Goal: Transaction & Acquisition: Purchase product/service

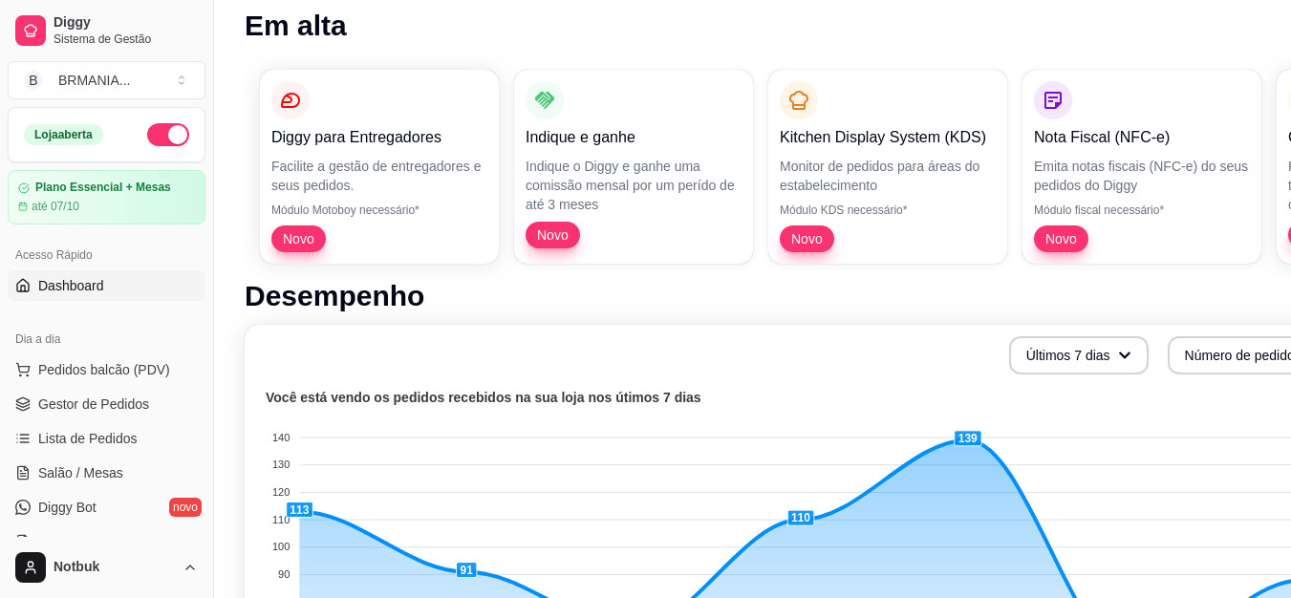
scroll to position [128, 0]
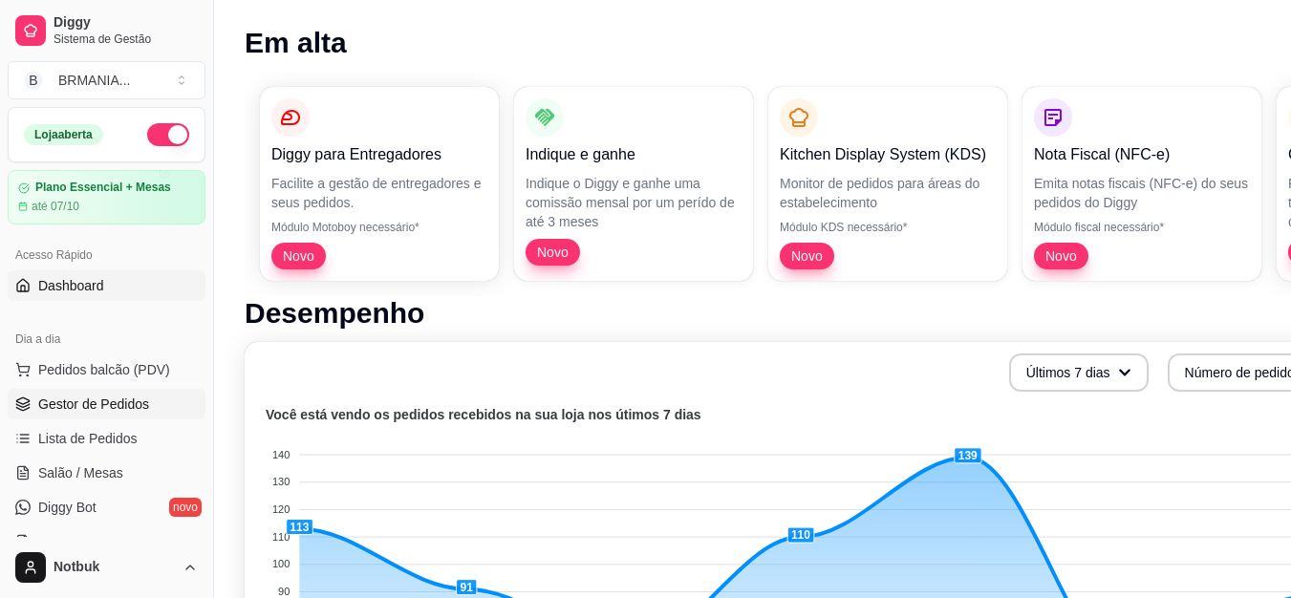
click at [121, 404] on span "Gestor de Pedidos" at bounding box center [93, 404] width 111 height 19
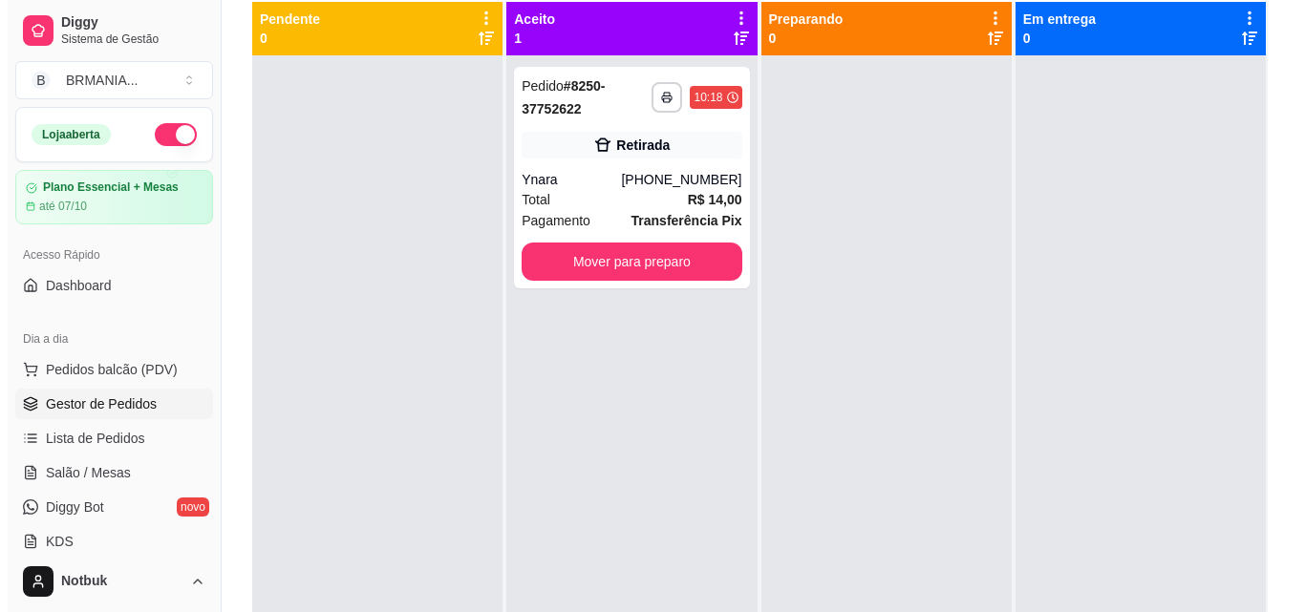
scroll to position [194, 0]
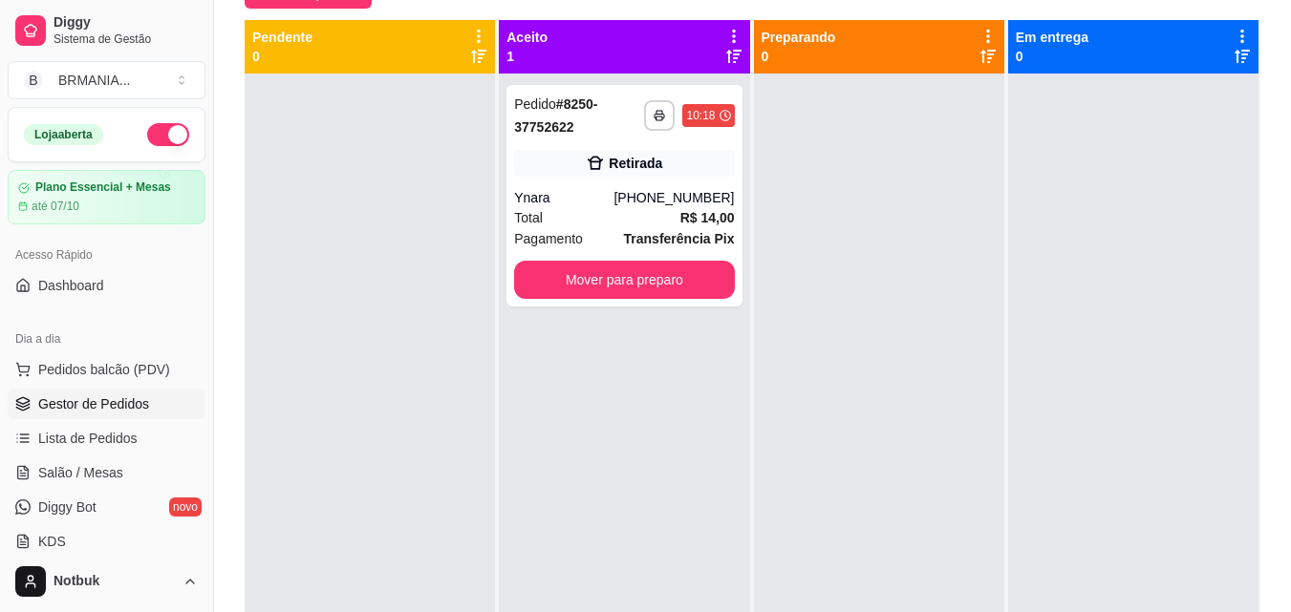
click at [819, 231] on div at bounding box center [879, 380] width 250 height 612
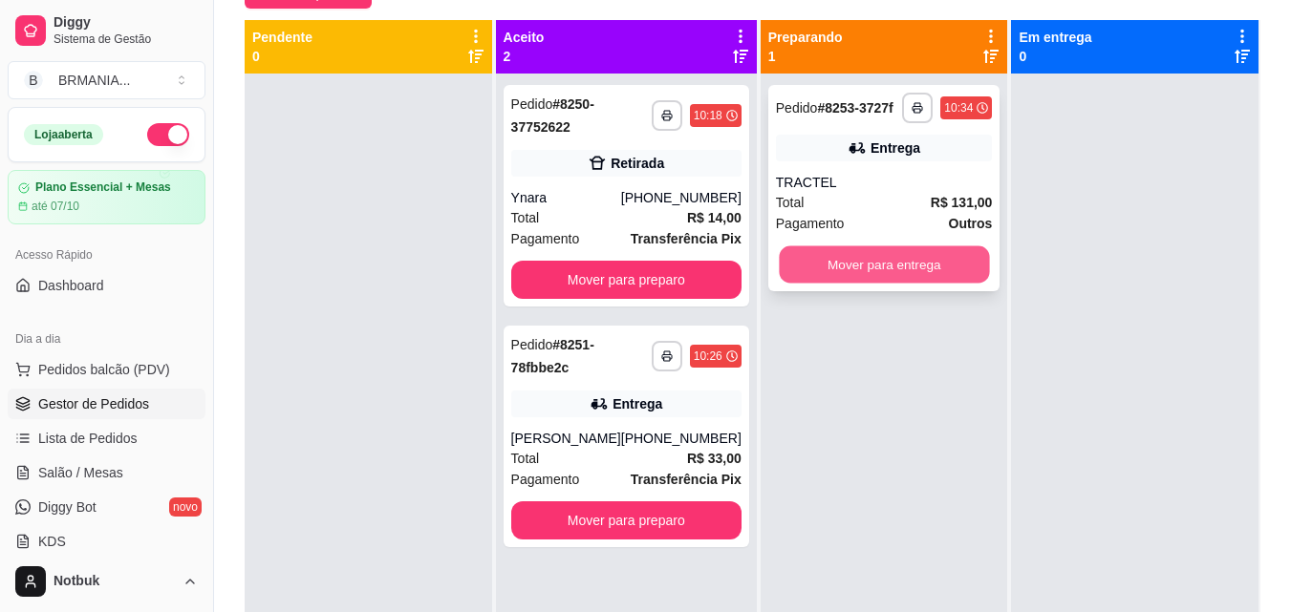
click at [875, 258] on button "Mover para entrega" at bounding box center [884, 264] width 210 height 37
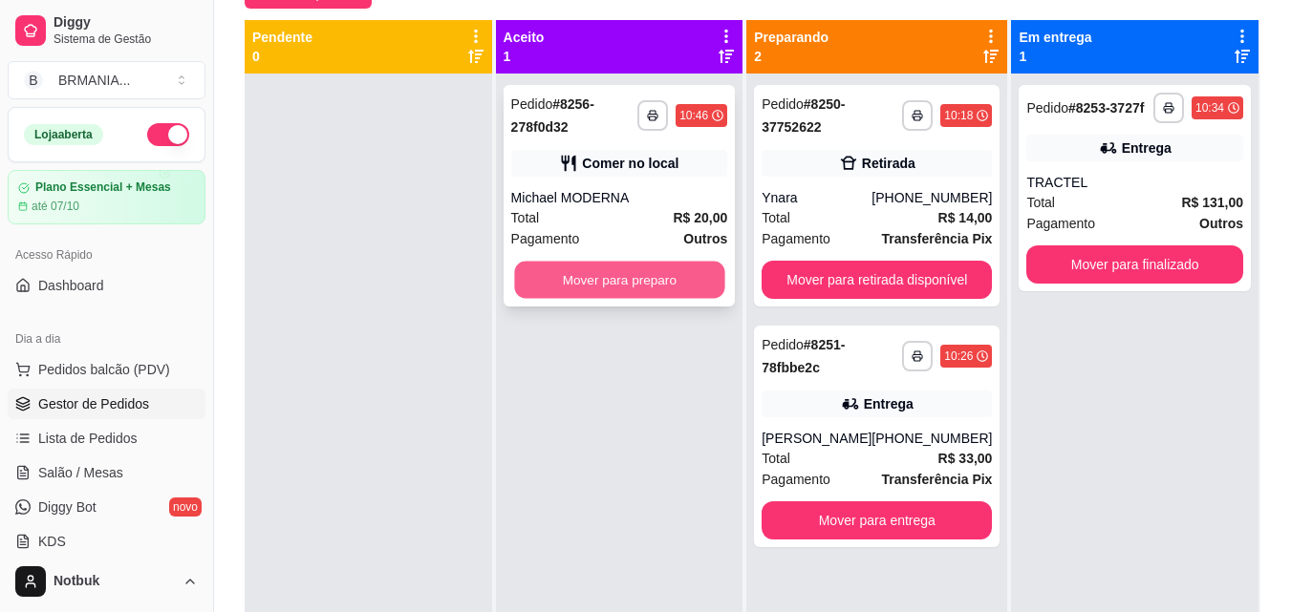
click at [677, 281] on button "Mover para preparo" at bounding box center [619, 280] width 210 height 37
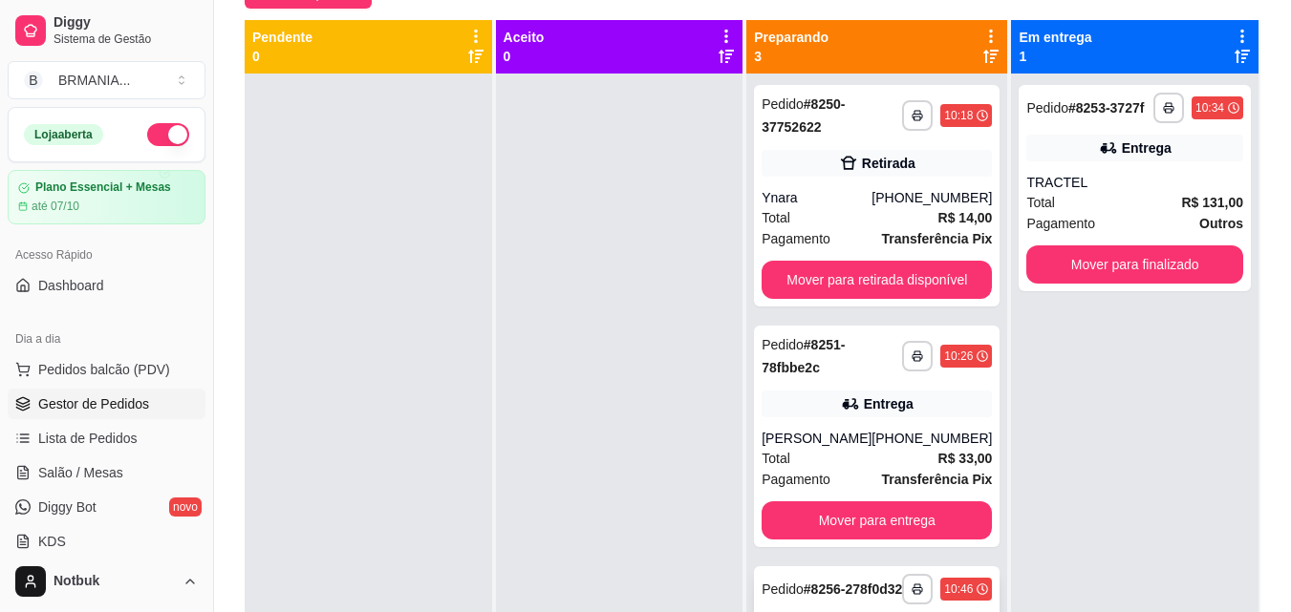
click at [833, 585] on div "Pedido # 8256-278f0d32" at bounding box center [831, 589] width 140 height 23
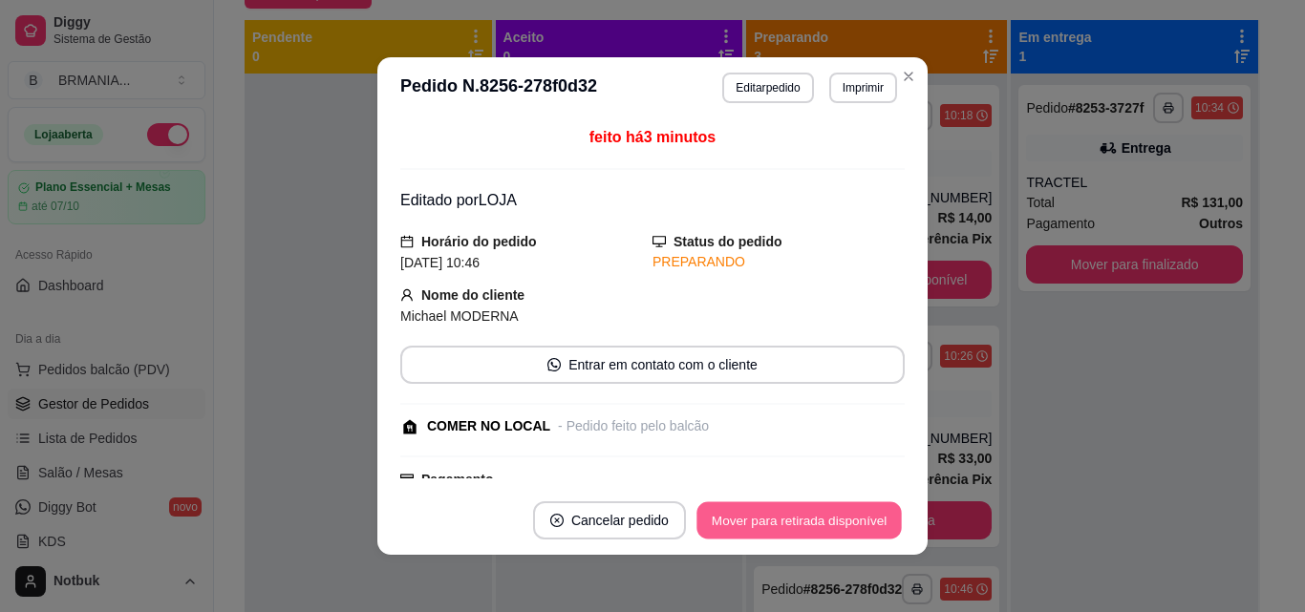
click at [791, 522] on button "Mover para retirada disponível" at bounding box center [798, 520] width 204 height 37
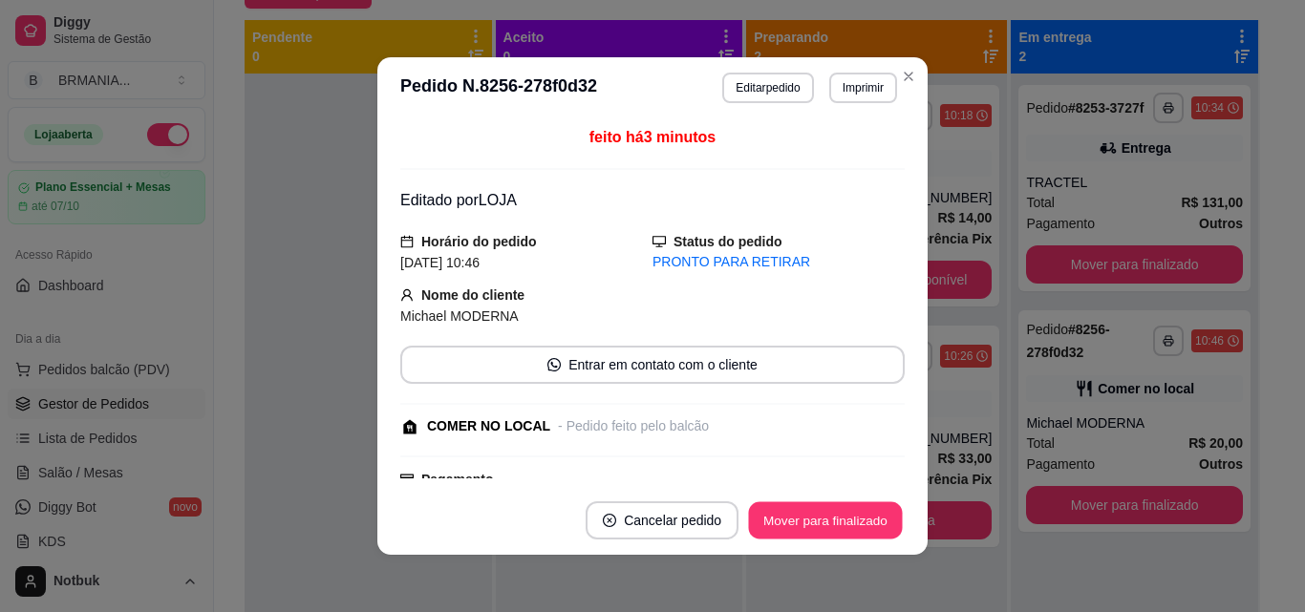
click at [791, 522] on button "Mover para finalizado" at bounding box center [826, 520] width 154 height 37
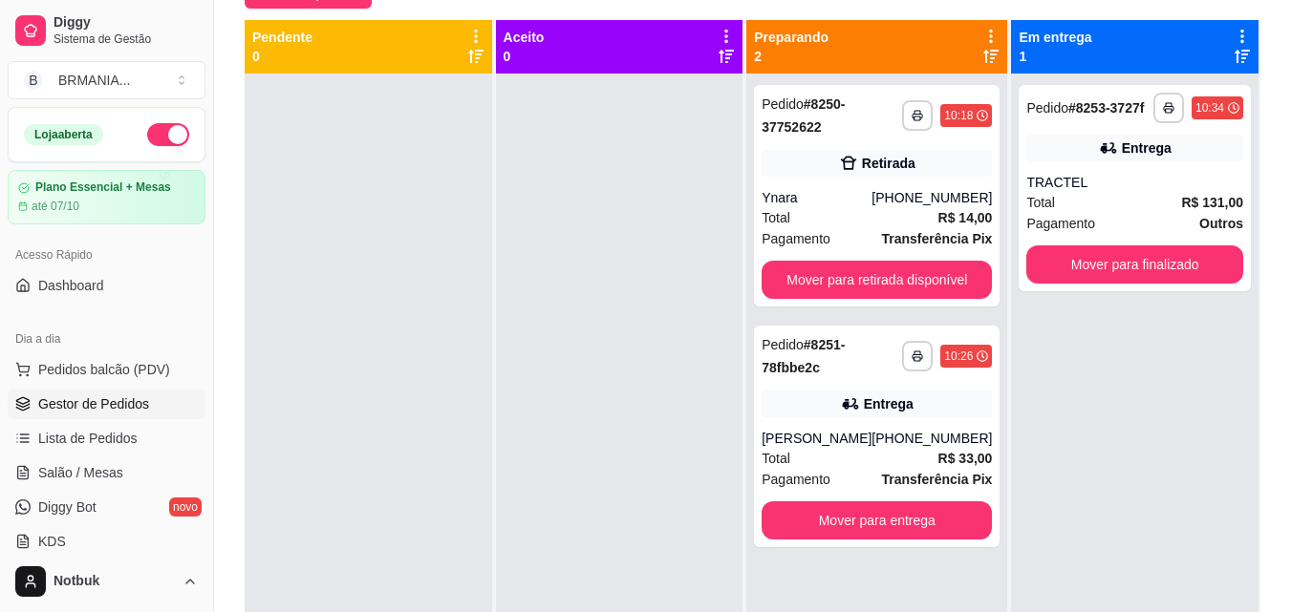
click at [987, 501] on div "**********" at bounding box center [1134, 380] width 247 height 612
click at [987, 112] on button "button" at bounding box center [1168, 108] width 30 height 30
click at [987, 163] on button "IMPRESSORA" at bounding box center [1104, 175] width 139 height 31
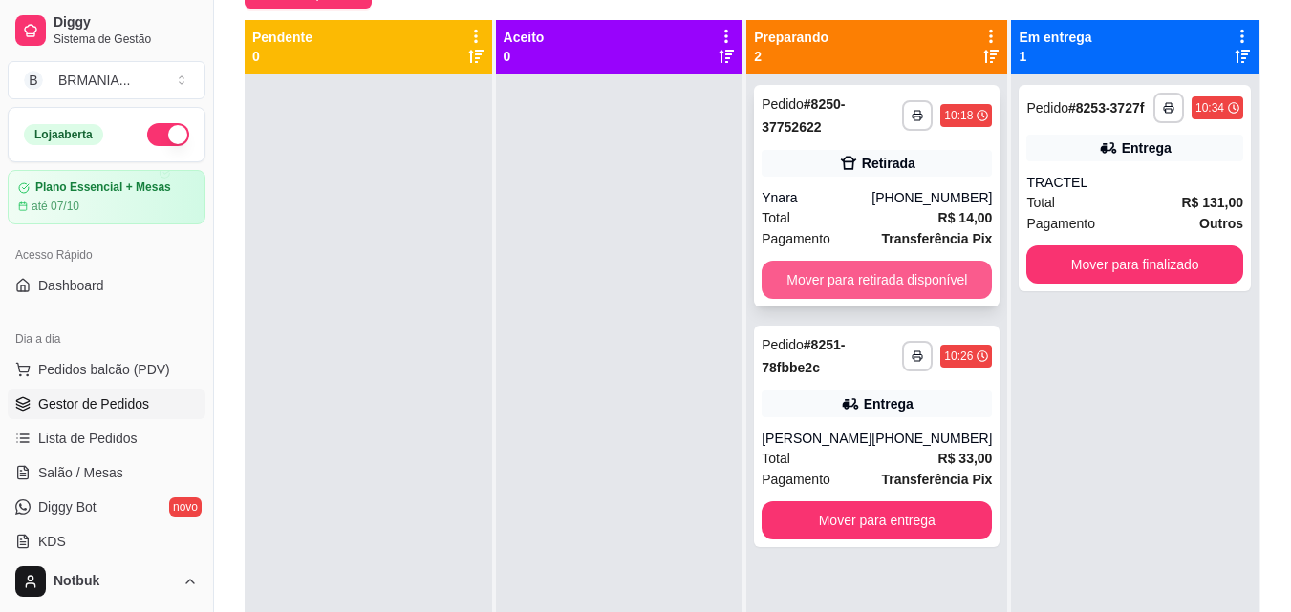
click at [946, 286] on button "Mover para retirada disponível" at bounding box center [876, 280] width 230 height 38
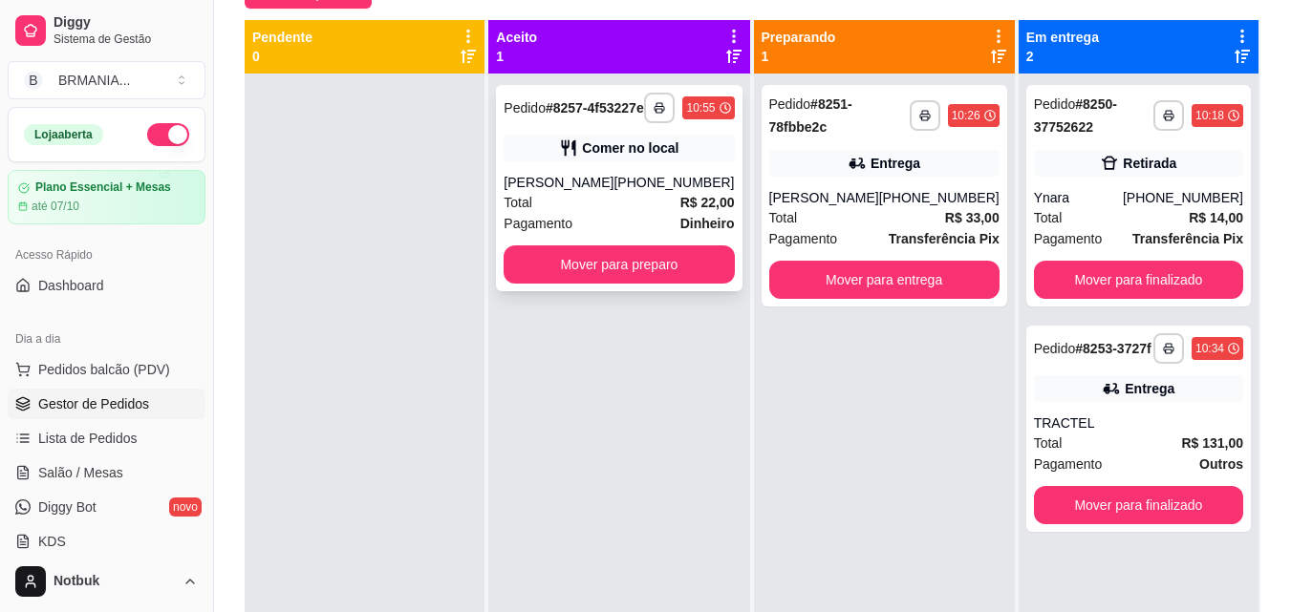
click at [682, 188] on div "[PHONE_NUMBER]" at bounding box center [673, 182] width 120 height 19
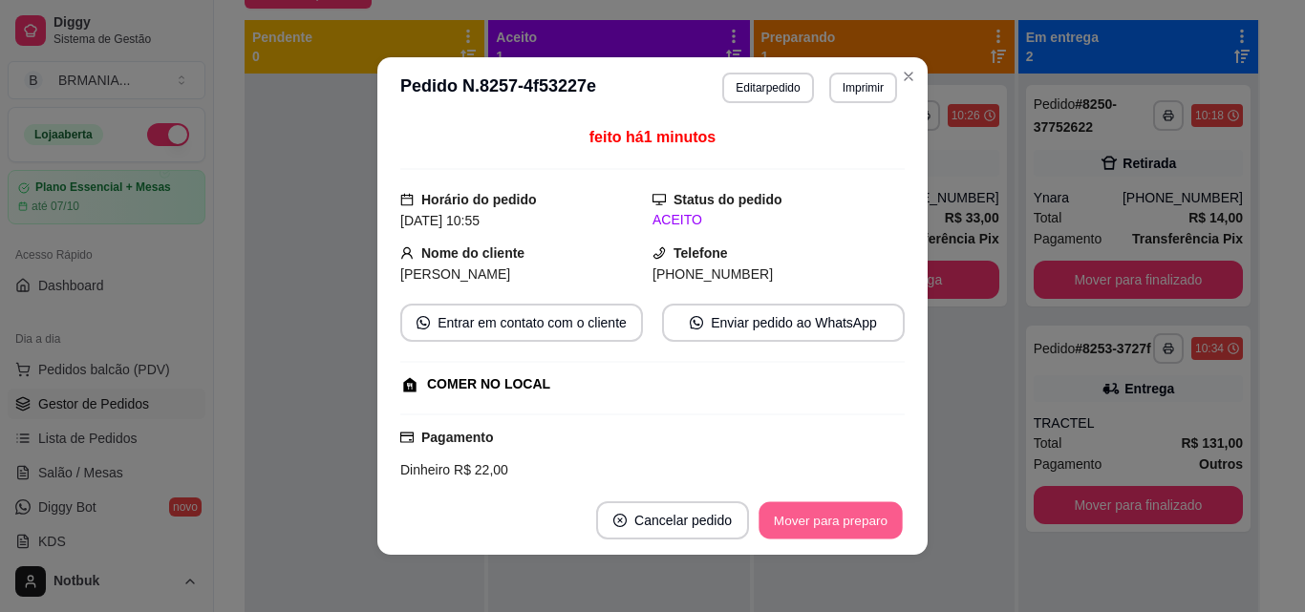
click at [803, 523] on button "Mover para preparo" at bounding box center [829, 520] width 143 height 37
click at [839, 526] on button "Mover para preparo" at bounding box center [829, 520] width 143 height 37
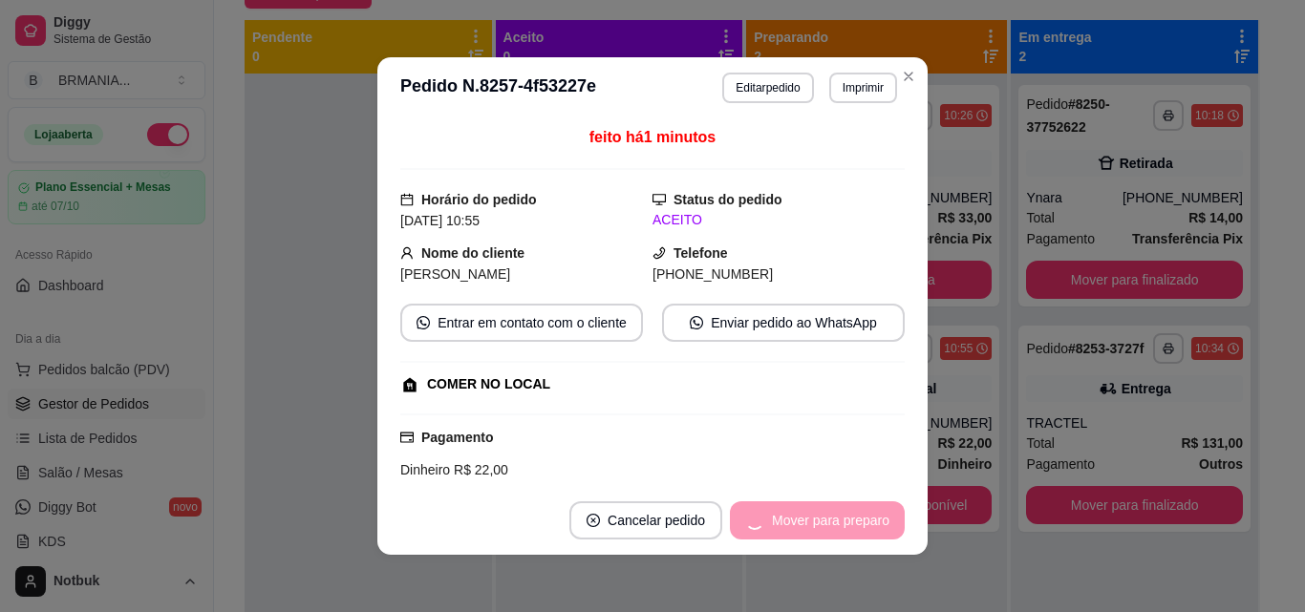
click at [839, 526] on div "Mover para preparo" at bounding box center [817, 520] width 175 height 38
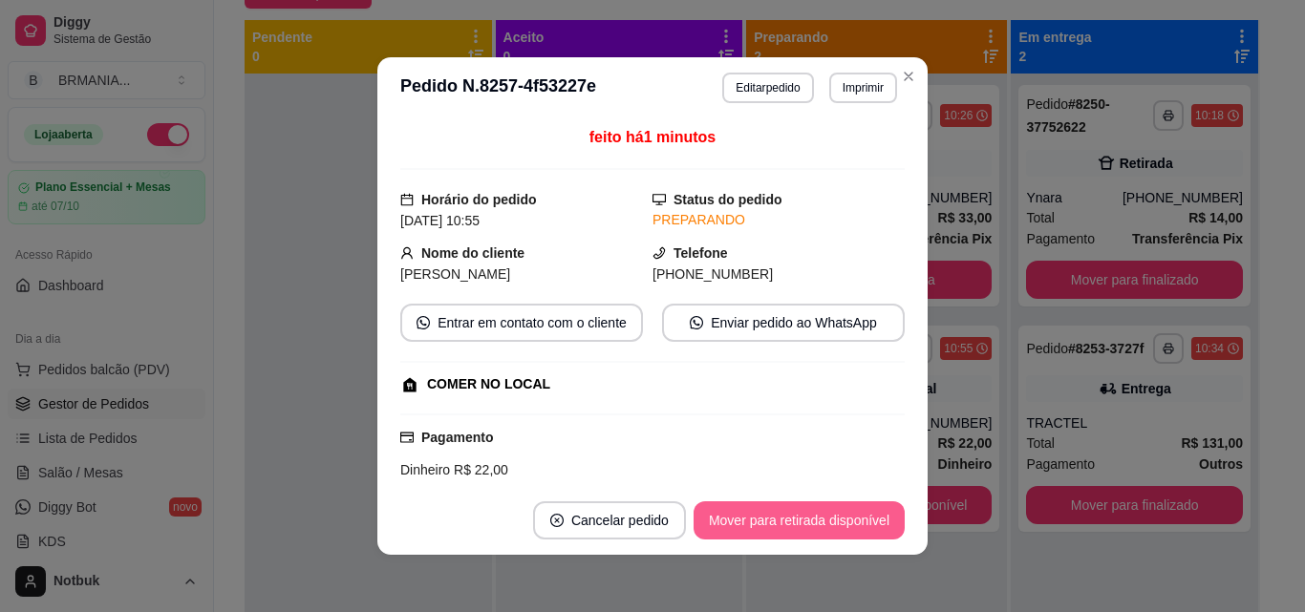
click at [847, 516] on button "Mover para retirada disponível" at bounding box center [798, 520] width 211 height 38
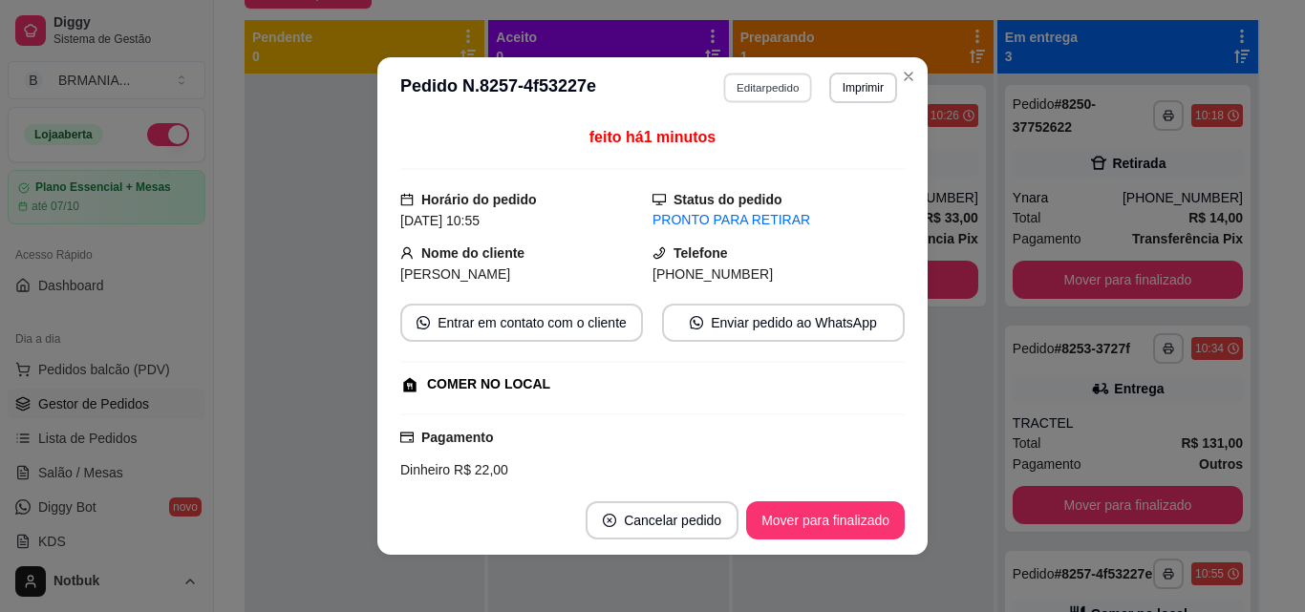
click at [772, 89] on button "Editar pedido" at bounding box center [768, 88] width 89 height 30
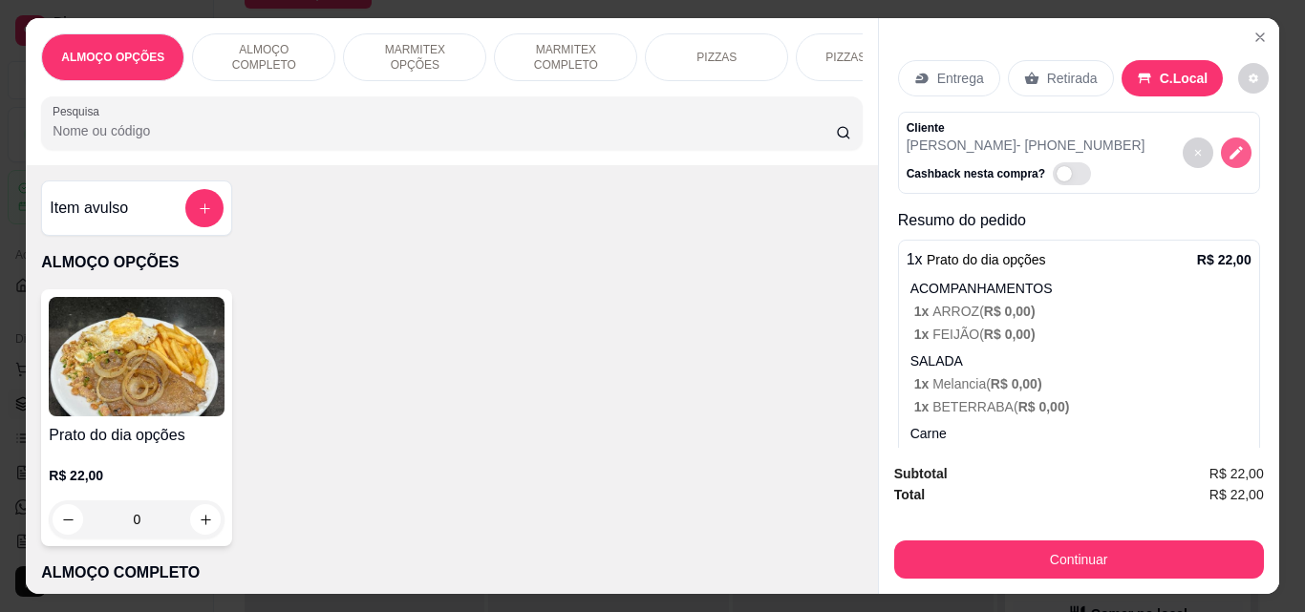
click at [987, 146] on icon "decrease-product-quantity" at bounding box center [1235, 152] width 17 height 17
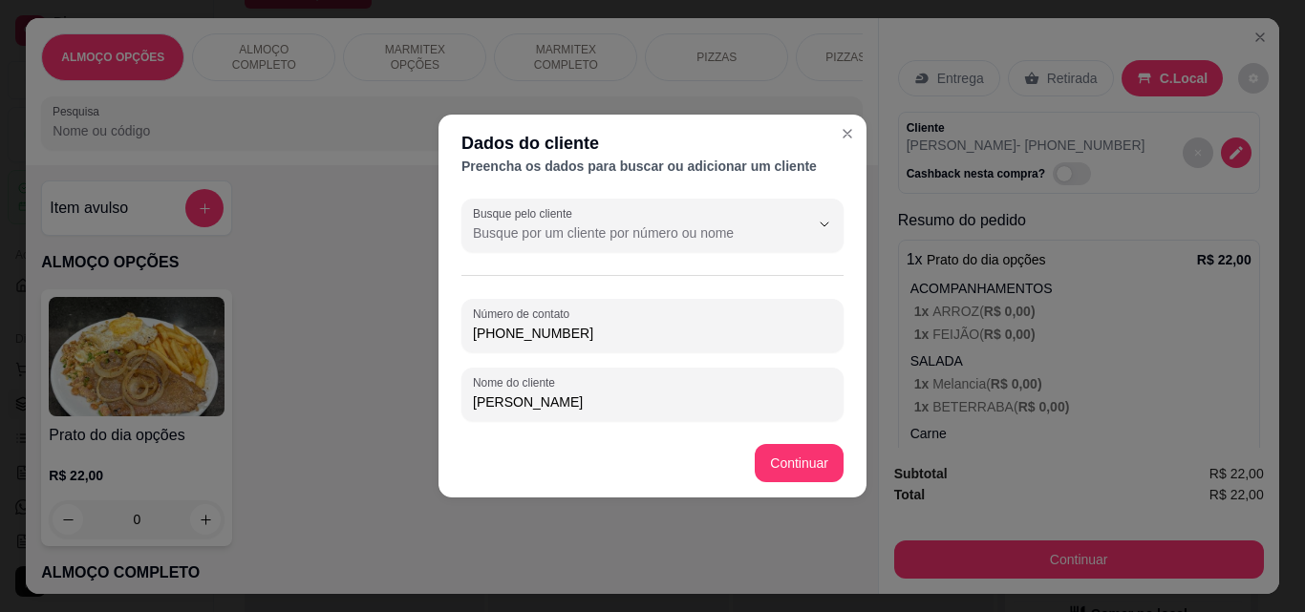
click at [705, 330] on input "[PHONE_NUMBER]" at bounding box center [652, 333] width 359 height 19
type input "3"
click at [657, 411] on input "[PERSON_NAME]" at bounding box center [652, 402] width 359 height 19
type input "[PERSON_NAME] moderna"
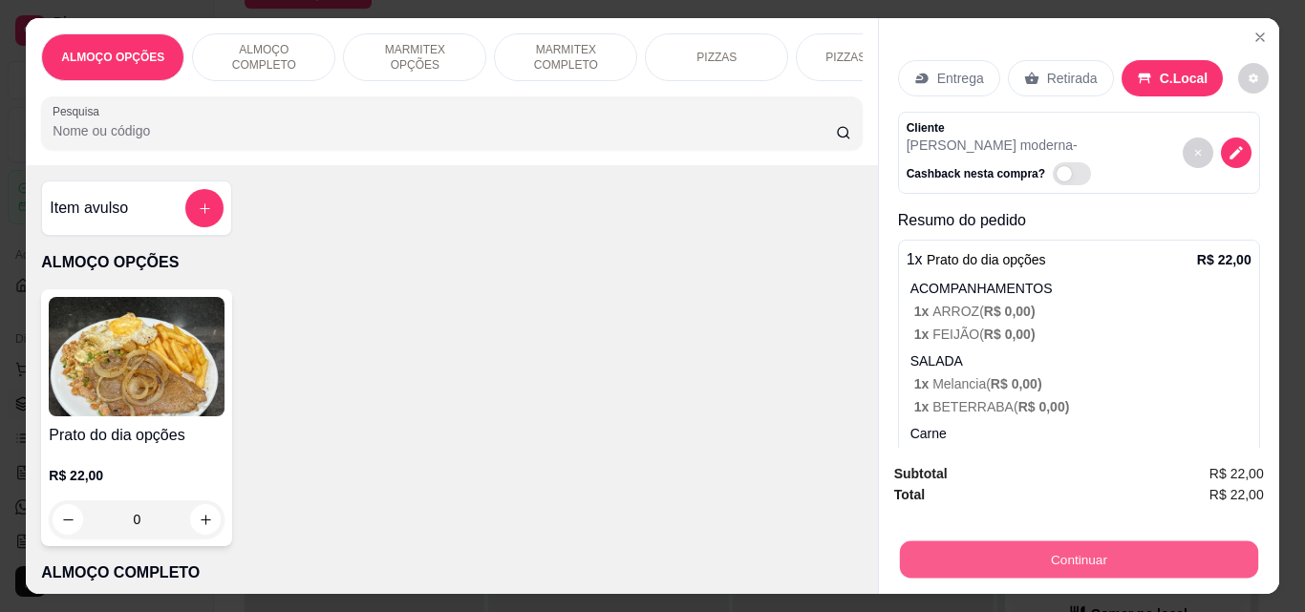
click at [976, 541] on button "Continuar" at bounding box center [1078, 559] width 358 height 37
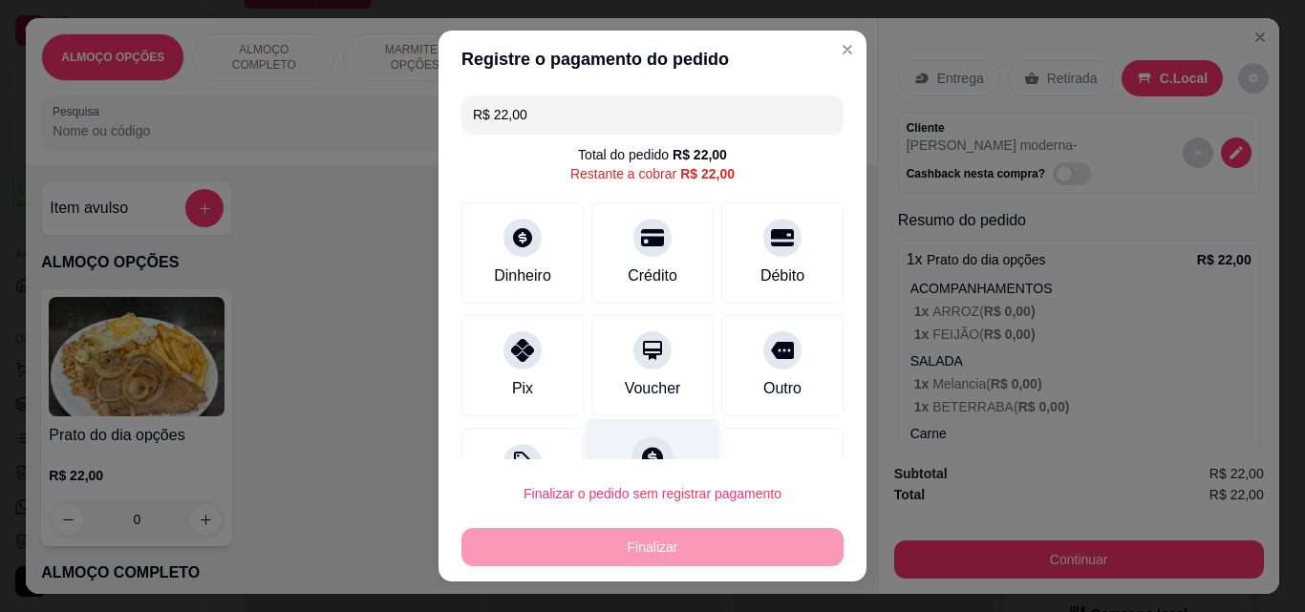
click at [633, 442] on div at bounding box center [652, 458] width 42 height 42
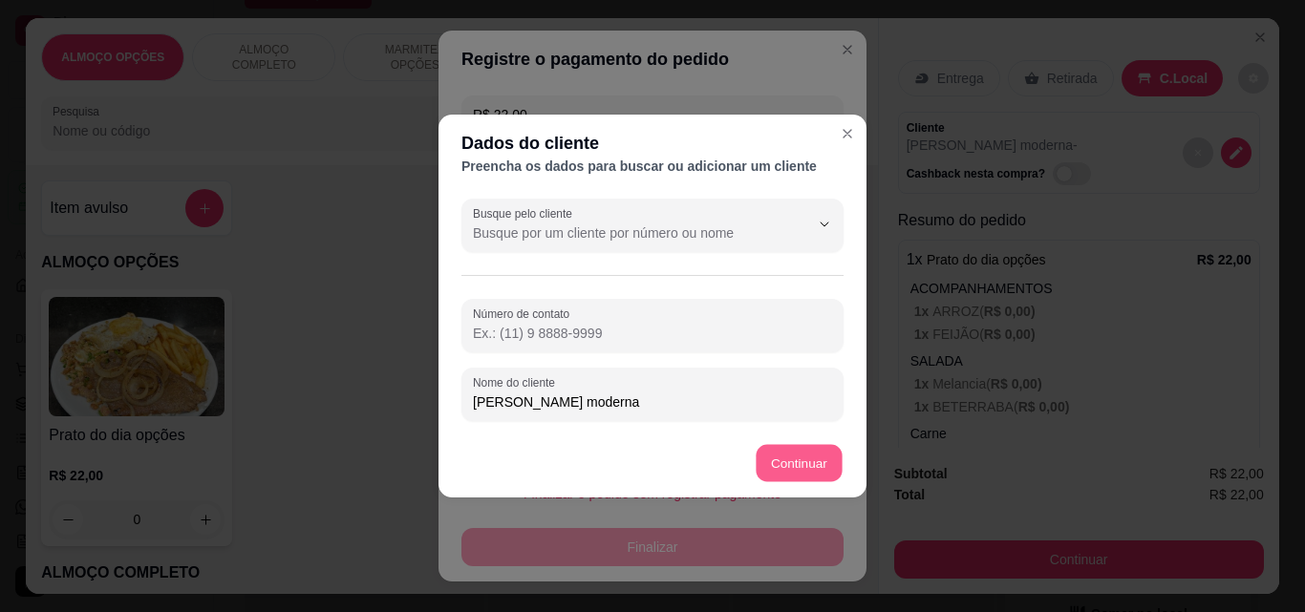
click at [804, 459] on button "Continuar" at bounding box center [800, 463] width 86 height 37
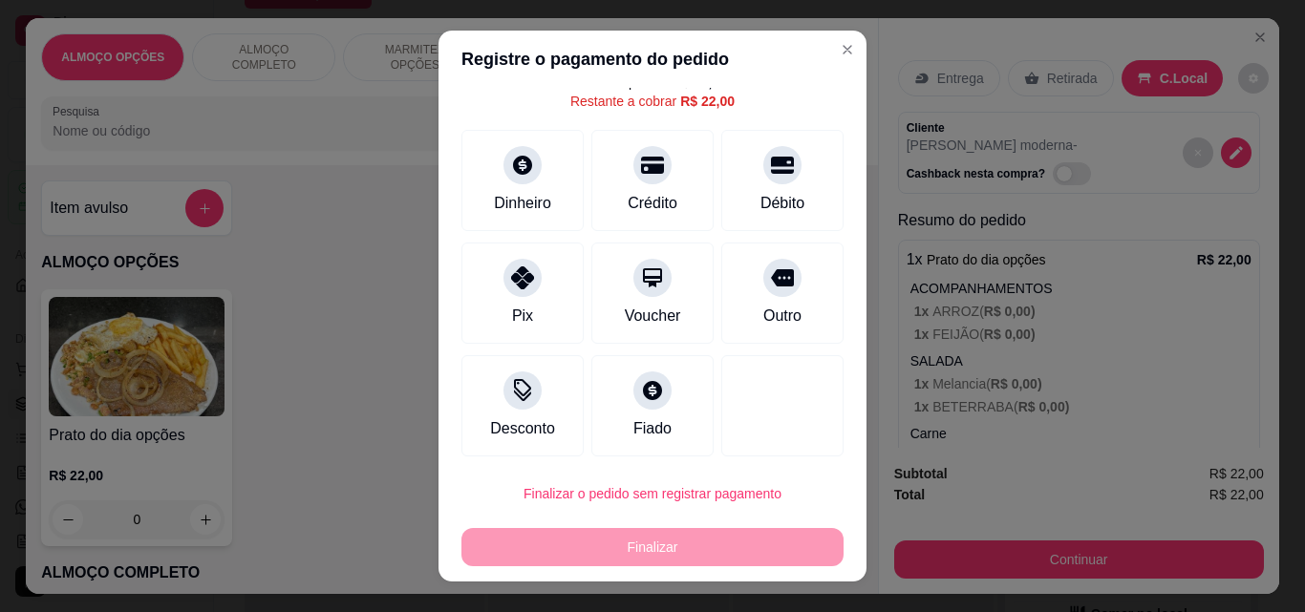
scroll to position [77, 0]
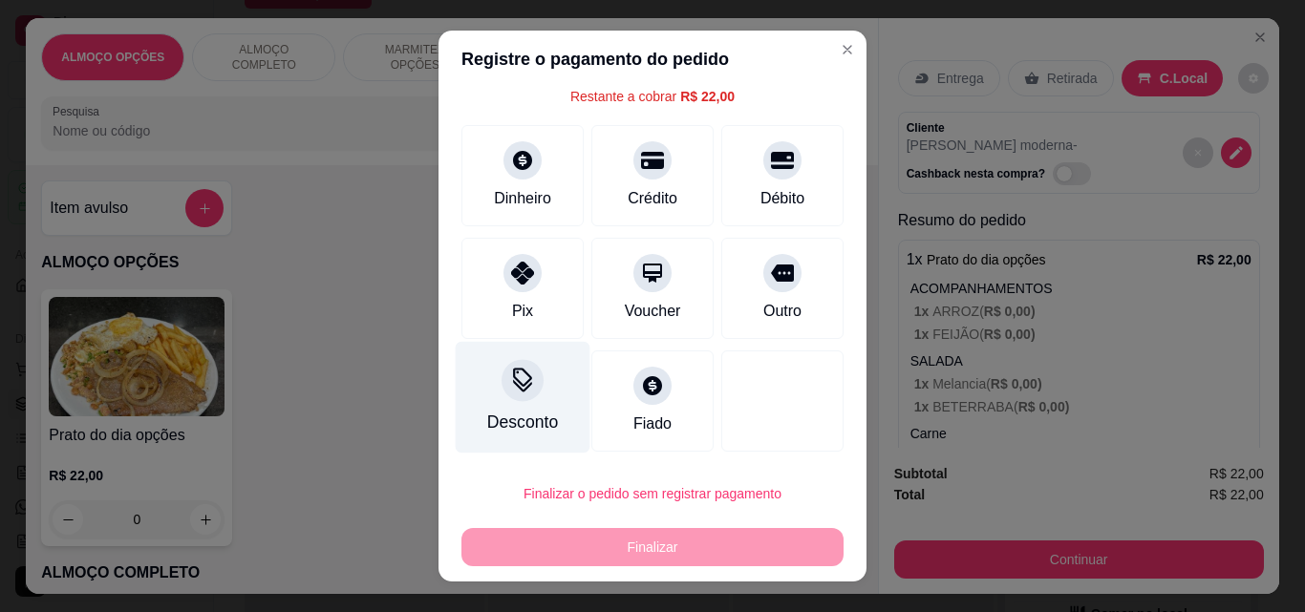
click at [474, 429] on div "Desconto" at bounding box center [523, 398] width 135 height 112
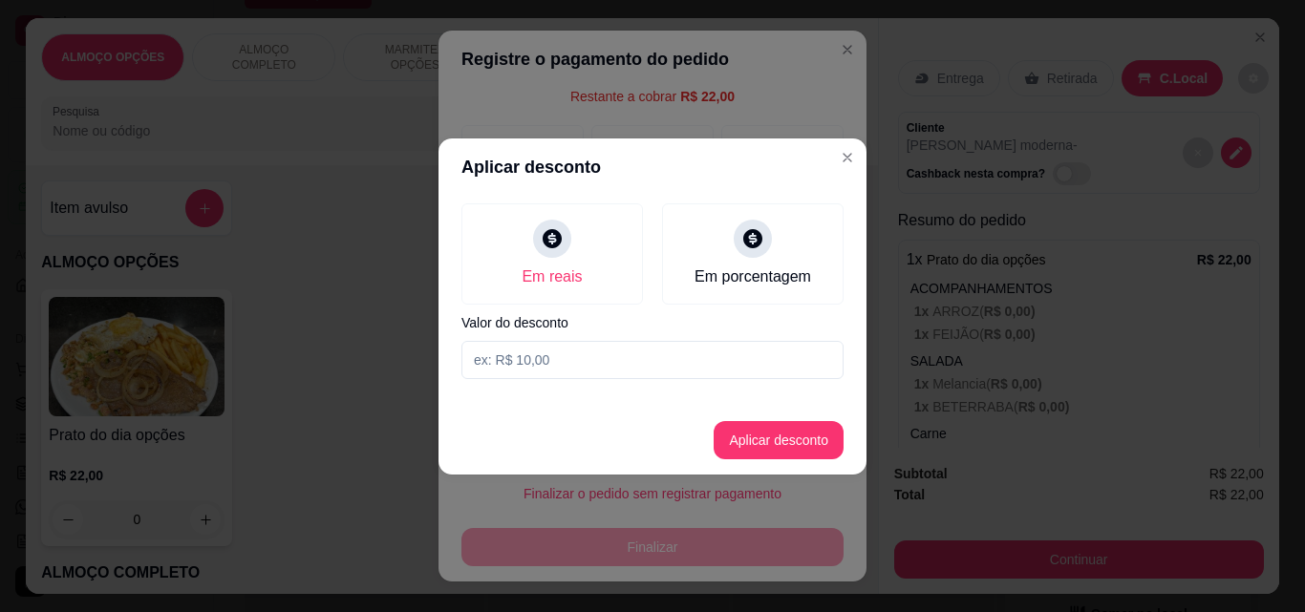
click at [543, 358] on input at bounding box center [652, 360] width 382 height 38
type input "2,00"
click at [770, 436] on button "Aplicar desconto" at bounding box center [778, 439] width 125 height 37
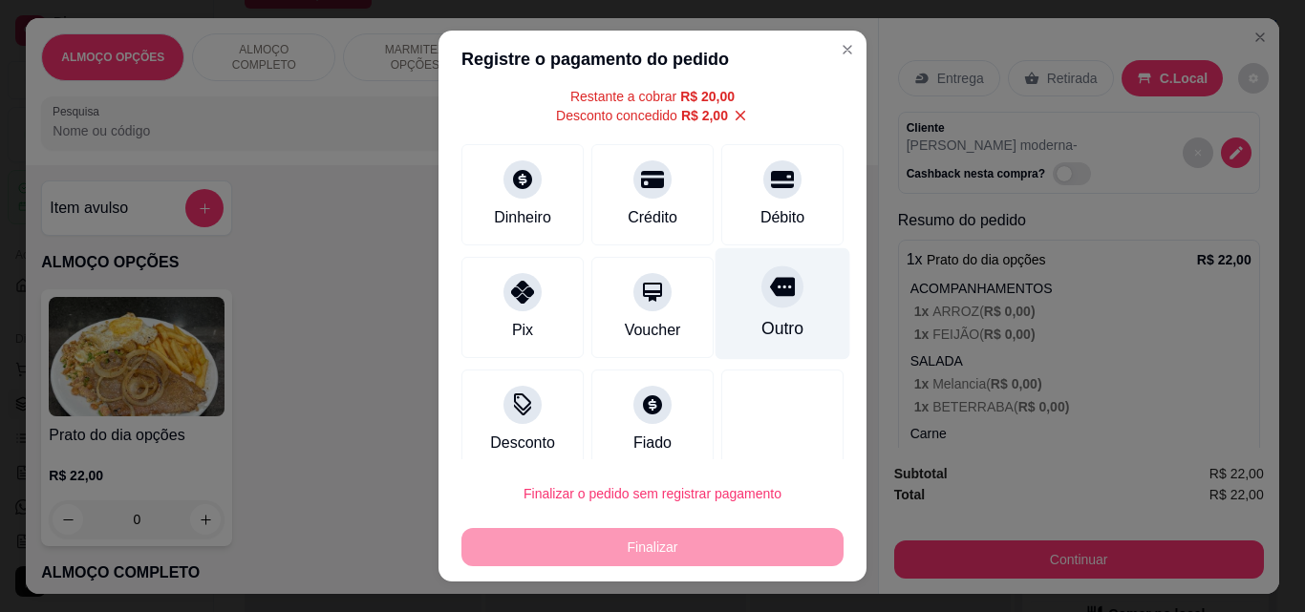
click at [761, 305] on div at bounding box center [782, 287] width 42 height 42
type input "R$ 0,00"
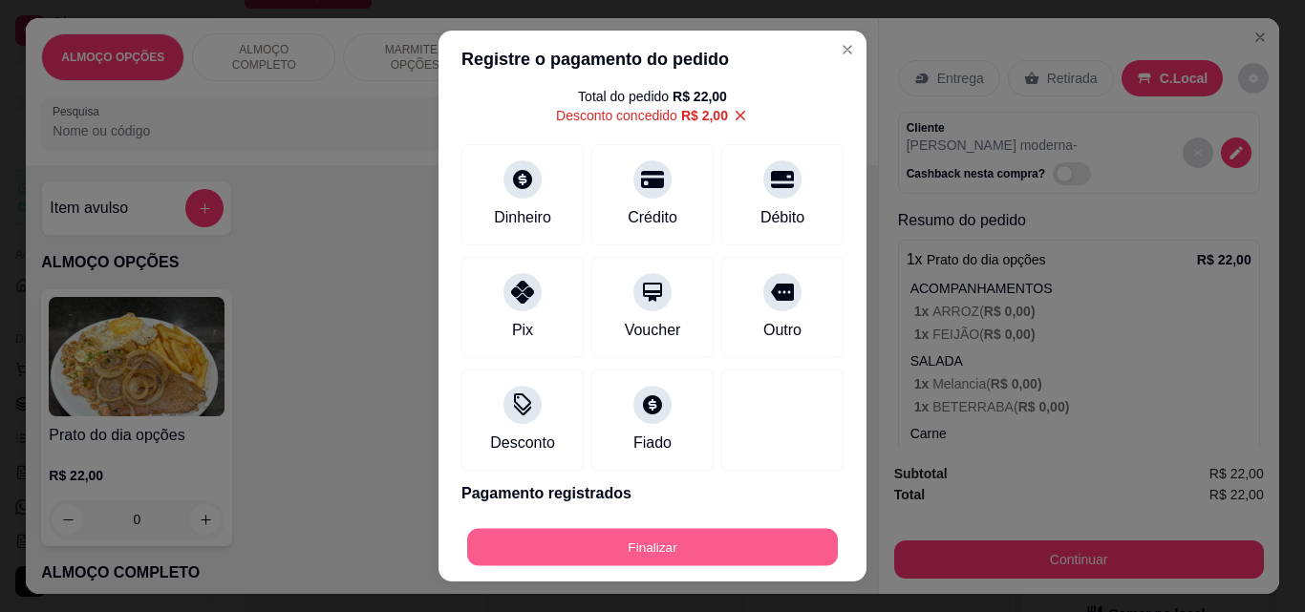
click at [647, 544] on button "Finalizar" at bounding box center [652, 547] width 371 height 37
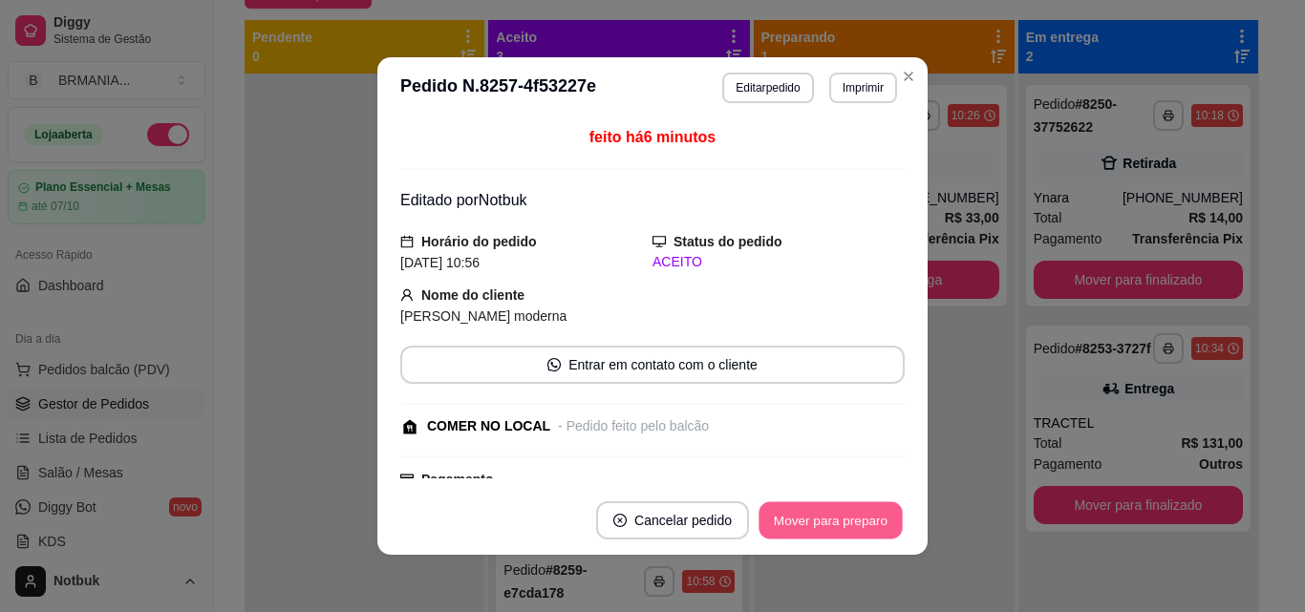
click at [873, 526] on button "Mover para preparo" at bounding box center [829, 520] width 143 height 37
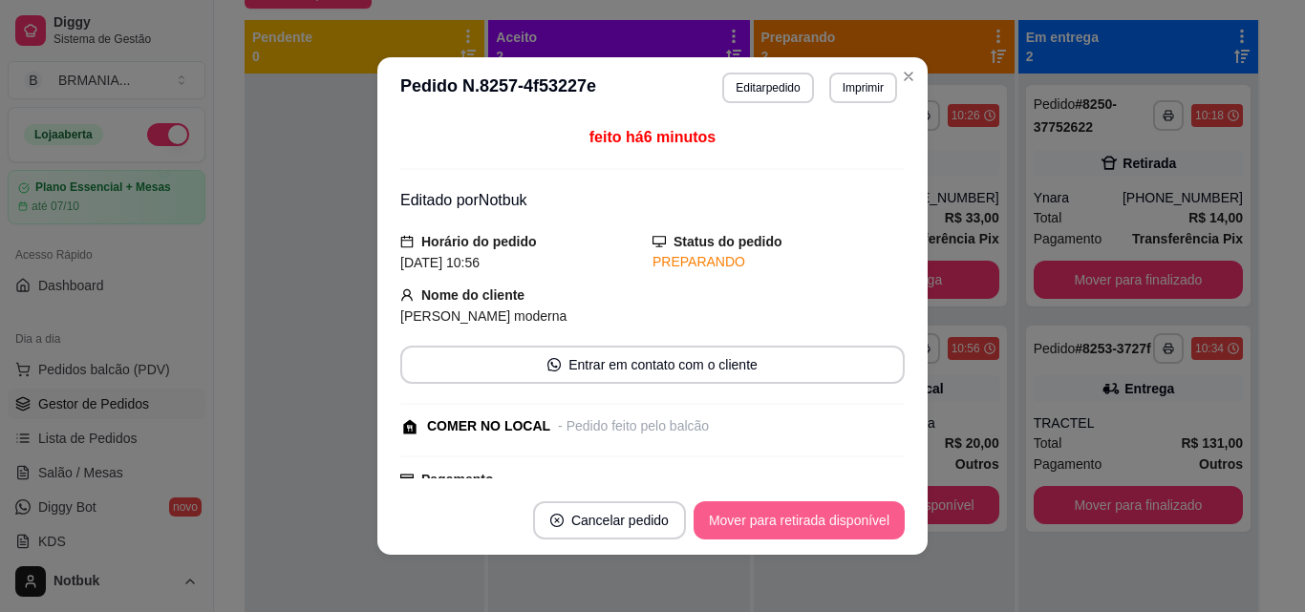
click at [869, 524] on button "Mover para retirada disponível" at bounding box center [798, 520] width 211 height 38
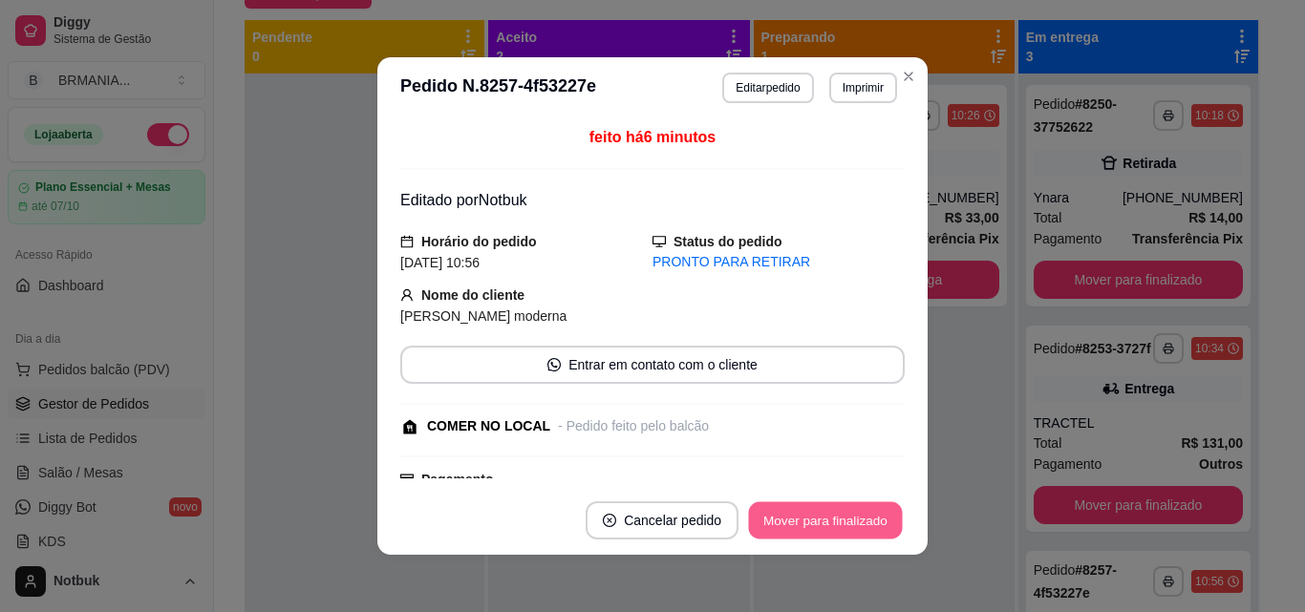
click at [869, 524] on button "Mover para finalizado" at bounding box center [826, 520] width 154 height 37
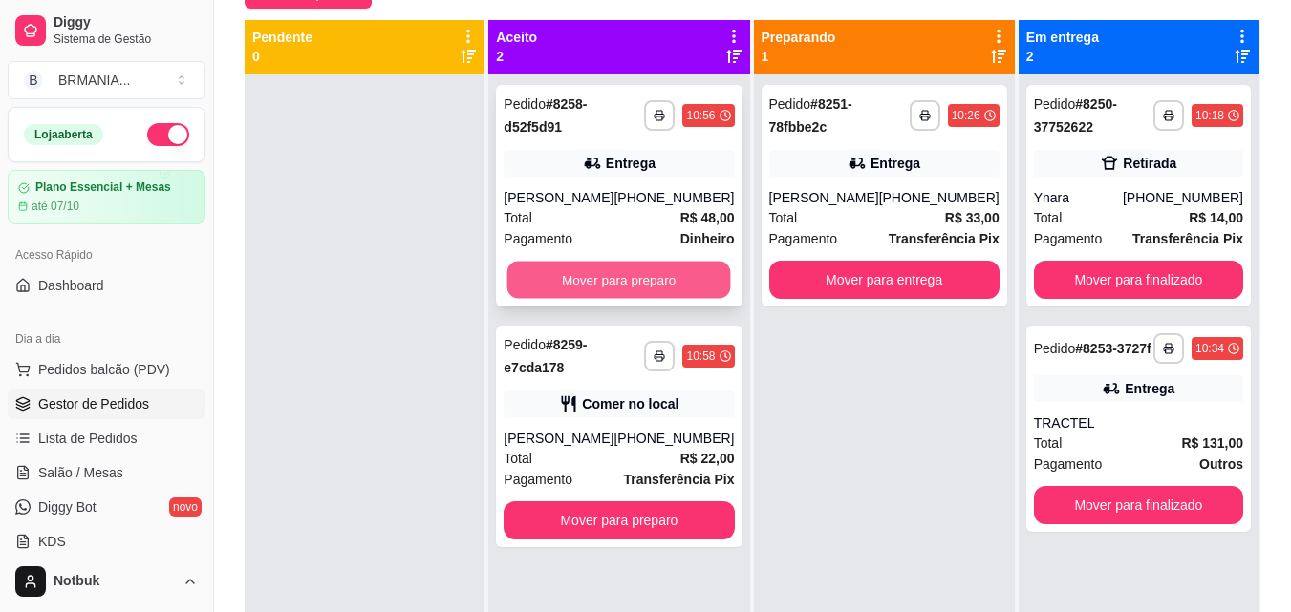
click at [665, 280] on button "Mover para preparo" at bounding box center [619, 280] width 224 height 37
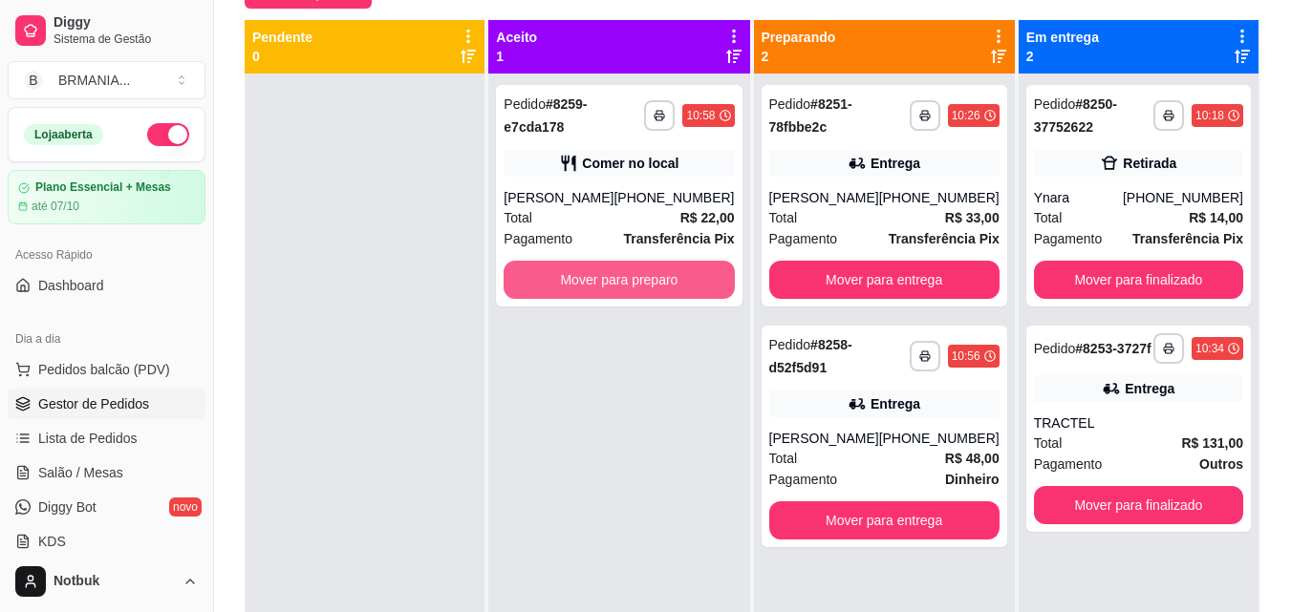
click at [665, 280] on button "Mover para preparo" at bounding box center [618, 280] width 230 height 38
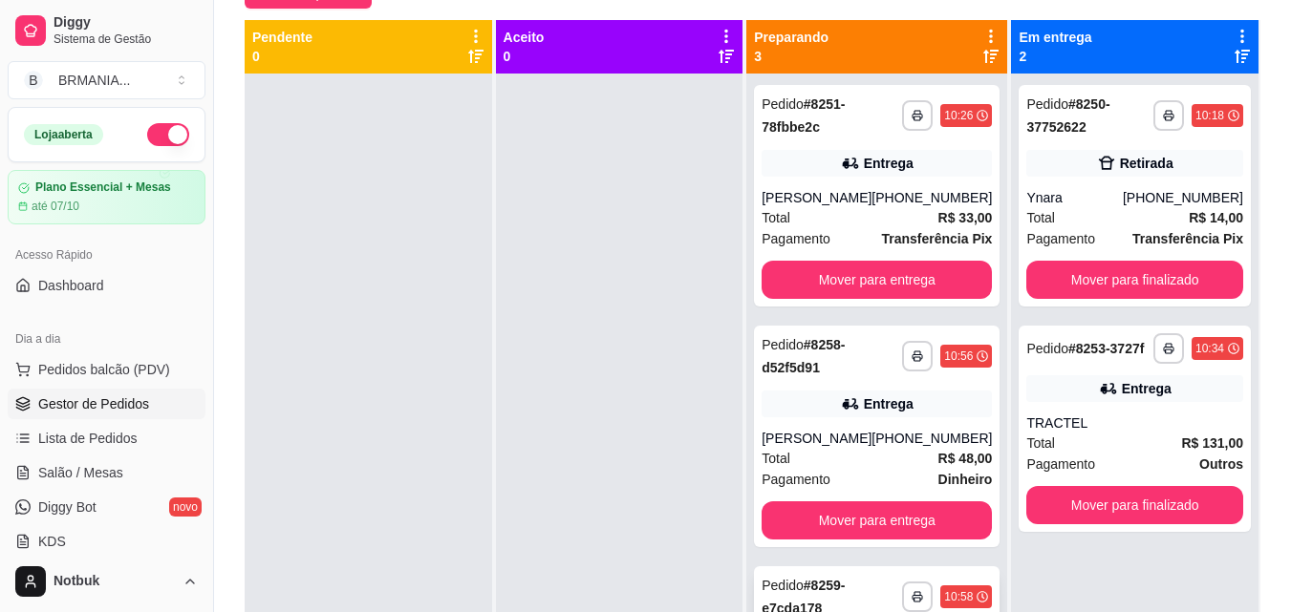
click at [833, 585] on strong "# 8259-e7cda178" at bounding box center [802, 597] width 83 height 38
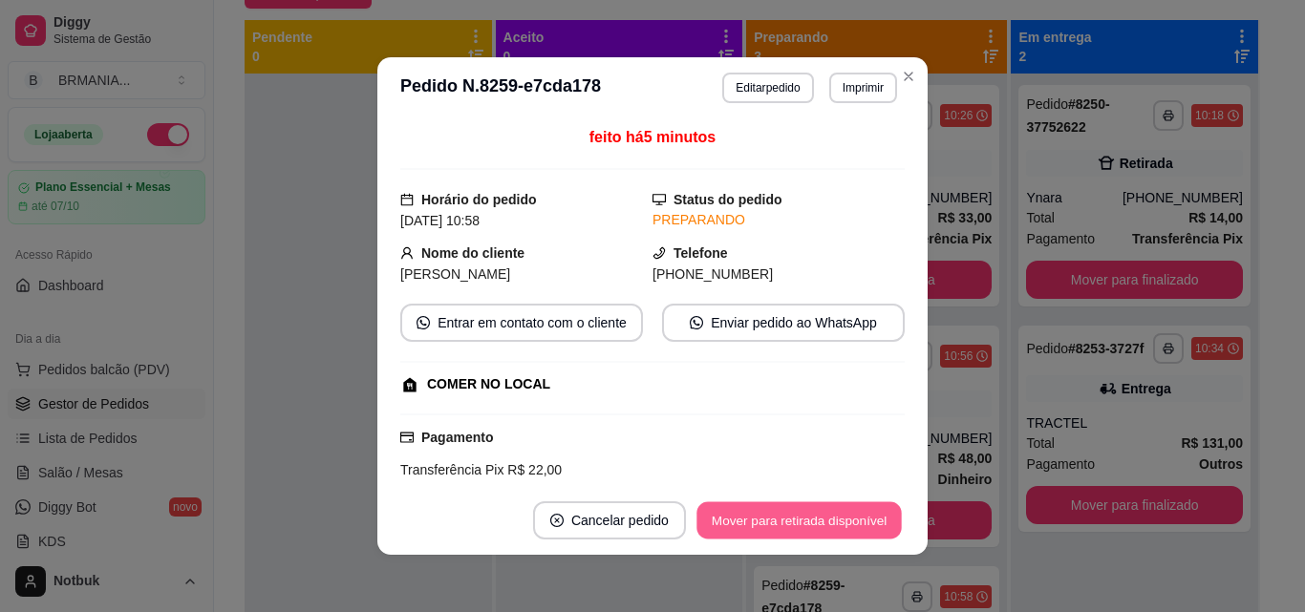
click at [767, 519] on button "Mover para retirada disponível" at bounding box center [798, 520] width 204 height 37
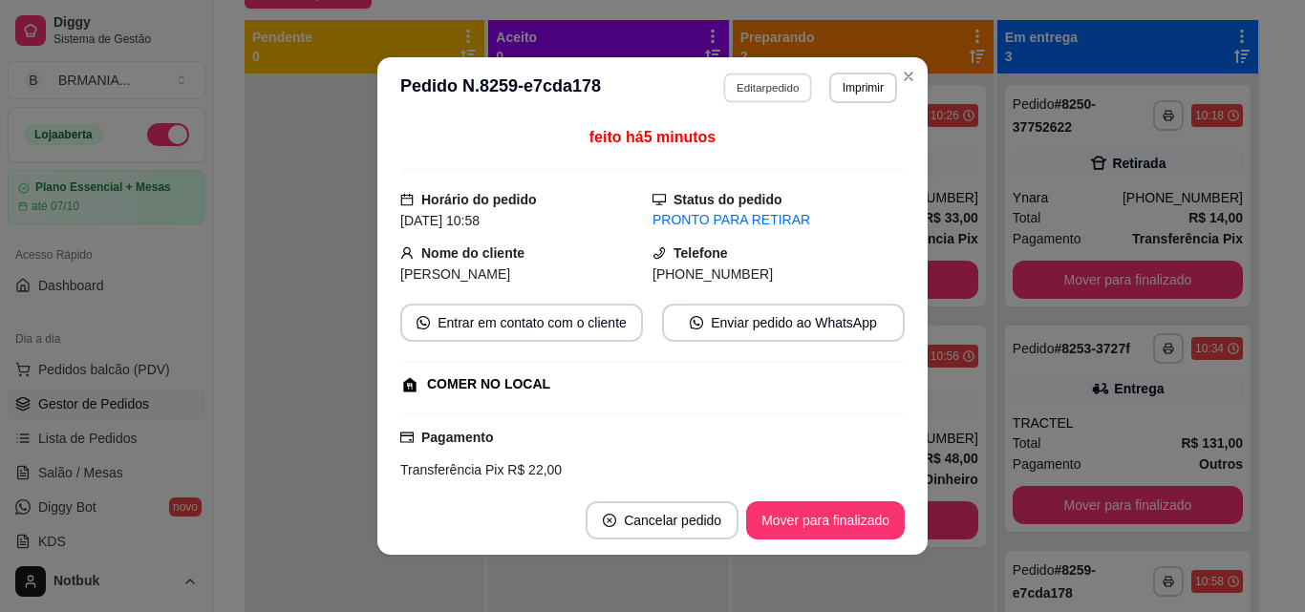
click at [779, 85] on button "Editar pedido" at bounding box center [768, 88] width 89 height 30
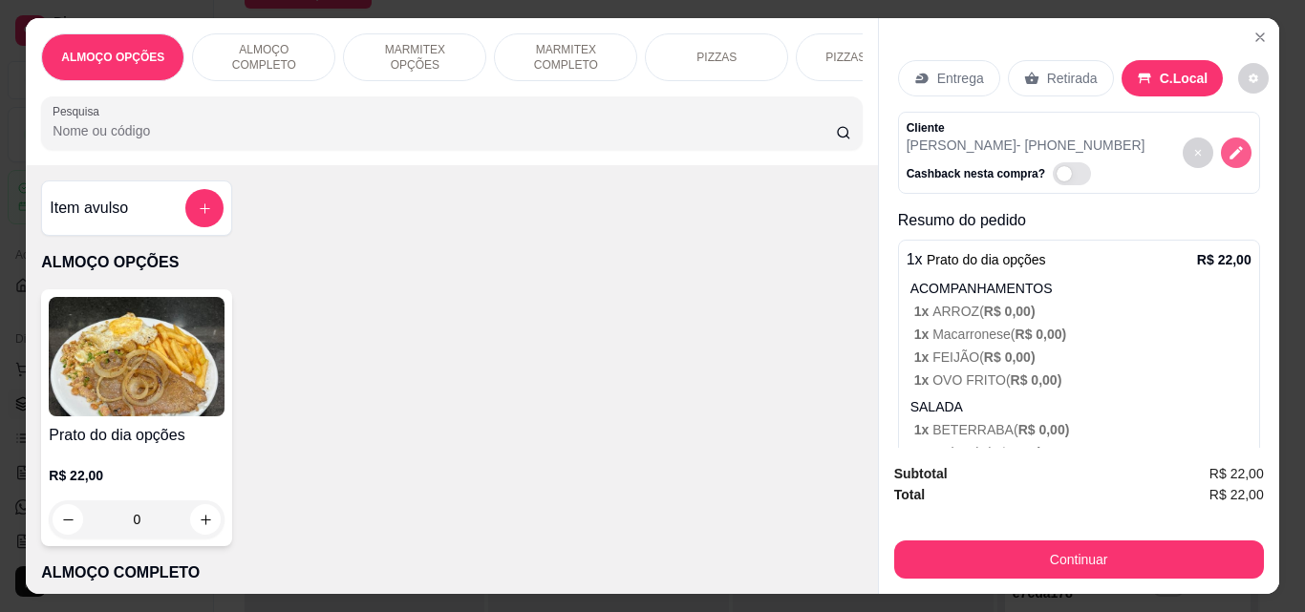
click at [987, 145] on icon "decrease-product-quantity" at bounding box center [1235, 152] width 17 height 17
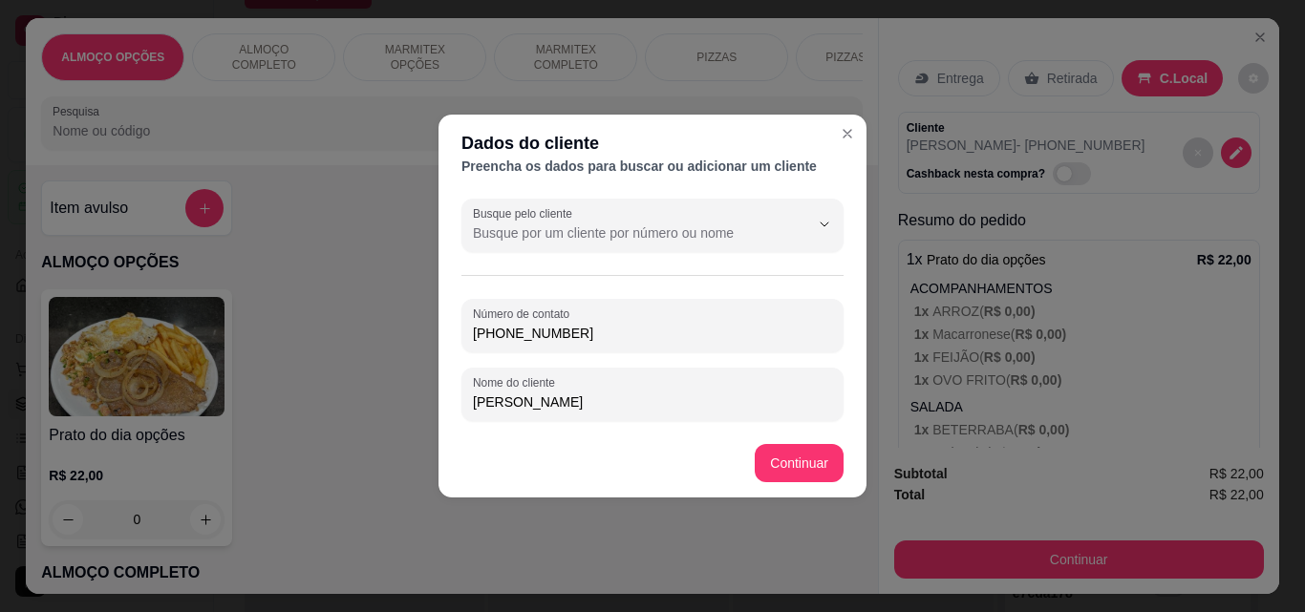
click at [684, 340] on input "[PHONE_NUMBER]" at bounding box center [652, 333] width 359 height 19
type input "3"
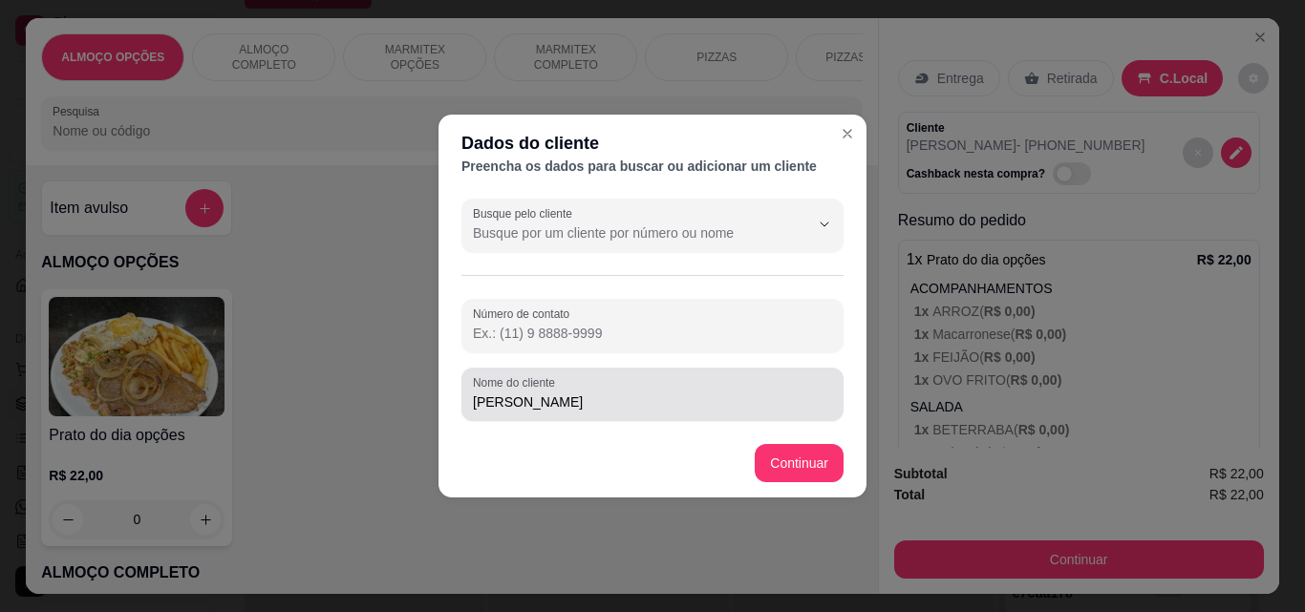
click at [658, 395] on input "[PERSON_NAME]" at bounding box center [652, 402] width 359 height 19
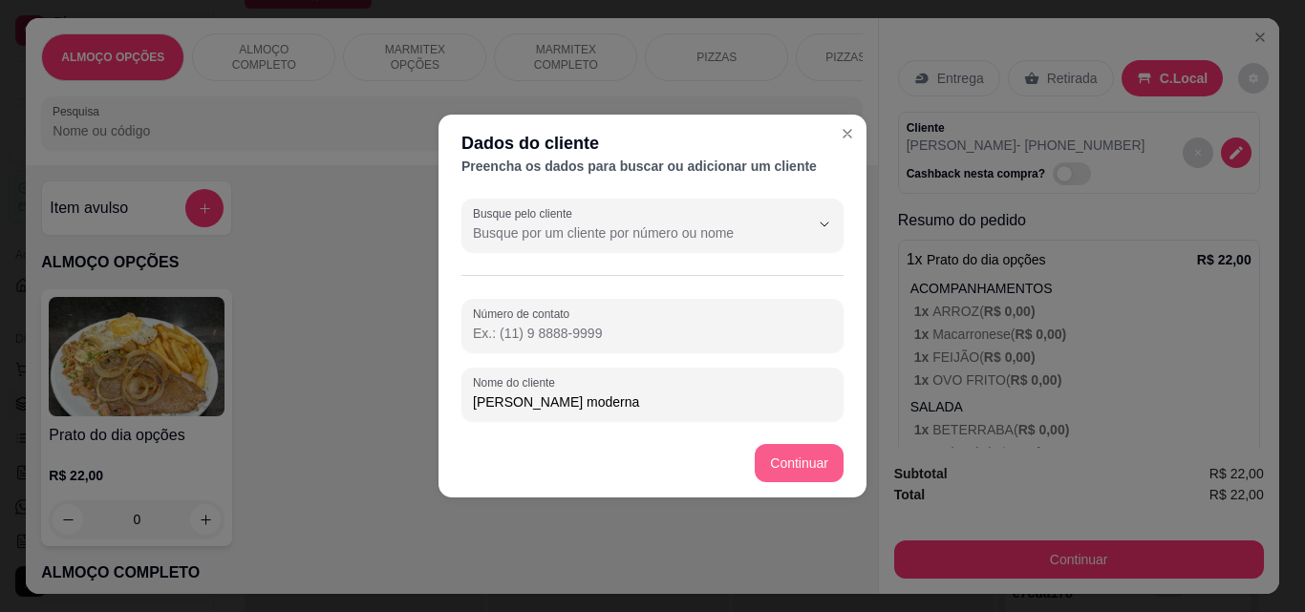
type input "[PERSON_NAME] moderna"
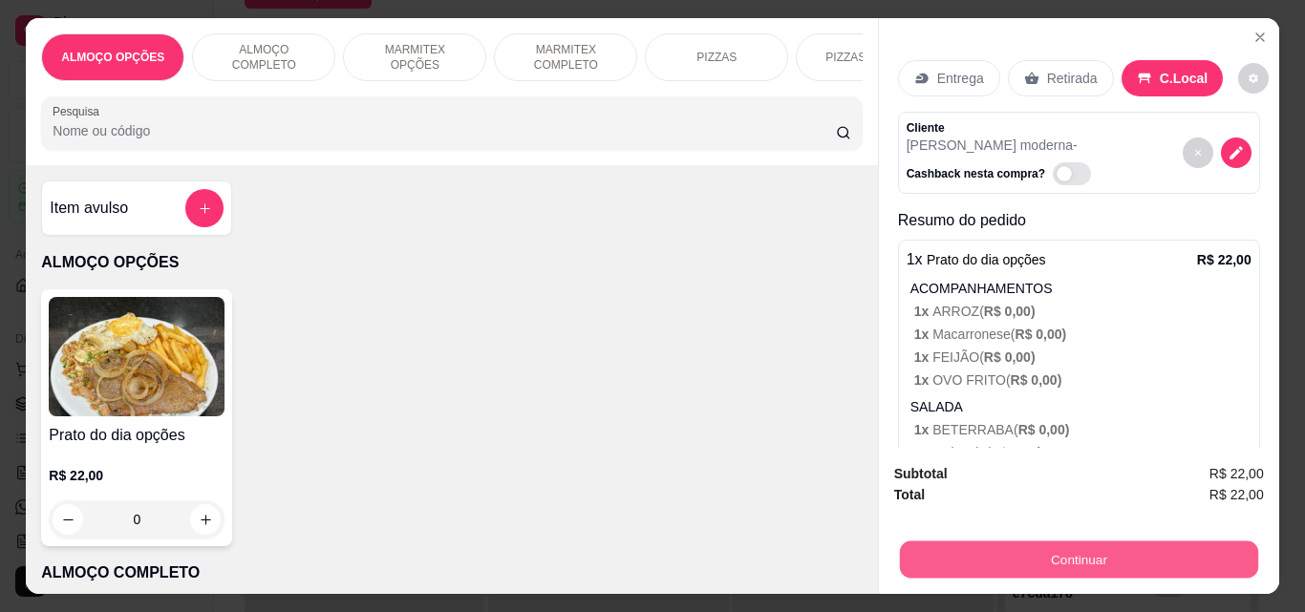
click at [987, 544] on button "Continuar" at bounding box center [1078, 559] width 358 height 37
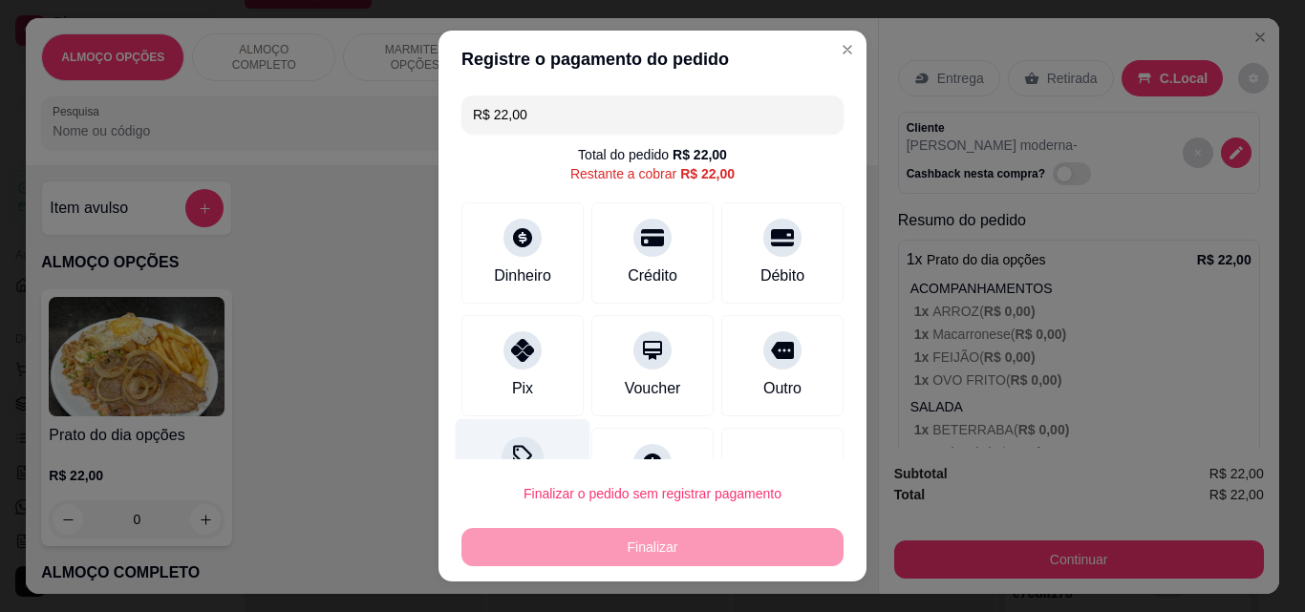
click at [524, 454] on div at bounding box center [522, 458] width 42 height 42
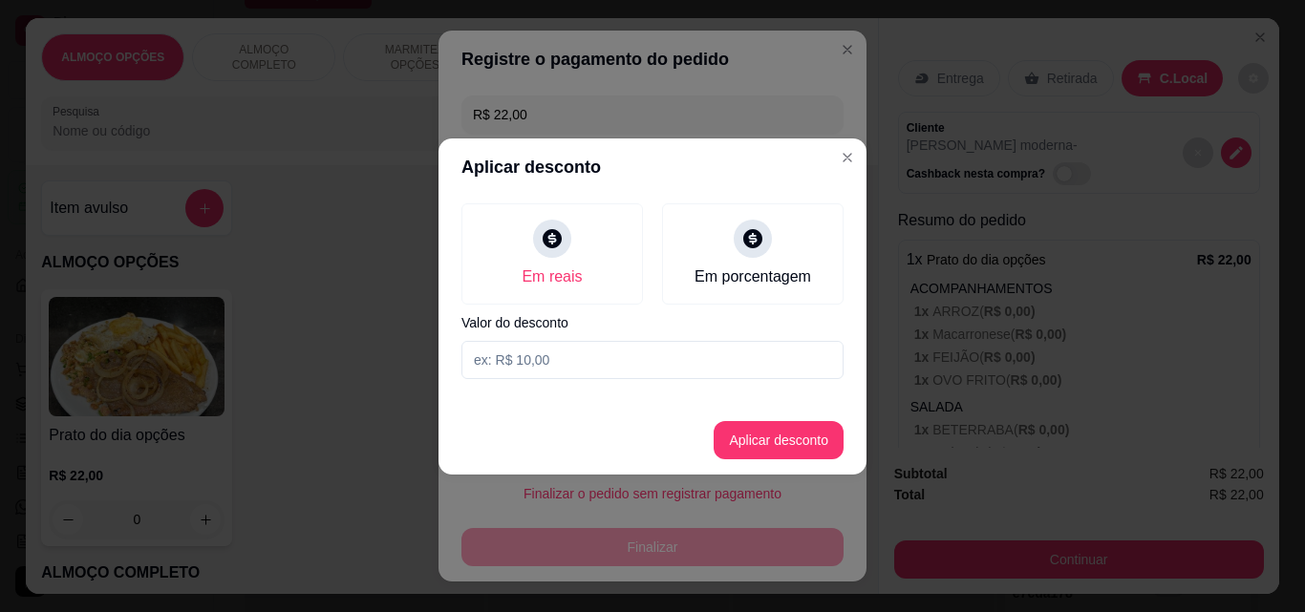
click at [559, 355] on input at bounding box center [652, 360] width 382 height 38
type input "2,00"
click at [729, 440] on button "Aplicar desconto" at bounding box center [778, 439] width 125 height 37
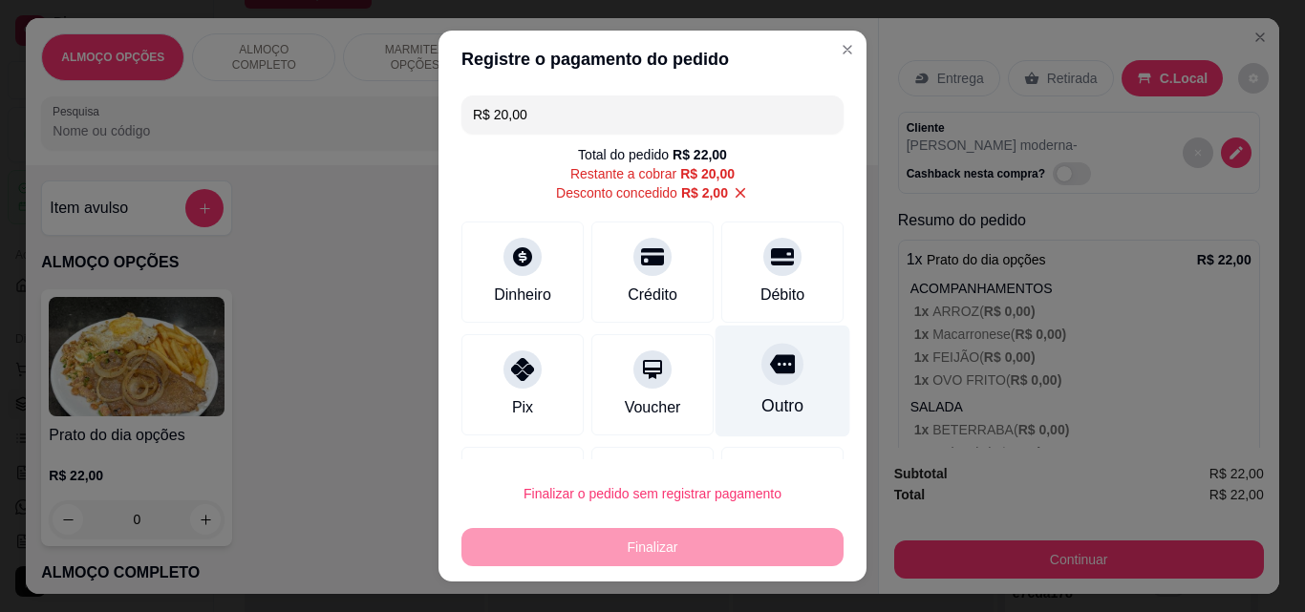
click at [737, 386] on div "Outro" at bounding box center [782, 382] width 135 height 112
type input "R$ 0,00"
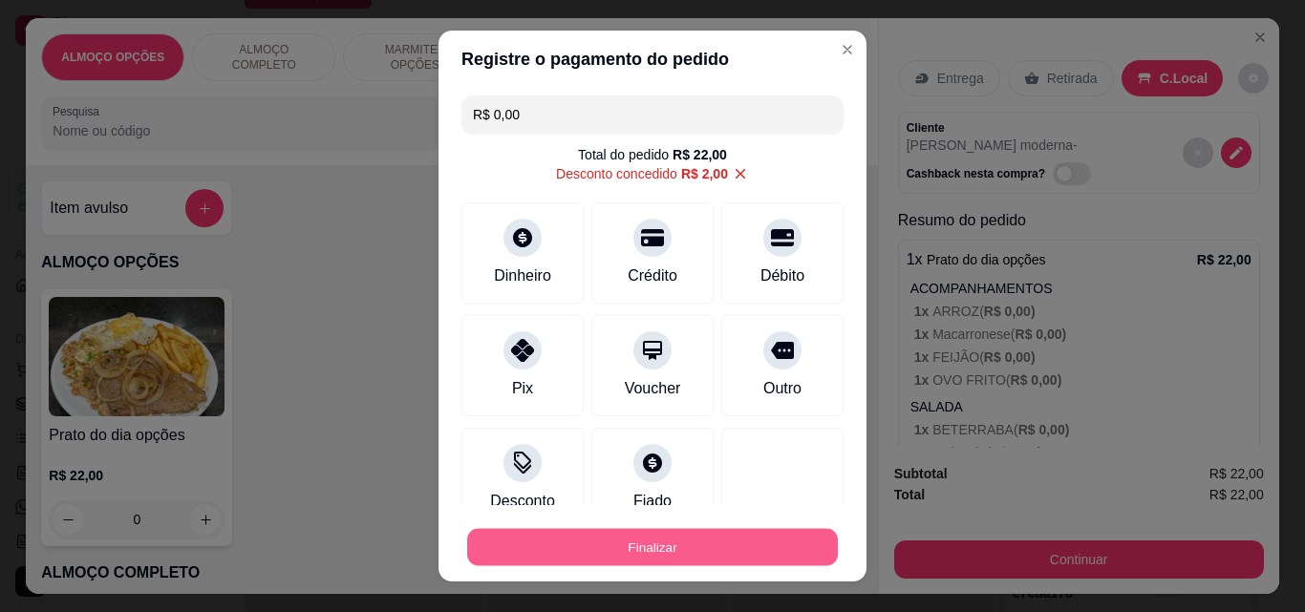
click at [671, 544] on button "Finalizar" at bounding box center [652, 547] width 371 height 37
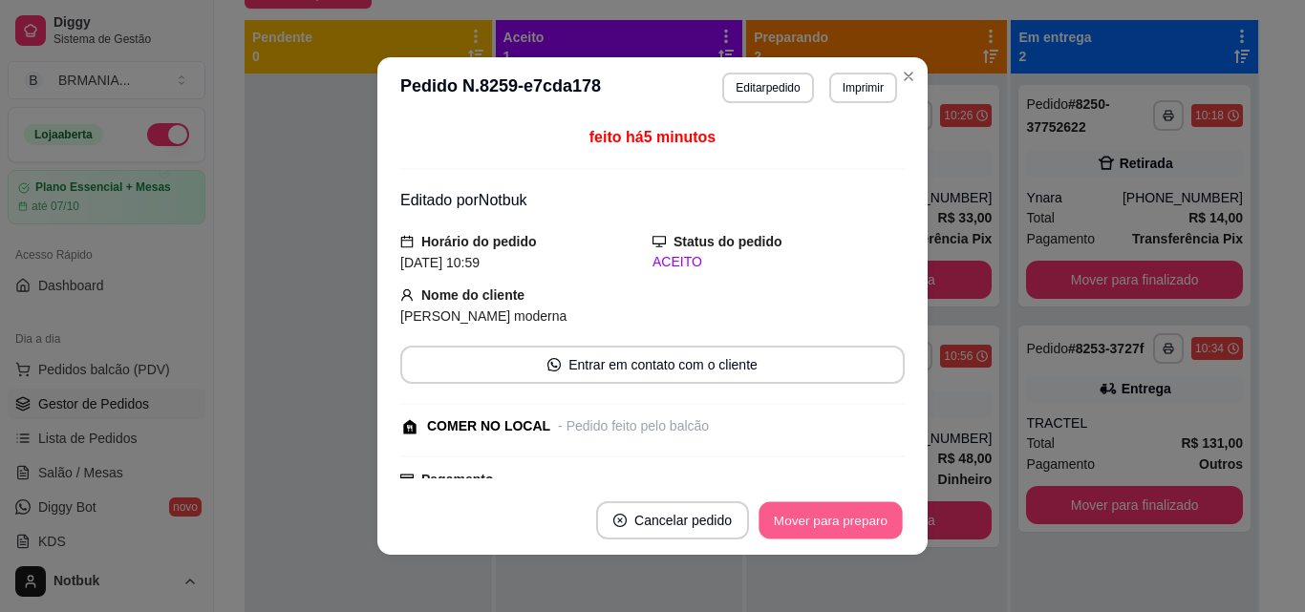
click at [842, 516] on button "Mover para preparo" at bounding box center [829, 520] width 143 height 37
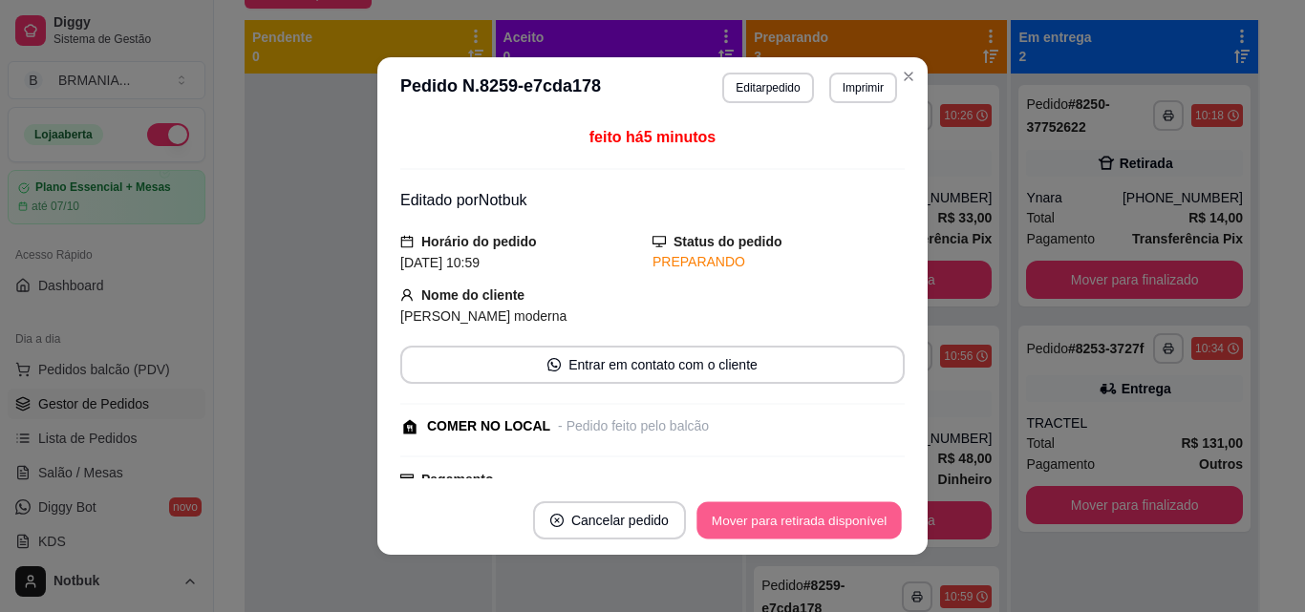
click at [842, 516] on button "Mover para retirada disponível" at bounding box center [798, 520] width 204 height 37
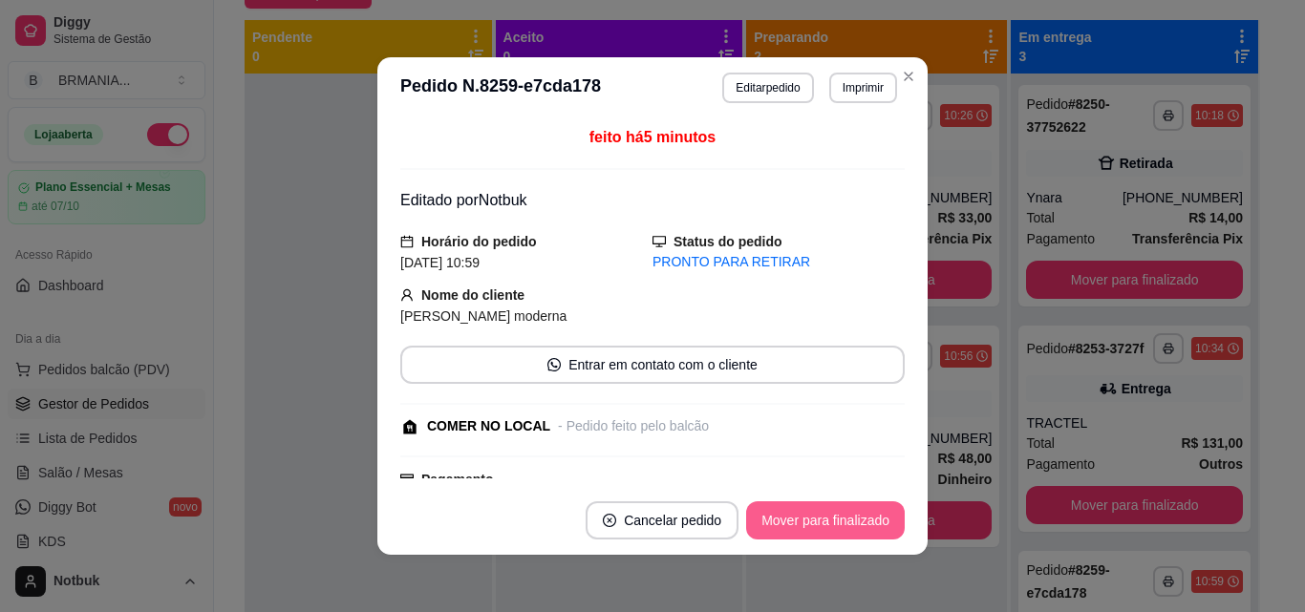
click at [842, 516] on button "Mover para finalizado" at bounding box center [825, 520] width 159 height 38
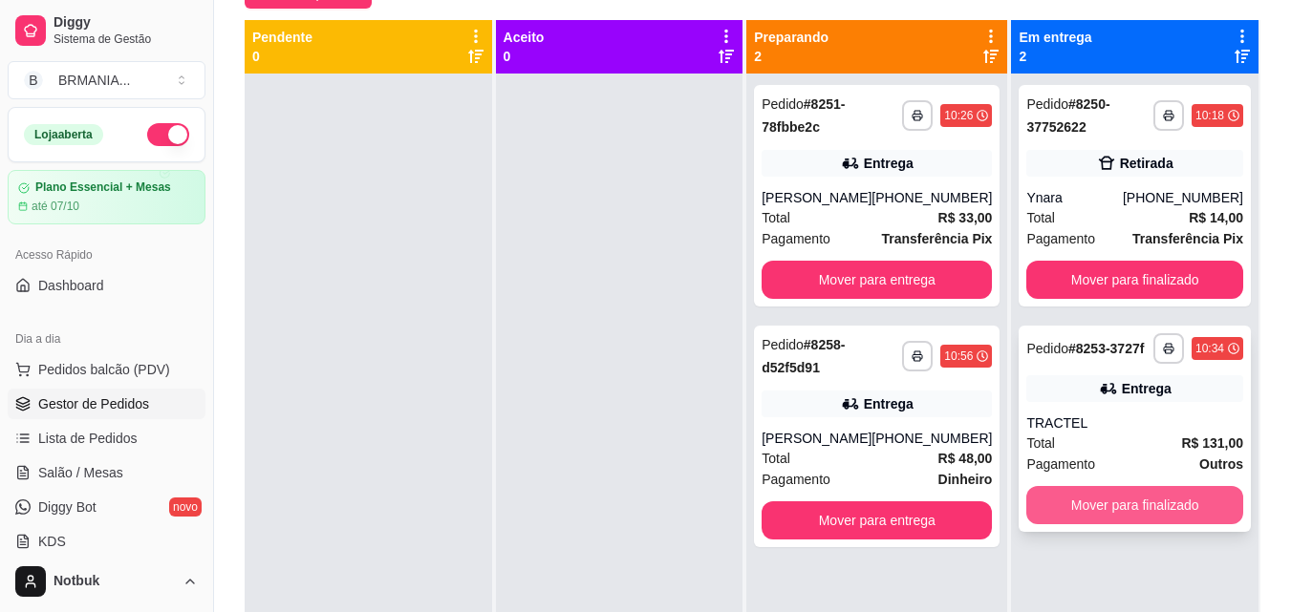
click at [987, 496] on button "Mover para finalizado" at bounding box center [1134, 505] width 217 height 38
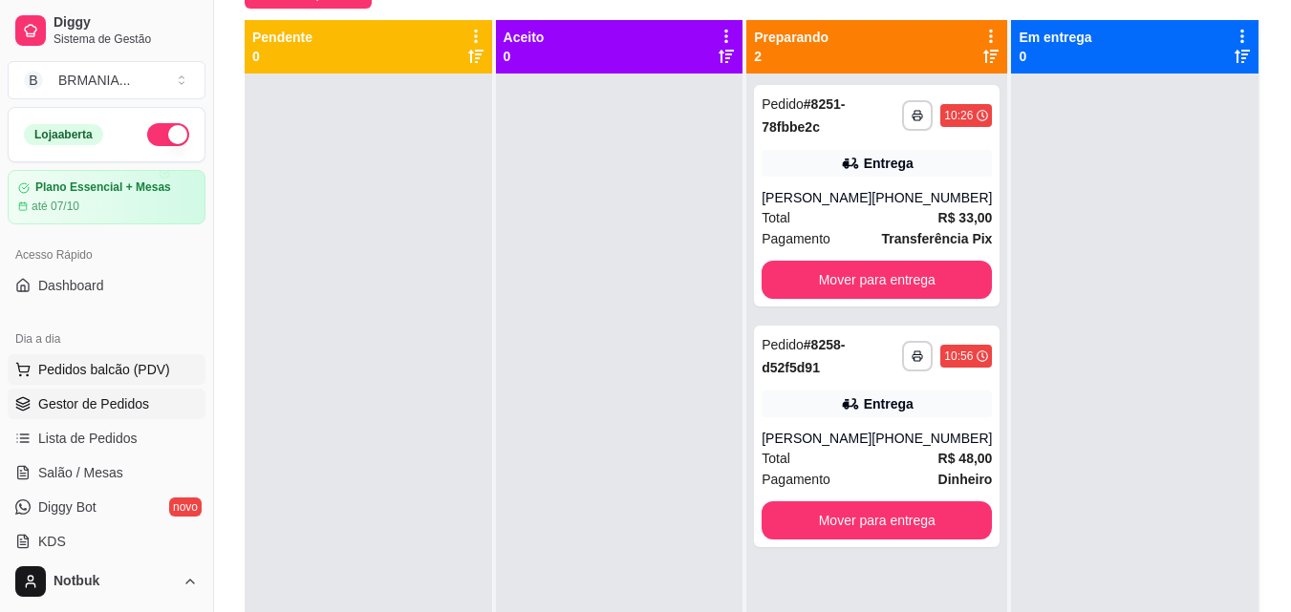
click at [170, 374] on button "Pedidos balcão (PDV)" at bounding box center [107, 369] width 198 height 31
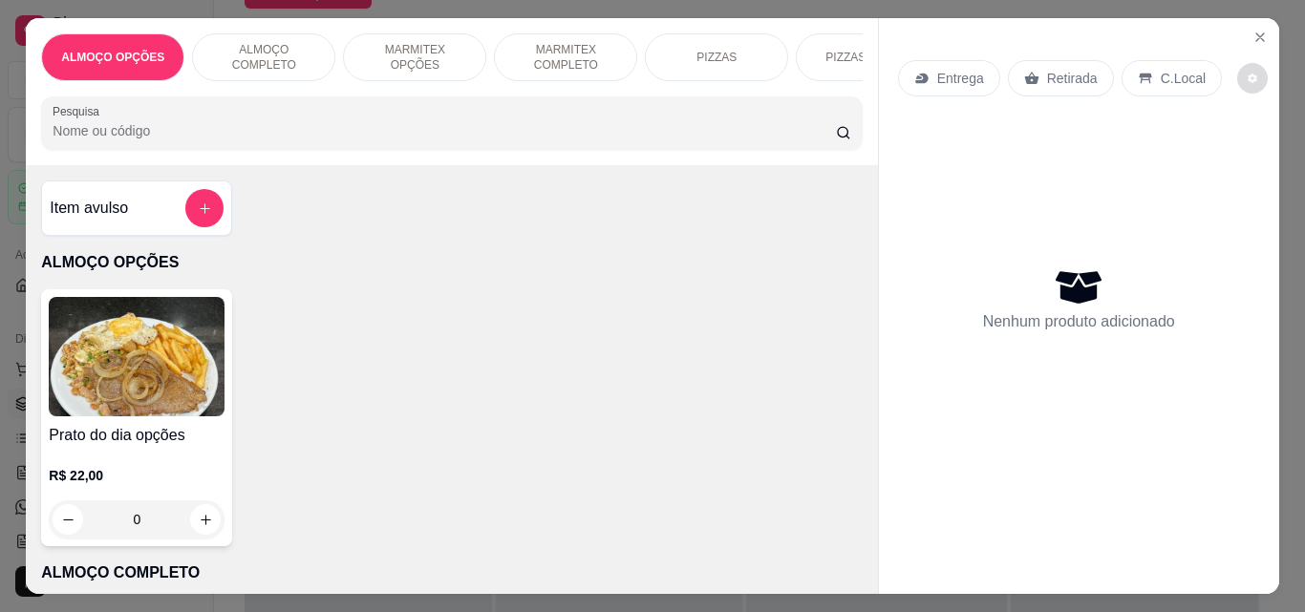
click at [987, 67] on button "decrease-product-quantity" at bounding box center [1252, 78] width 31 height 31
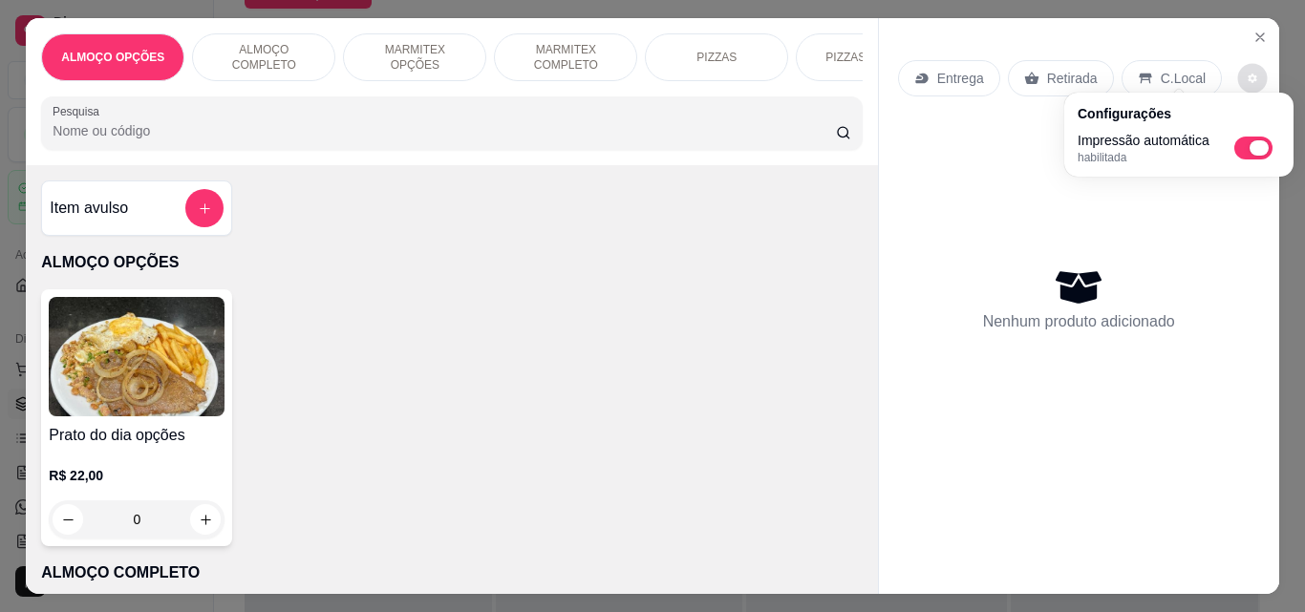
click at [987, 151] on span "Automatic updates" at bounding box center [1258, 147] width 19 height 15
click at [987, 151] on input "Automatic updates" at bounding box center [1239, 154] width 12 height 12
checkbox input "false"
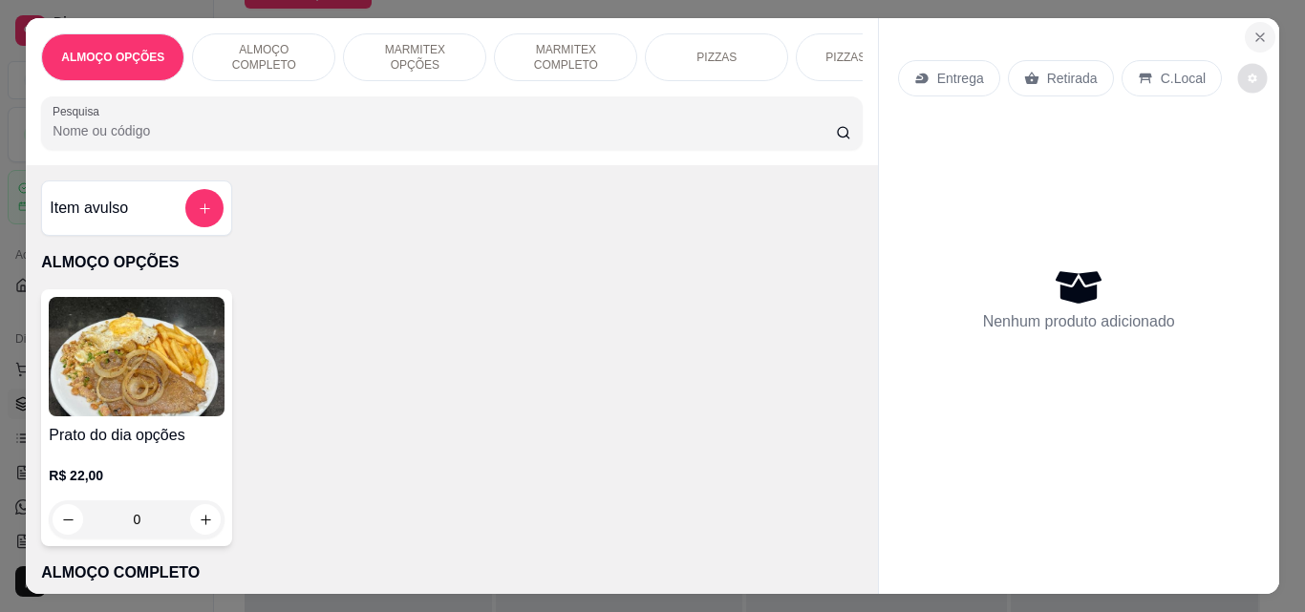
click at [987, 30] on icon "Close" at bounding box center [1259, 37] width 15 height 15
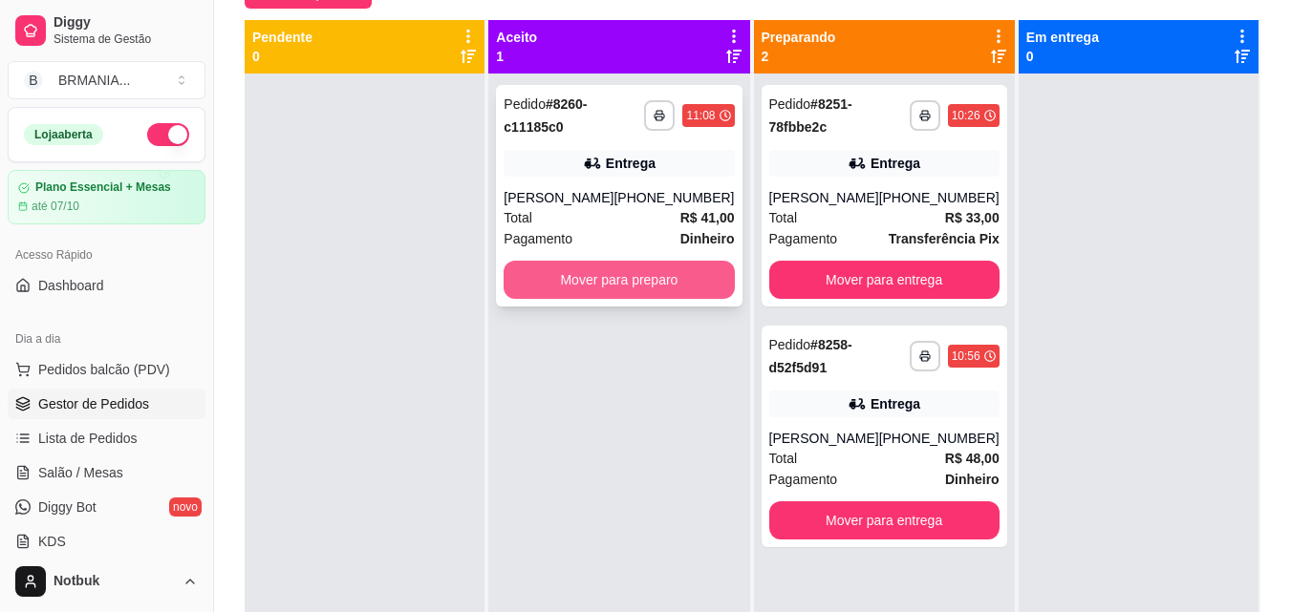
click at [634, 279] on button "Mover para preparo" at bounding box center [618, 280] width 230 height 38
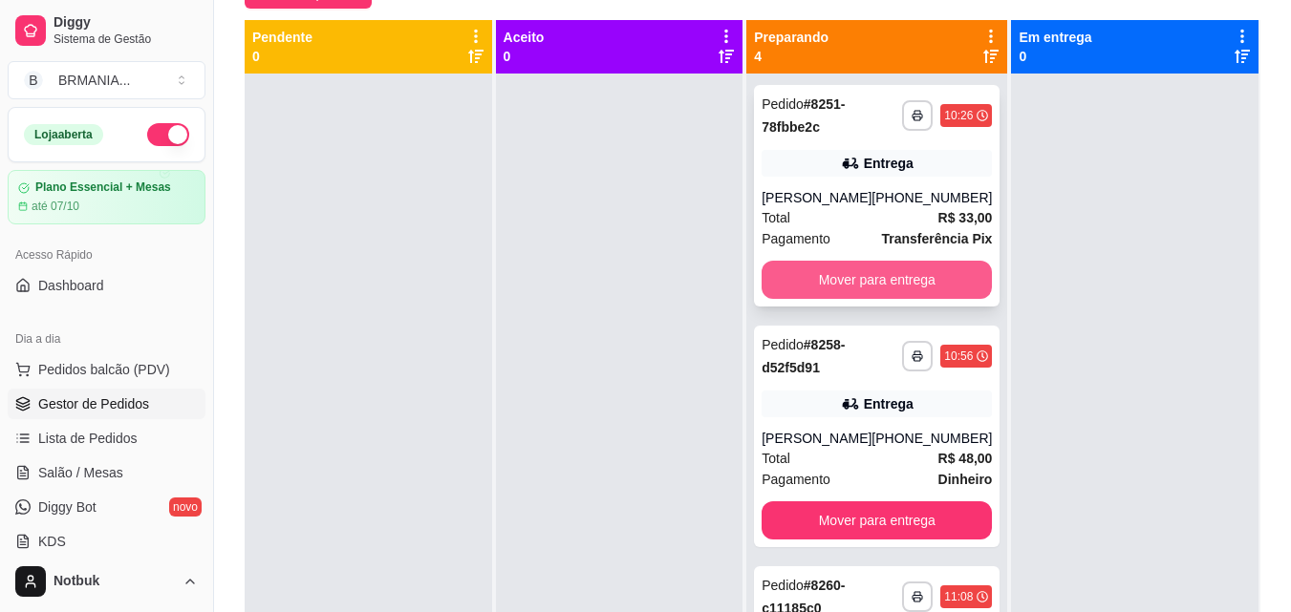
click at [869, 298] on button "Mover para entrega" at bounding box center [876, 280] width 230 height 38
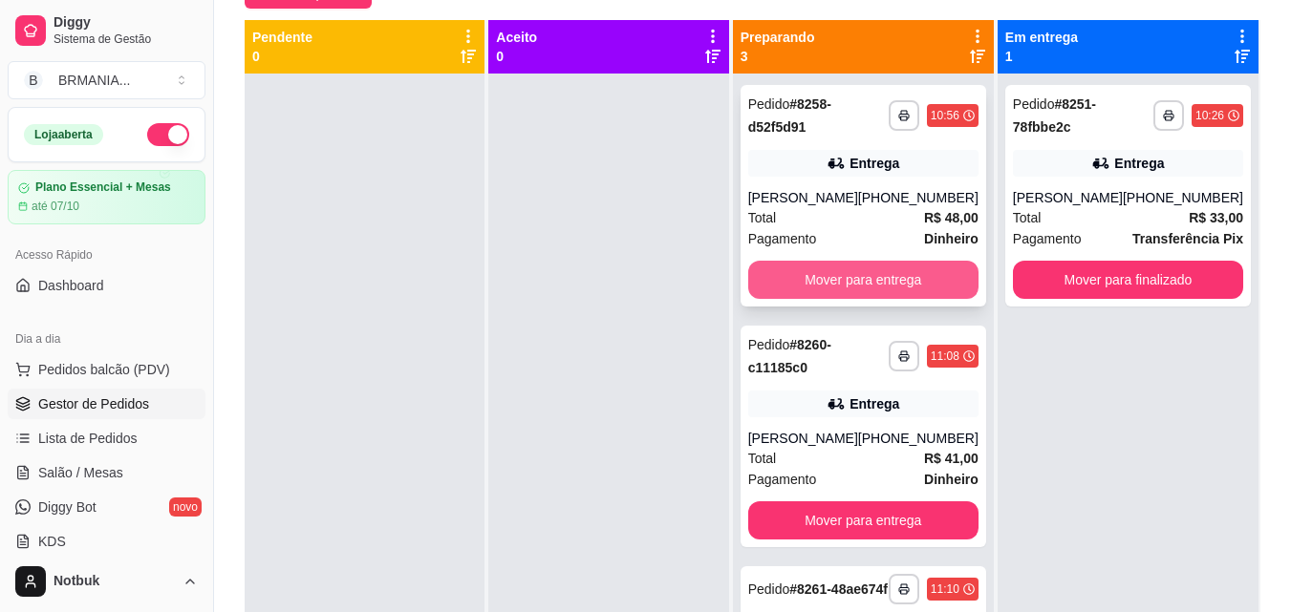
click at [869, 273] on button "Mover para entrega" at bounding box center [863, 280] width 230 height 38
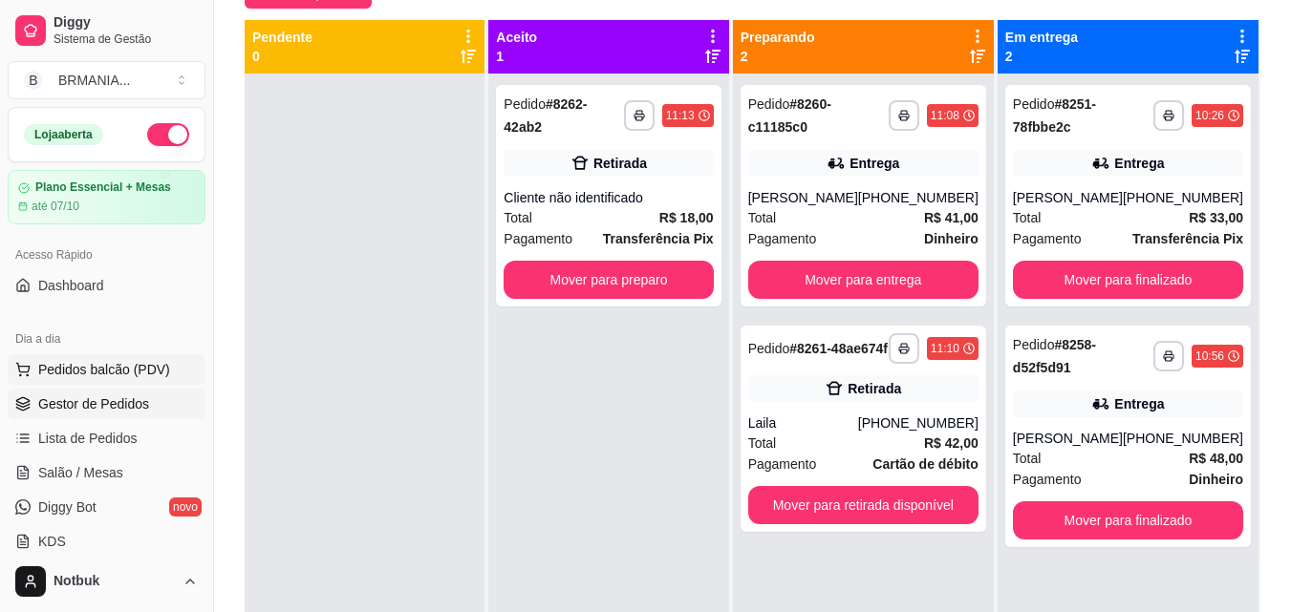
click at [114, 362] on span "Pedidos balcão (PDV)" at bounding box center [104, 369] width 132 height 19
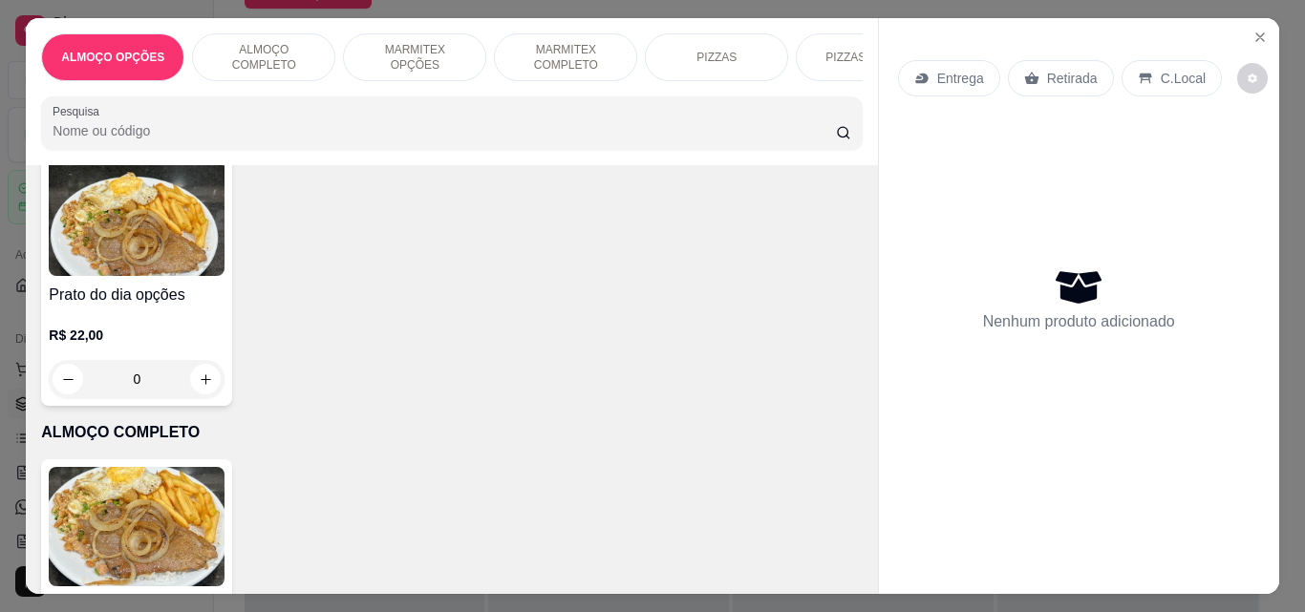
scroll to position [153, 0]
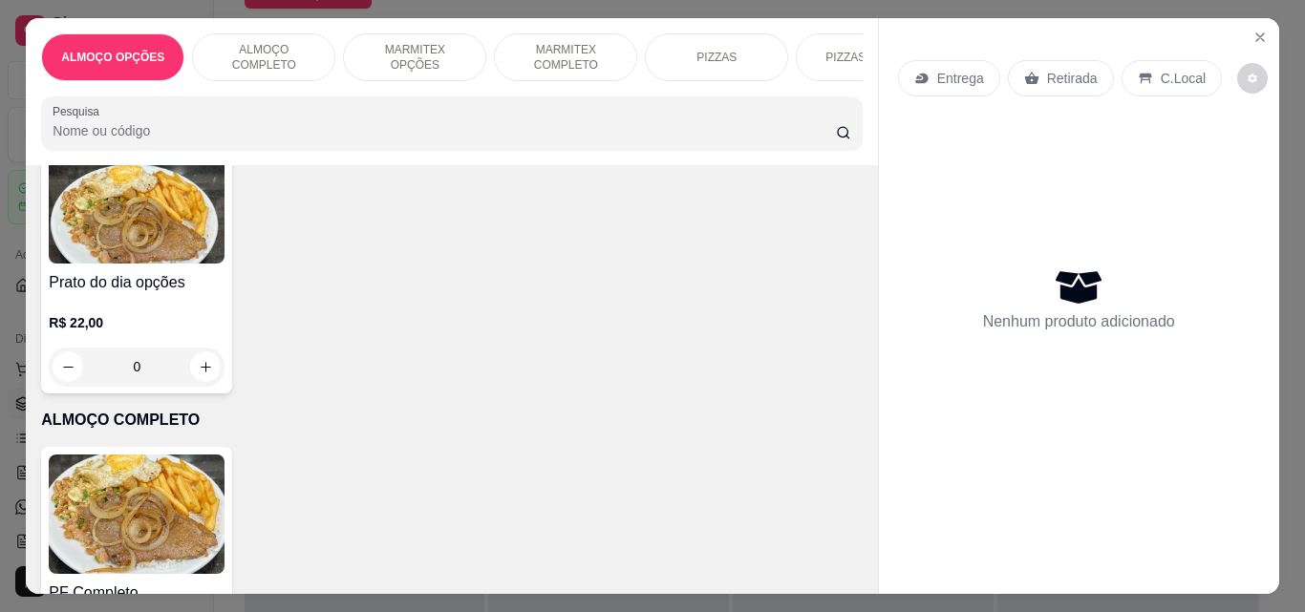
click at [175, 502] on img at bounding box center [137, 514] width 176 height 119
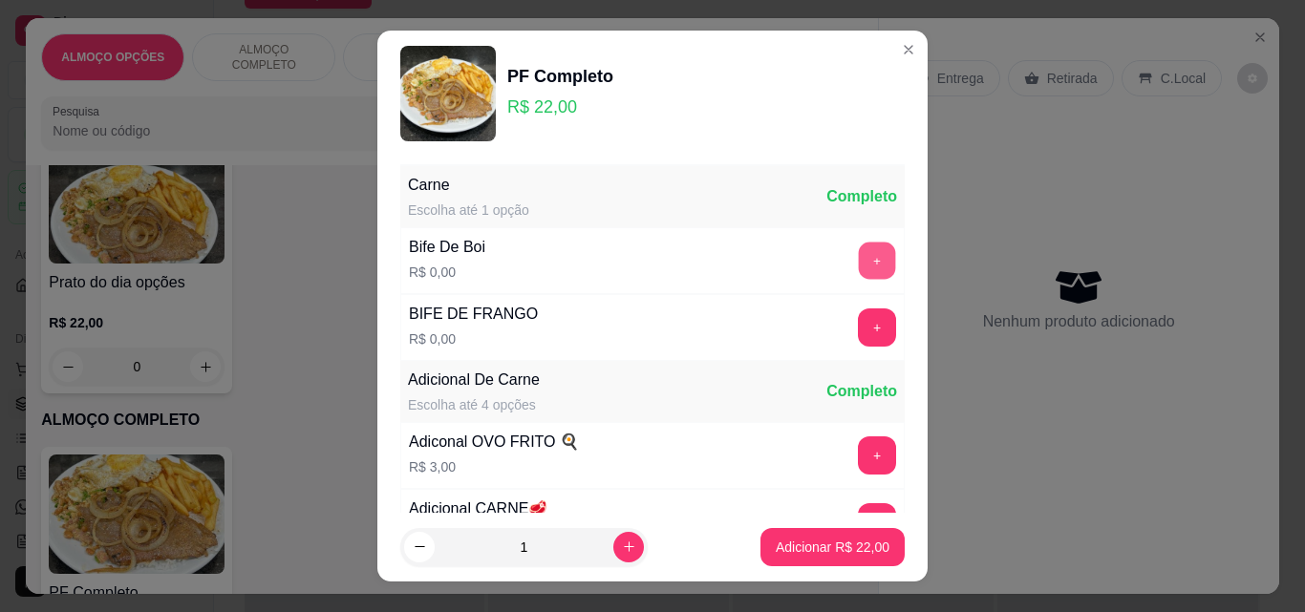
click at [859, 265] on button "+" at bounding box center [877, 261] width 37 height 37
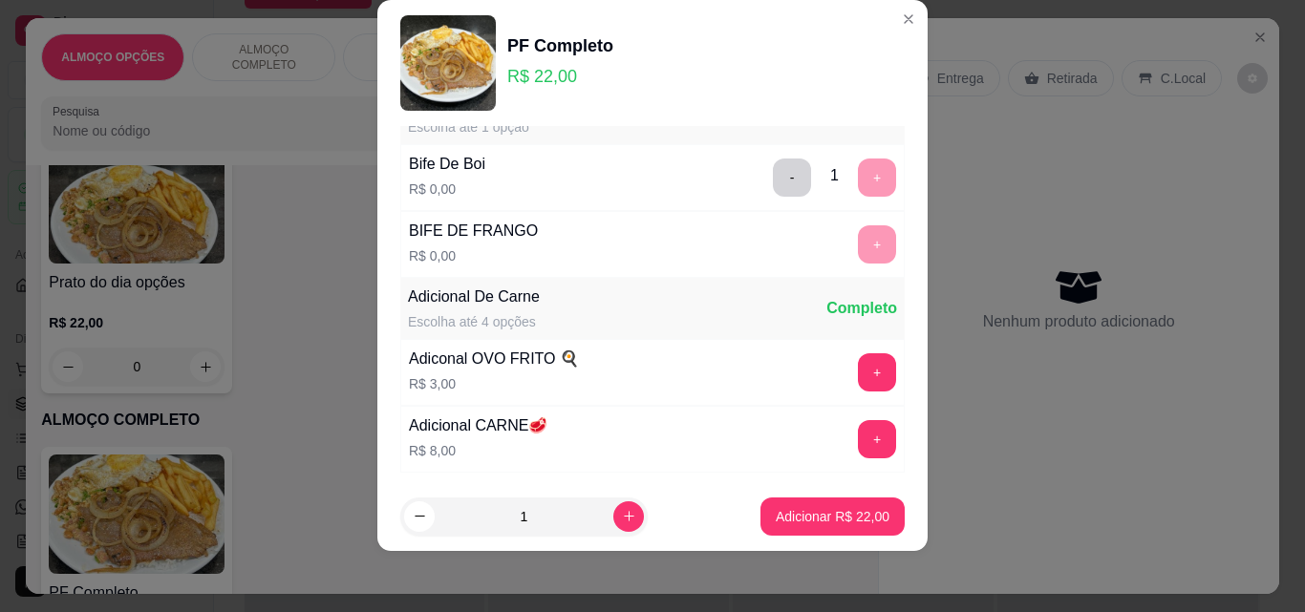
scroll to position [0, 0]
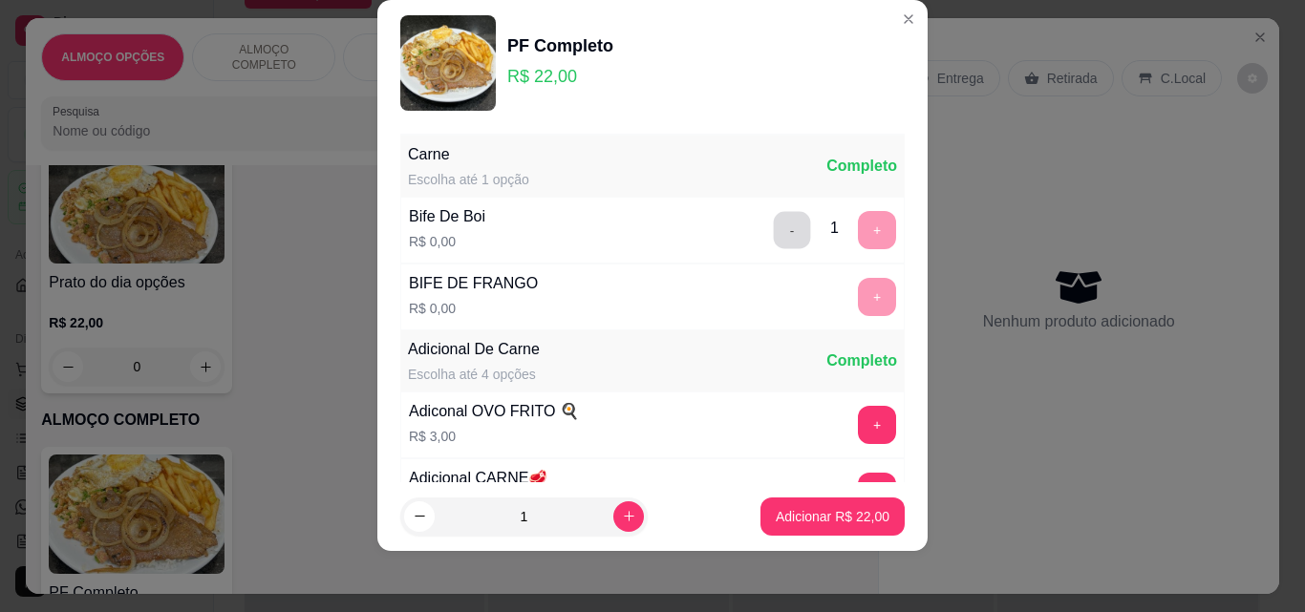
click at [774, 238] on button "-" at bounding box center [792, 230] width 37 height 37
click at [859, 303] on button "+" at bounding box center [877, 297] width 37 height 37
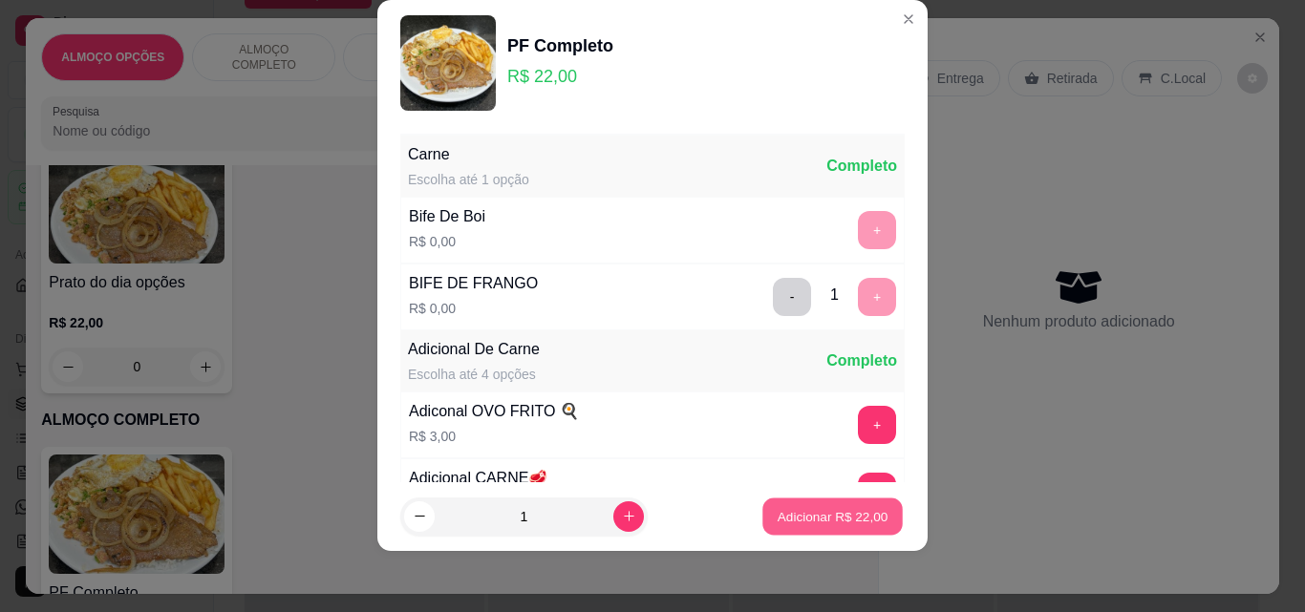
click at [834, 522] on p "Adicionar R$ 22,00" at bounding box center [833, 516] width 111 height 18
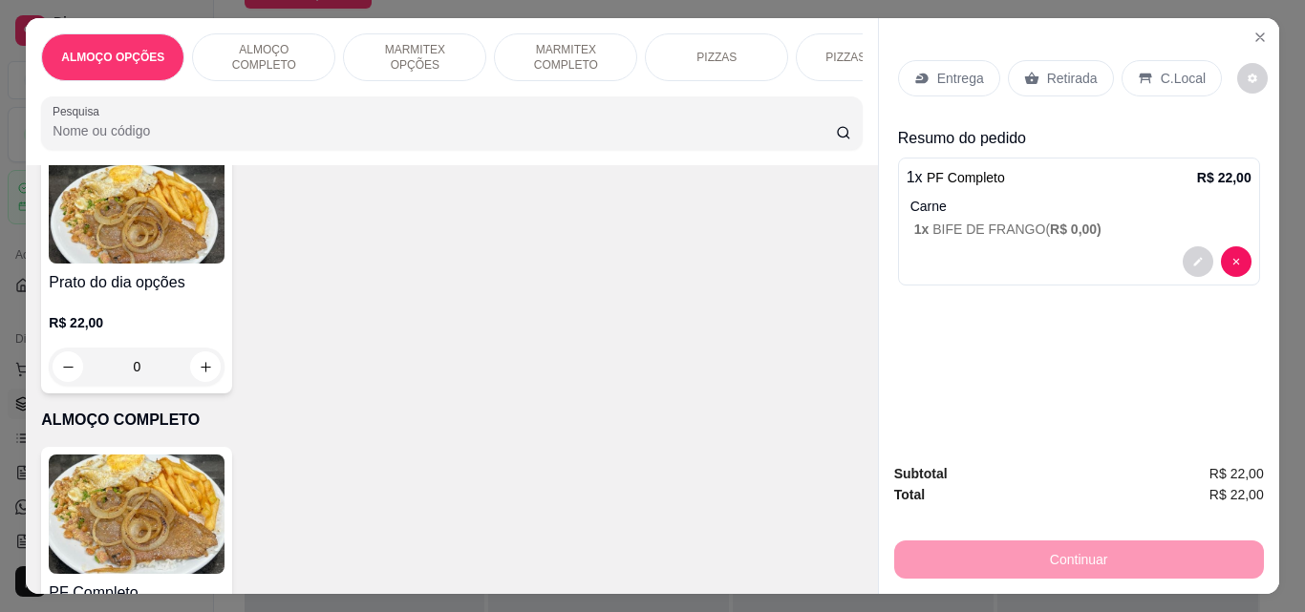
click at [987, 77] on icon at bounding box center [1145, 78] width 15 height 15
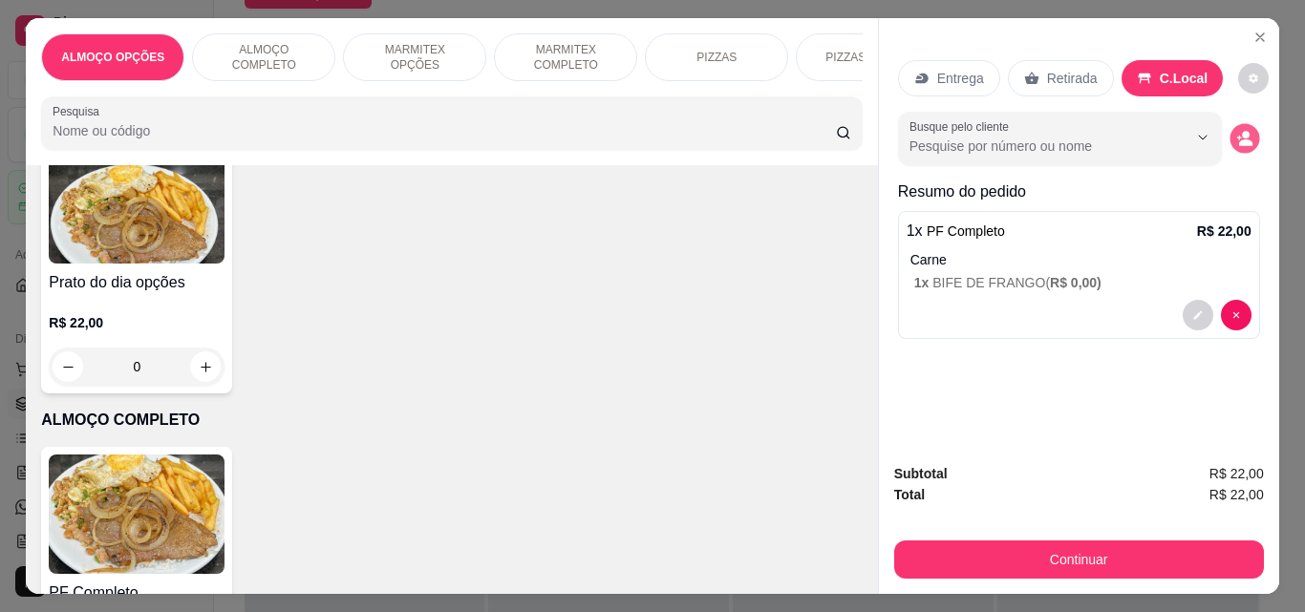
click at [987, 131] on icon "decrease-product-quantity" at bounding box center [1244, 139] width 16 height 16
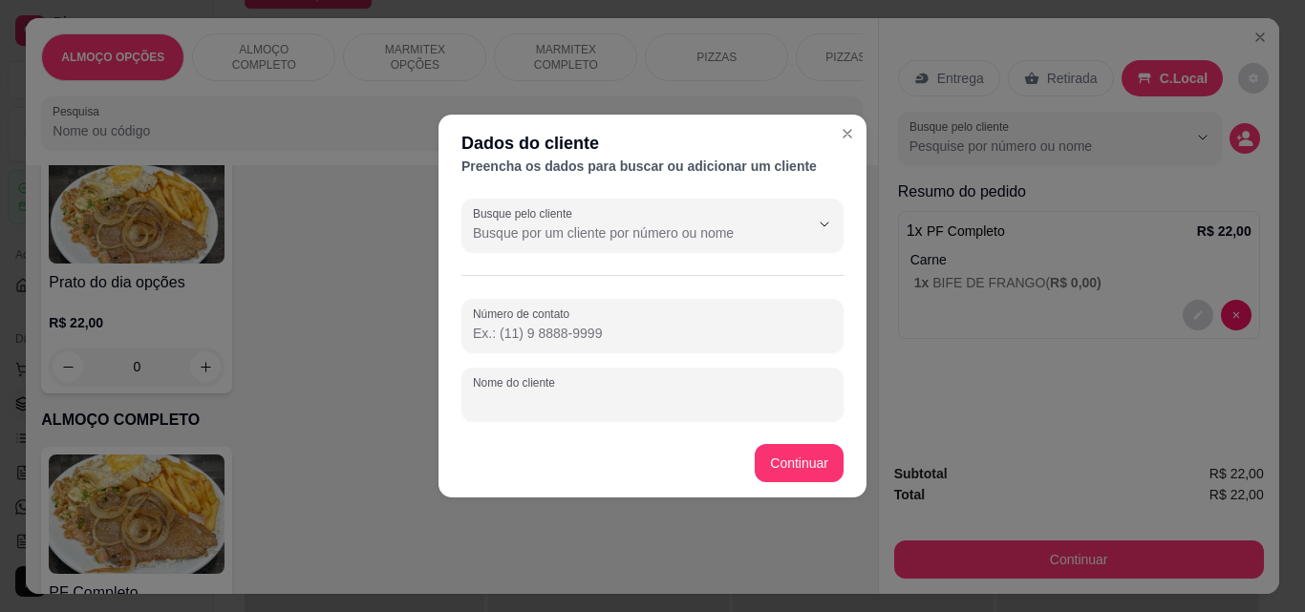
click at [721, 395] on input "Nome do cliente" at bounding box center [652, 402] width 359 height 19
type input "g"
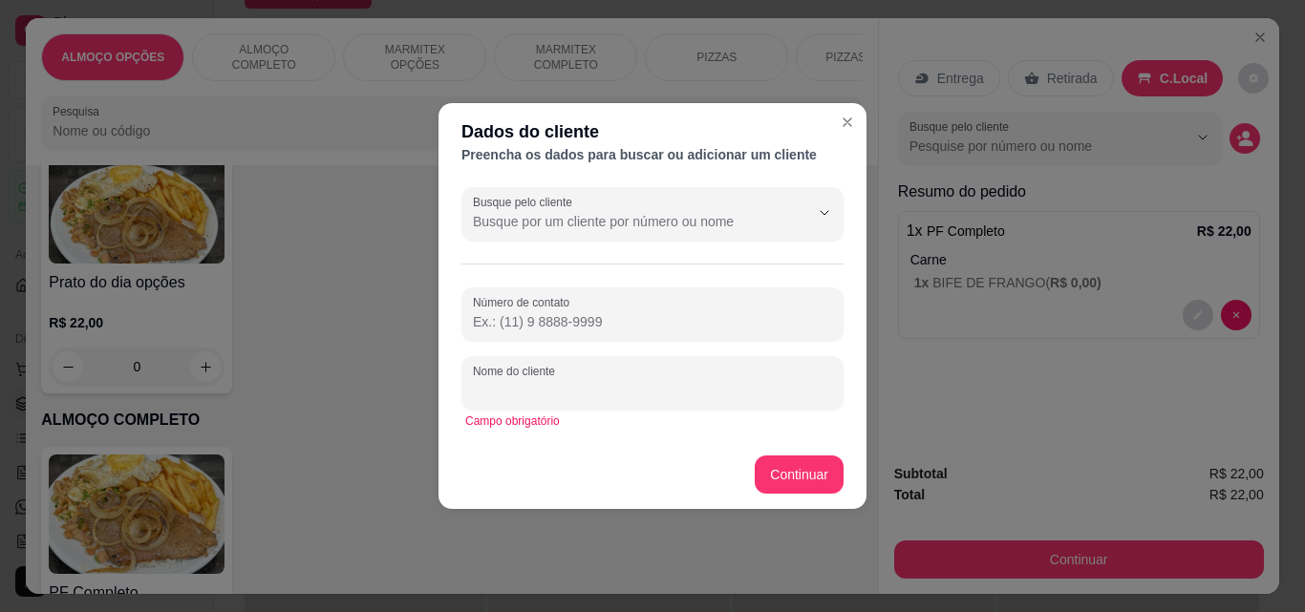
click at [722, 386] on input "Nome do cliente" at bounding box center [652, 390] width 359 height 19
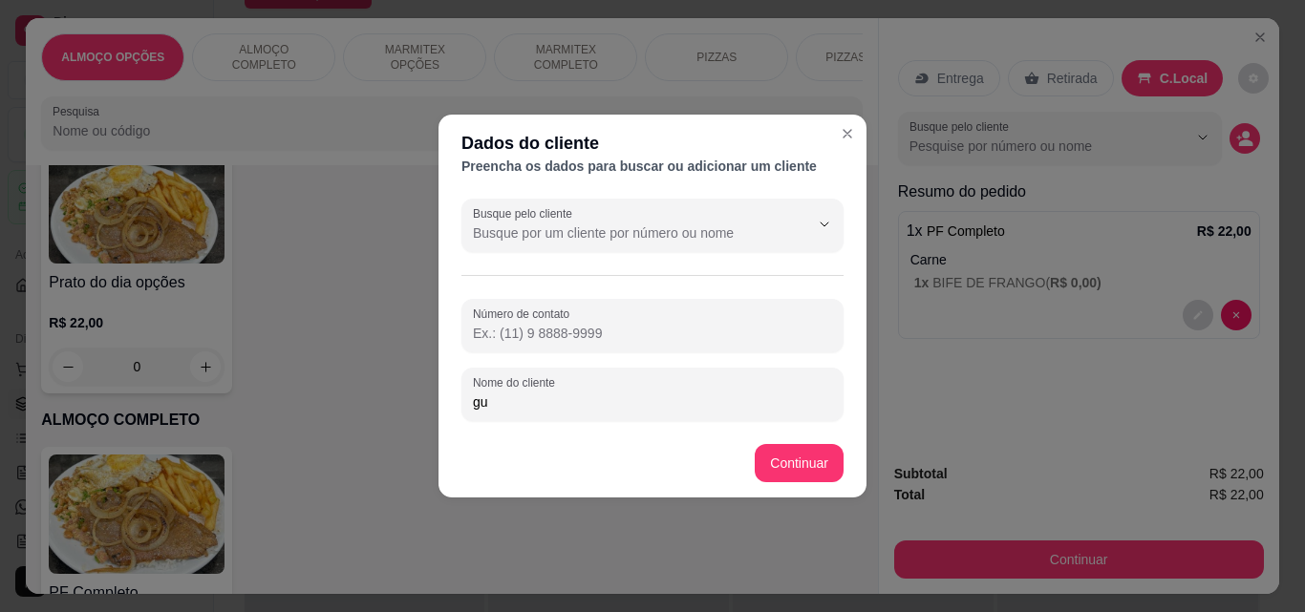
type input "g"
type input "GUILHERME MODERNA"
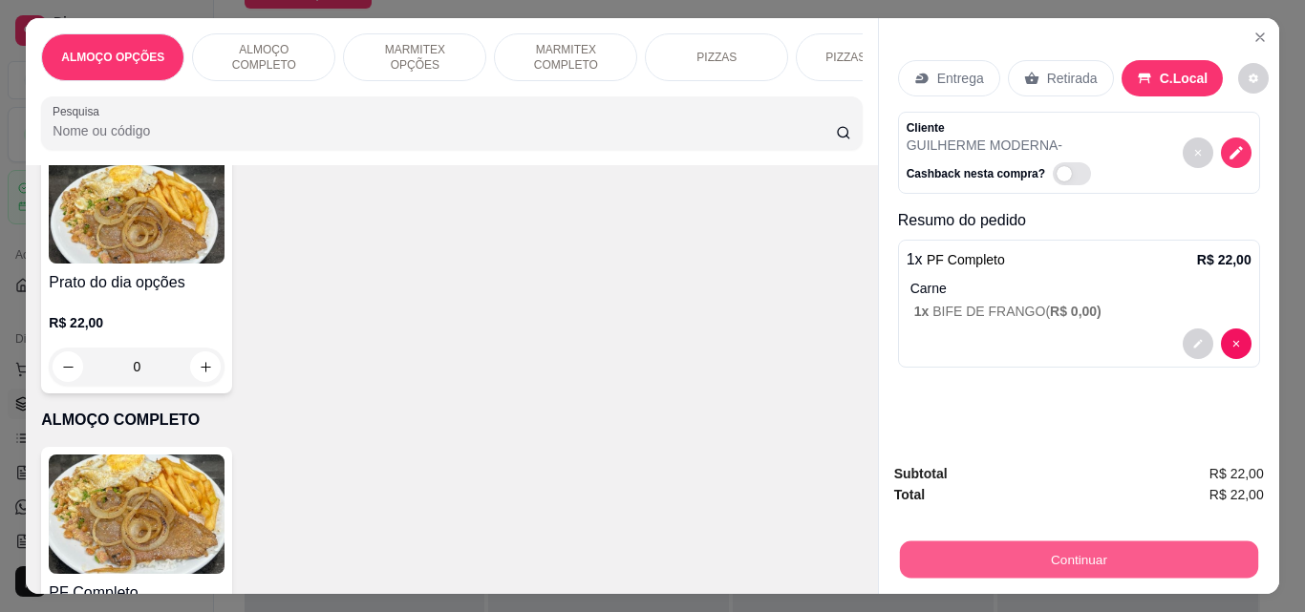
click at [955, 549] on button "Continuar" at bounding box center [1078, 559] width 358 height 37
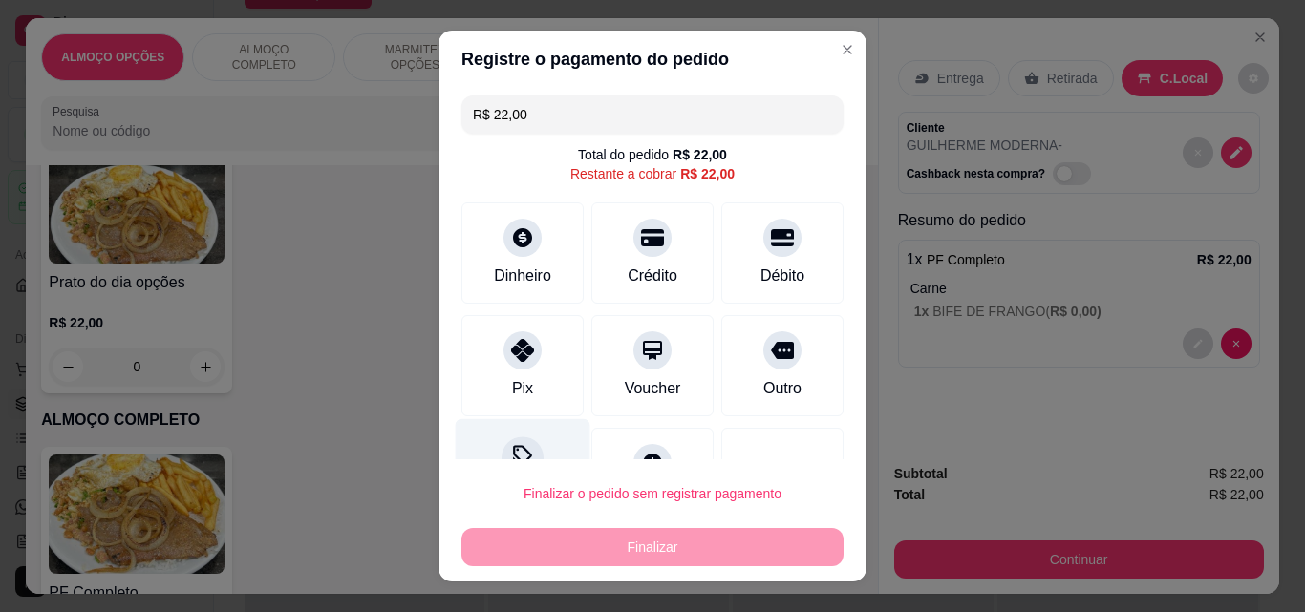
click at [526, 452] on div at bounding box center [522, 458] width 42 height 42
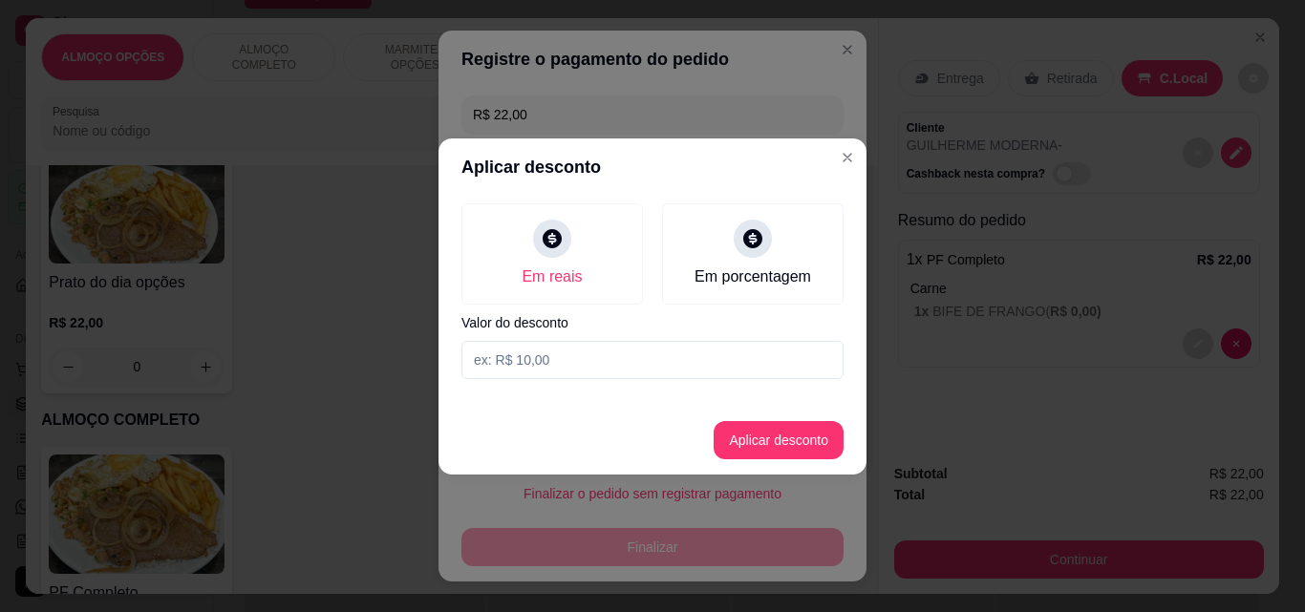
click at [550, 378] on input at bounding box center [652, 360] width 382 height 38
type input "2,00"
click at [779, 449] on button "Aplicar desconto" at bounding box center [779, 440] width 130 height 38
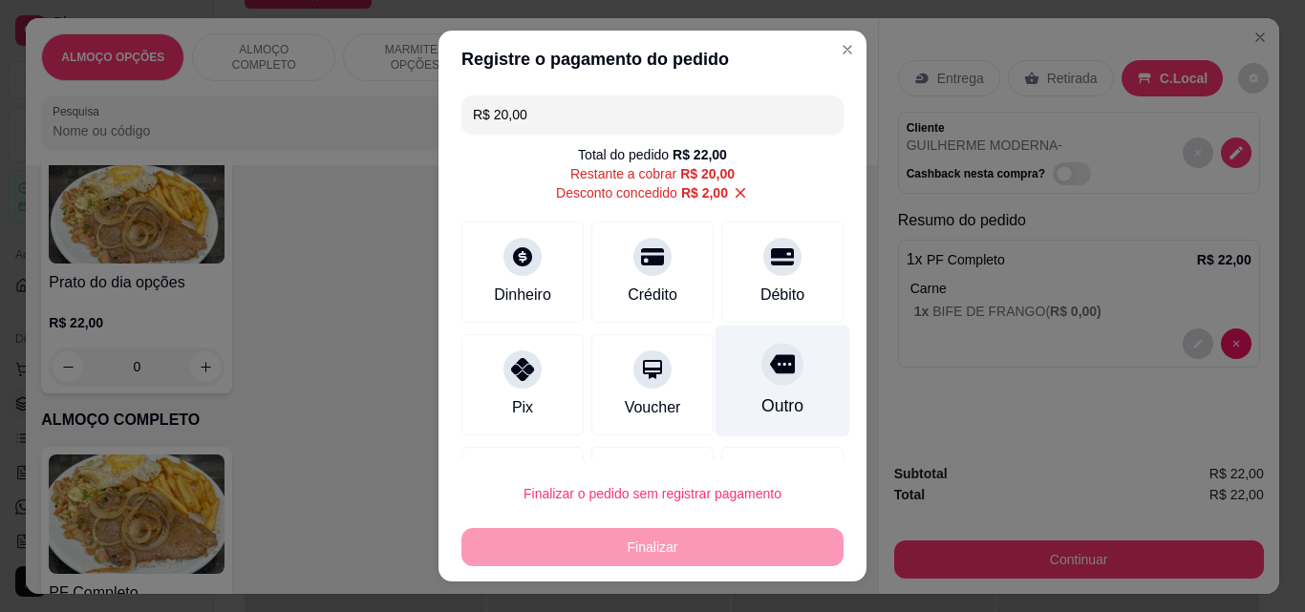
click at [780, 399] on div "Outro" at bounding box center [782, 382] width 135 height 112
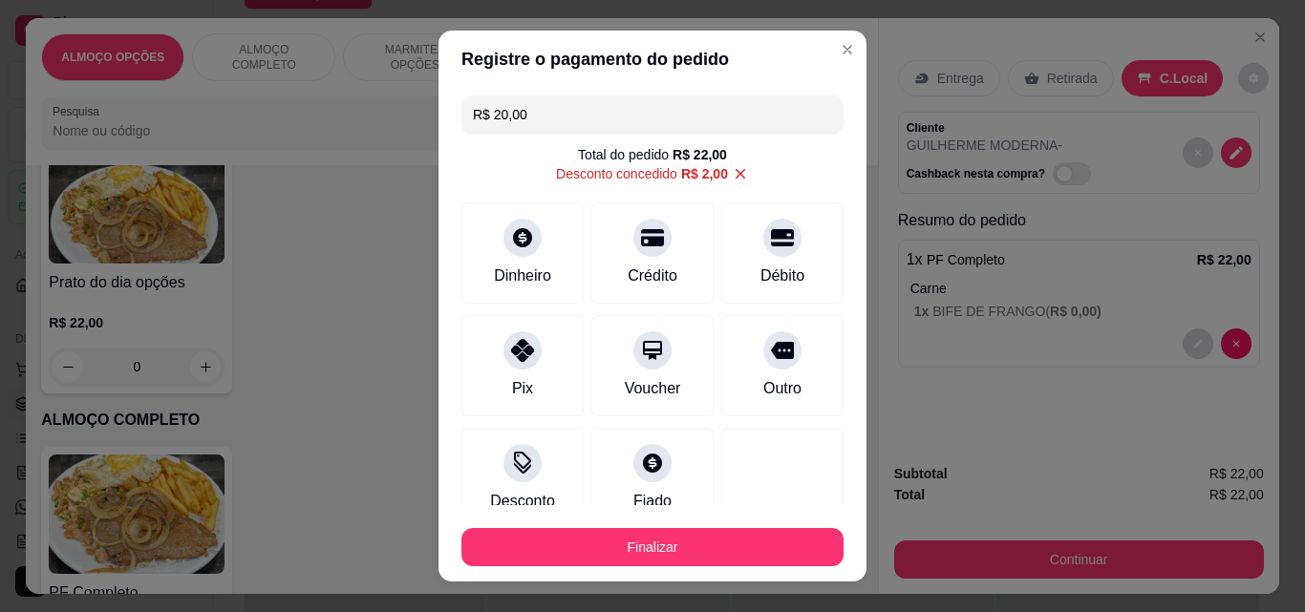
type input "R$ 0,00"
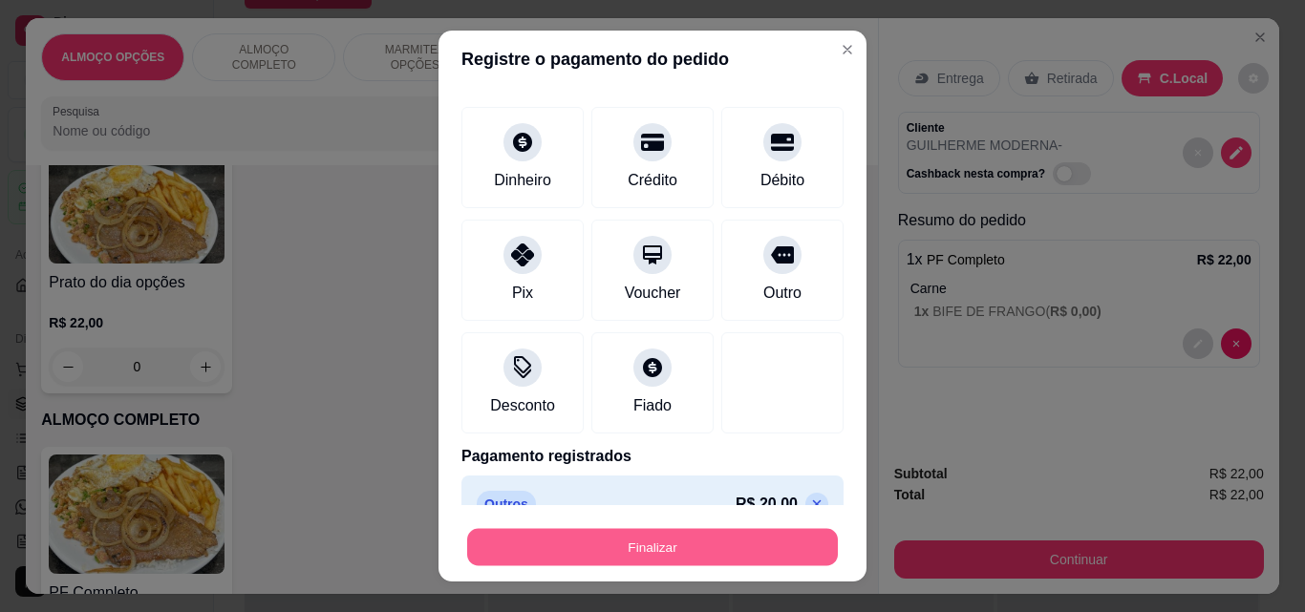
click at [708, 551] on button "Finalizar" at bounding box center [652, 547] width 371 height 37
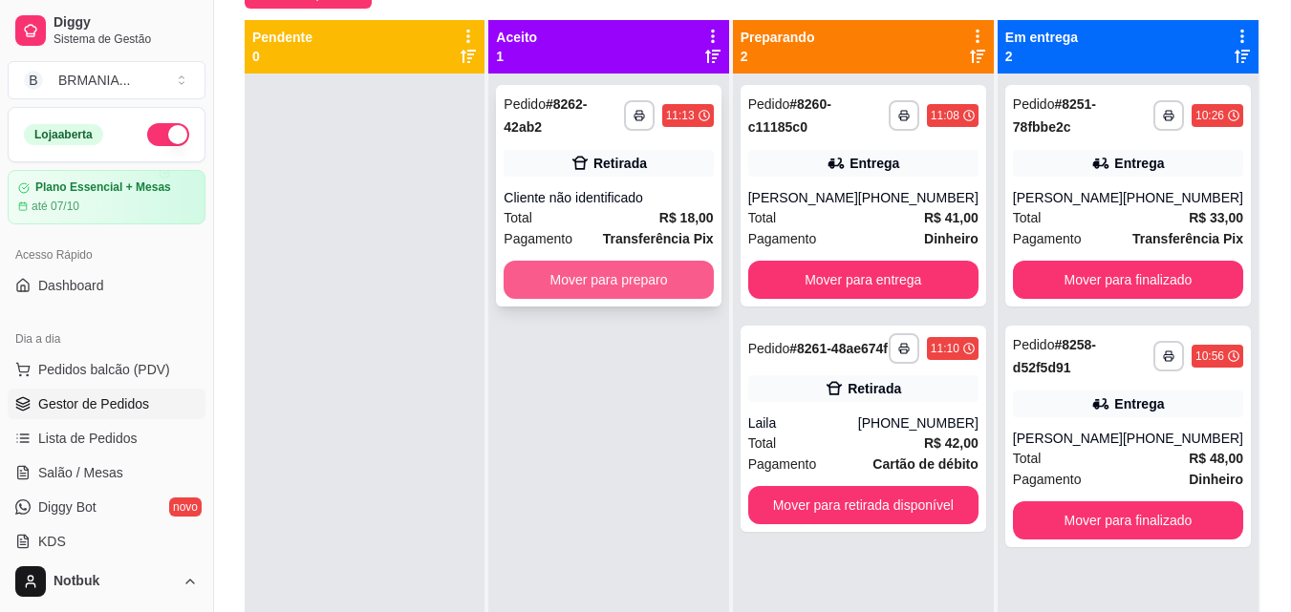
click at [587, 286] on div "**********" at bounding box center [608, 196] width 224 height 222
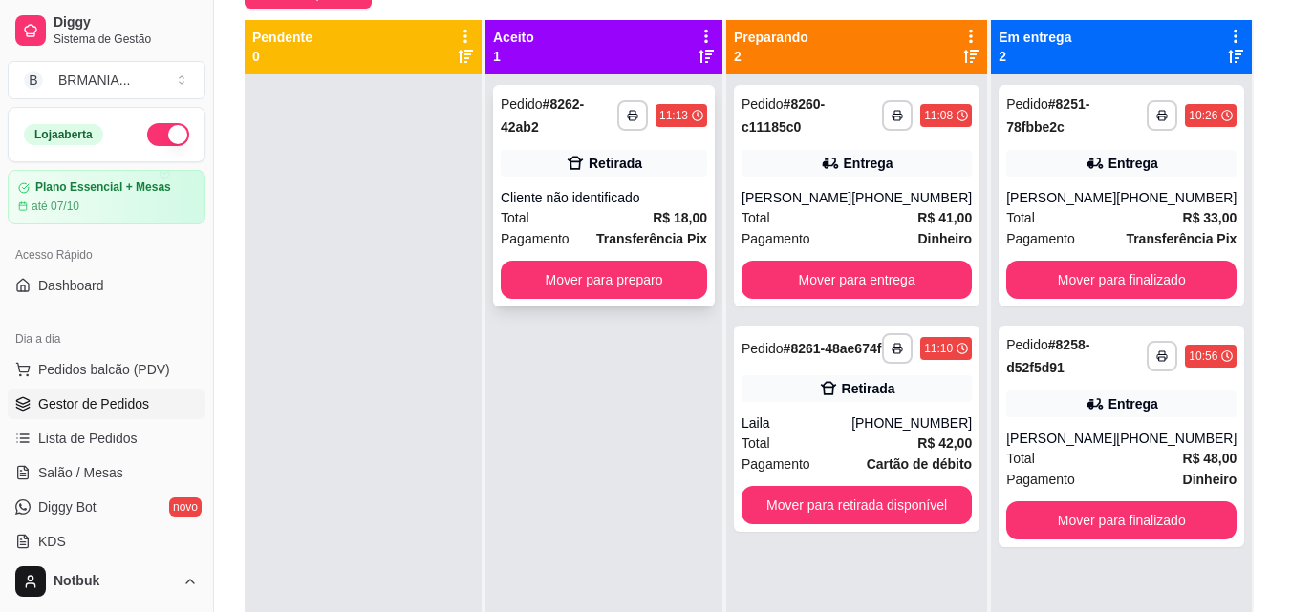
click at [593, 273] on button "Entrar em contato com o cliente" at bounding box center [645, 281] width 490 height 37
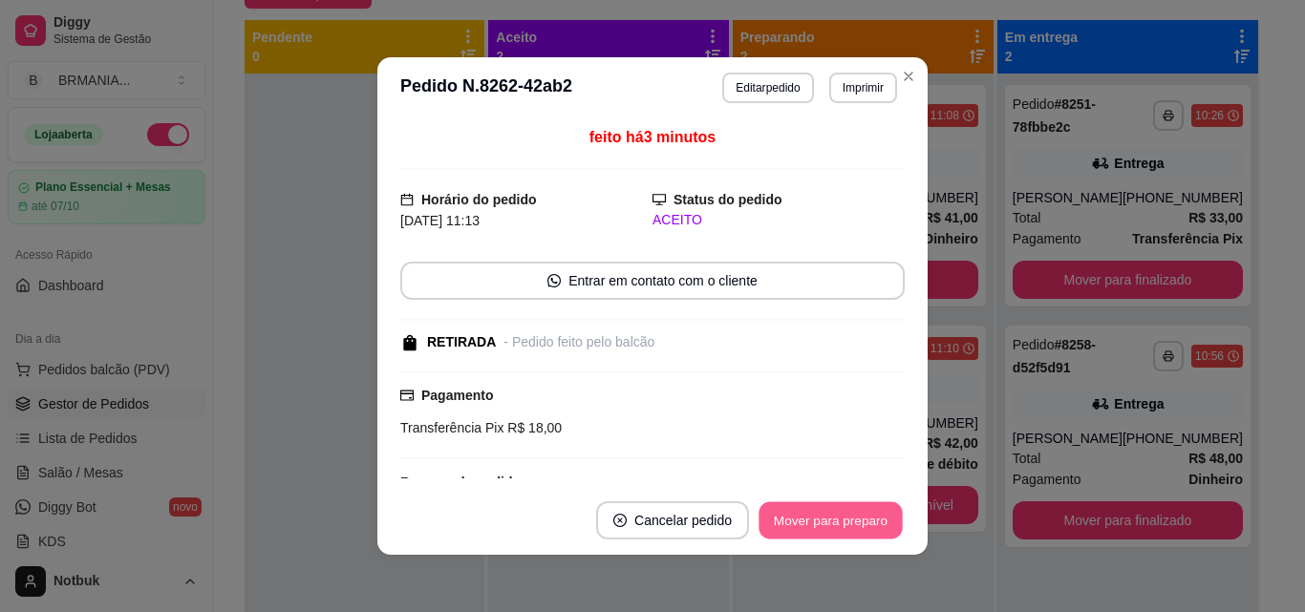
click at [826, 522] on button "Mover para preparo" at bounding box center [829, 520] width 143 height 37
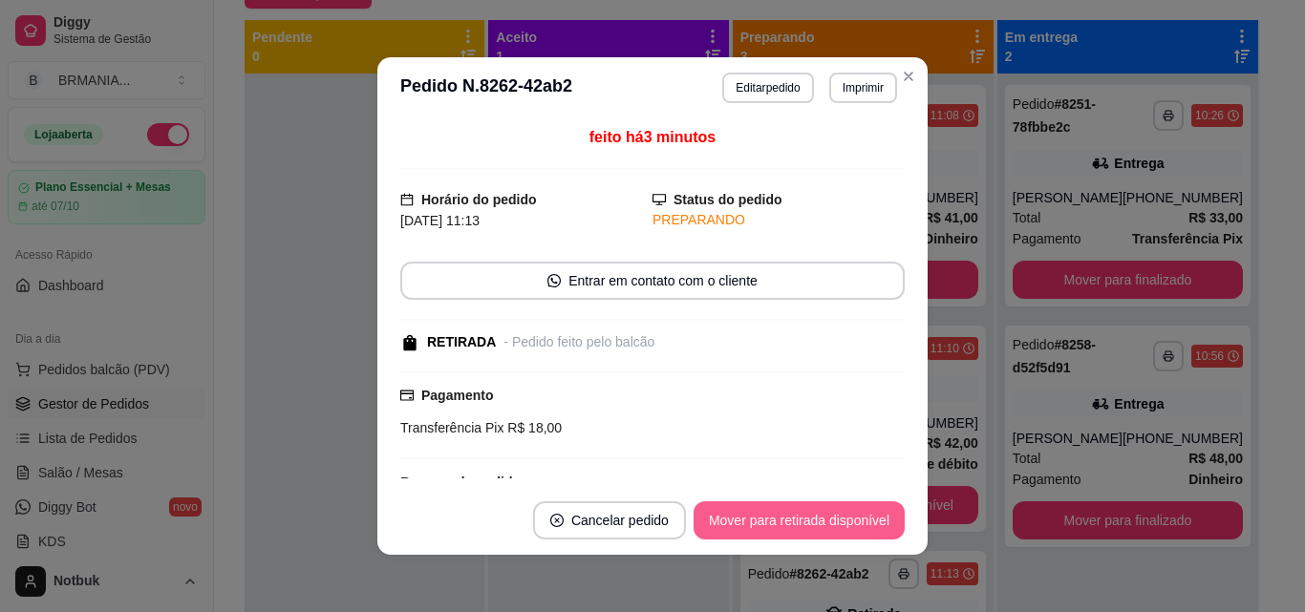
click at [826, 522] on button "Mover para retirada disponível" at bounding box center [798, 520] width 211 height 38
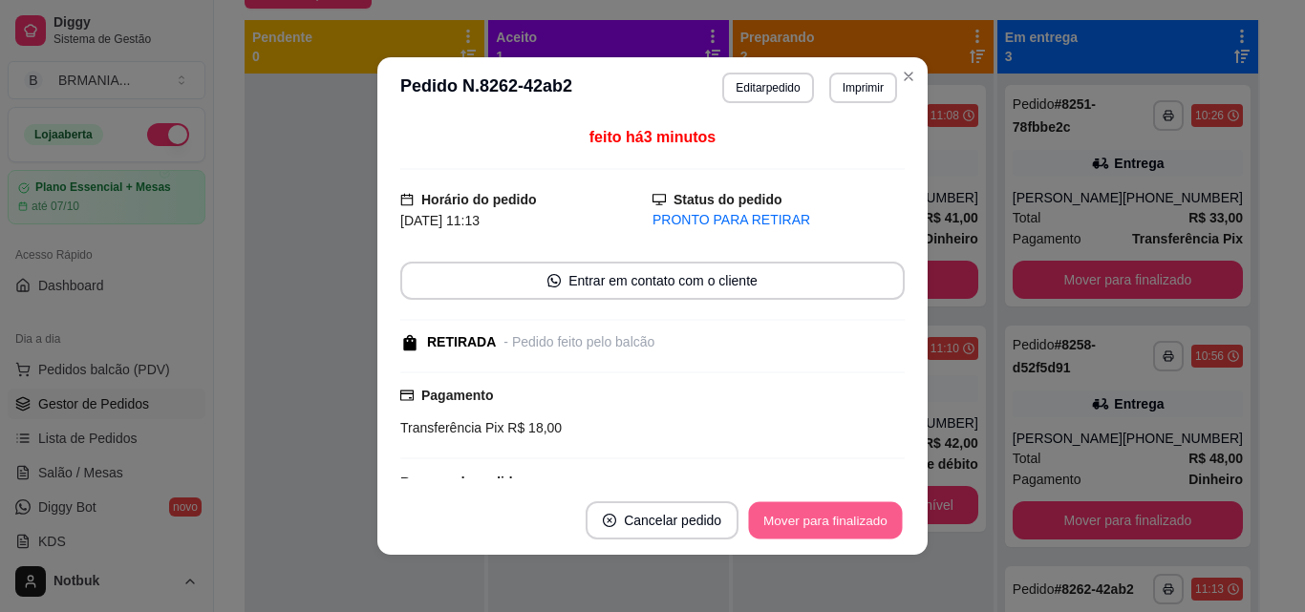
click at [826, 522] on button "Mover para finalizado" at bounding box center [826, 520] width 154 height 37
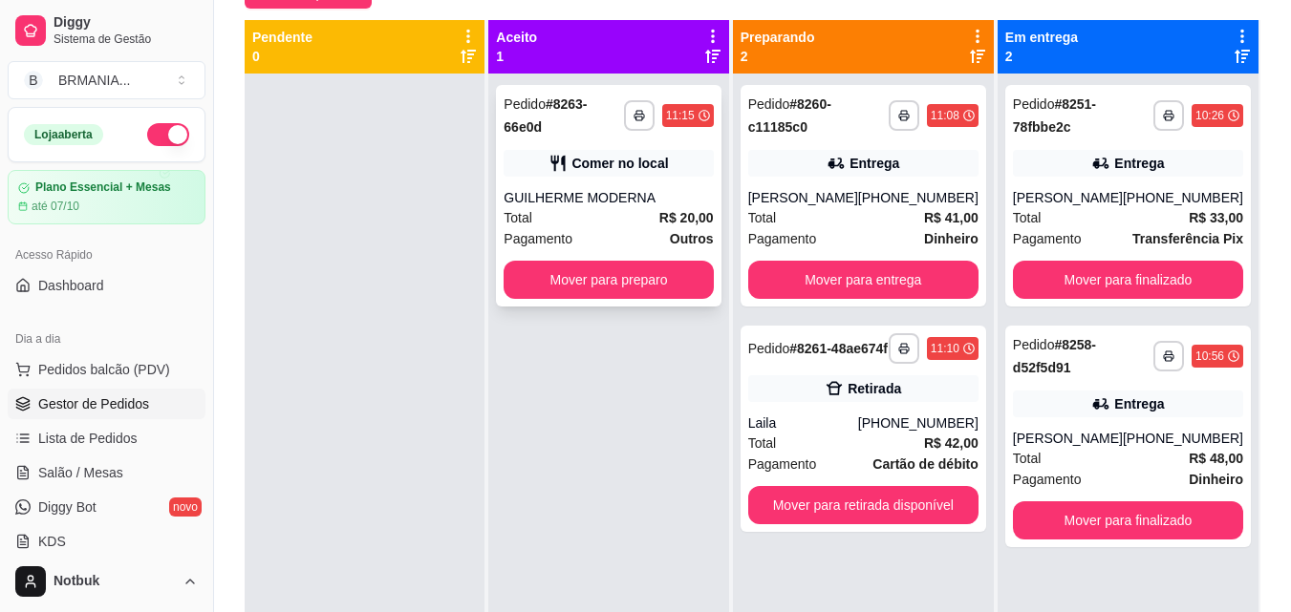
click at [647, 188] on div "GUILHERME MODERNA" at bounding box center [607, 197] width 209 height 19
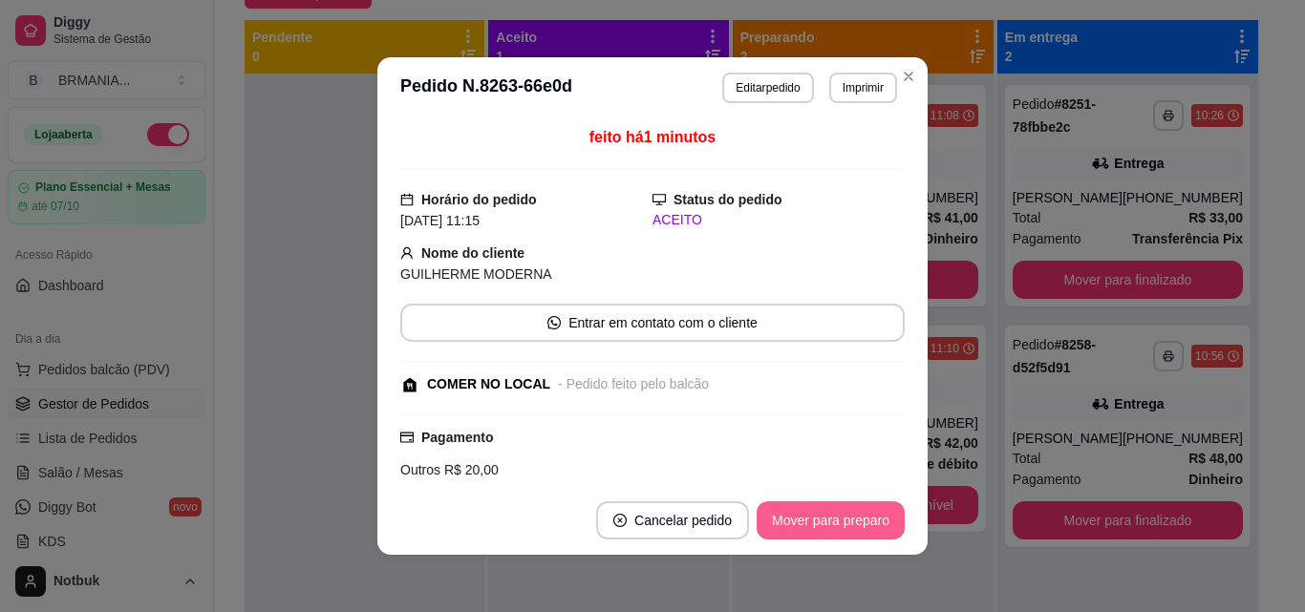
click at [838, 509] on button "Mover para preparo" at bounding box center [831, 520] width 148 height 38
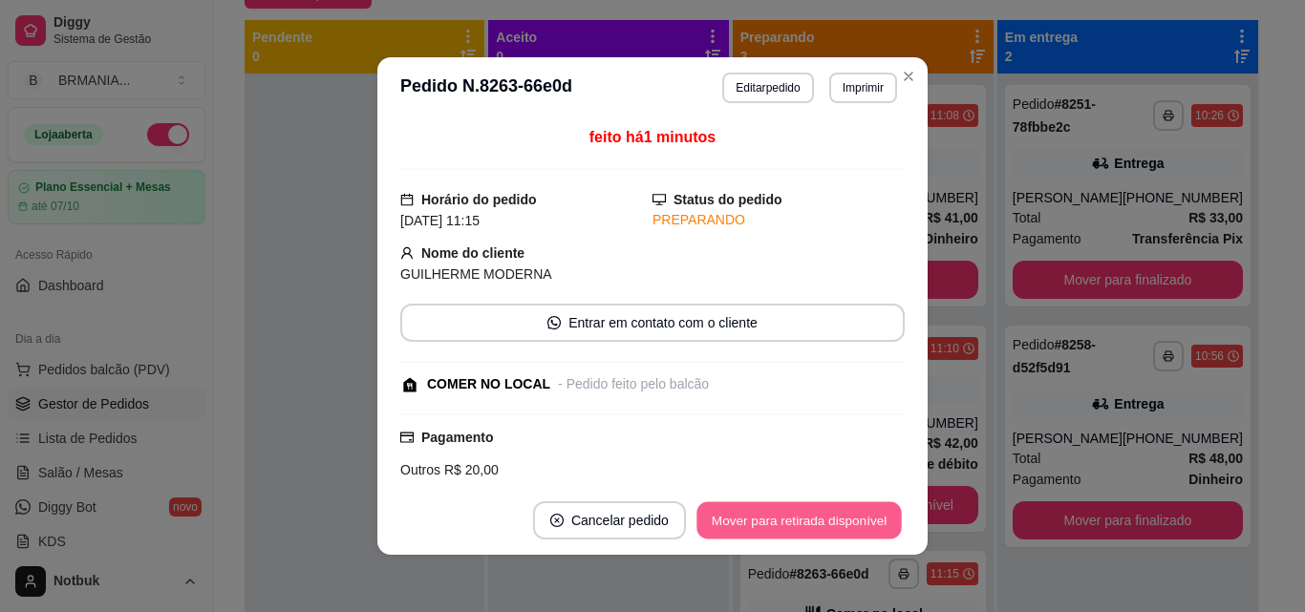
click at [841, 517] on button "Mover para retirada disponível" at bounding box center [798, 520] width 204 height 37
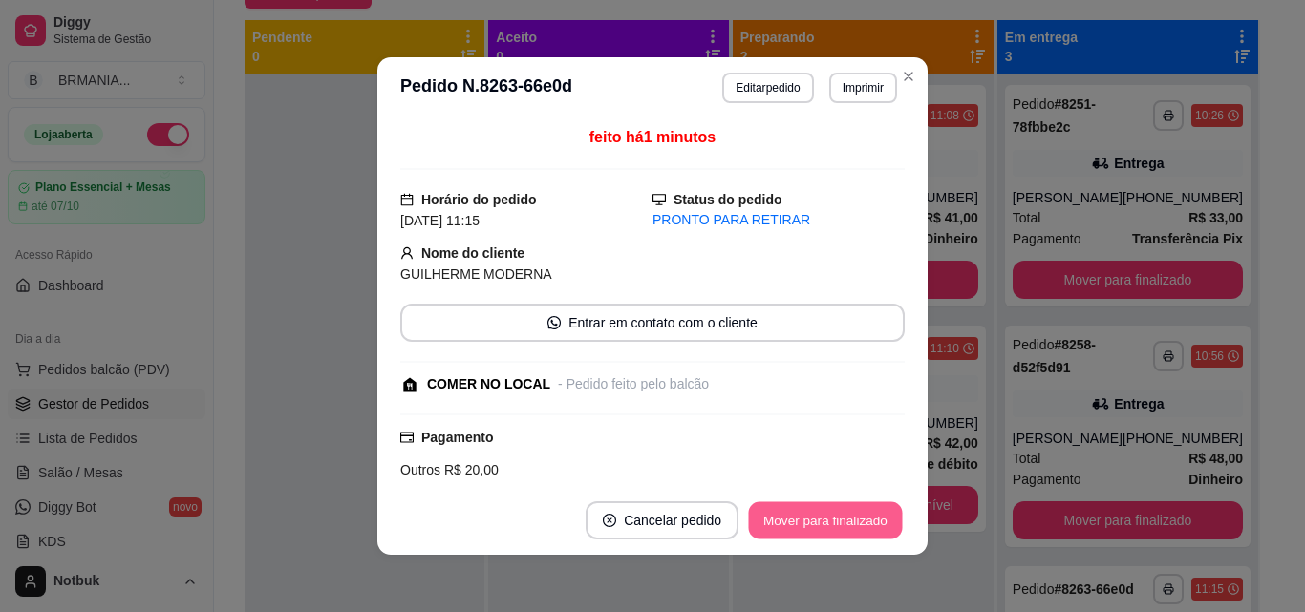
click at [841, 517] on button "Mover para finalizado" at bounding box center [826, 520] width 154 height 37
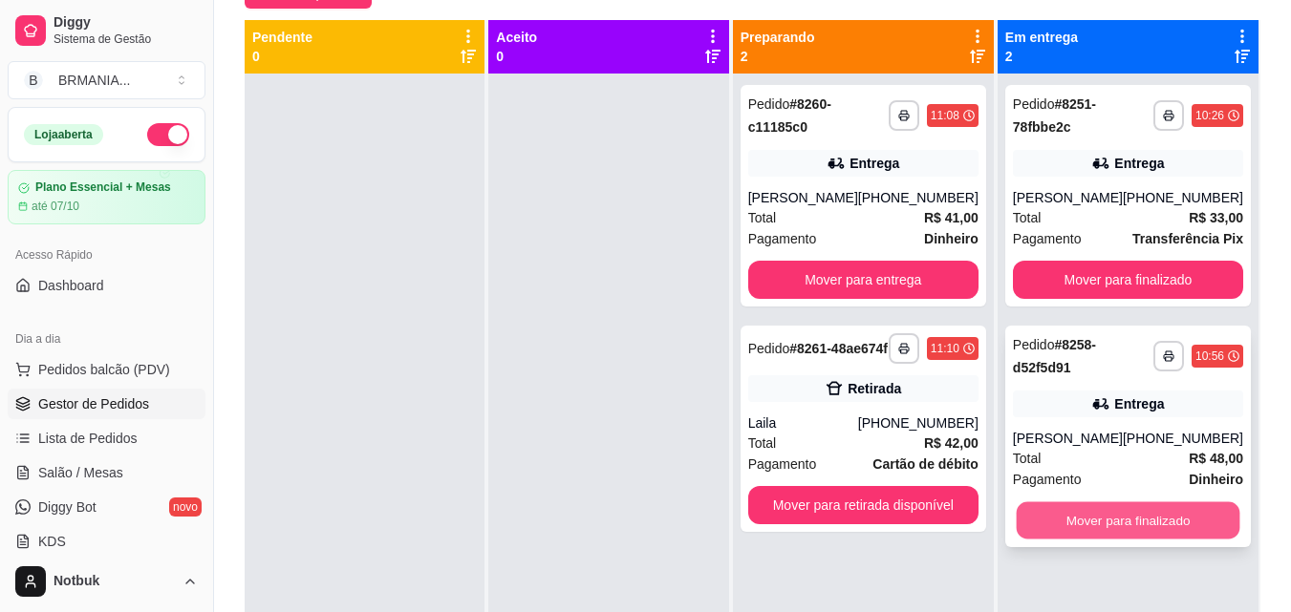
click at [987, 540] on button "Mover para finalizado" at bounding box center [1127, 520] width 224 height 37
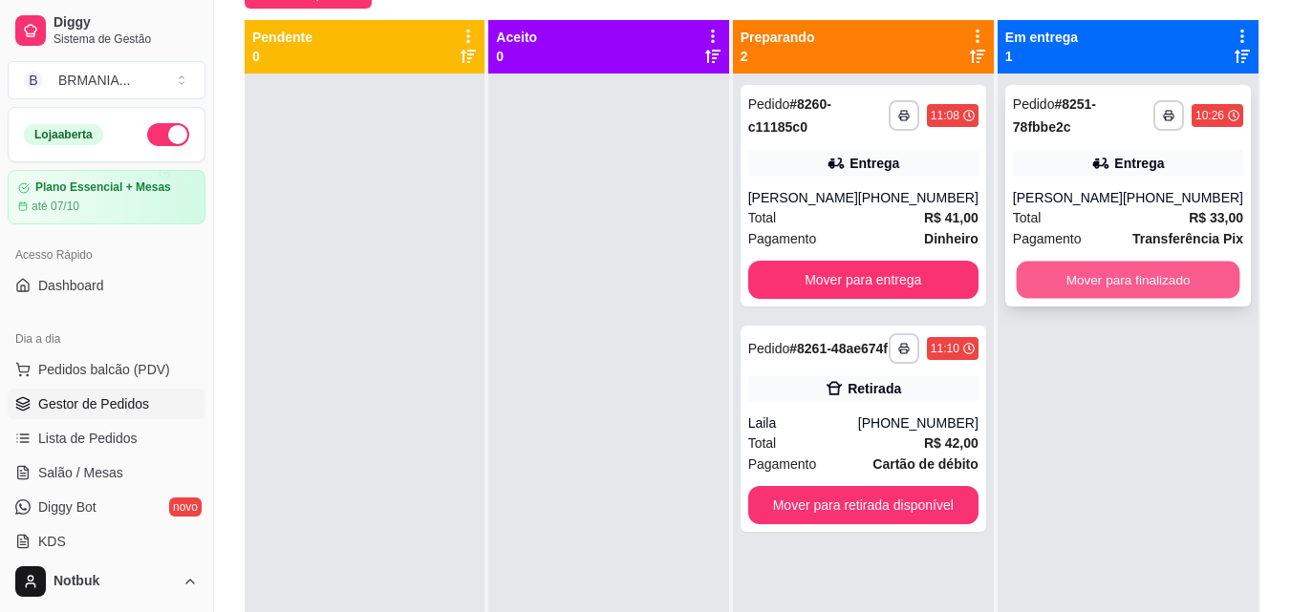
click at [987, 296] on button "Mover para finalizado" at bounding box center [1127, 280] width 224 height 37
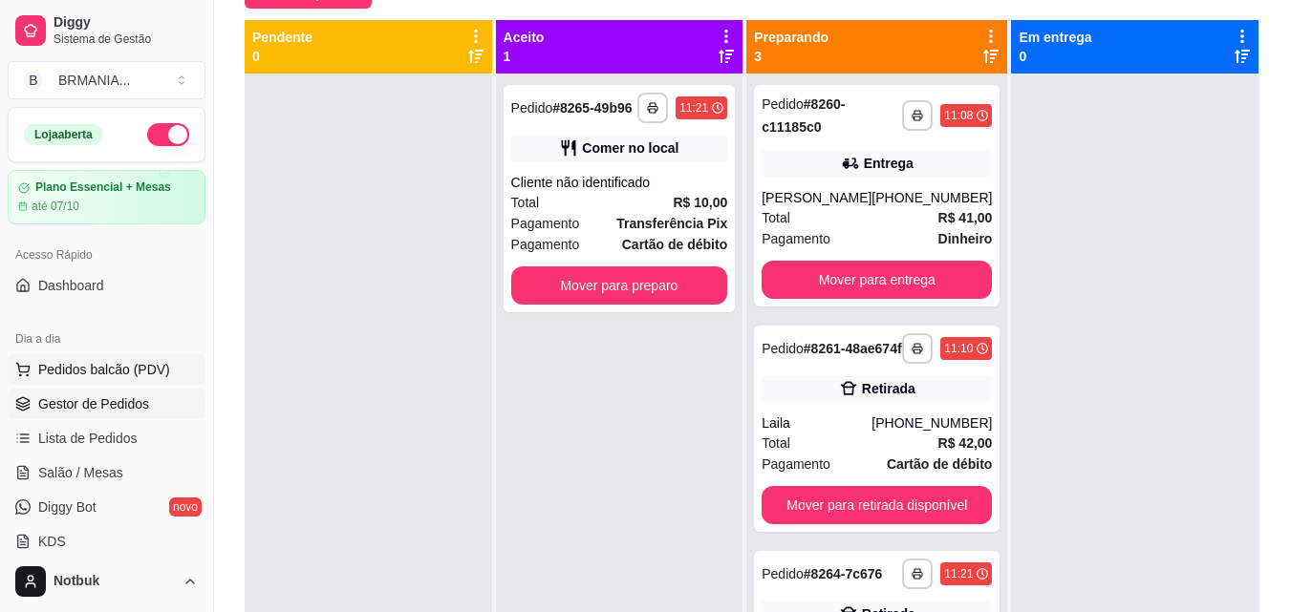
click at [139, 373] on span "Pedidos balcão (PDV)" at bounding box center [104, 369] width 132 height 19
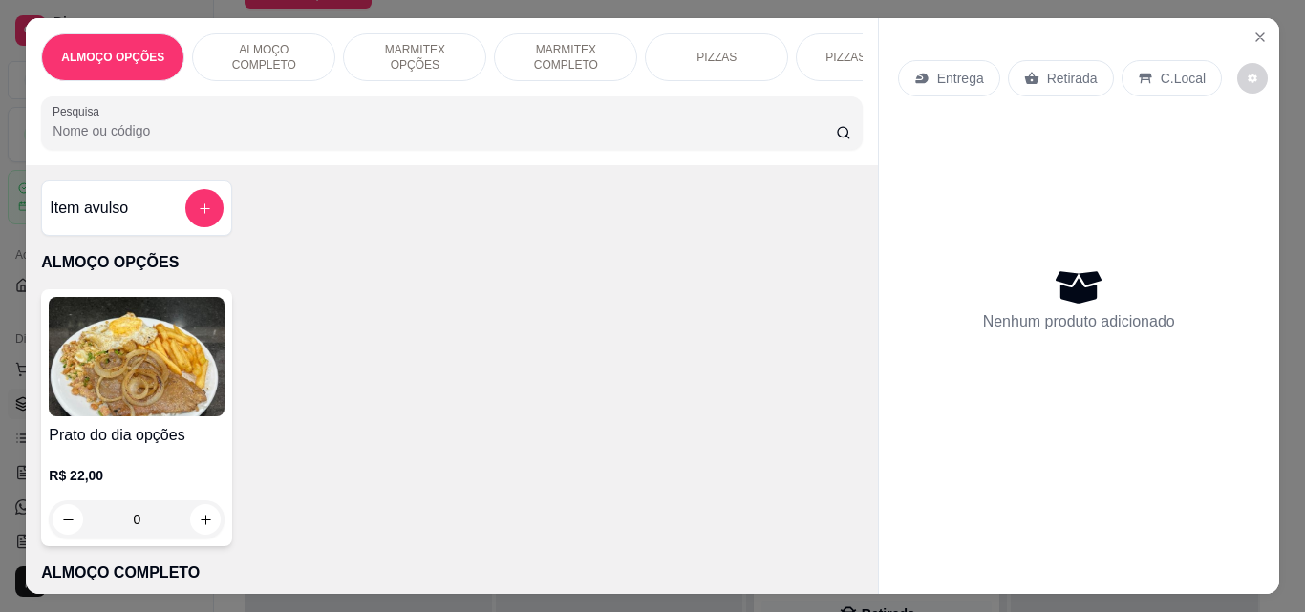
click at [570, 60] on p "MARMITEX COMPLETO" at bounding box center [565, 57] width 111 height 31
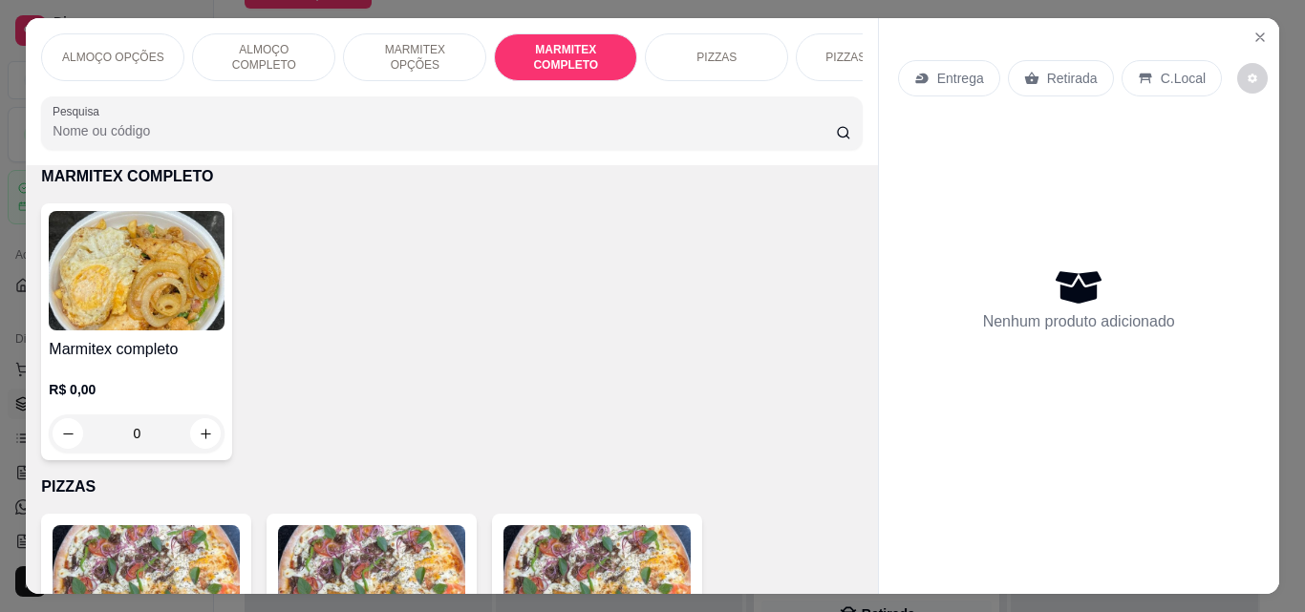
scroll to position [50, 0]
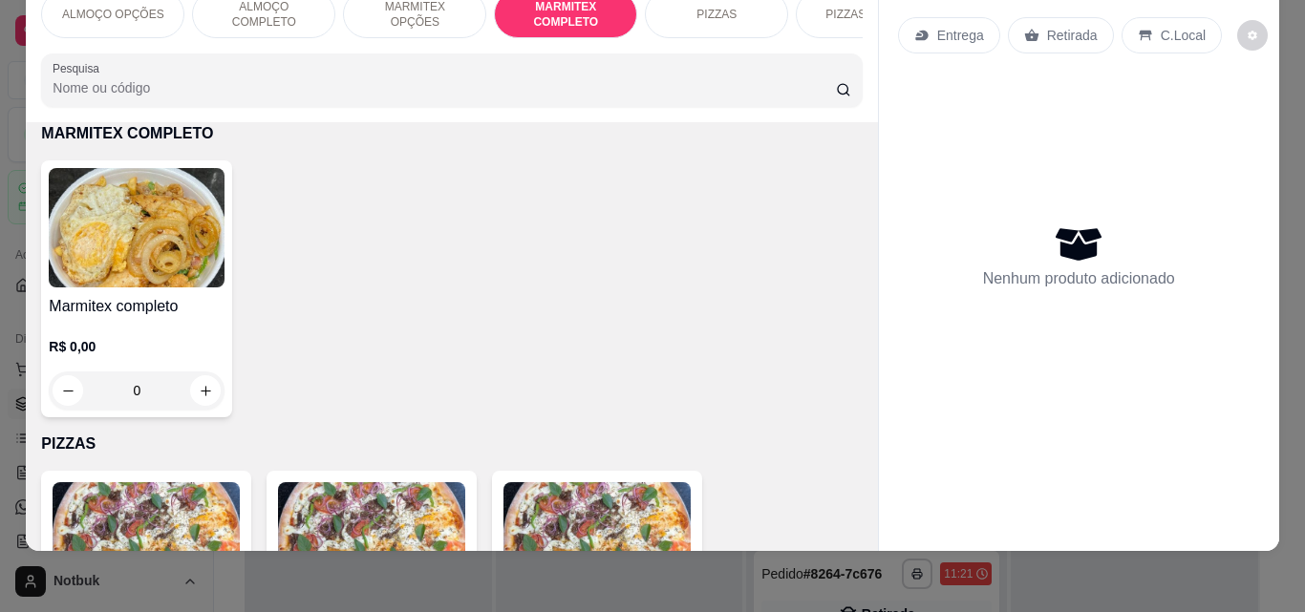
click at [141, 203] on img at bounding box center [137, 227] width 176 height 119
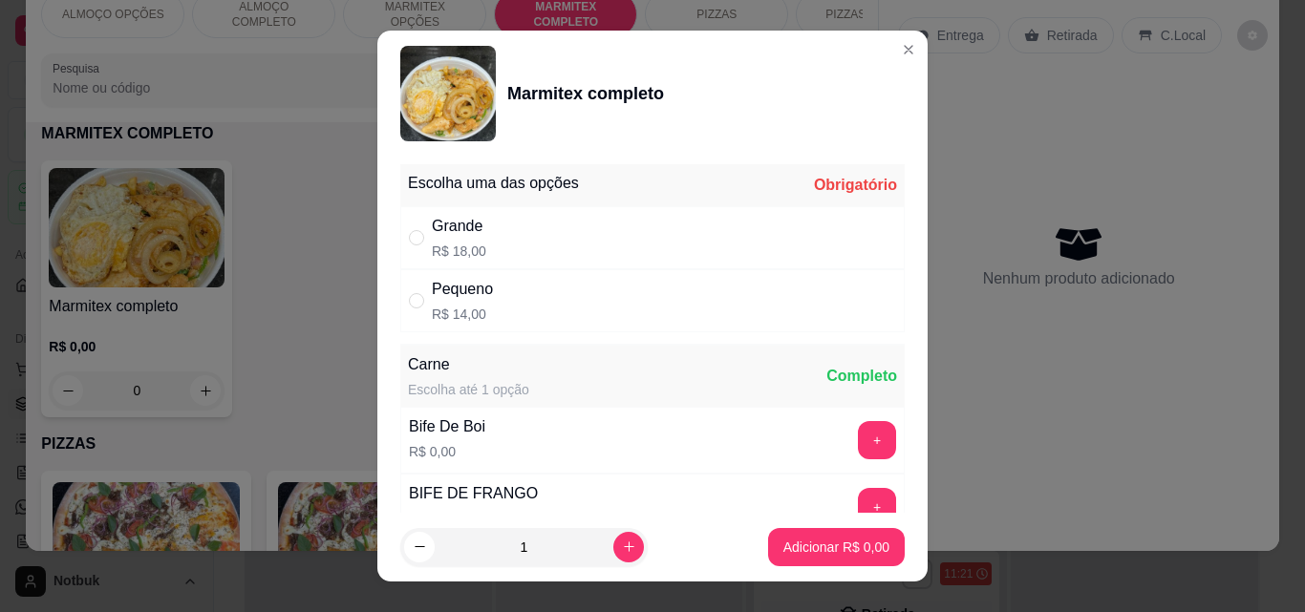
click at [499, 259] on div "Grande R$ 18,00" at bounding box center [652, 237] width 504 height 63
radio input "true"
click at [858, 448] on button "+" at bounding box center [877, 440] width 38 height 38
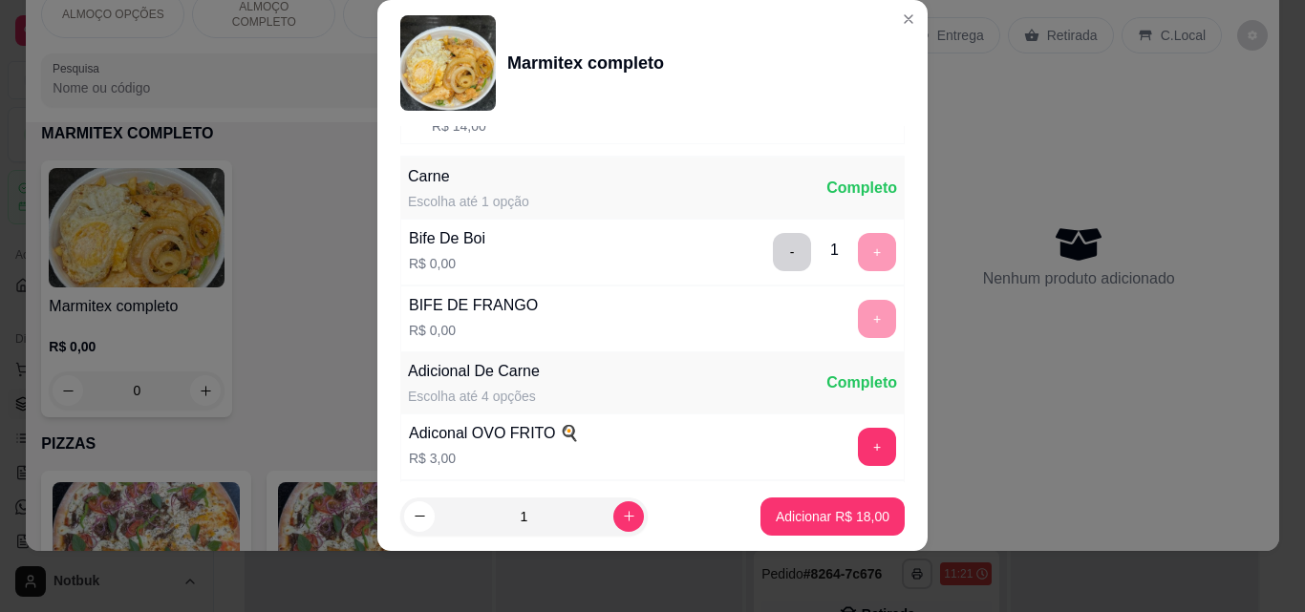
scroll to position [384, 0]
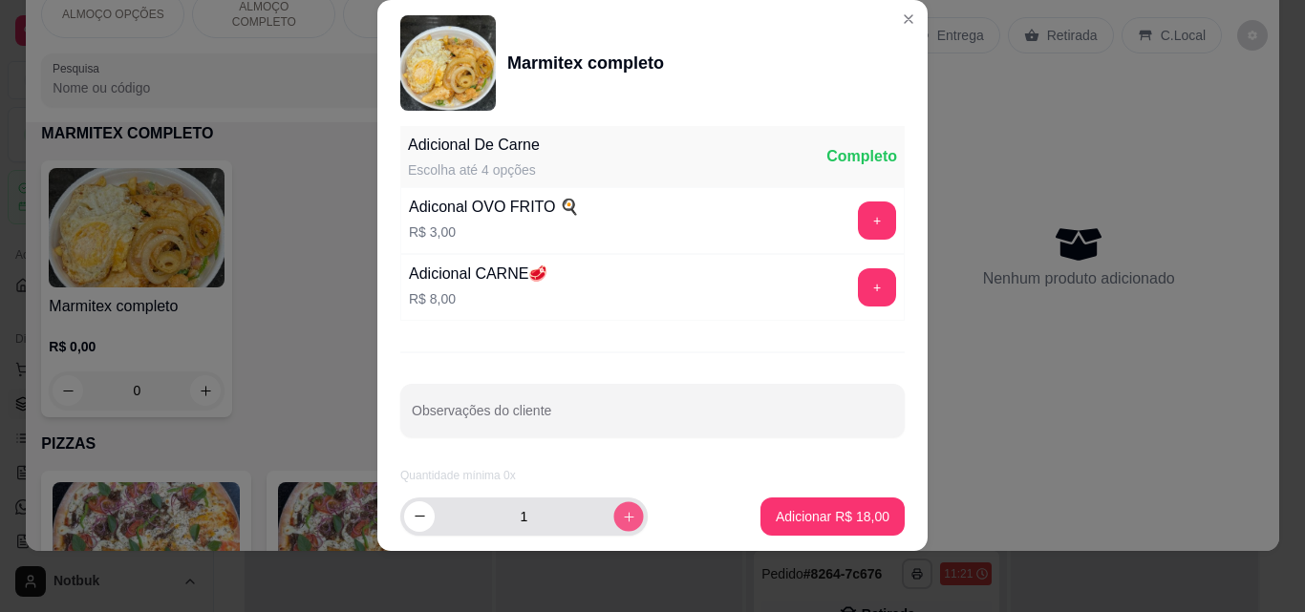
click at [617, 515] on button "increase-product-quantity" at bounding box center [628, 516] width 30 height 30
click at [617, 515] on button "increase-product-quantity" at bounding box center [628, 516] width 31 height 31
type input "5"
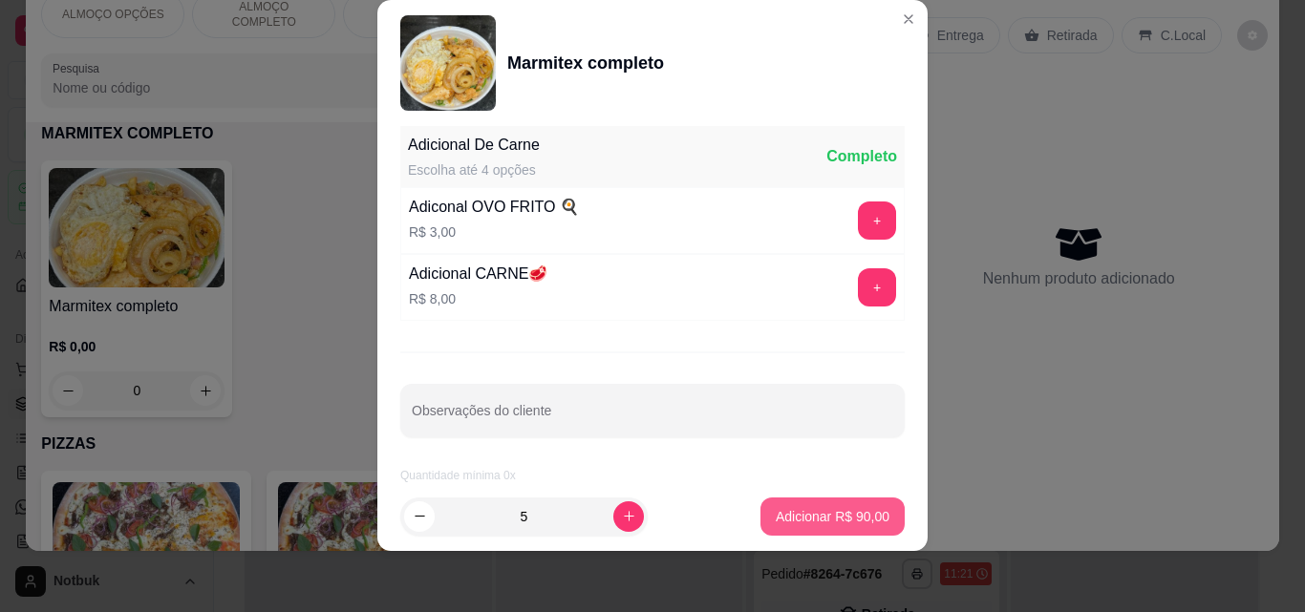
click at [819, 522] on p "Adicionar R$ 90,00" at bounding box center [833, 516] width 114 height 19
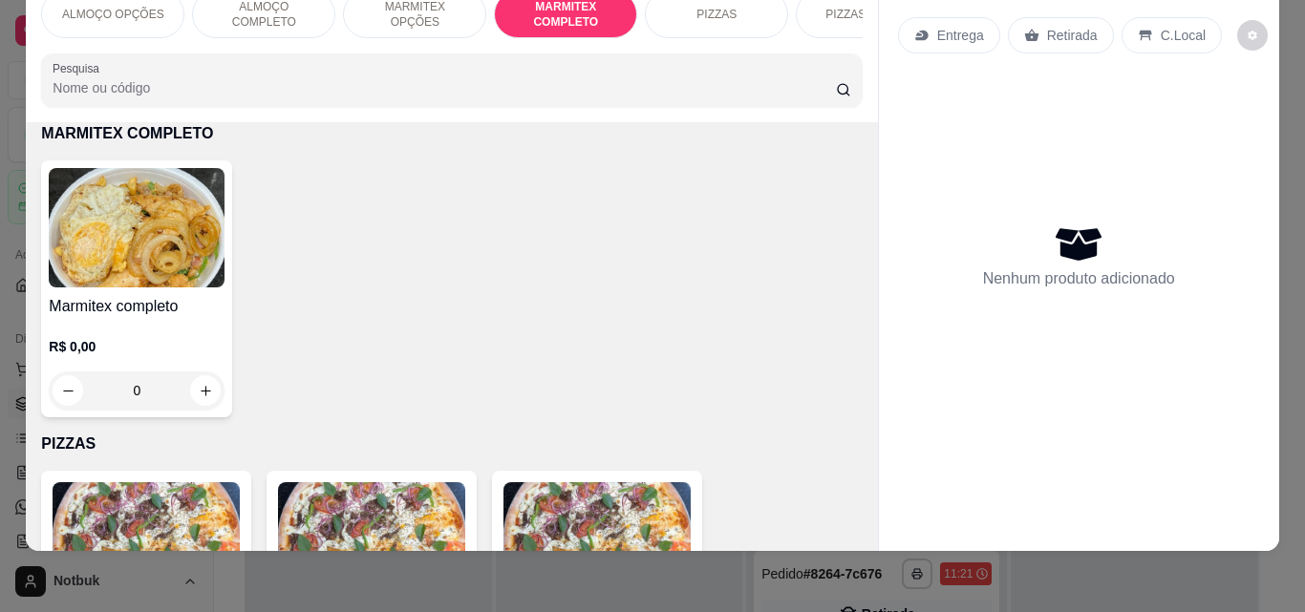
click at [289, 9] on div "ALMOÇO COMPLETO" at bounding box center [263, 14] width 143 height 48
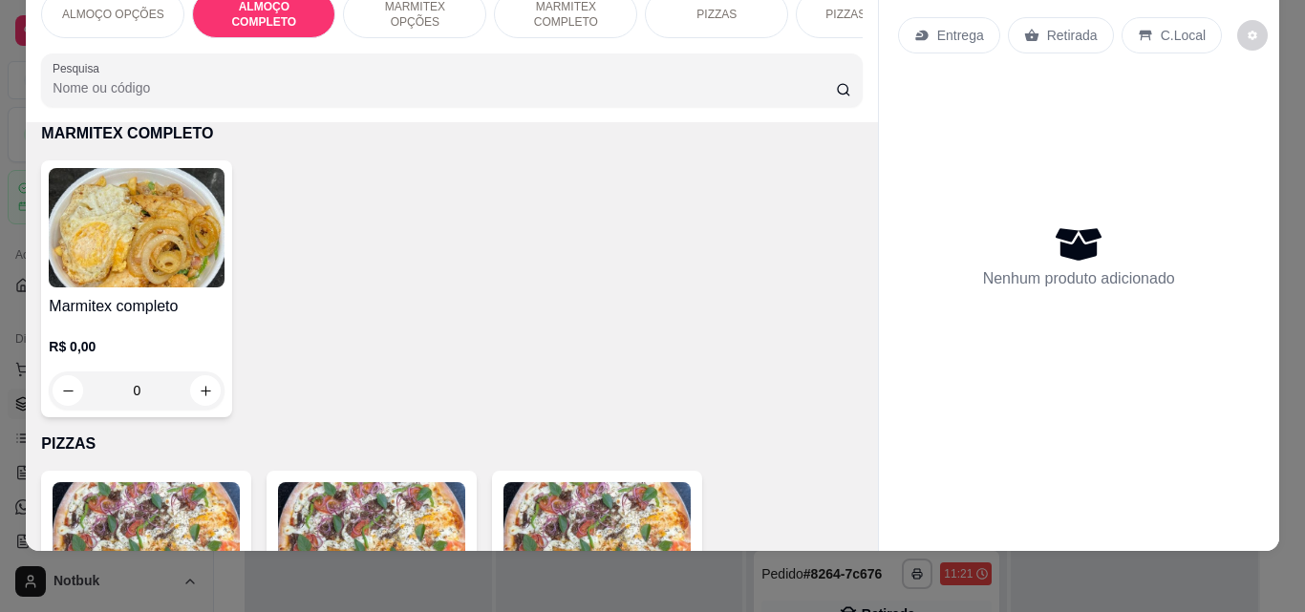
scroll to position [396, 0]
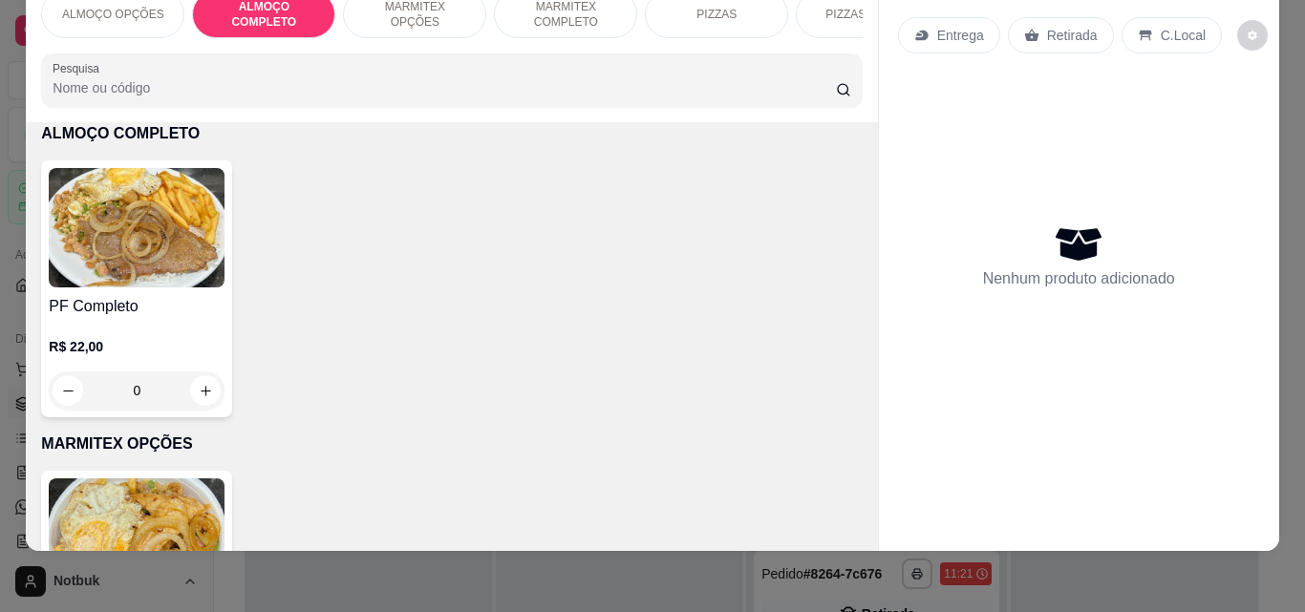
click at [136, 280] on img at bounding box center [137, 227] width 176 height 119
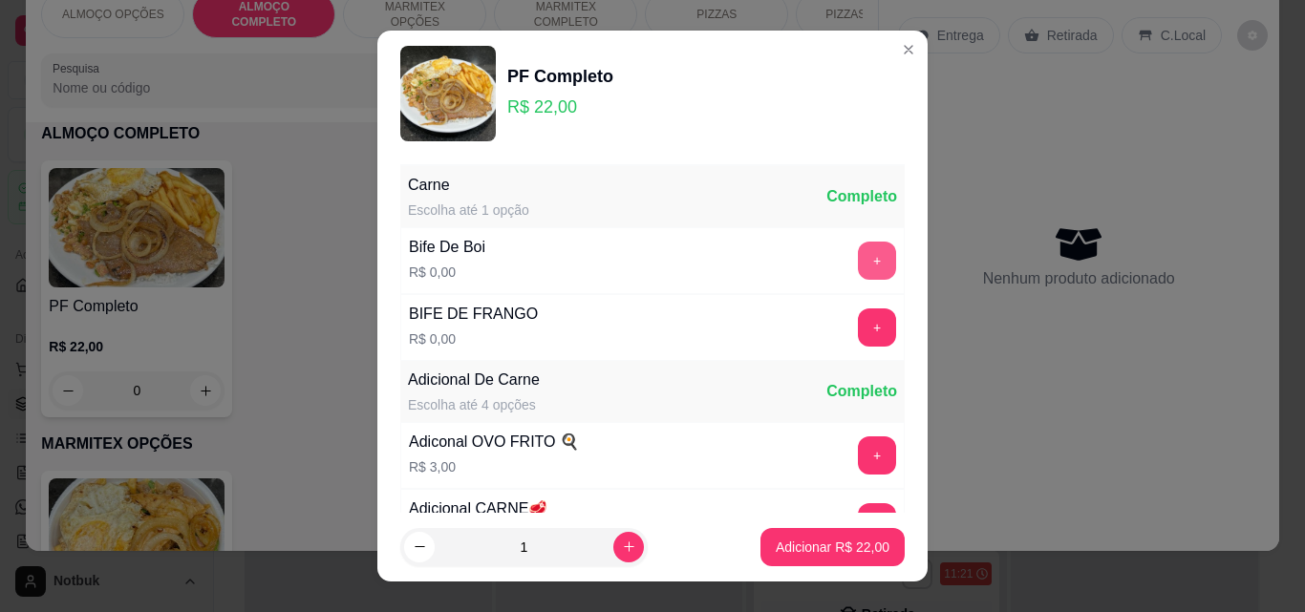
click at [858, 256] on button "+" at bounding box center [877, 261] width 38 height 38
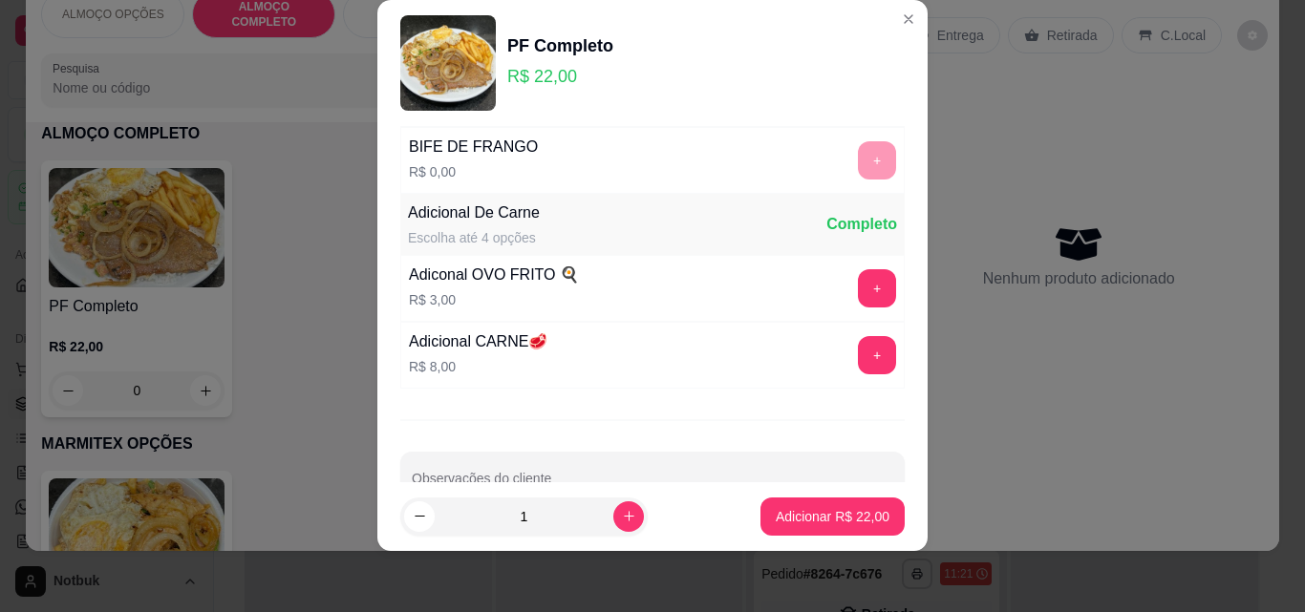
scroll to position [186, 0]
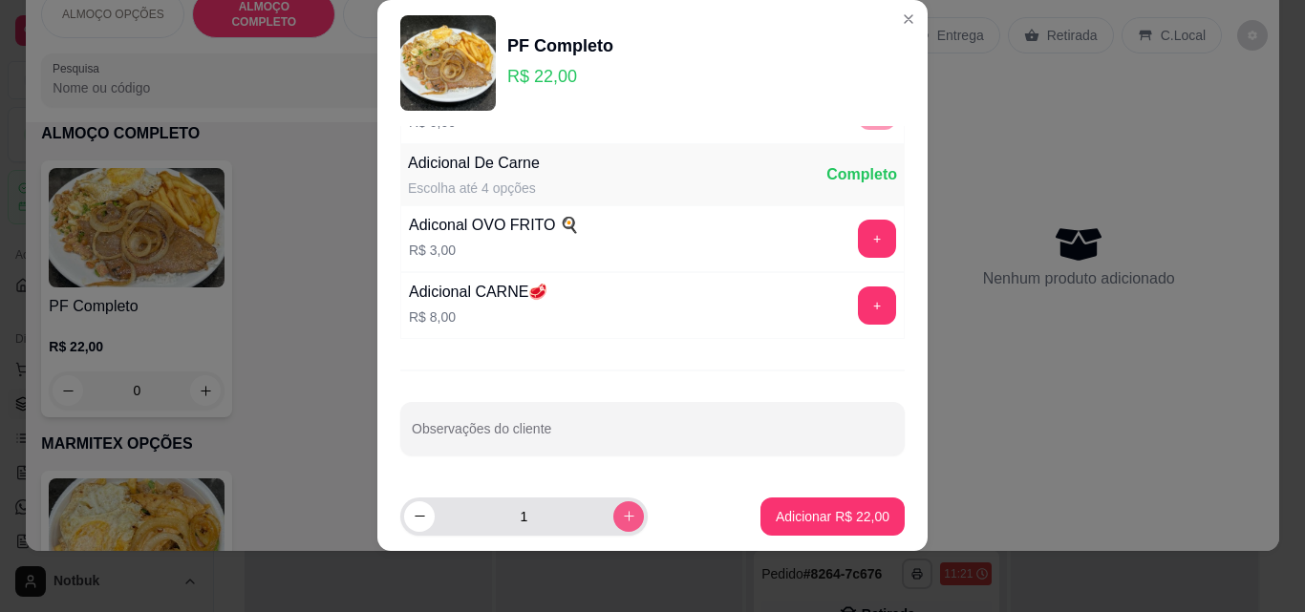
click at [622, 512] on icon "increase-product-quantity" at bounding box center [629, 516] width 14 height 14
click at [622, 512] on icon "increase-product-quantity" at bounding box center [629, 517] width 14 height 14
type input "5"
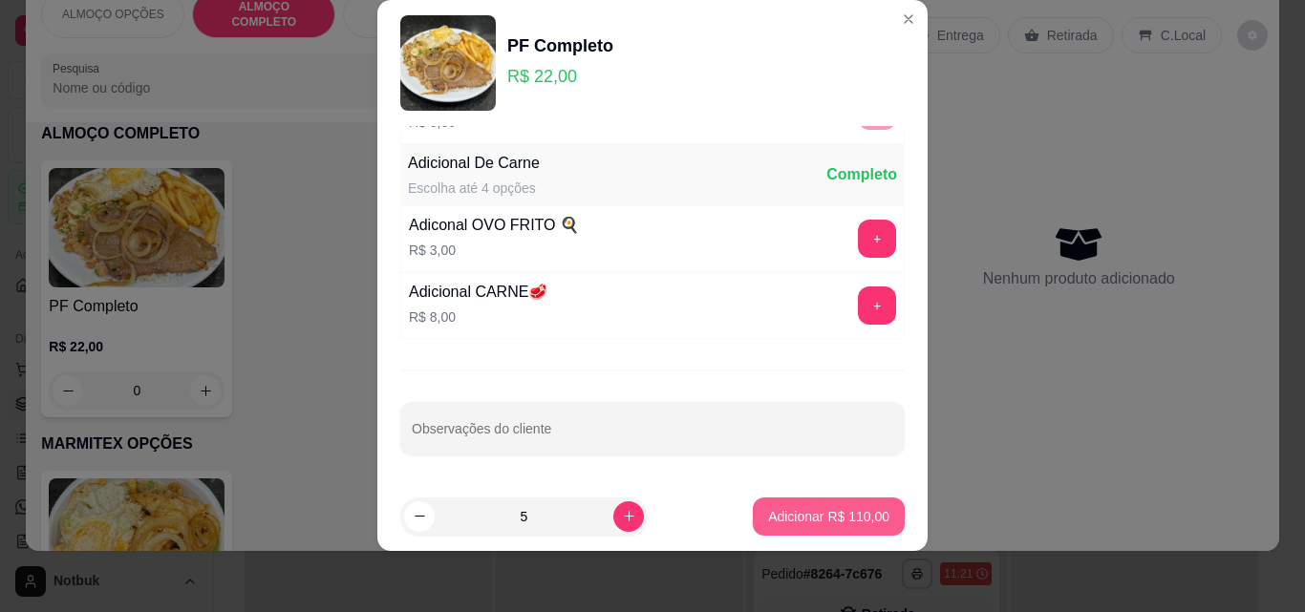
click at [817, 521] on p "Adicionar R$ 110,00" at bounding box center [828, 516] width 121 height 19
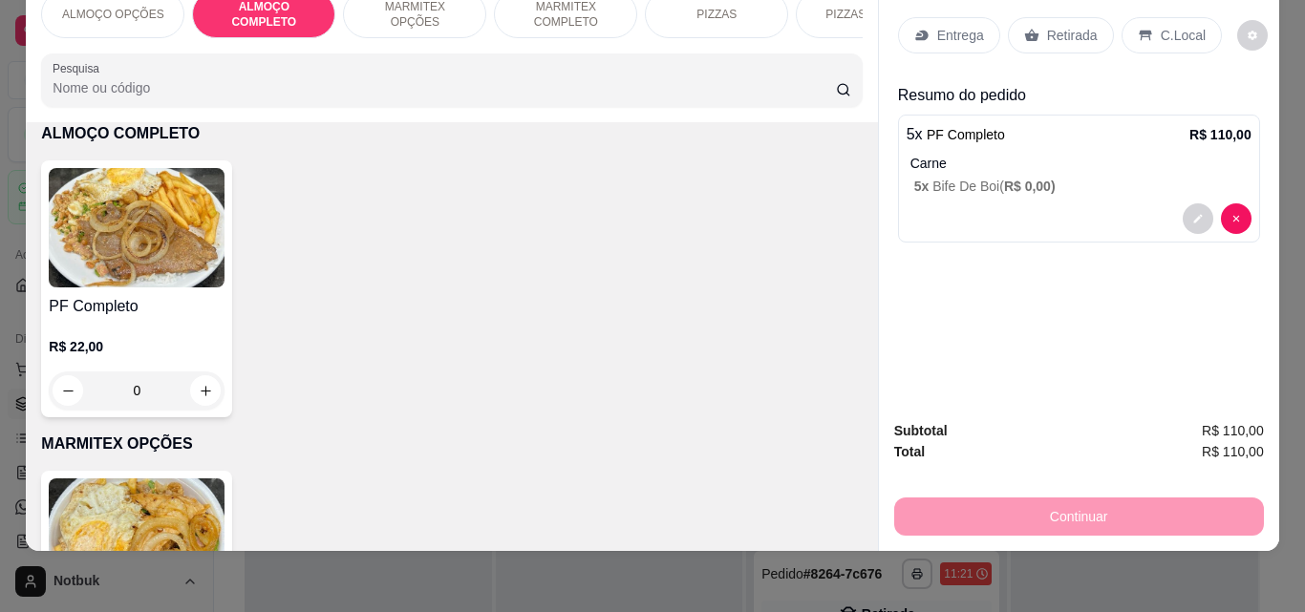
click at [817, 522] on div "Marmitex OPÇOES R$ 0,00 0" at bounding box center [451, 599] width 821 height 257
click at [965, 26] on p "Entrega" at bounding box center [960, 35] width 47 height 19
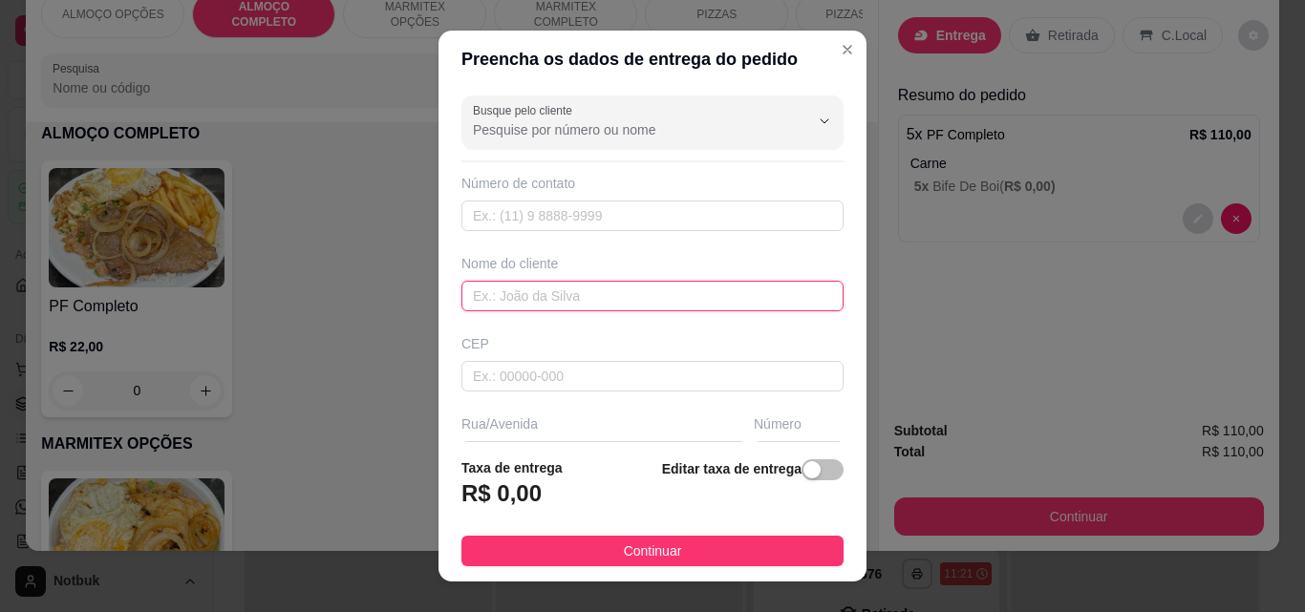
click at [568, 289] on input "text" at bounding box center [652, 296] width 382 height 31
type input "OFICINA MODERNA"
click at [801, 474] on span "button" at bounding box center [822, 469] width 42 height 21
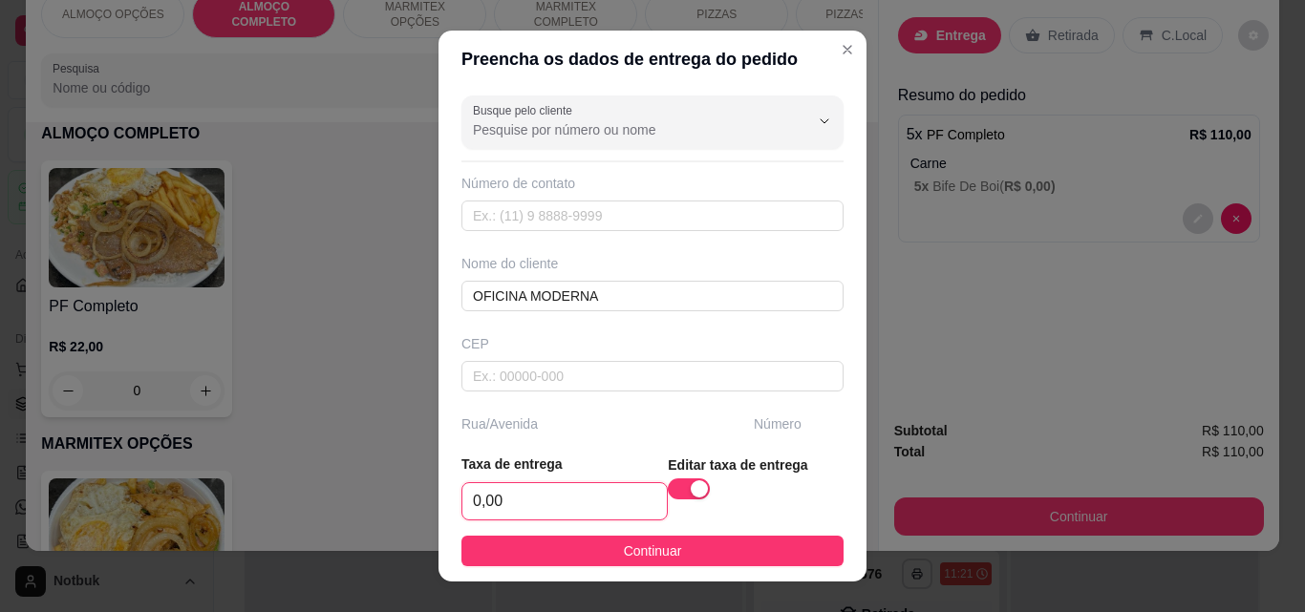
click at [607, 493] on input "0,00" at bounding box center [564, 501] width 204 height 36
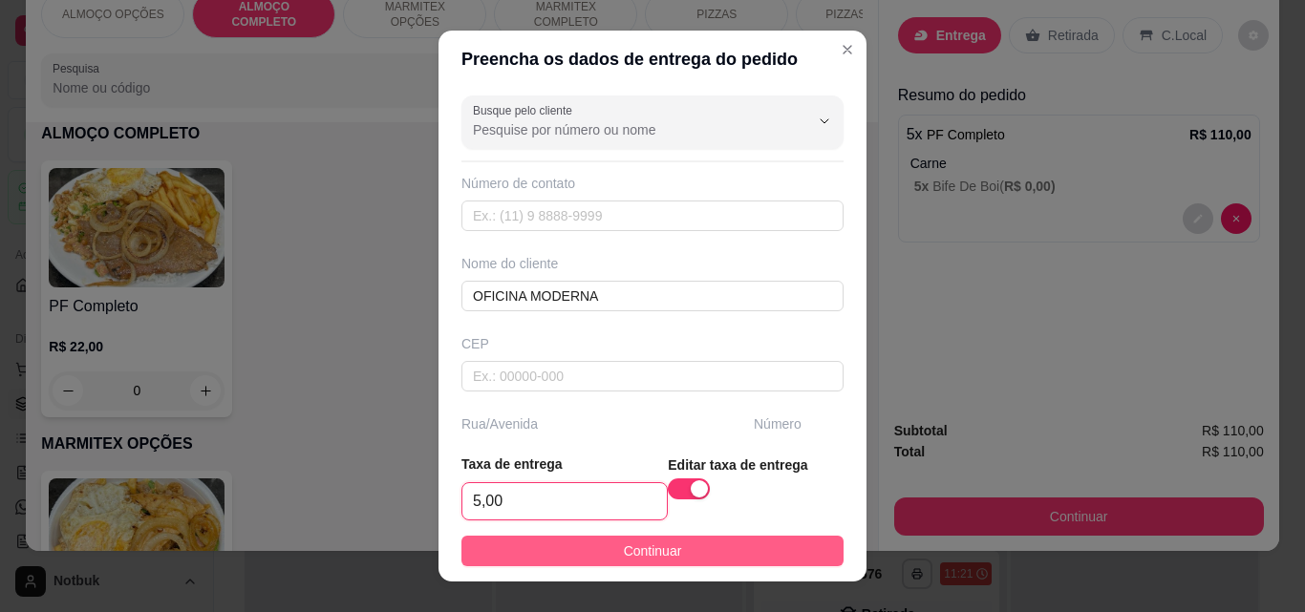
type input "5,00"
click at [647, 558] on span "Continuar" at bounding box center [653, 551] width 58 height 21
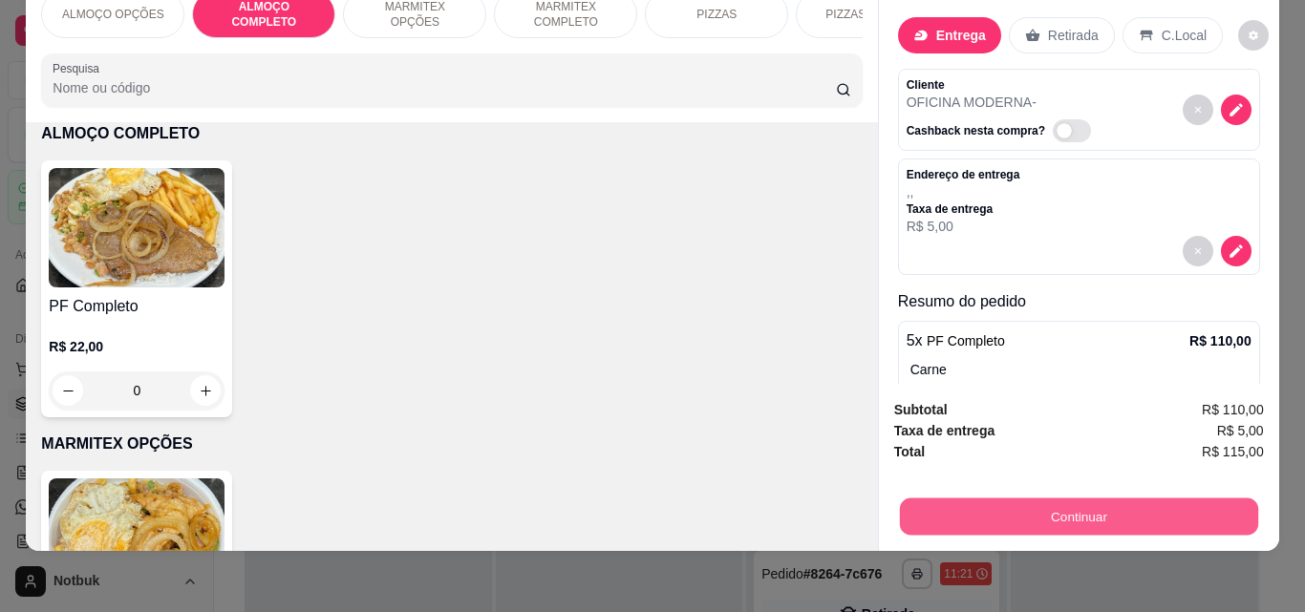
click at [987, 500] on button "Continuar" at bounding box center [1078, 516] width 358 height 37
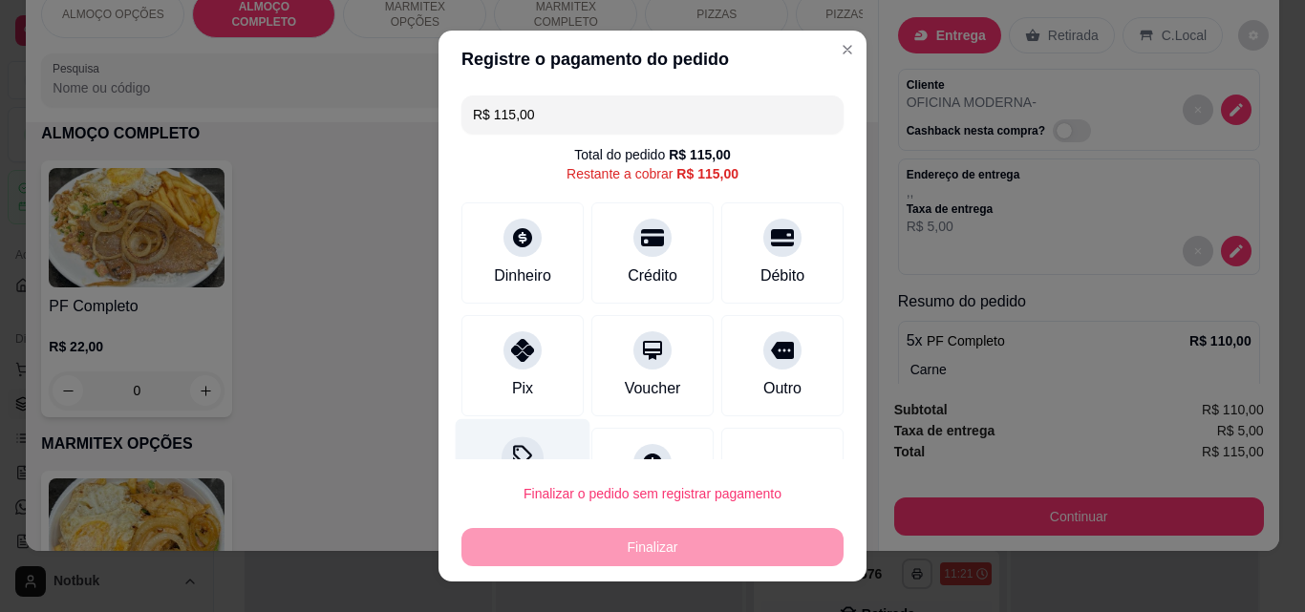
click at [525, 454] on div at bounding box center [522, 458] width 42 height 42
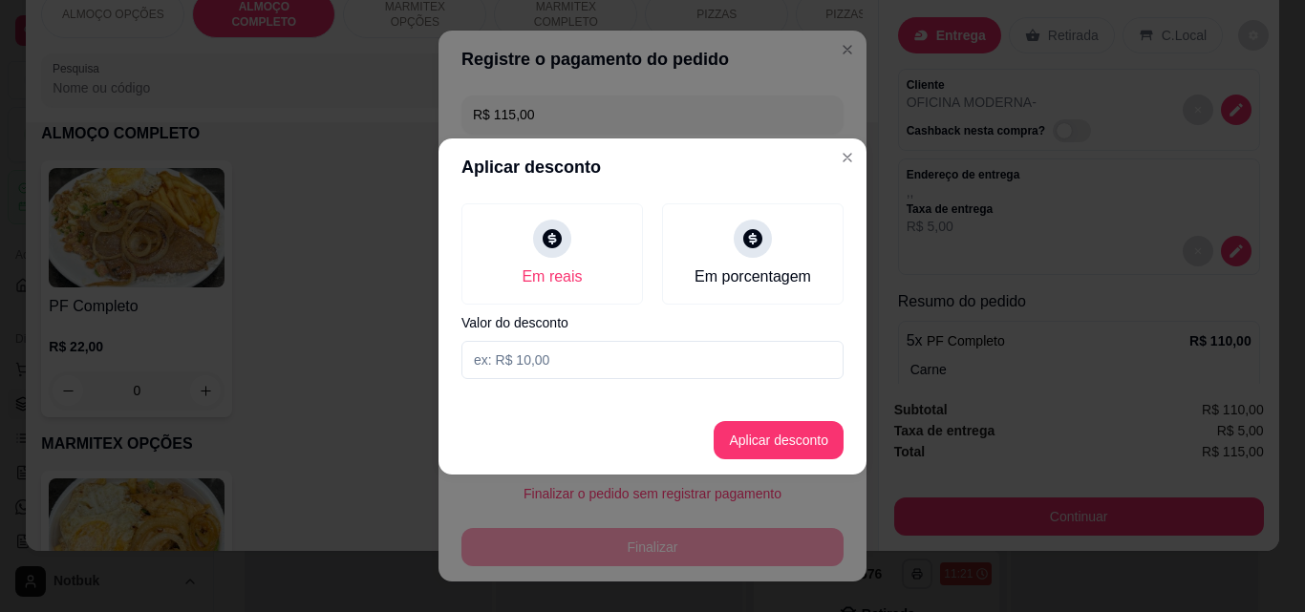
click at [620, 352] on input at bounding box center [652, 360] width 382 height 38
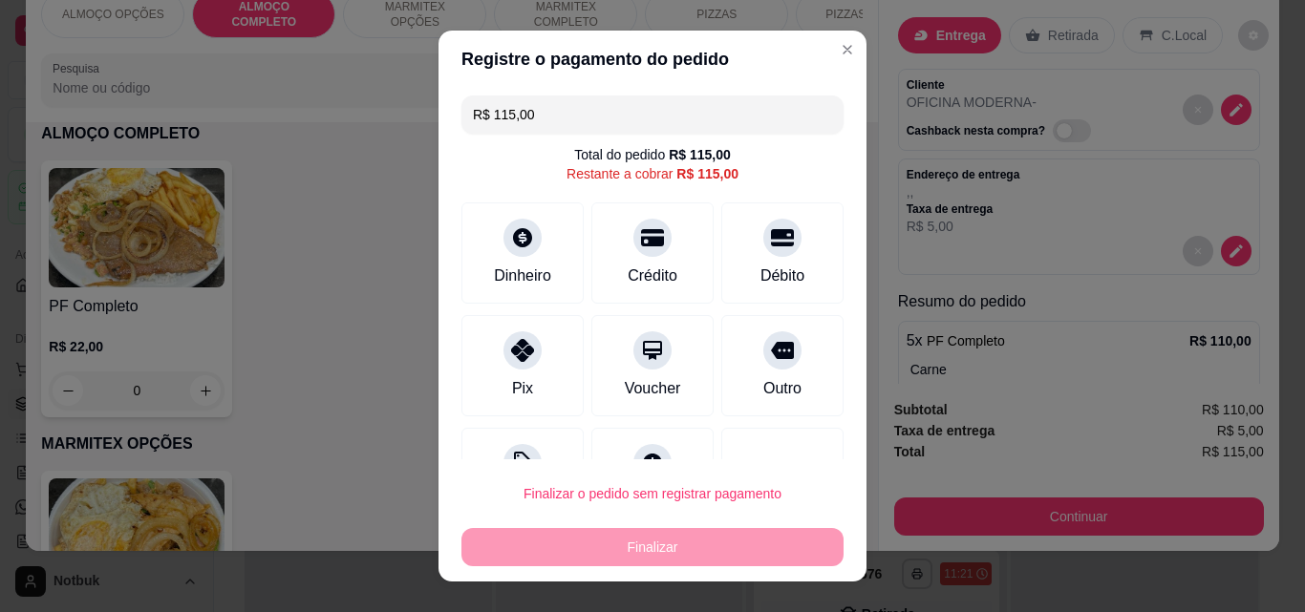
click at [987, 360] on p "Carne" at bounding box center [1080, 369] width 341 height 19
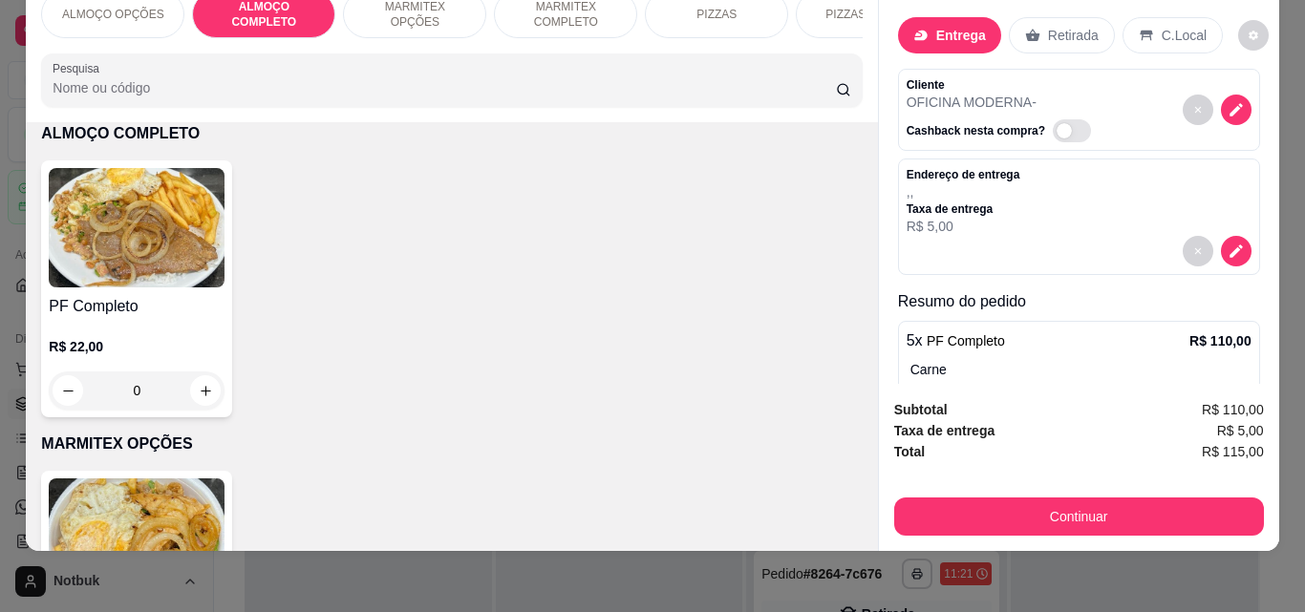
click at [987, 342] on div "5 x PF Completo R$ 110,00 Carne 5 x Bife De Boi ( R$ 0,00 )" at bounding box center [1079, 385] width 362 height 128
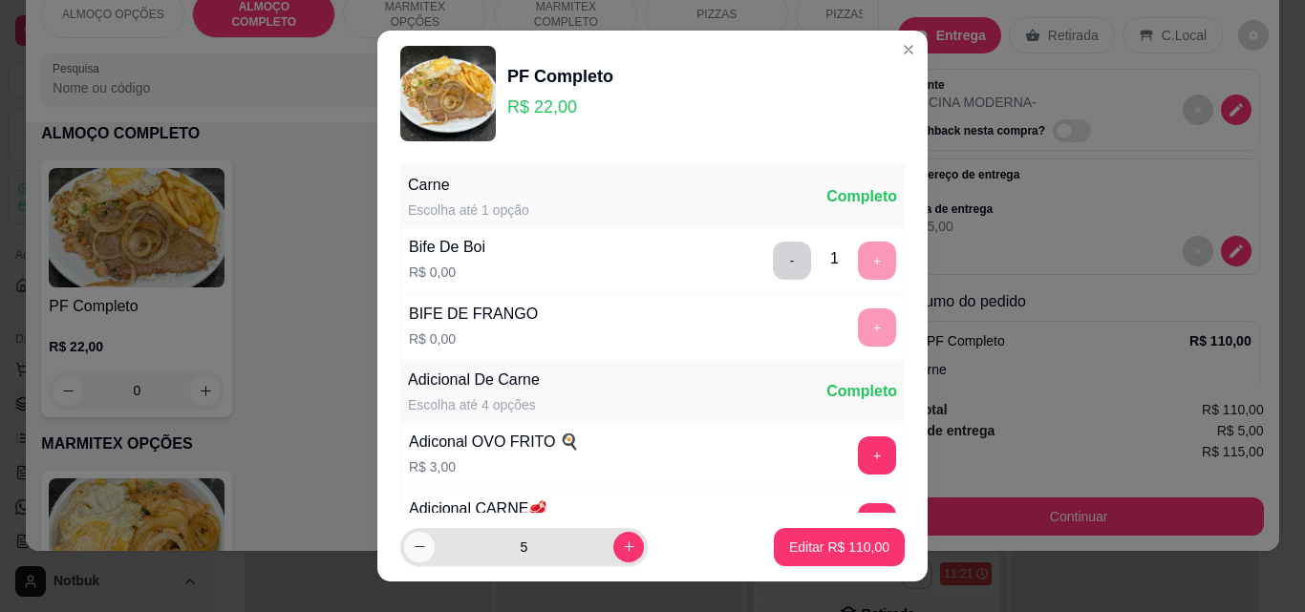
click at [412, 535] on button "decrease-product-quantity" at bounding box center [419, 547] width 31 height 31
type input "4"
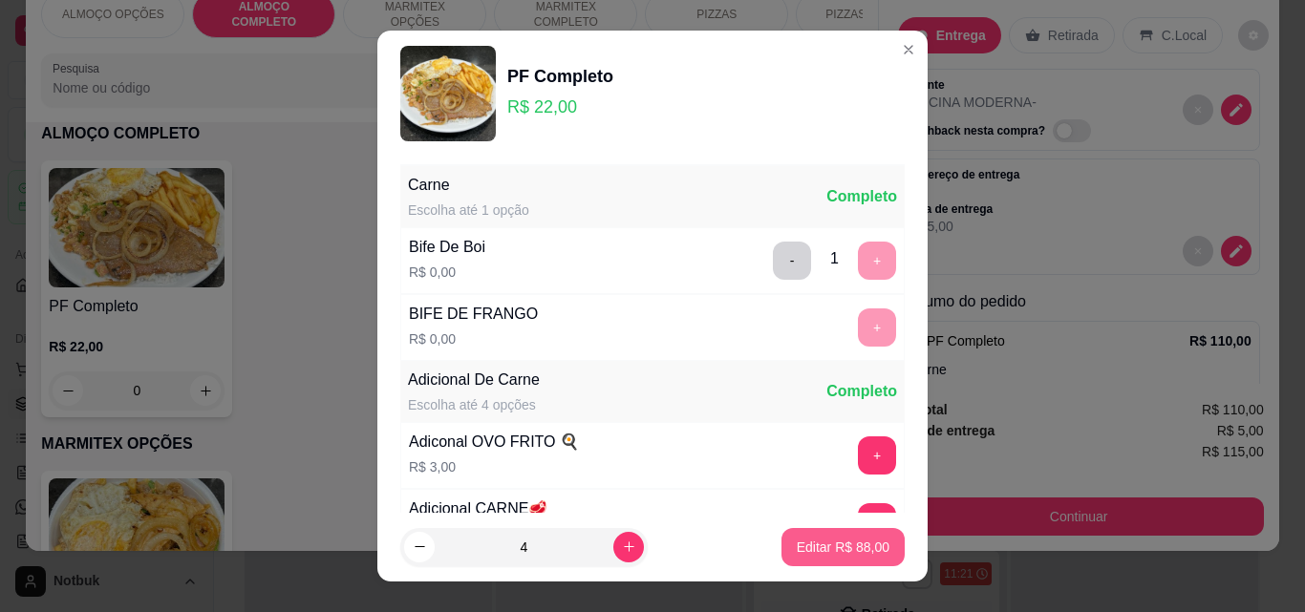
click at [864, 551] on p "Editar R$ 88,00" at bounding box center [843, 547] width 93 height 19
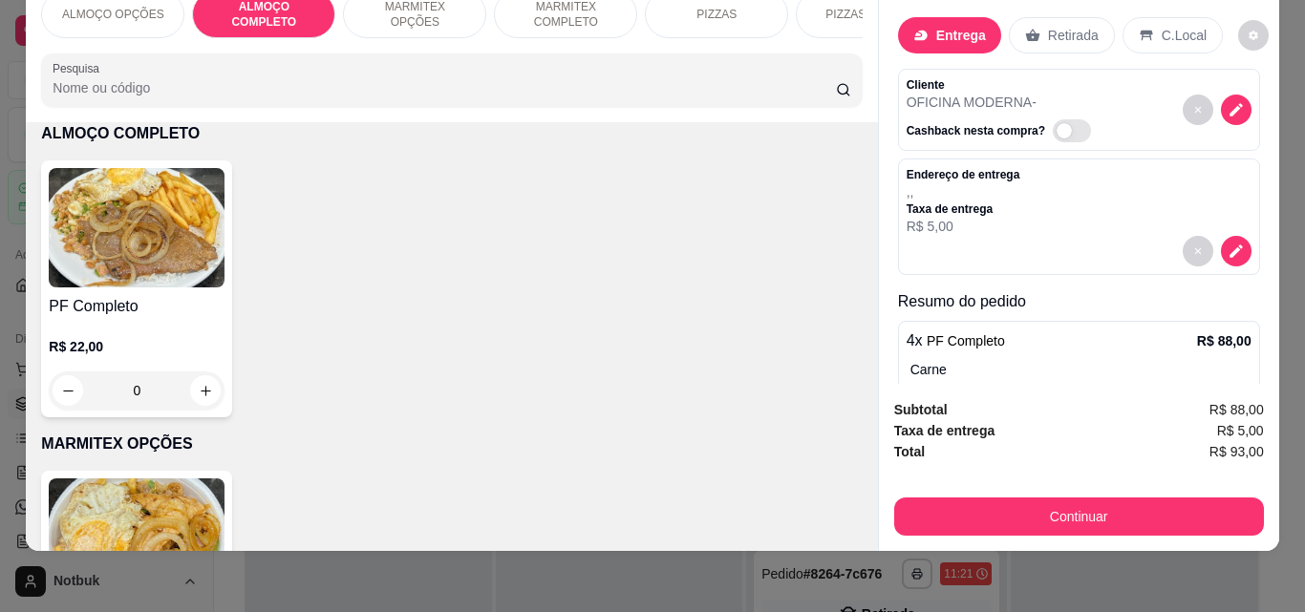
click at [549, 14] on p "MARMITEX COMPLETO" at bounding box center [565, 14] width 111 height 31
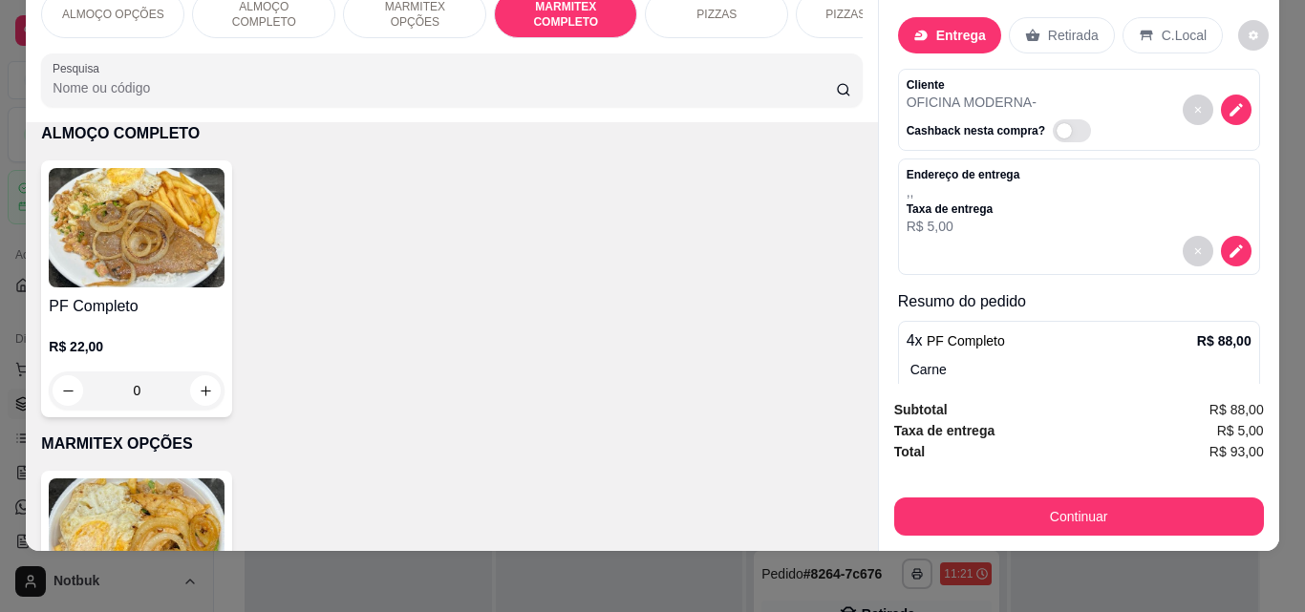
scroll to position [1017, 0]
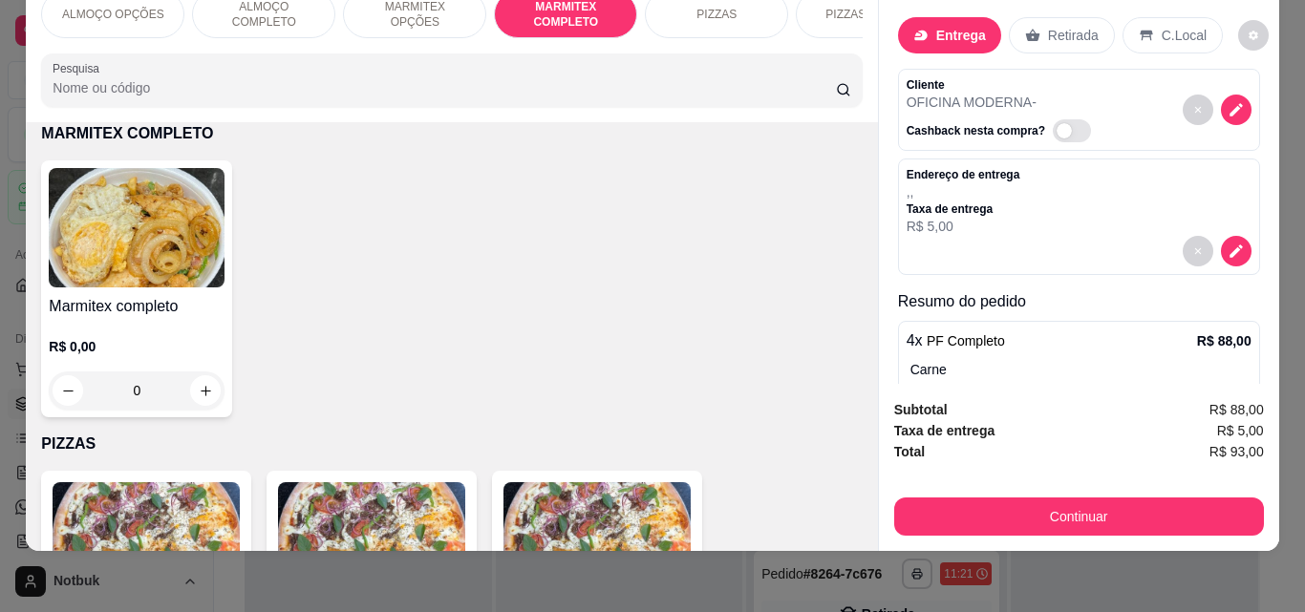
click at [179, 239] on img at bounding box center [137, 227] width 176 height 119
click at [546, 224] on div "Grande R$ 18,00" at bounding box center [652, 237] width 504 height 63
radio input "true"
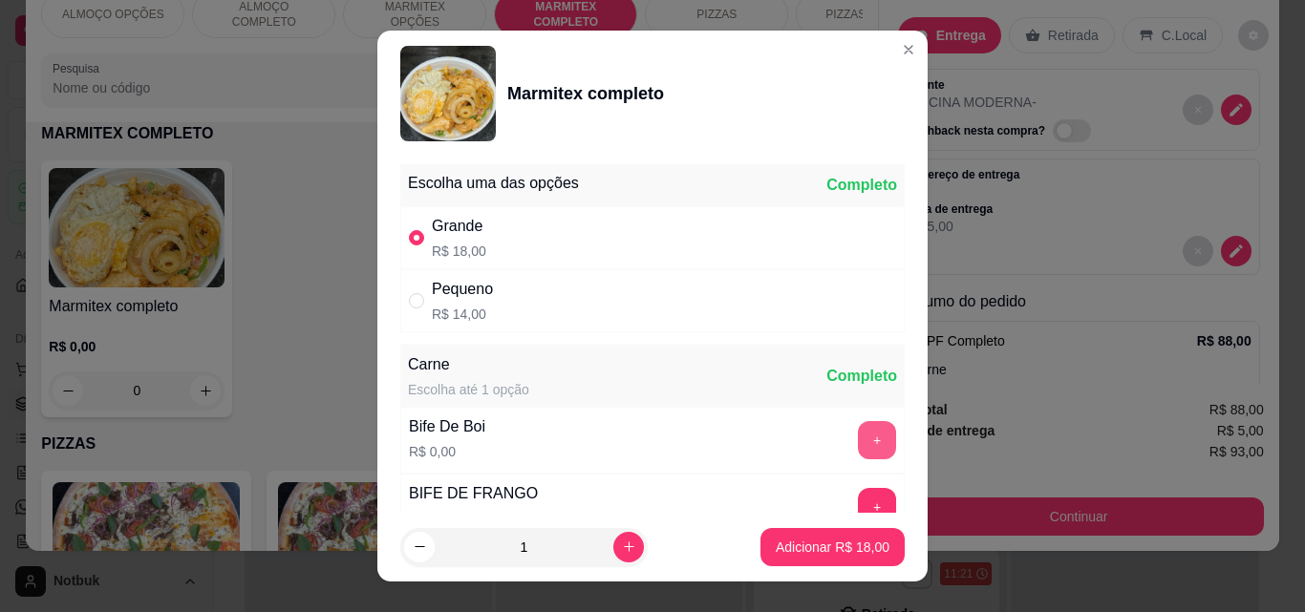
click at [858, 439] on button "+" at bounding box center [877, 440] width 38 height 38
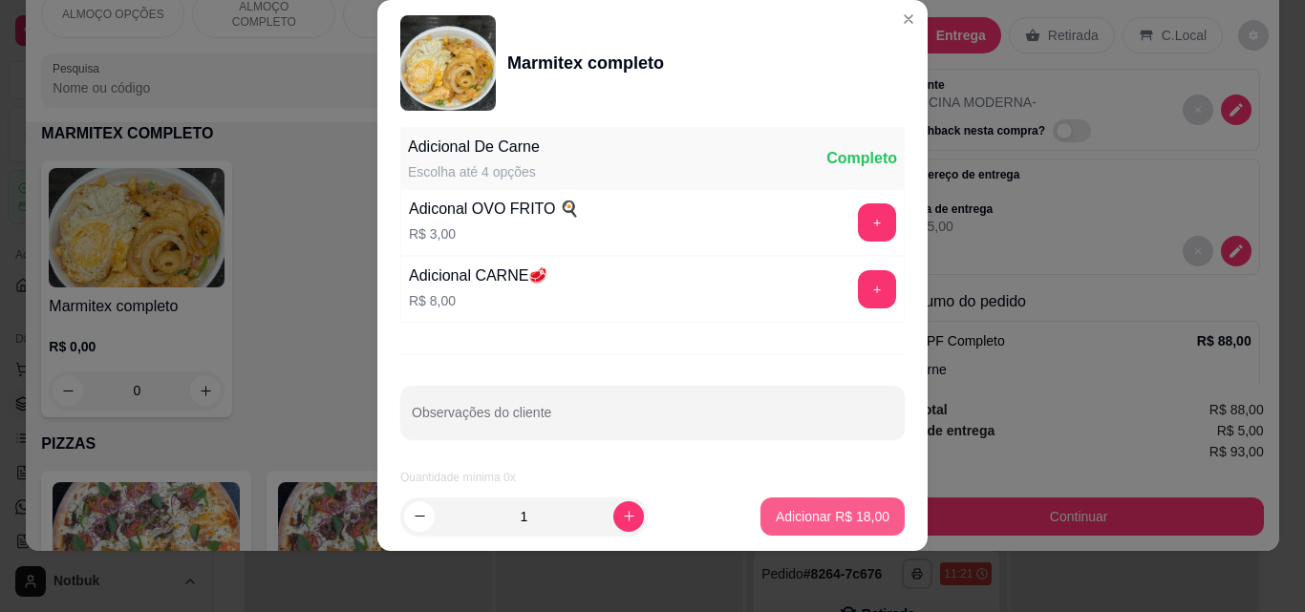
scroll to position [384, 0]
click at [833, 514] on p "Adicionar R$ 18,00" at bounding box center [833, 516] width 114 height 19
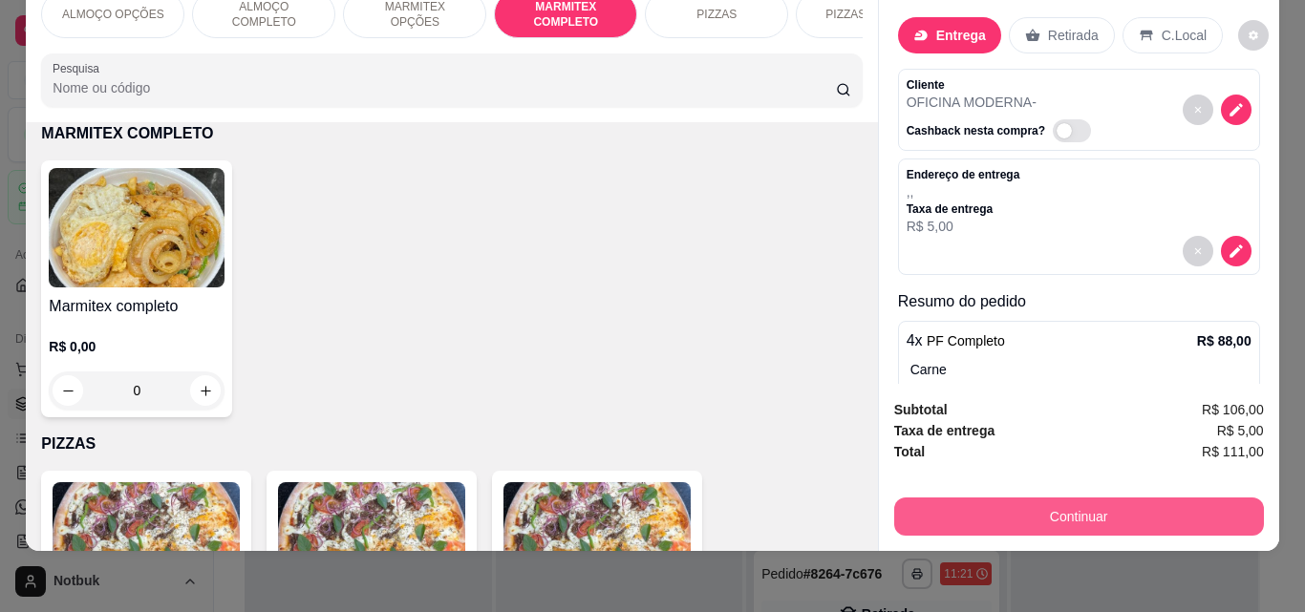
click at [987, 502] on button "Continuar" at bounding box center [1079, 517] width 370 height 38
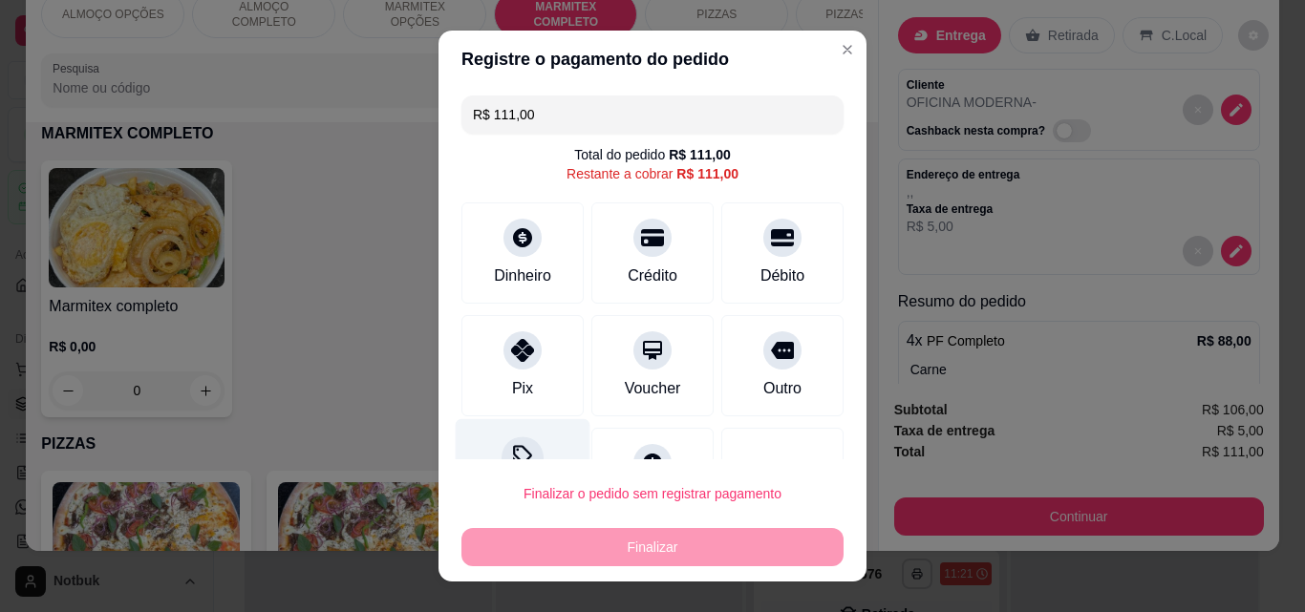
click at [546, 453] on div "Desconto" at bounding box center [523, 475] width 135 height 112
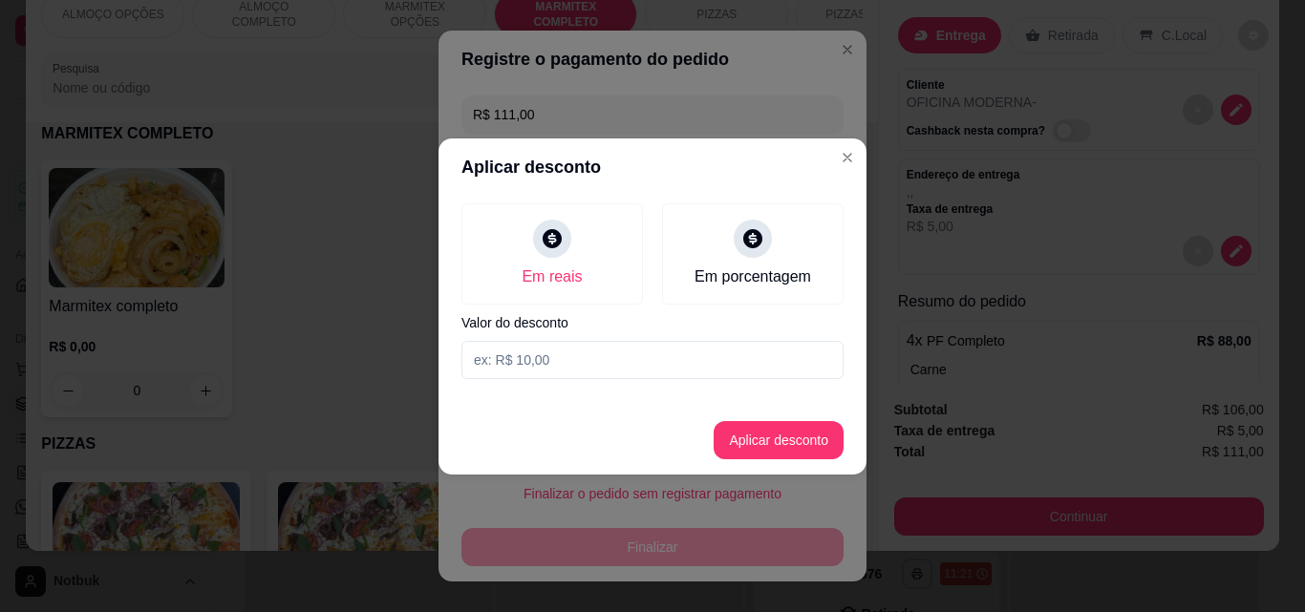
click at [678, 362] on input at bounding box center [652, 360] width 382 height 38
type input "8,00"
click at [736, 427] on button "Aplicar desconto" at bounding box center [778, 439] width 125 height 37
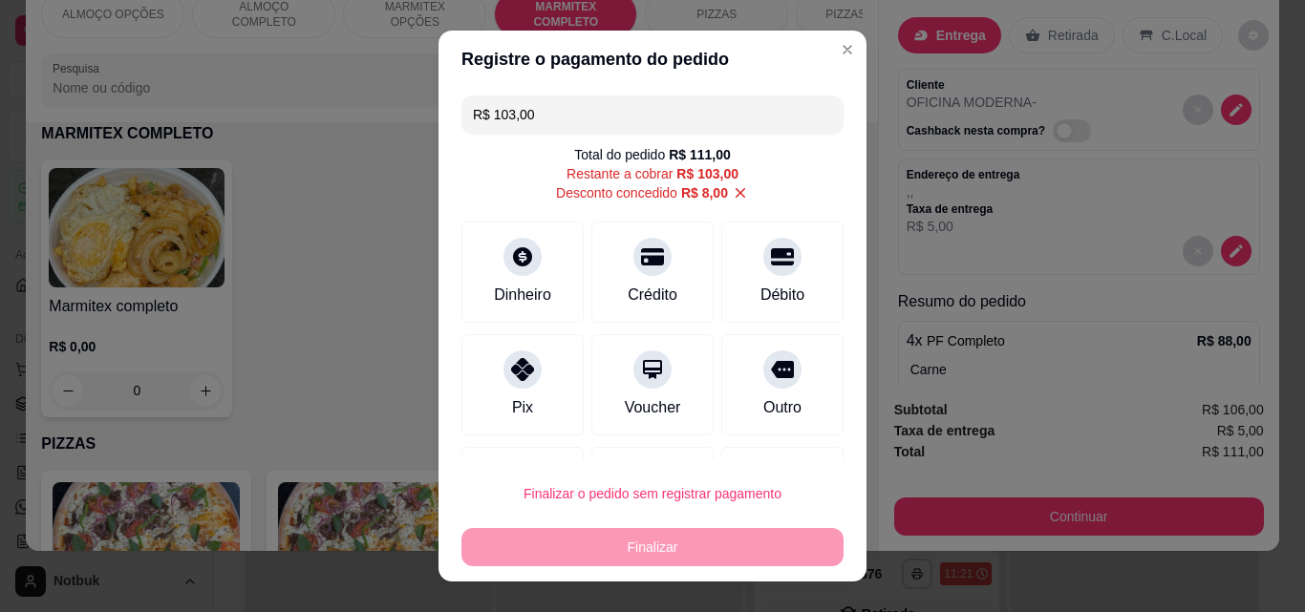
click at [534, 117] on input "R$ 103,00" at bounding box center [652, 115] width 359 height 38
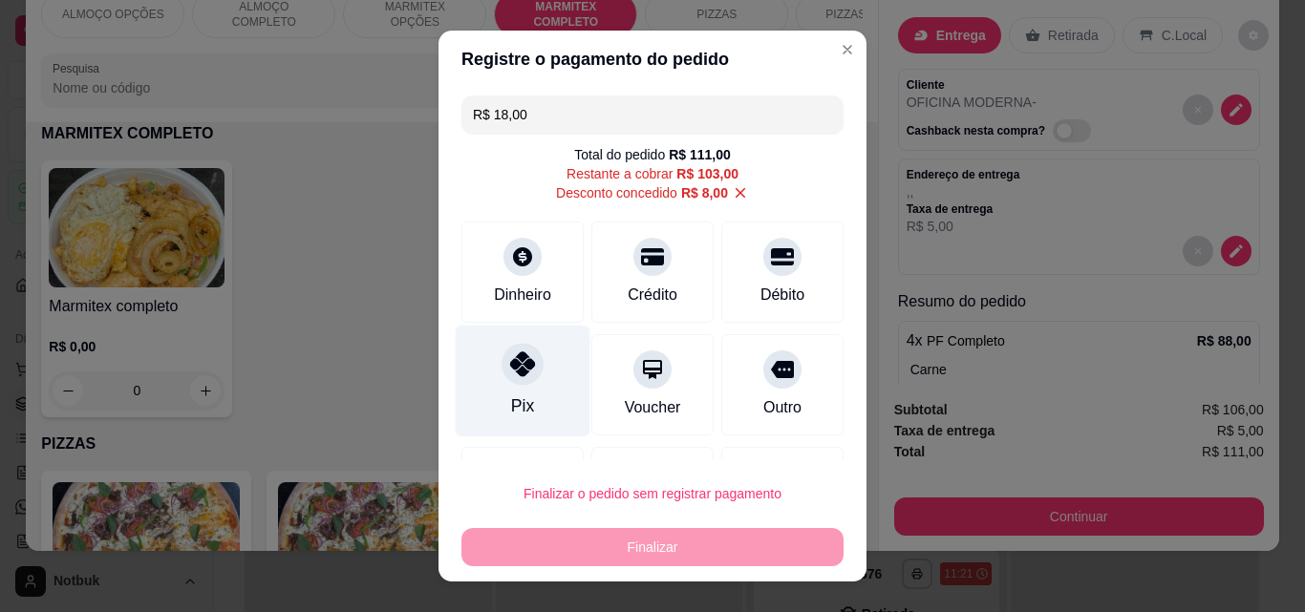
click at [551, 361] on div "Pix" at bounding box center [523, 382] width 135 height 112
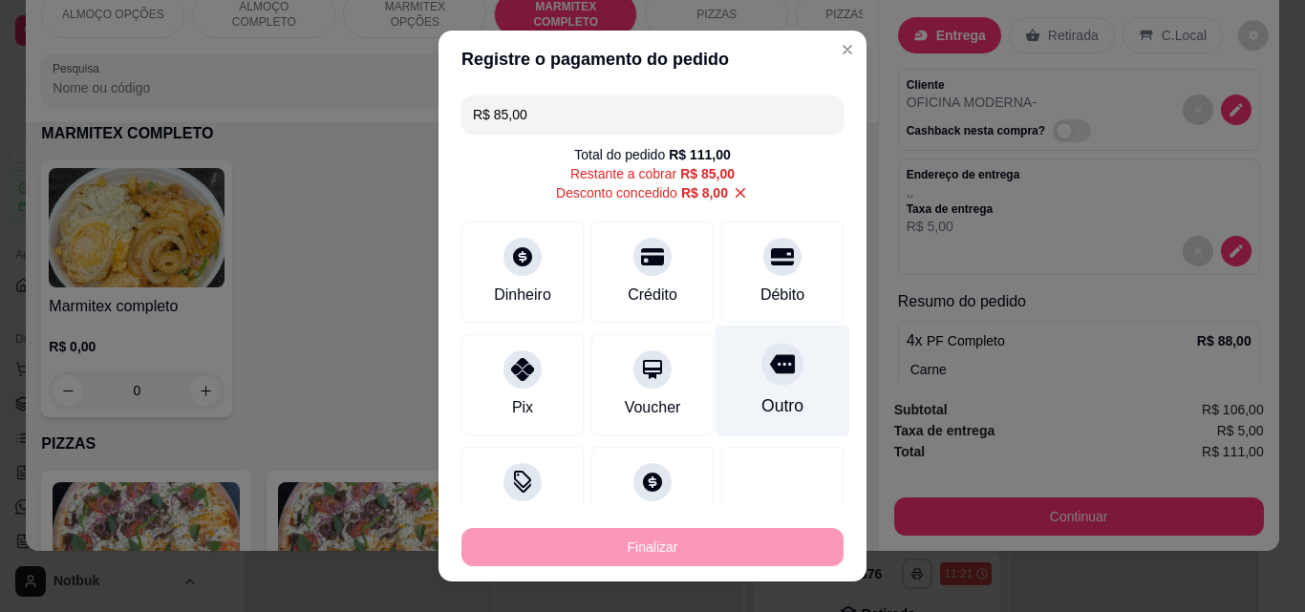
click at [715, 391] on div "Outro" at bounding box center [782, 382] width 135 height 112
type input "R$ 0,00"
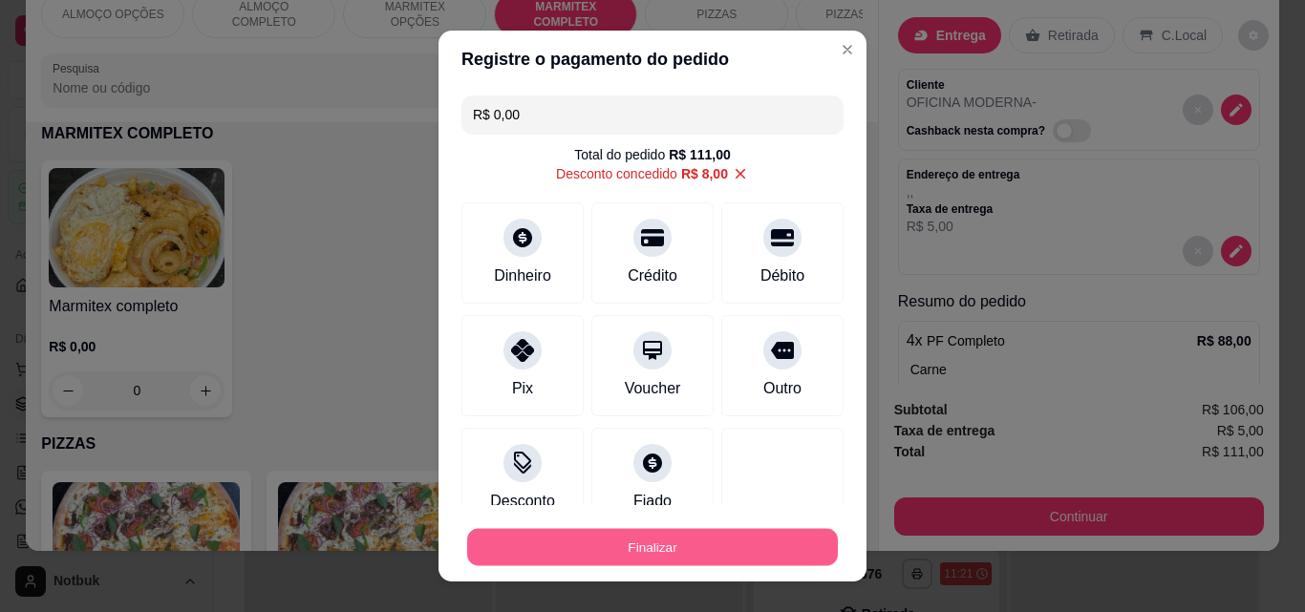
click at [713, 543] on button "Finalizar" at bounding box center [652, 547] width 371 height 37
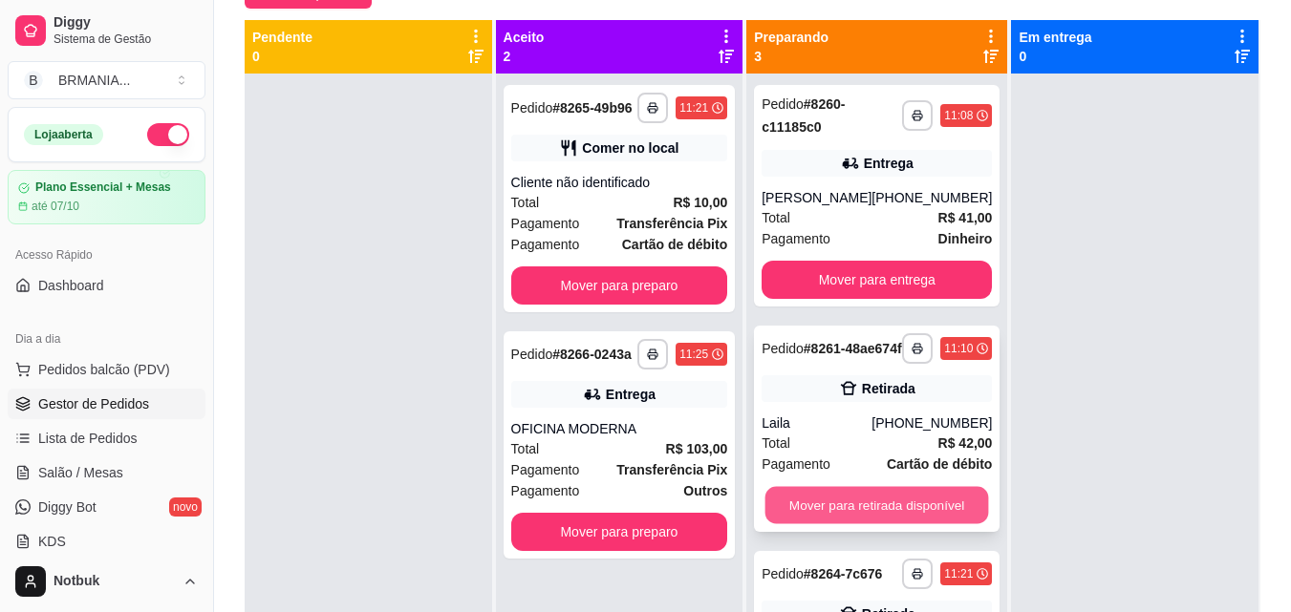
click at [875, 512] on button "Mover para retirada disponível" at bounding box center [877, 505] width 224 height 37
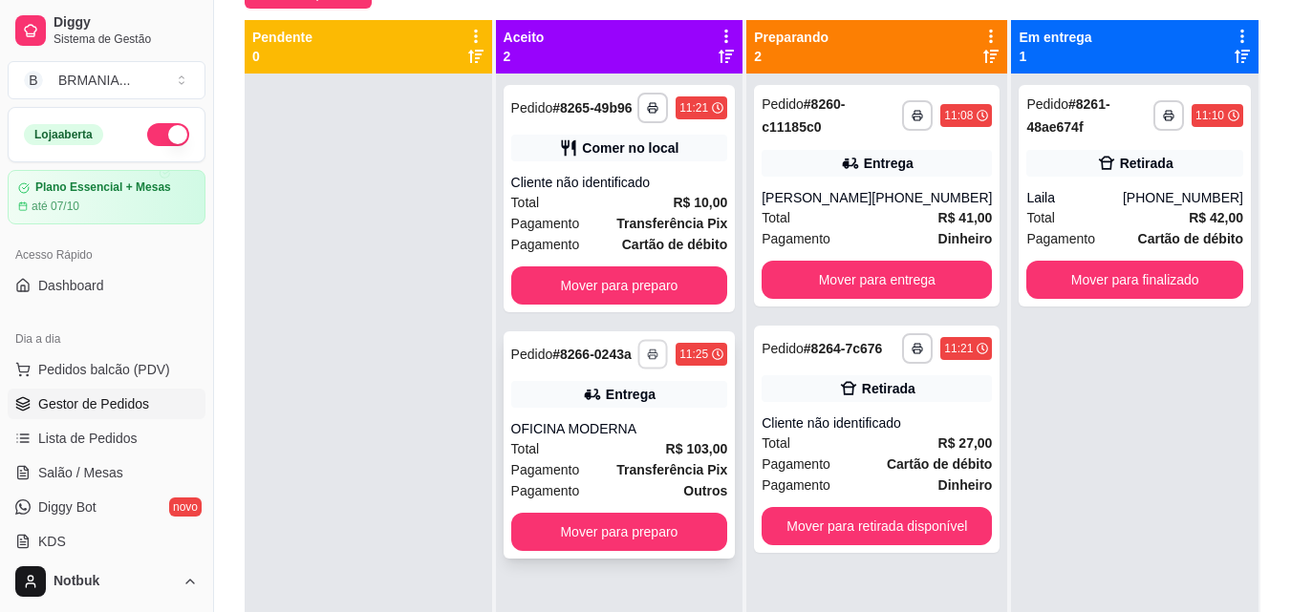
click at [651, 350] on polyline "button" at bounding box center [653, 351] width 6 height 3
click at [632, 412] on button "IMPRESSORA" at bounding box center [602, 421] width 134 height 30
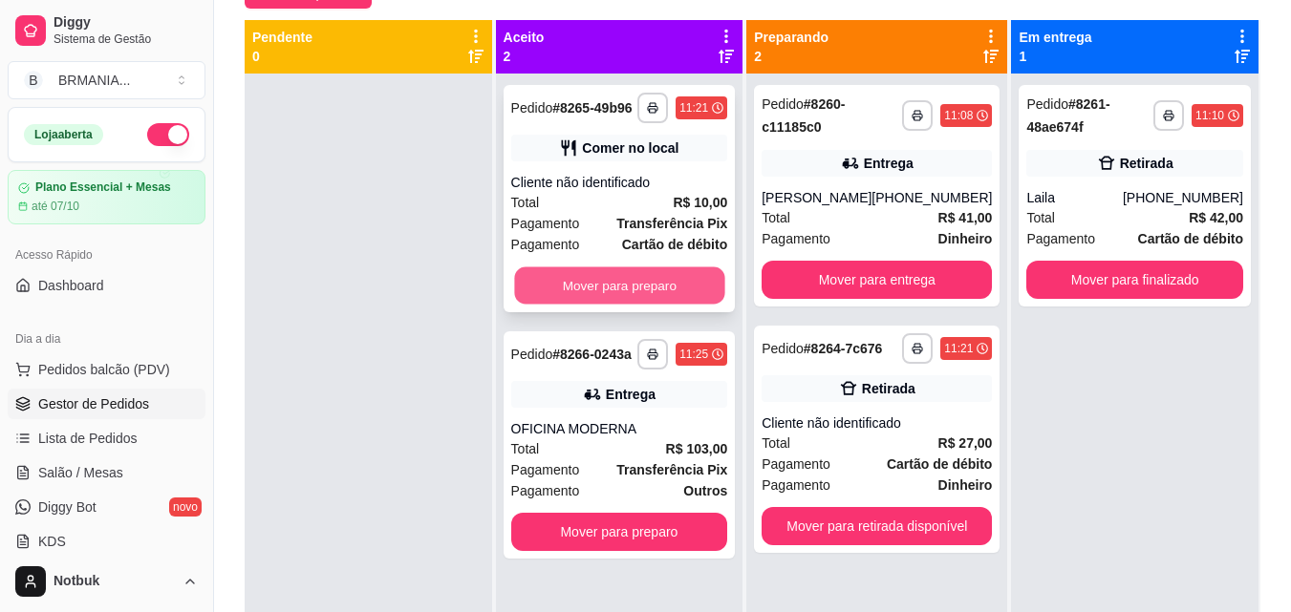
click at [645, 275] on button "Mover para preparo" at bounding box center [619, 285] width 210 height 37
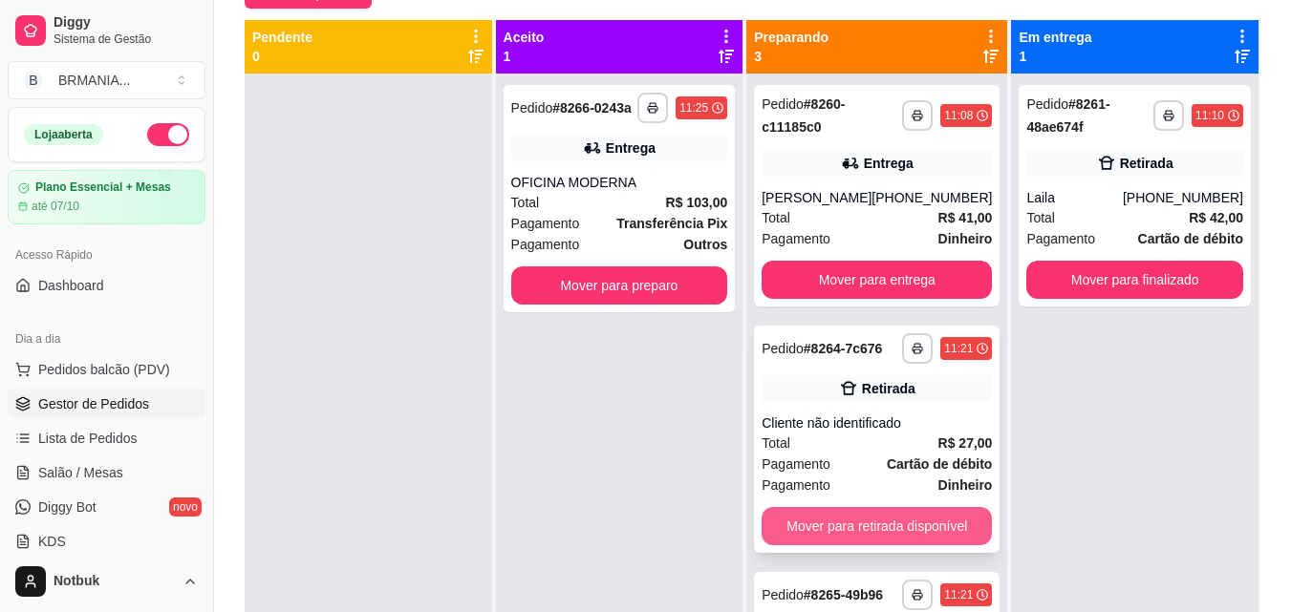
click at [842, 527] on button "Mover para retirada disponível" at bounding box center [876, 526] width 230 height 38
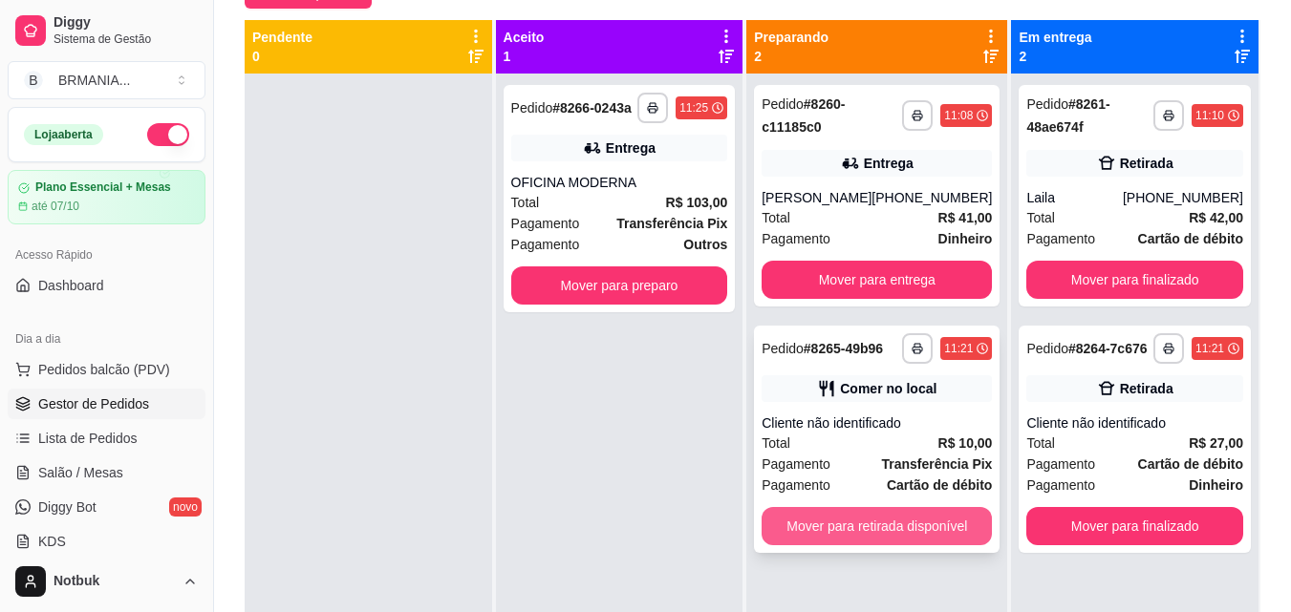
click at [852, 526] on button "Mover para retirada disponível" at bounding box center [876, 526] width 230 height 38
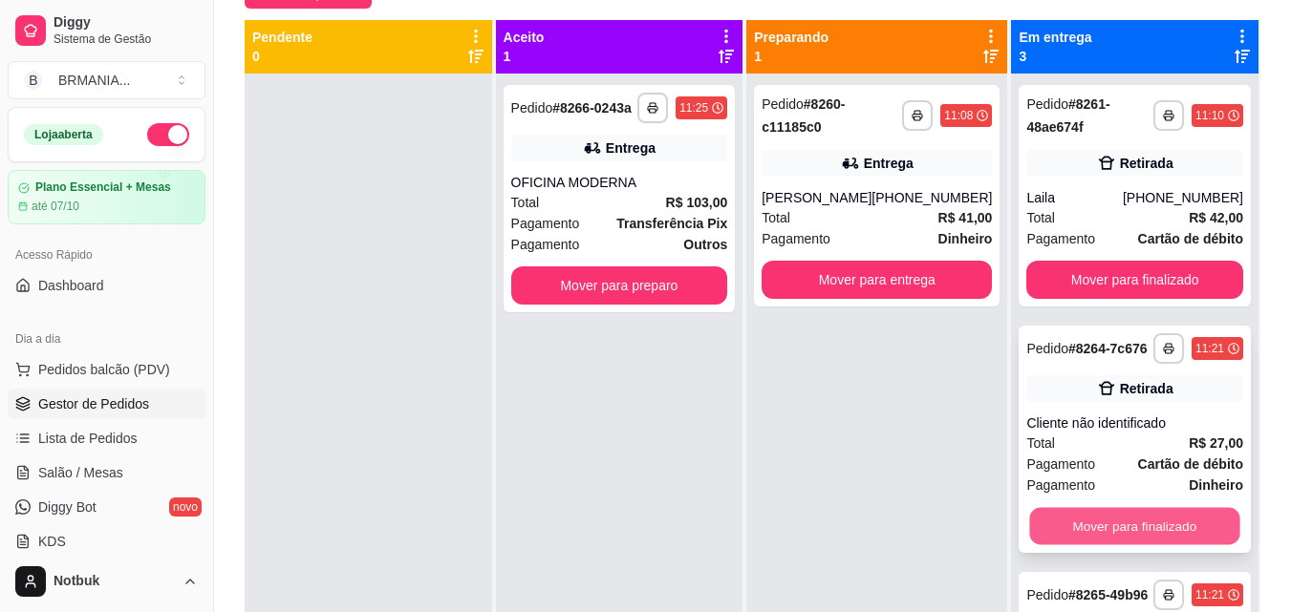
click at [987, 531] on button "Mover para finalizado" at bounding box center [1135, 526] width 210 height 37
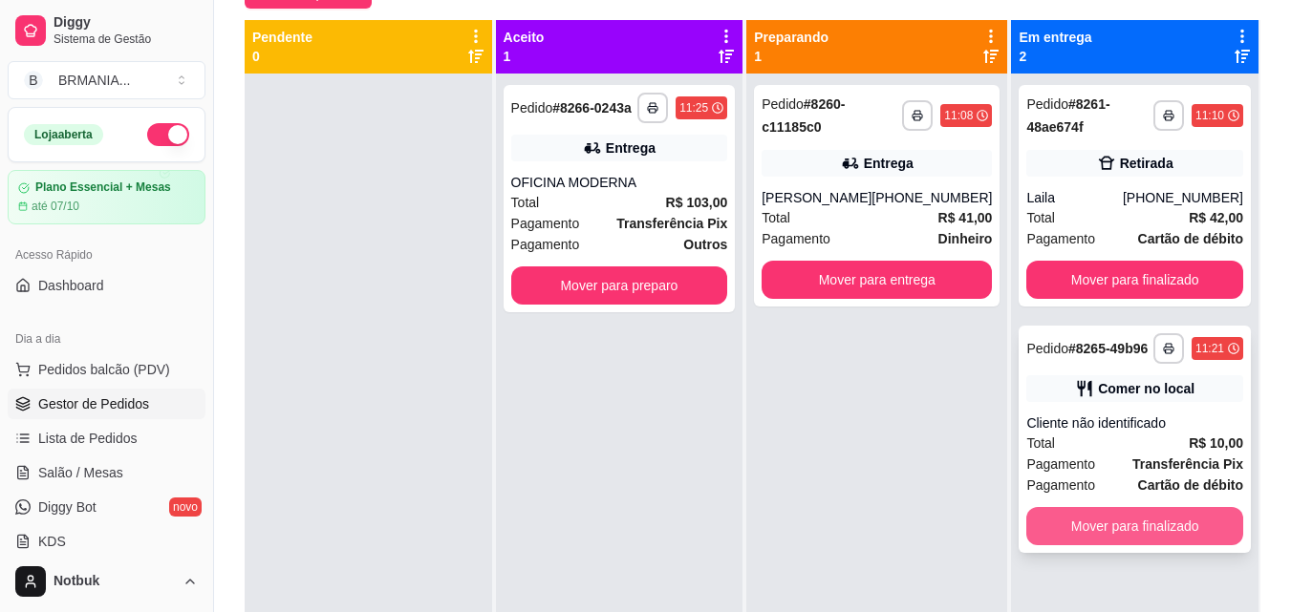
click at [987, 528] on button "Mover para finalizado" at bounding box center [1134, 526] width 217 height 38
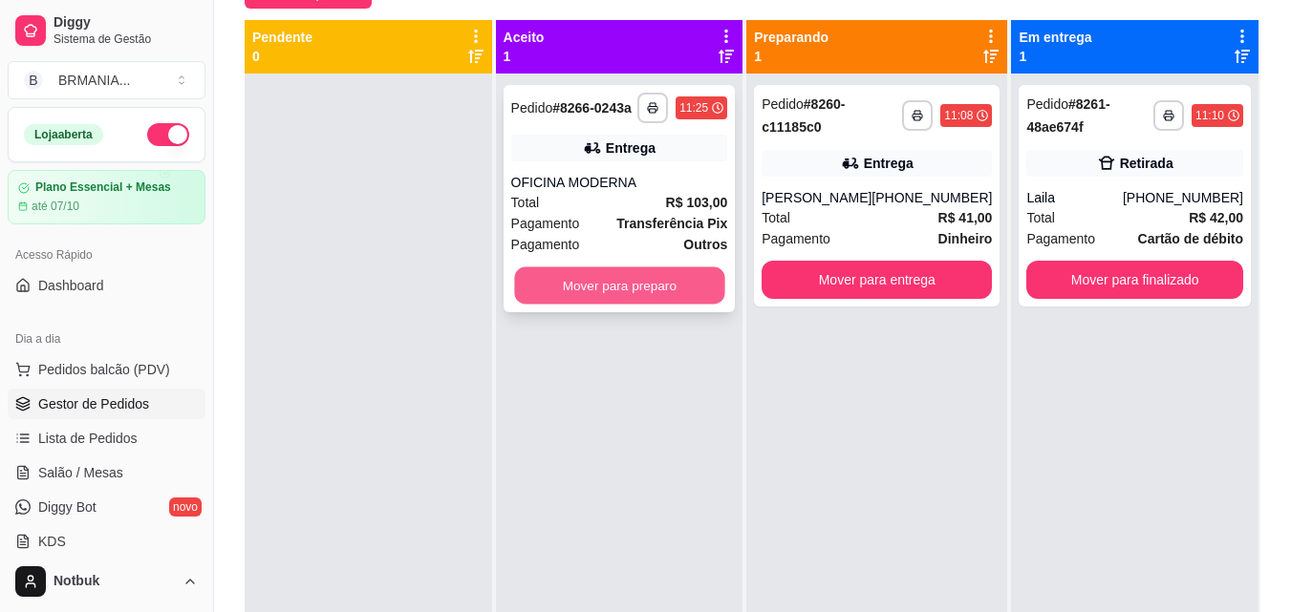
click at [655, 282] on button "Mover para preparo" at bounding box center [619, 285] width 210 height 37
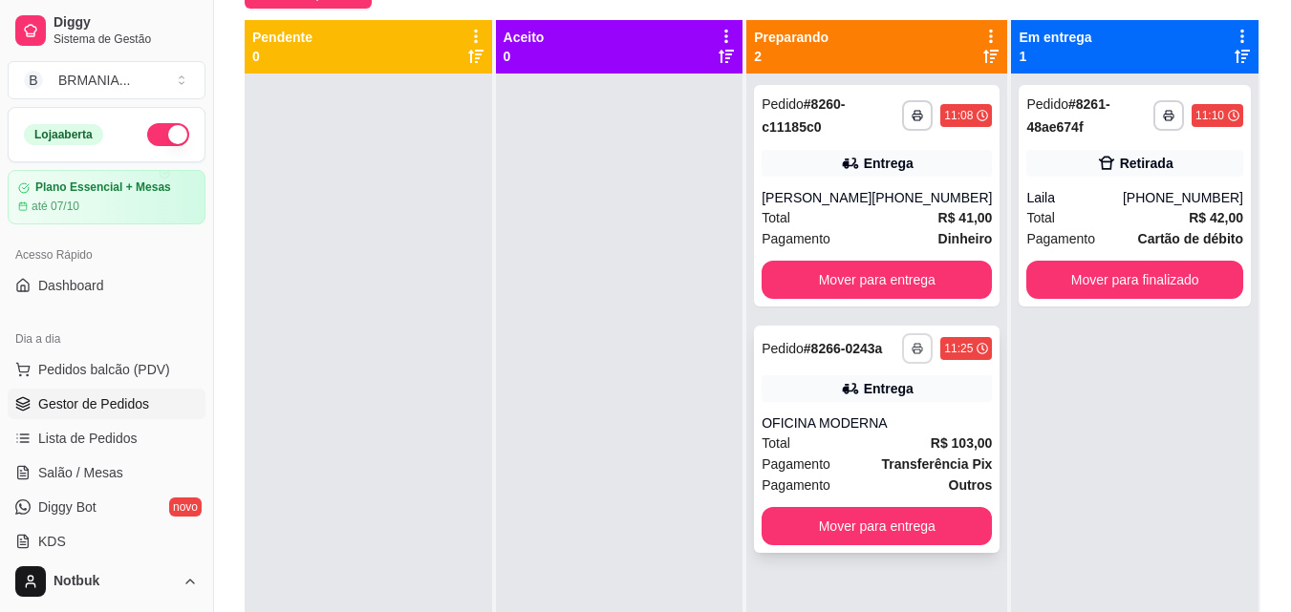
click at [902, 345] on button "button" at bounding box center [917, 348] width 31 height 31
click at [875, 420] on button "IMPRESSORA" at bounding box center [852, 415] width 139 height 31
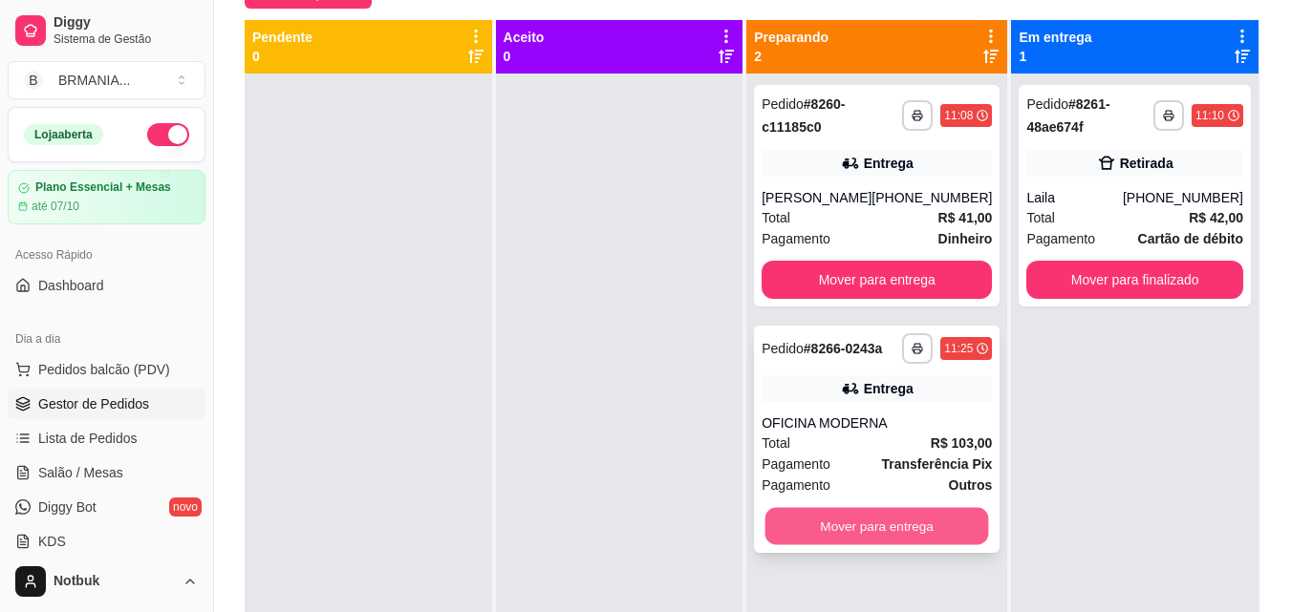
click at [883, 532] on button "Mover para entrega" at bounding box center [877, 526] width 224 height 37
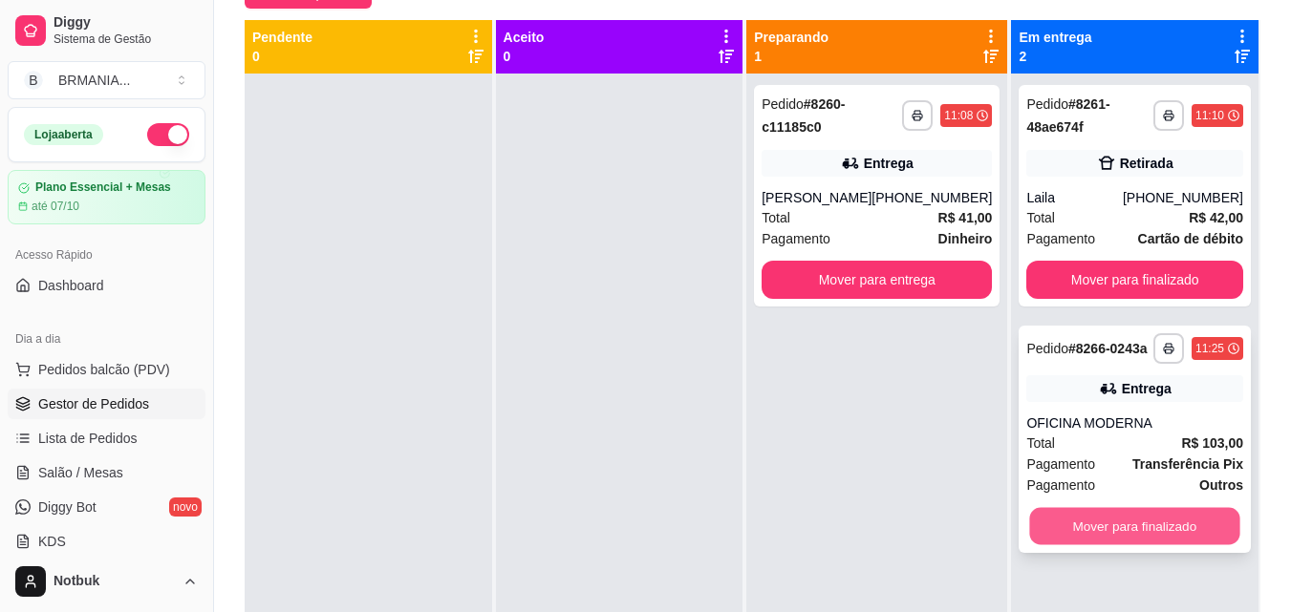
click at [987, 515] on button "Mover para finalizado" at bounding box center [1135, 526] width 210 height 37
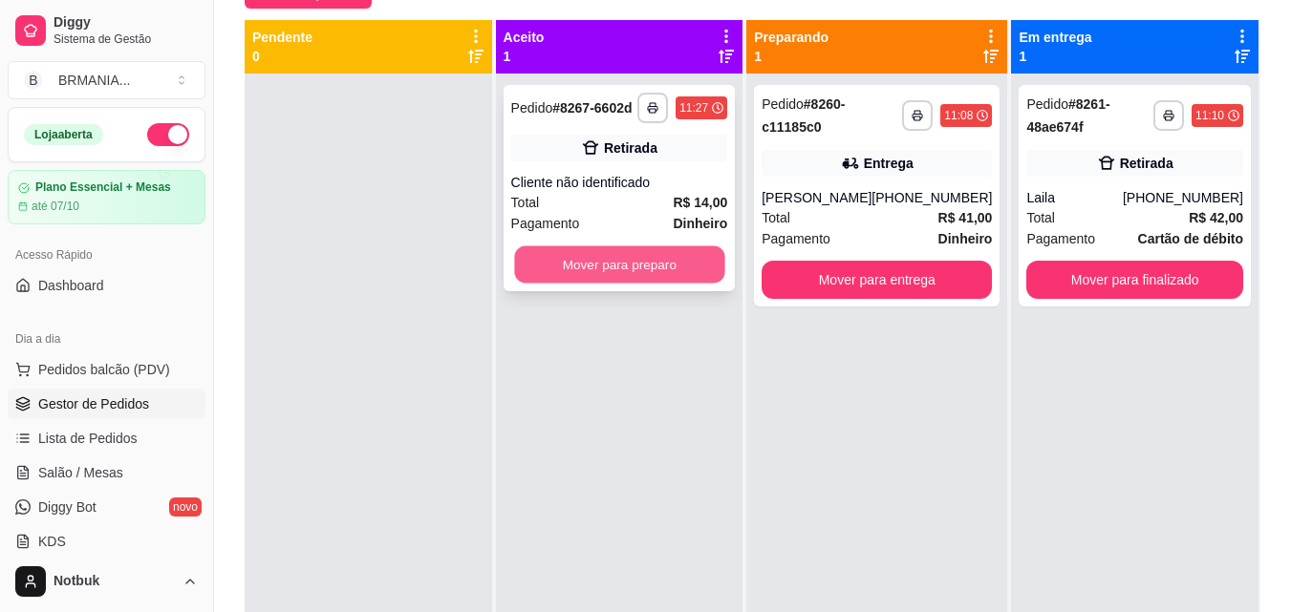
click at [617, 263] on button "Mover para preparo" at bounding box center [619, 264] width 210 height 37
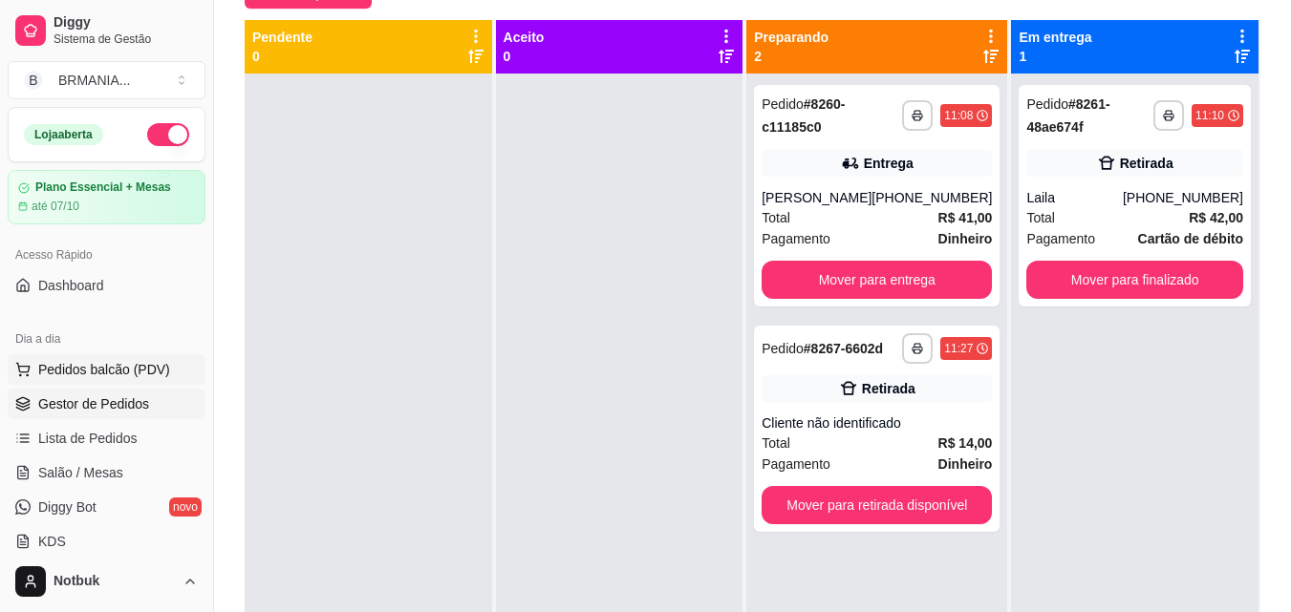
click at [175, 373] on button "Pedidos balcão (PDV)" at bounding box center [107, 369] width 198 height 31
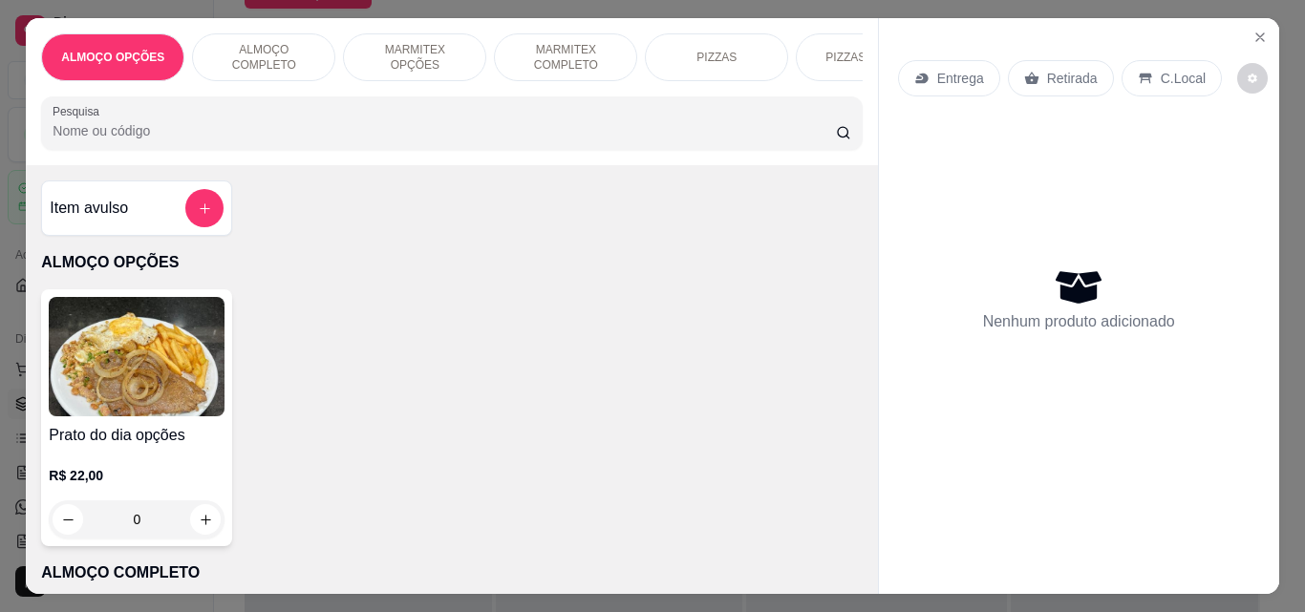
click at [276, 53] on p "ALMOÇO COMPLETO" at bounding box center [263, 57] width 111 height 31
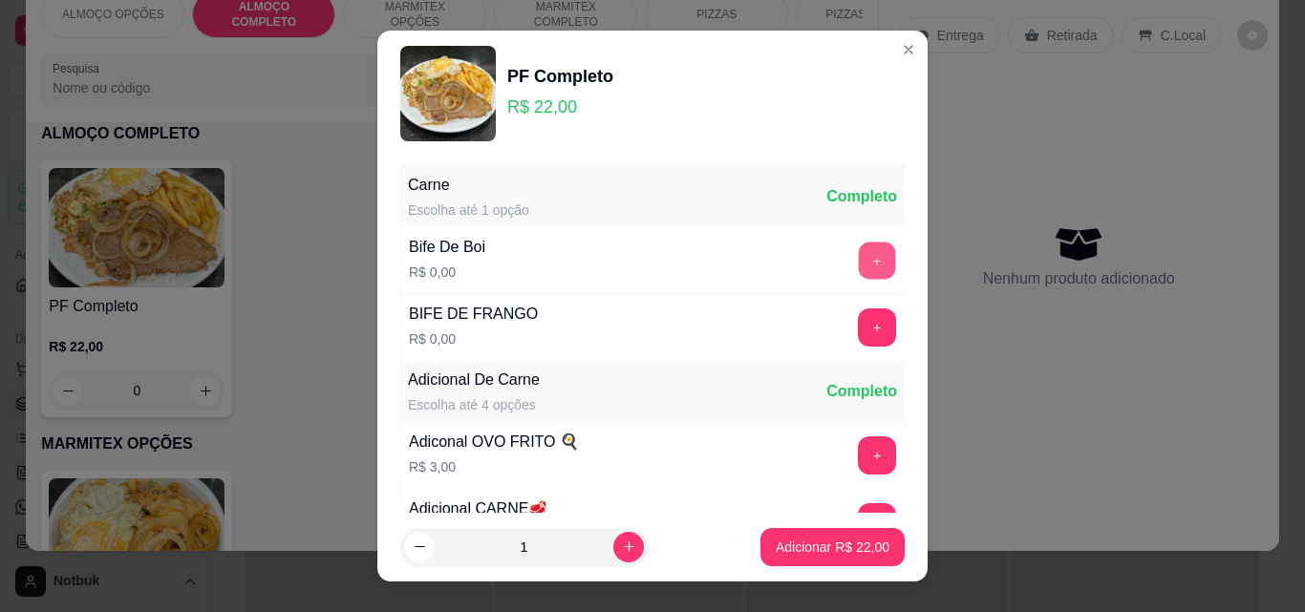
click at [859, 264] on button "+" at bounding box center [877, 261] width 37 height 37
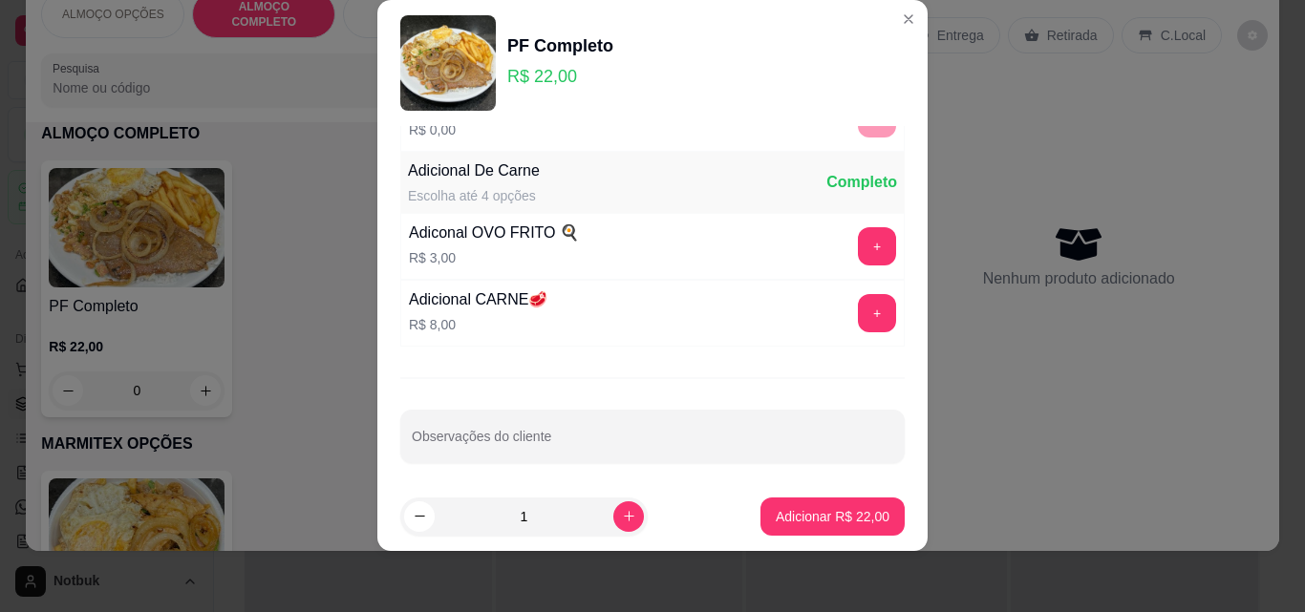
scroll to position [186, 0]
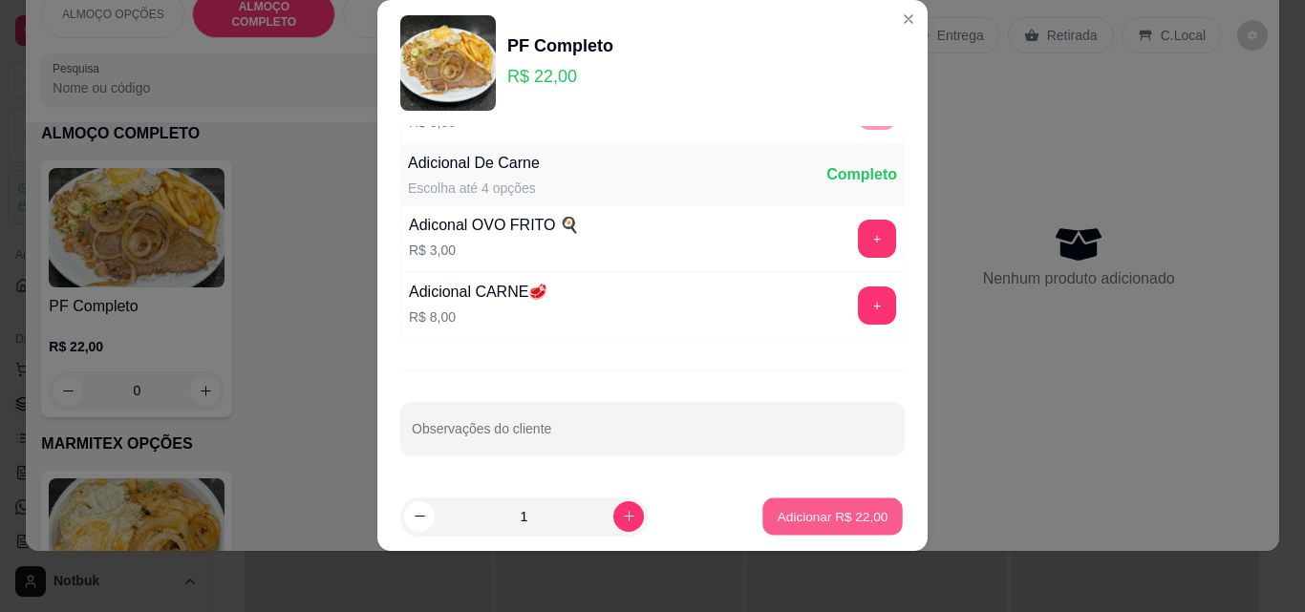
click at [844, 514] on p "Adicionar R$ 22,00" at bounding box center [833, 516] width 111 height 18
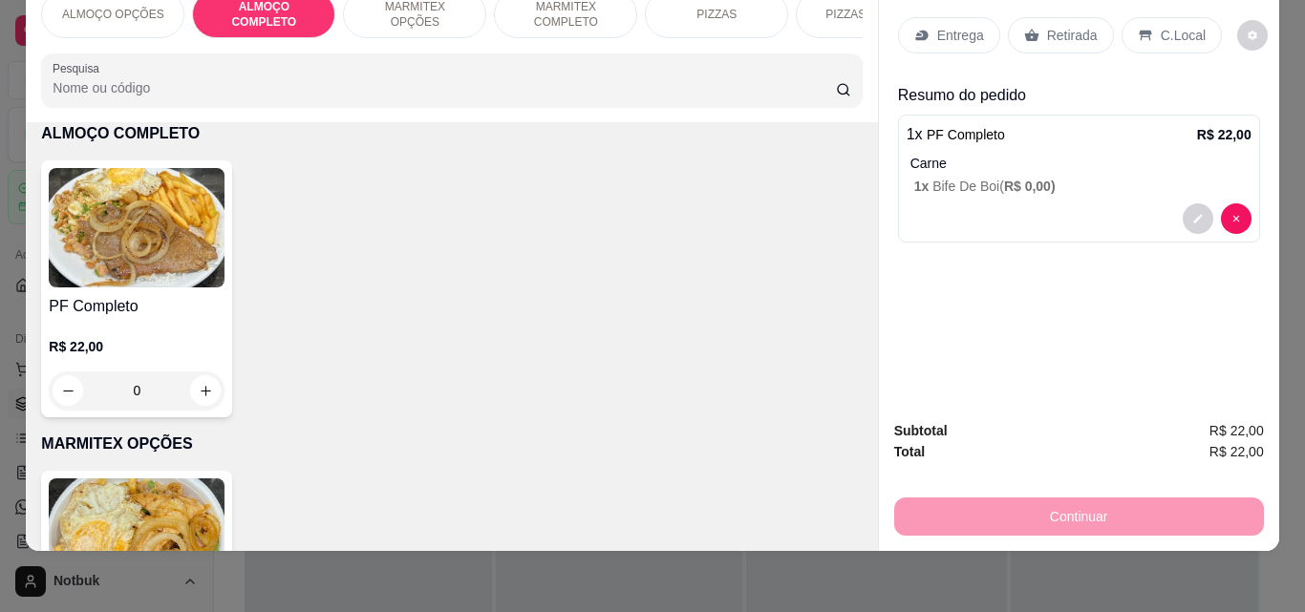
click at [987, 17] on div "C.Local" at bounding box center [1171, 35] width 100 height 36
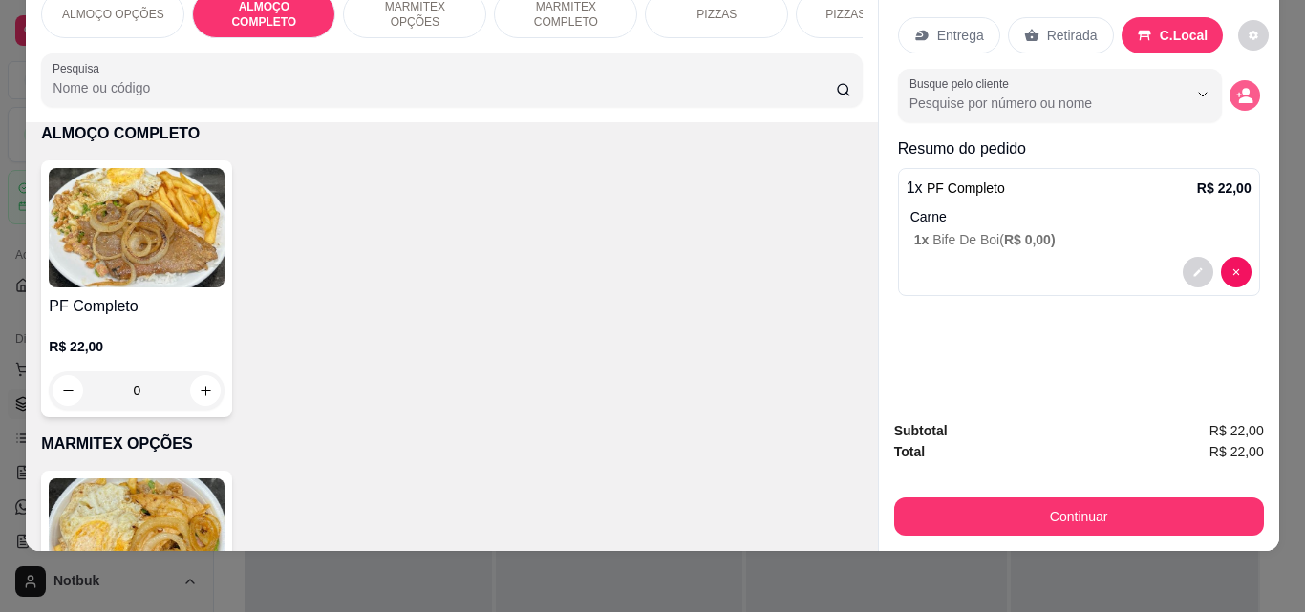
click at [987, 80] on button "decrease-product-quantity" at bounding box center [1244, 95] width 31 height 31
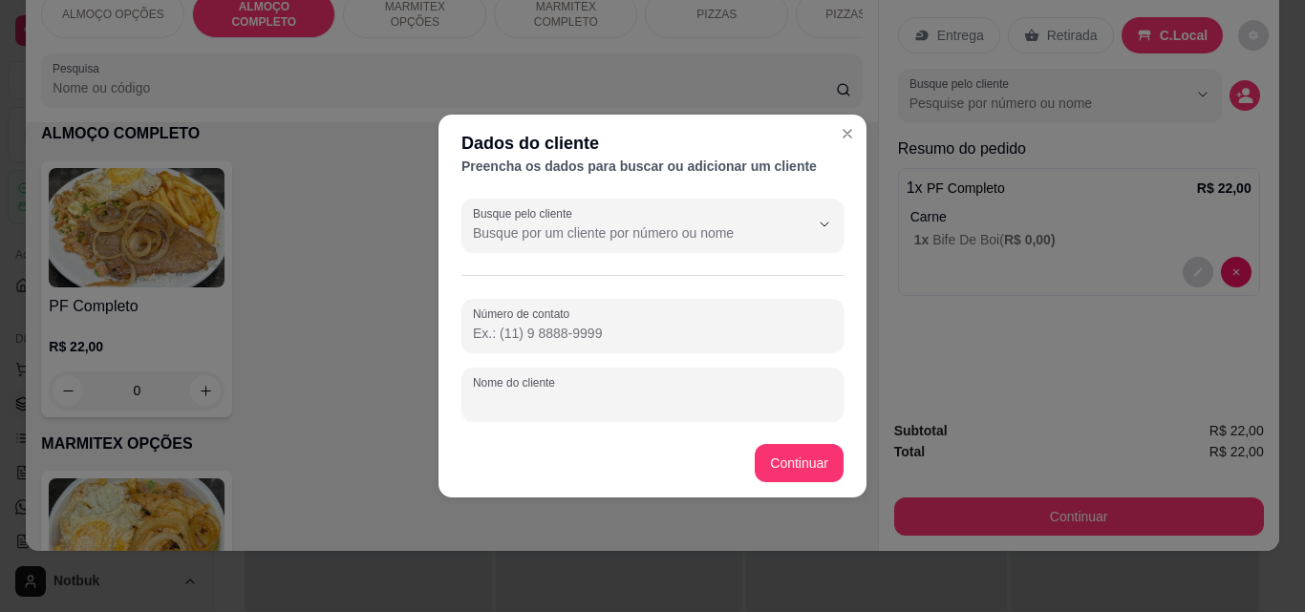
click at [755, 396] on input "Nome do cliente" at bounding box center [652, 402] width 359 height 19
type input "[PERSON_NAME] MODERNA"
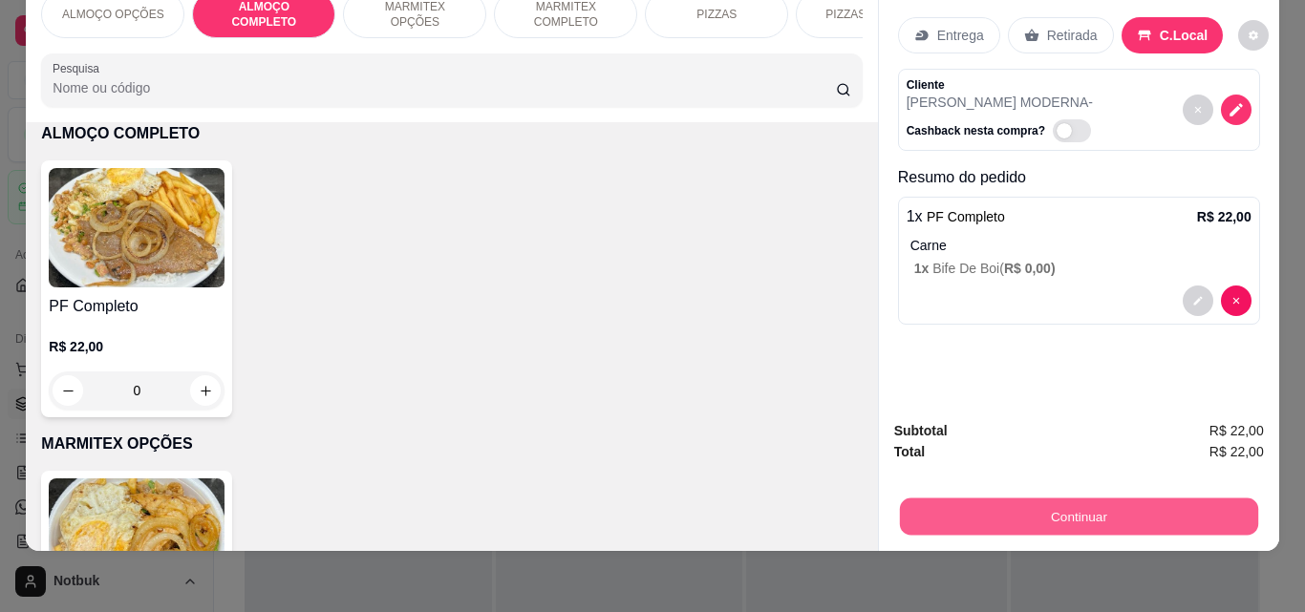
click at [937, 498] on button "Continuar" at bounding box center [1078, 516] width 358 height 37
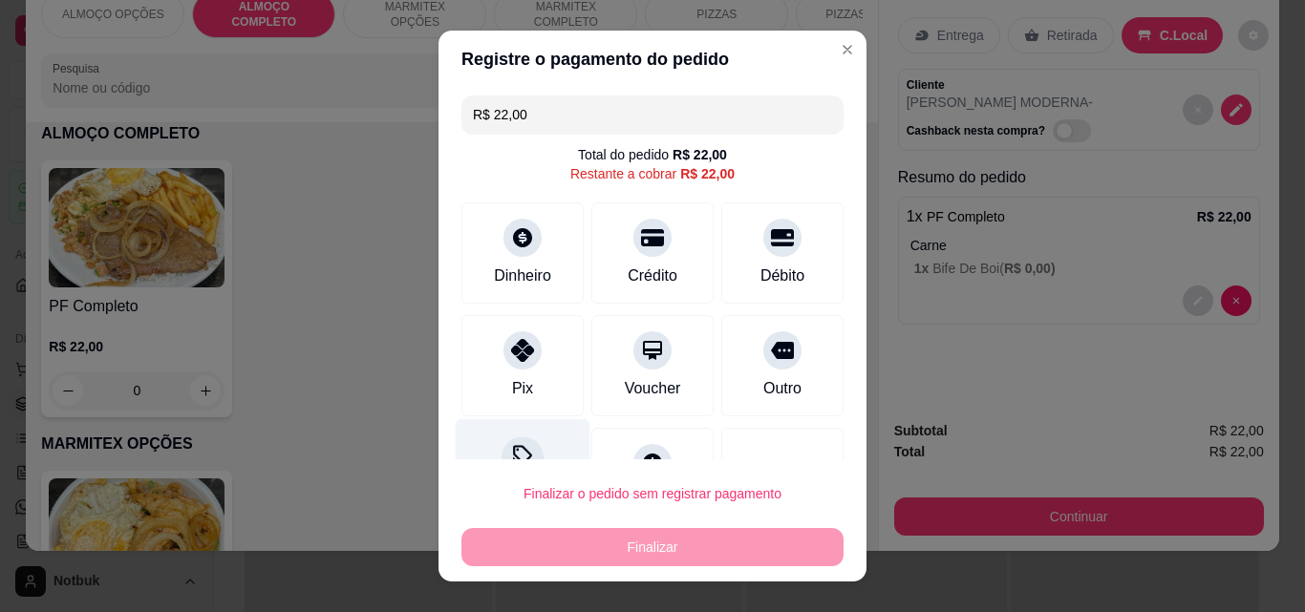
click at [506, 435] on div "Desconto" at bounding box center [523, 475] width 135 height 112
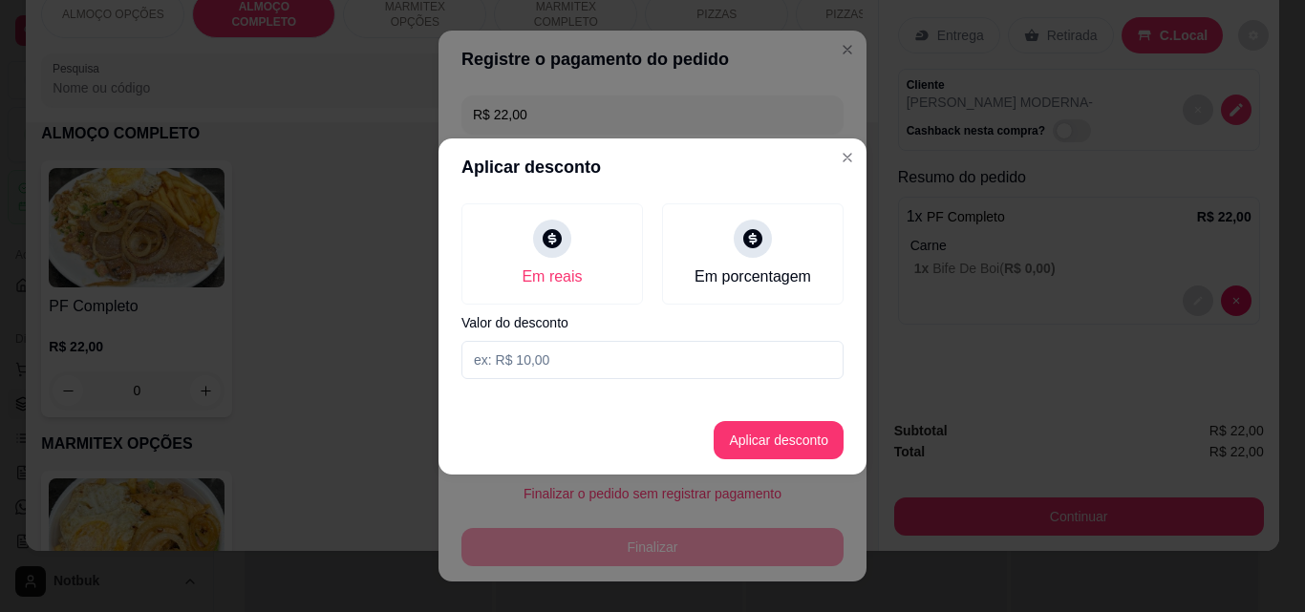
click at [575, 350] on input at bounding box center [652, 360] width 382 height 38
type input "2,00"
click at [736, 447] on button "Aplicar desconto" at bounding box center [778, 439] width 125 height 37
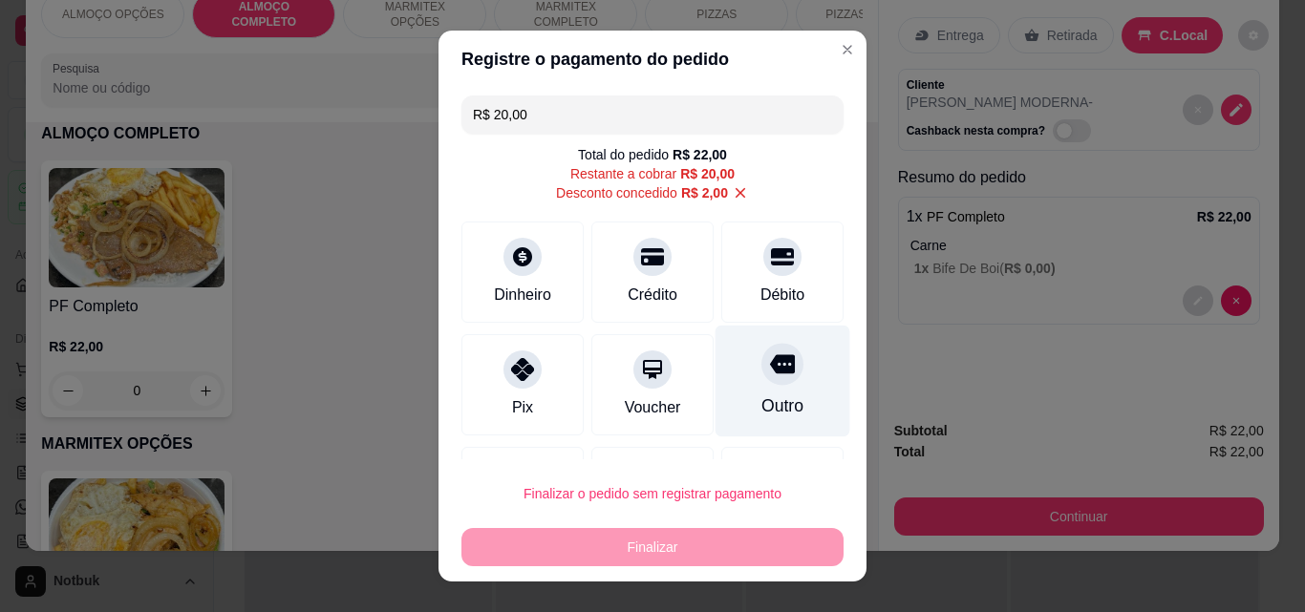
click at [761, 401] on div "Outro" at bounding box center [782, 406] width 42 height 25
type input "R$ 0,00"
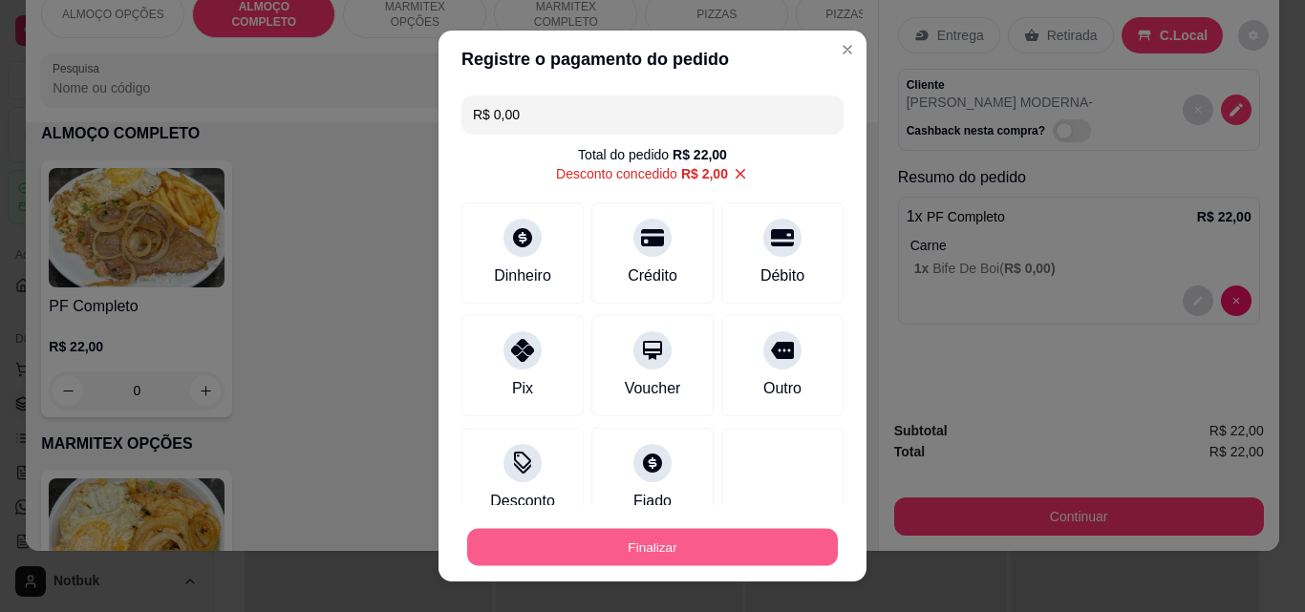
click at [693, 557] on button "Finalizar" at bounding box center [652, 547] width 371 height 37
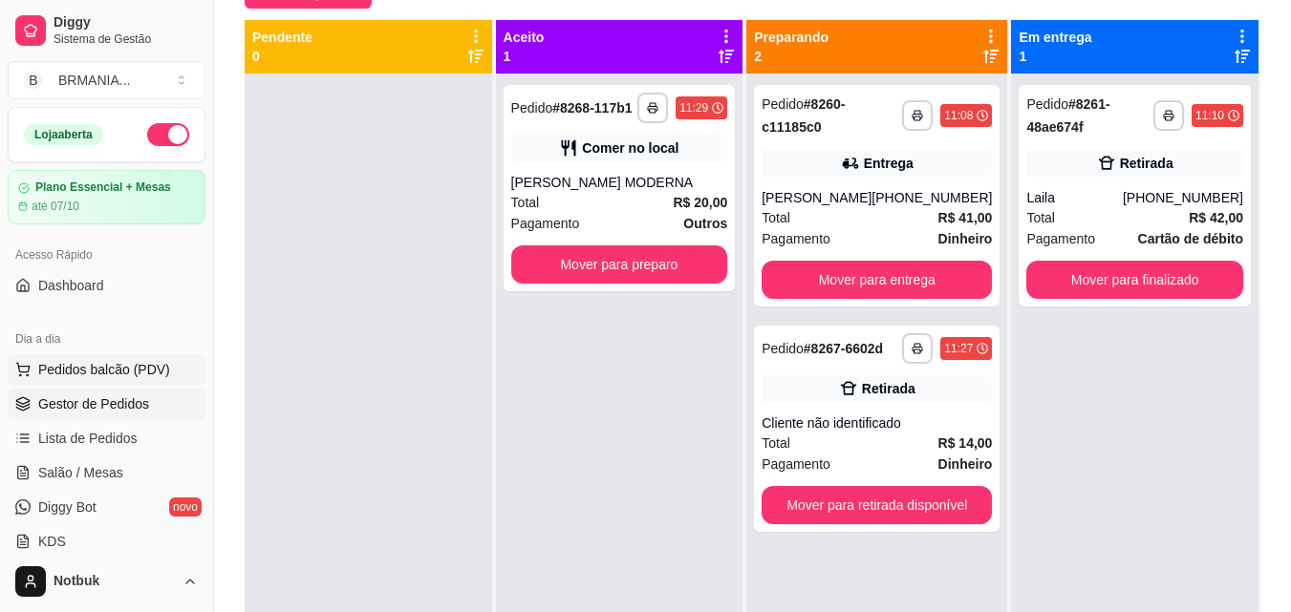
click at [157, 373] on span "Pedidos balcão (PDV)" at bounding box center [104, 369] width 132 height 19
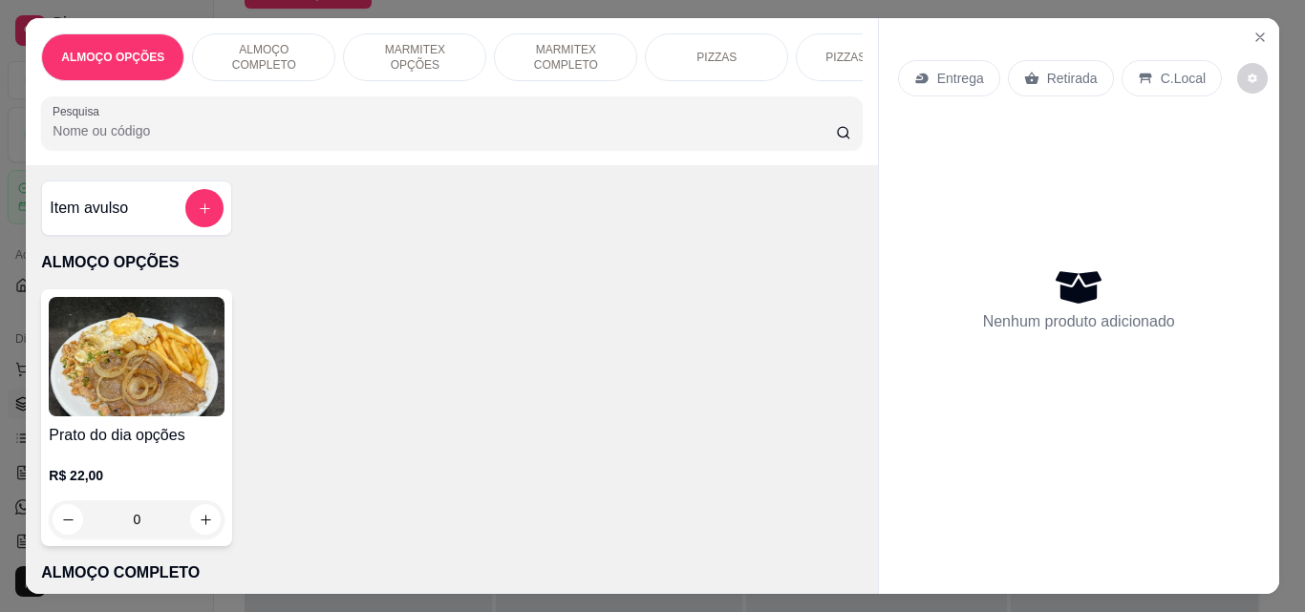
click at [228, 55] on p "ALMOÇO COMPLETO" at bounding box center [263, 57] width 111 height 31
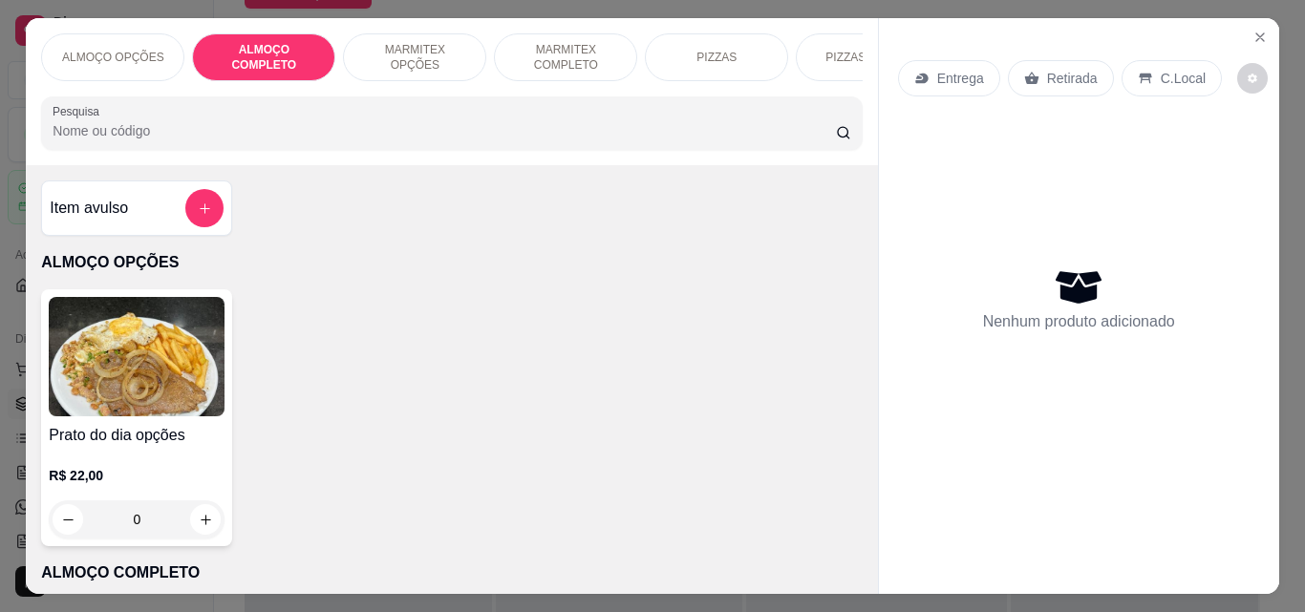
scroll to position [50, 0]
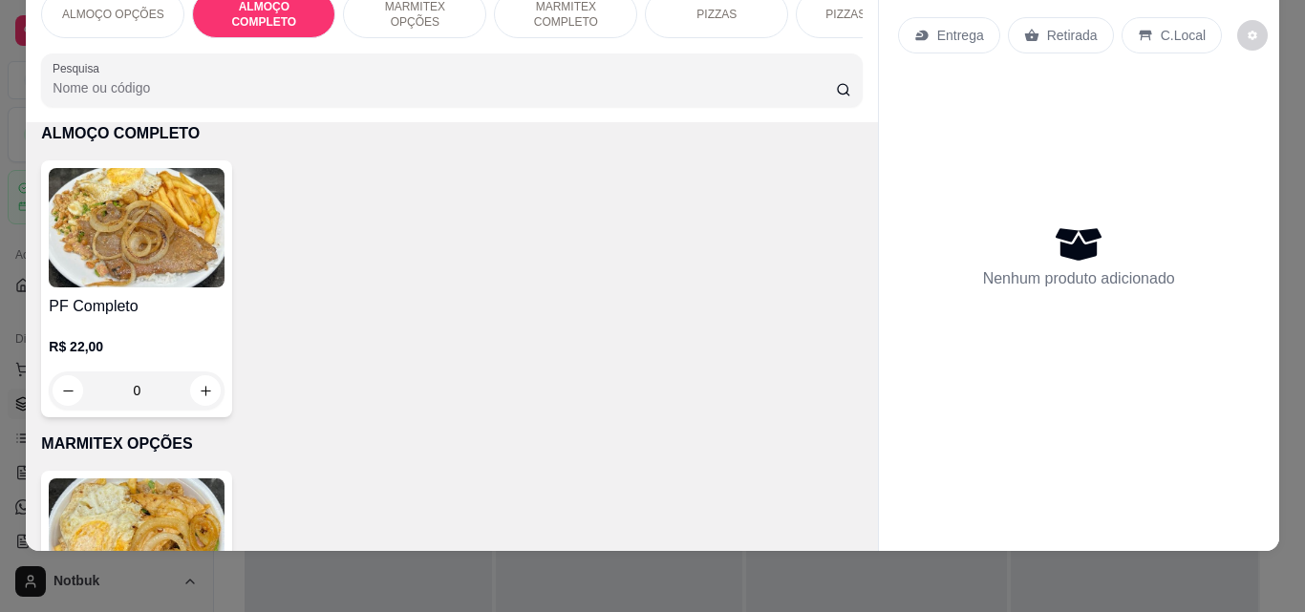
click at [215, 272] on img at bounding box center [137, 227] width 176 height 119
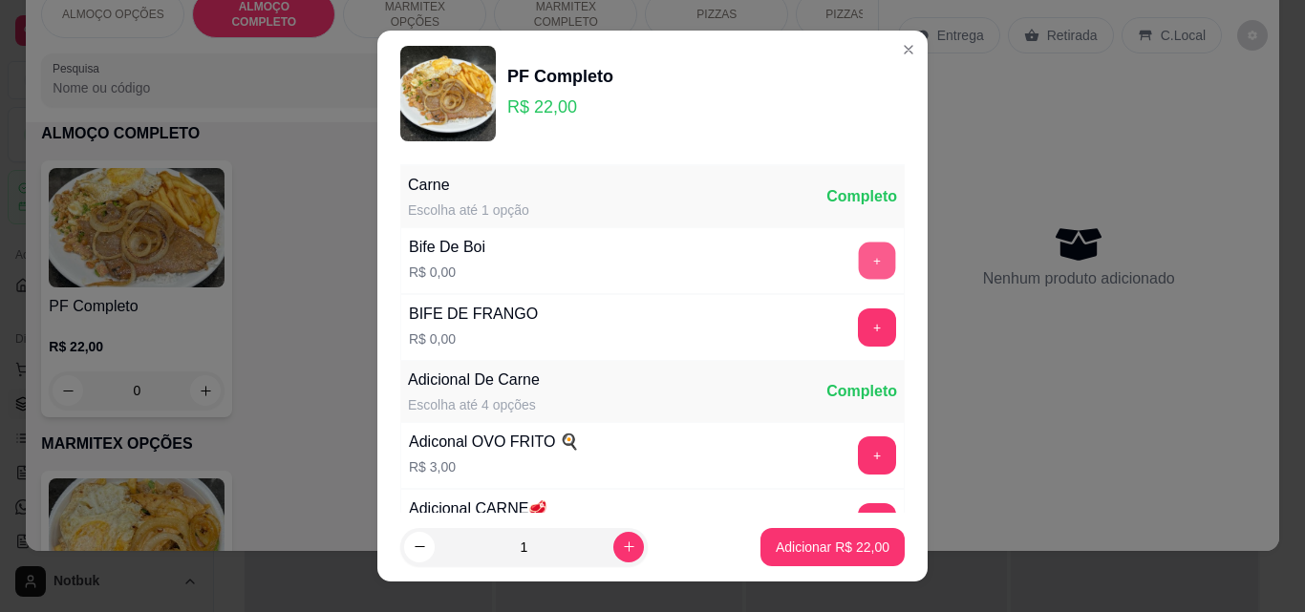
click at [859, 267] on button "+" at bounding box center [877, 261] width 37 height 37
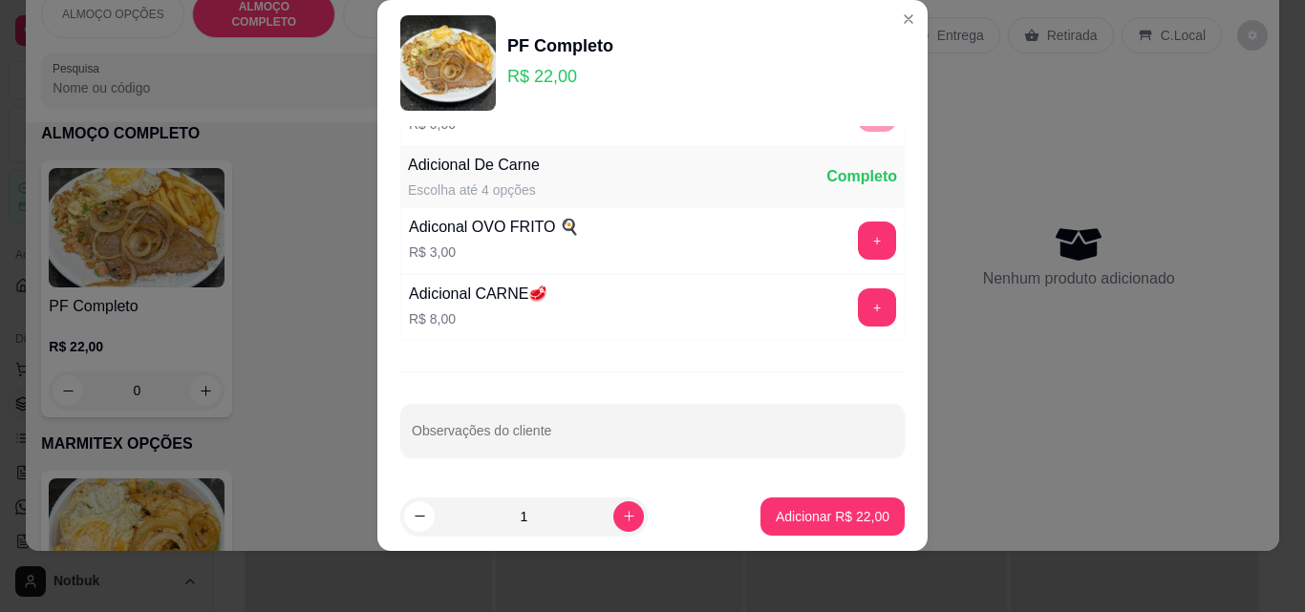
scroll to position [186, 0]
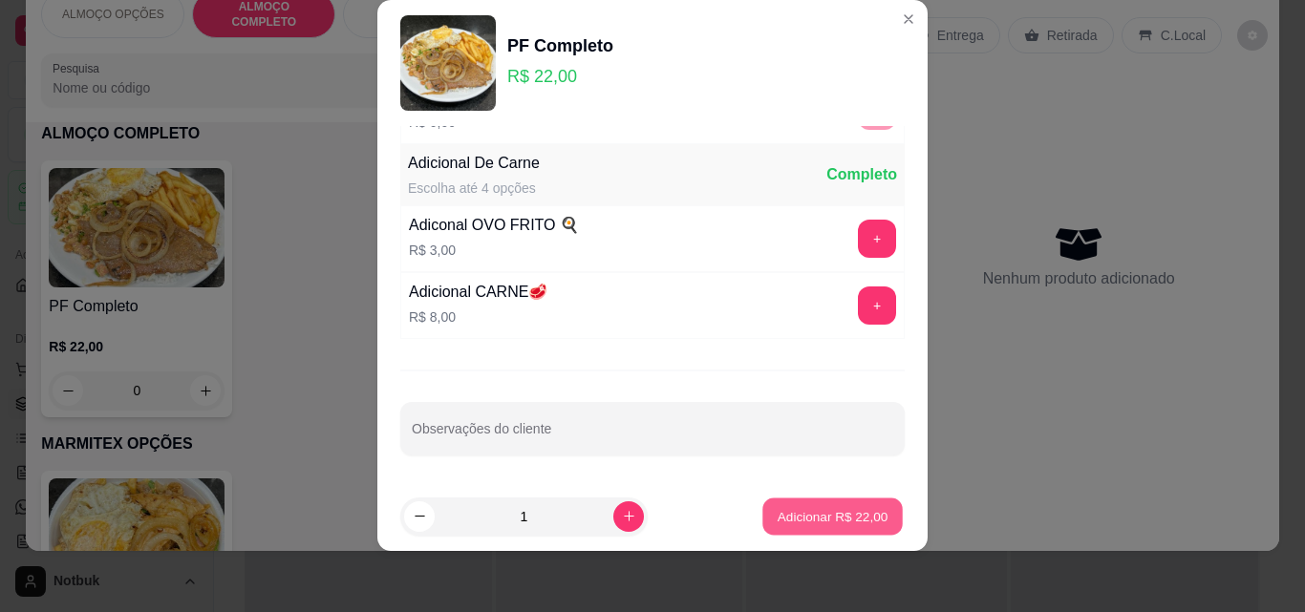
click at [839, 522] on p "Adicionar R$ 22,00" at bounding box center [833, 516] width 111 height 18
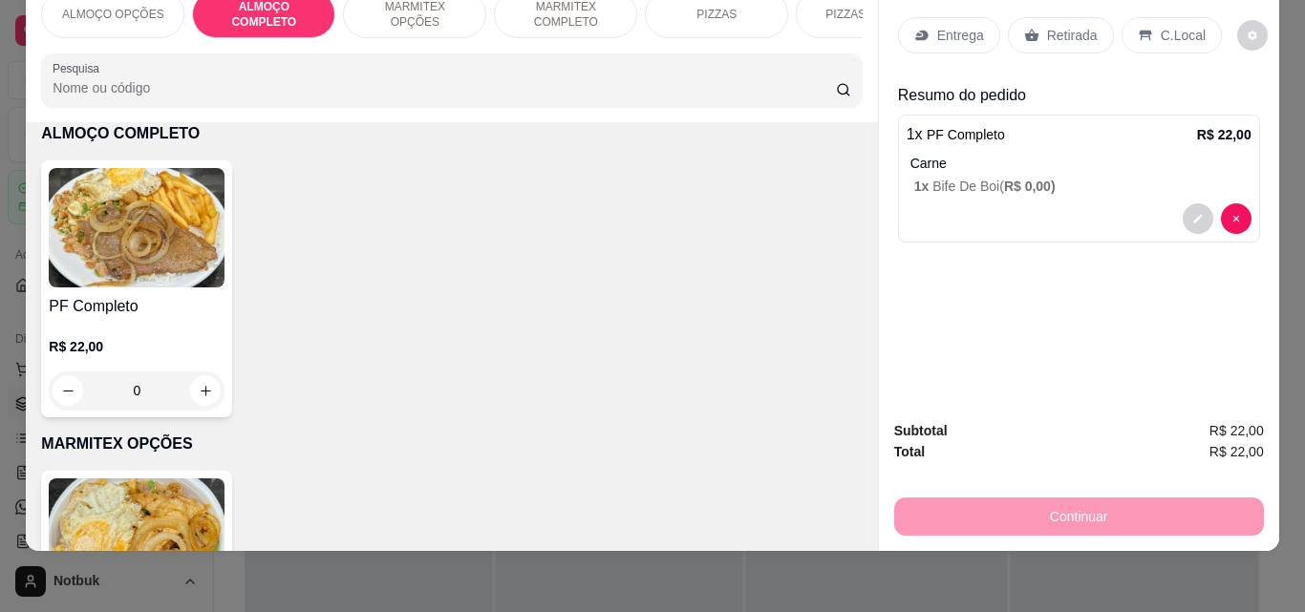
click at [987, 26] on p "C.Local" at bounding box center [1183, 35] width 45 height 19
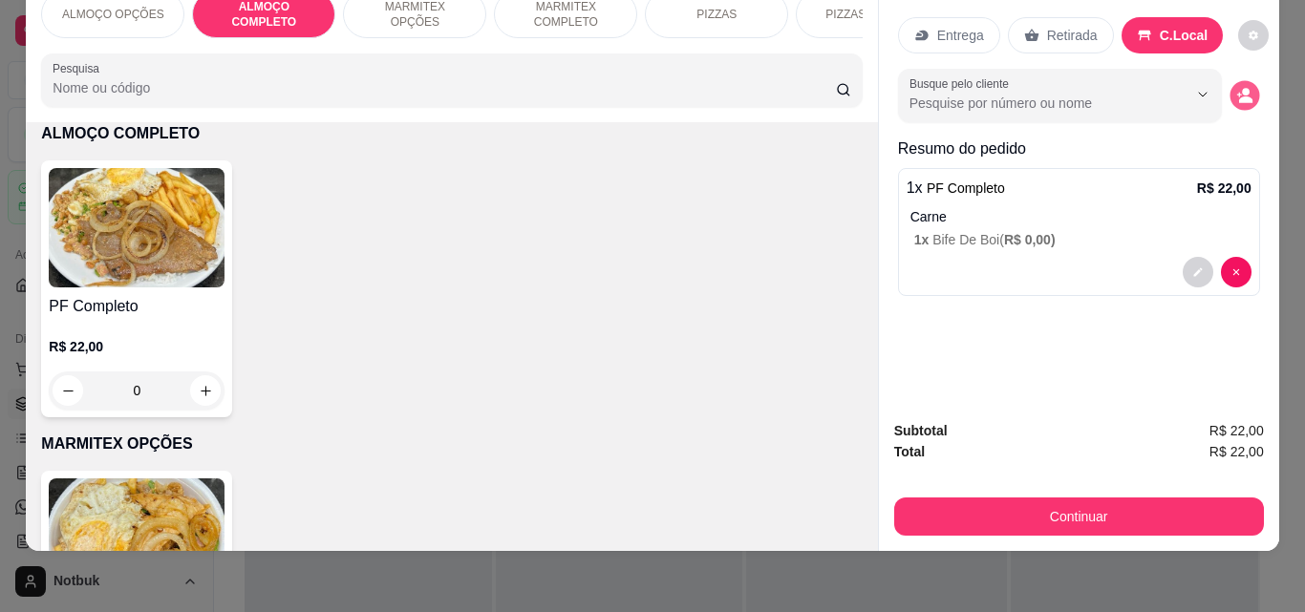
click at [987, 88] on icon "decrease-product-quantity" at bounding box center [1244, 96] width 16 height 16
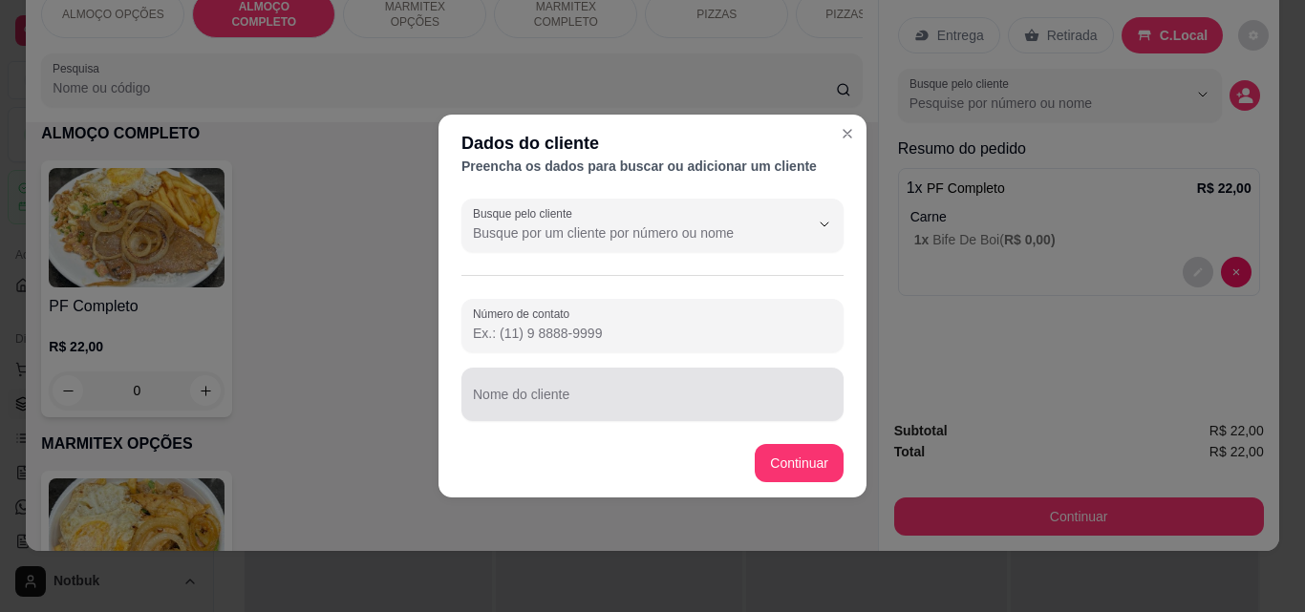
click at [765, 392] on div at bounding box center [652, 394] width 359 height 38
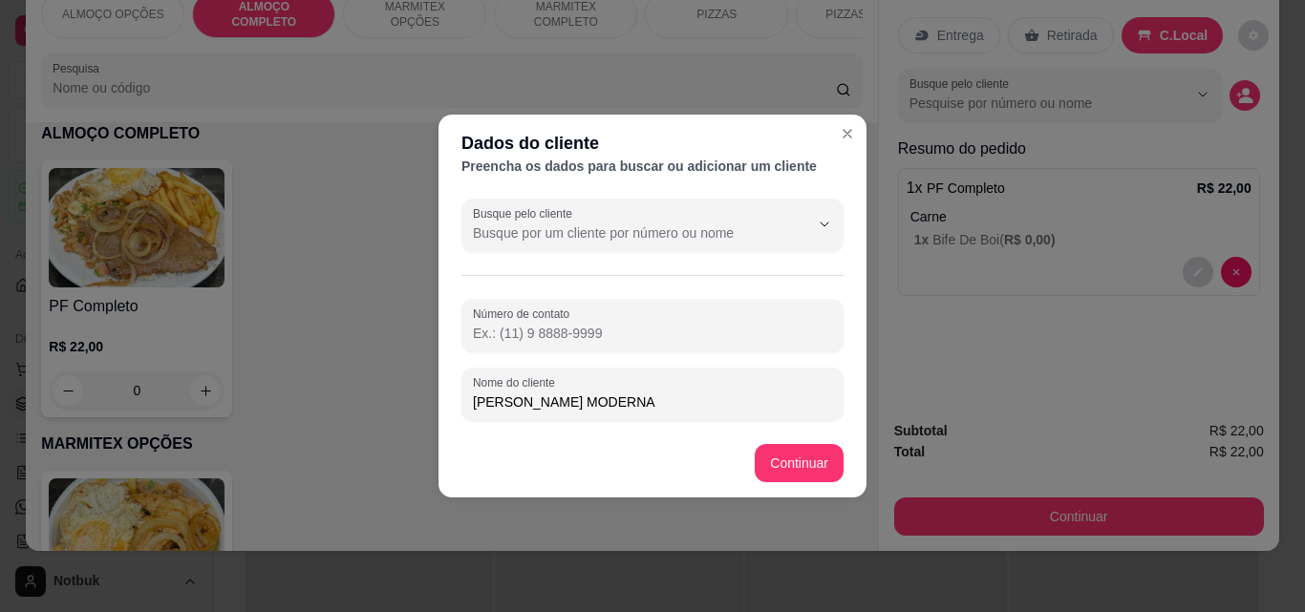
click at [553, 402] on input "[PERSON_NAME] MODERNA" at bounding box center [652, 402] width 359 height 19
type input "[PERSON_NAME] MODERNA"
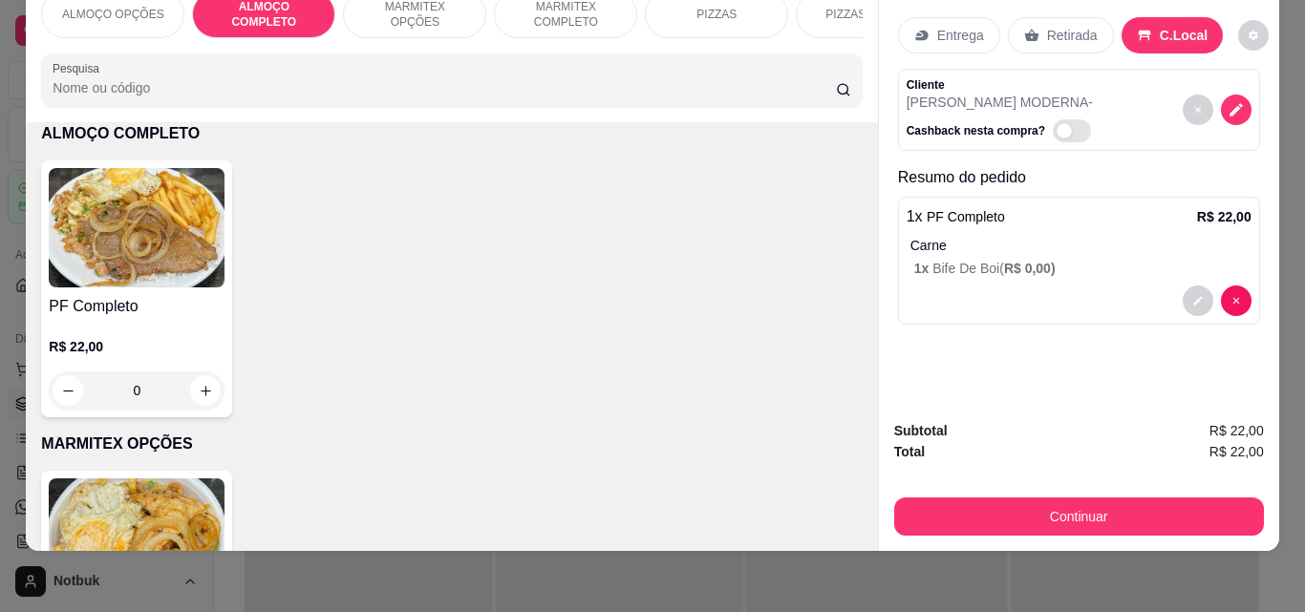
click at [971, 493] on div "Continuar" at bounding box center [1079, 514] width 370 height 43
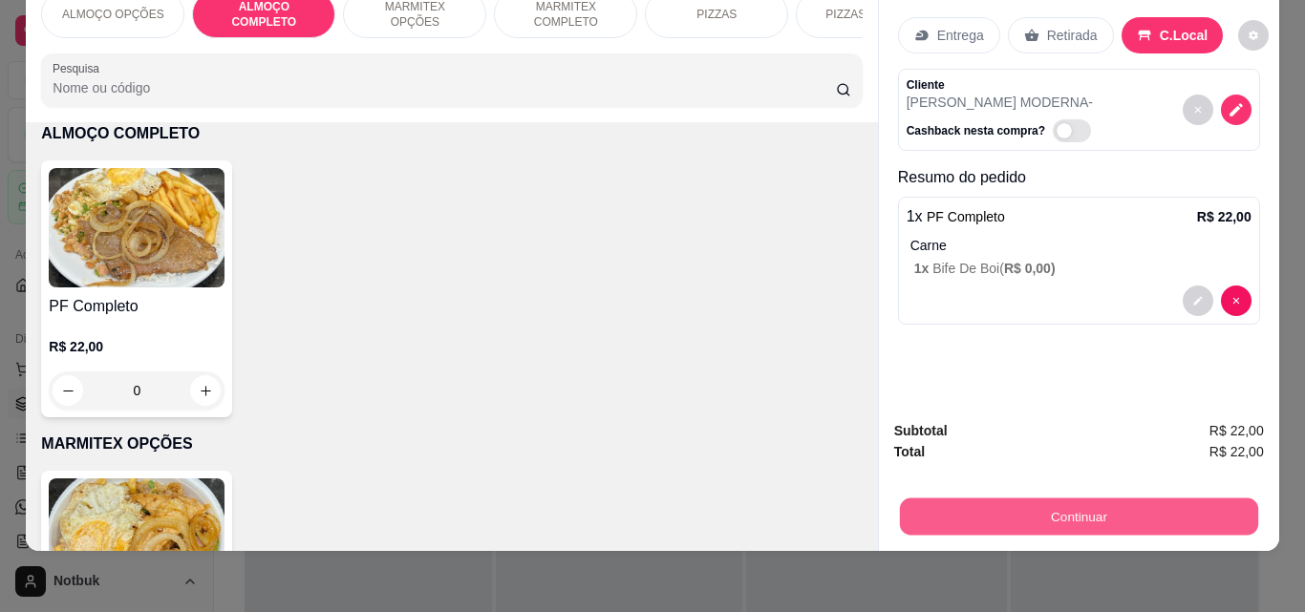
click at [982, 499] on button "Continuar" at bounding box center [1078, 516] width 358 height 37
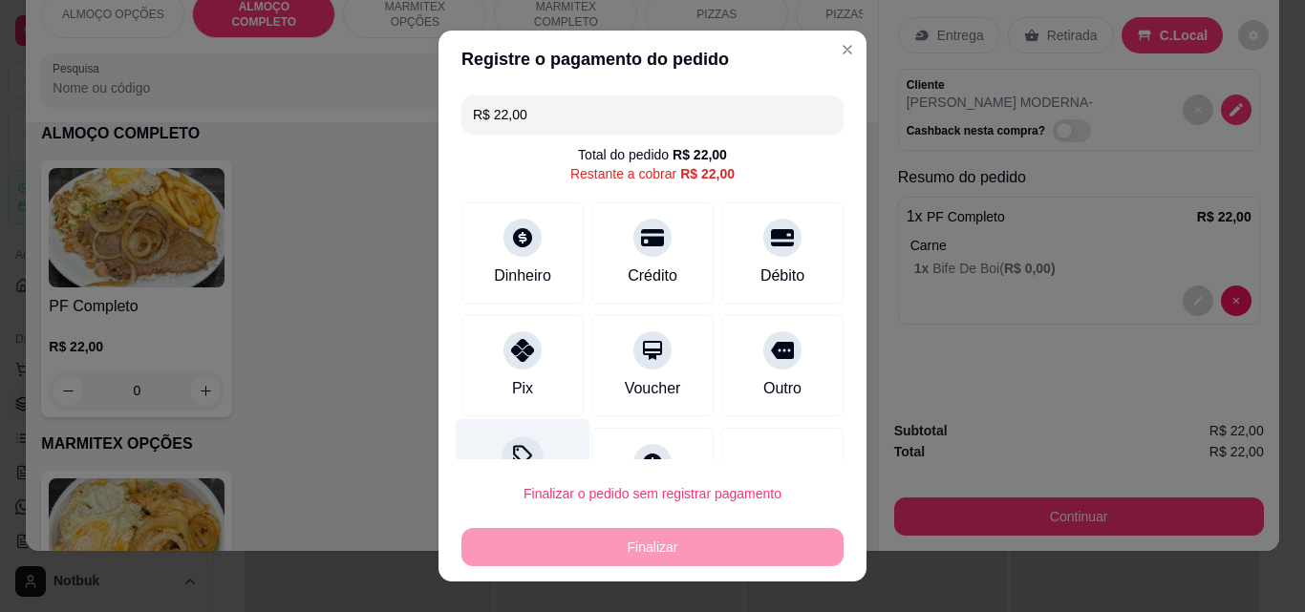
click at [538, 443] on div "Desconto" at bounding box center [523, 475] width 135 height 112
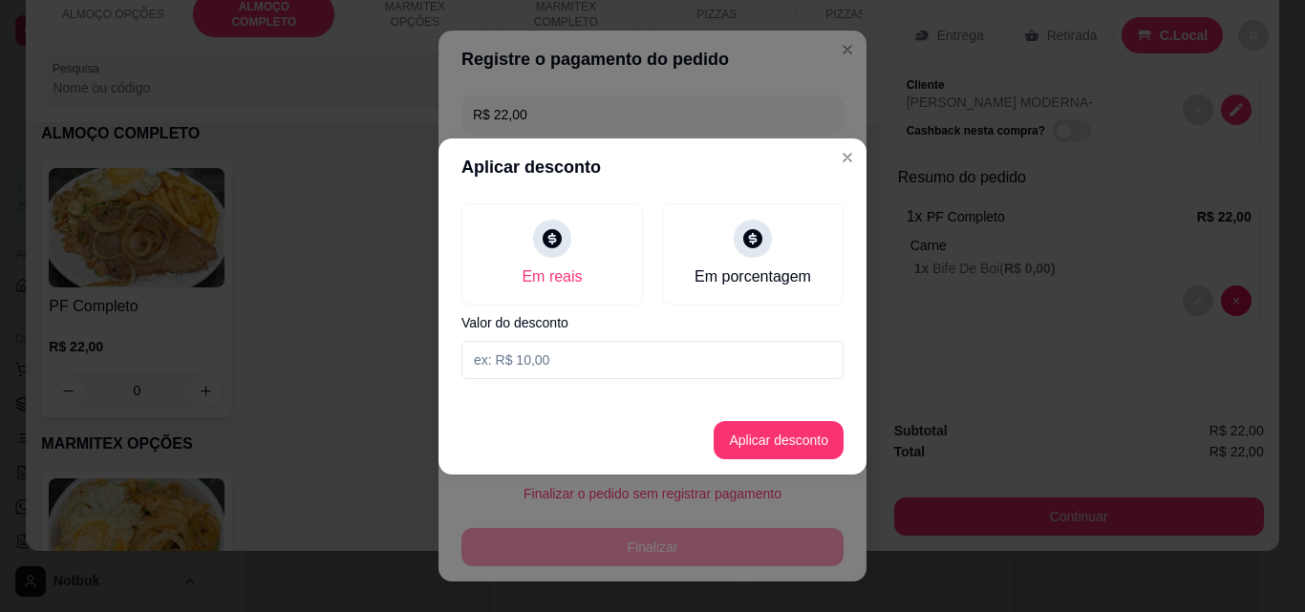
click at [587, 349] on input at bounding box center [652, 360] width 382 height 38
type input "2,00"
click at [751, 451] on button "Aplicar desconto" at bounding box center [778, 439] width 125 height 37
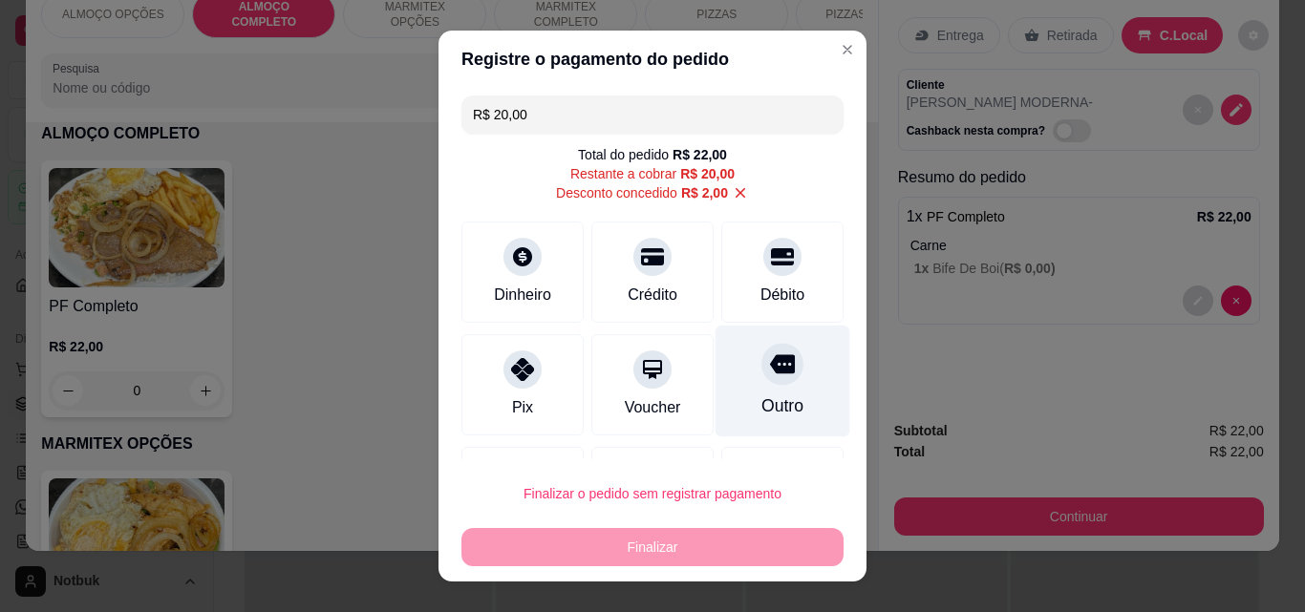
click at [761, 395] on div "Outro" at bounding box center [782, 406] width 42 height 25
type input "R$ 0,00"
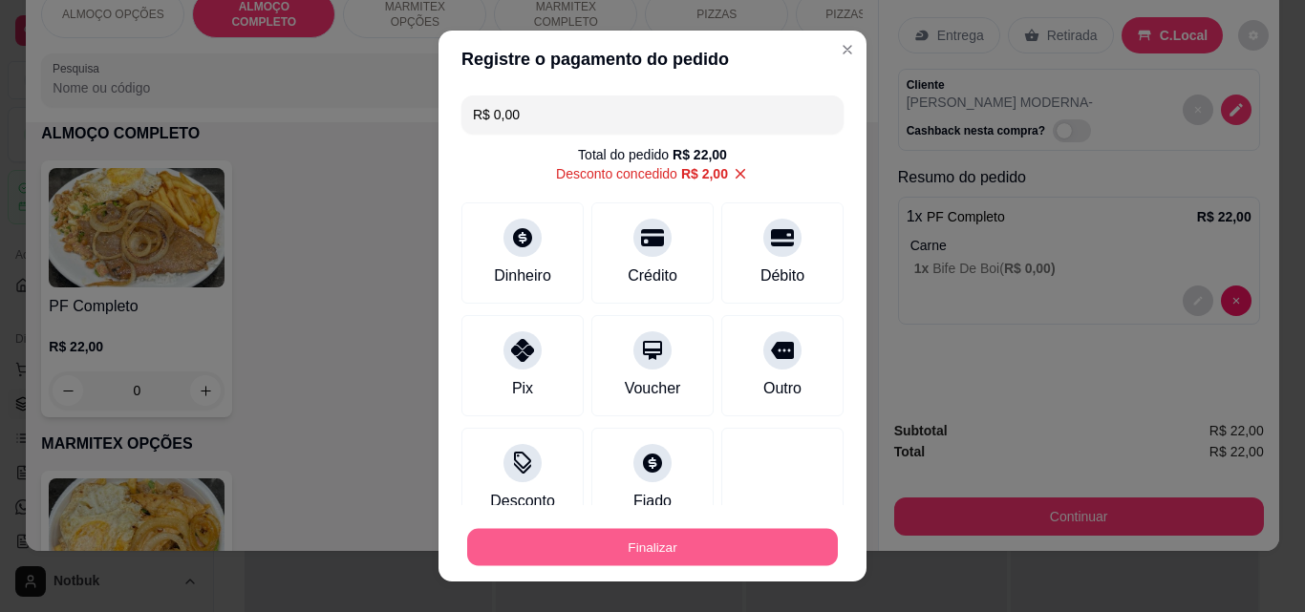
click at [731, 537] on button "Finalizar" at bounding box center [652, 547] width 371 height 37
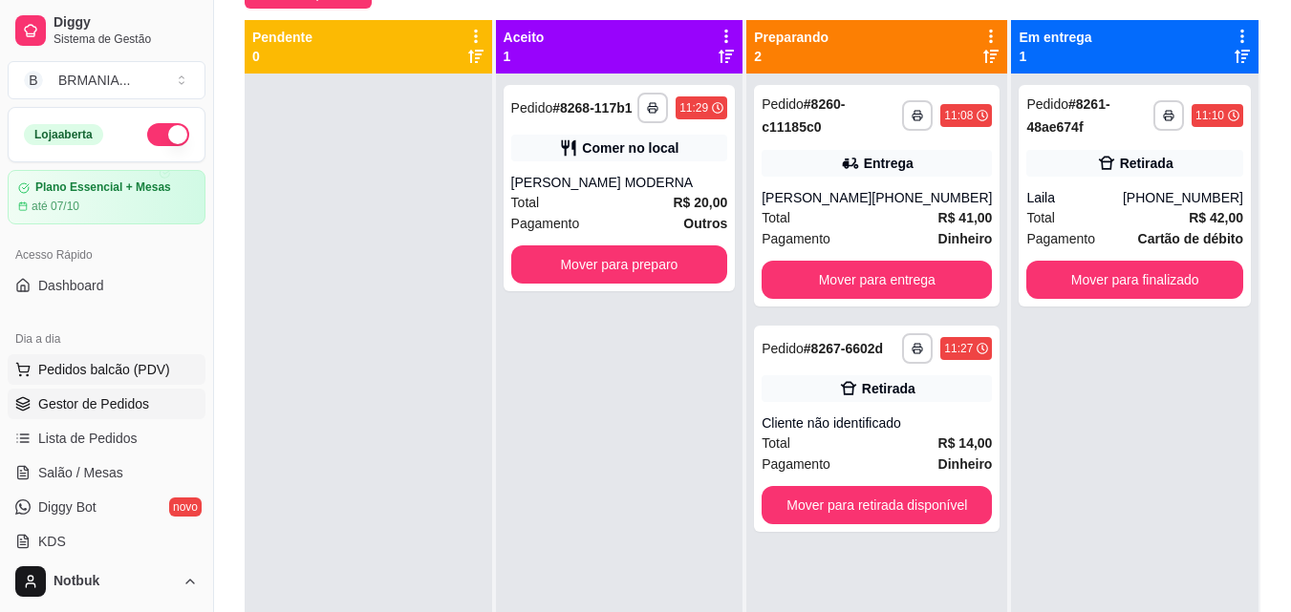
click at [138, 371] on span "Pedidos balcão (PDV)" at bounding box center [104, 369] width 132 height 19
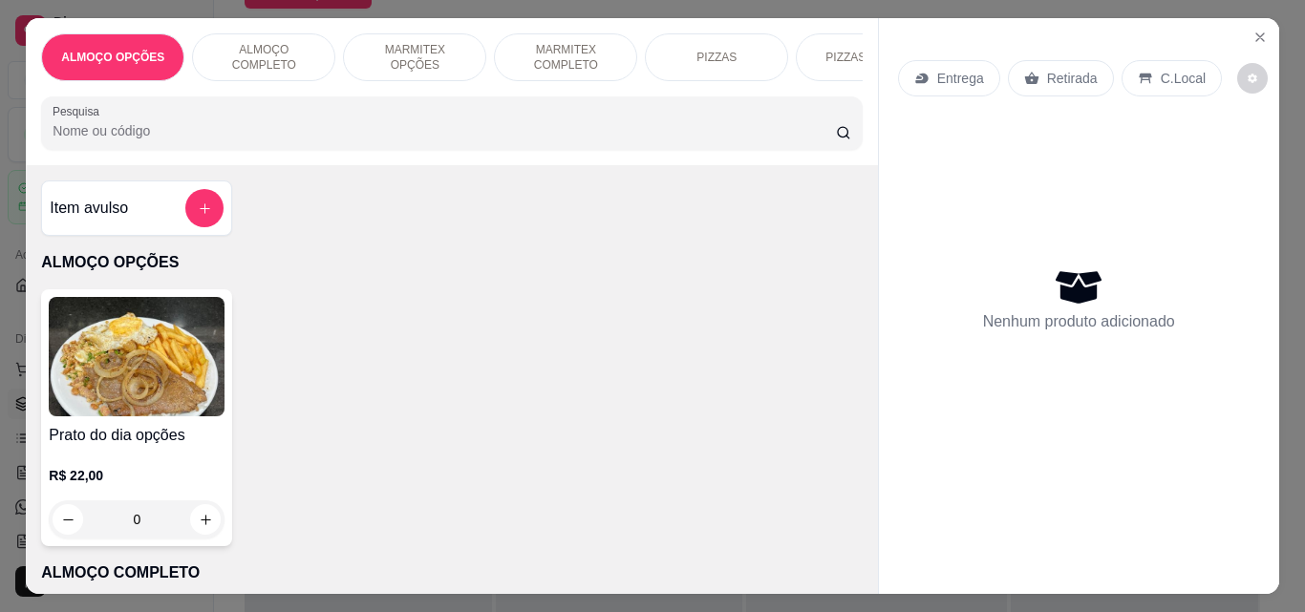
click at [235, 42] on p "ALMOÇO COMPLETO" at bounding box center [263, 57] width 111 height 31
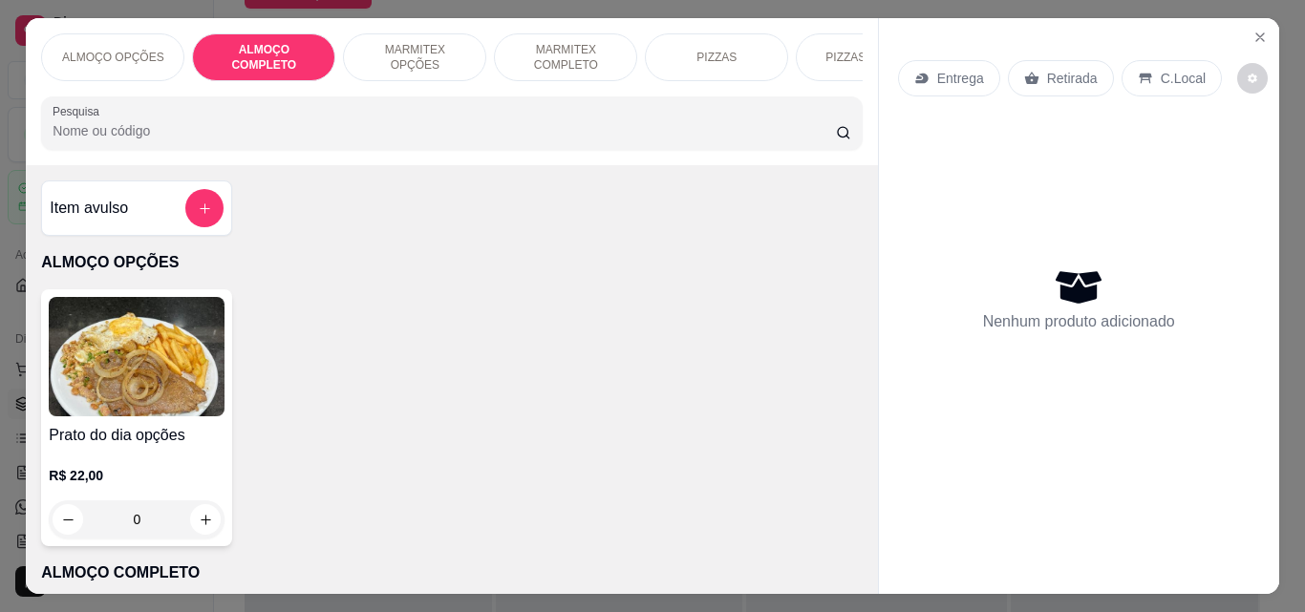
scroll to position [50, 0]
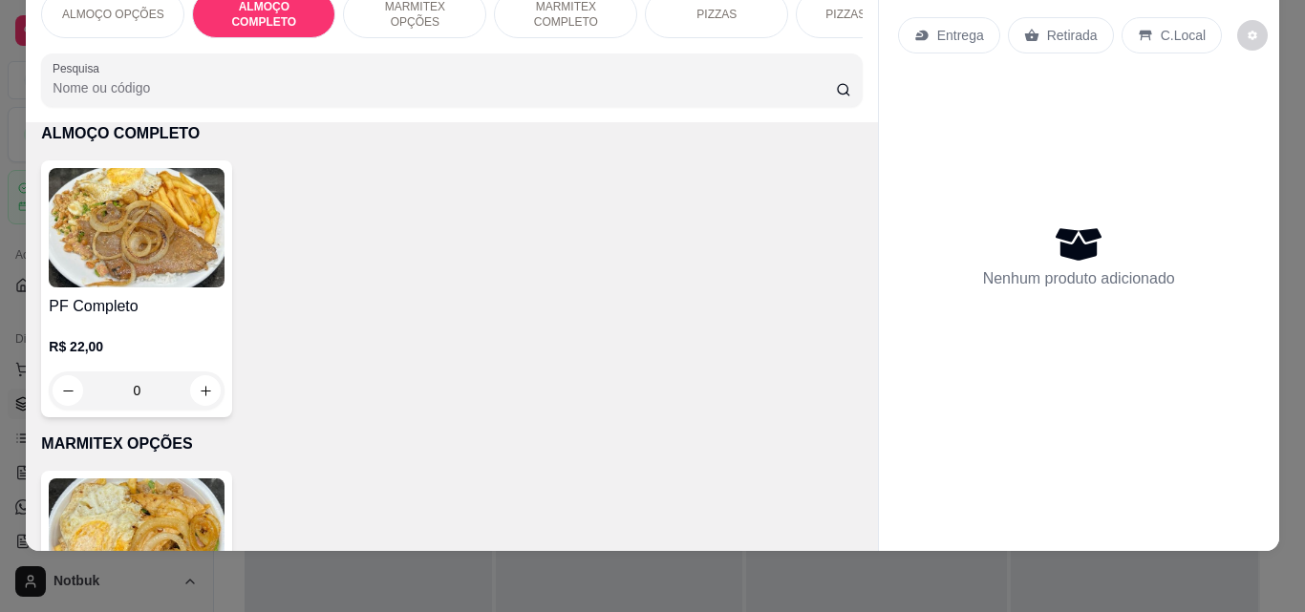
click at [184, 275] on img at bounding box center [137, 227] width 176 height 119
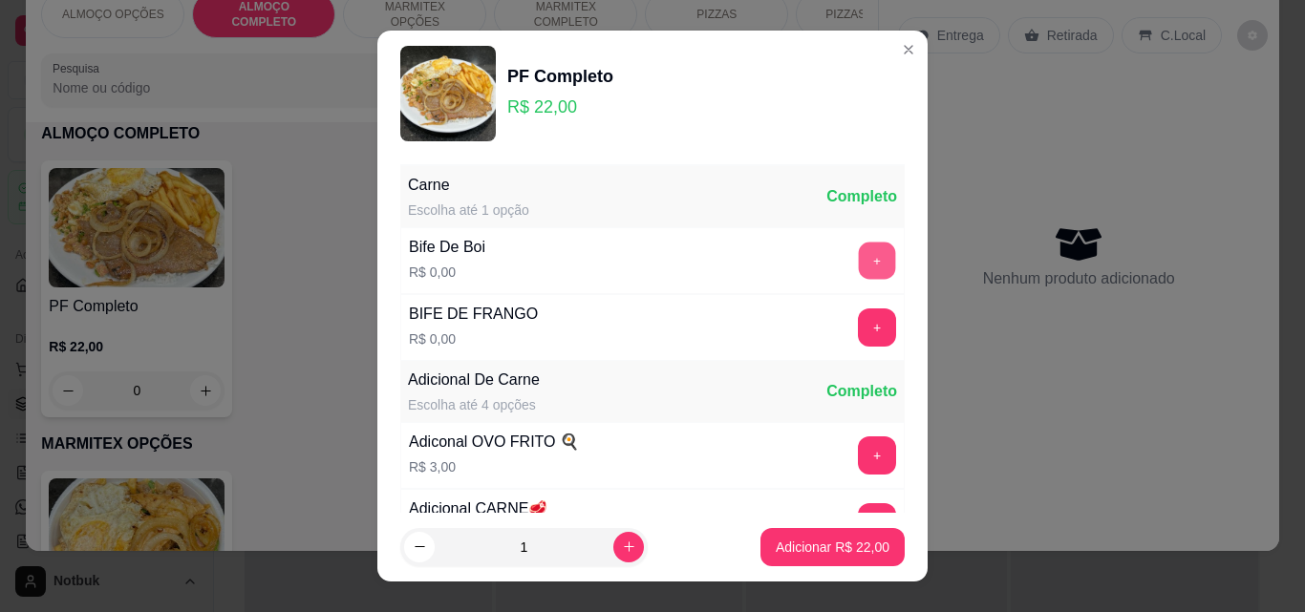
click at [859, 267] on button "+" at bounding box center [877, 261] width 37 height 37
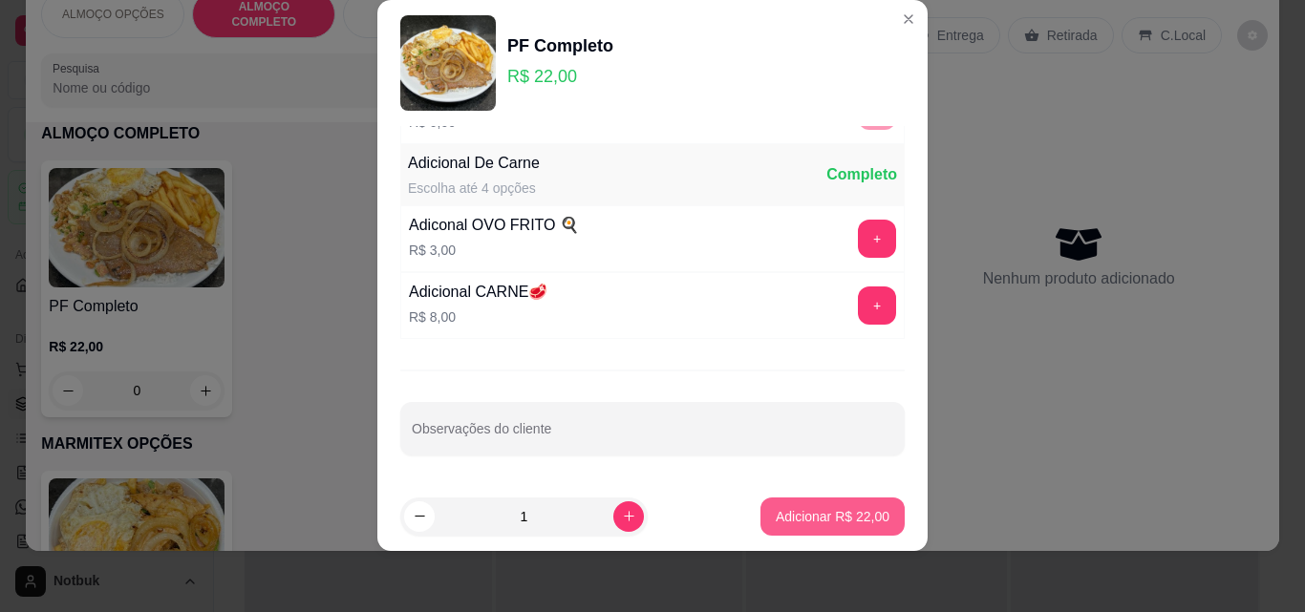
click at [841, 521] on p "Adicionar R$ 22,00" at bounding box center [833, 516] width 114 height 19
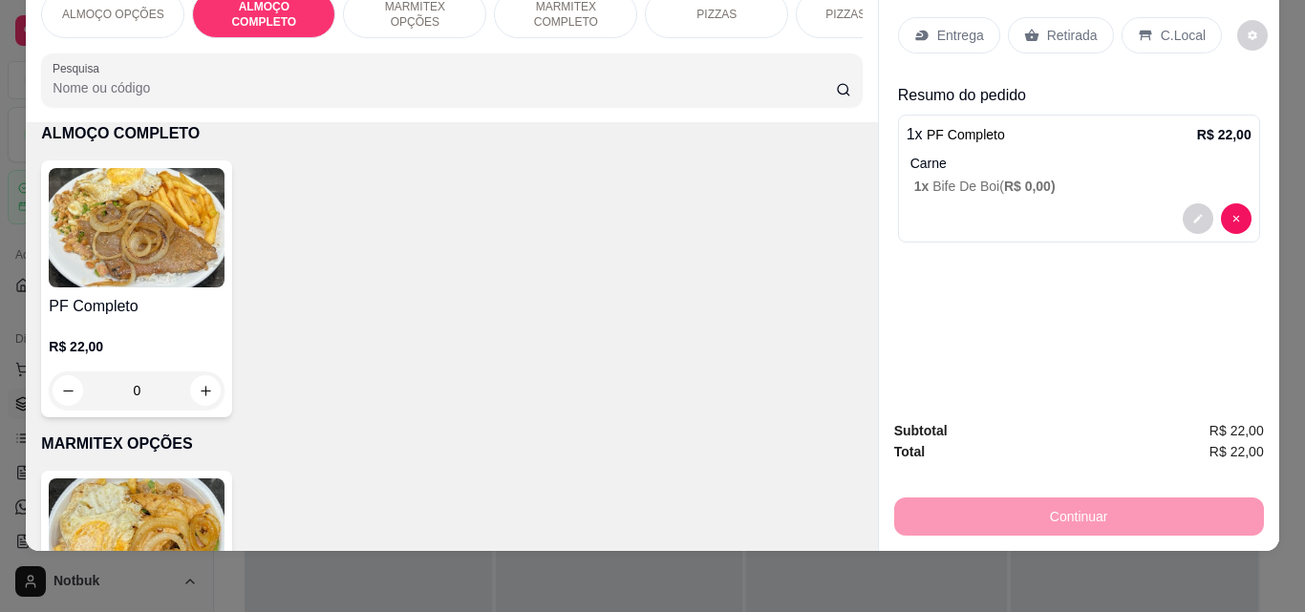
click at [987, 17] on div "C.Local" at bounding box center [1171, 35] width 100 height 36
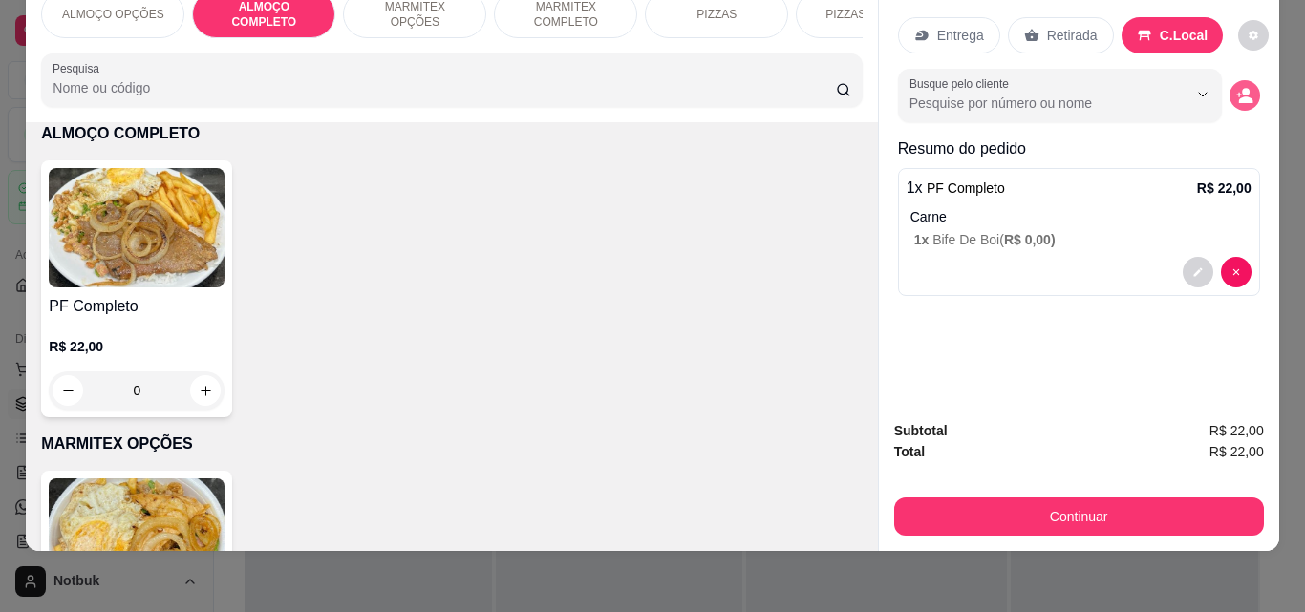
click at [987, 80] on button "decrease-product-quantity" at bounding box center [1244, 95] width 31 height 31
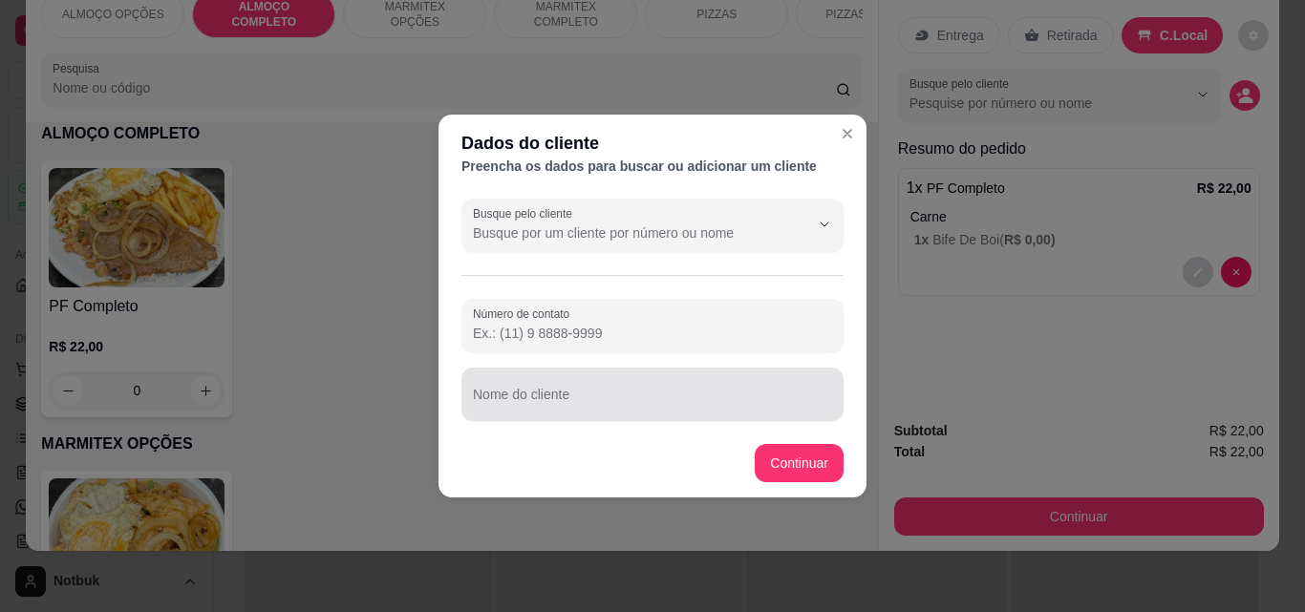
click at [721, 414] on div "Nome do cliente" at bounding box center [652, 394] width 382 height 53
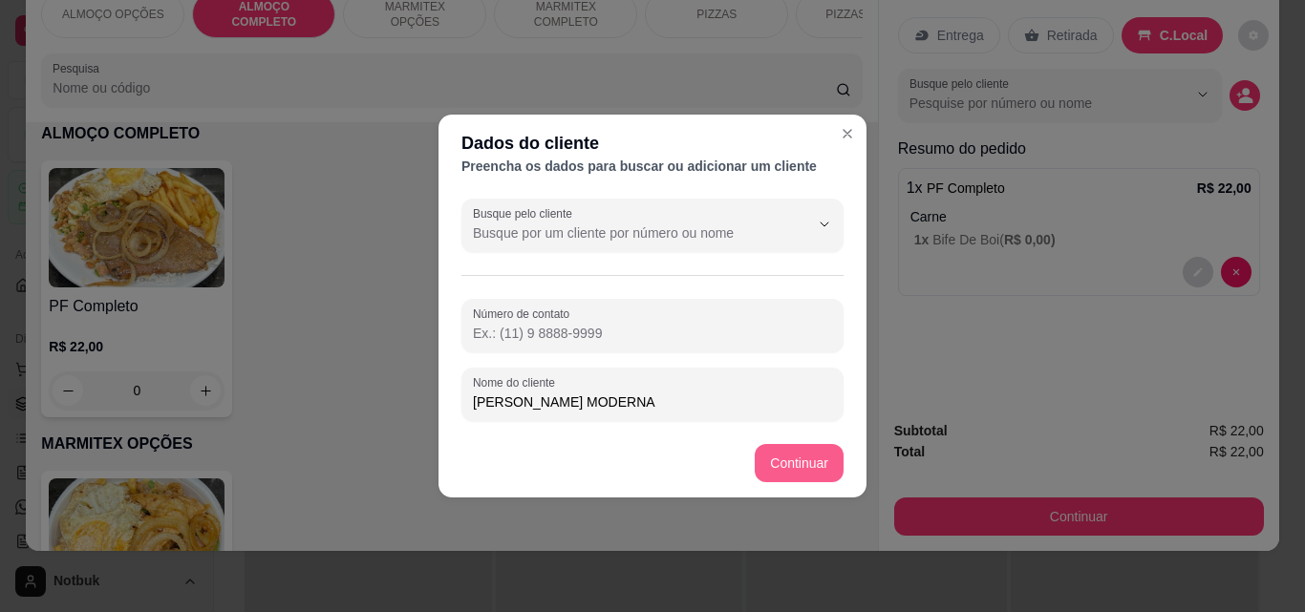
type input "[PERSON_NAME] MODERNA"
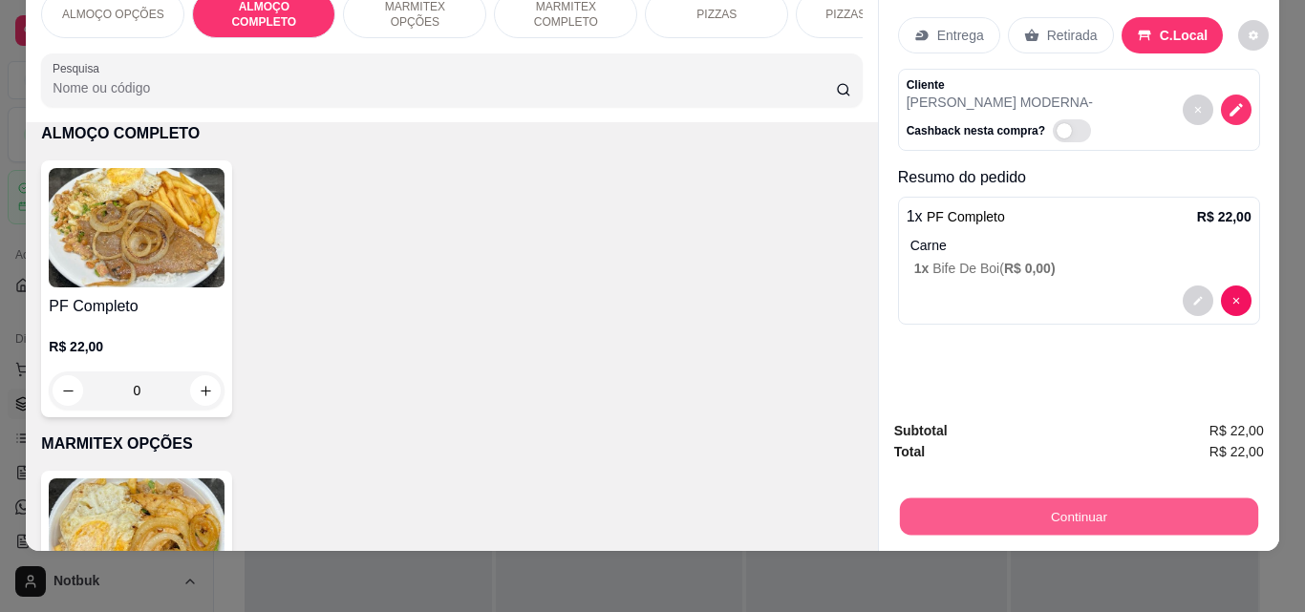
click at [941, 498] on button "Continuar" at bounding box center [1078, 516] width 358 height 37
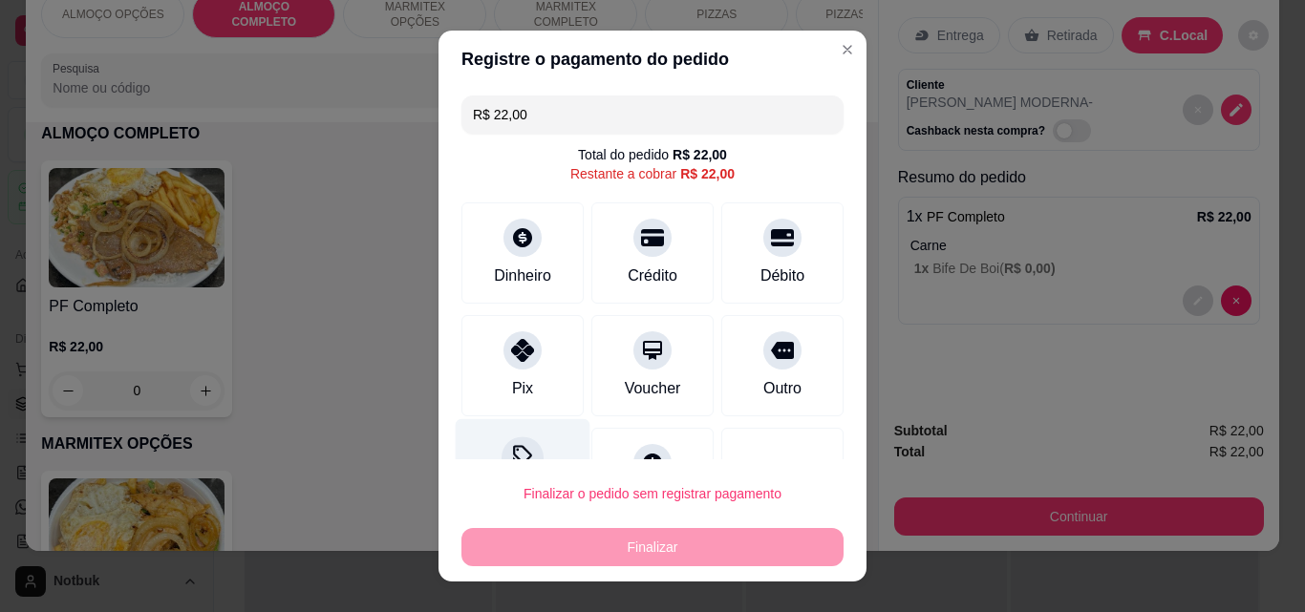
click at [491, 444] on div "Desconto" at bounding box center [523, 475] width 135 height 112
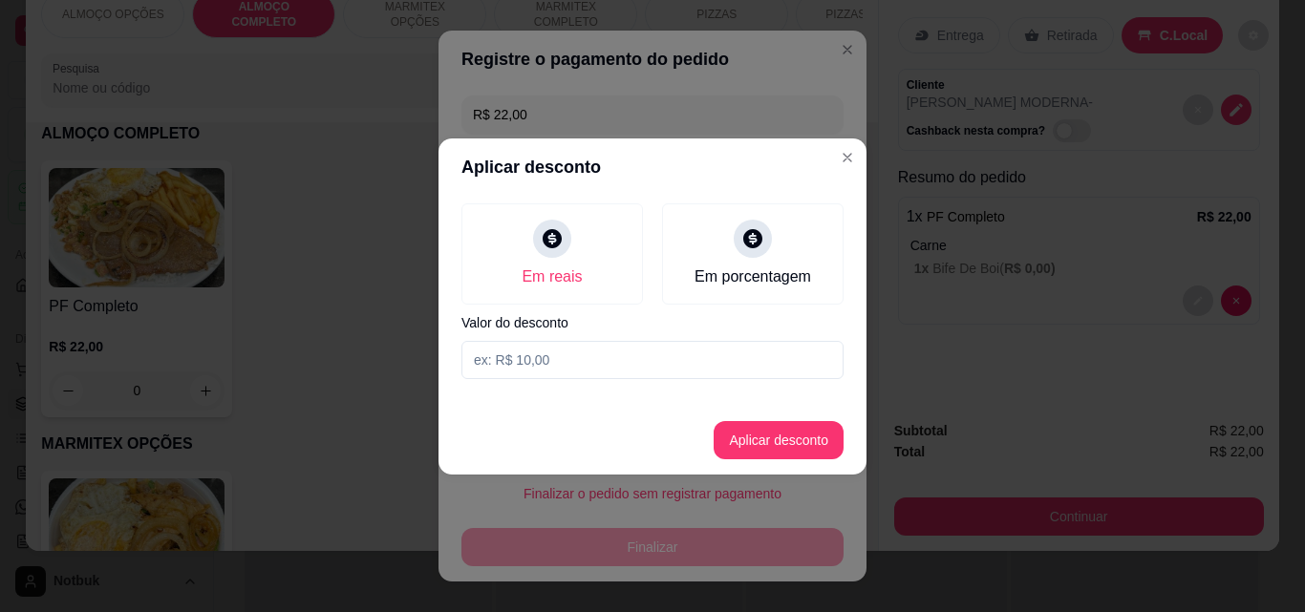
click at [511, 355] on input at bounding box center [652, 360] width 382 height 38
type input "2,00"
click at [833, 452] on button "Aplicar desconto" at bounding box center [779, 440] width 130 height 38
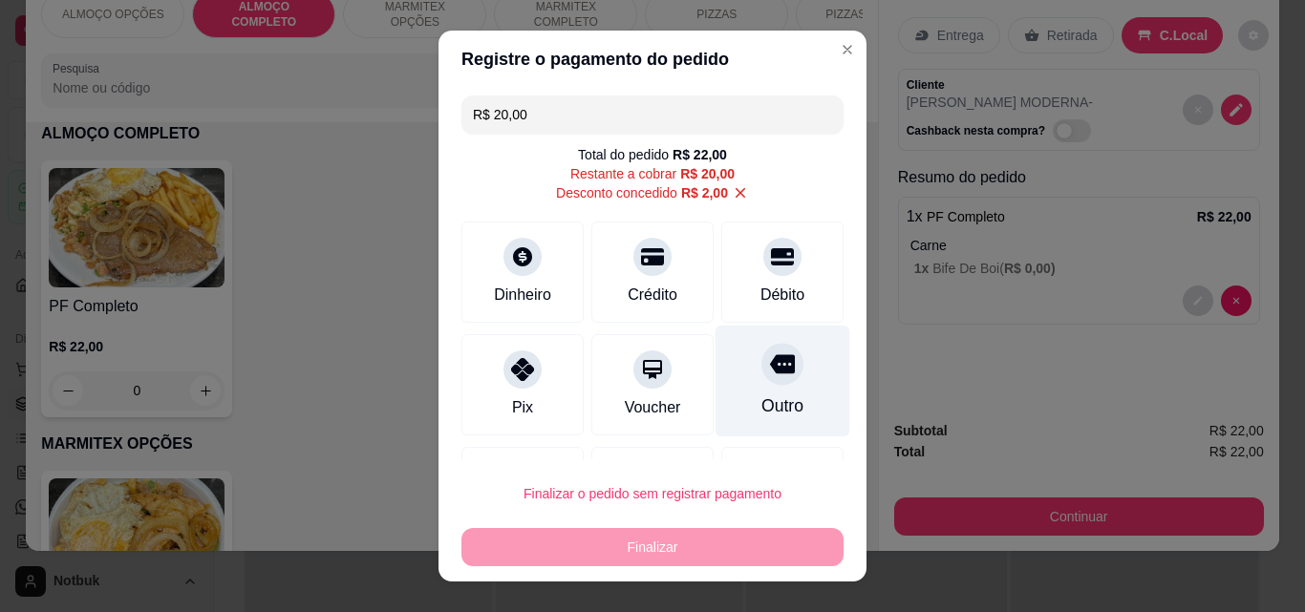
click at [761, 379] on div at bounding box center [782, 364] width 42 height 42
type input "R$ 0,00"
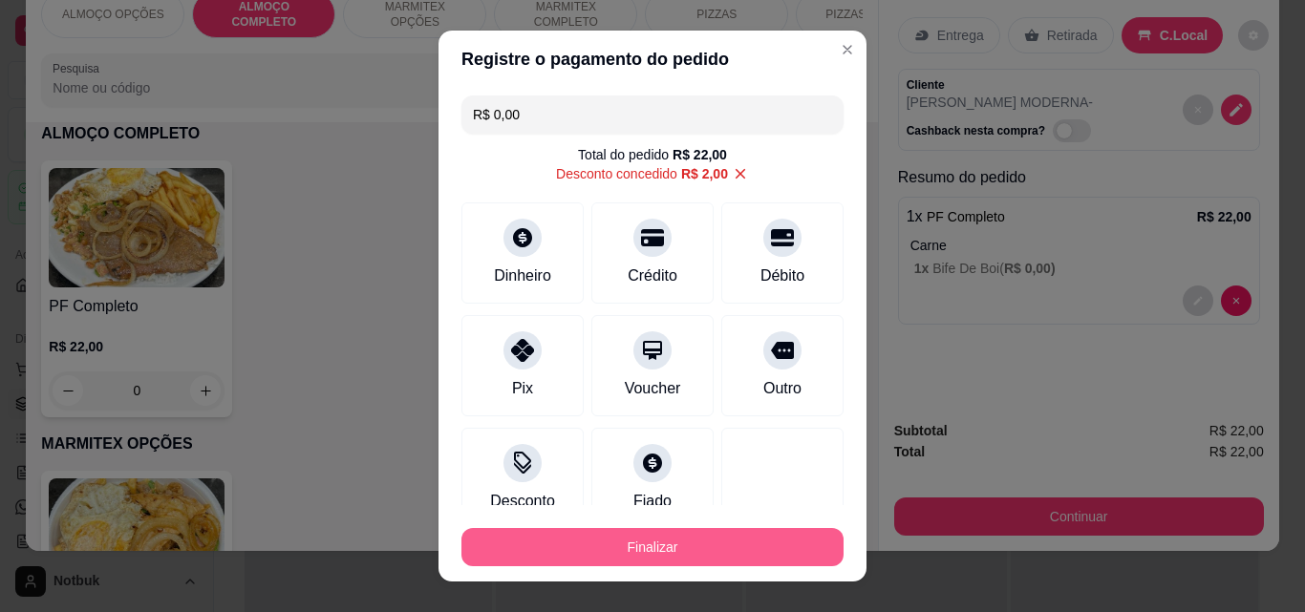
click at [655, 554] on button "Finalizar" at bounding box center [652, 547] width 382 height 38
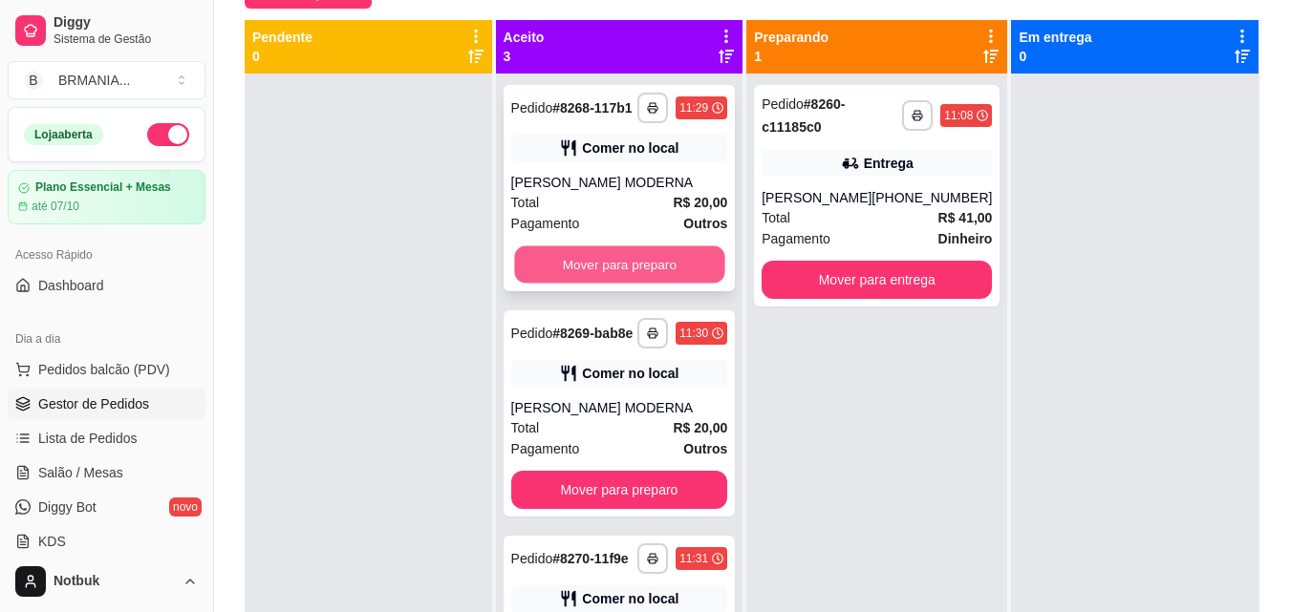
click at [631, 284] on button "Mover para preparo" at bounding box center [619, 264] width 210 height 37
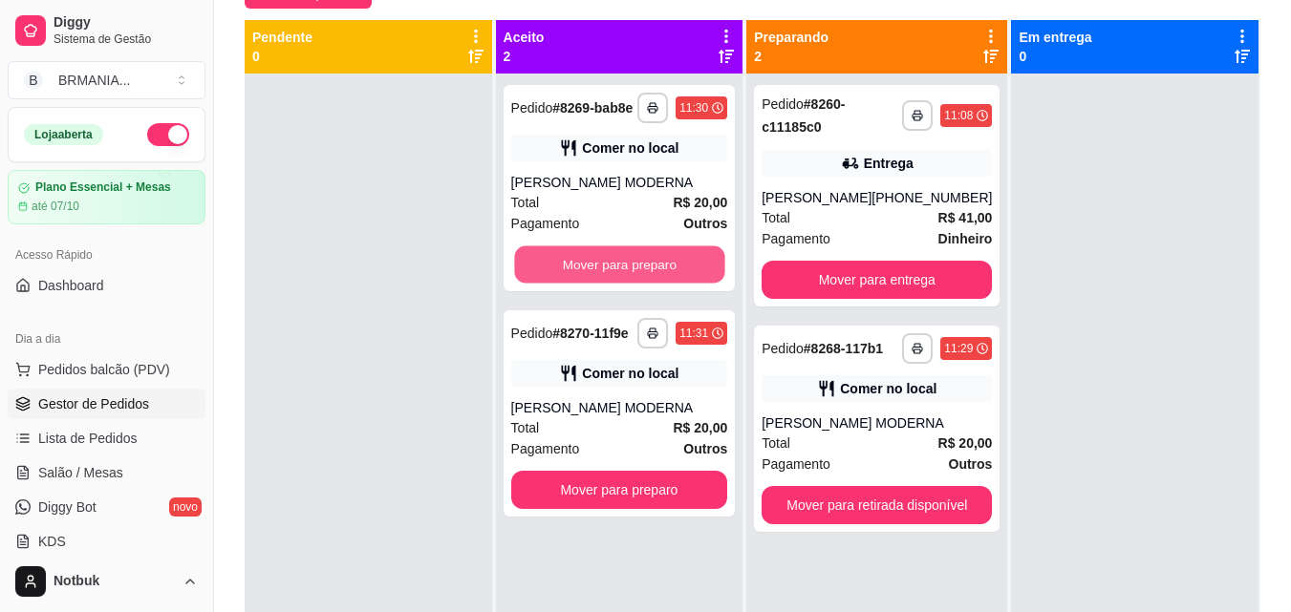
click at [631, 284] on button "Mover para preparo" at bounding box center [619, 264] width 210 height 37
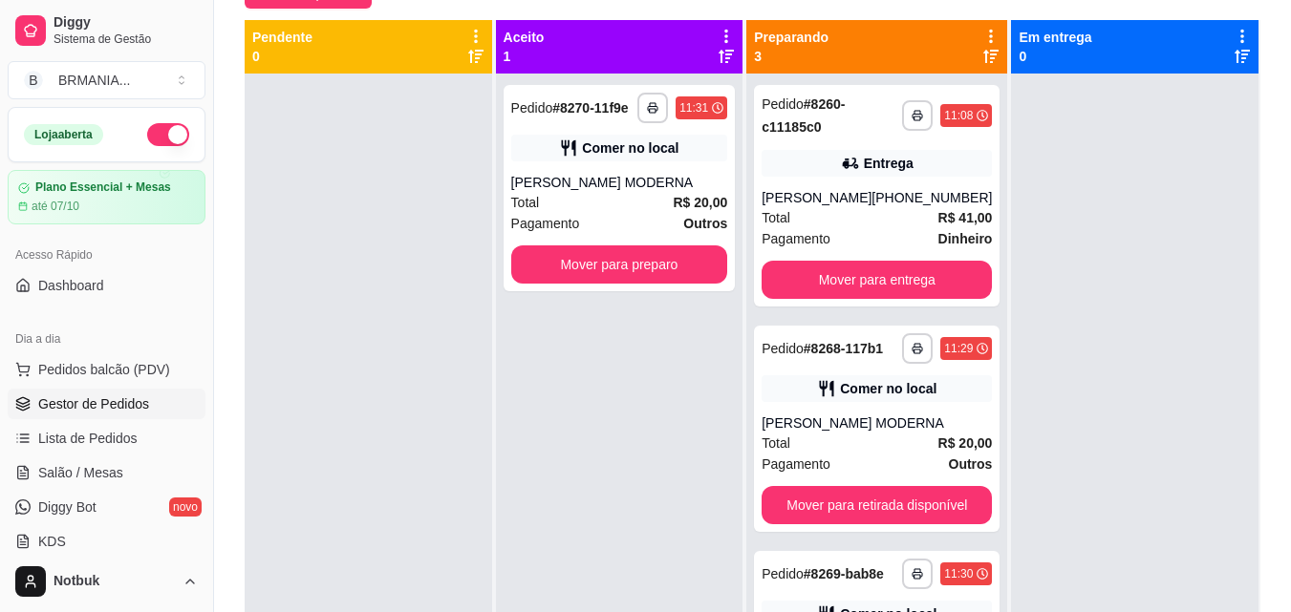
click at [631, 285] on div "**********" at bounding box center [619, 188] width 232 height 206
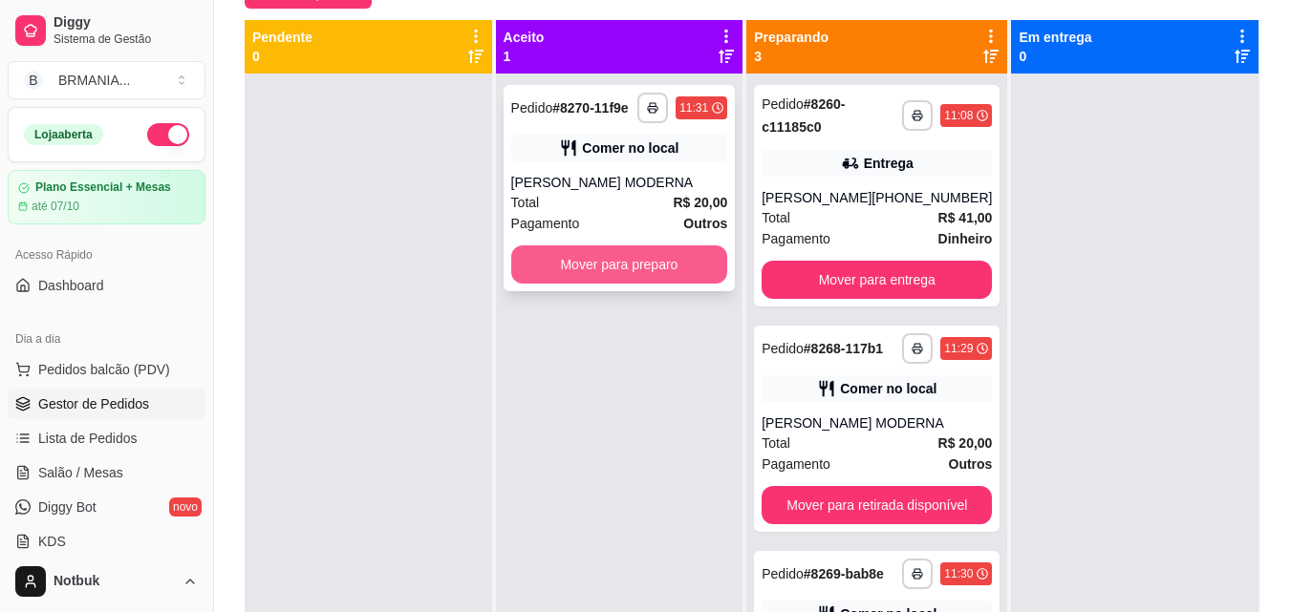
click at [572, 261] on button "Mover para preparo" at bounding box center [619, 264] width 217 height 38
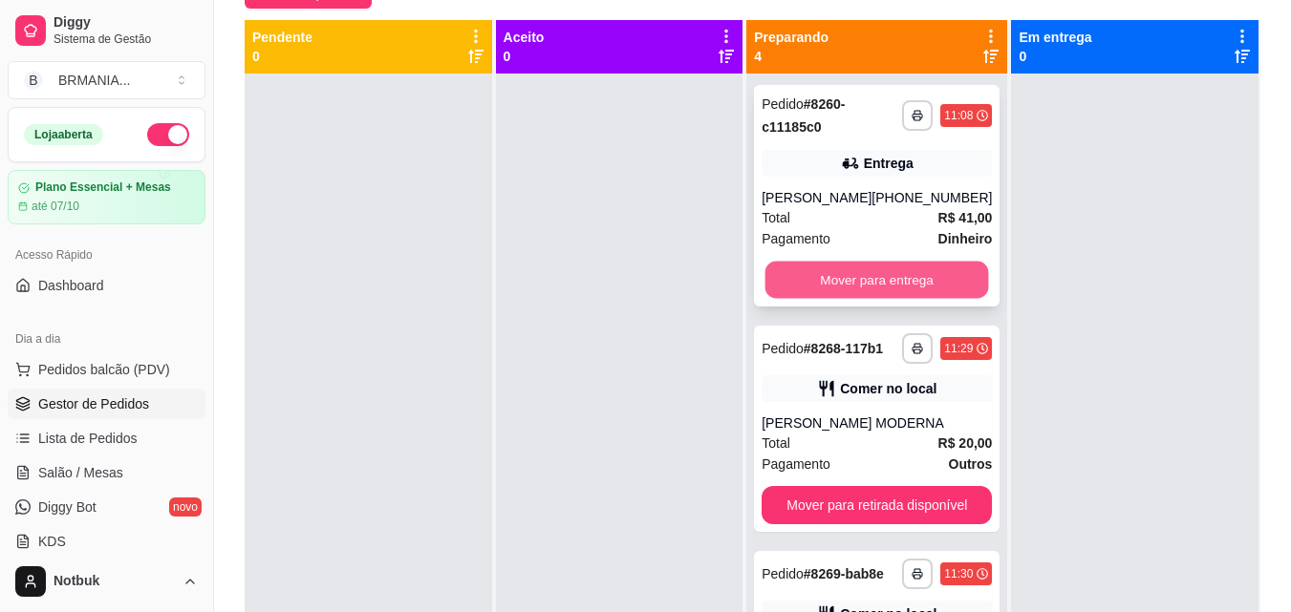
click at [827, 266] on button "Mover para entrega" at bounding box center [877, 280] width 224 height 37
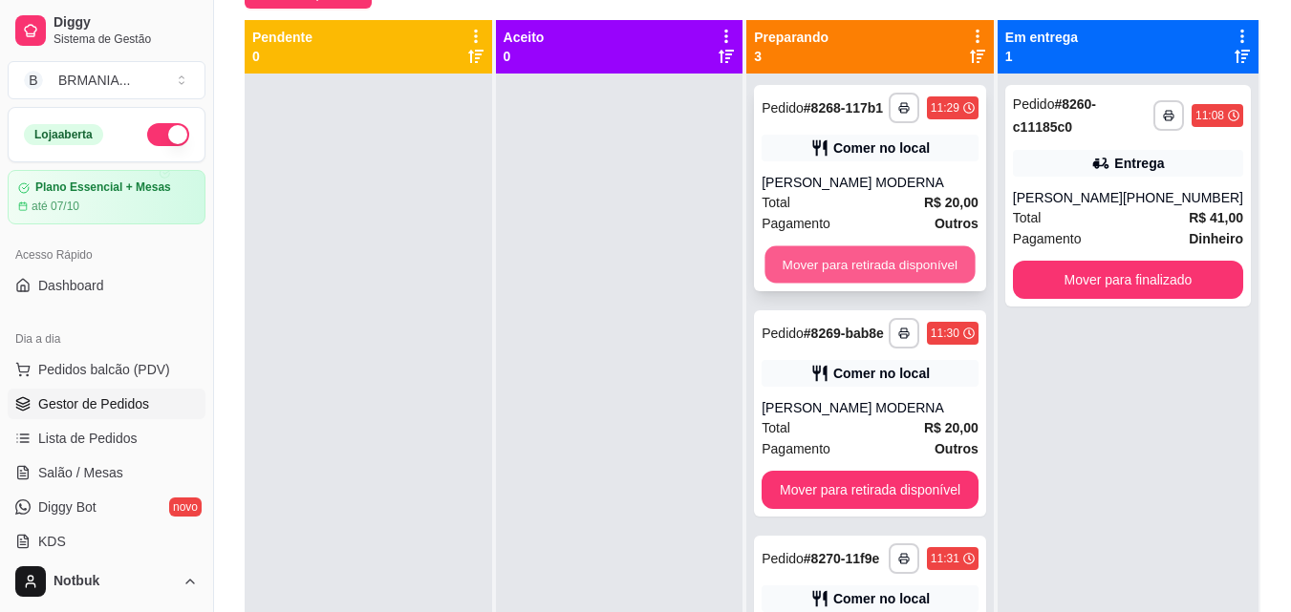
click at [851, 265] on button "Mover para retirada disponível" at bounding box center [870, 264] width 210 height 37
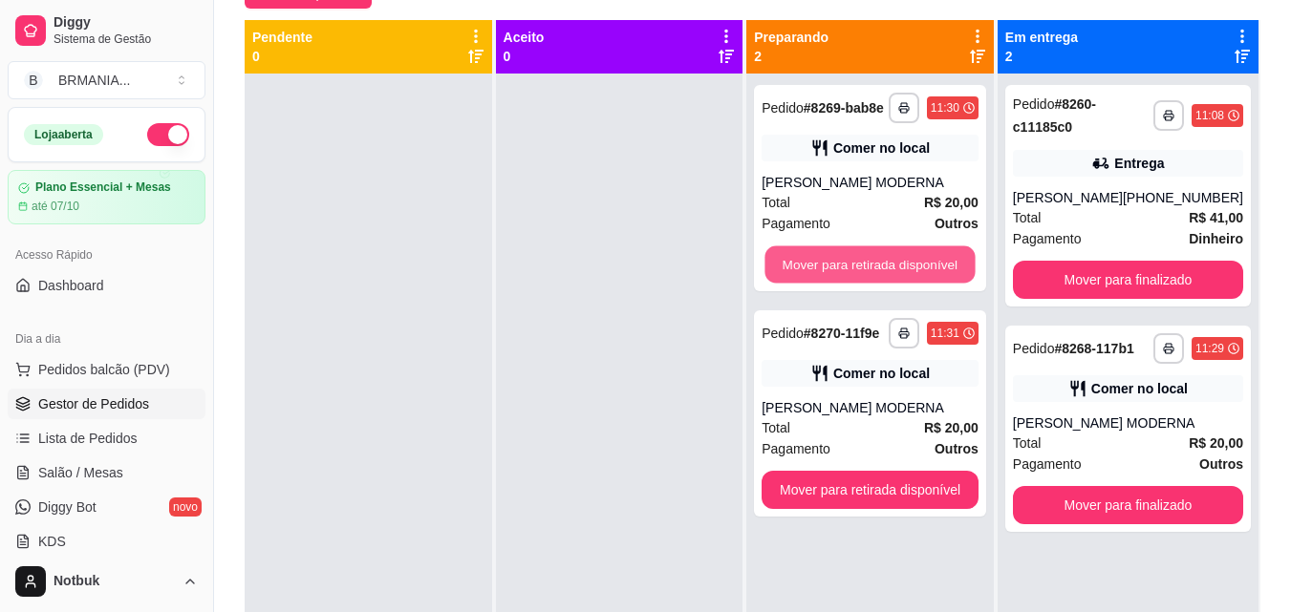
click at [851, 265] on button "Mover para retirada disponível" at bounding box center [870, 264] width 210 height 37
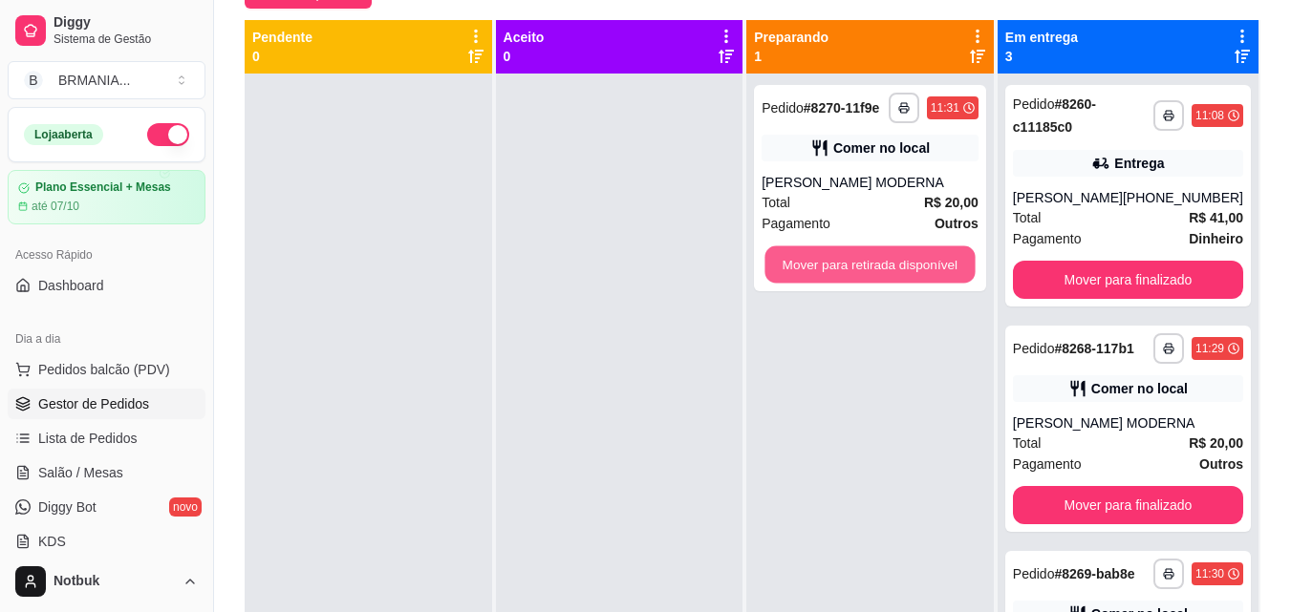
click at [851, 265] on button "Mover para retirada disponível" at bounding box center [870, 264] width 210 height 37
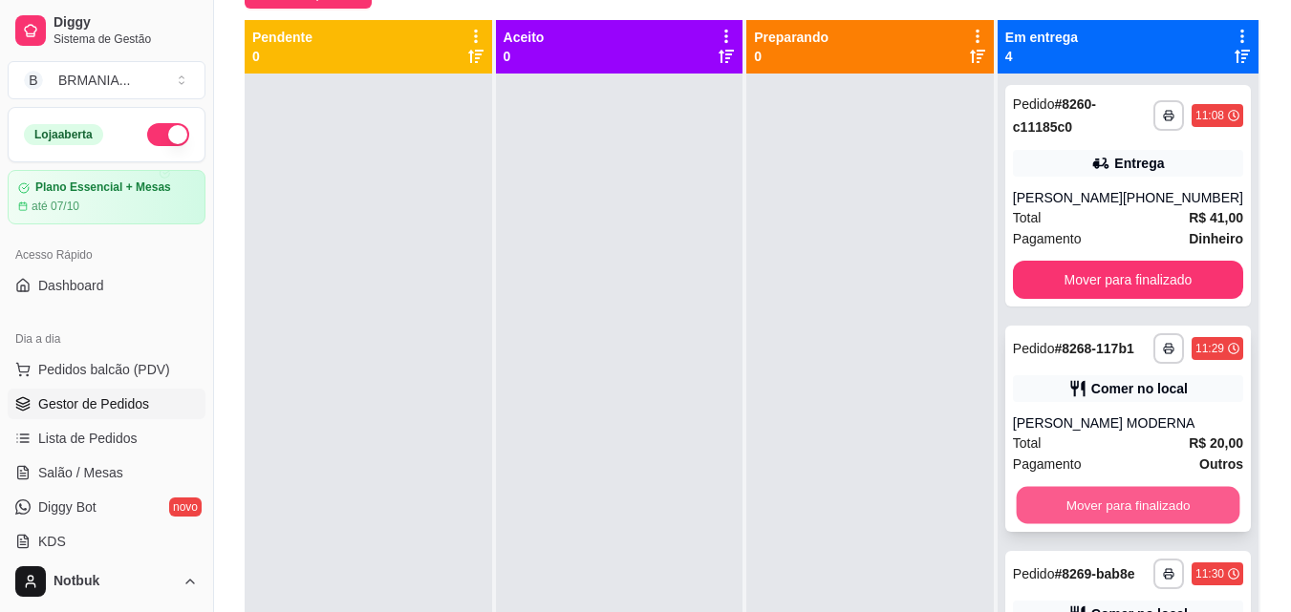
click at [987, 508] on button "Mover para finalizado" at bounding box center [1127, 505] width 224 height 37
click at [987, 524] on button "Mover para finalizado" at bounding box center [1128, 505] width 230 height 38
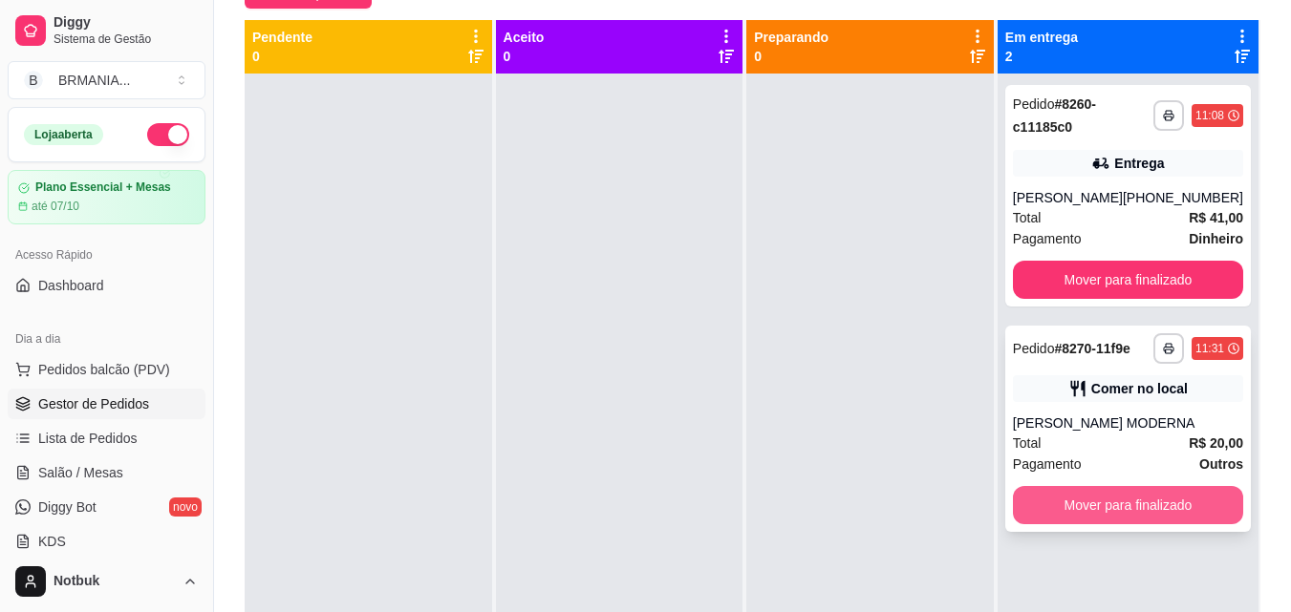
click at [987, 508] on button "Mover para finalizado" at bounding box center [1128, 505] width 230 height 38
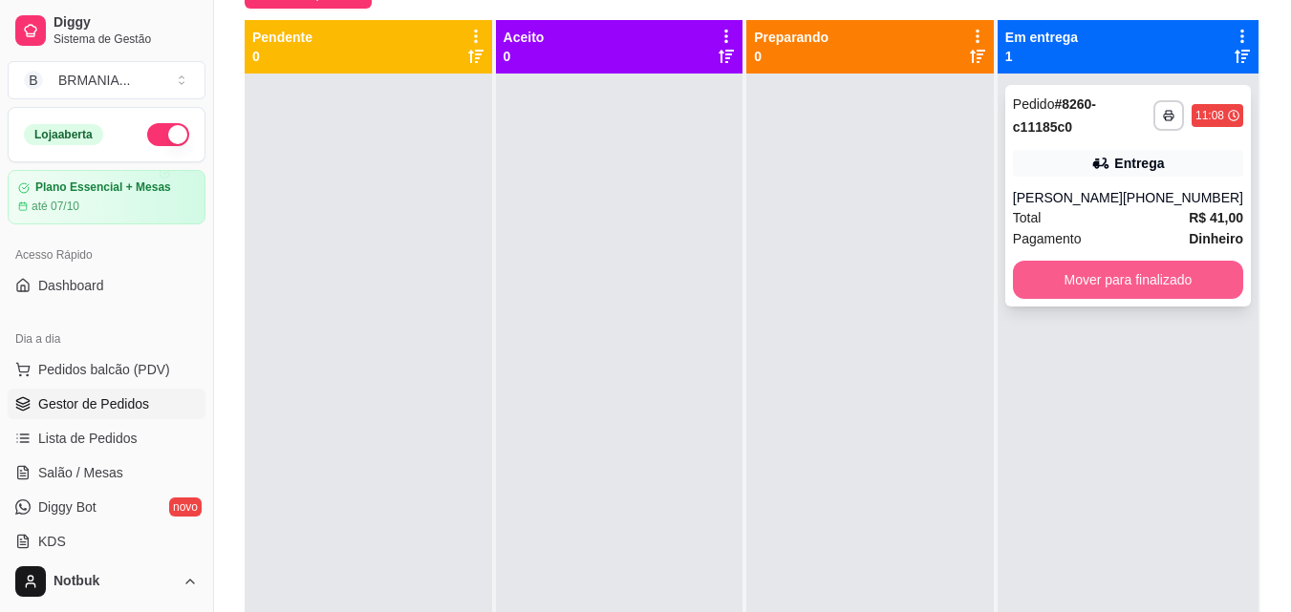
click at [987, 280] on button "Mover para finalizado" at bounding box center [1128, 280] width 230 height 38
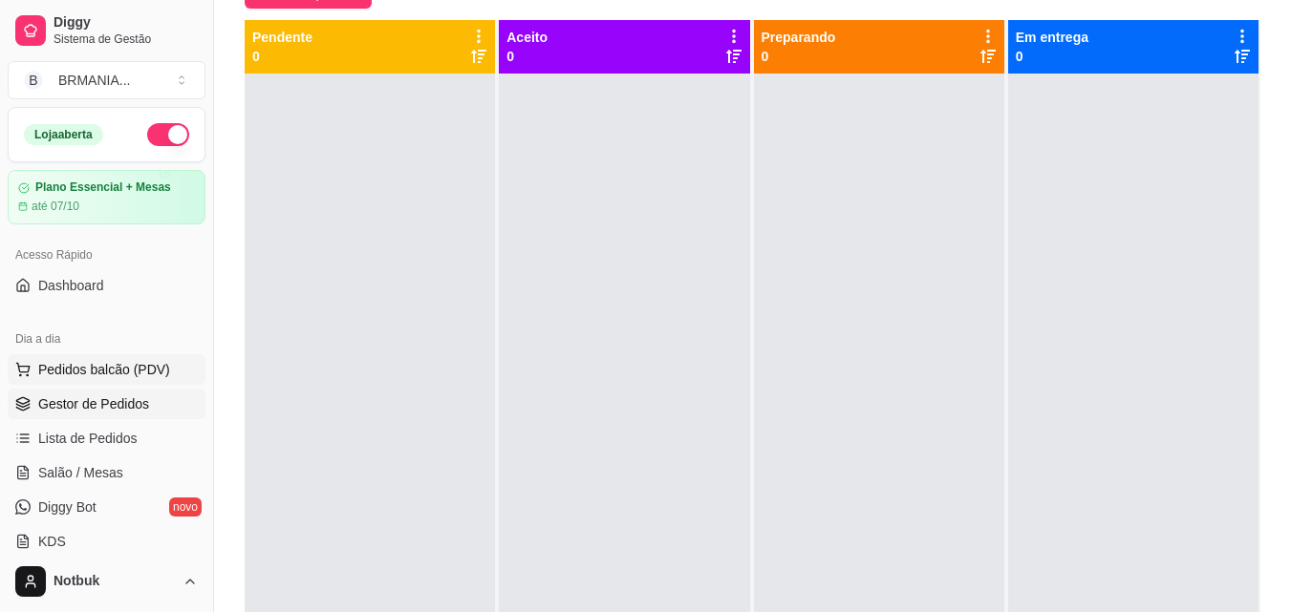
click at [173, 365] on button "Pedidos balcão (PDV)" at bounding box center [107, 369] width 198 height 31
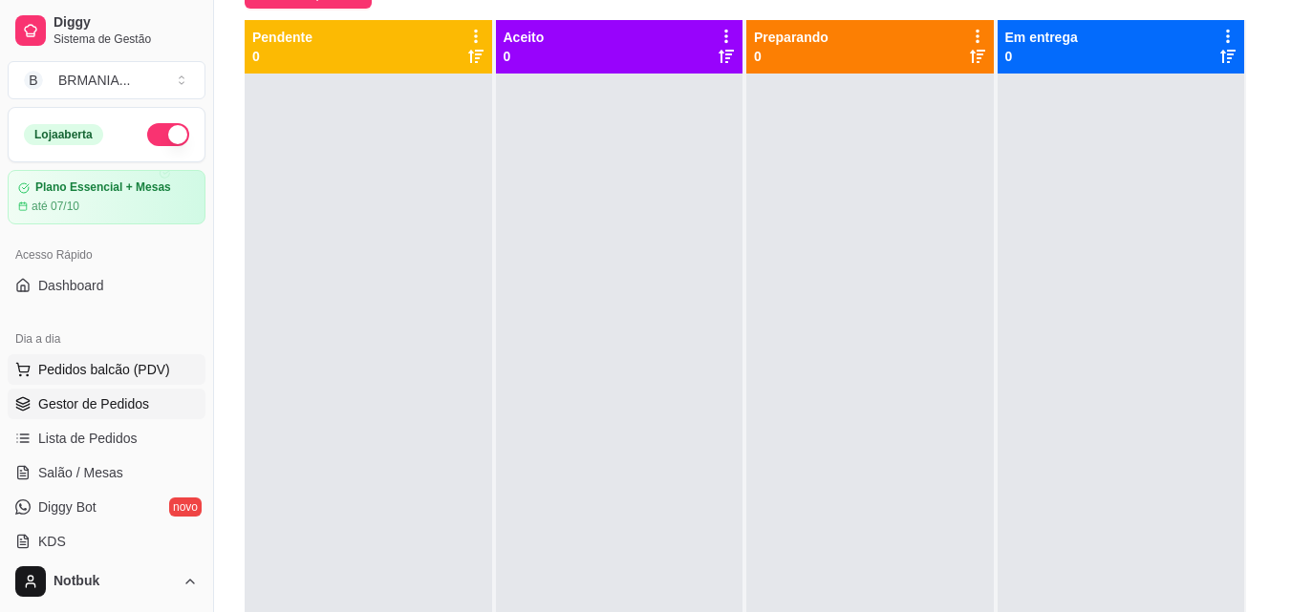
click at [173, 365] on img at bounding box center [137, 356] width 176 height 119
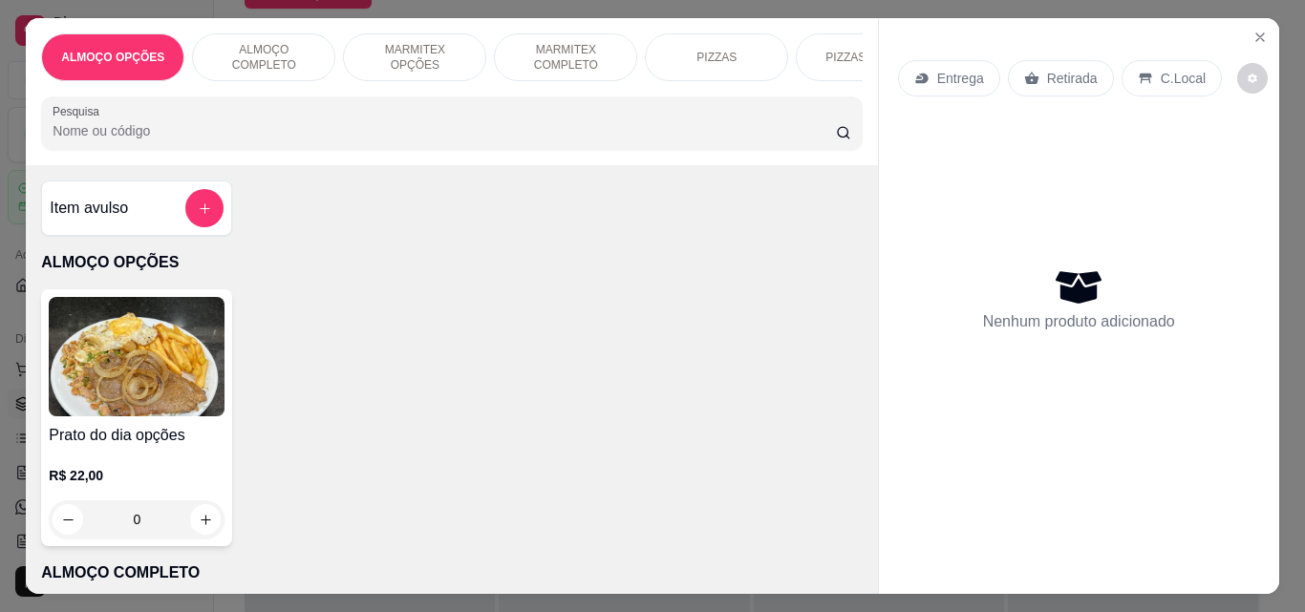
drag, startPoint x: 863, startPoint y: 206, endPoint x: 830, endPoint y: 208, distance: 32.5
click at [830, 208] on div "Item avulso ALMOÇO OPÇÕES Prato do dia opções R$ 22,00 0 ALMOÇO COMPLETO PF Com…" at bounding box center [451, 379] width 851 height 429
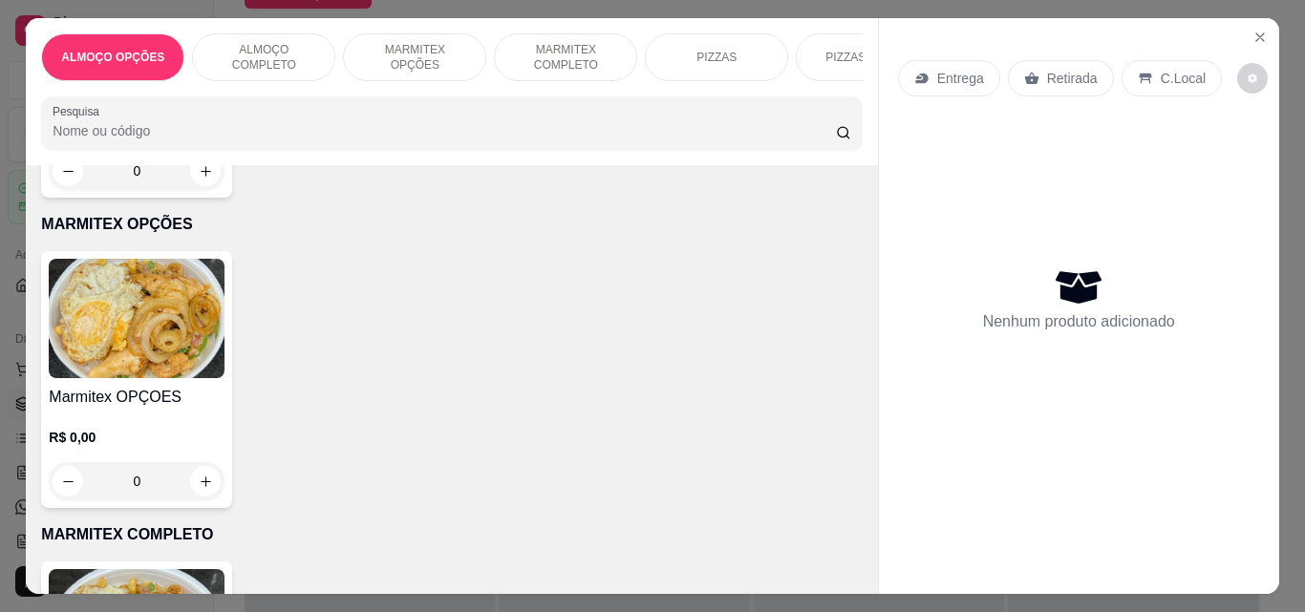
scroll to position [698, 0]
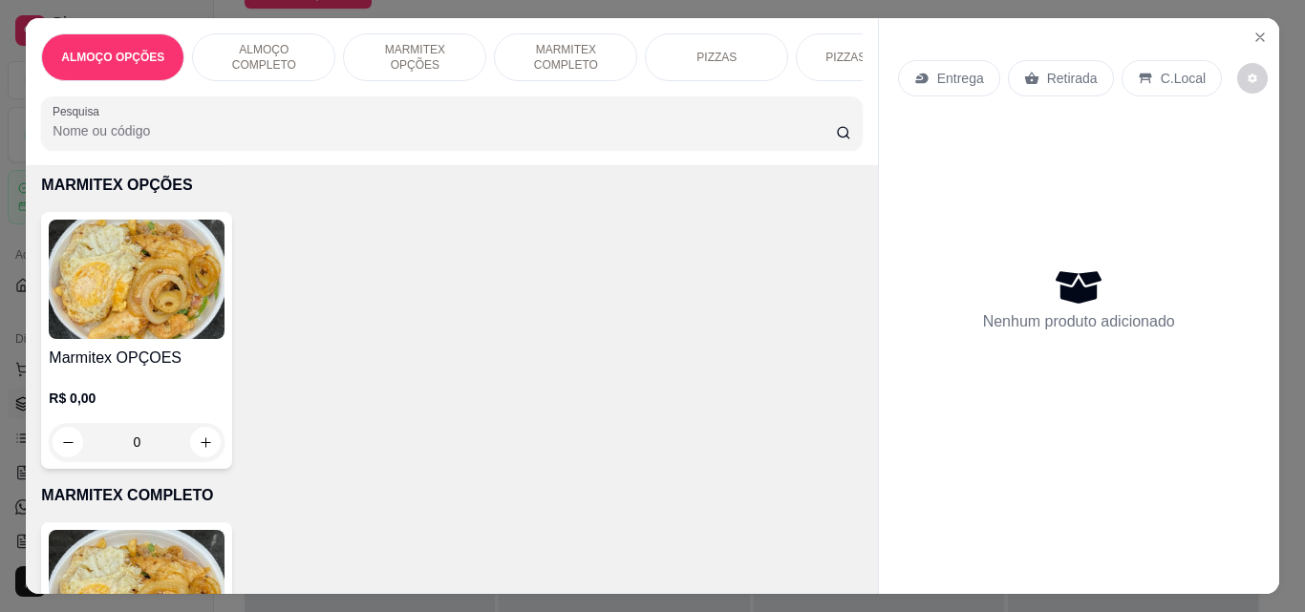
drag, startPoint x: 862, startPoint y: 219, endPoint x: 833, endPoint y: 232, distance: 31.6
click at [833, 232] on div "Marmitex OPÇOES R$ 0,00 0" at bounding box center [451, 340] width 821 height 257
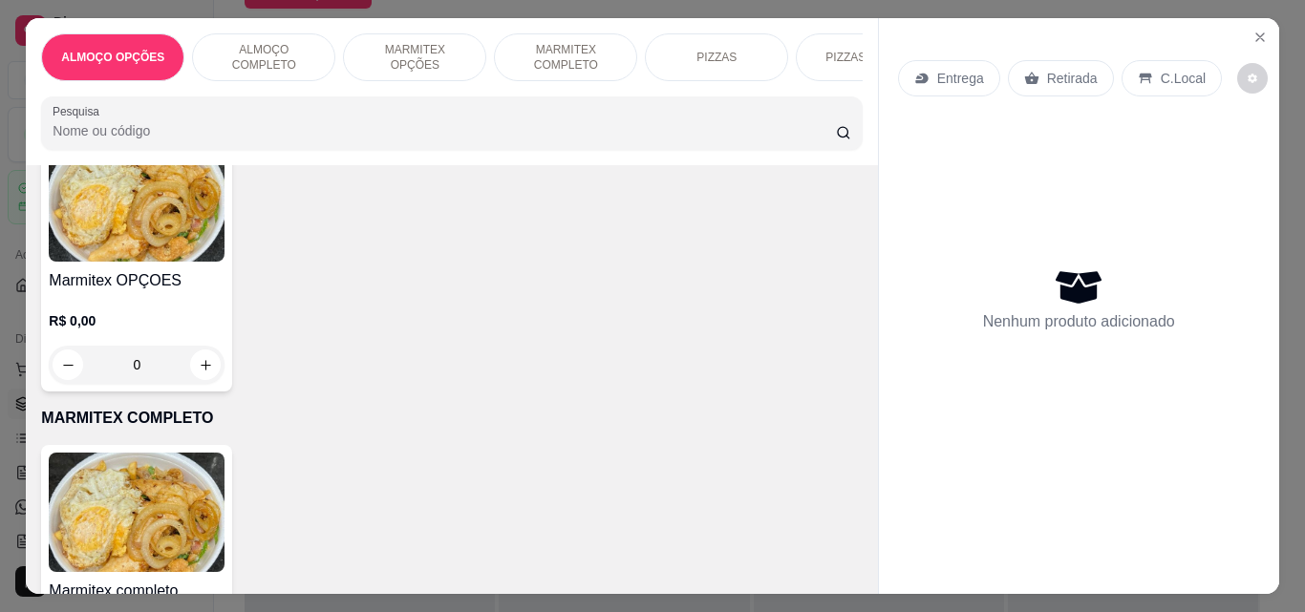
scroll to position [930, 0]
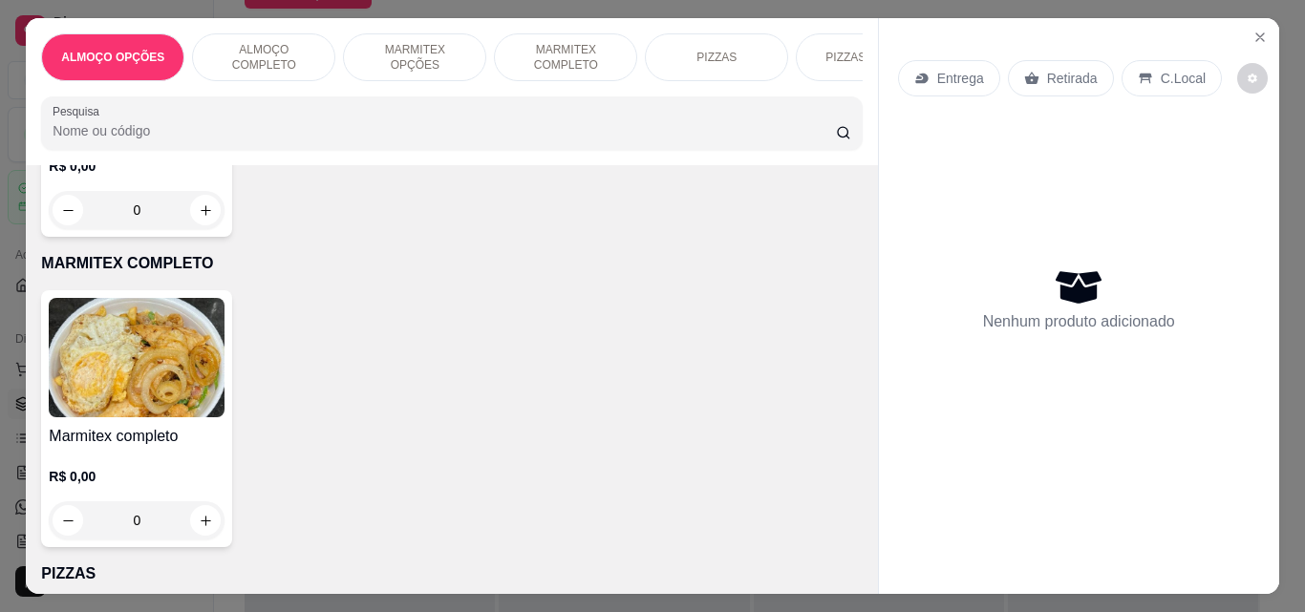
drag, startPoint x: 863, startPoint y: 226, endPoint x: 203, endPoint y: 368, distance: 674.1
click at [203, 368] on img at bounding box center [137, 357] width 176 height 119
click at [203, 369] on img at bounding box center [137, 357] width 176 height 119
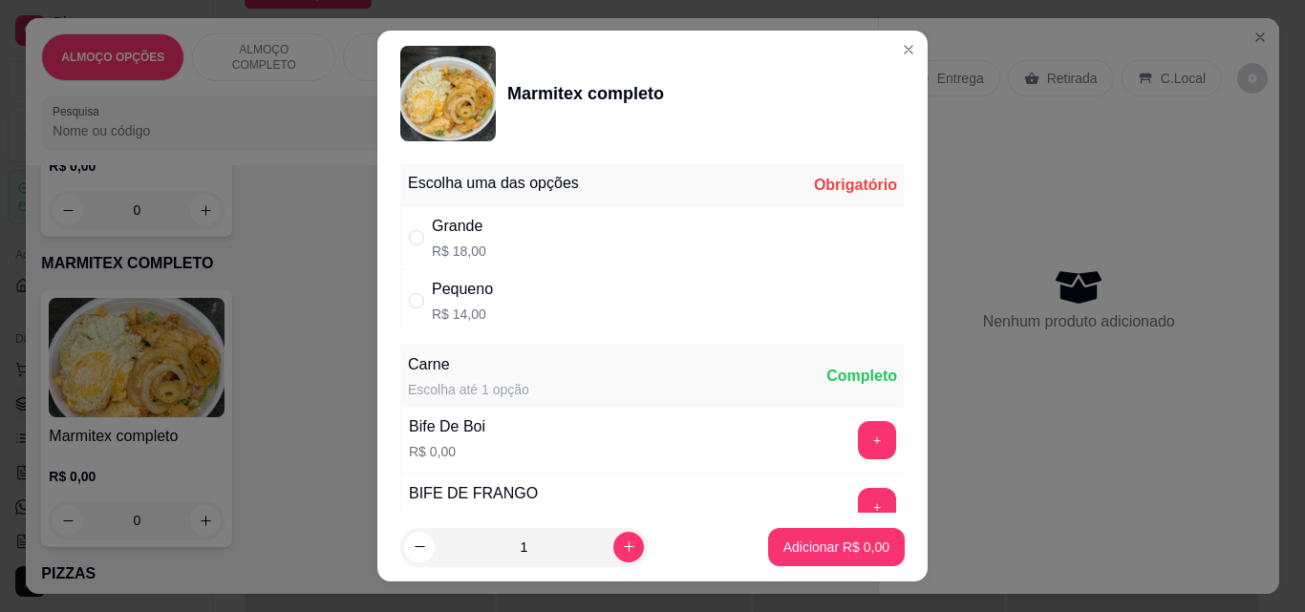
click at [432, 233] on div "Grande" at bounding box center [459, 226] width 54 height 23
radio input "true"
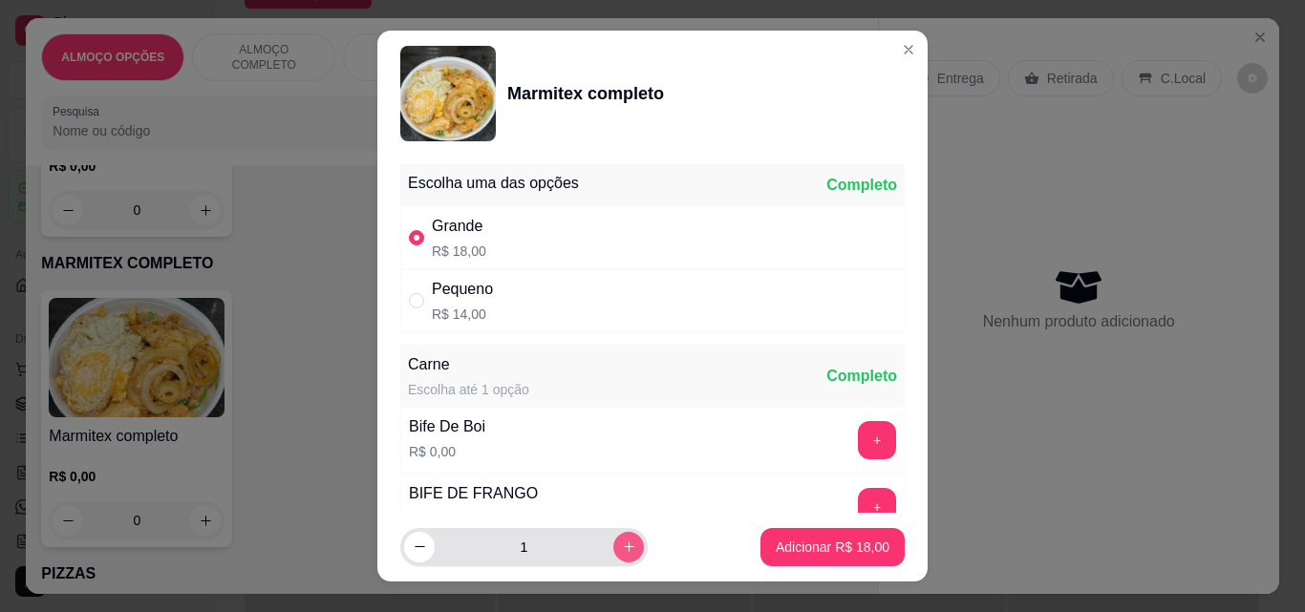
click at [616, 545] on button "increase-product-quantity" at bounding box center [628, 547] width 31 height 31
type input "2"
click at [858, 428] on button "+" at bounding box center [877, 440] width 38 height 38
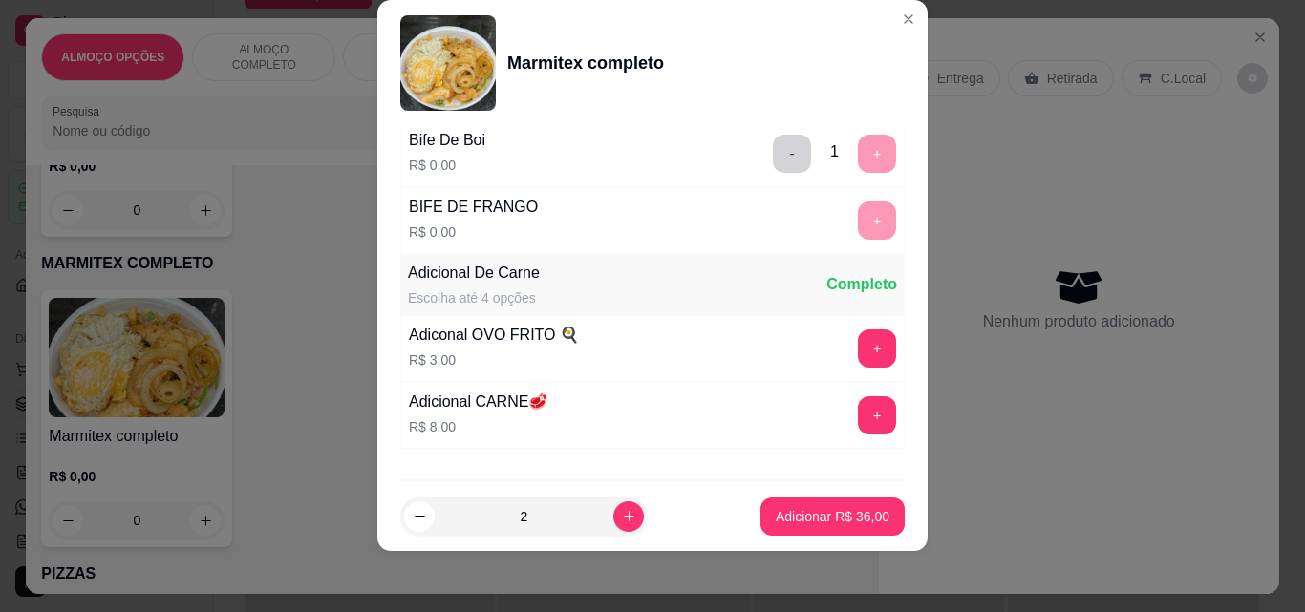
scroll to position [384, 0]
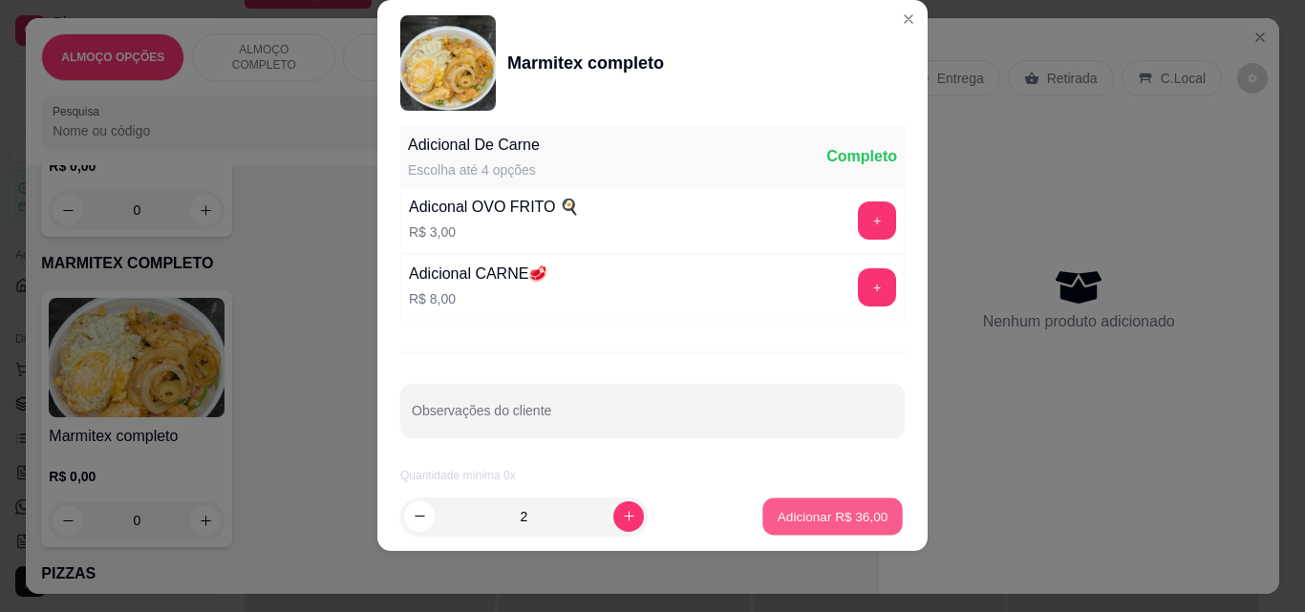
click at [837, 503] on button "Adicionar R$ 36,00" at bounding box center [832, 517] width 140 height 37
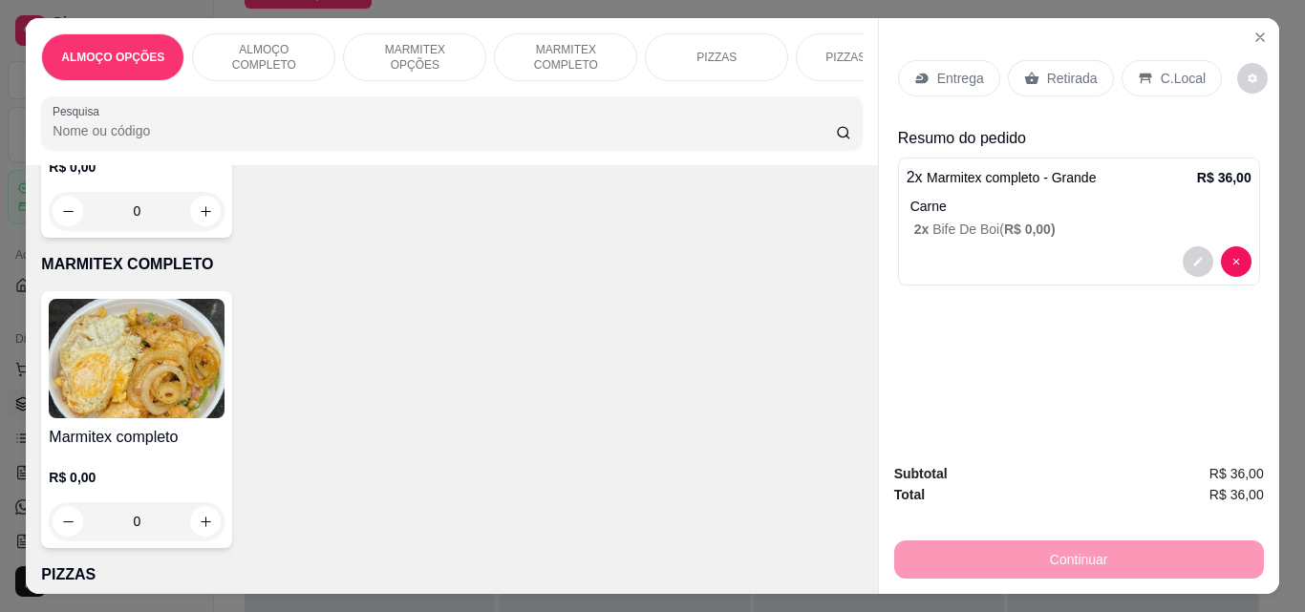
scroll to position [970, 0]
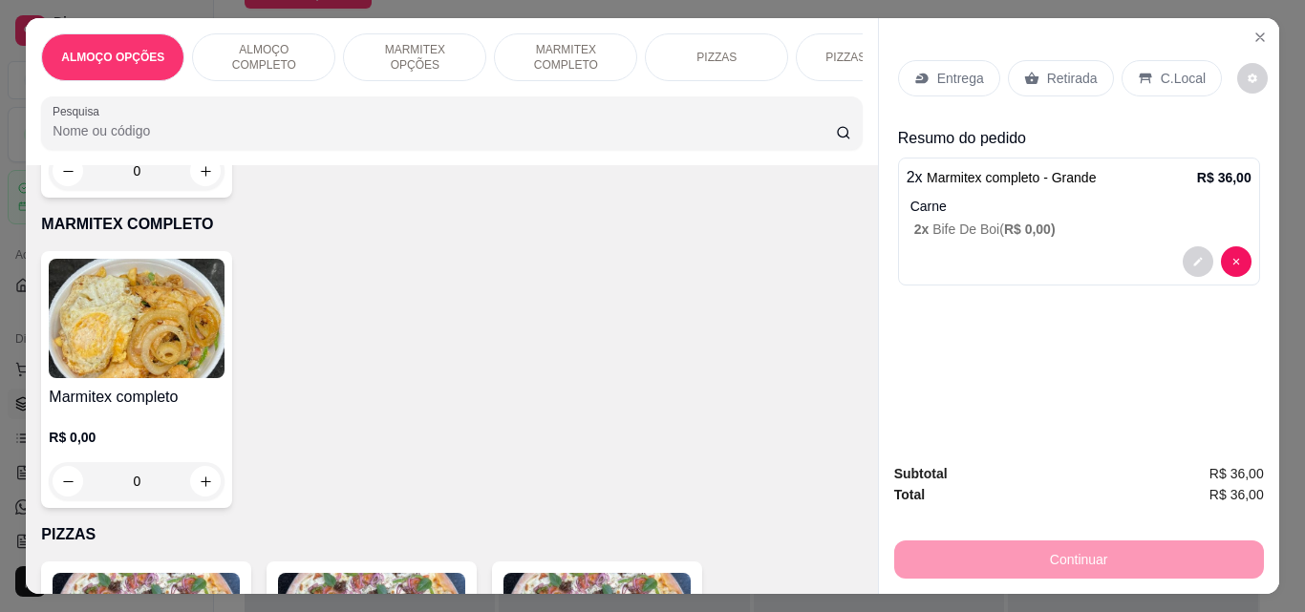
drag, startPoint x: 858, startPoint y: 225, endPoint x: 821, endPoint y: 230, distance: 36.6
click at [821, 230] on p "MARMITEX COMPLETO" at bounding box center [451, 224] width 821 height 23
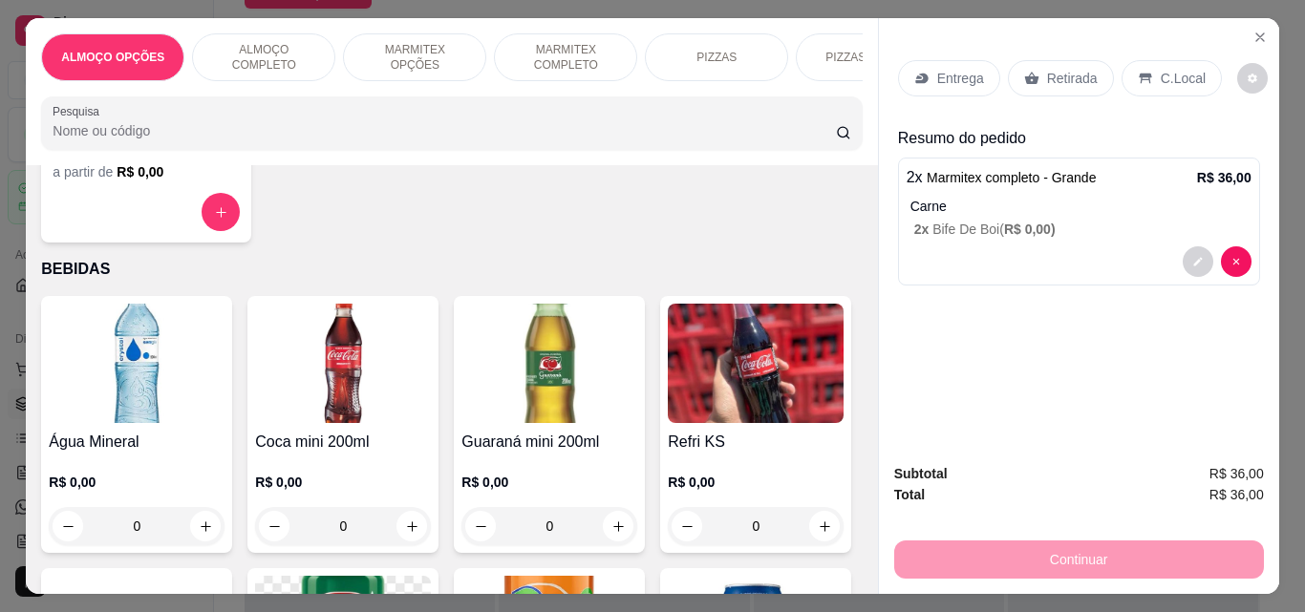
scroll to position [2210, 0]
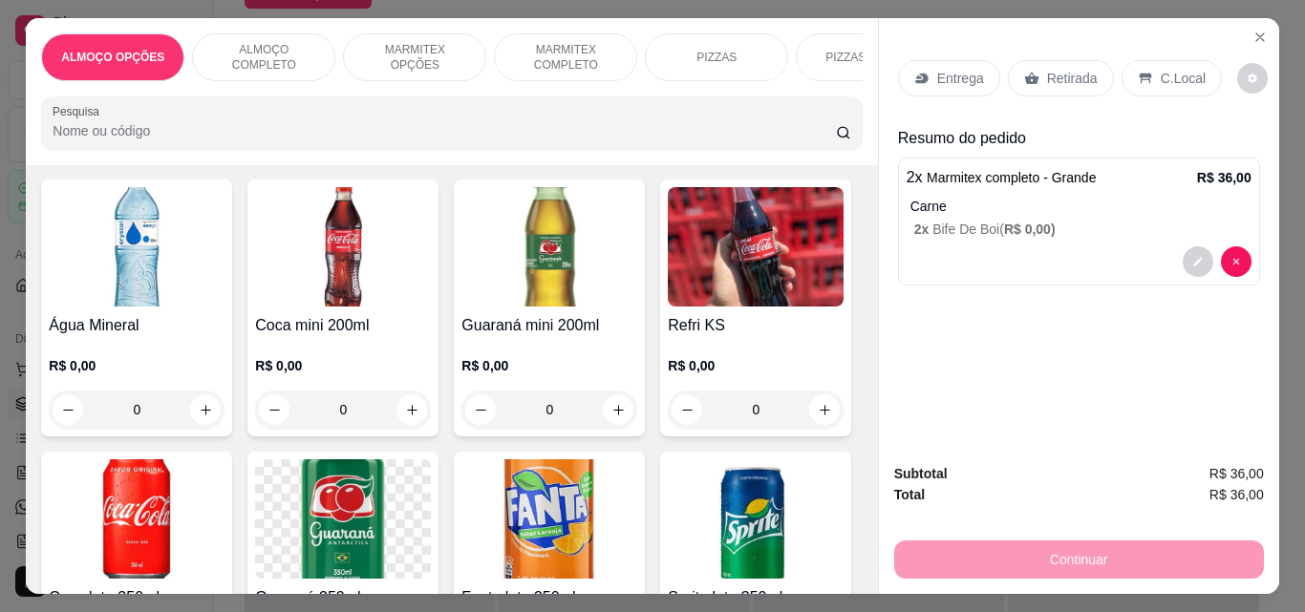
click at [584, 276] on img at bounding box center [549, 246] width 176 height 119
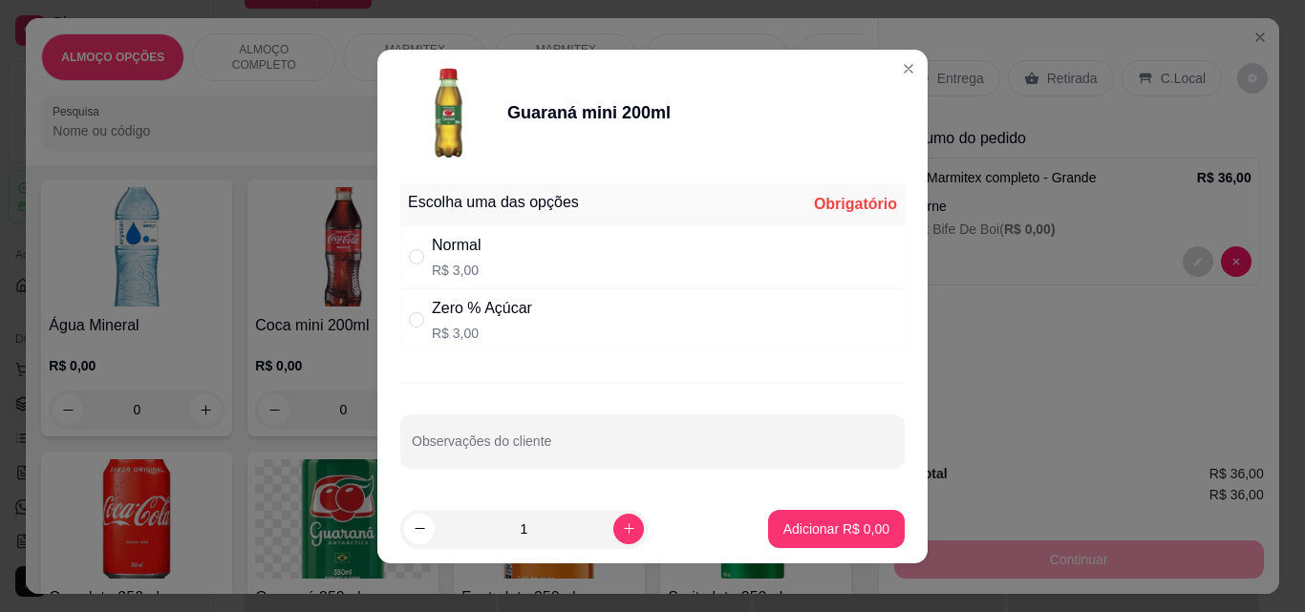
click at [506, 267] on div "Normal R$ 3,00" at bounding box center [652, 256] width 504 height 63
radio input "true"
click at [862, 523] on p "Adicionar R$ 3,00" at bounding box center [836, 529] width 106 height 19
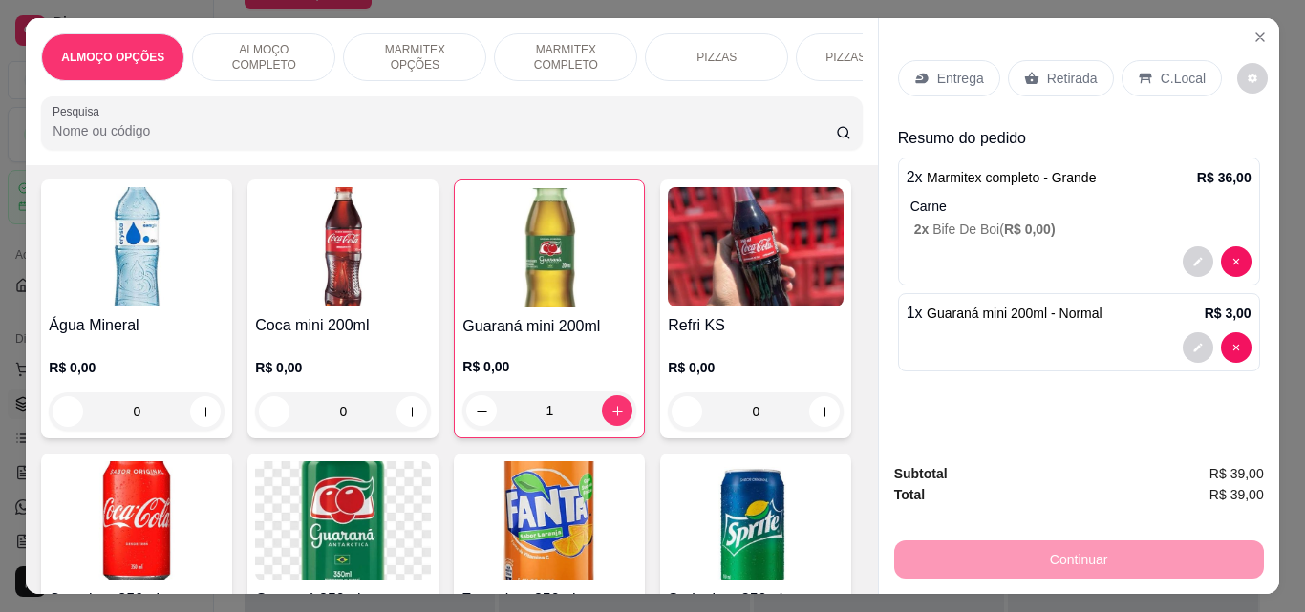
type input "1"
click at [937, 74] on p "Entrega" at bounding box center [960, 78] width 47 height 19
click at [949, 69] on p "Entrega" at bounding box center [960, 78] width 47 height 19
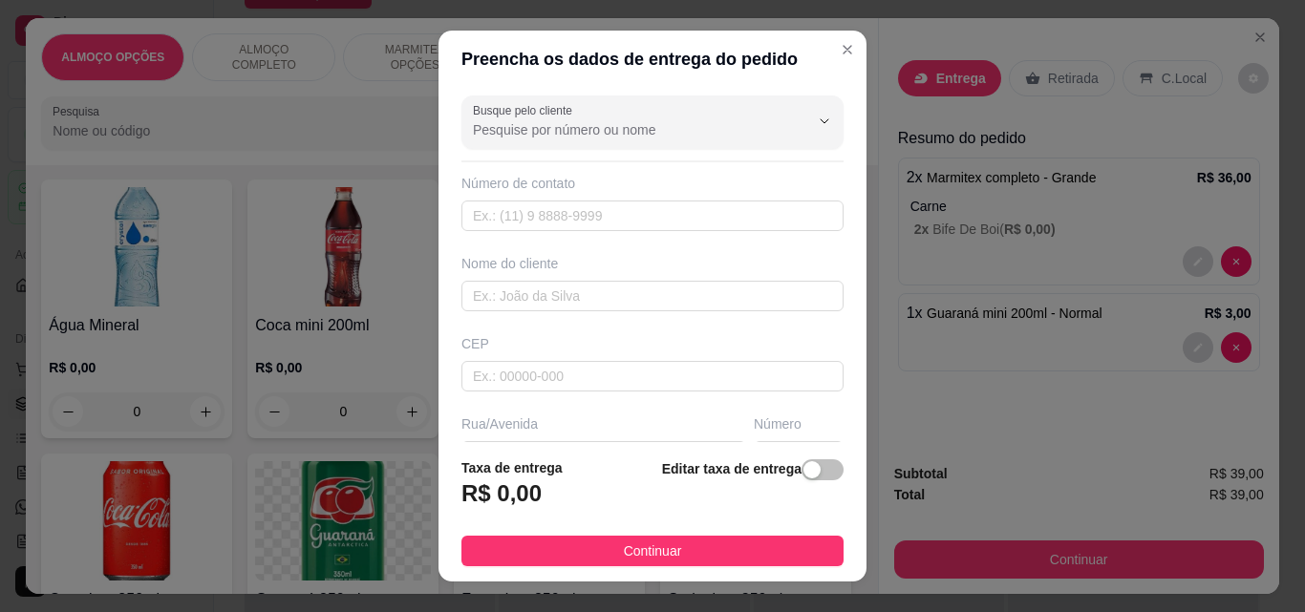
scroll to position [73, 0]
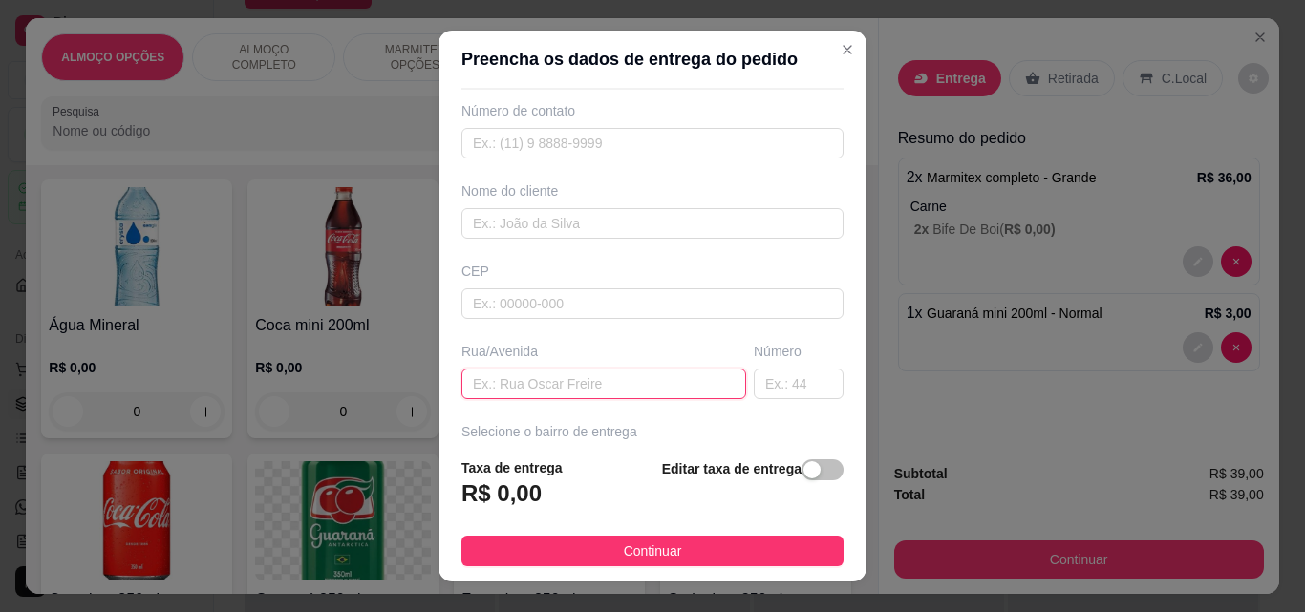
click at [528, 389] on input "text" at bounding box center [603, 384] width 285 height 31
type input "F"
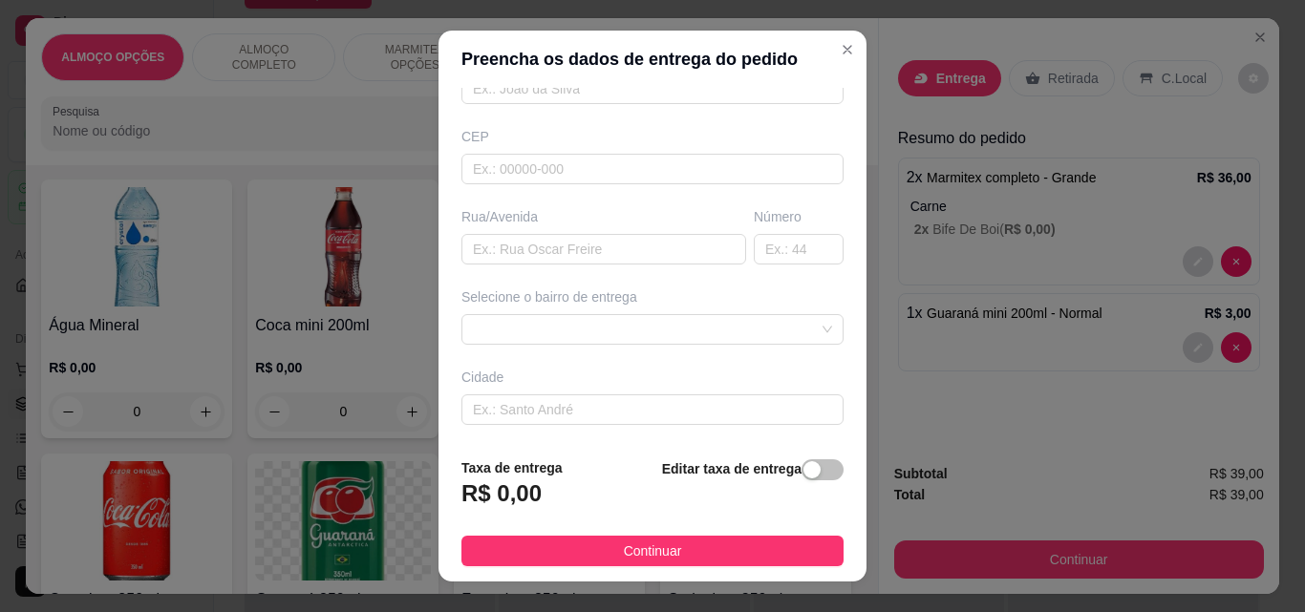
scroll to position [209, 0]
click at [704, 313] on div at bounding box center [652, 327] width 382 height 31
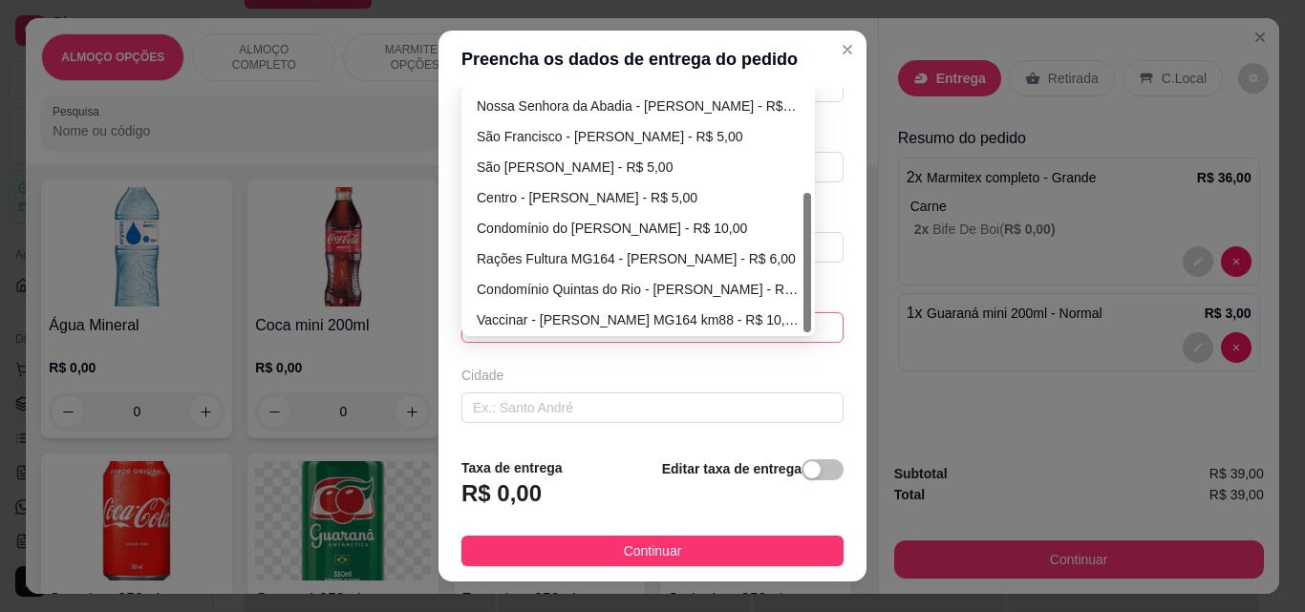
scroll to position [183, 0]
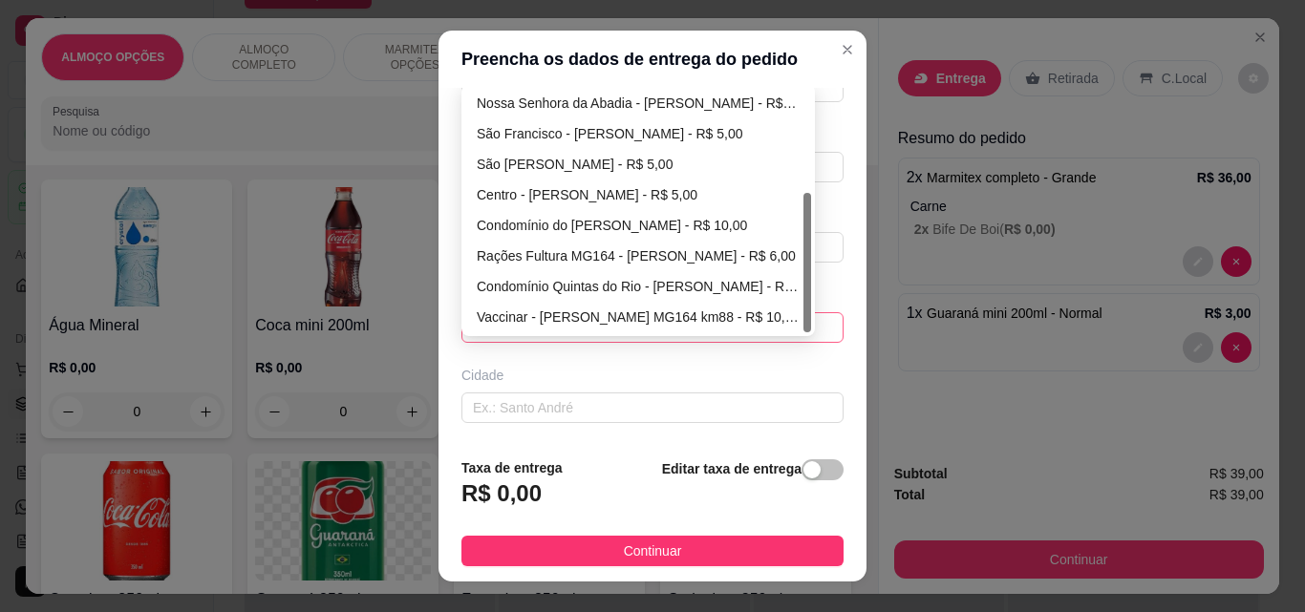
drag, startPoint x: 800, startPoint y: 195, endPoint x: 788, endPoint y: 309, distance: 114.3
click at [788, 309] on div "[GEOGRAPHIC_DATA] - [PERSON_NAME] - R$ 5,00 [GEOGRAPHIC_DATA] - [PERSON_NAME] -…" at bounding box center [638, 210] width 346 height 245
click at [600, 250] on div "Rações Fultura MG164 - [PERSON_NAME] - R$ 6,00" at bounding box center [638, 255] width 323 height 21
type input "[PERSON_NAME]"
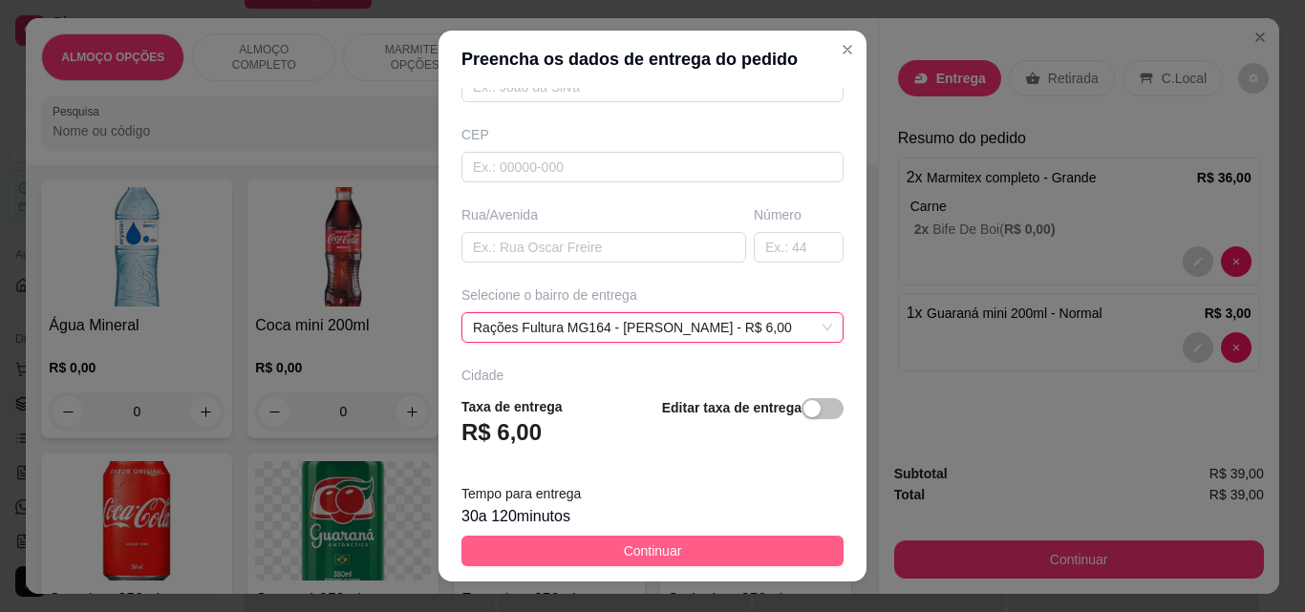
click at [749, 540] on button "Continuar" at bounding box center [652, 551] width 382 height 31
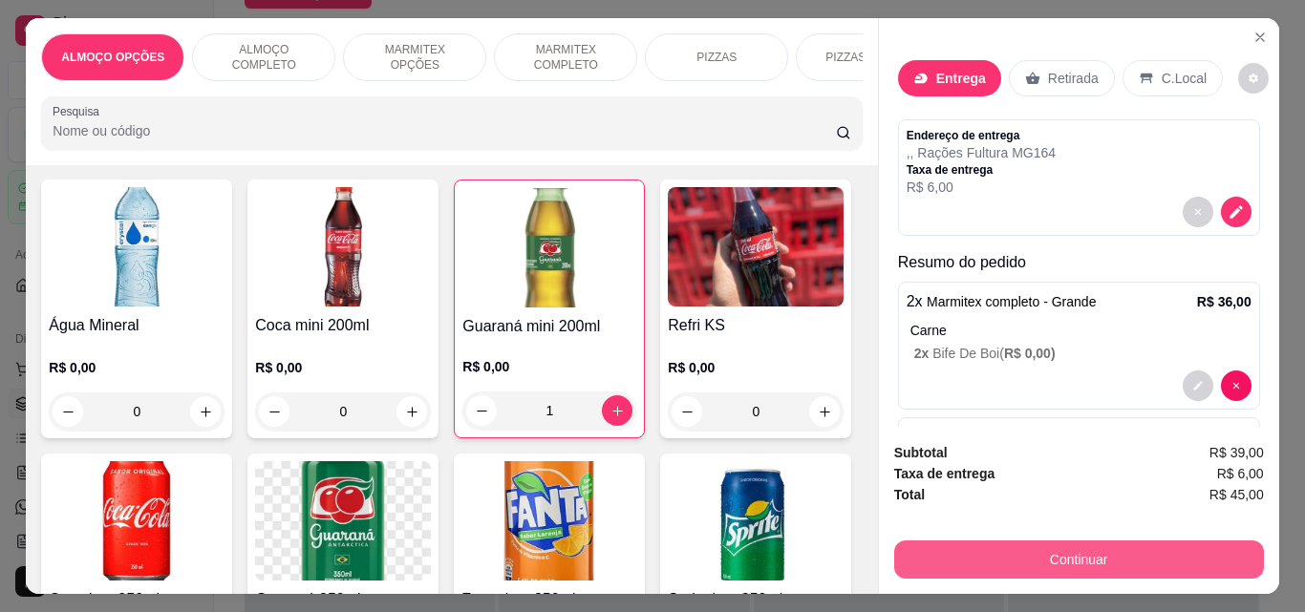
click at [987, 550] on button "Continuar" at bounding box center [1079, 560] width 370 height 38
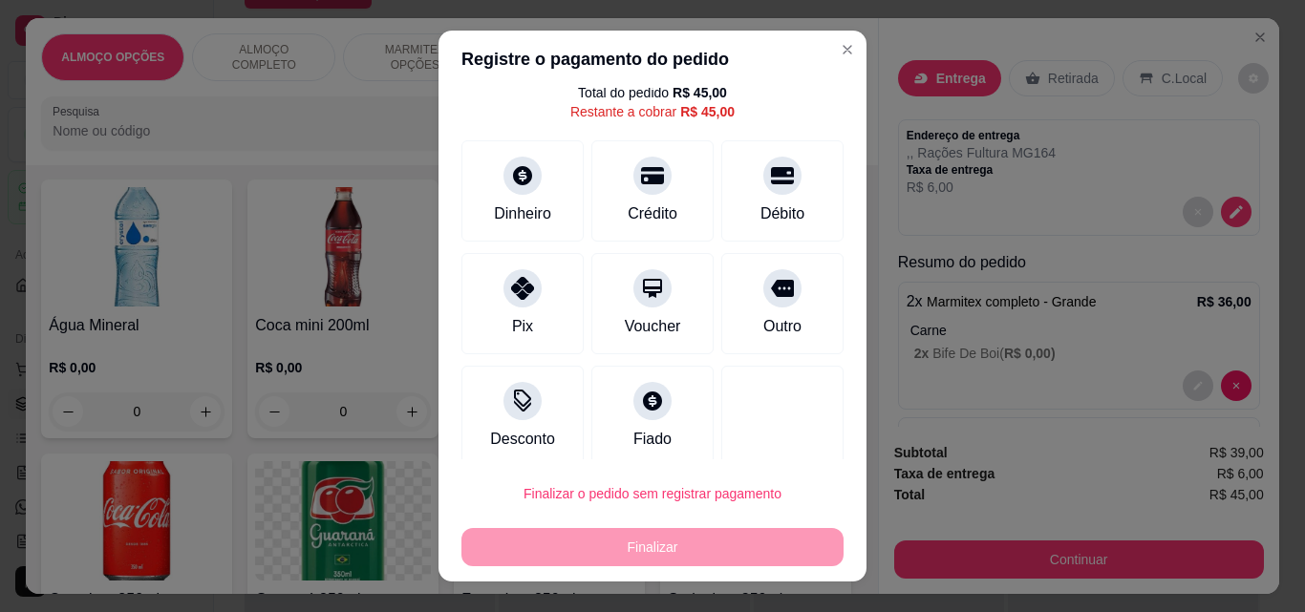
scroll to position [77, 0]
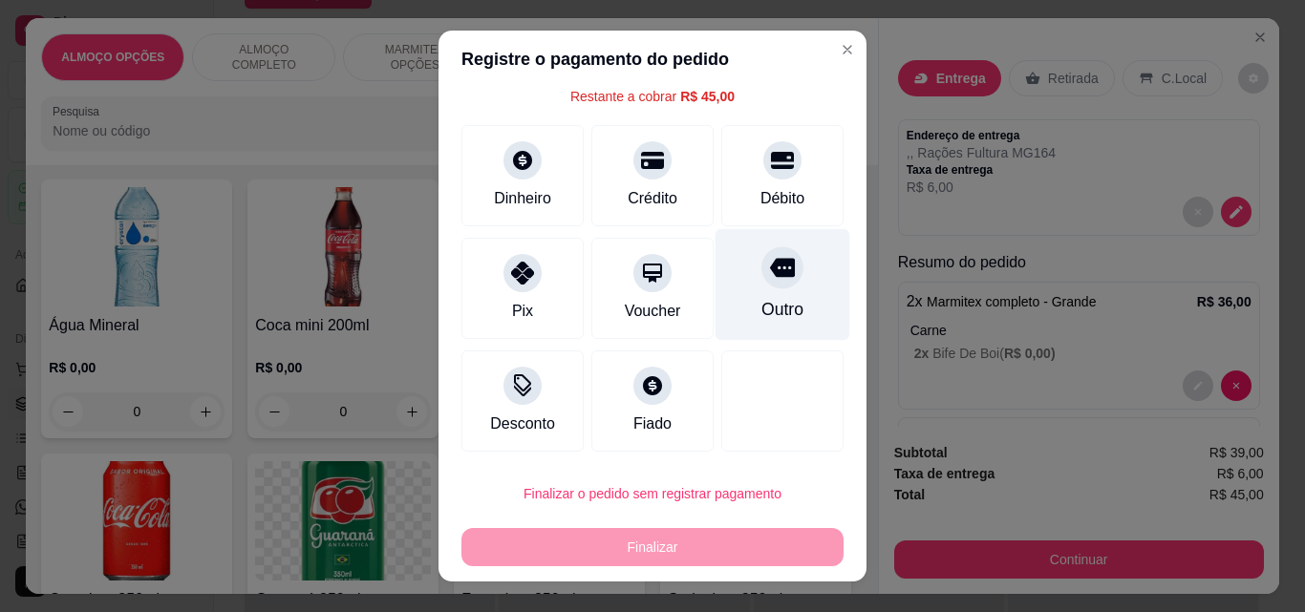
click at [718, 310] on div "Outro" at bounding box center [782, 285] width 135 height 112
type input "R$ 0,00"
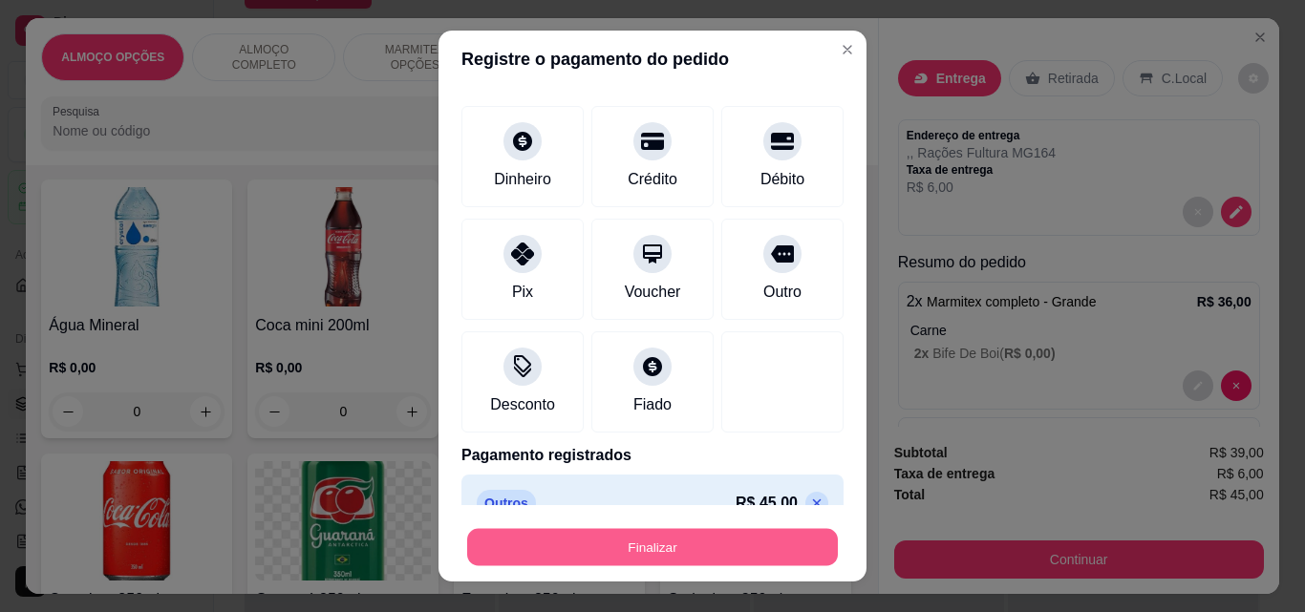
click at [684, 540] on button "Finalizar" at bounding box center [652, 547] width 371 height 37
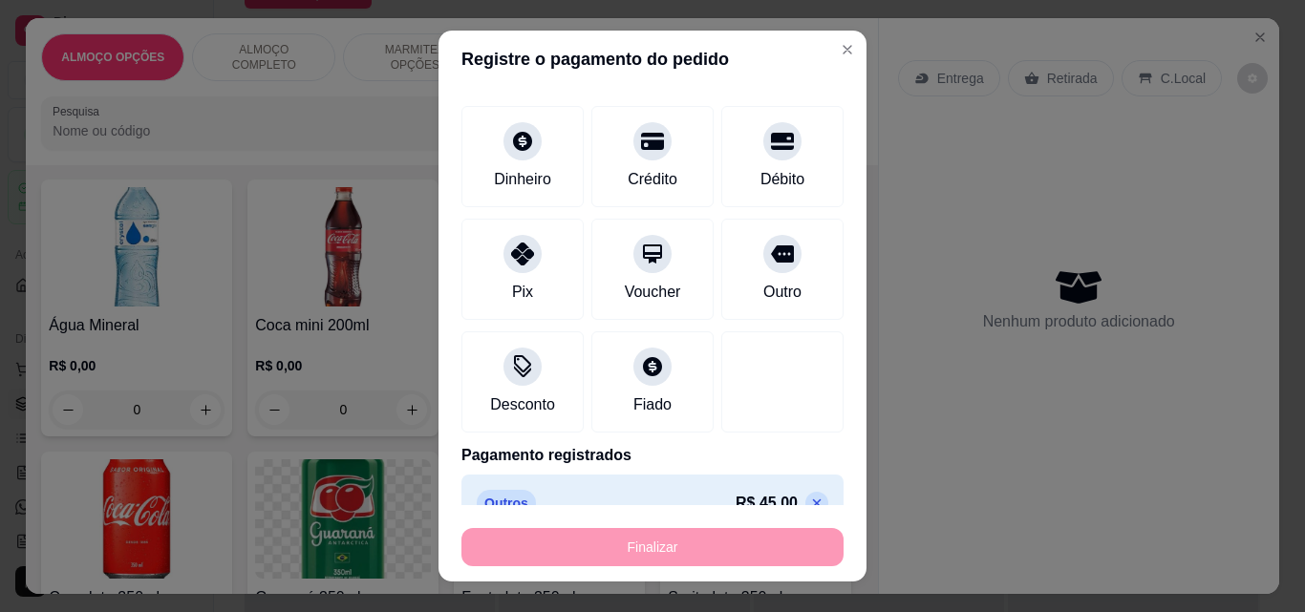
type input "0"
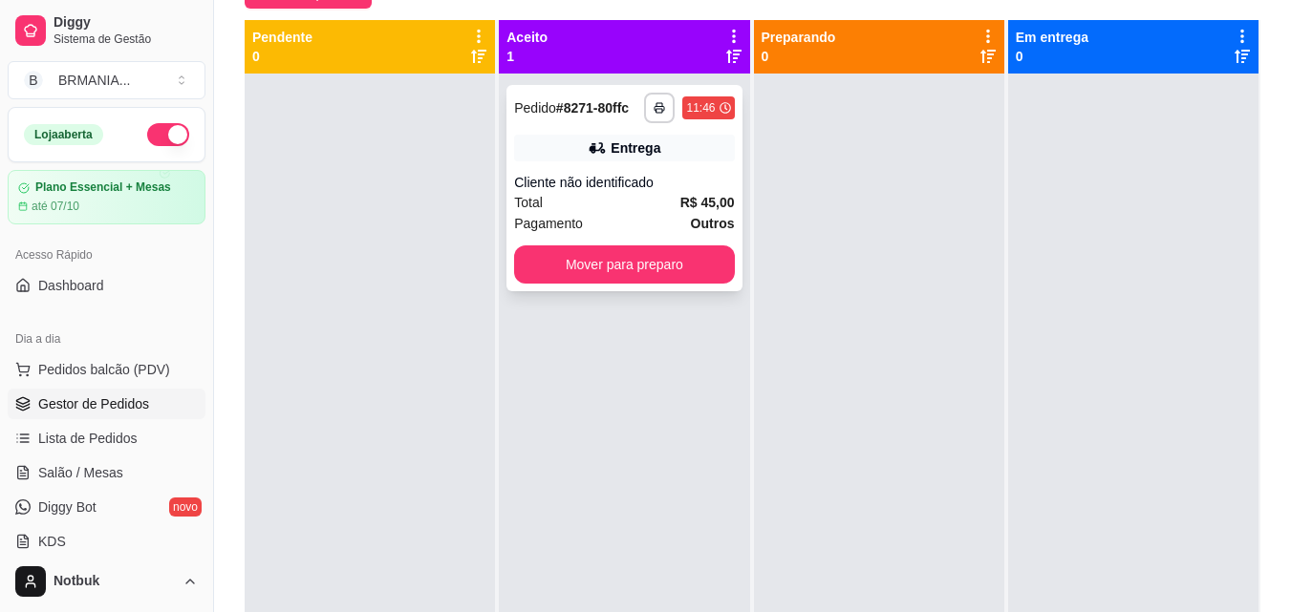
click at [675, 165] on div "**********" at bounding box center [623, 188] width 235 height 206
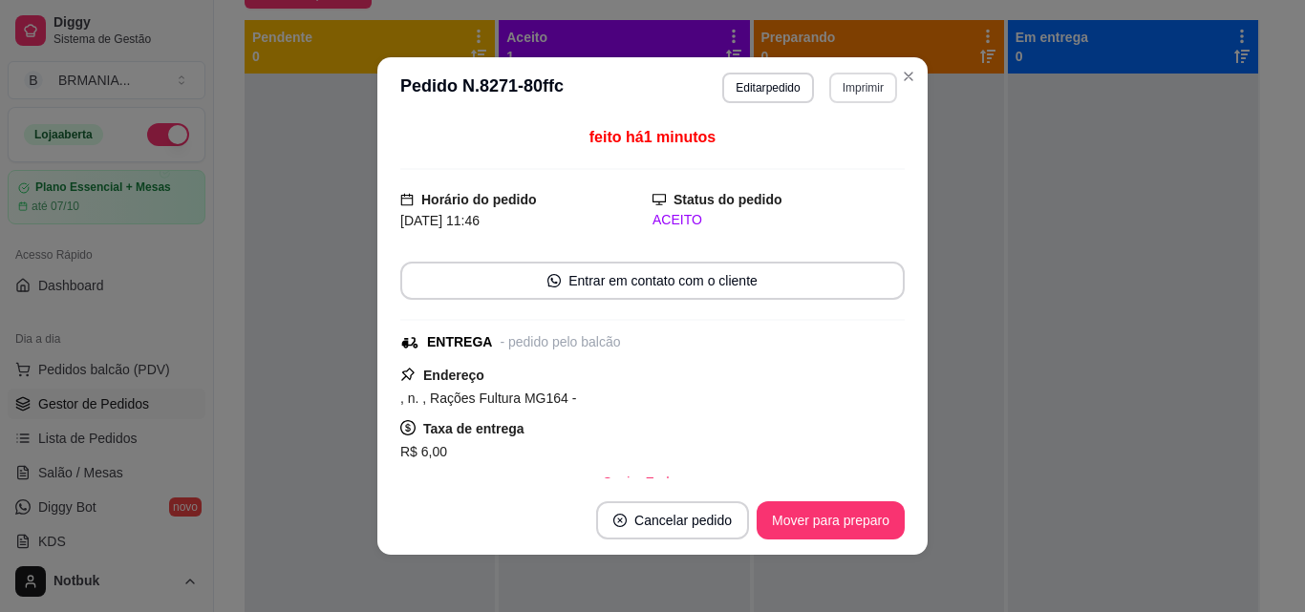
click at [869, 82] on button "Imprimir" at bounding box center [863, 88] width 68 height 31
click at [834, 151] on button "IMPRESSORA" at bounding box center [822, 154] width 139 height 31
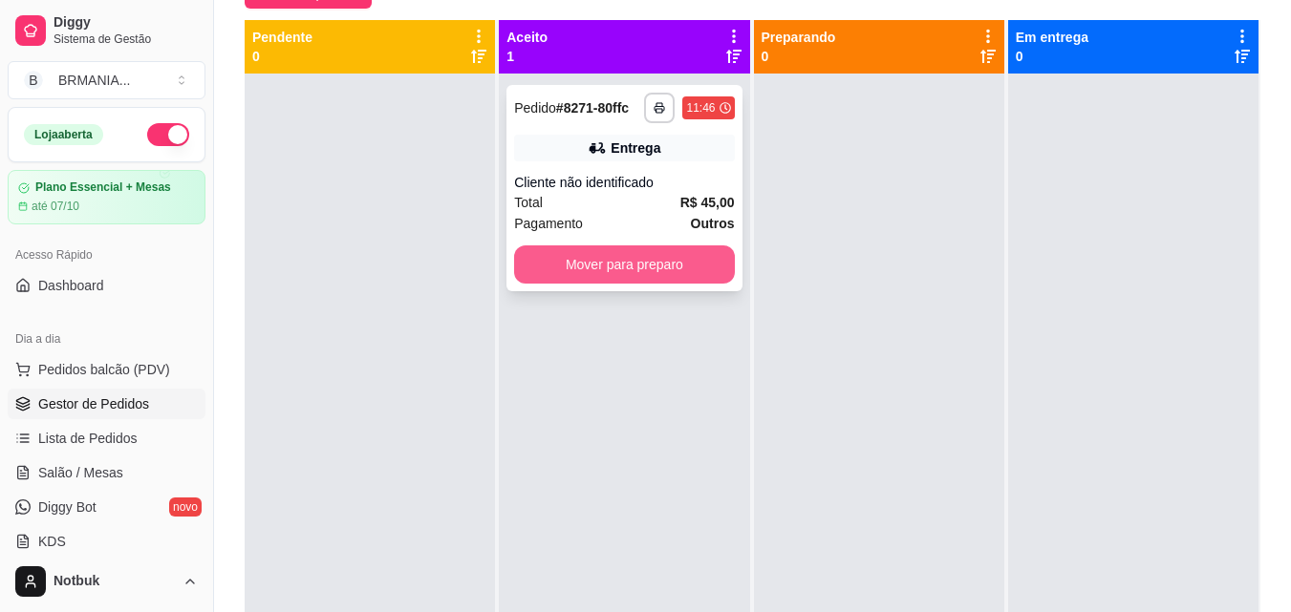
click at [689, 258] on button "Mover para preparo" at bounding box center [624, 264] width 220 height 38
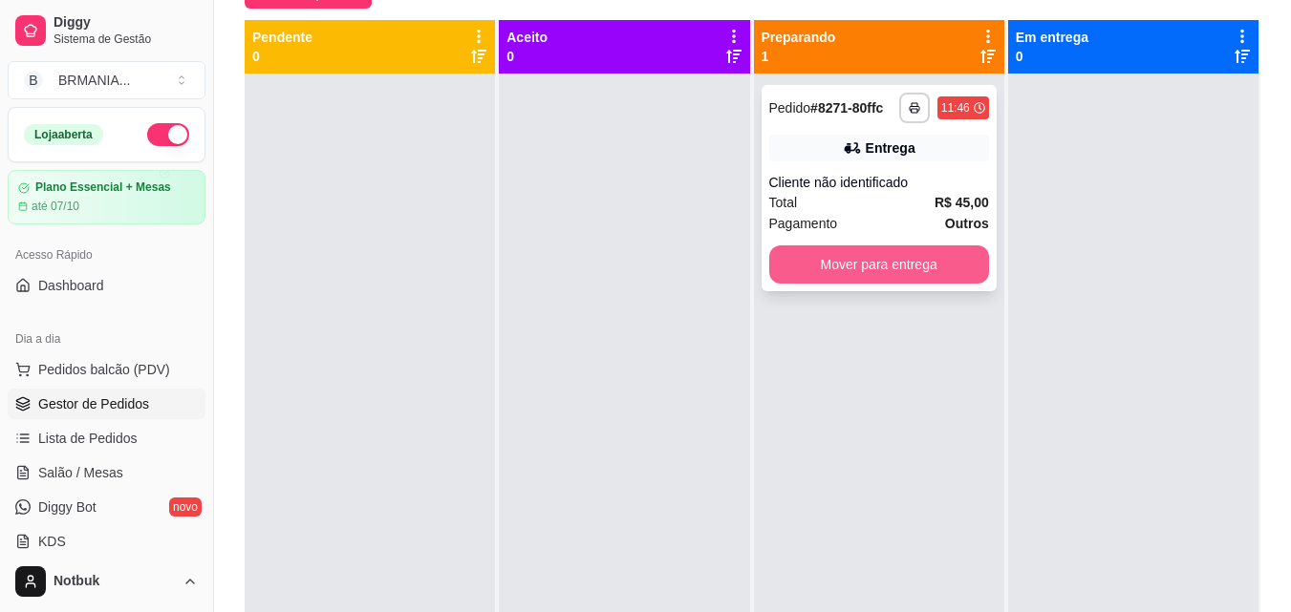
click at [853, 262] on button "Mover para entrega" at bounding box center [879, 264] width 220 height 38
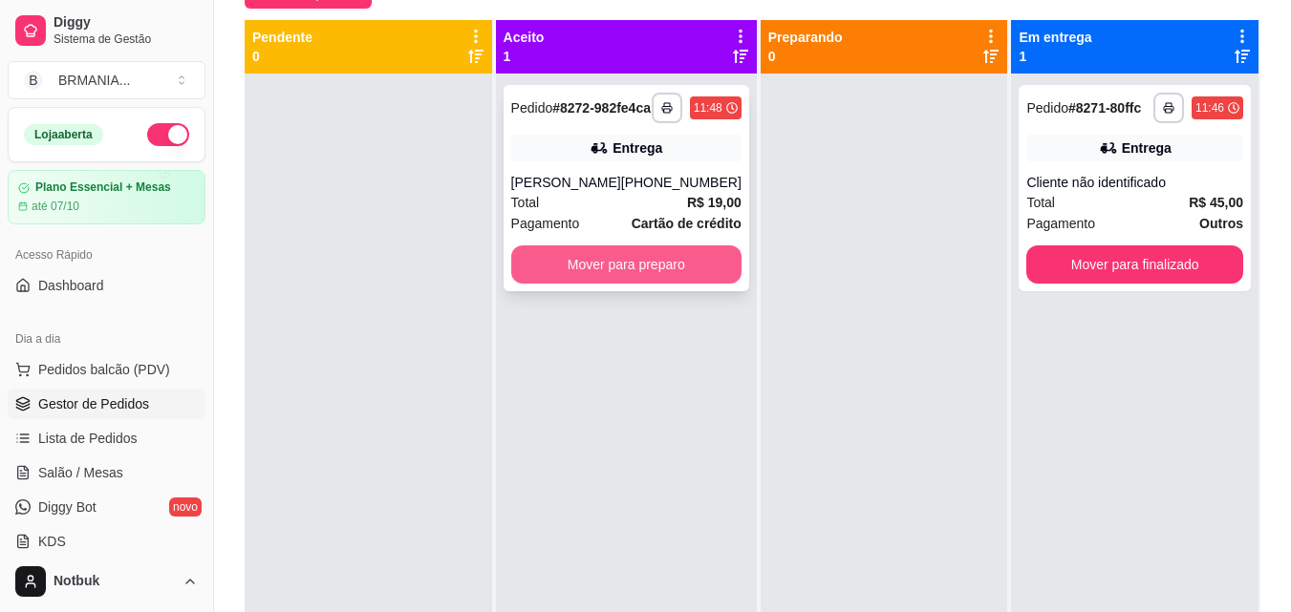
click at [644, 284] on button "Mover para preparo" at bounding box center [626, 264] width 230 height 38
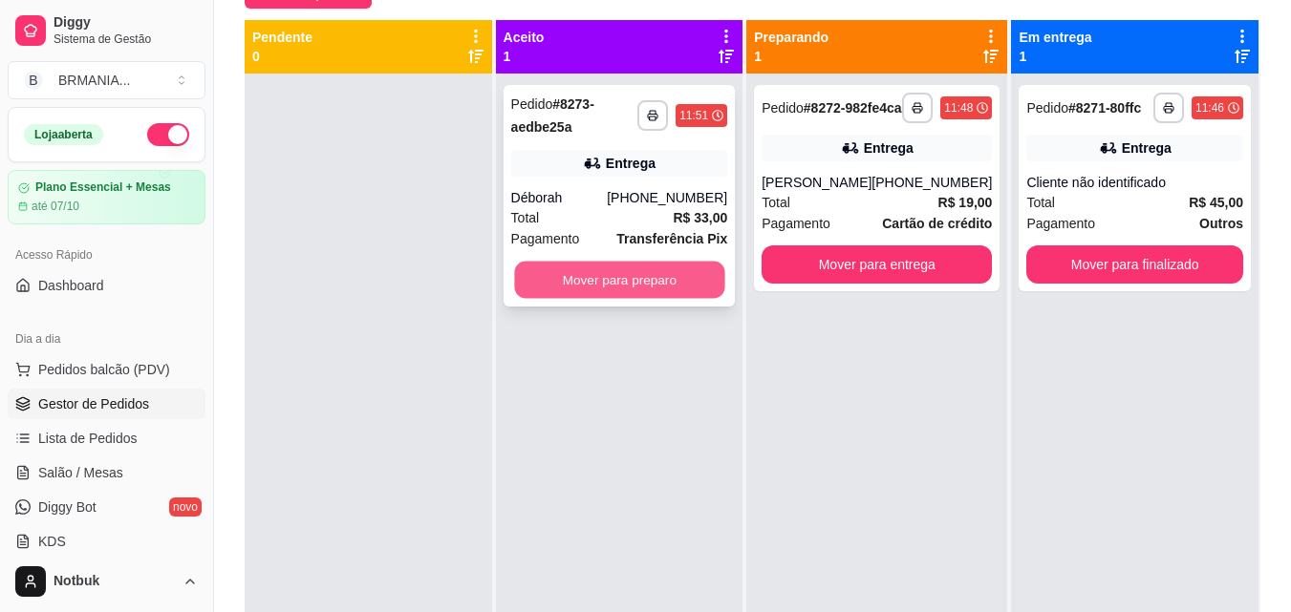
click at [631, 282] on button "Mover para preparo" at bounding box center [619, 280] width 210 height 37
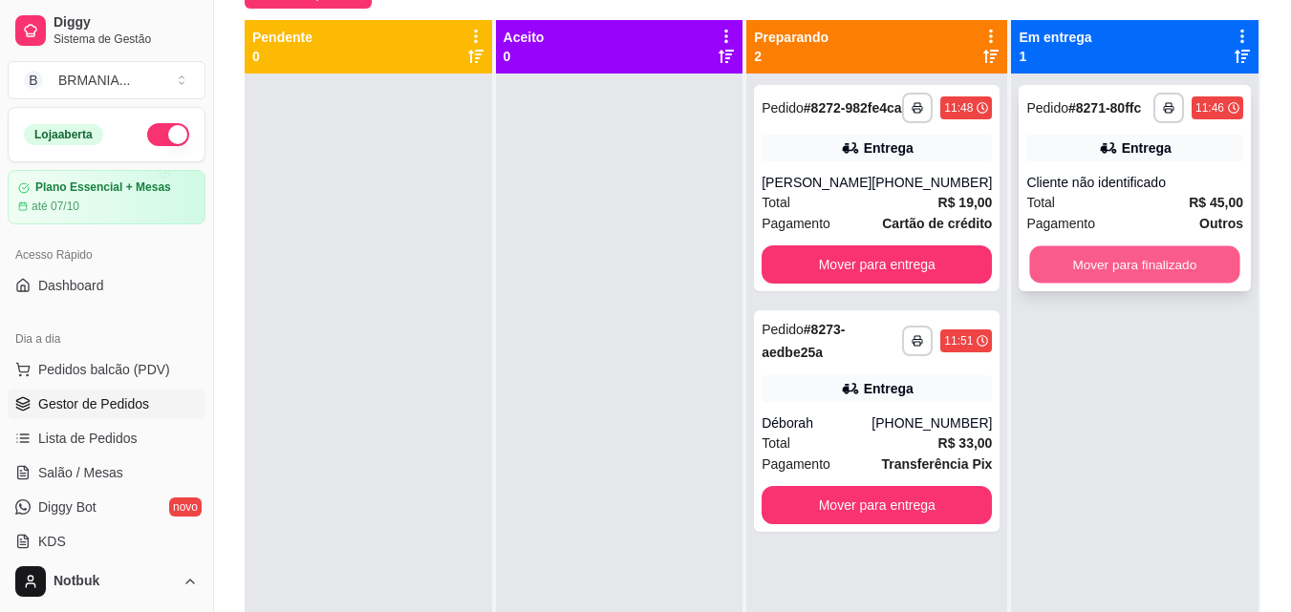
click at [987, 271] on button "Mover para finalizado" at bounding box center [1135, 264] width 210 height 37
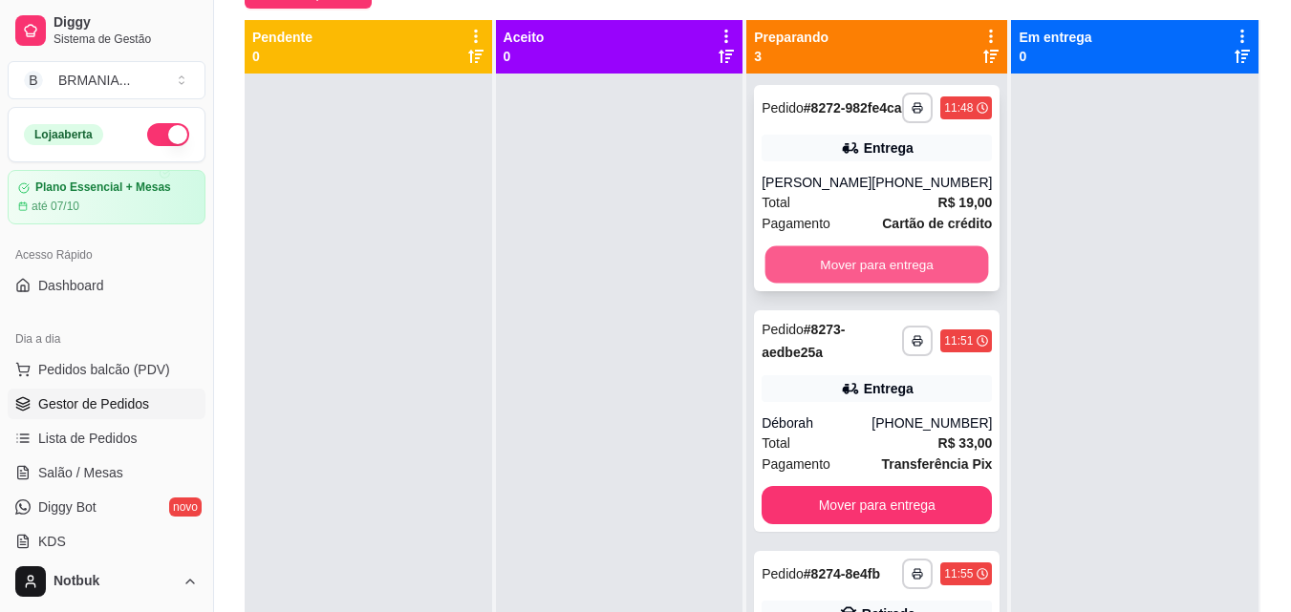
click at [843, 280] on button "Mover para entrega" at bounding box center [877, 264] width 224 height 37
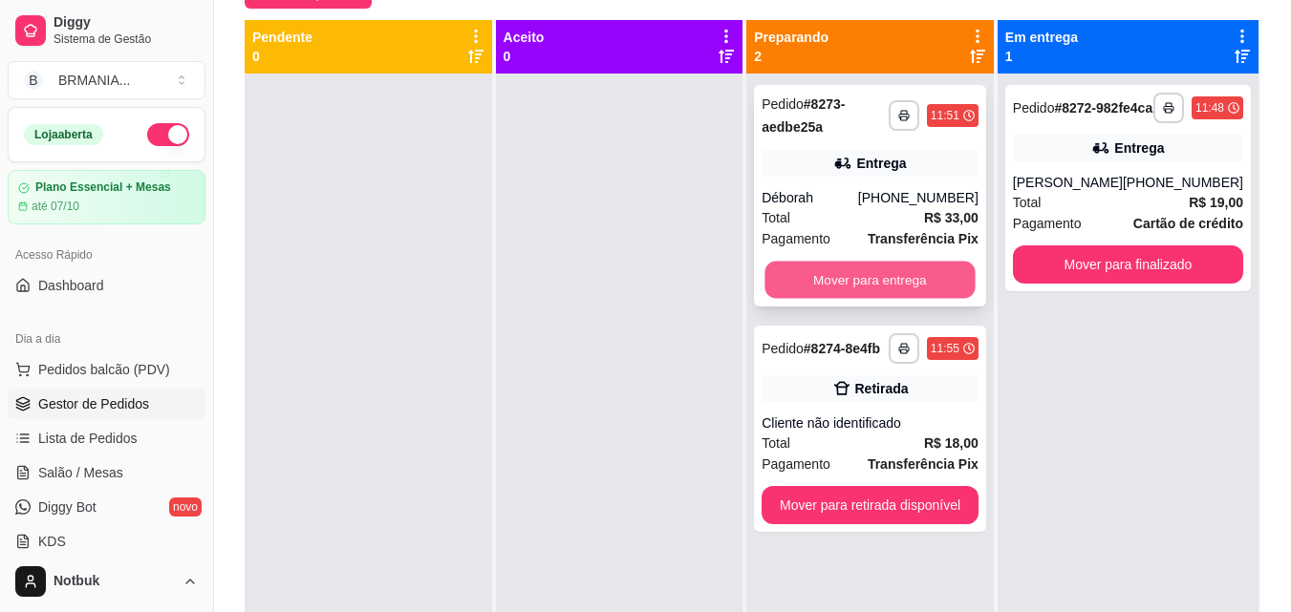
click at [850, 278] on button "Mover para entrega" at bounding box center [870, 280] width 210 height 37
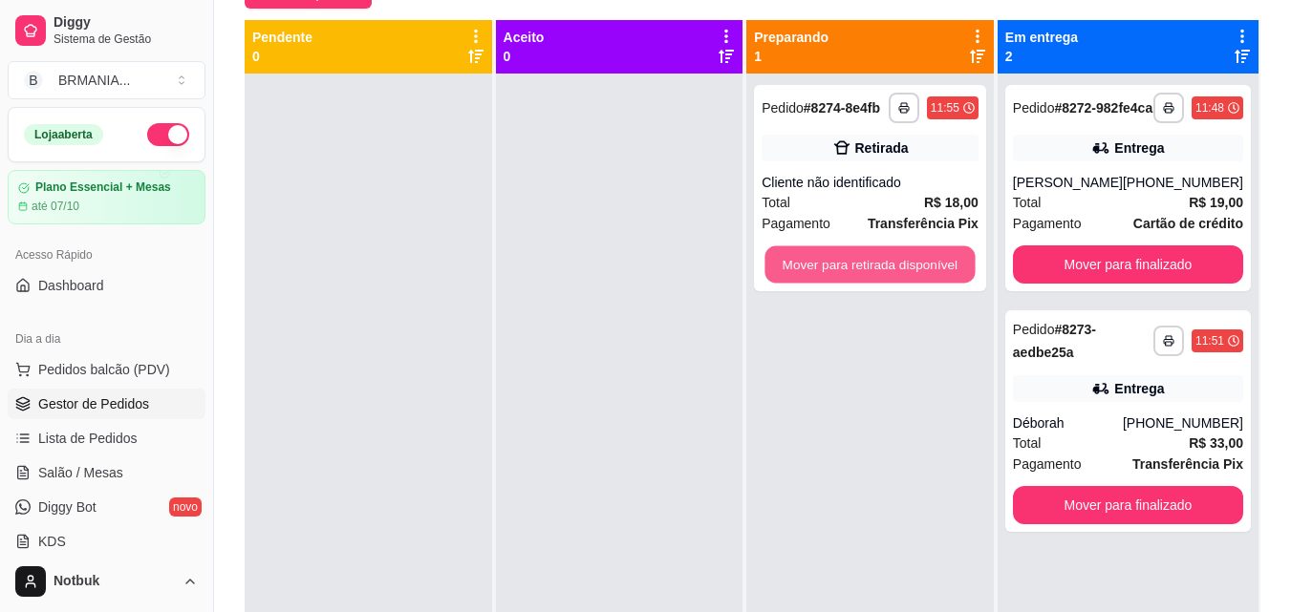
click at [850, 278] on button "Mover para retirada disponível" at bounding box center [870, 264] width 210 height 37
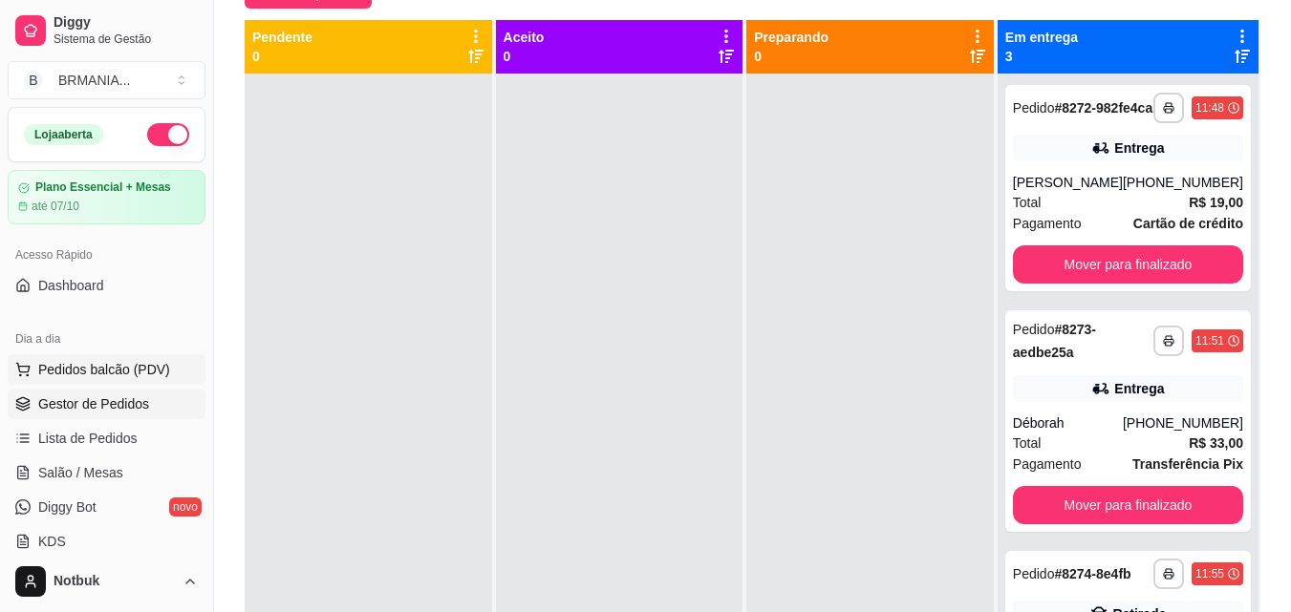
click at [146, 374] on span "Pedidos balcão (PDV)" at bounding box center [104, 369] width 132 height 19
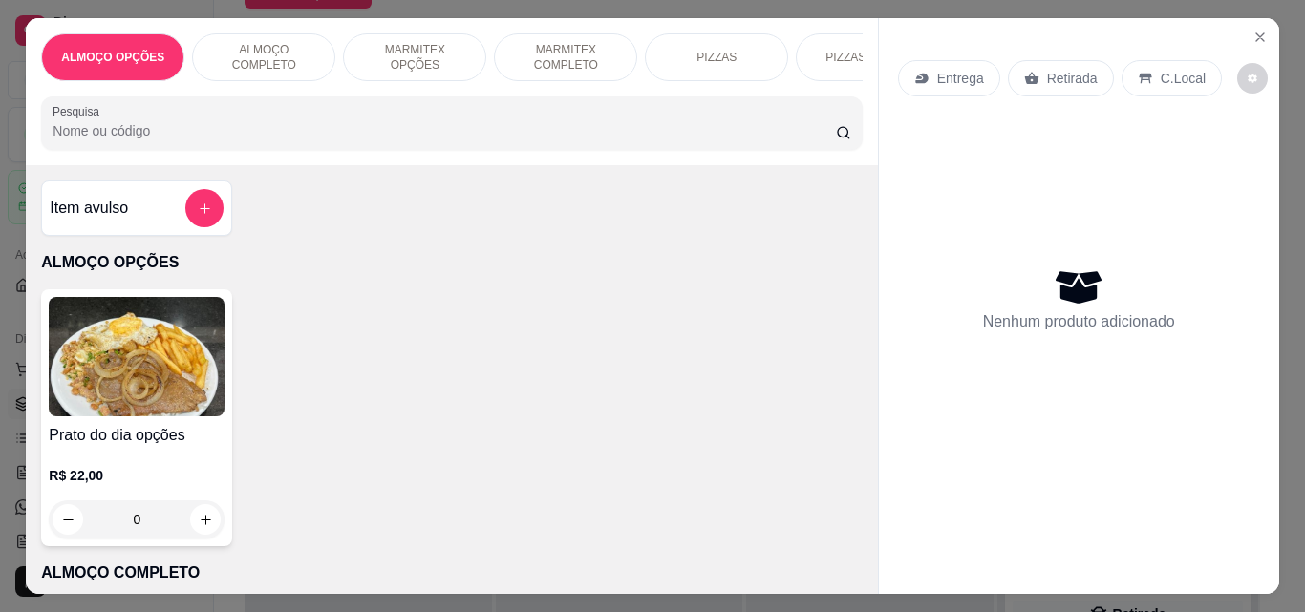
click at [522, 53] on p "MARMITEX COMPLETO" at bounding box center [565, 57] width 111 height 31
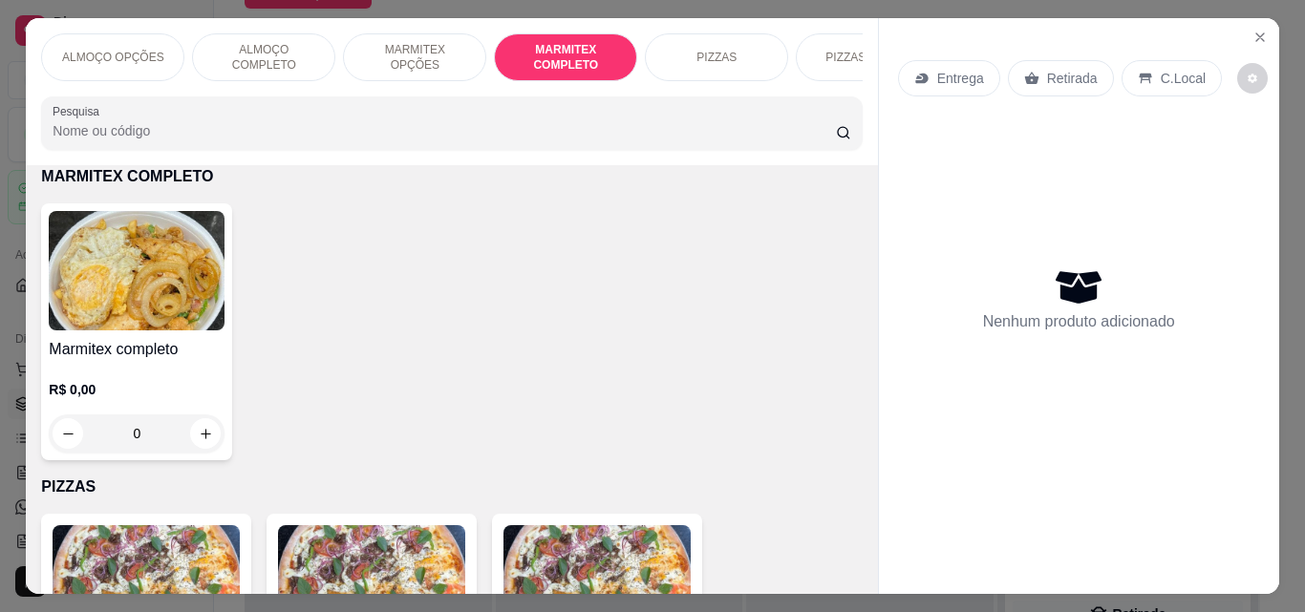
scroll to position [50, 0]
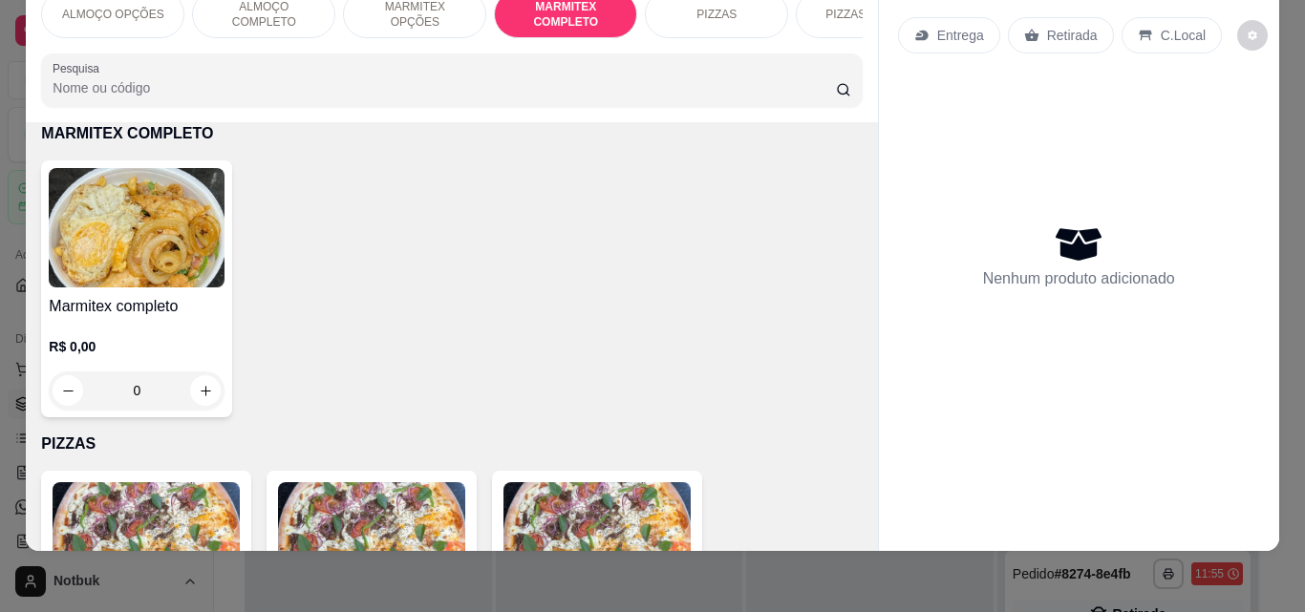
click at [184, 259] on img at bounding box center [137, 227] width 176 height 119
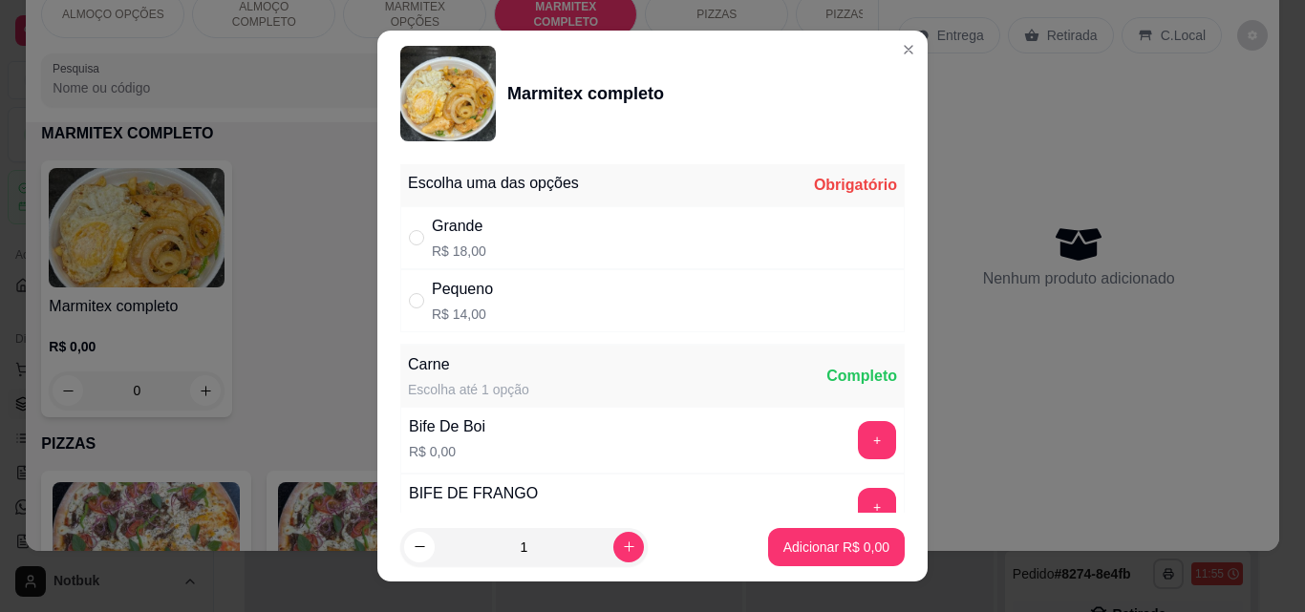
click at [653, 233] on div "Grande R$ 18,00" at bounding box center [652, 237] width 504 height 63
radio input "true"
click at [858, 450] on button "+" at bounding box center [877, 440] width 38 height 38
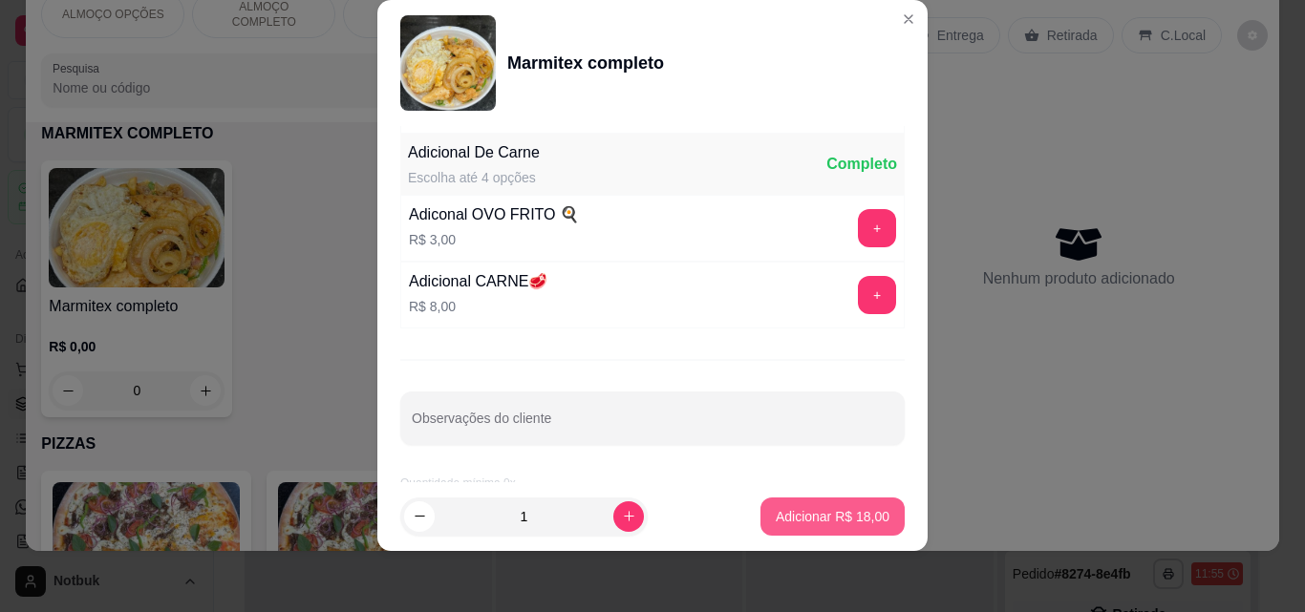
scroll to position [384, 0]
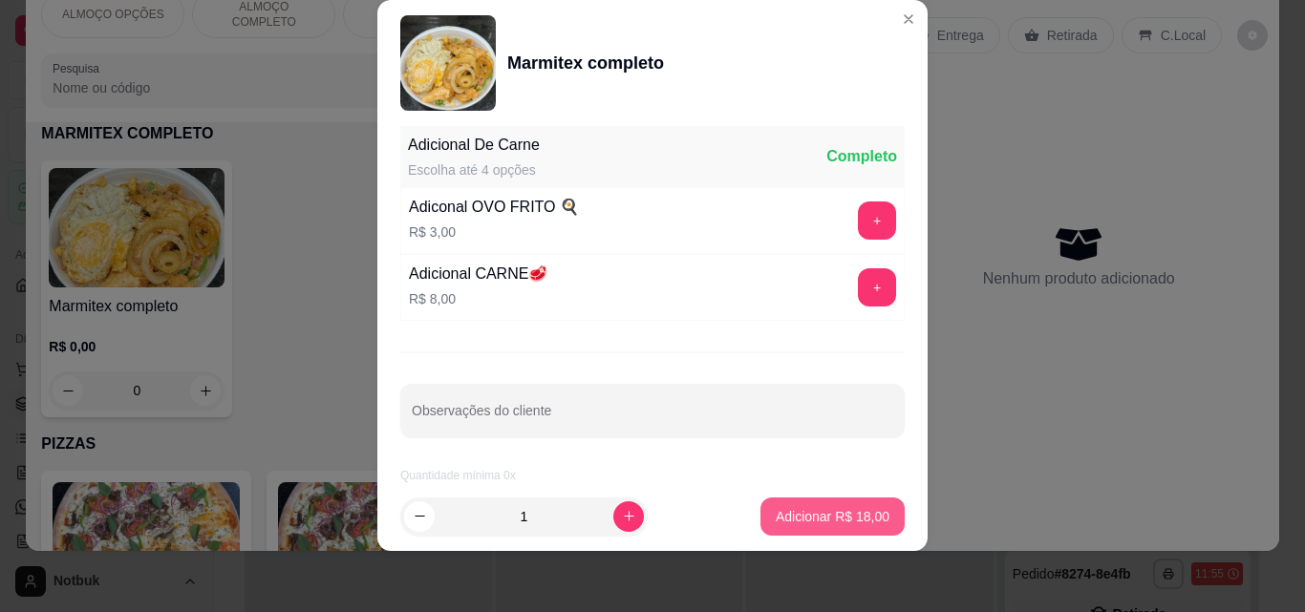
click at [834, 505] on button "Adicionar R$ 18,00" at bounding box center [832, 517] width 144 height 38
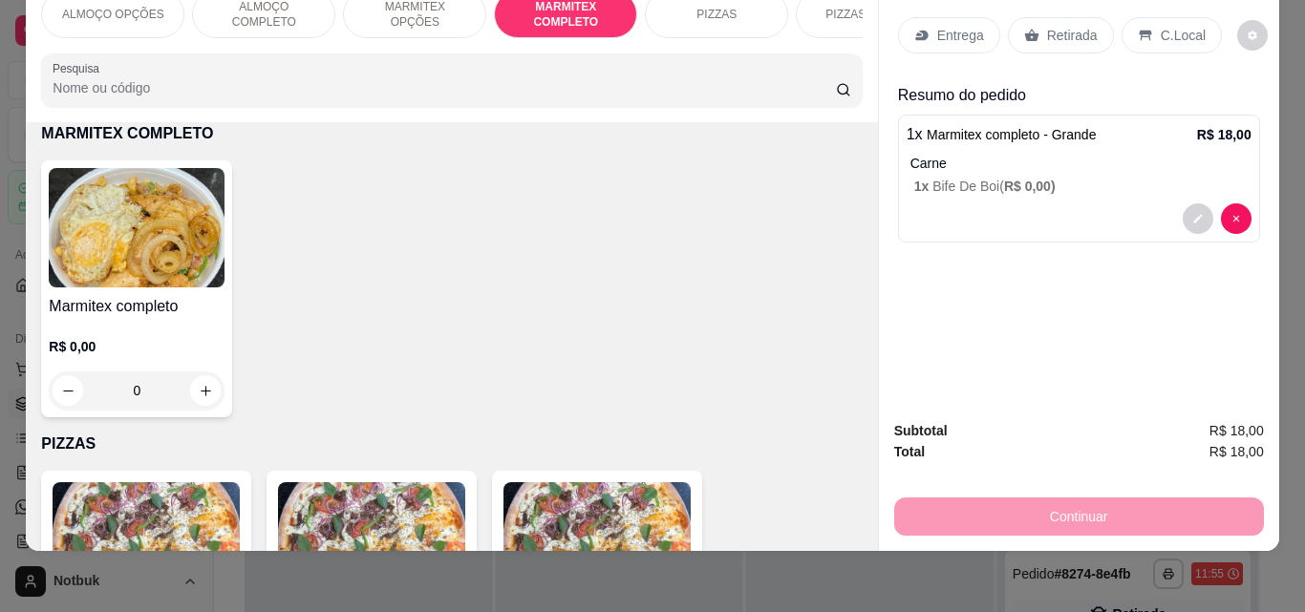
click at [971, 26] on p "Entrega" at bounding box center [960, 35] width 47 height 19
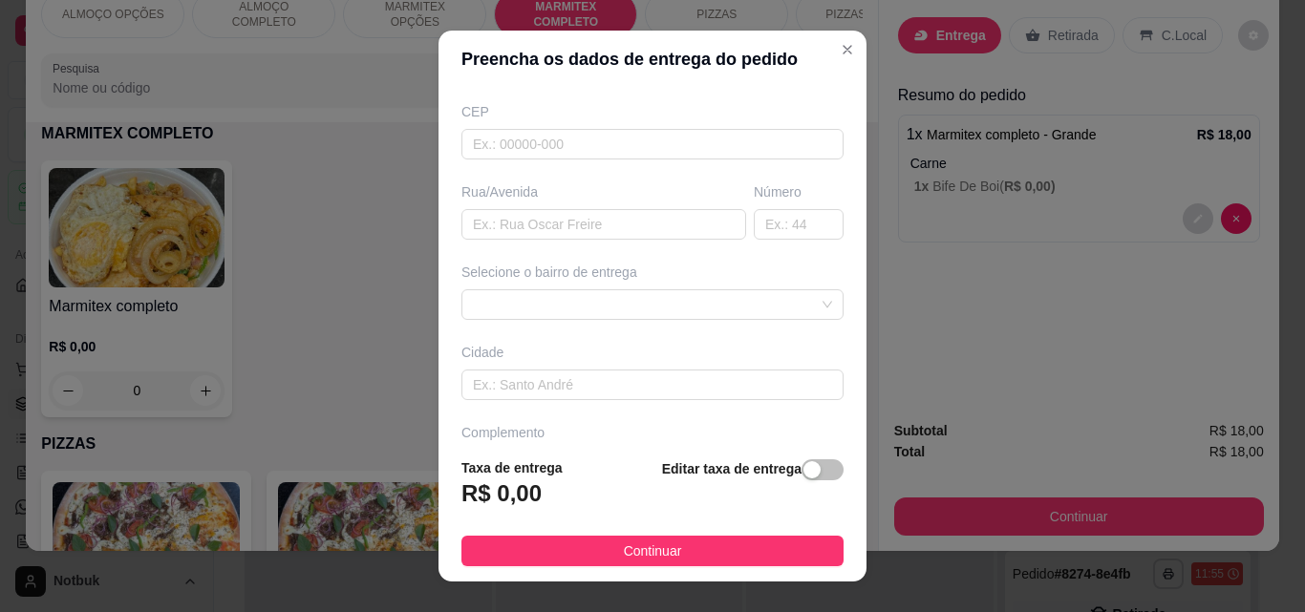
scroll to position [289, 0]
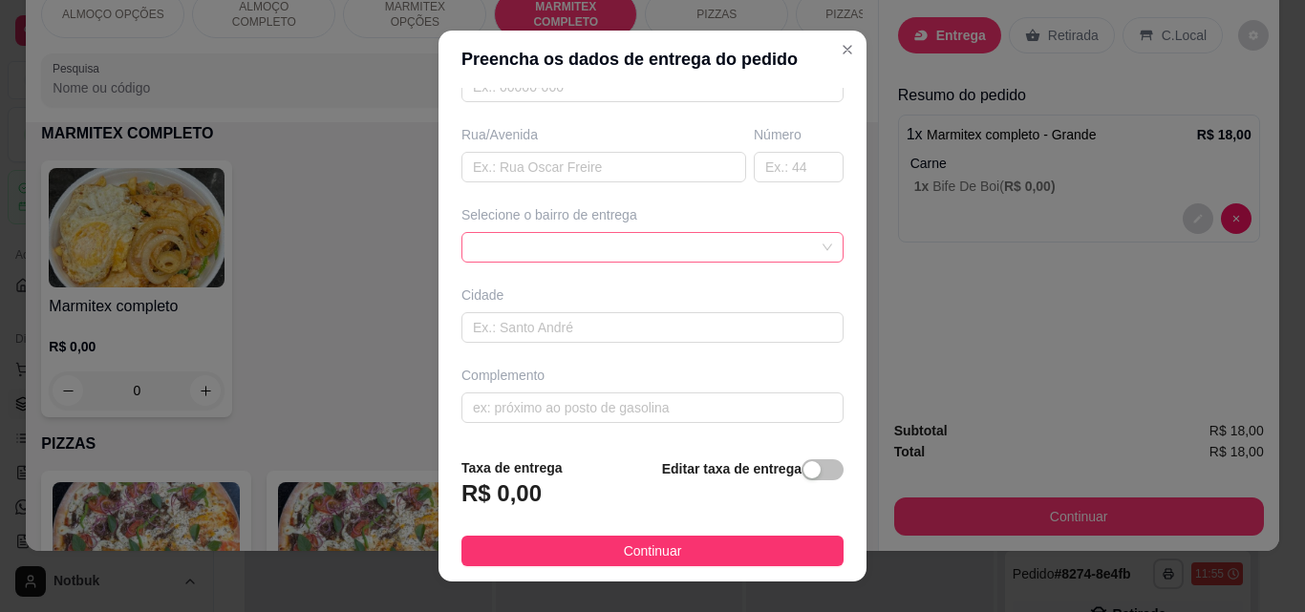
click at [800, 240] on div at bounding box center [652, 247] width 382 height 31
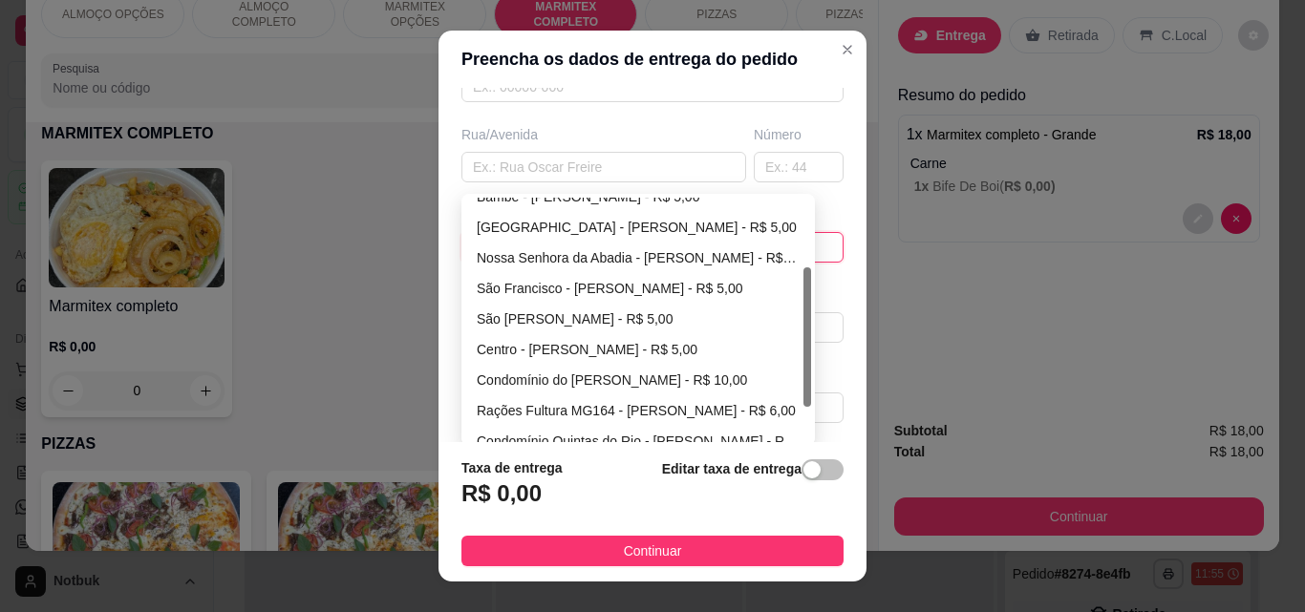
scroll to position [139, 0]
drag, startPoint x: 798, startPoint y: 301, endPoint x: 794, endPoint y: 380, distance: 79.4
click at [794, 380] on div "Bambé - [PERSON_NAME] - R$ 5,00 [GEOGRAPHIC_DATA] - [PERSON_NAME] - R$ 5,00 [GE…" at bounding box center [638, 320] width 346 height 245
click at [721, 405] on div "Rações Fultura MG164 - [PERSON_NAME] - R$ 6,00" at bounding box center [638, 410] width 323 height 21
type input "[PERSON_NAME]"
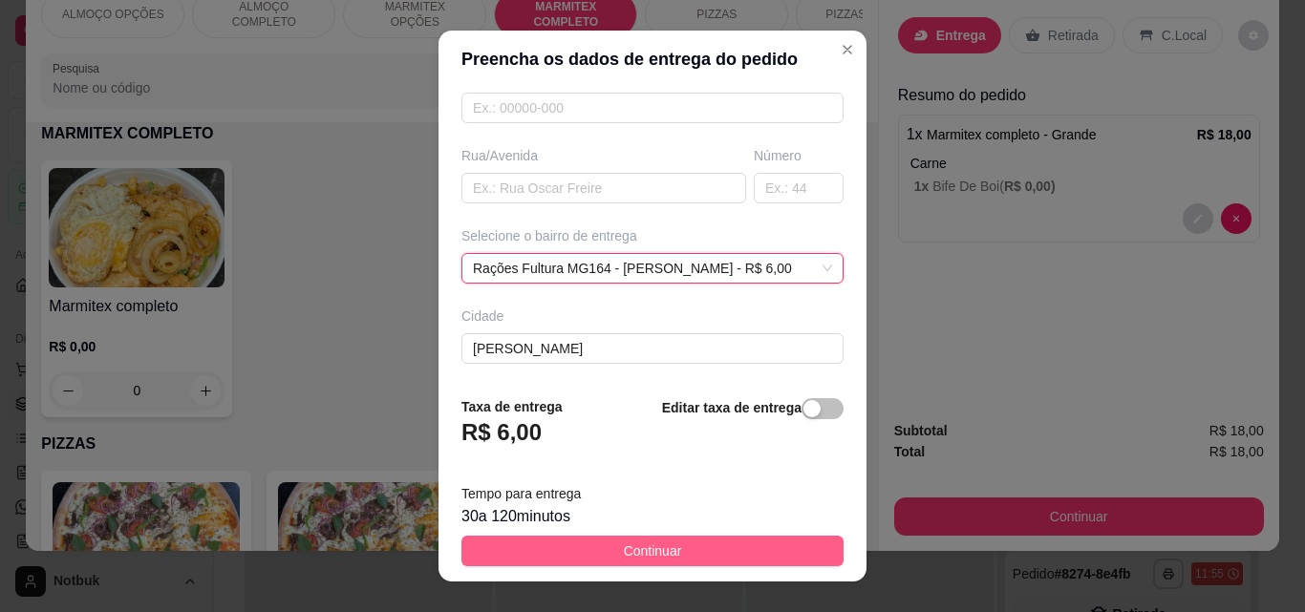
scroll to position [289, 0]
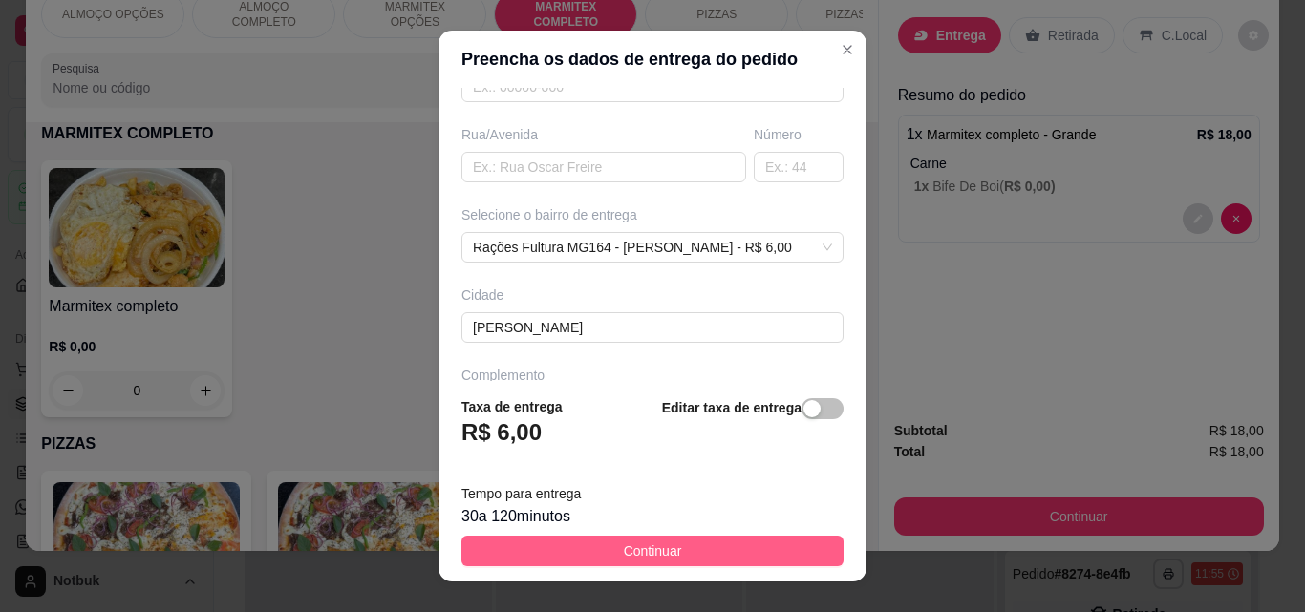
click at [696, 544] on button "Continuar" at bounding box center [652, 551] width 382 height 31
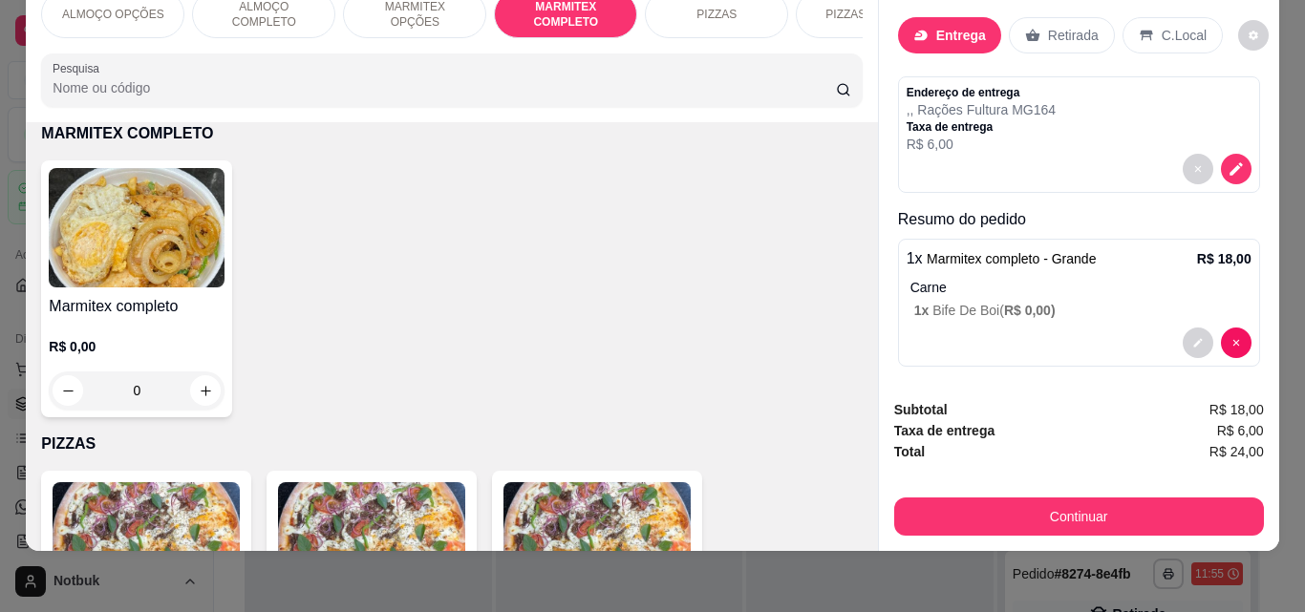
click at [987, 493] on div "Continuar" at bounding box center [1079, 514] width 370 height 43
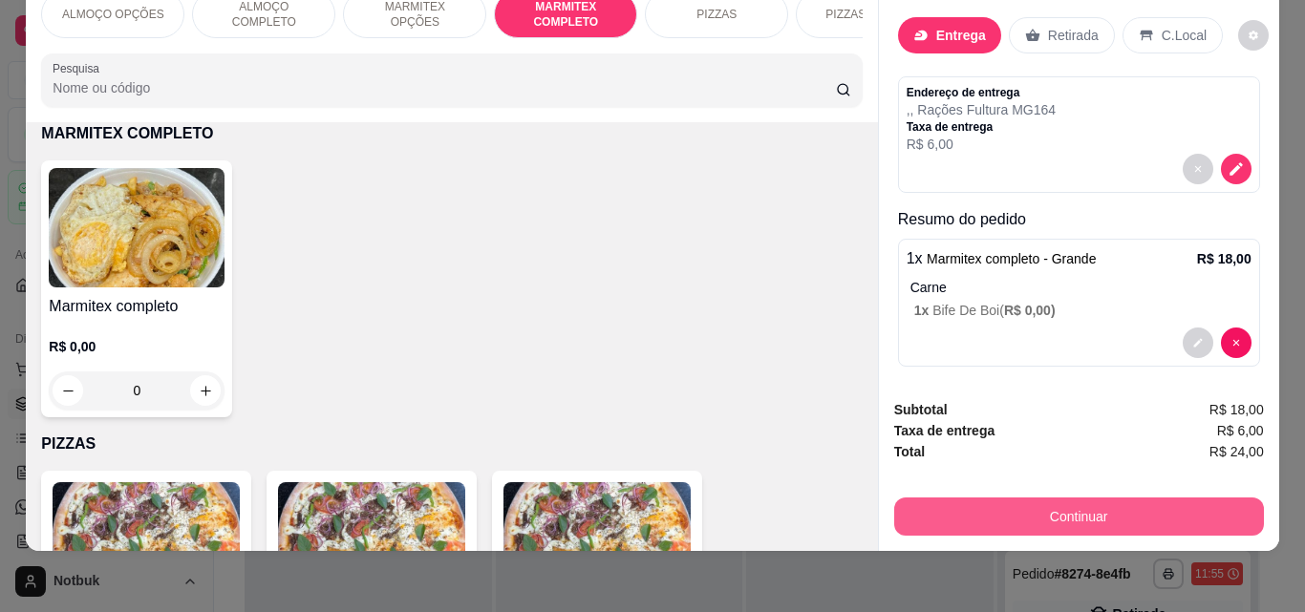
click at [987, 498] on button "Continuar" at bounding box center [1079, 517] width 370 height 38
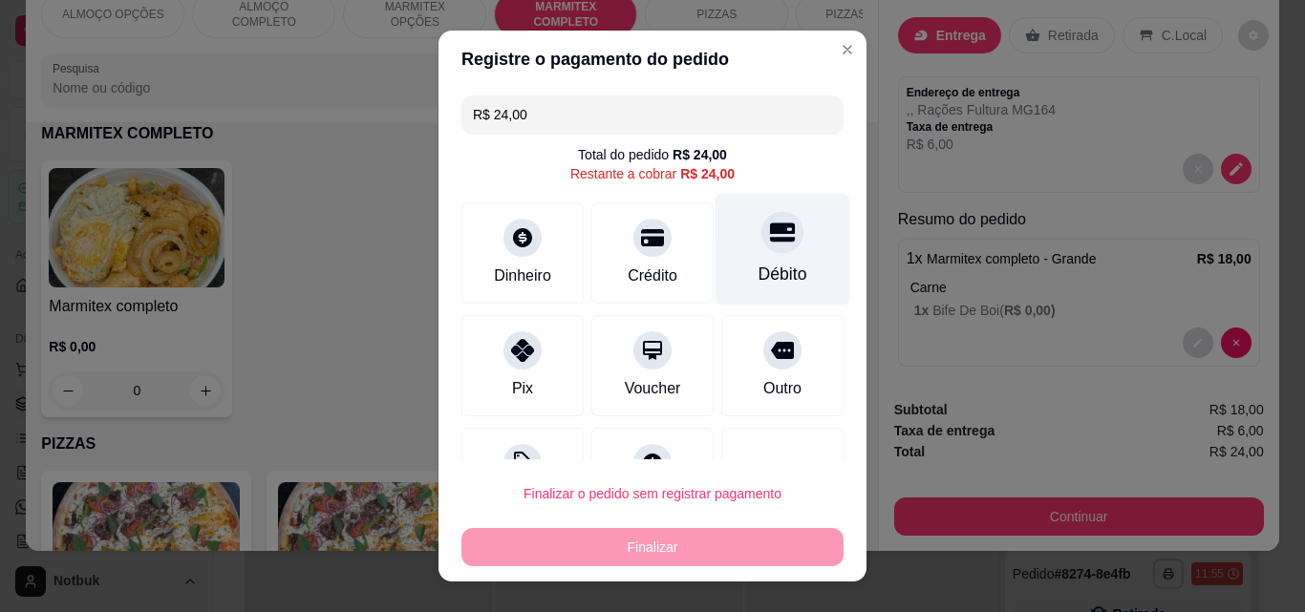
click at [770, 237] on icon at bounding box center [782, 232] width 25 height 25
type input "R$ 0,00"
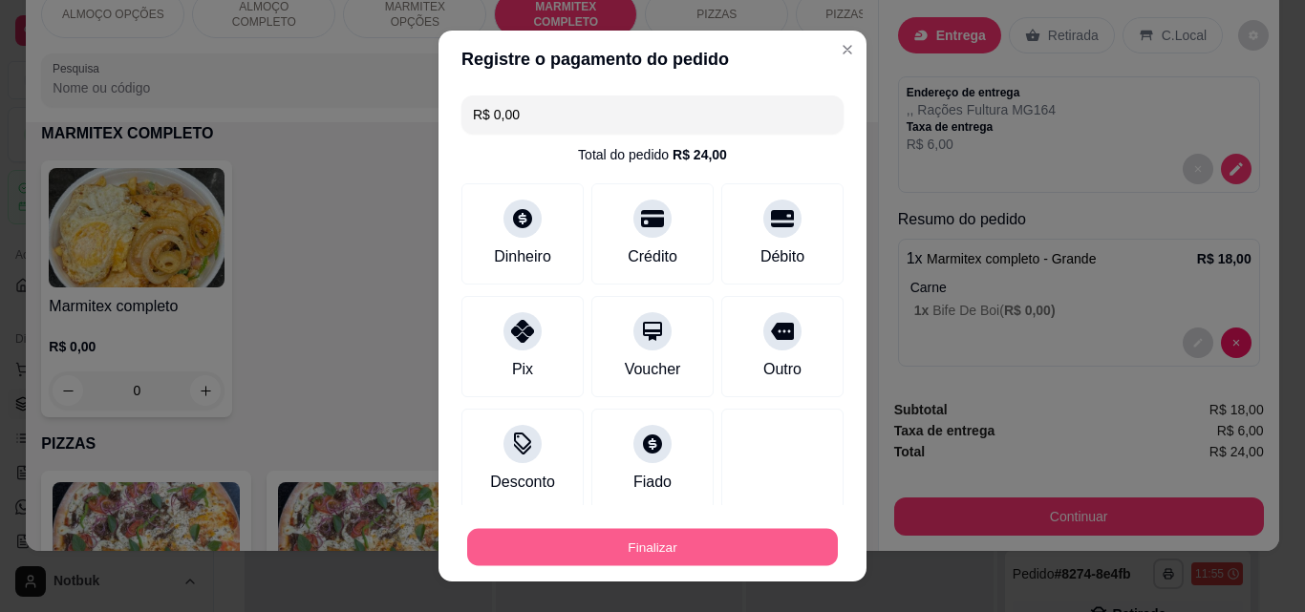
click at [683, 547] on button "Finalizar" at bounding box center [652, 547] width 371 height 37
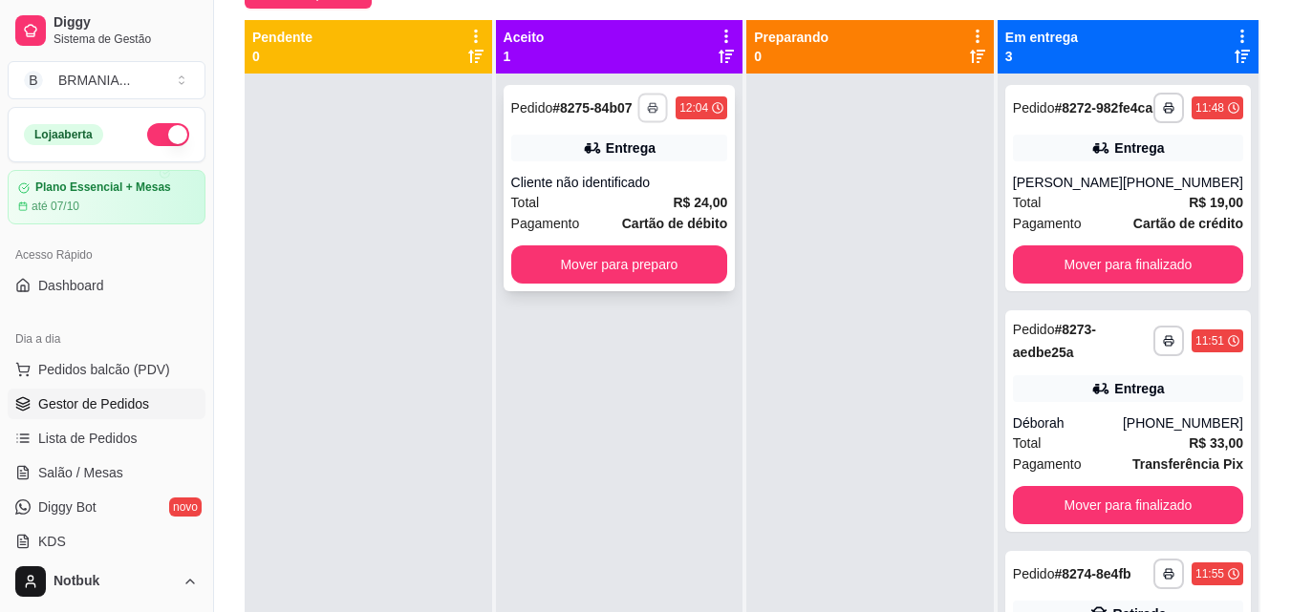
click at [655, 105] on polyline "button" at bounding box center [653, 104] width 6 height 3
click at [632, 172] on button "IMPRESSORA" at bounding box center [602, 175] width 134 height 30
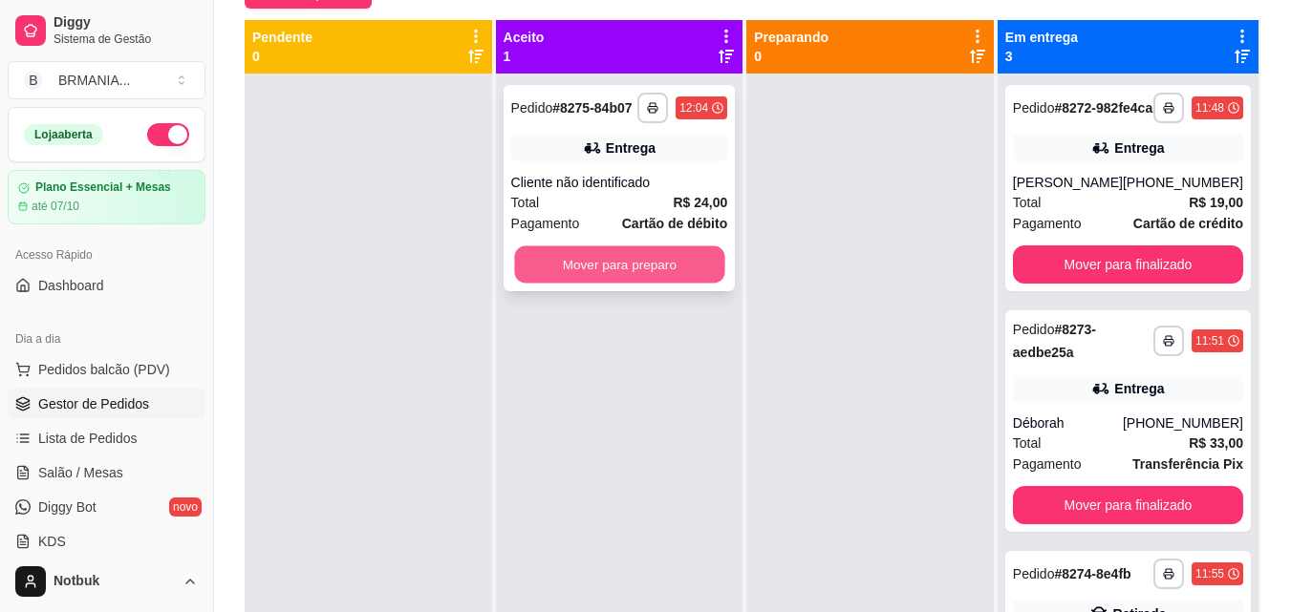
click at [632, 255] on button "Mover para preparo" at bounding box center [619, 264] width 210 height 37
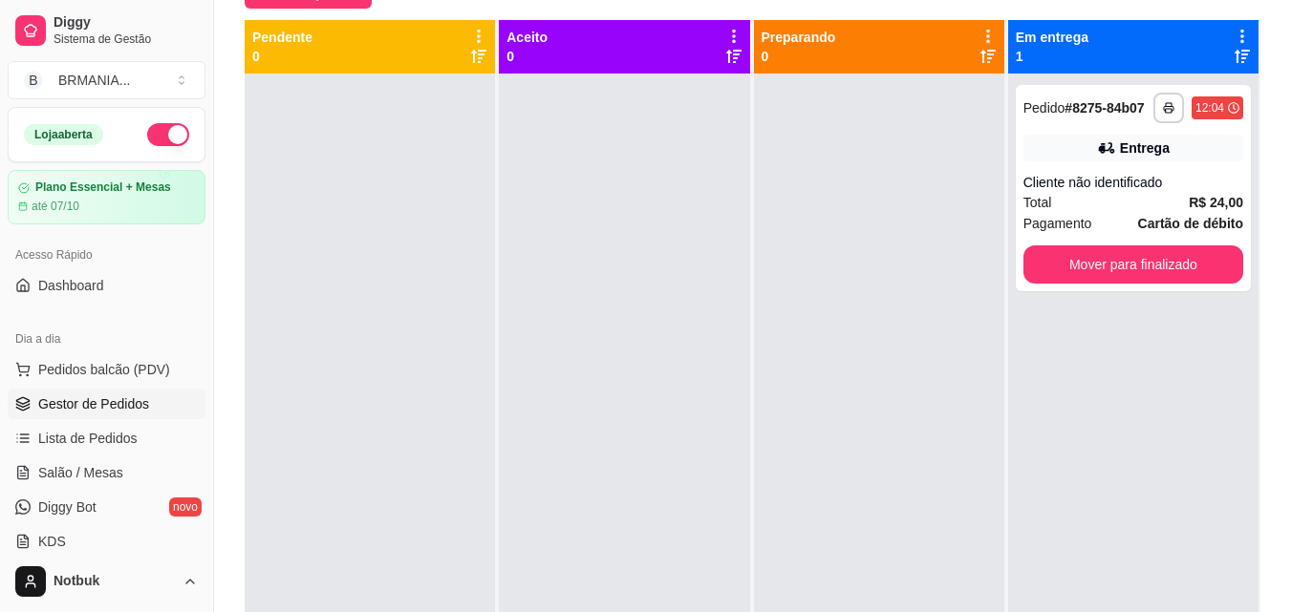
drag, startPoint x: 1304, startPoint y: 585, endPoint x: 899, endPoint y: 481, distance: 417.9
click at [899, 481] on div at bounding box center [879, 380] width 250 height 612
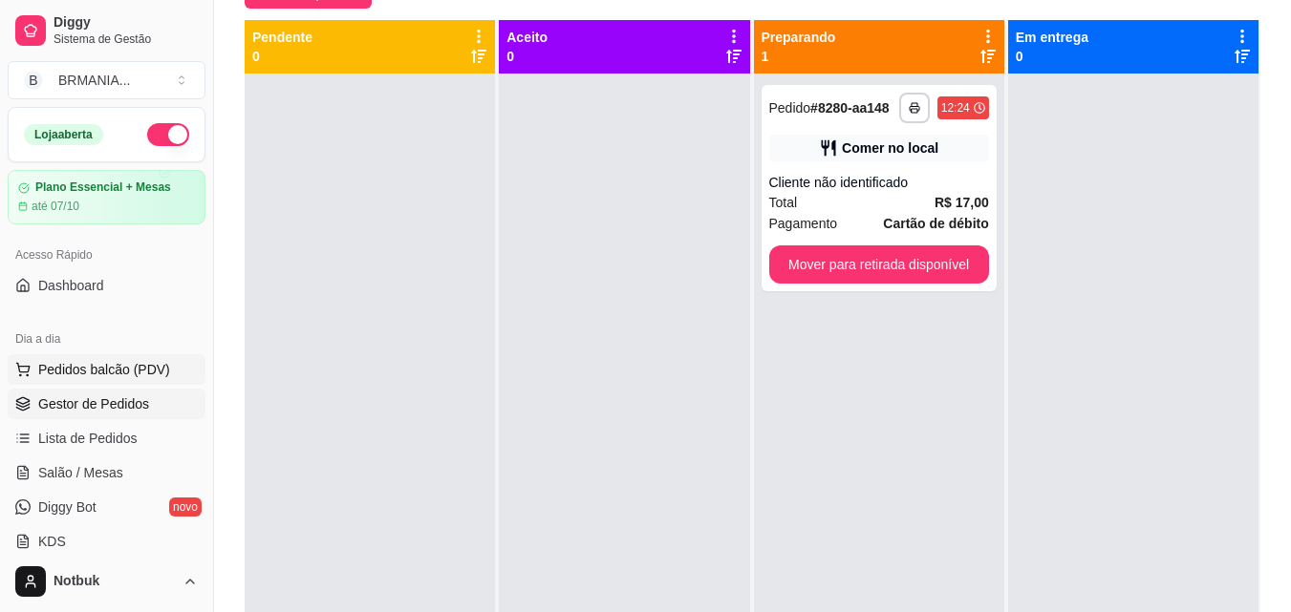
click at [185, 380] on button "Pedidos balcão (PDV)" at bounding box center [107, 369] width 198 height 31
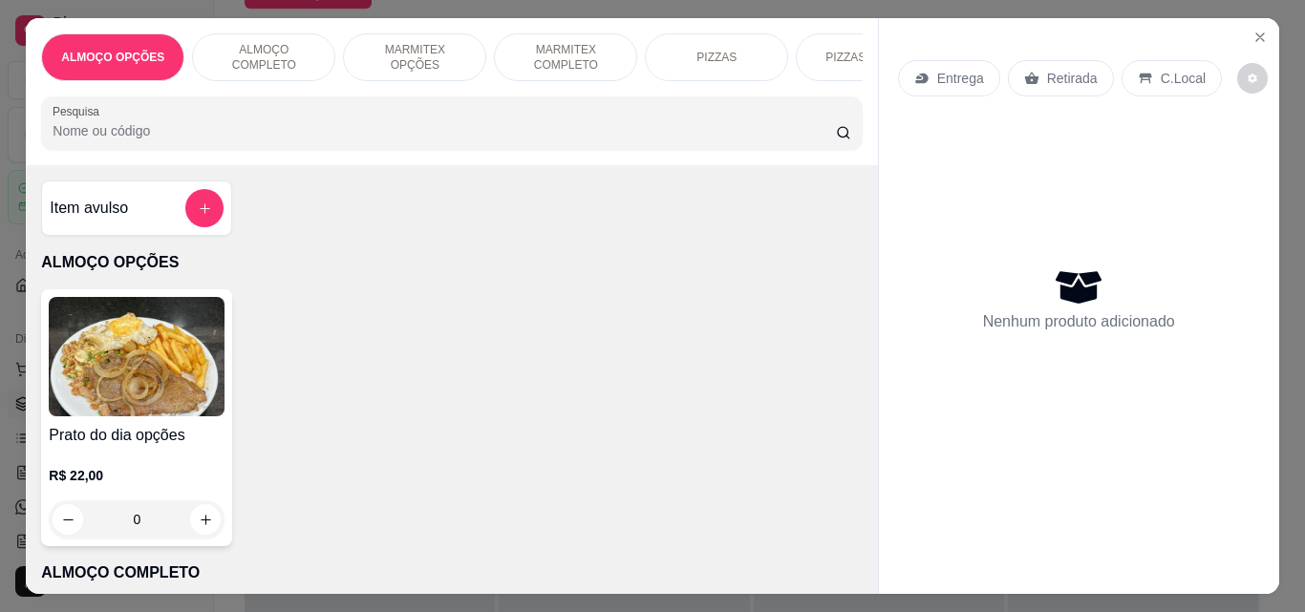
click at [256, 52] on p "ALMOÇO COMPLETO" at bounding box center [263, 57] width 111 height 31
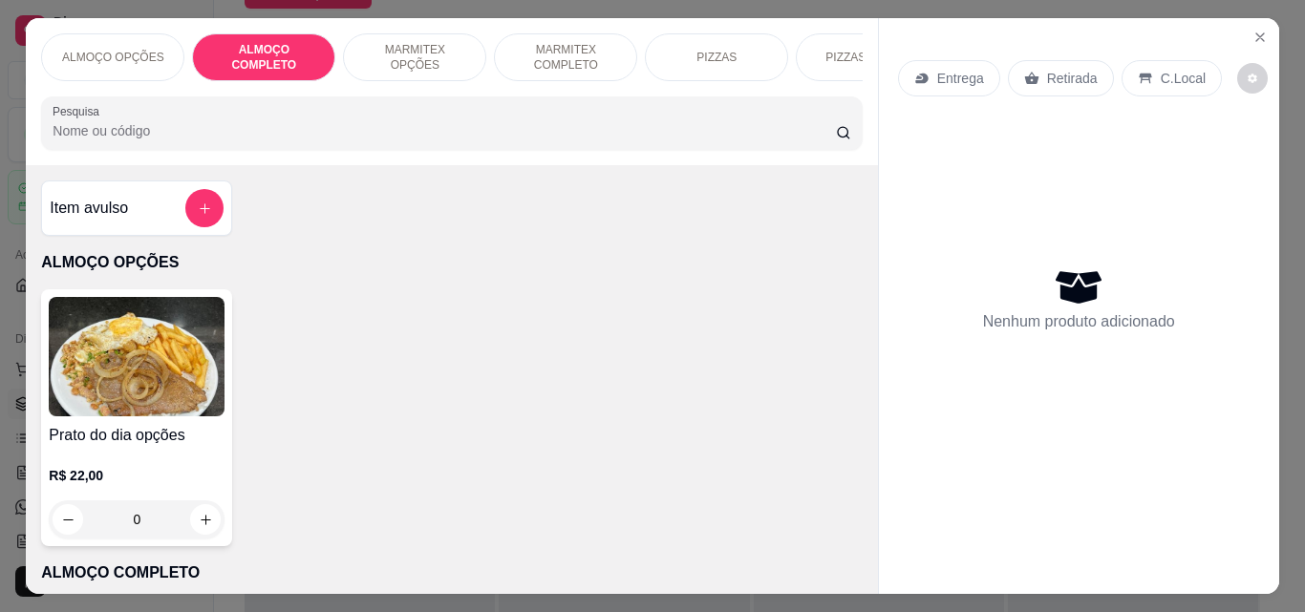
scroll to position [50, 0]
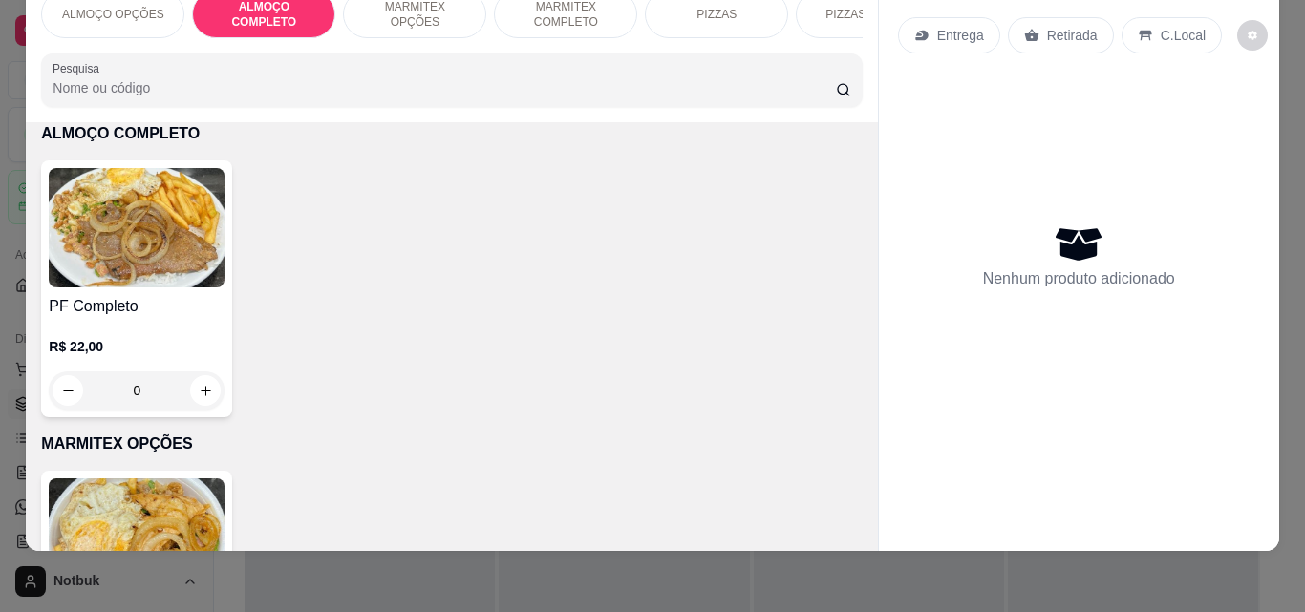
click at [126, 251] on img at bounding box center [137, 227] width 176 height 119
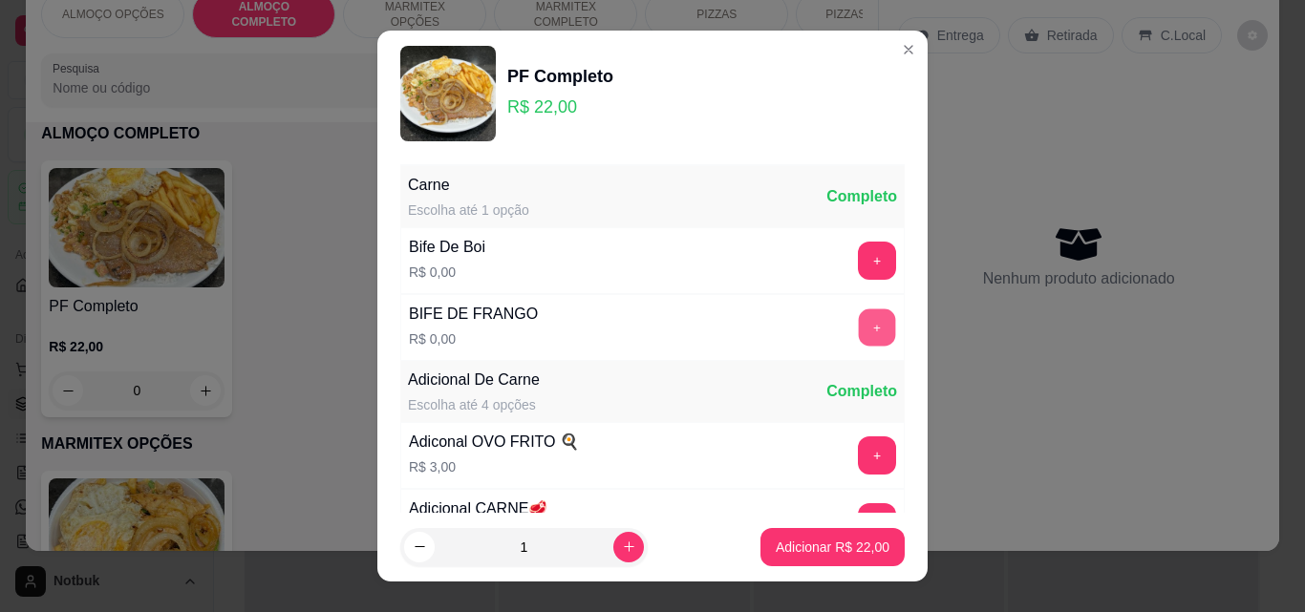
click at [859, 326] on button "+" at bounding box center [877, 327] width 37 height 37
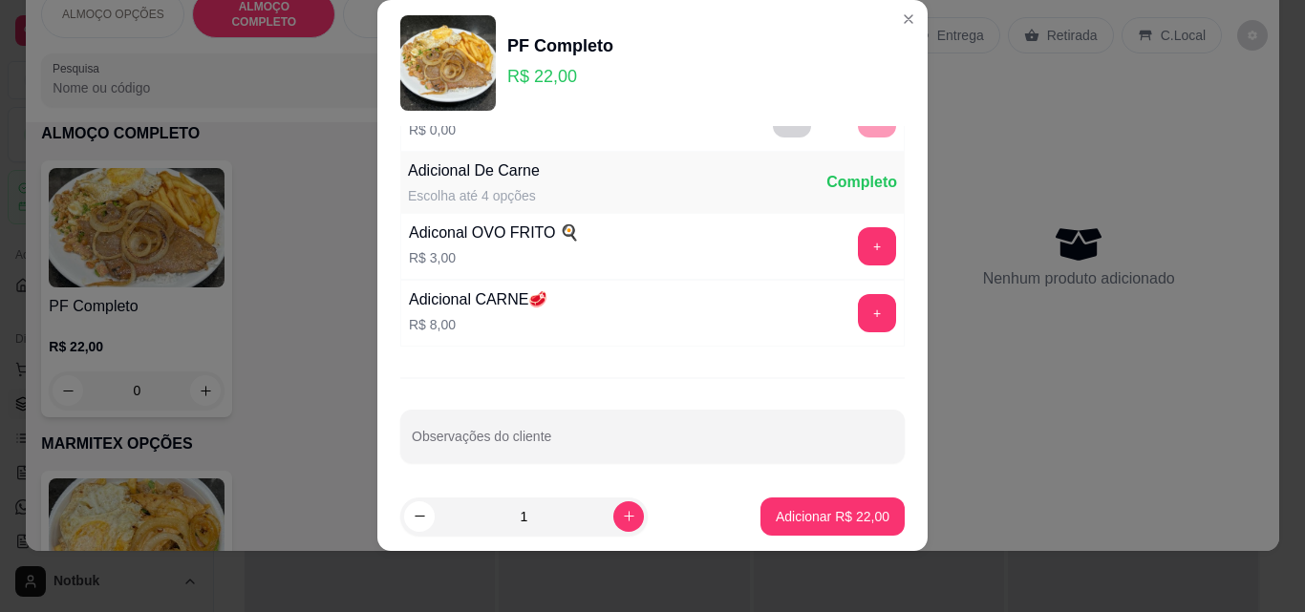
scroll to position [186, 0]
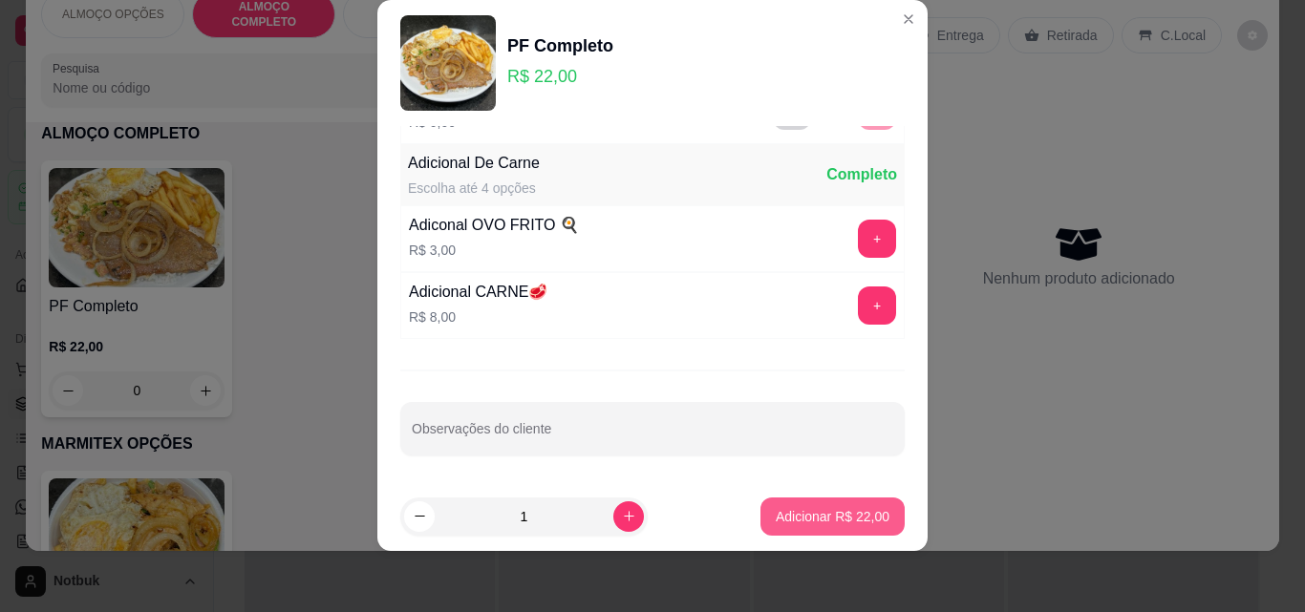
click at [830, 523] on p "Adicionar R$ 22,00" at bounding box center [833, 516] width 114 height 19
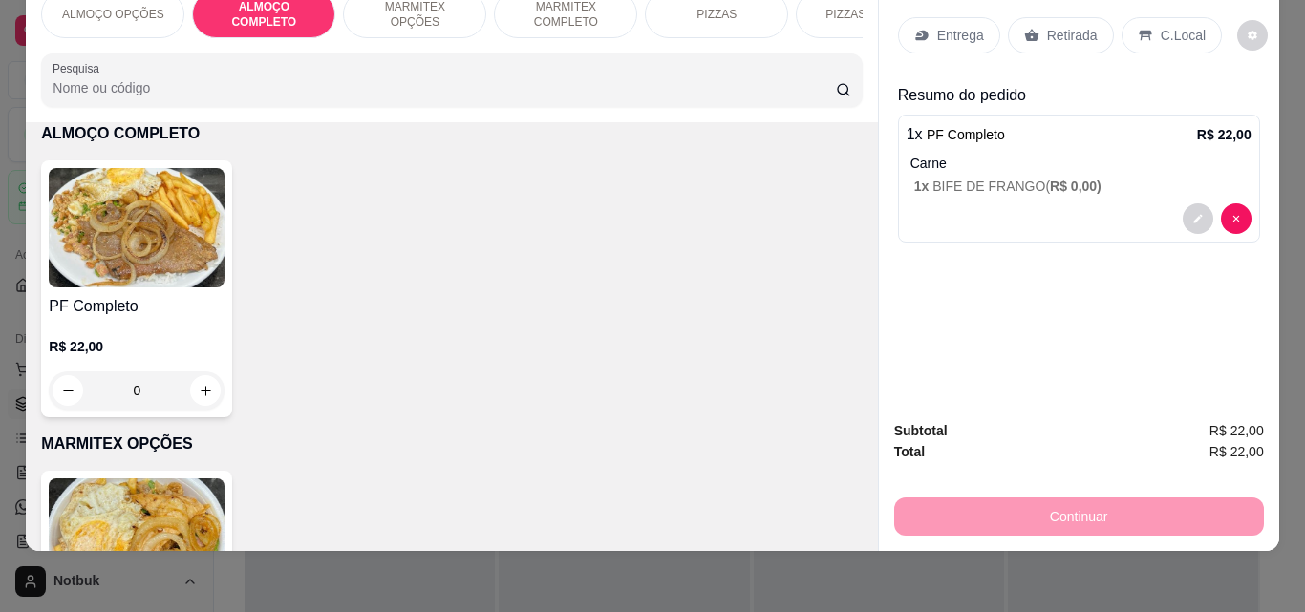
click at [987, 17] on div "C.Local" at bounding box center [1171, 35] width 100 height 36
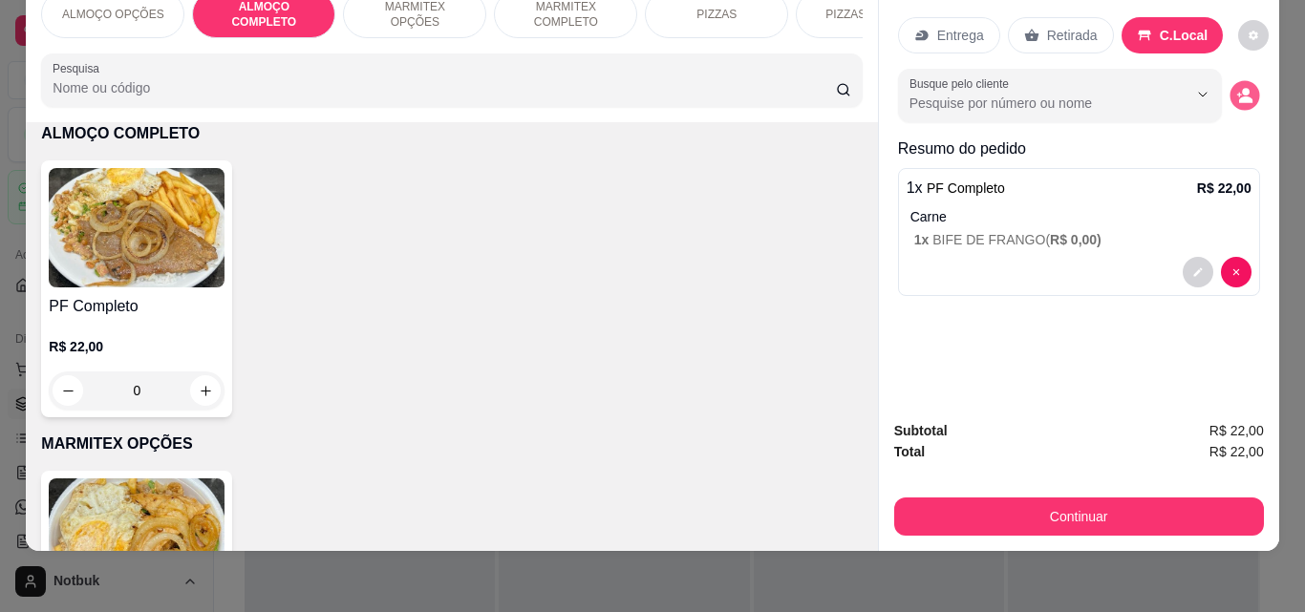
click at [987, 81] on button "decrease-product-quantity" at bounding box center [1244, 96] width 30 height 30
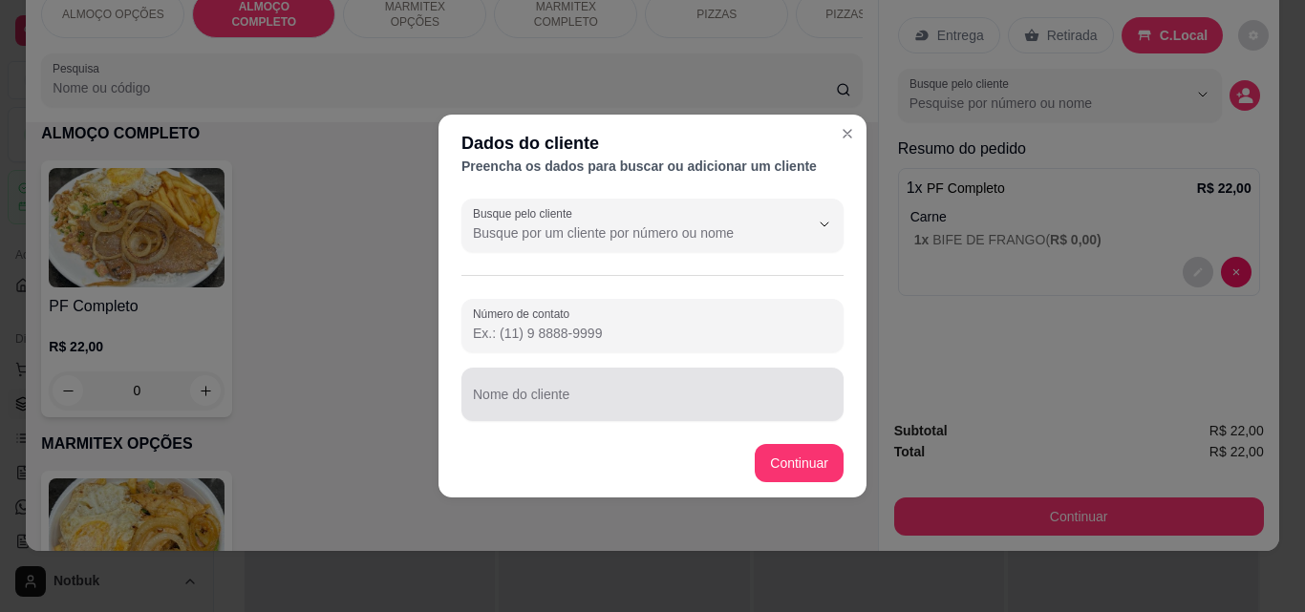
click at [736, 385] on div at bounding box center [652, 394] width 359 height 38
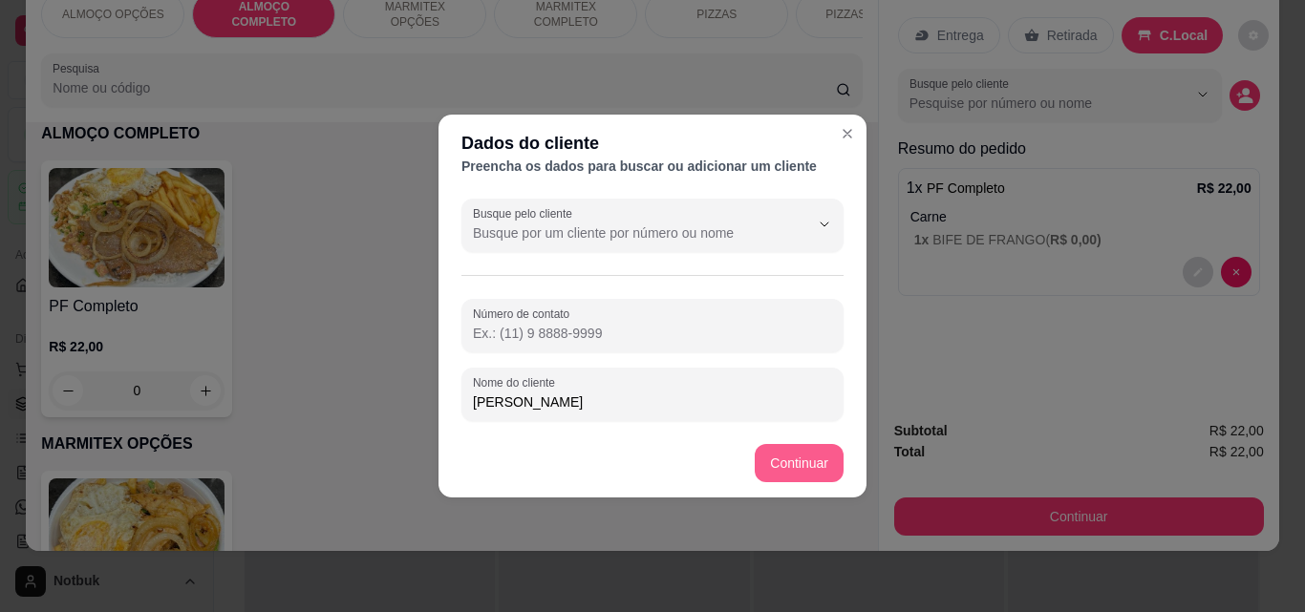
type input "[PERSON_NAME]"
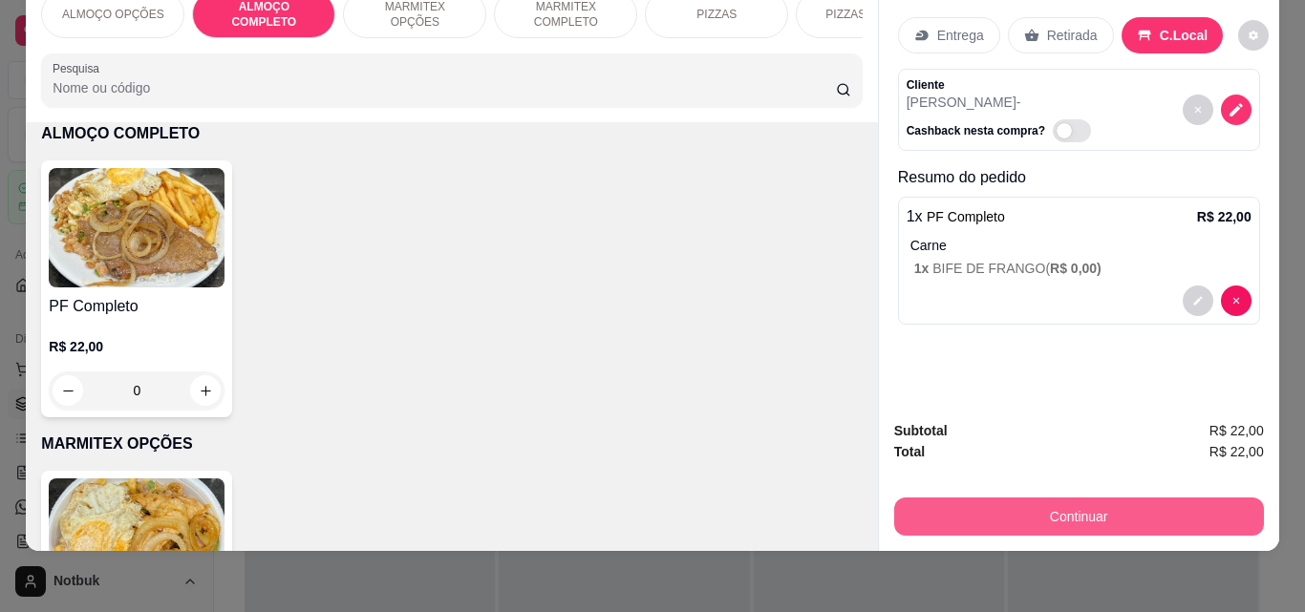
click at [940, 498] on button "Continuar" at bounding box center [1079, 517] width 370 height 38
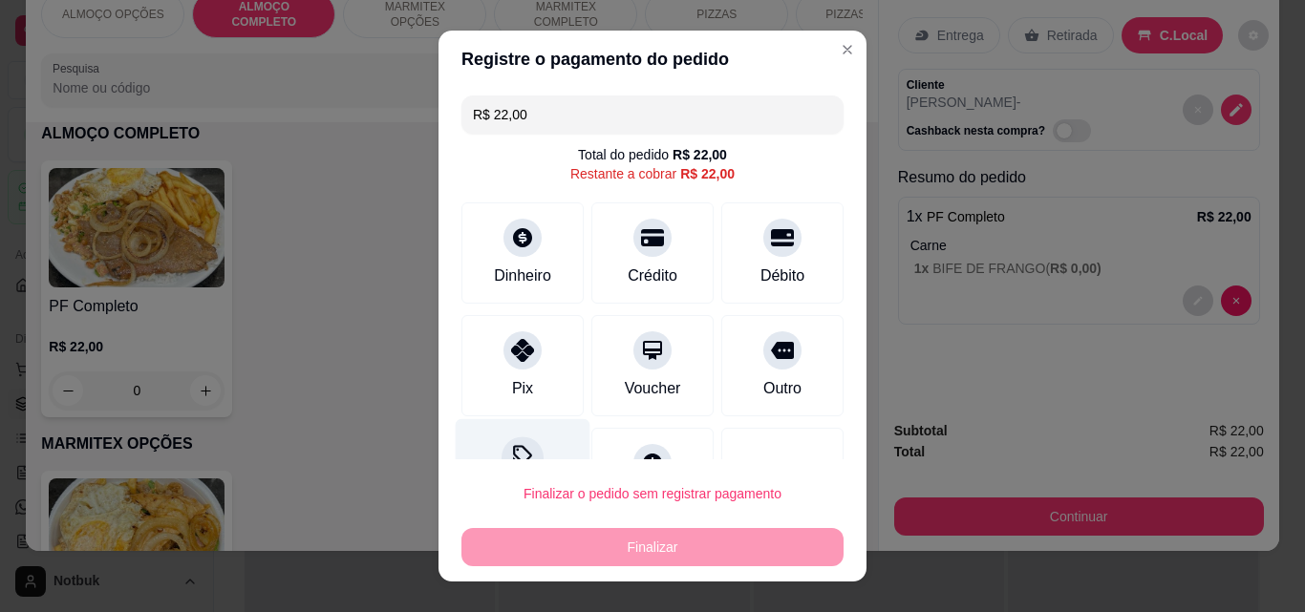
click at [524, 454] on div at bounding box center [522, 458] width 42 height 42
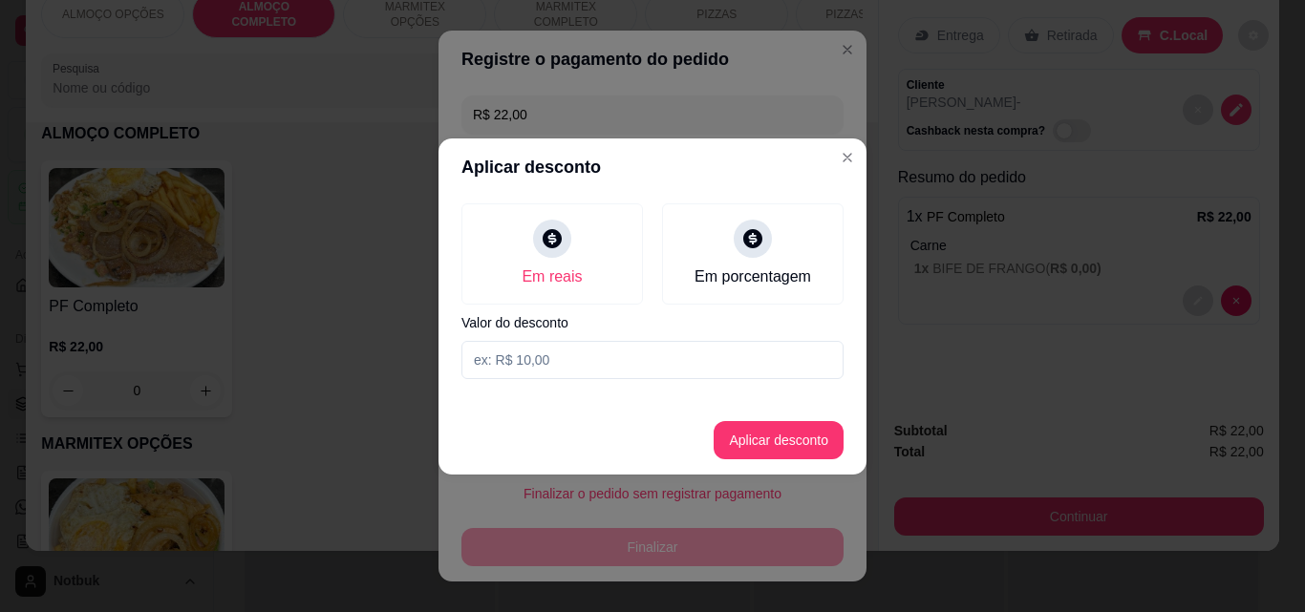
click at [522, 366] on input at bounding box center [652, 360] width 382 height 38
type input "2,00"
click at [742, 439] on button "Aplicar desconto" at bounding box center [778, 439] width 125 height 37
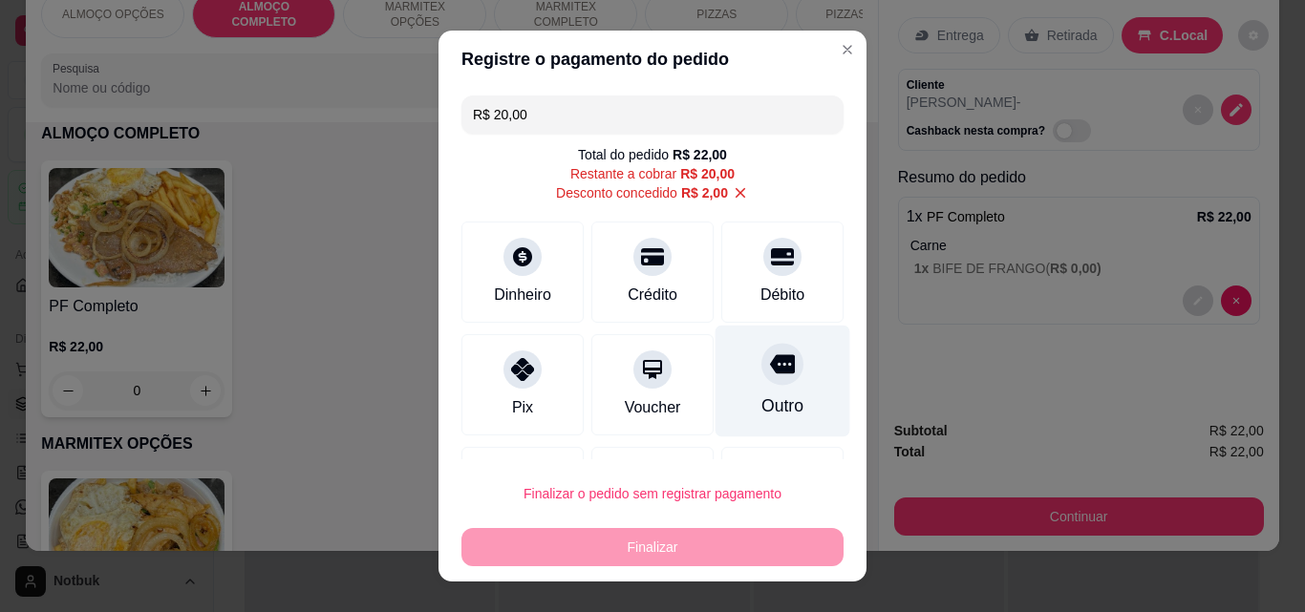
click at [770, 362] on icon at bounding box center [782, 364] width 25 height 19
type input "R$ 0,00"
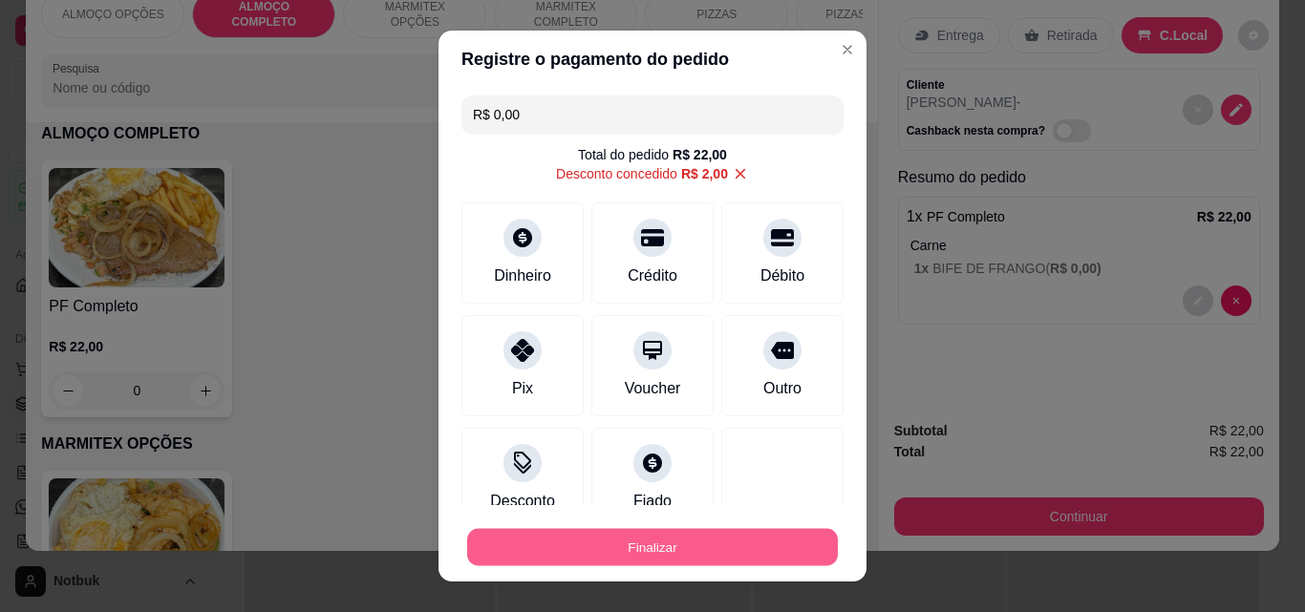
click at [679, 546] on button "Finalizar" at bounding box center [652, 547] width 371 height 37
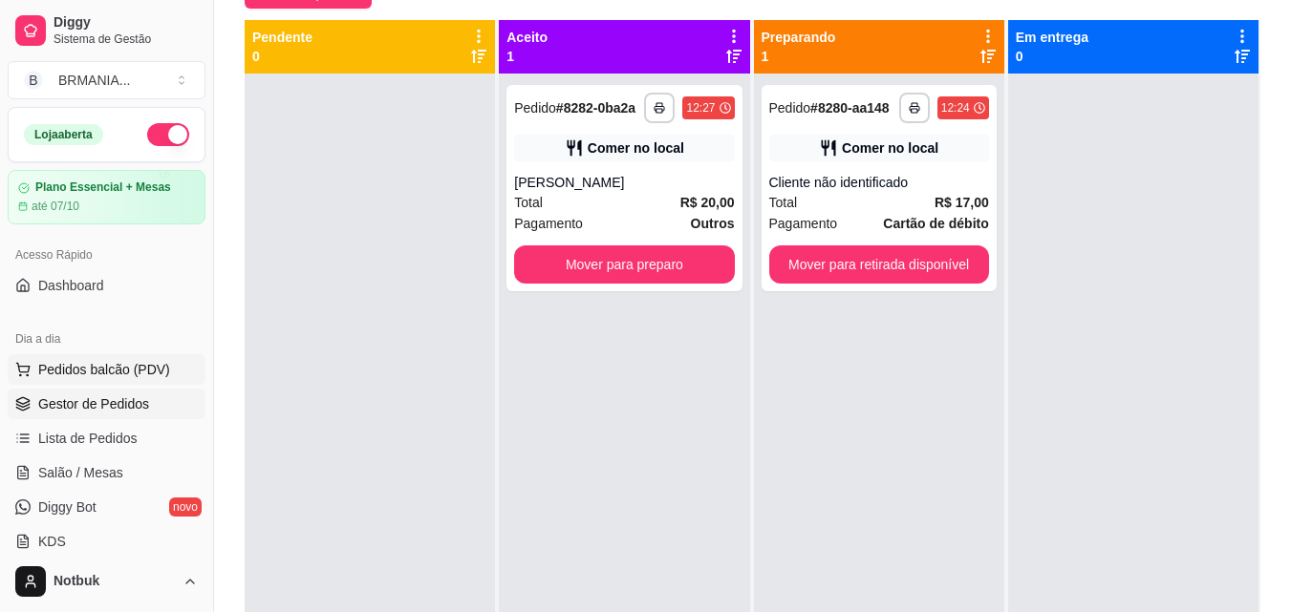
click at [161, 369] on span "Pedidos balcão (PDV)" at bounding box center [104, 369] width 132 height 19
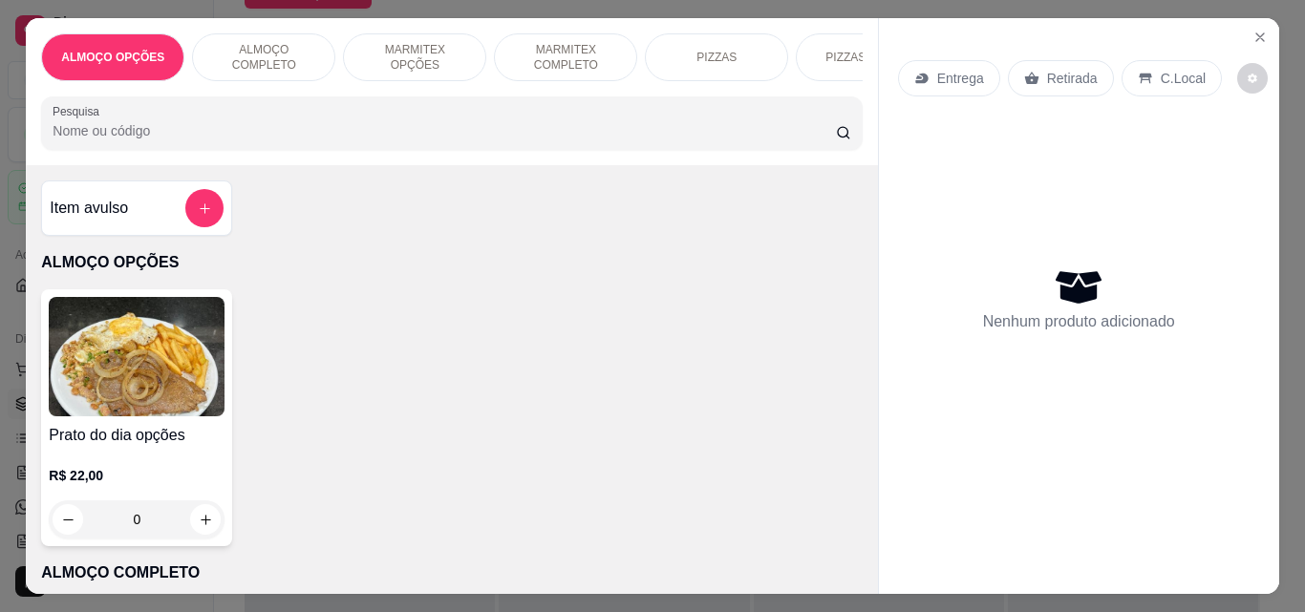
click at [249, 55] on p "ALMOÇO COMPLETO" at bounding box center [263, 57] width 111 height 31
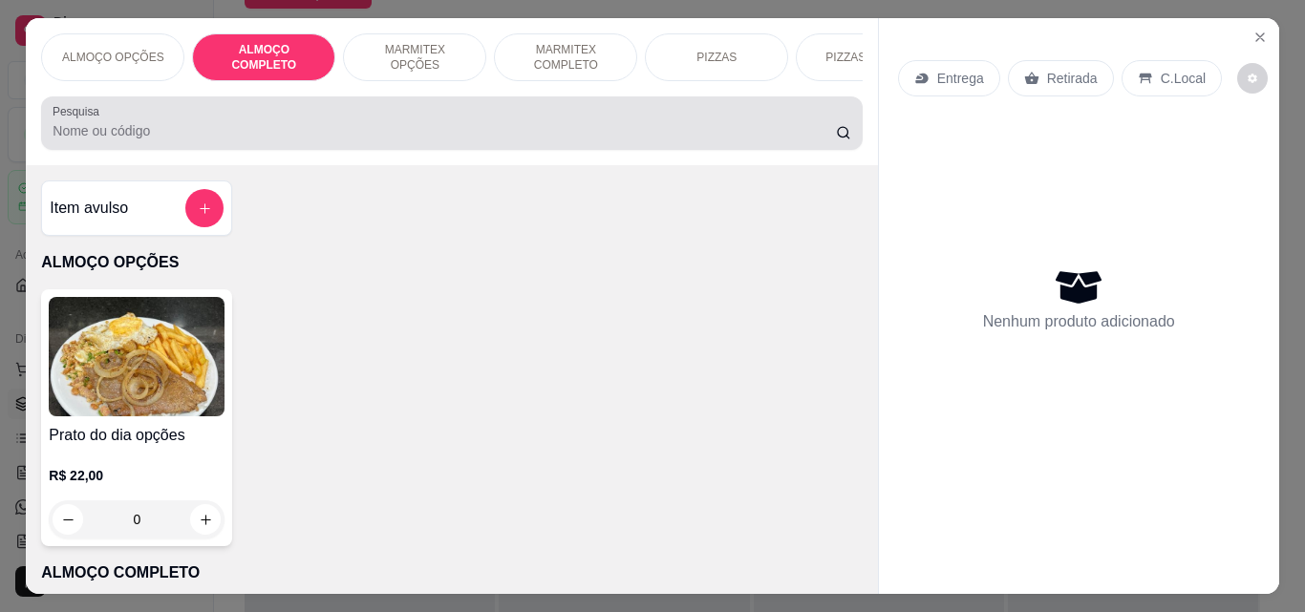
scroll to position [50, 0]
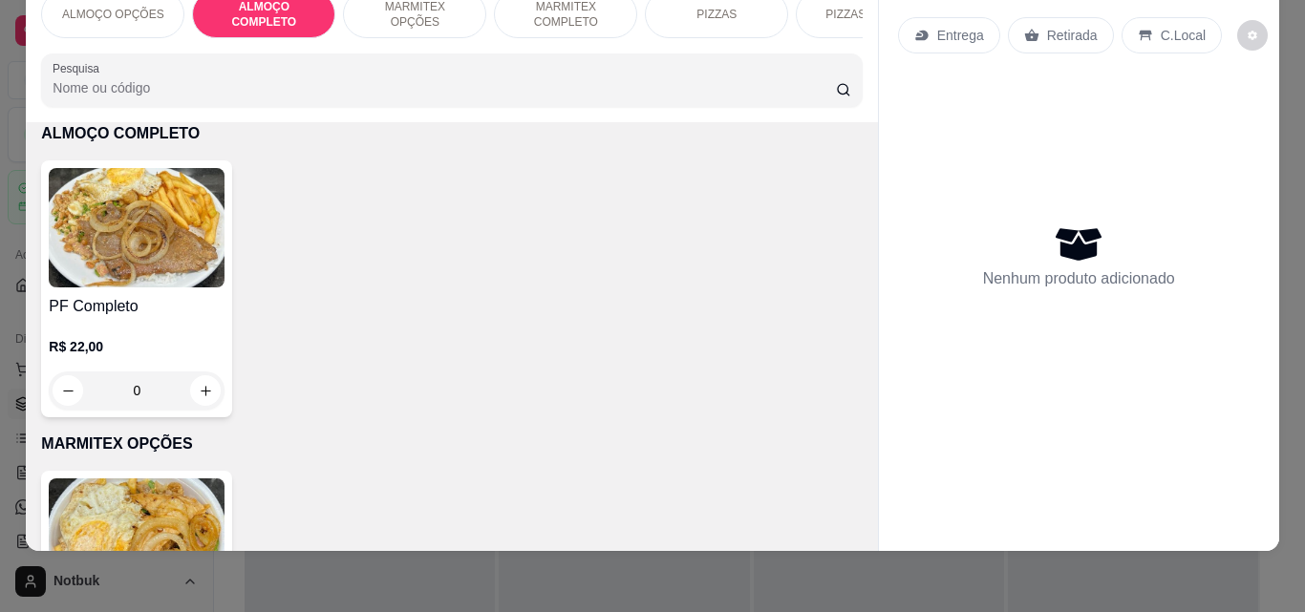
click at [164, 298] on h4 "PF Completo" at bounding box center [137, 306] width 176 height 23
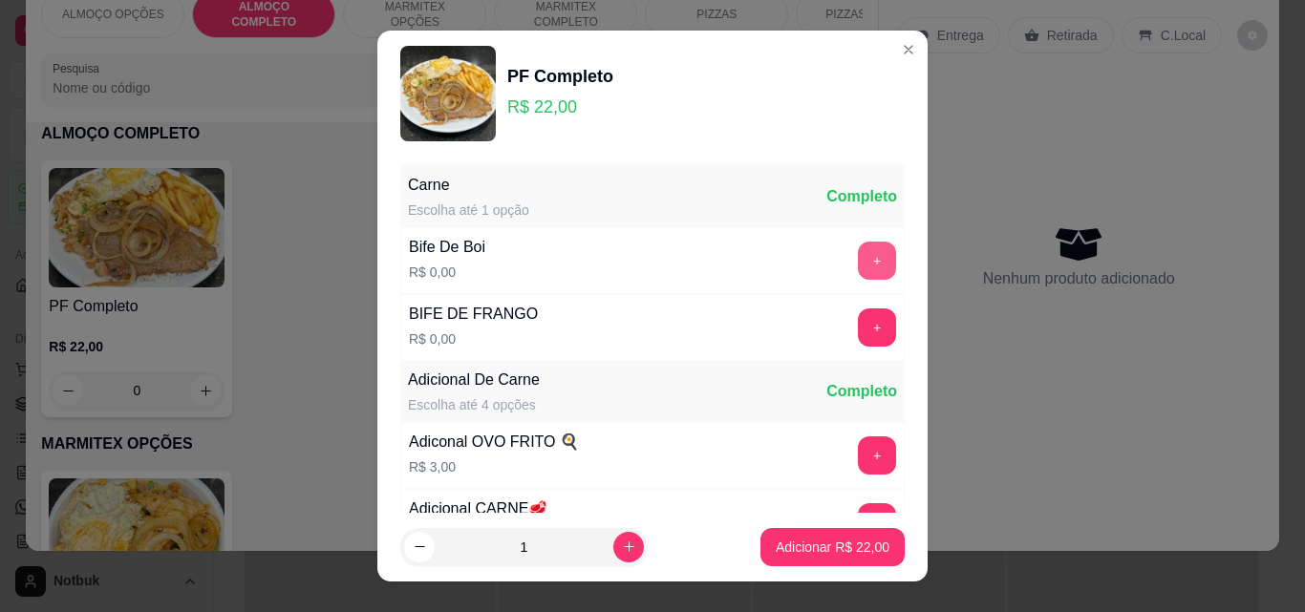
click at [858, 255] on button "+" at bounding box center [877, 261] width 38 height 38
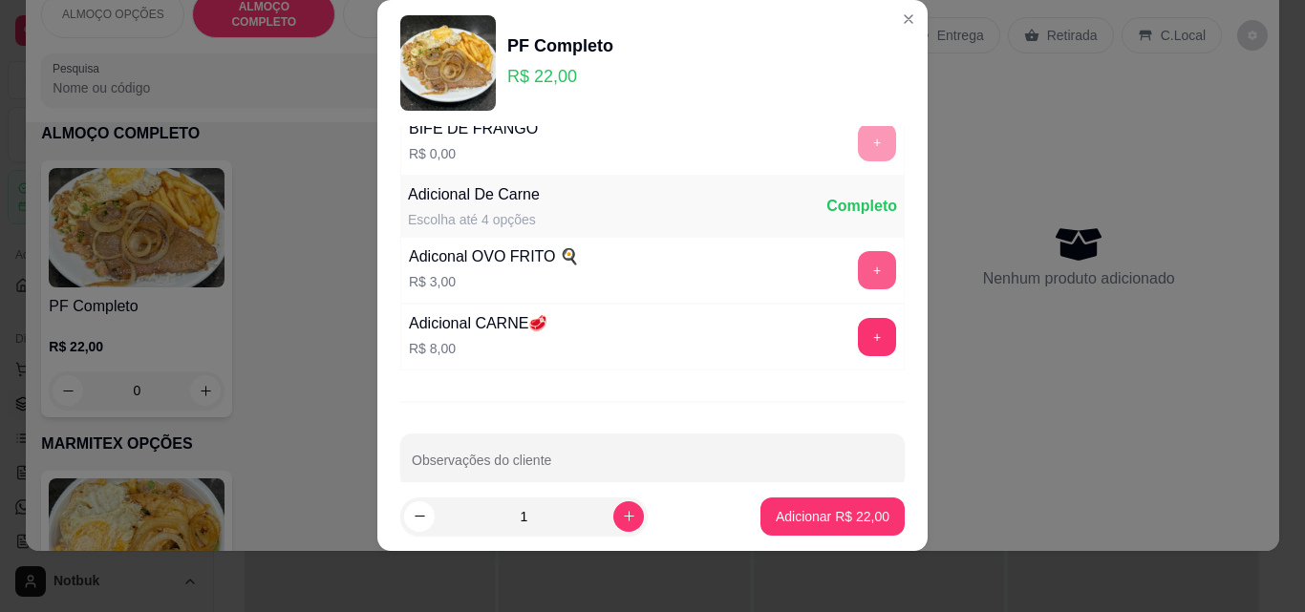
scroll to position [186, 0]
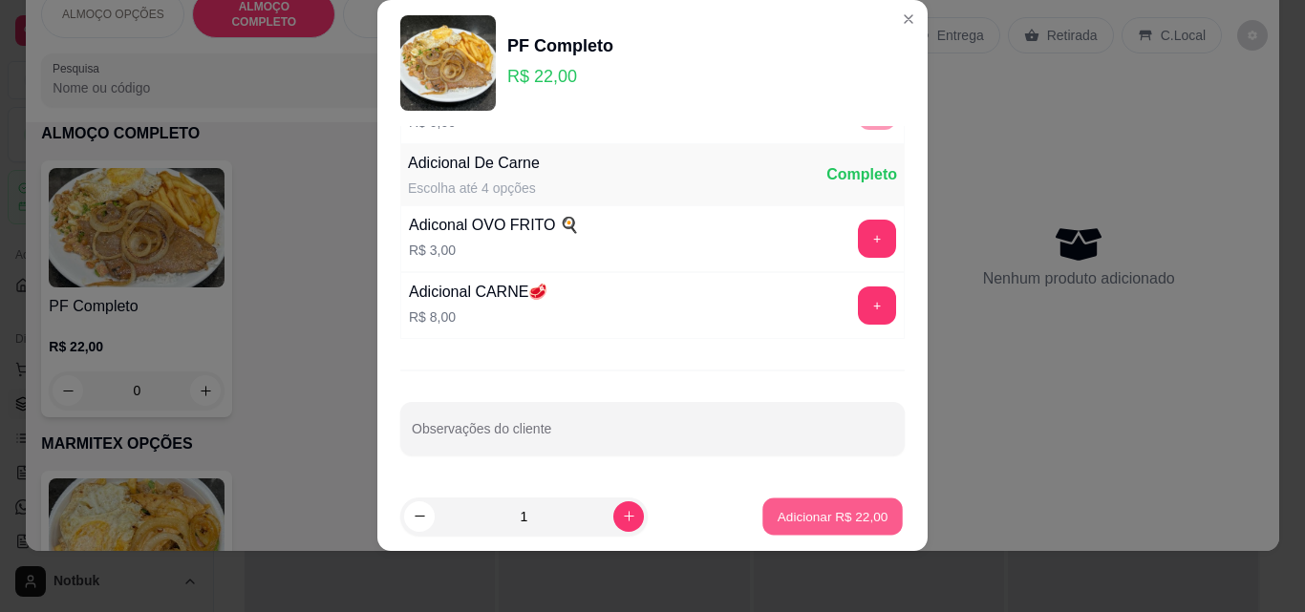
click at [835, 514] on p "Adicionar R$ 22,00" at bounding box center [833, 516] width 111 height 18
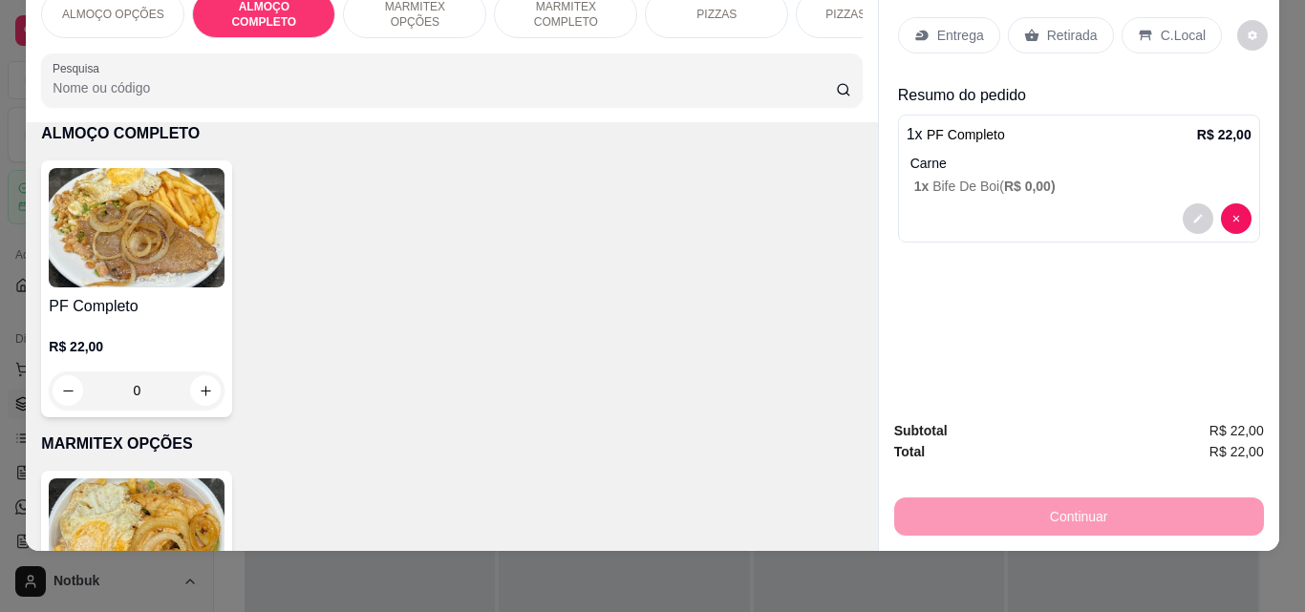
click at [987, 26] on p "C.Local" at bounding box center [1183, 35] width 45 height 19
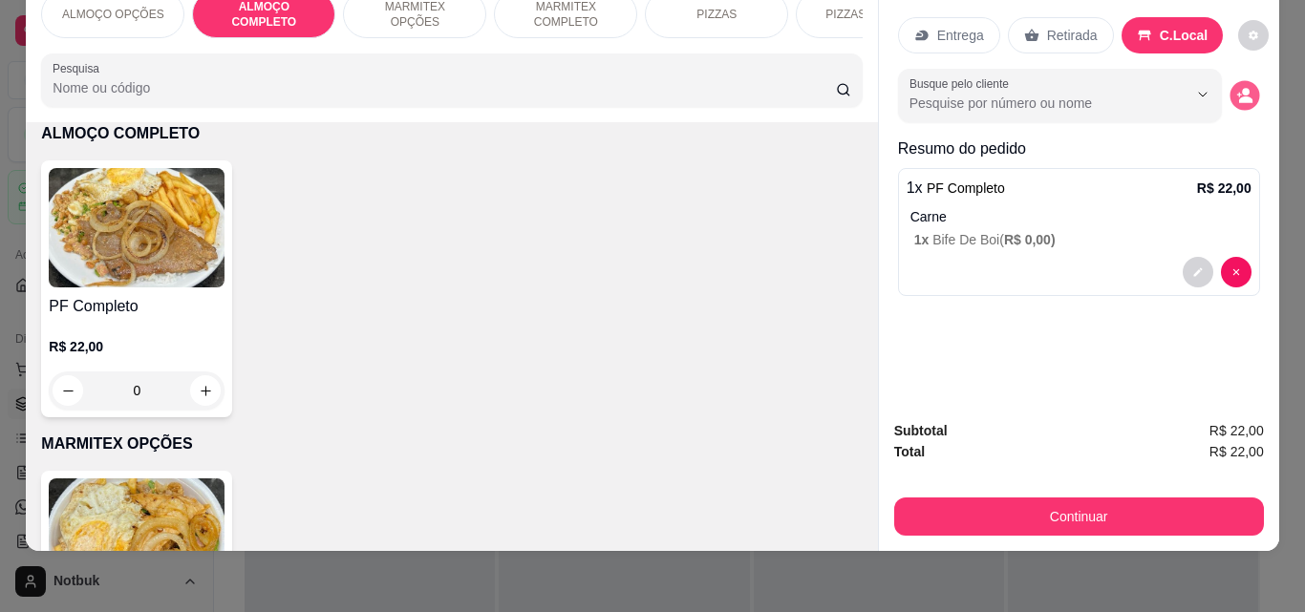
click at [987, 88] on icon "decrease-product-quantity" at bounding box center [1244, 96] width 16 height 16
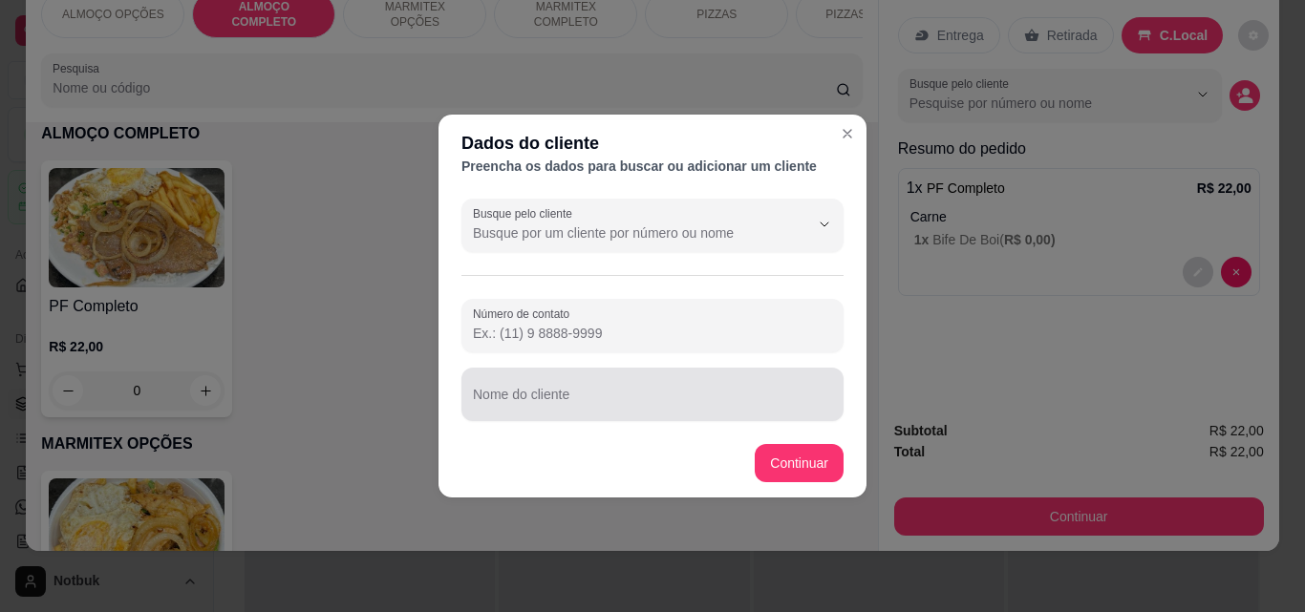
click at [729, 420] on div "Nome do cliente" at bounding box center [652, 394] width 382 height 53
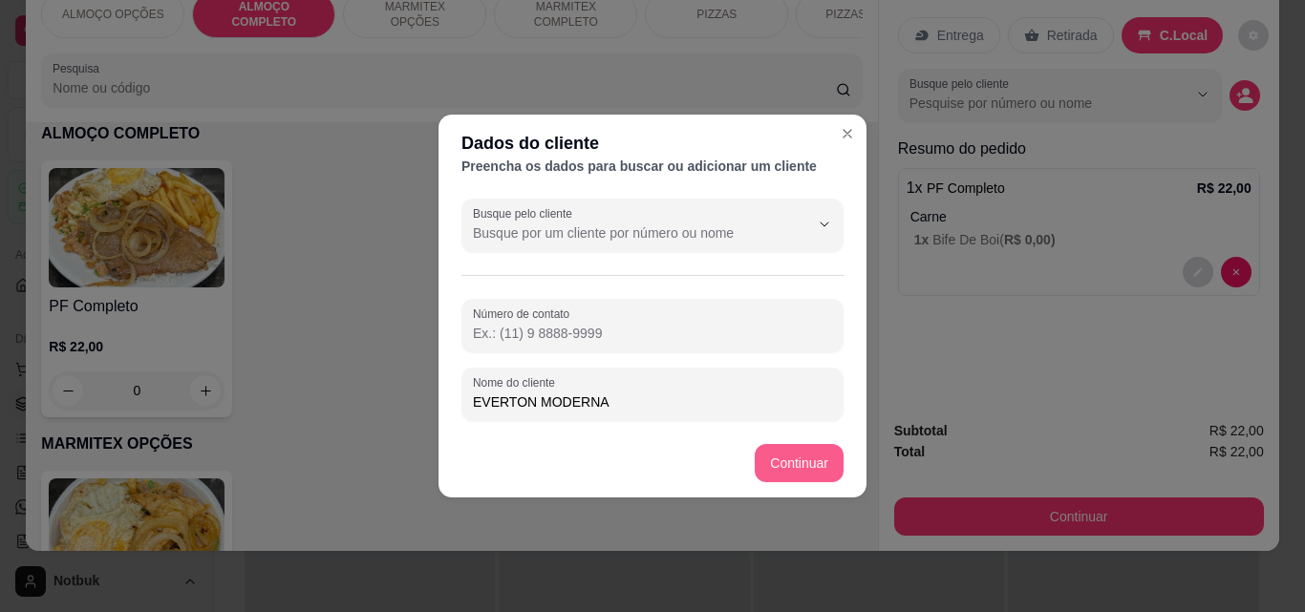
type input "EVERTON MODERNA"
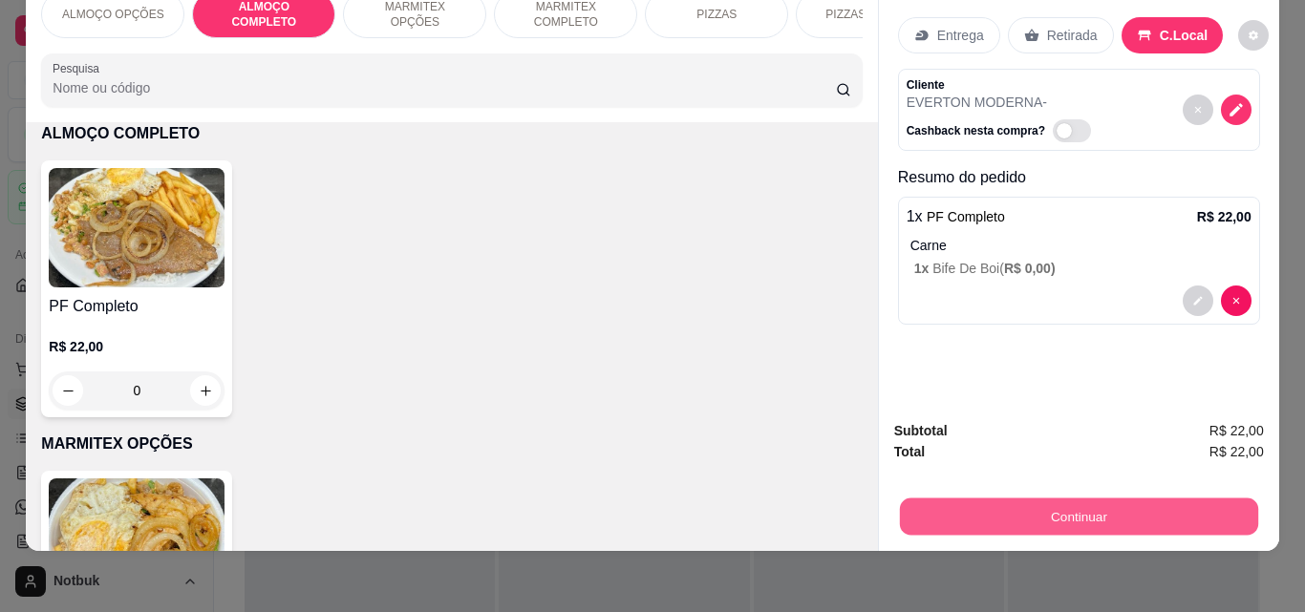
click at [976, 498] on button "Continuar" at bounding box center [1078, 516] width 358 height 37
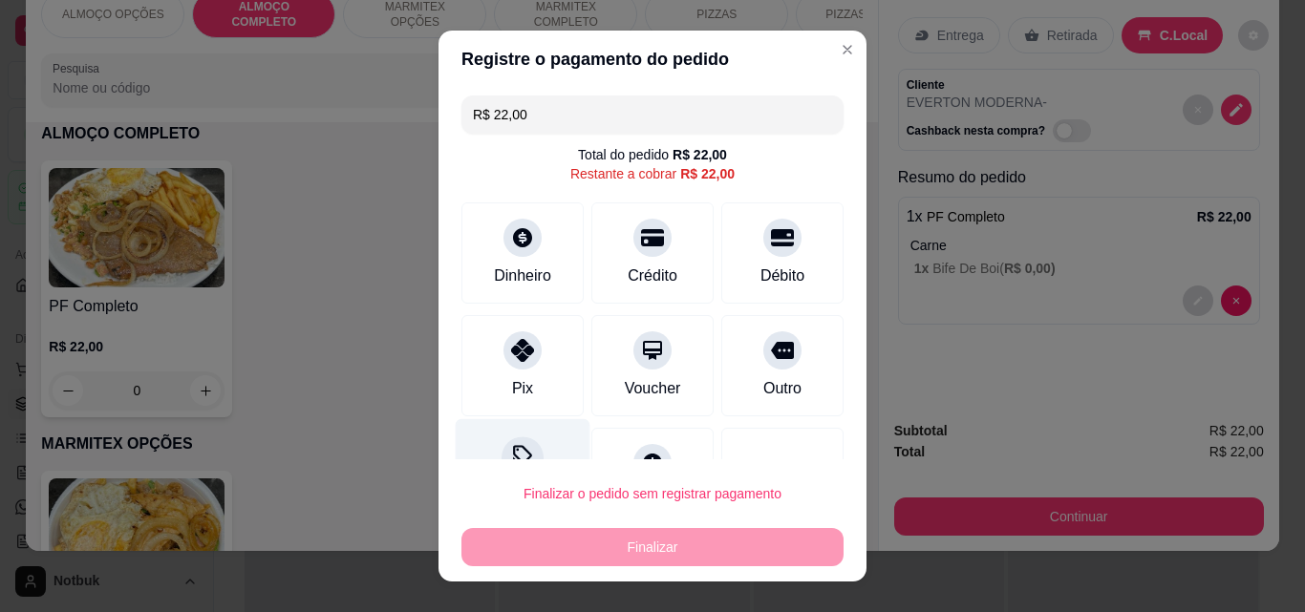
click at [517, 458] on icon at bounding box center [522, 457] width 25 height 25
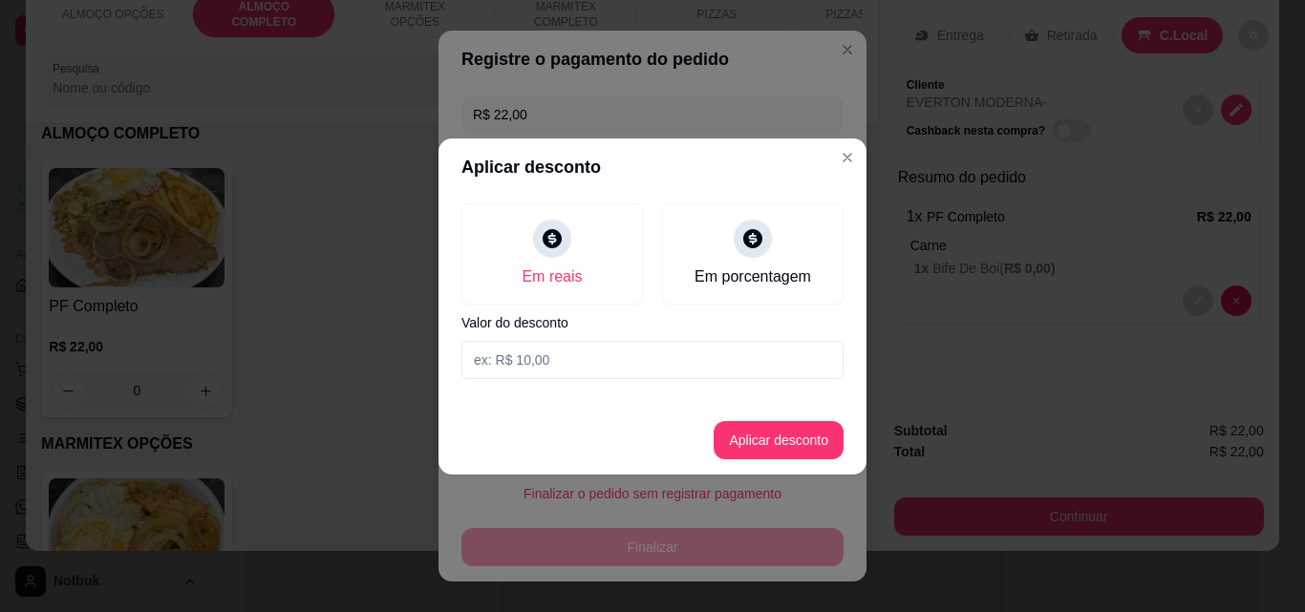
click at [525, 355] on input at bounding box center [652, 360] width 382 height 38
type input "2,00"
click at [734, 424] on button "Aplicar desconto" at bounding box center [779, 440] width 130 height 38
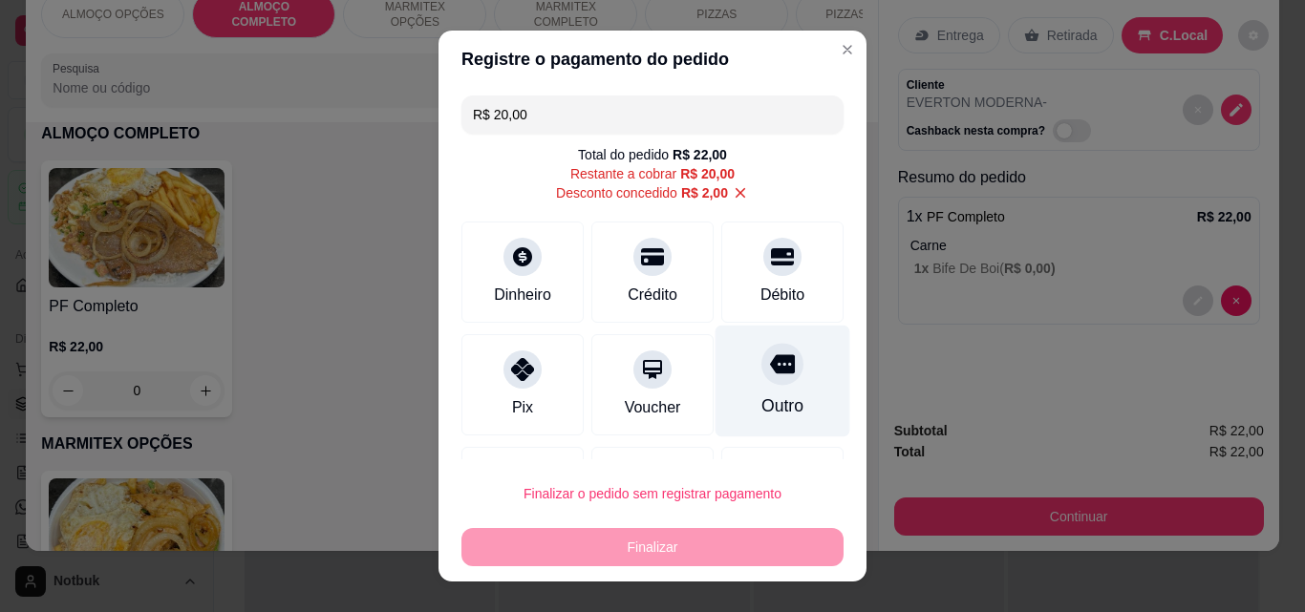
click at [770, 368] on icon at bounding box center [782, 364] width 25 height 25
type input "R$ 0,00"
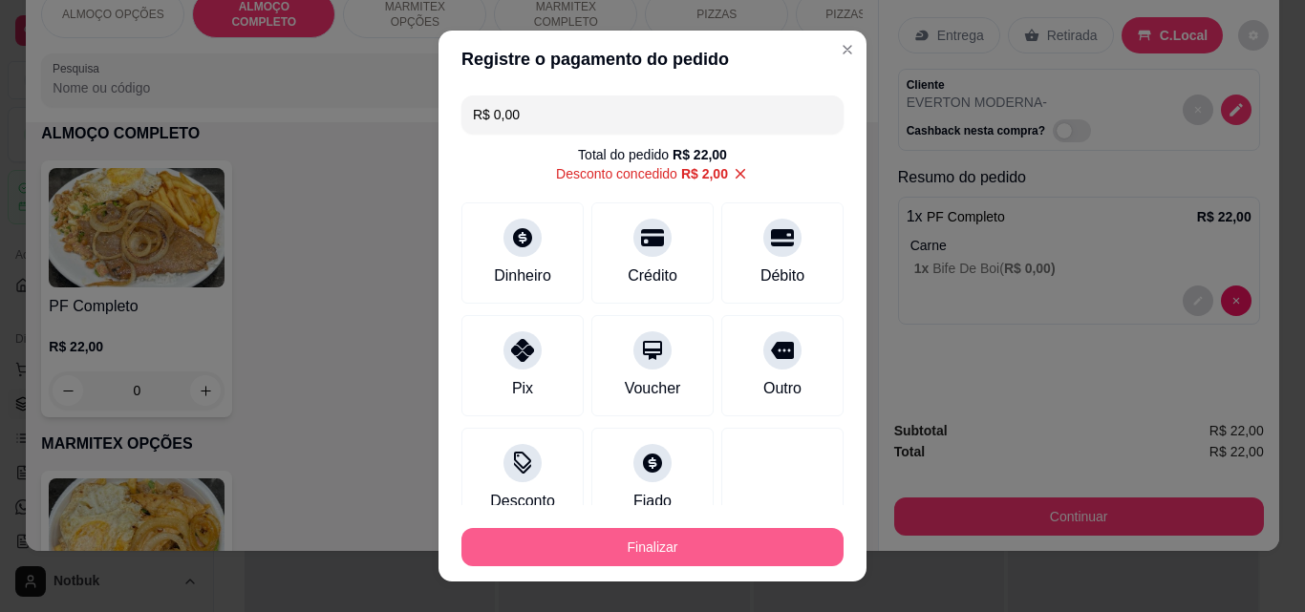
click at [647, 553] on button "Finalizar" at bounding box center [652, 547] width 382 height 38
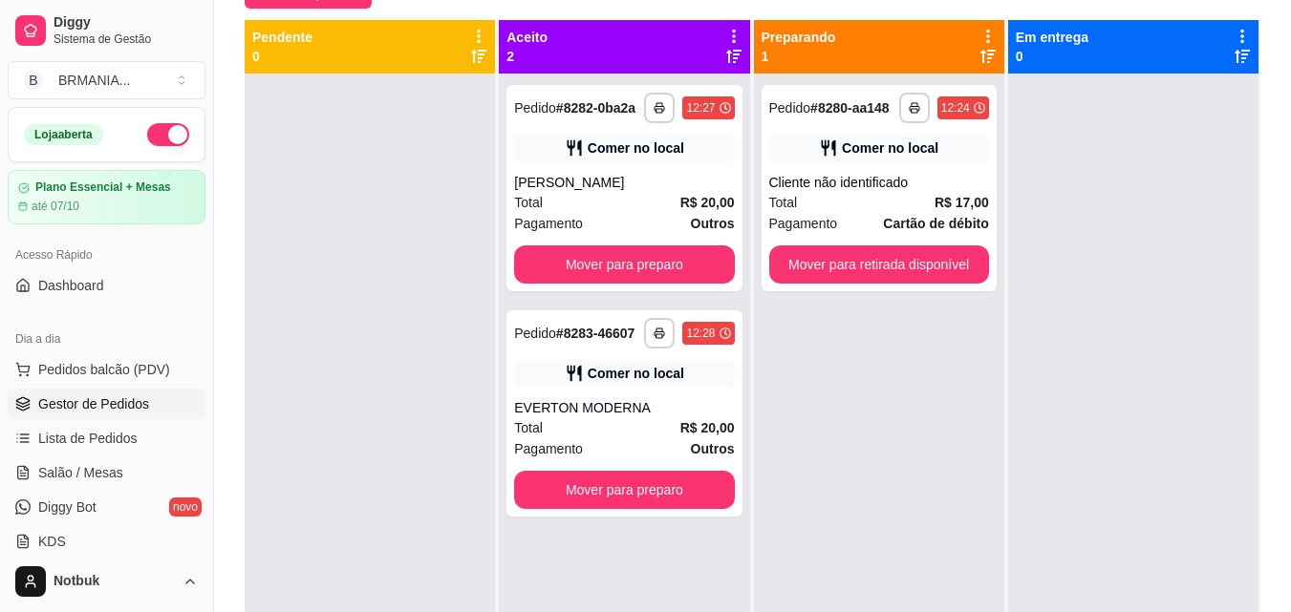
click at [647, 553] on div "**********" at bounding box center [624, 380] width 250 height 612
click at [167, 373] on button "Pedidos balcão (PDV)" at bounding box center [107, 369] width 198 height 31
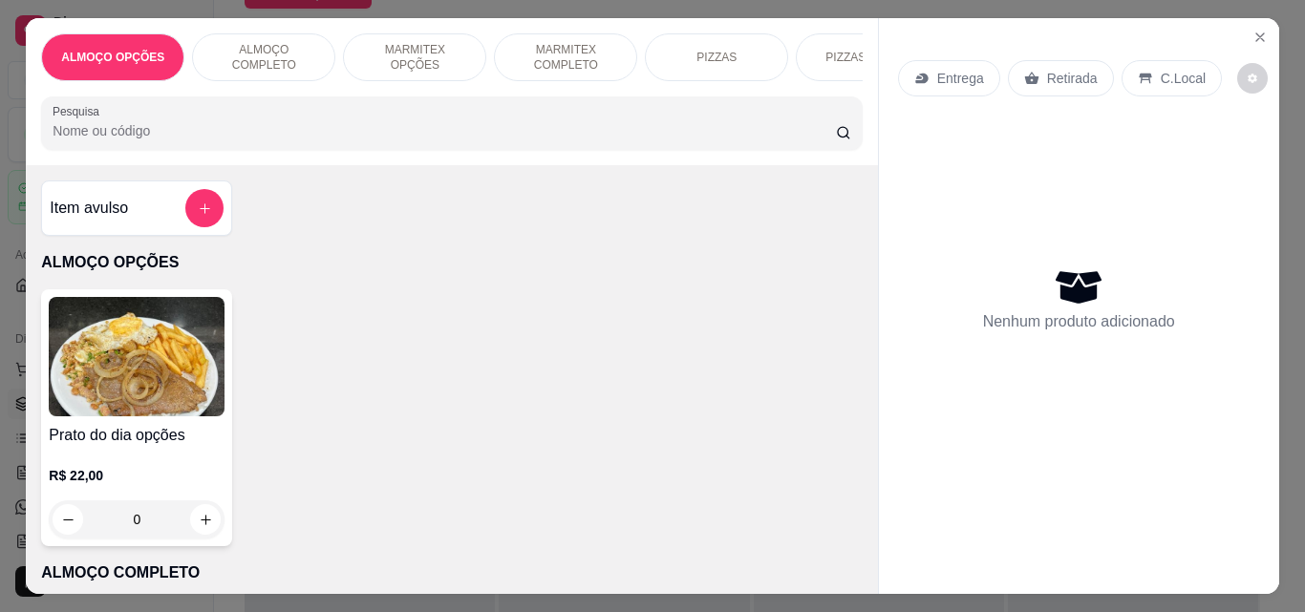
click at [262, 59] on div "ALMOÇO COMPLETO" at bounding box center [263, 57] width 143 height 48
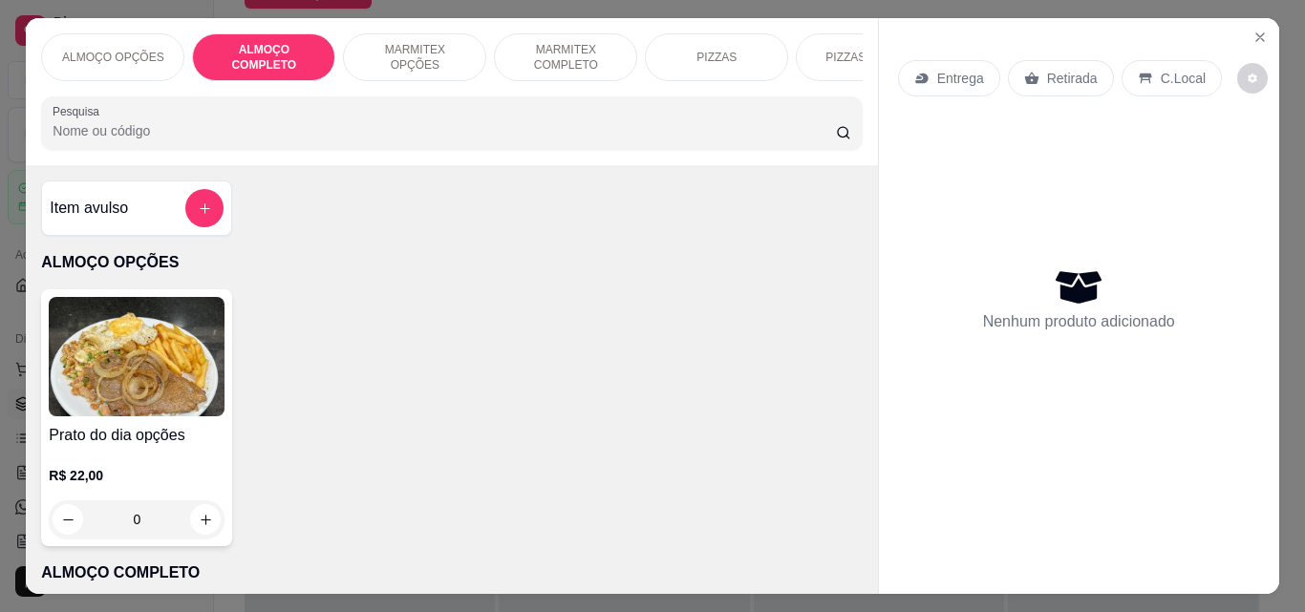
scroll to position [50, 0]
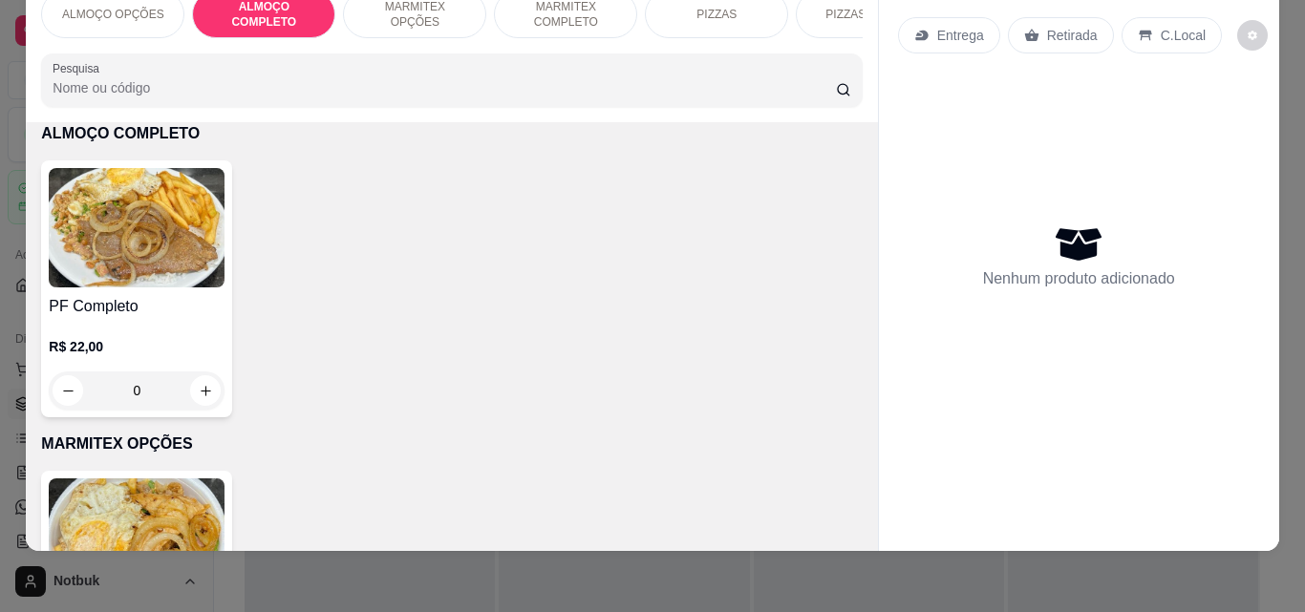
click at [152, 307] on h4 "PF Completo" at bounding box center [137, 306] width 176 height 23
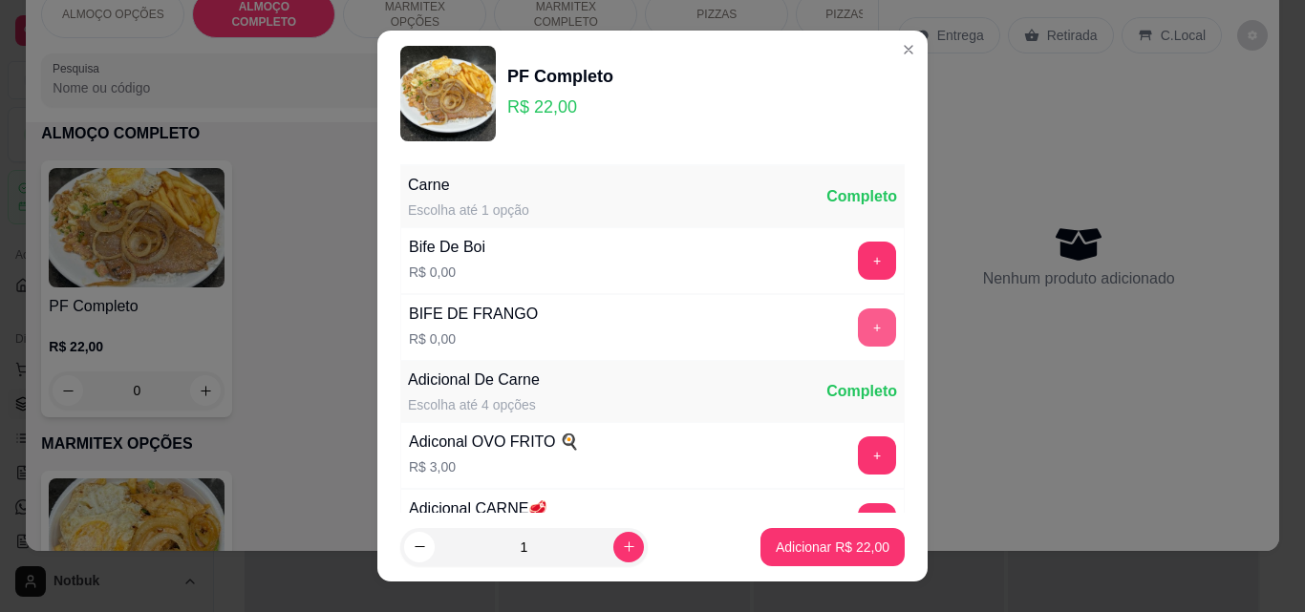
click at [858, 321] on button "+" at bounding box center [877, 328] width 38 height 38
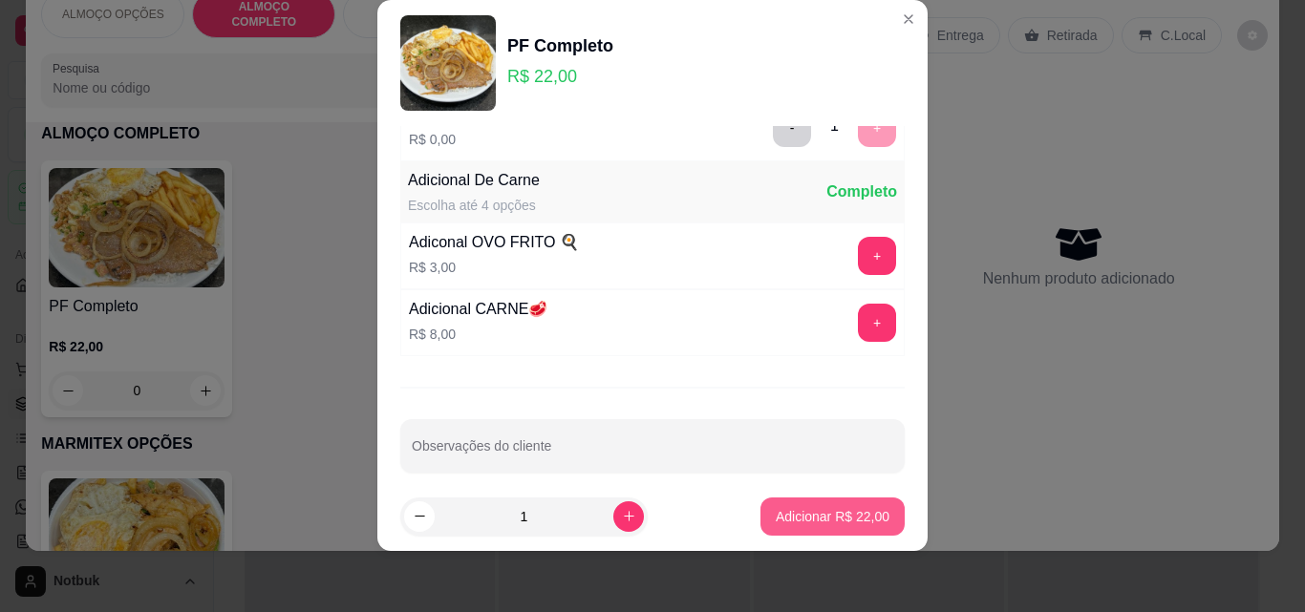
scroll to position [186, 0]
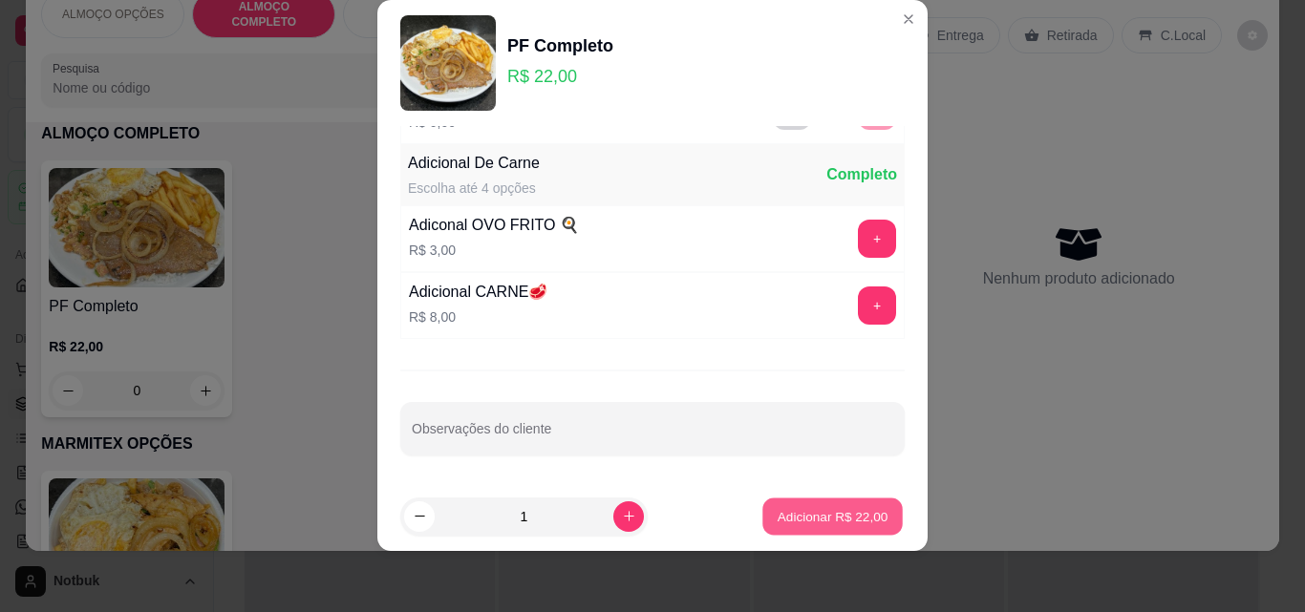
click at [844, 521] on p "Adicionar R$ 22,00" at bounding box center [833, 516] width 111 height 18
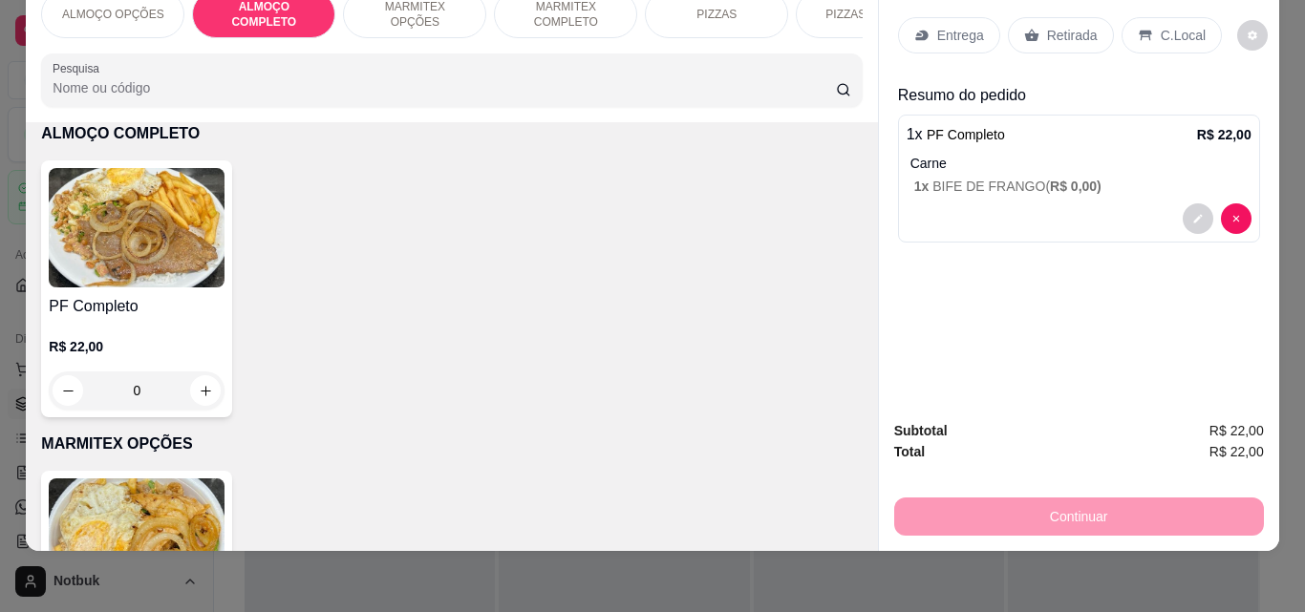
click at [987, 25] on div "C.Local" at bounding box center [1171, 35] width 100 height 36
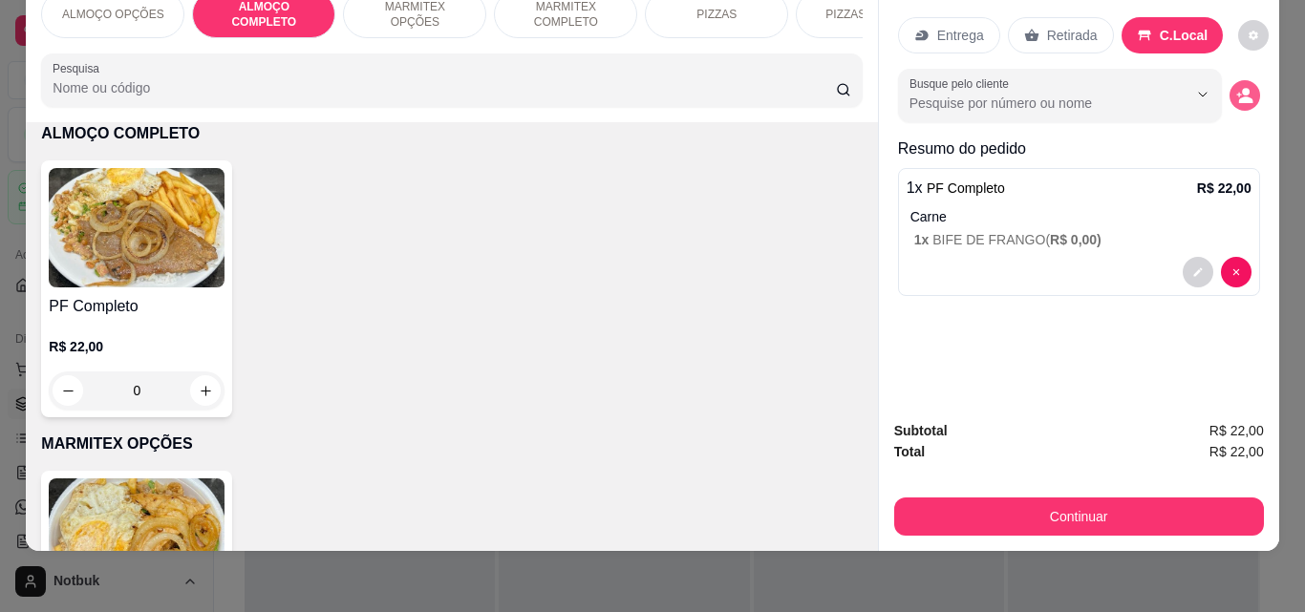
click at [987, 88] on circle "decrease-product-quantity" at bounding box center [1246, 92] width 8 height 8
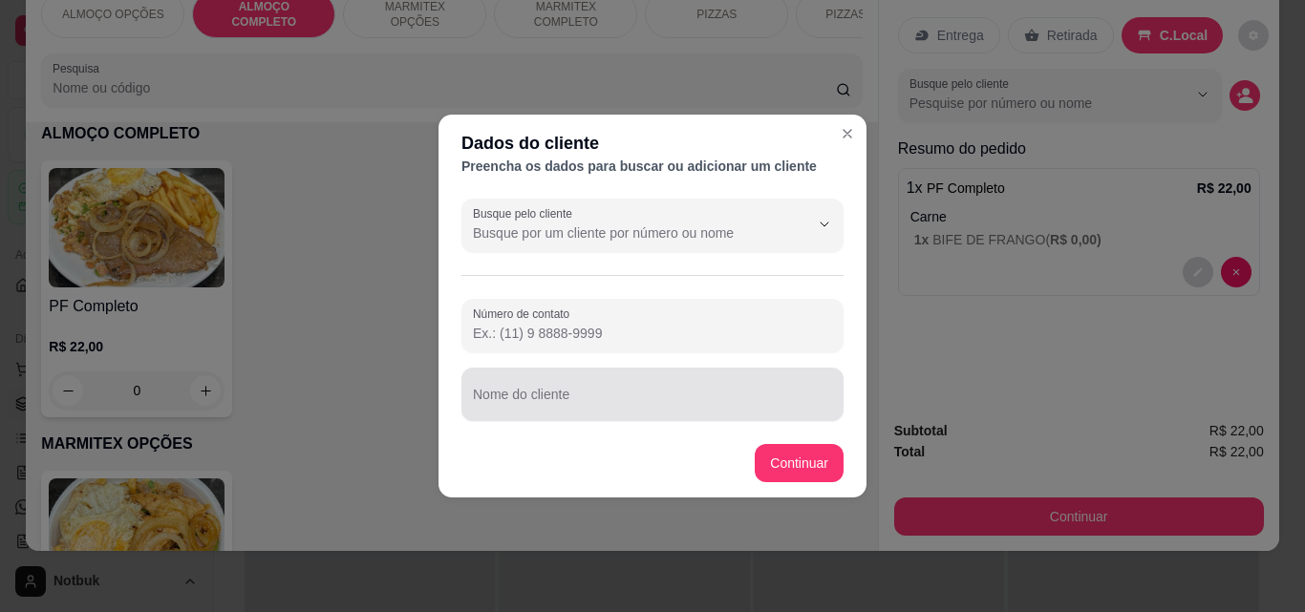
click at [777, 407] on input "Nome do cliente" at bounding box center [652, 402] width 359 height 19
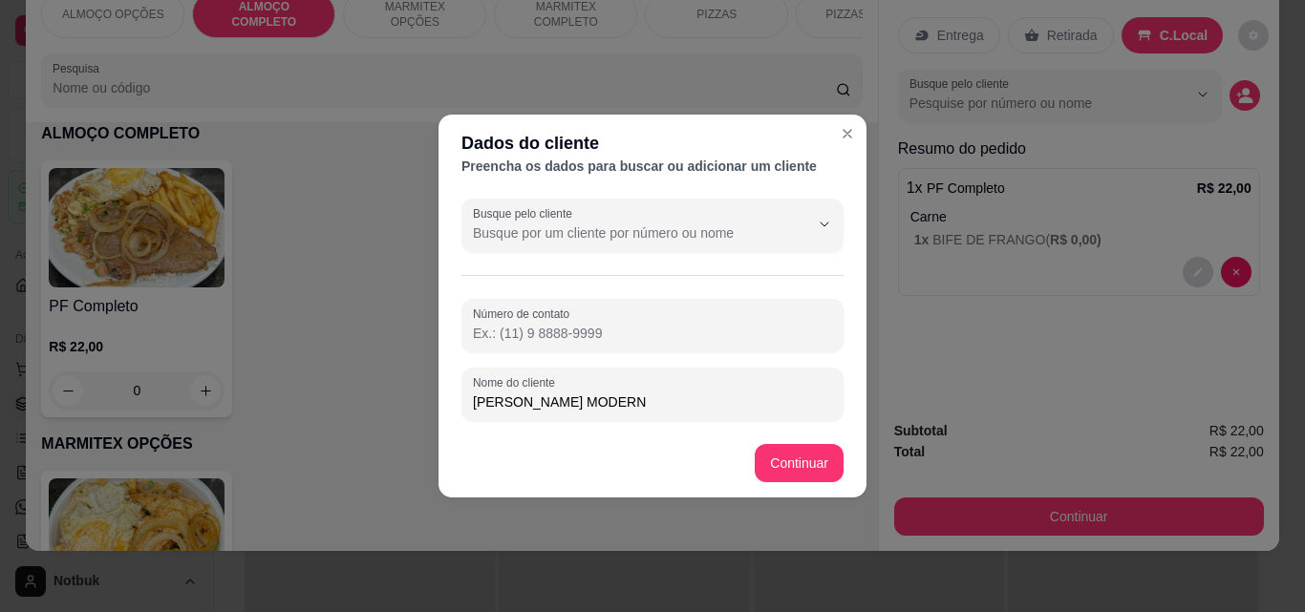
type input "[PERSON_NAME] RVZ MODERNA"
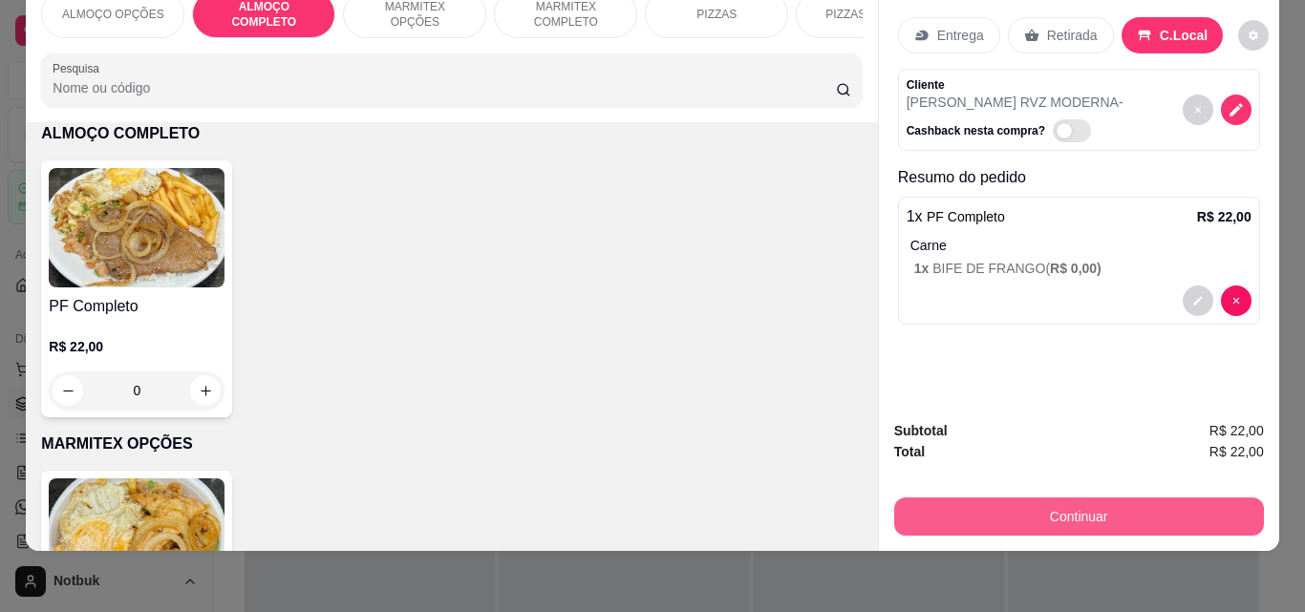
click at [985, 504] on button "Continuar" at bounding box center [1079, 517] width 370 height 38
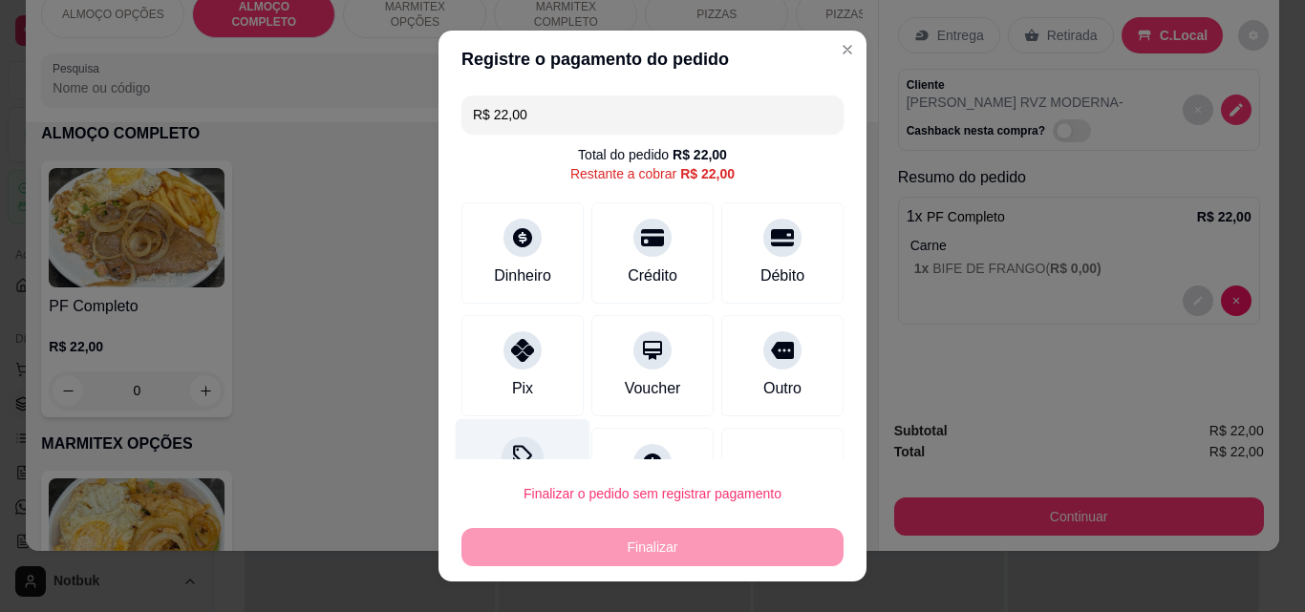
click at [535, 448] on div "Desconto" at bounding box center [523, 475] width 135 height 112
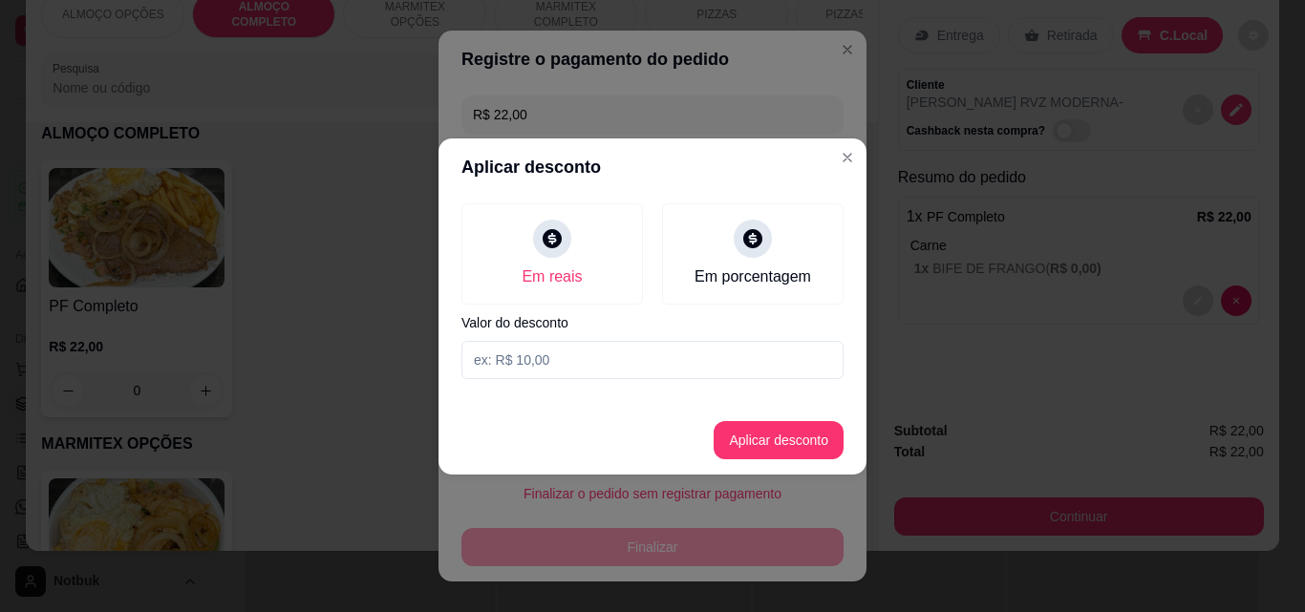
click at [554, 356] on input at bounding box center [652, 360] width 382 height 38
type input "2,00"
click at [756, 451] on button "Aplicar desconto" at bounding box center [779, 440] width 130 height 38
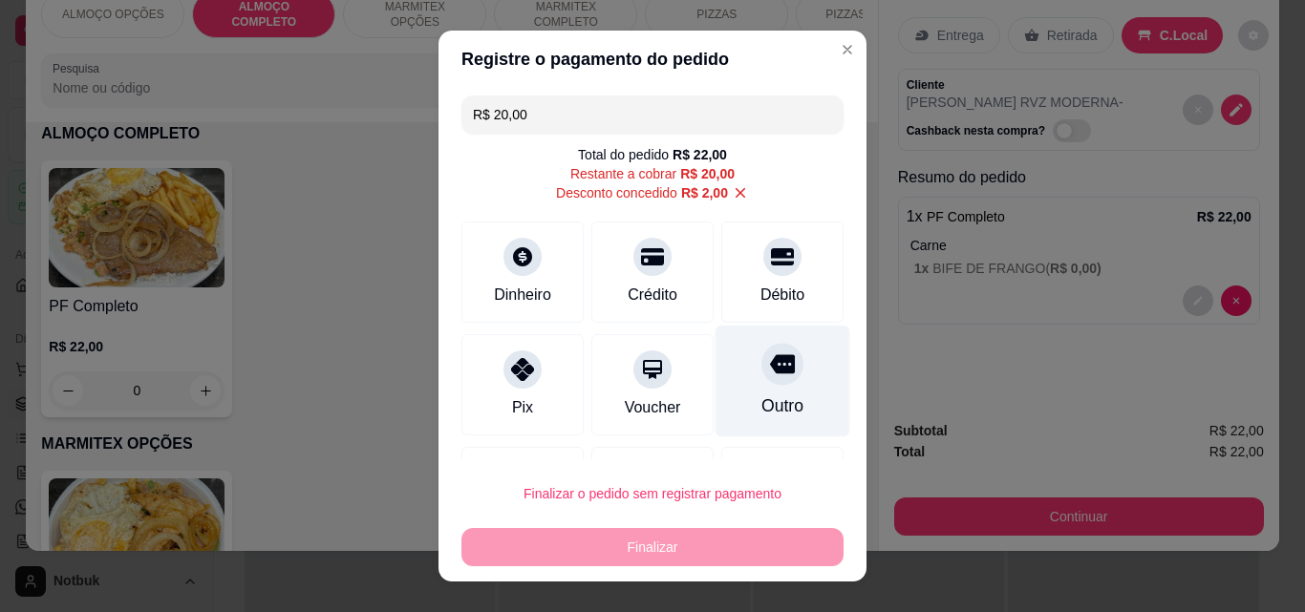
click at [761, 411] on div "Outro" at bounding box center [782, 406] width 42 height 25
type input "R$ 0,00"
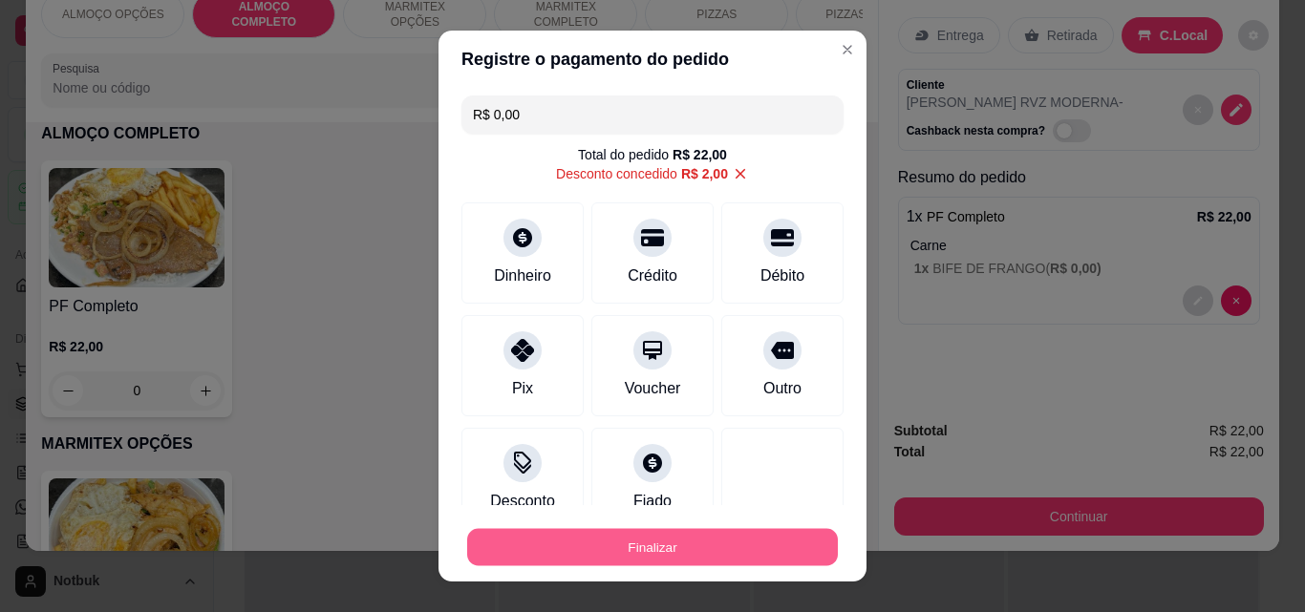
click at [706, 558] on button "Finalizar" at bounding box center [652, 547] width 371 height 37
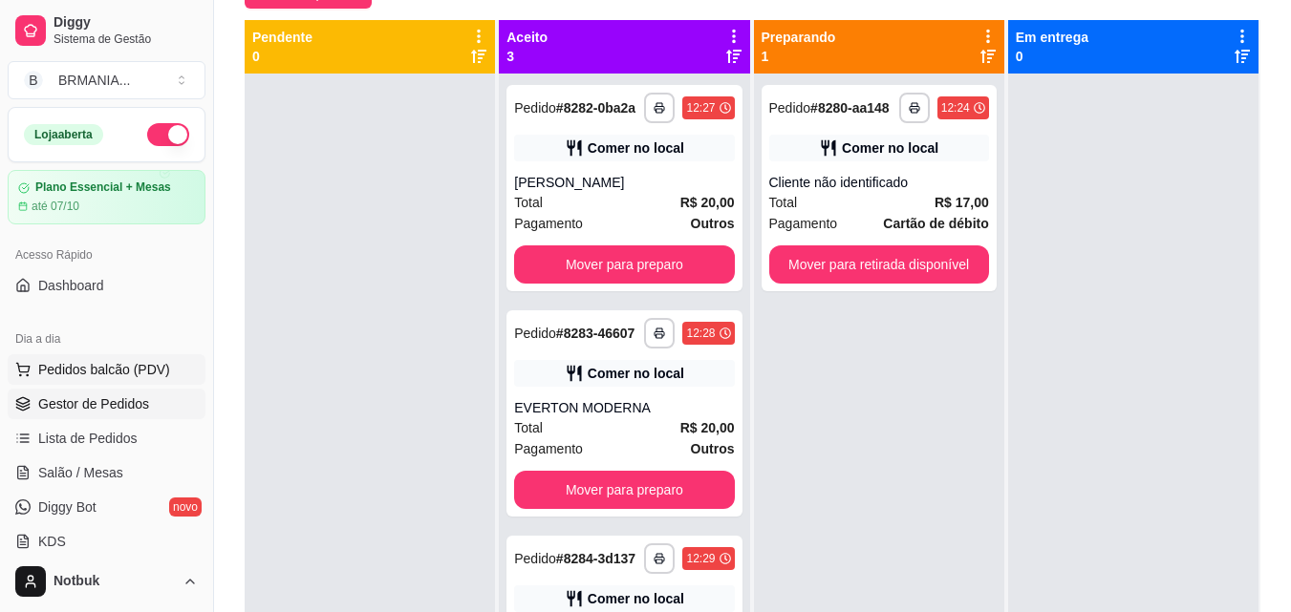
click at [158, 359] on button "Pedidos balcão (PDV)" at bounding box center [107, 369] width 198 height 31
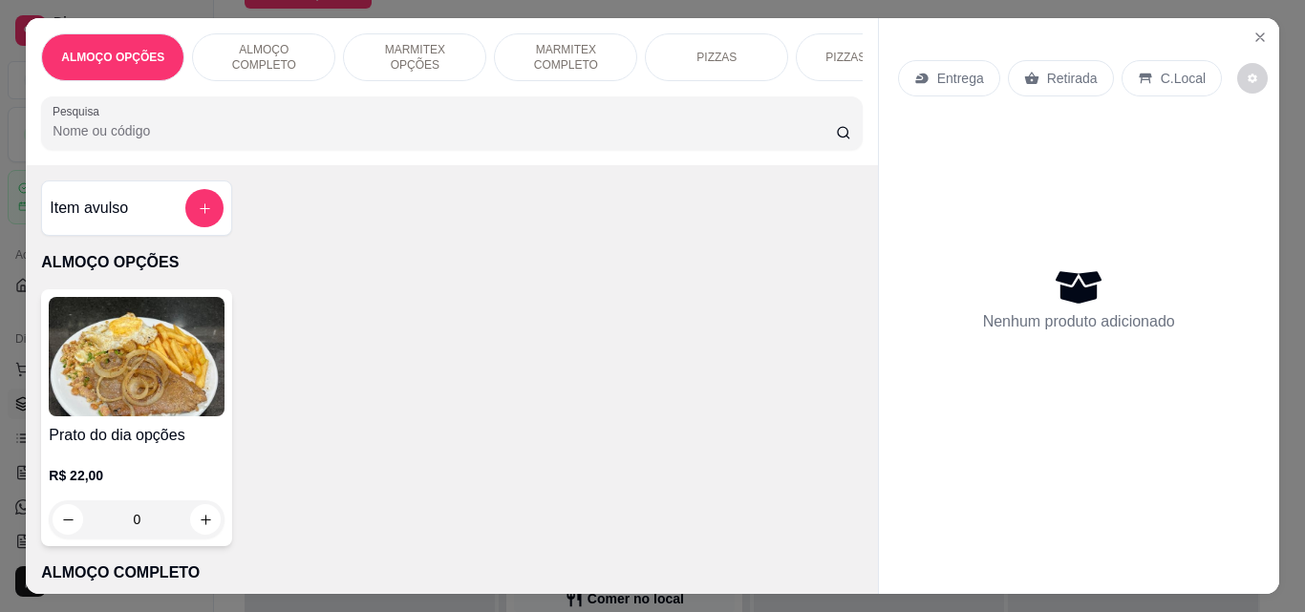
click at [267, 52] on p "ALMOÇO COMPLETO" at bounding box center [263, 57] width 111 height 31
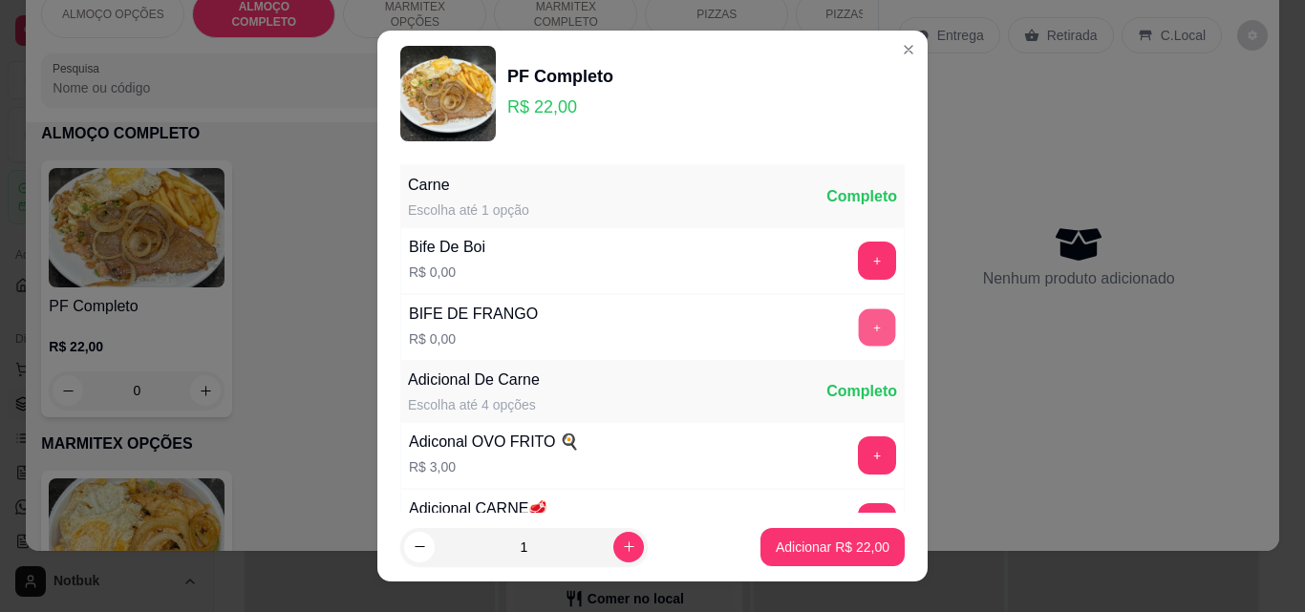
click at [859, 336] on button "+" at bounding box center [877, 327] width 37 height 37
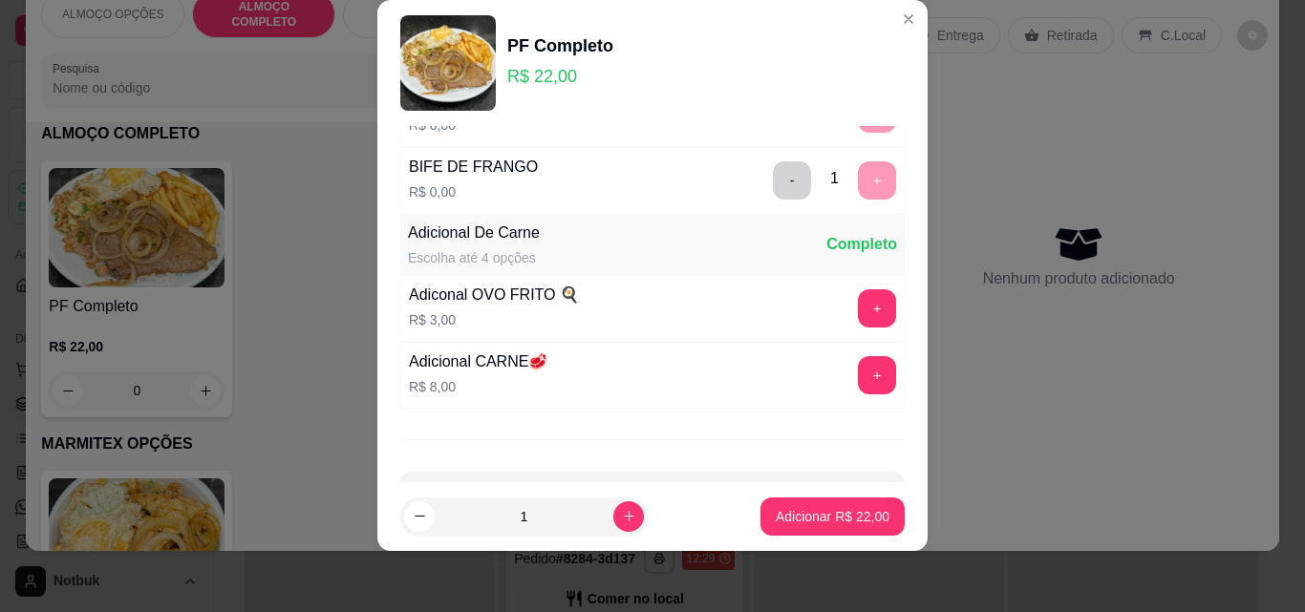
scroll to position [186, 0]
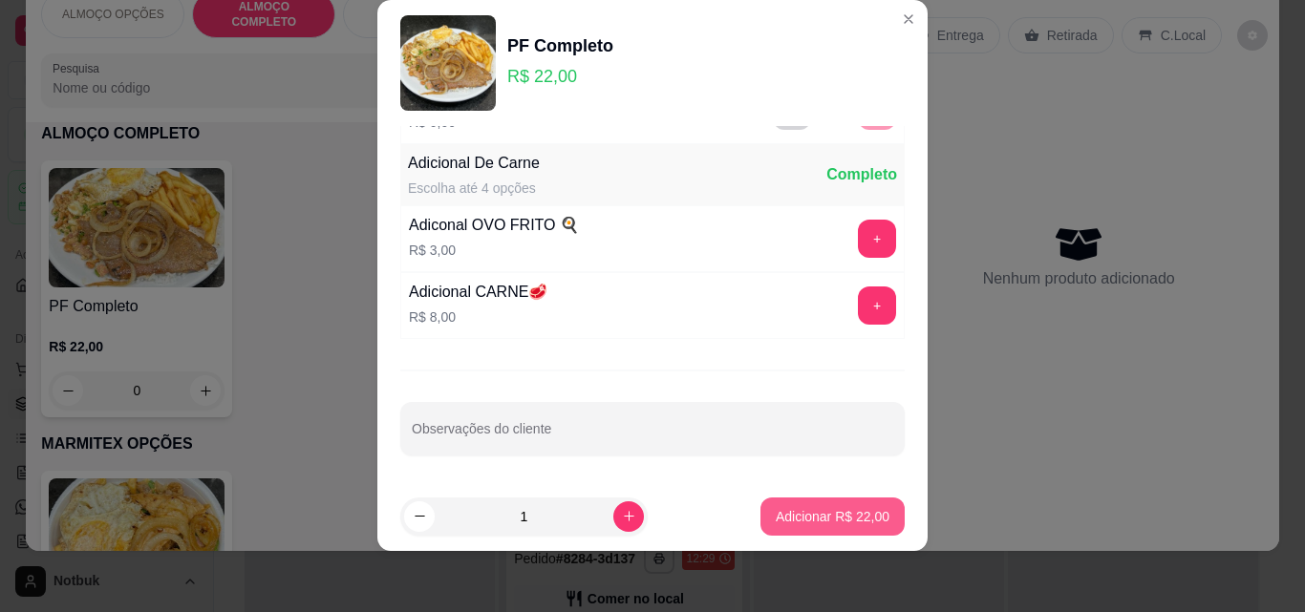
click at [839, 507] on p "Adicionar R$ 22,00" at bounding box center [833, 516] width 114 height 19
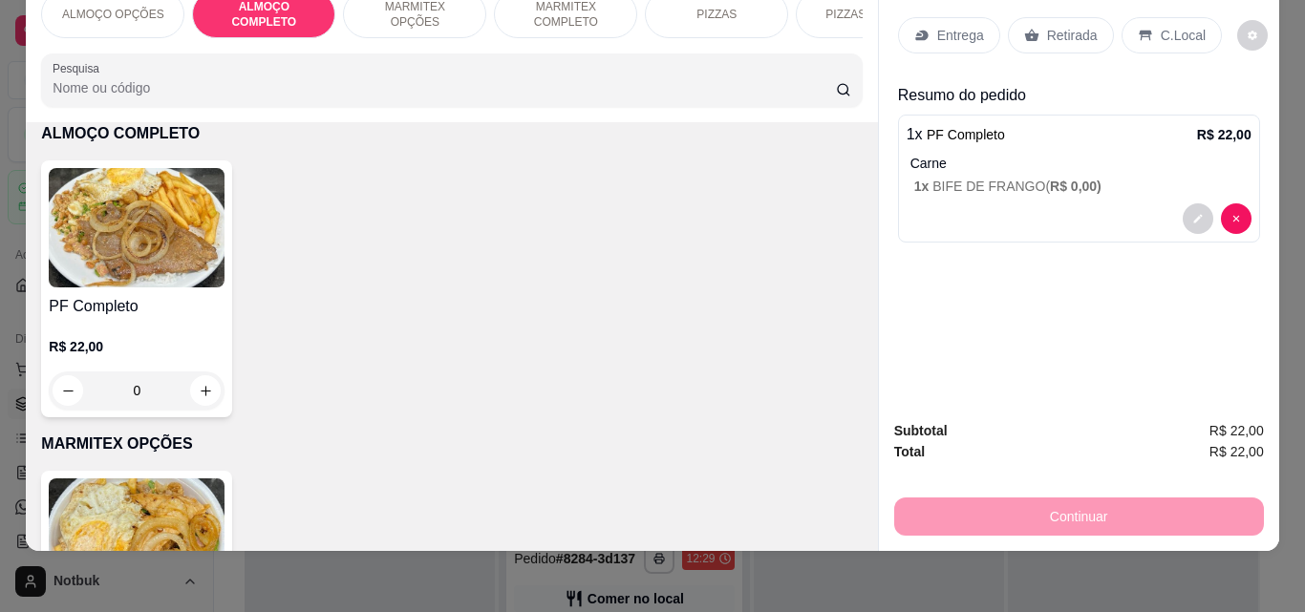
click at [987, 17] on div "C.Local" at bounding box center [1171, 35] width 100 height 36
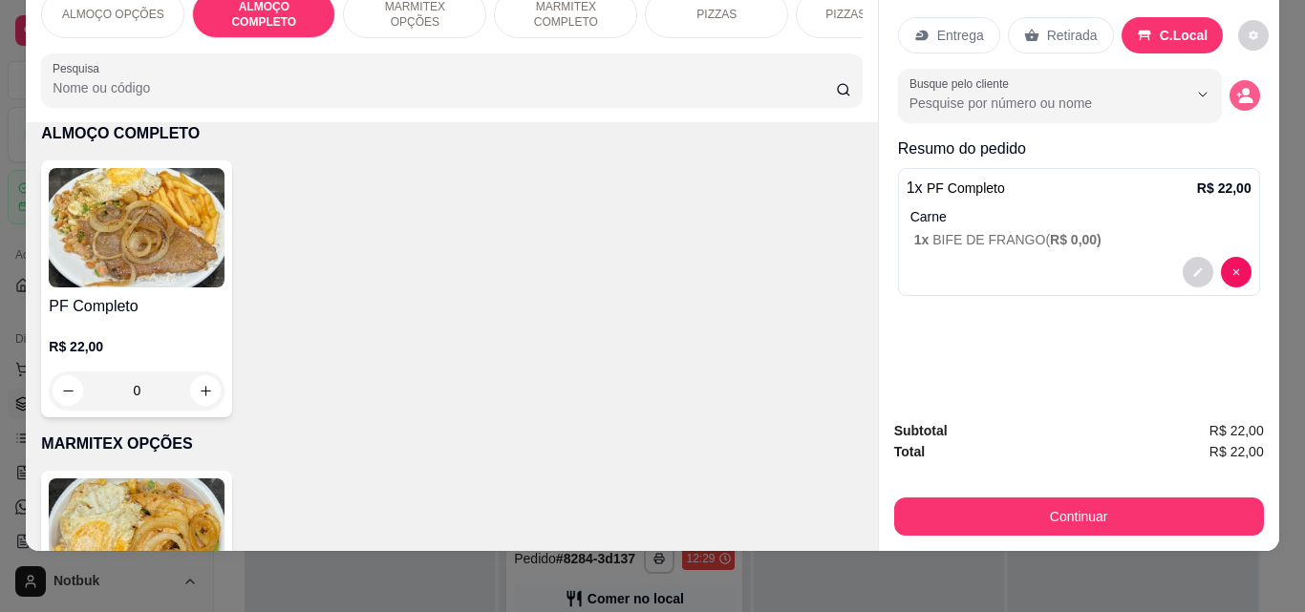
click at [987, 87] on icon "decrease-product-quantity" at bounding box center [1244, 95] width 17 height 17
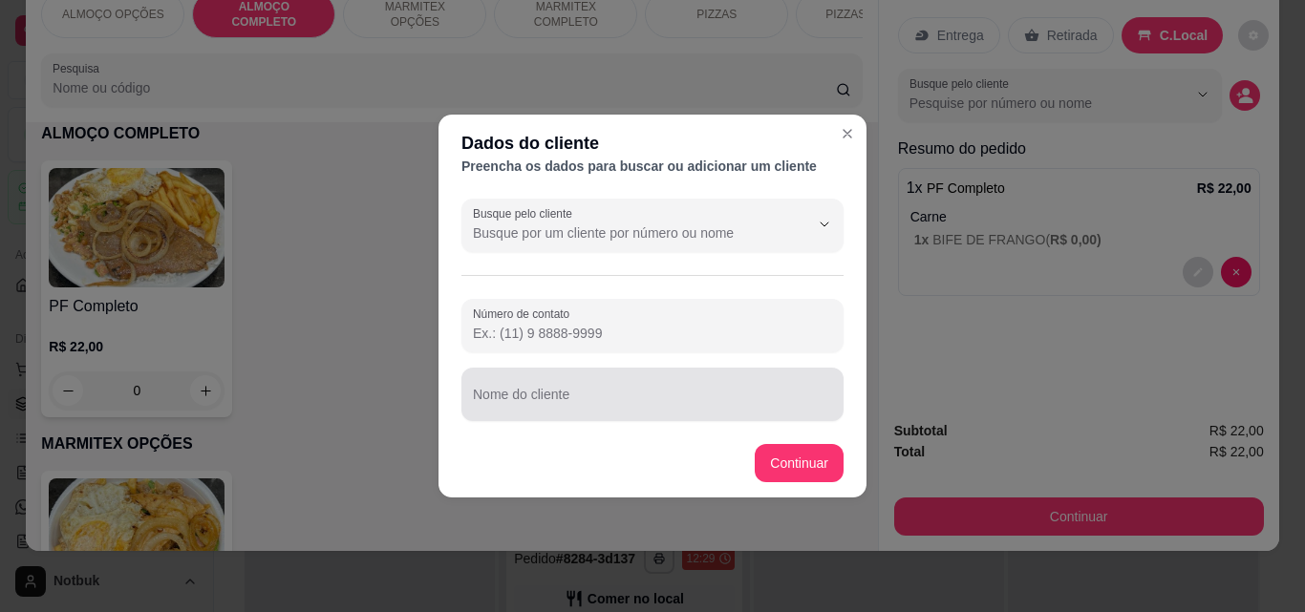
click at [797, 413] on div at bounding box center [652, 394] width 359 height 38
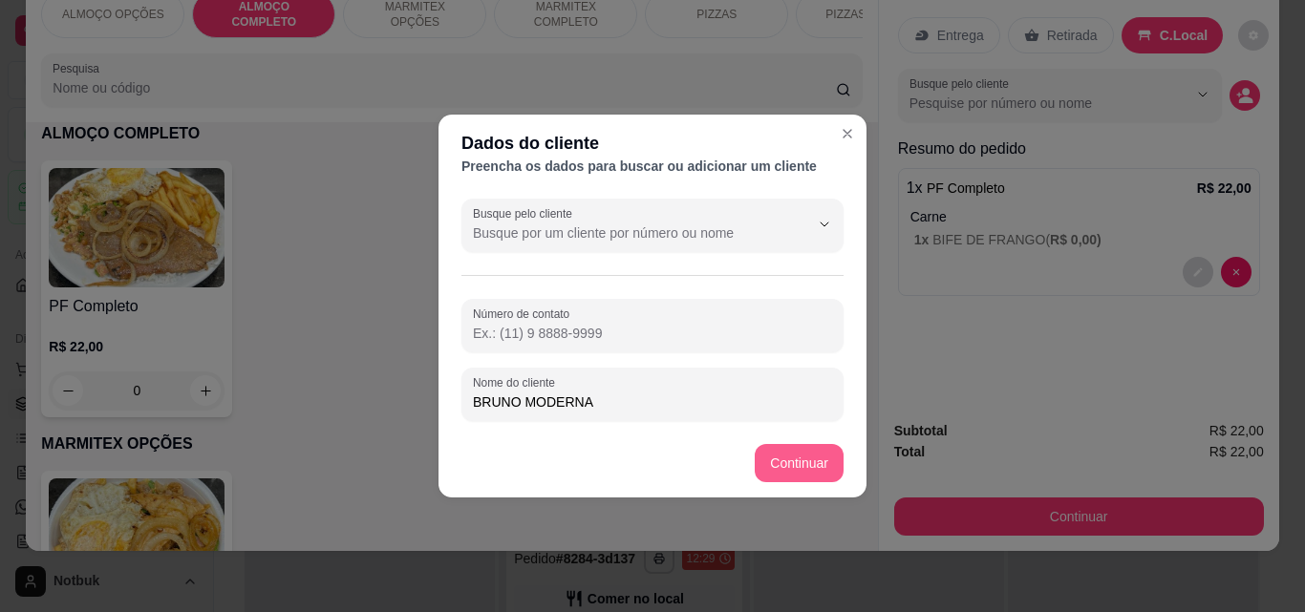
type input "BRUNO MODERNA"
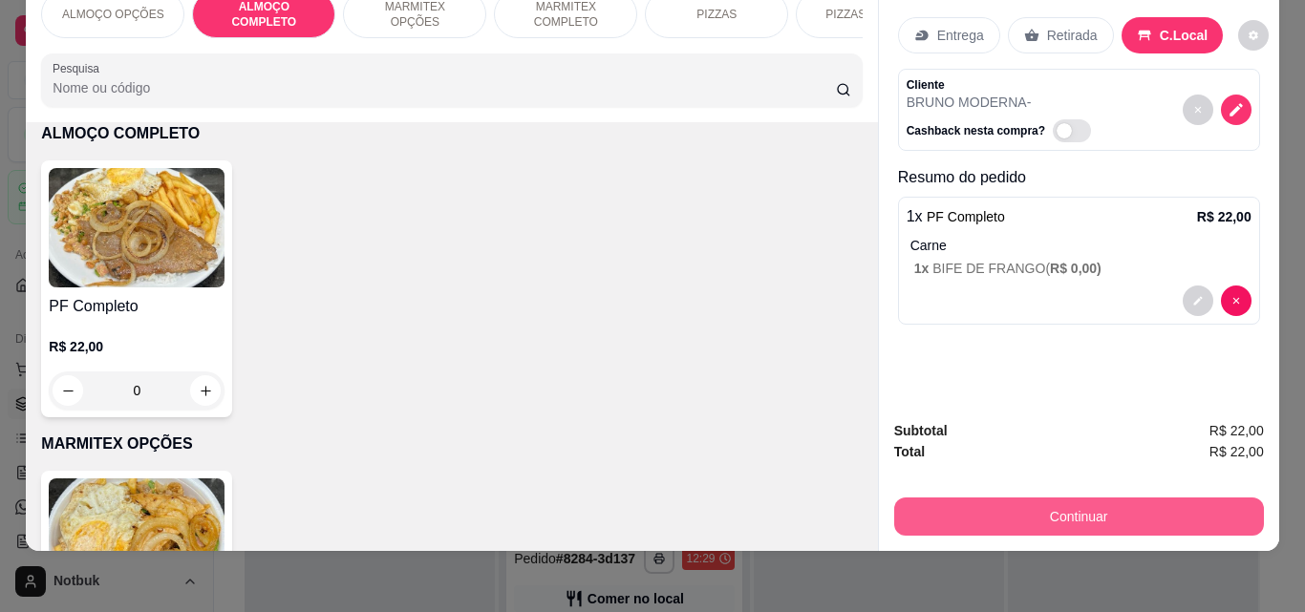
click at [971, 498] on button "Continuar" at bounding box center [1079, 517] width 370 height 38
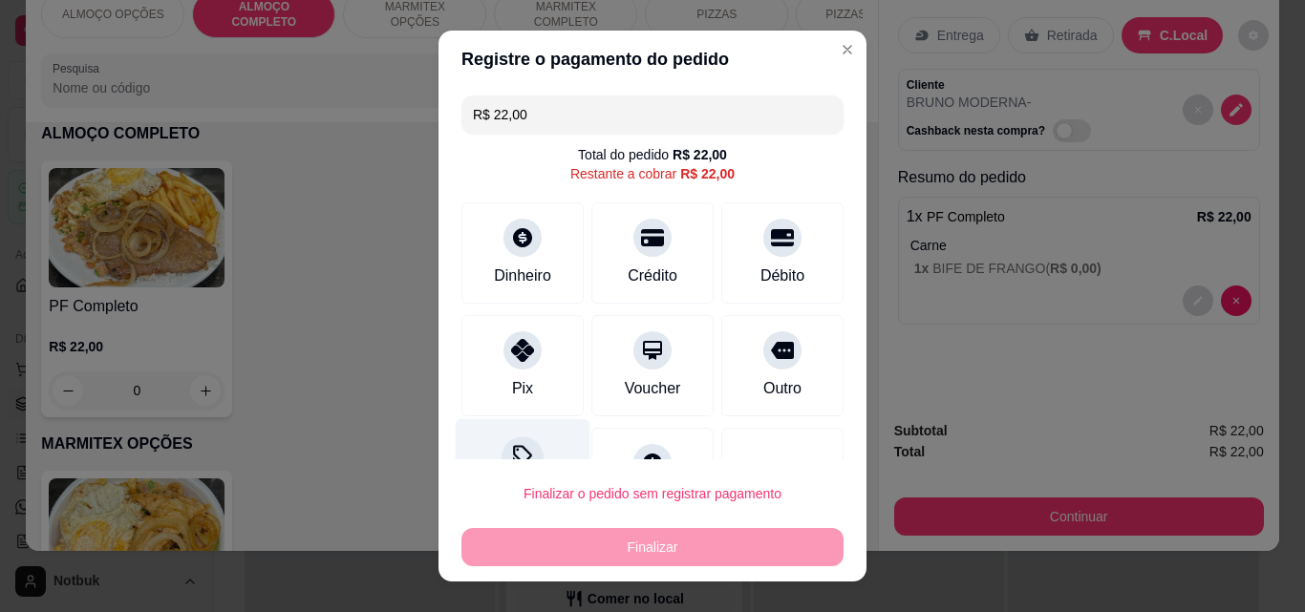
click at [501, 442] on div at bounding box center [522, 458] width 42 height 42
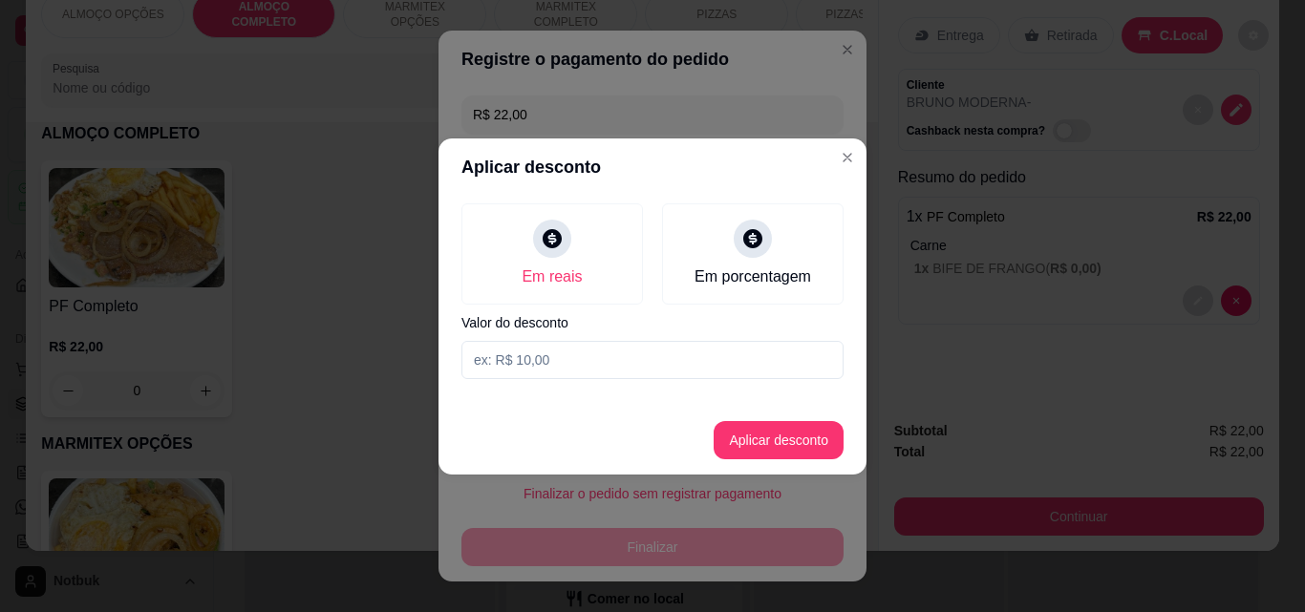
click at [517, 360] on input at bounding box center [652, 360] width 382 height 38
type input "2,00"
click at [745, 429] on button "Aplicar desconto" at bounding box center [779, 440] width 130 height 38
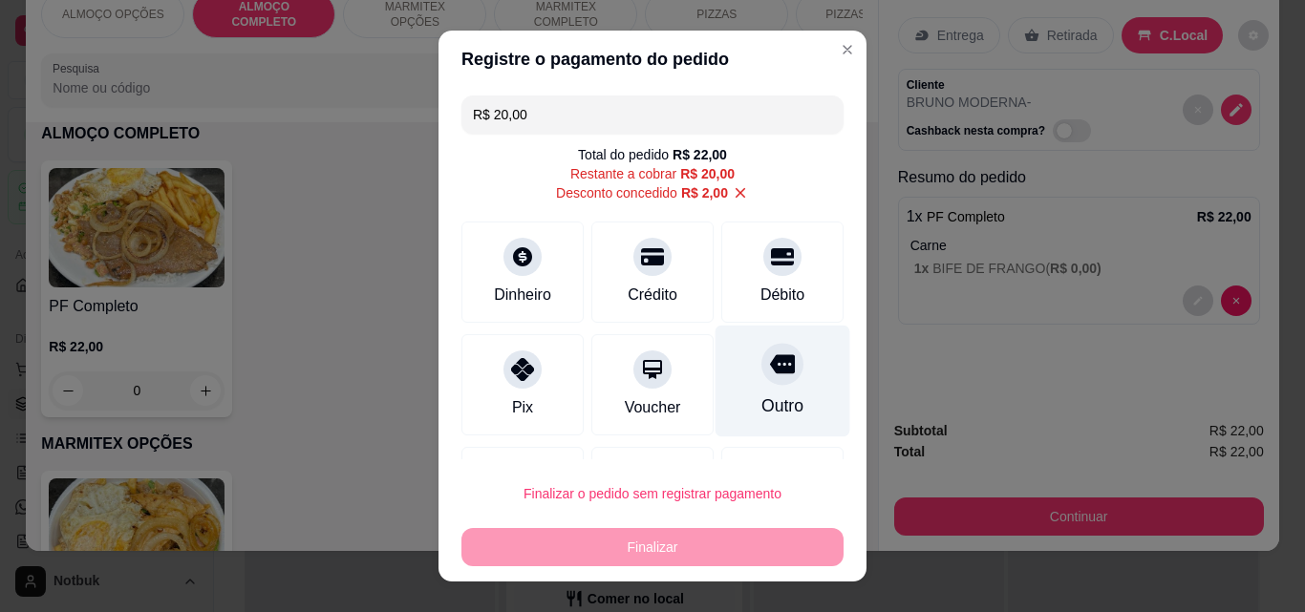
click at [770, 361] on icon at bounding box center [782, 364] width 25 height 25
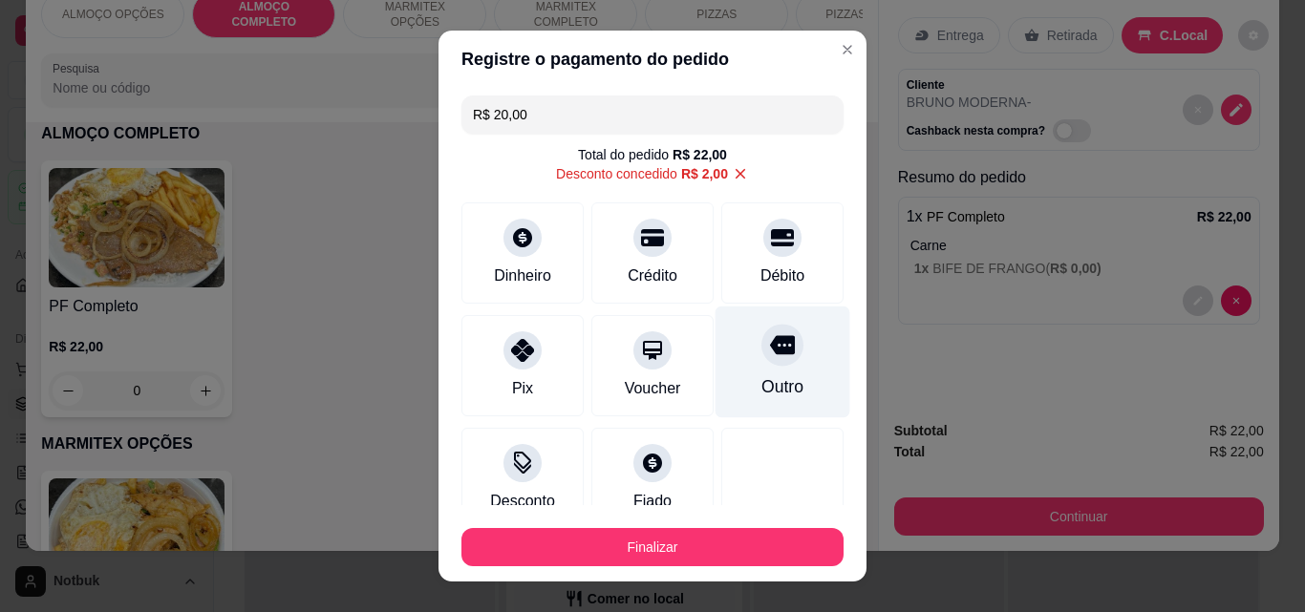
type input "R$ 0,00"
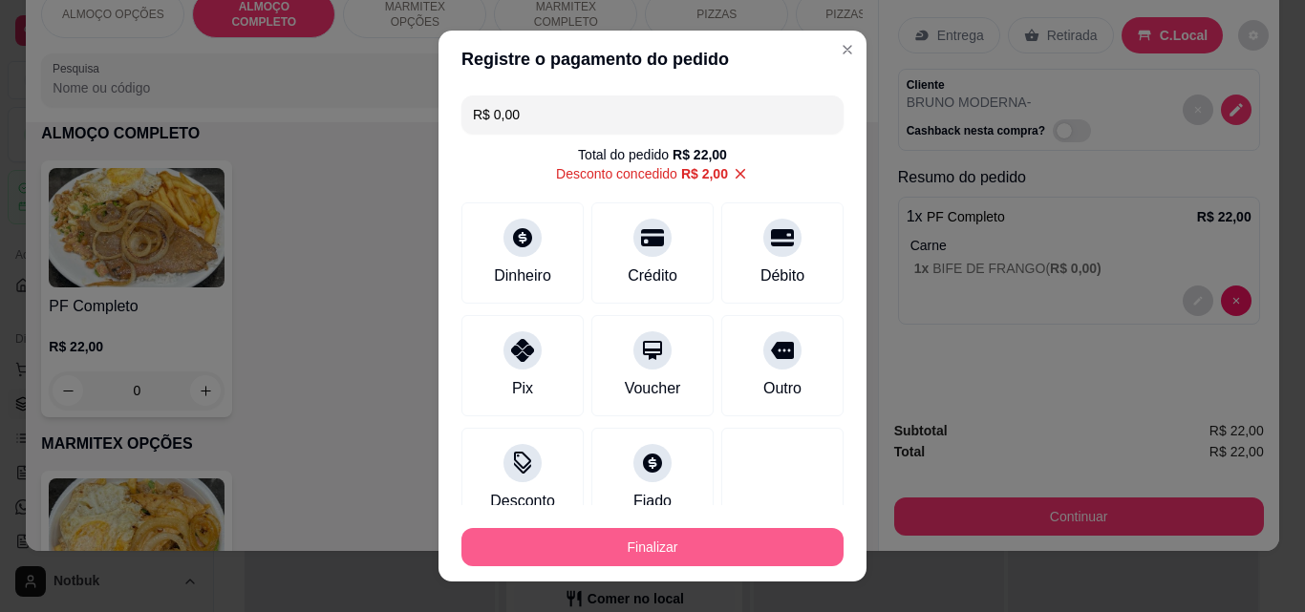
click at [667, 544] on button "Finalizar" at bounding box center [652, 547] width 382 height 38
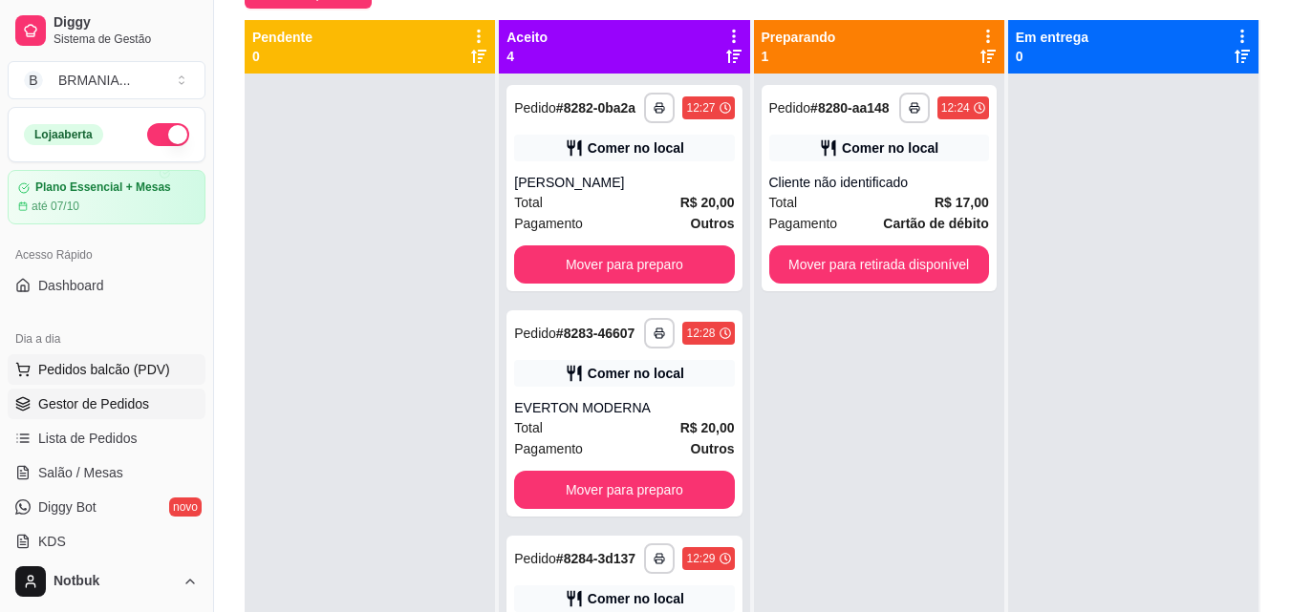
click at [110, 370] on span "Pedidos balcão (PDV)" at bounding box center [104, 369] width 132 height 19
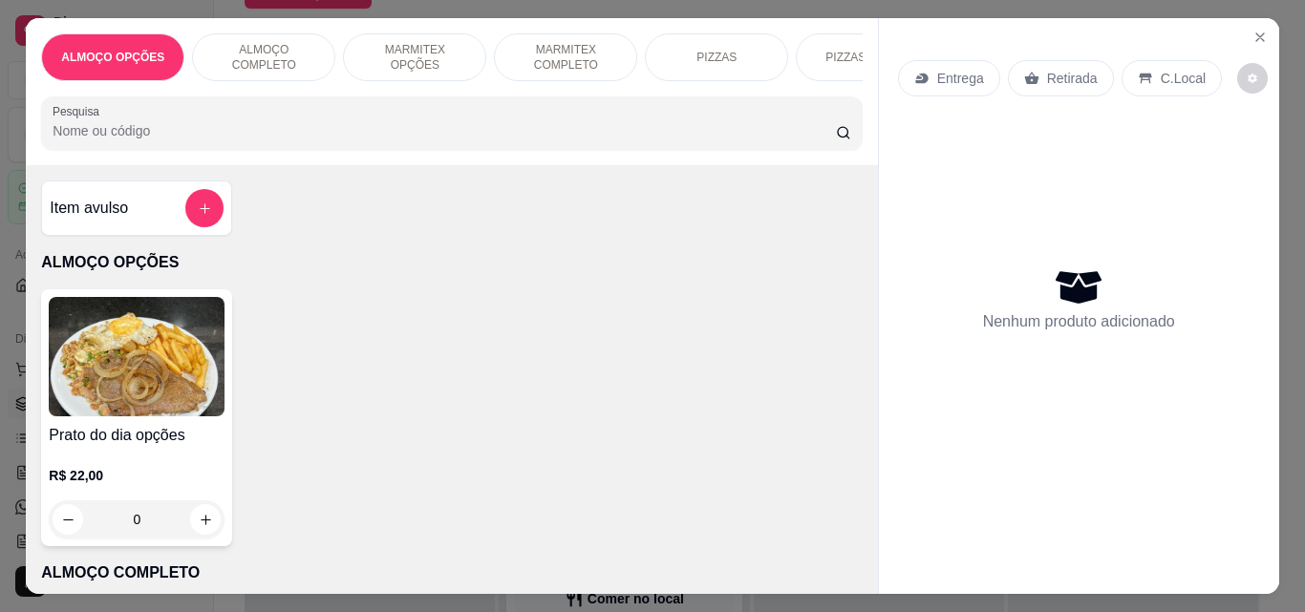
click at [224, 50] on p "ALMOÇO COMPLETO" at bounding box center [263, 57] width 111 height 31
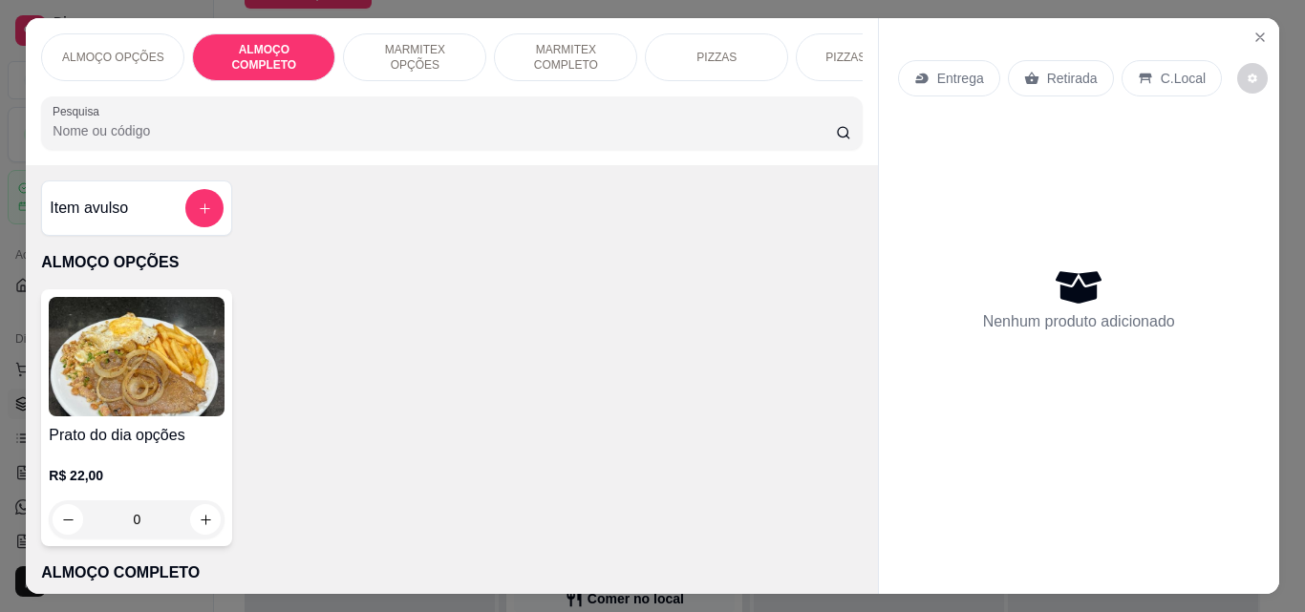
scroll to position [50, 0]
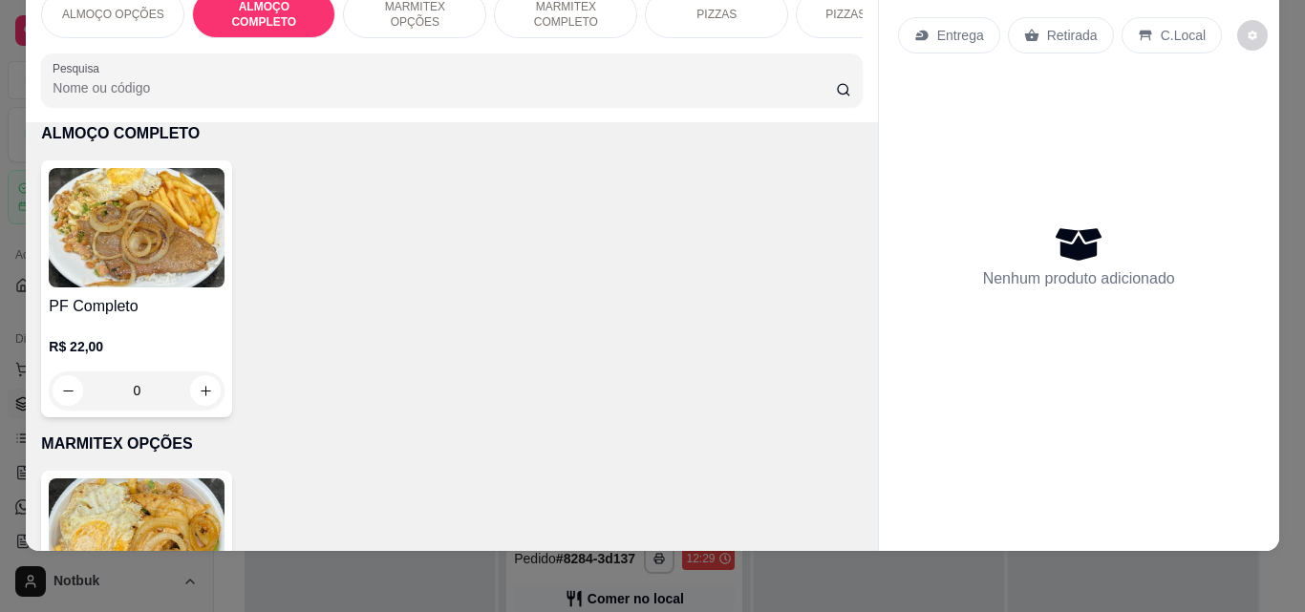
click at [138, 288] on div "PF Completo R$ 22,00 0" at bounding box center [136, 288] width 191 height 257
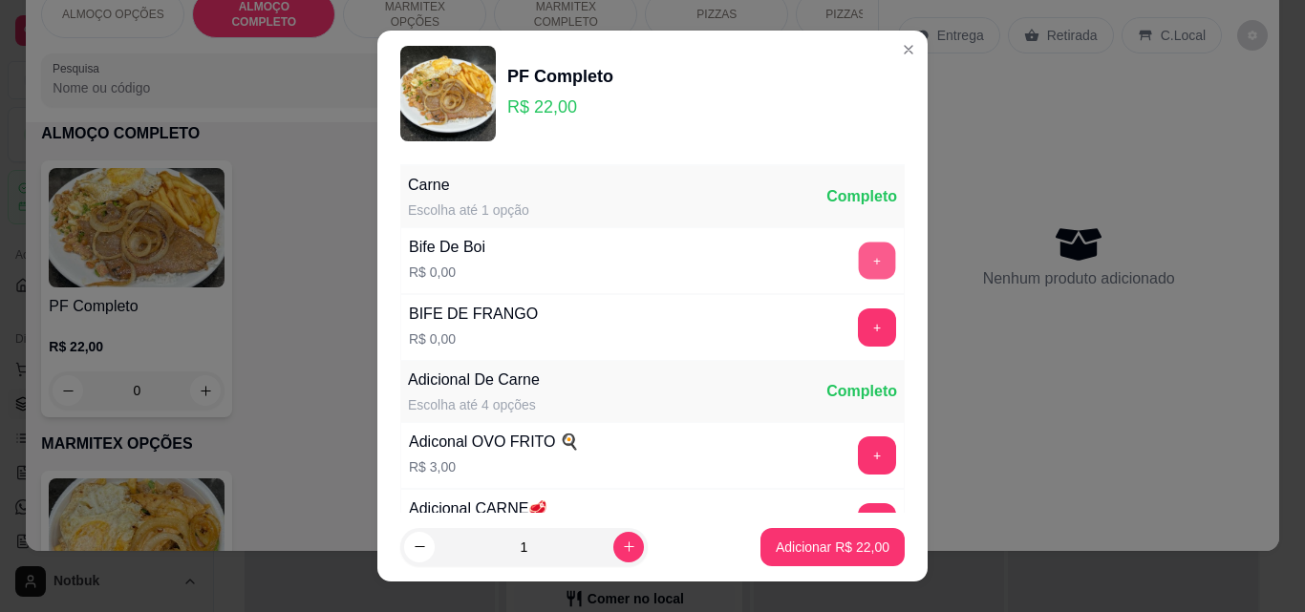
click at [859, 267] on button "+" at bounding box center [877, 261] width 37 height 37
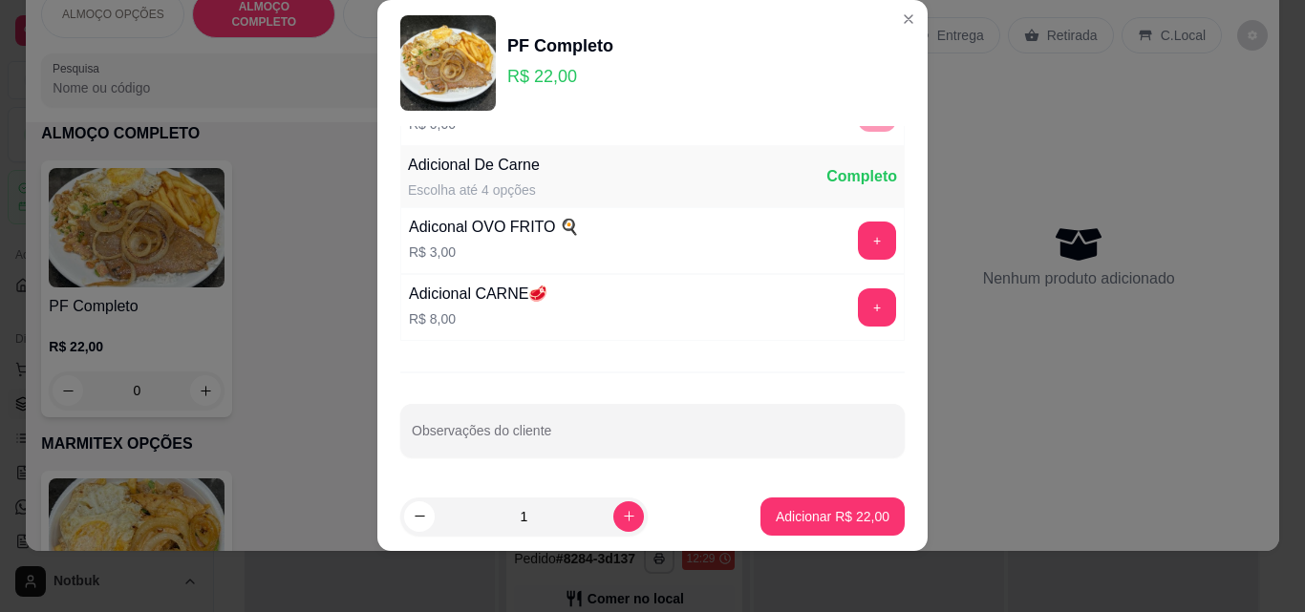
scroll to position [186, 0]
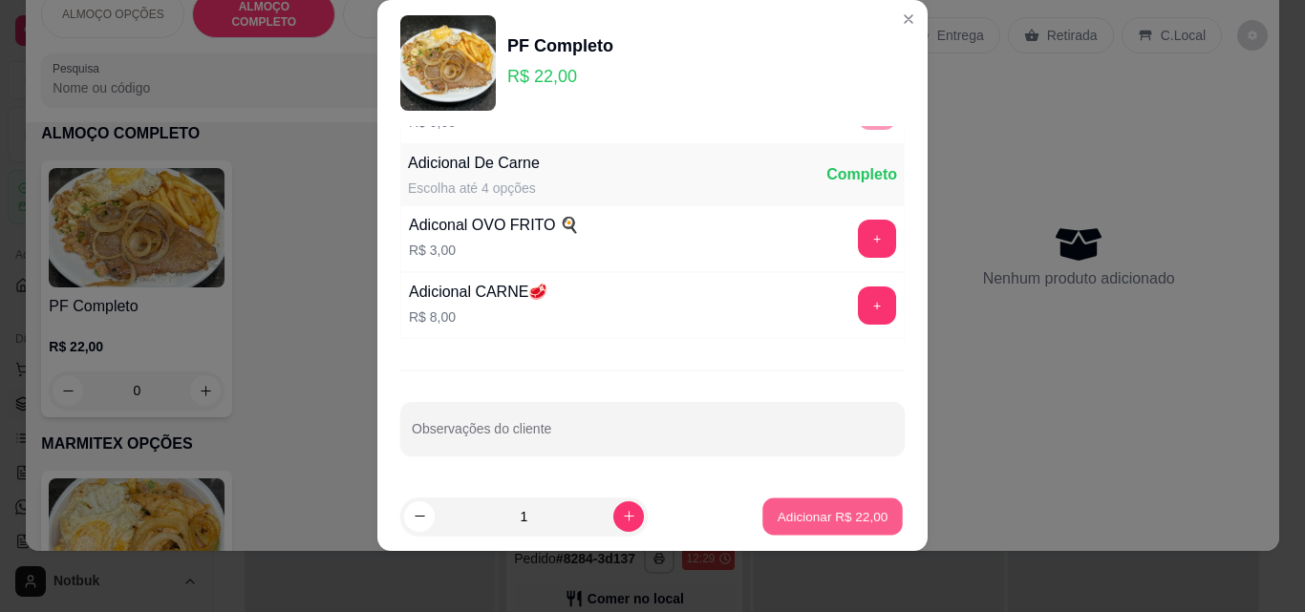
click at [834, 517] on p "Adicionar R$ 22,00" at bounding box center [833, 516] width 111 height 18
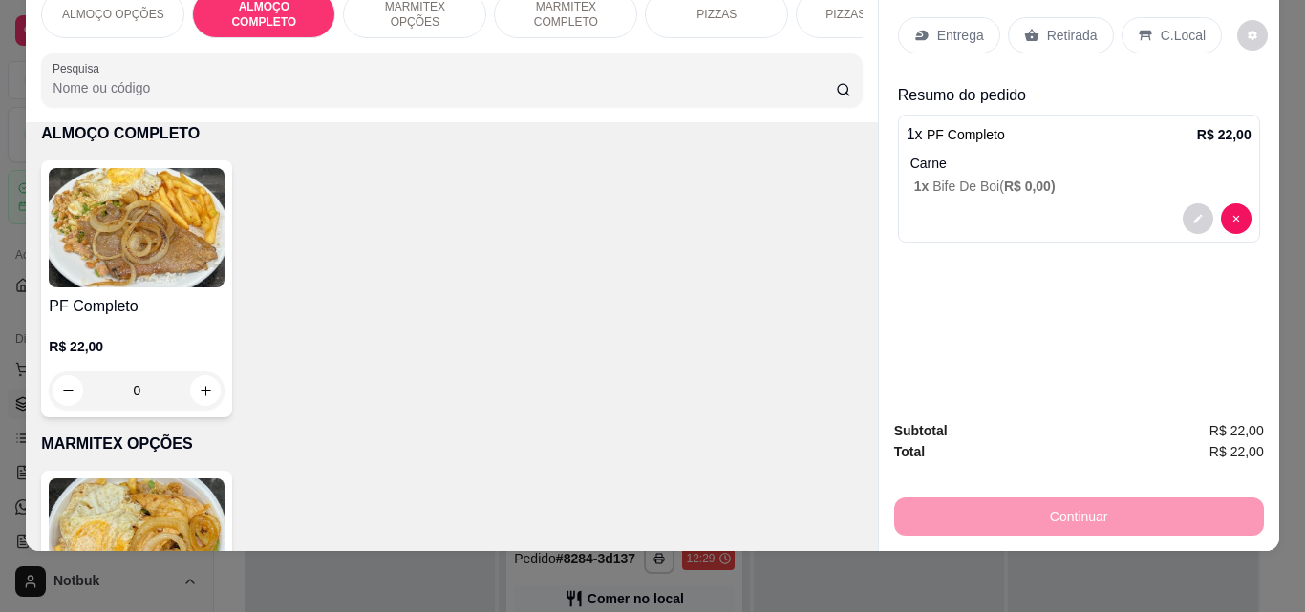
click at [987, 28] on icon at bounding box center [1145, 35] width 15 height 15
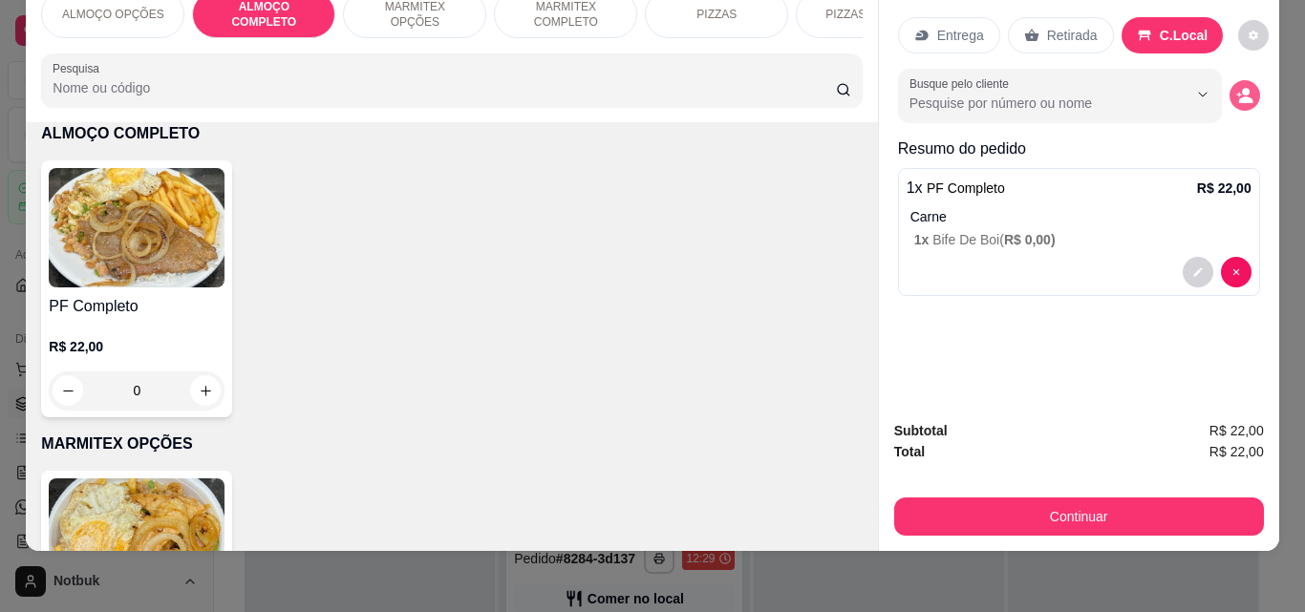
click at [987, 87] on icon "decrease-product-quantity" at bounding box center [1244, 95] width 17 height 17
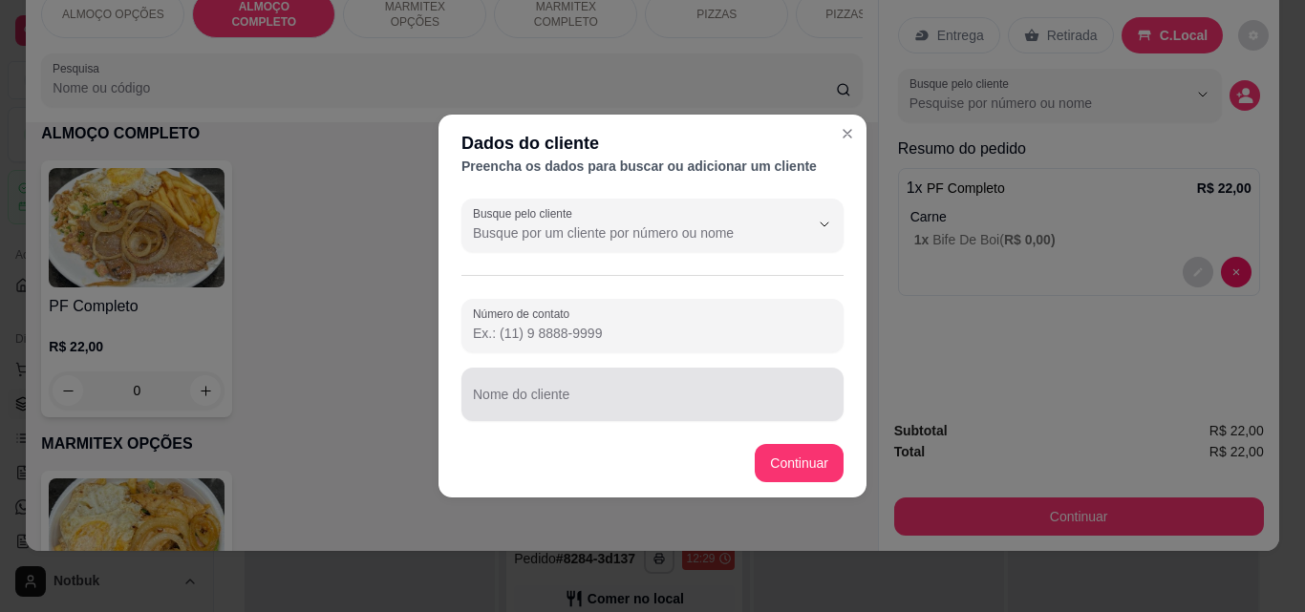
click at [820, 398] on input "Nome do cliente" at bounding box center [652, 402] width 359 height 19
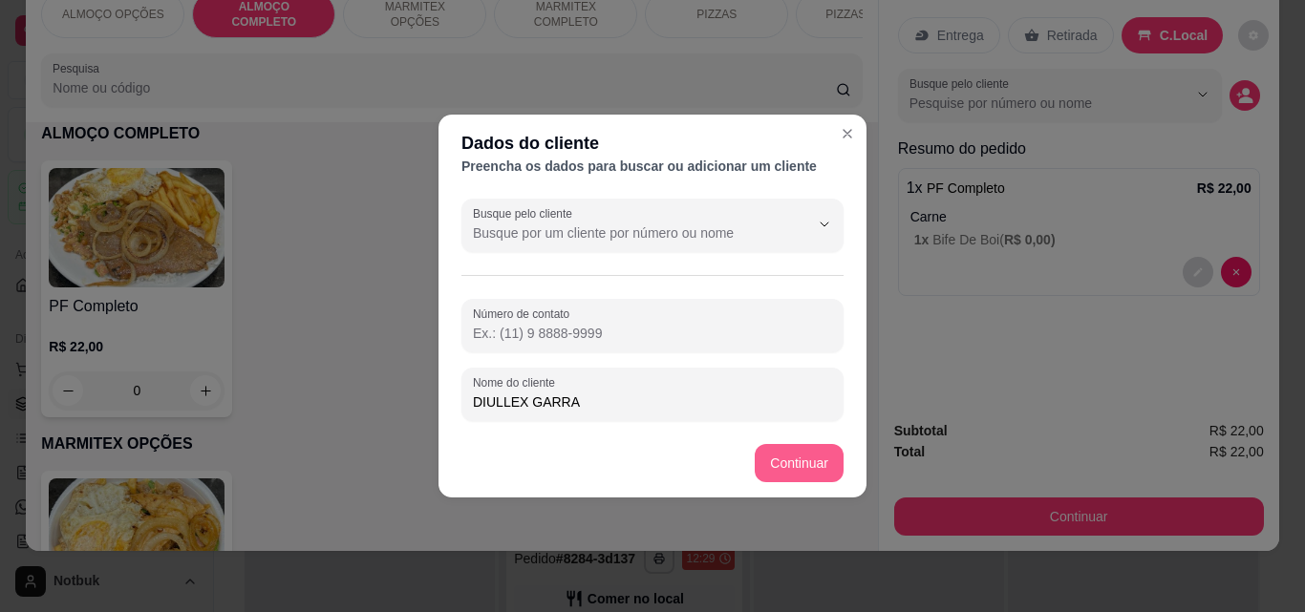
type input "DIULLEX GARRA"
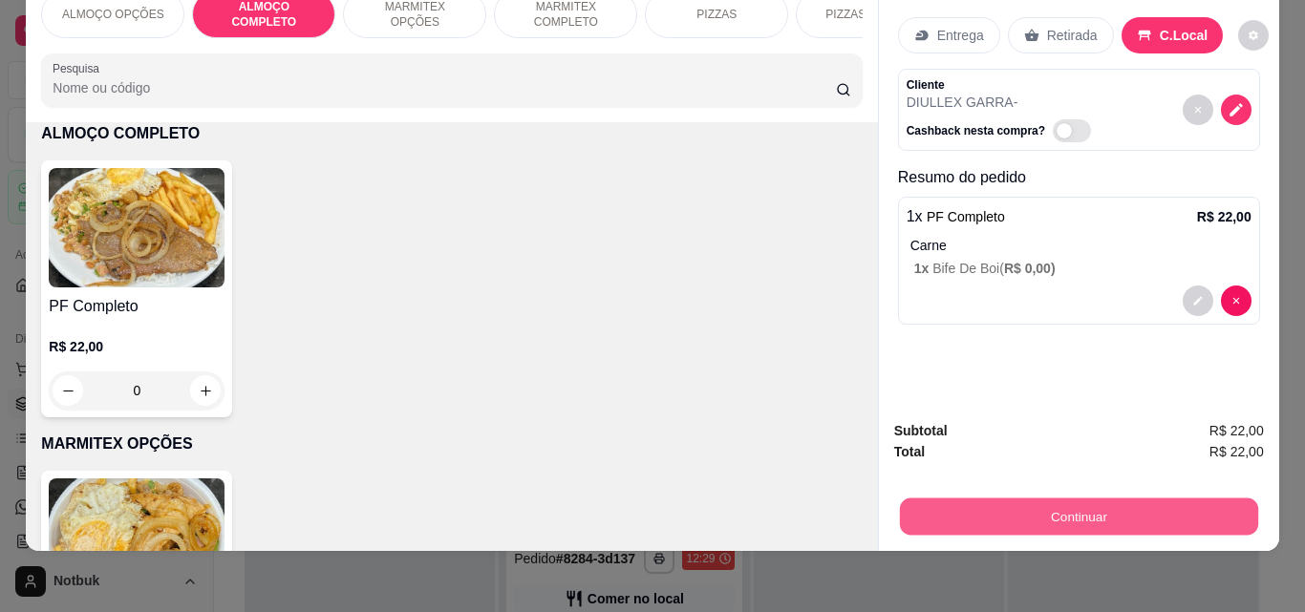
click at [970, 498] on button "Continuar" at bounding box center [1078, 516] width 358 height 37
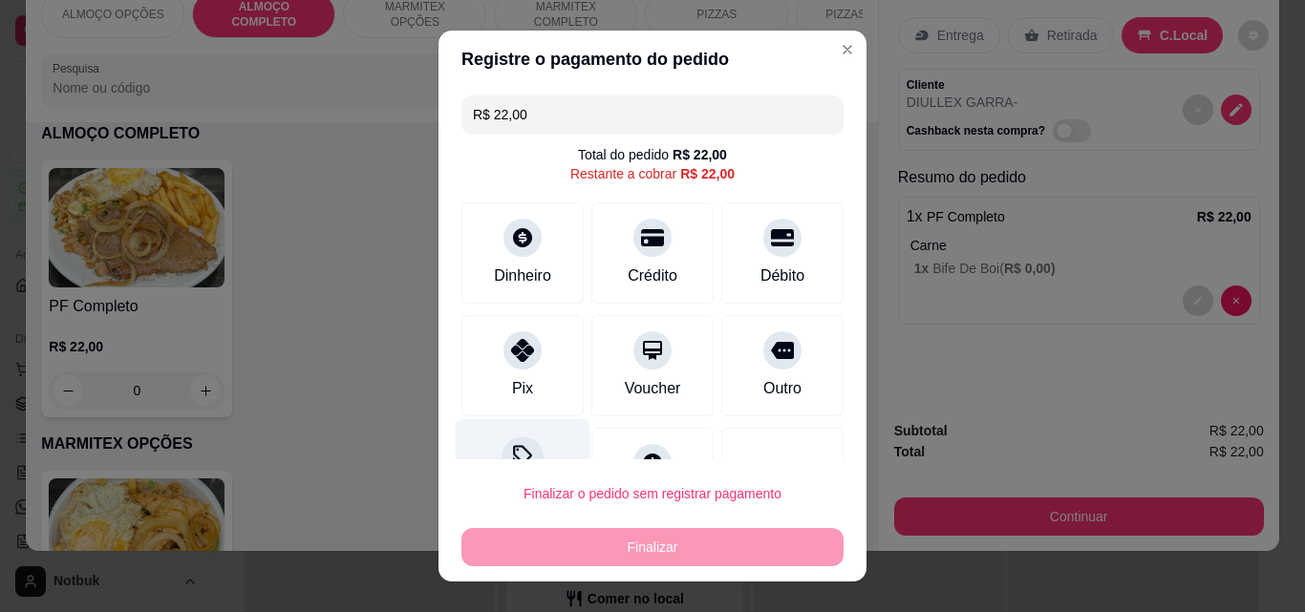
click at [537, 446] on div "Desconto" at bounding box center [523, 475] width 135 height 112
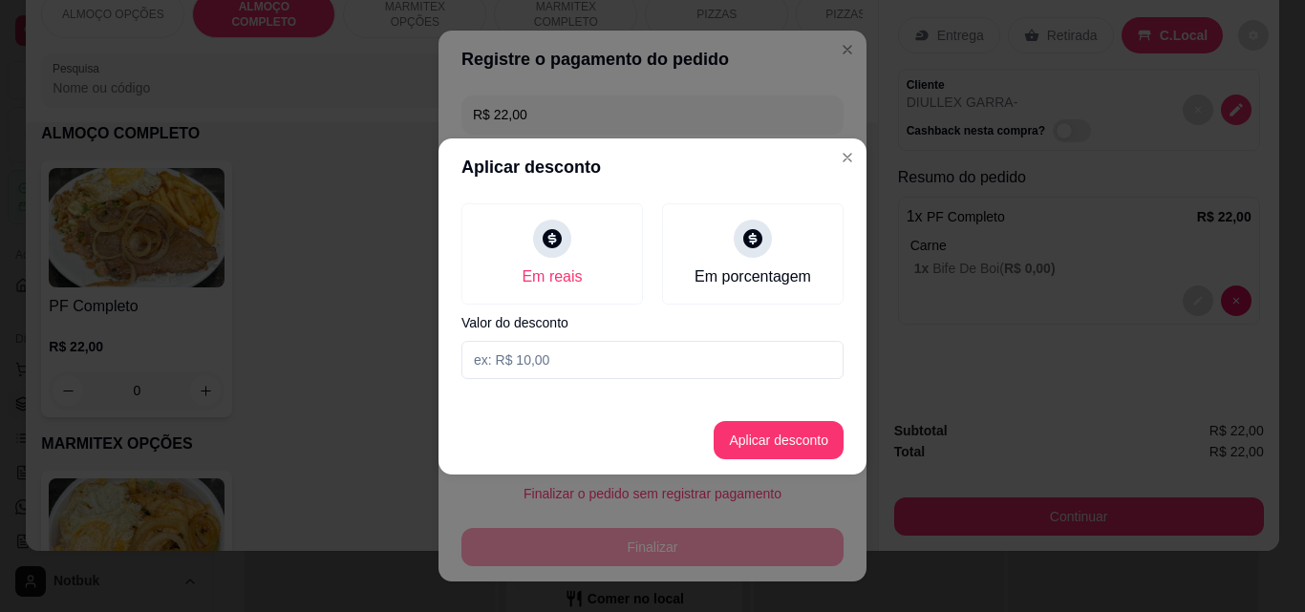
click at [540, 366] on input at bounding box center [652, 360] width 382 height 38
type input "2,00"
click at [754, 451] on button "Aplicar desconto" at bounding box center [779, 440] width 130 height 38
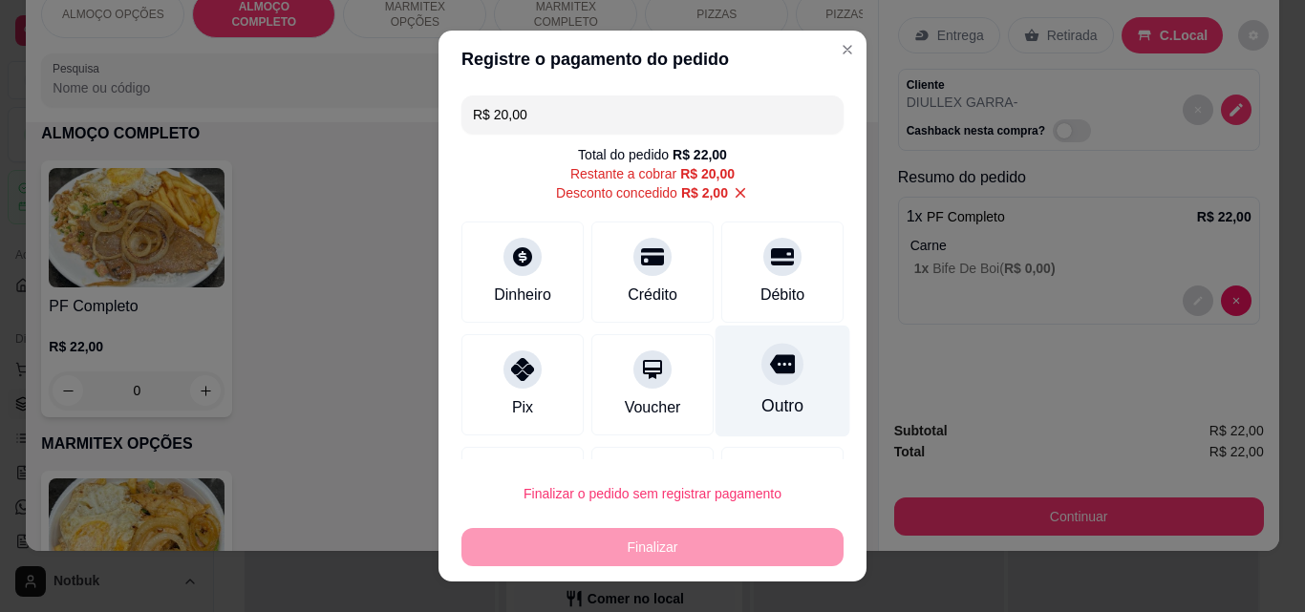
click at [770, 364] on icon at bounding box center [782, 364] width 25 height 19
type input "R$ 0,00"
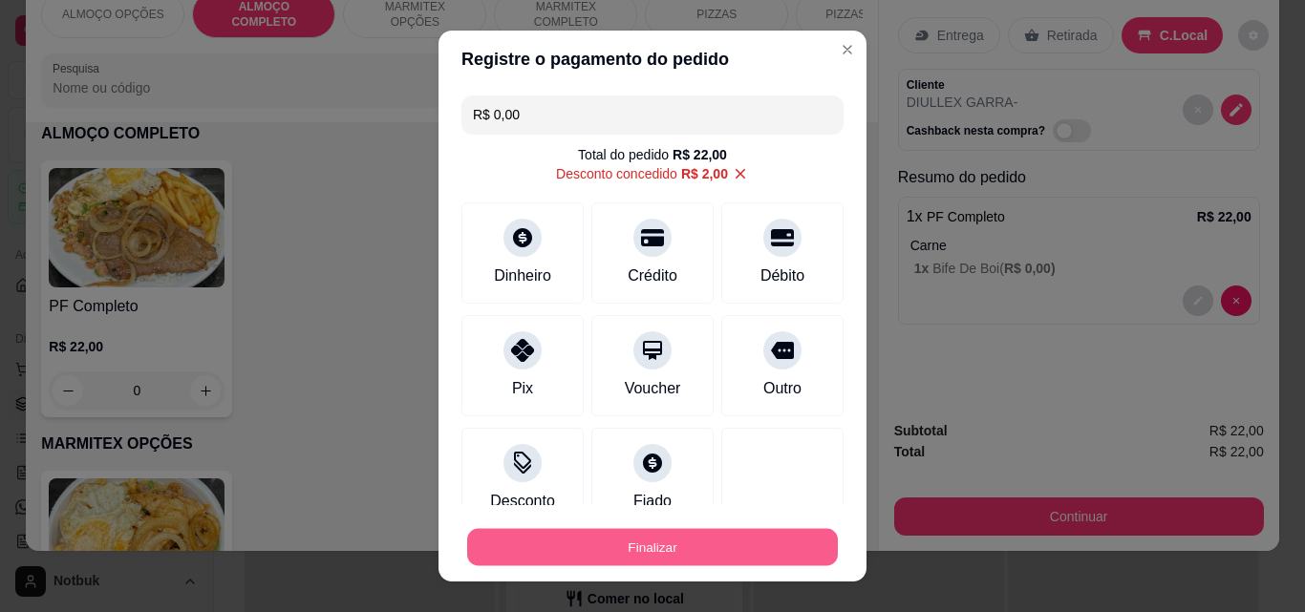
click at [680, 559] on button "Finalizar" at bounding box center [652, 547] width 371 height 37
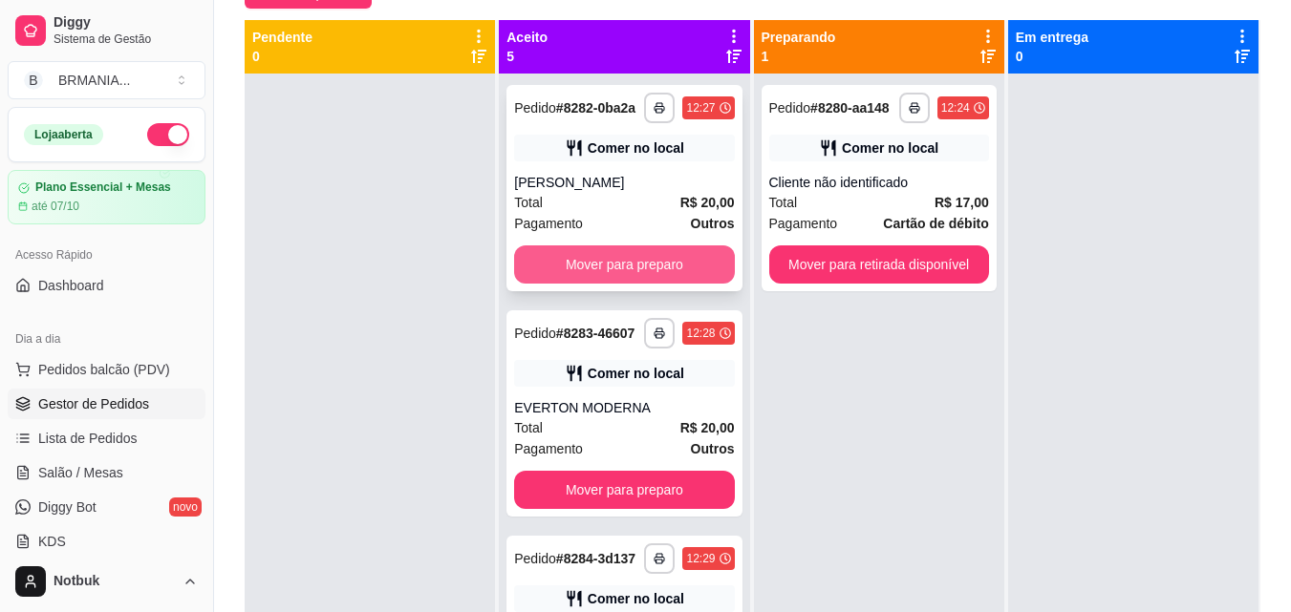
click at [638, 280] on button "Mover para preparo" at bounding box center [624, 264] width 220 height 38
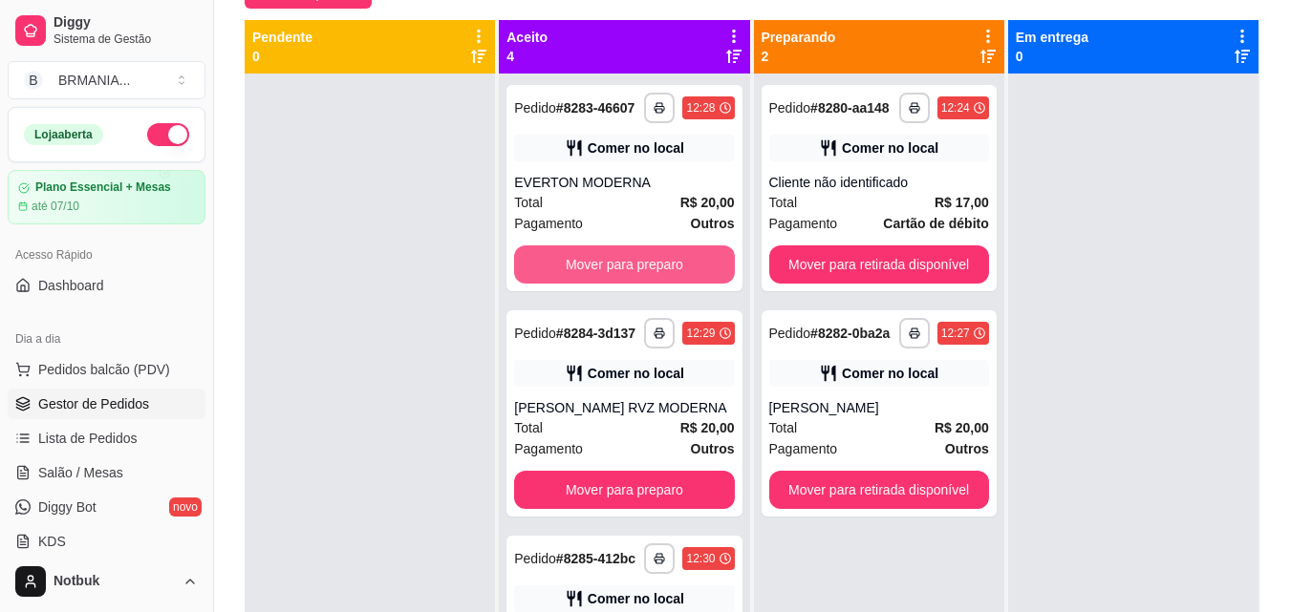
click at [638, 280] on button "Mover para preparo" at bounding box center [624, 264] width 220 height 38
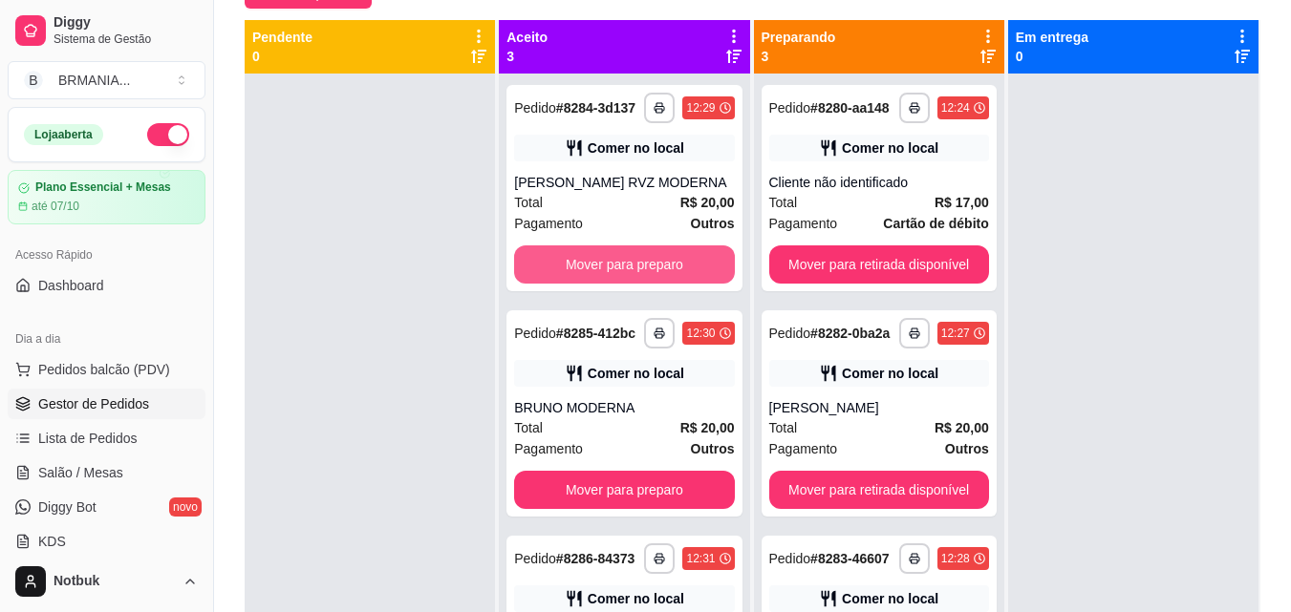
click at [638, 280] on button "Mover para preparo" at bounding box center [624, 264] width 220 height 38
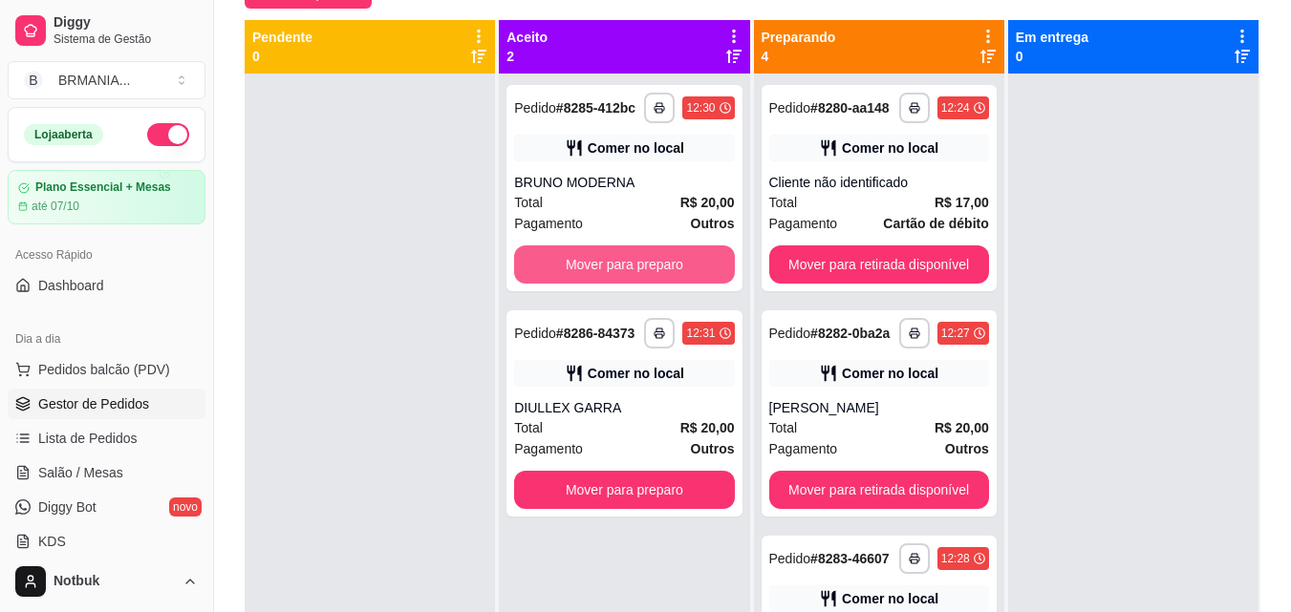
click at [638, 280] on button "Mover para preparo" at bounding box center [624, 264] width 220 height 38
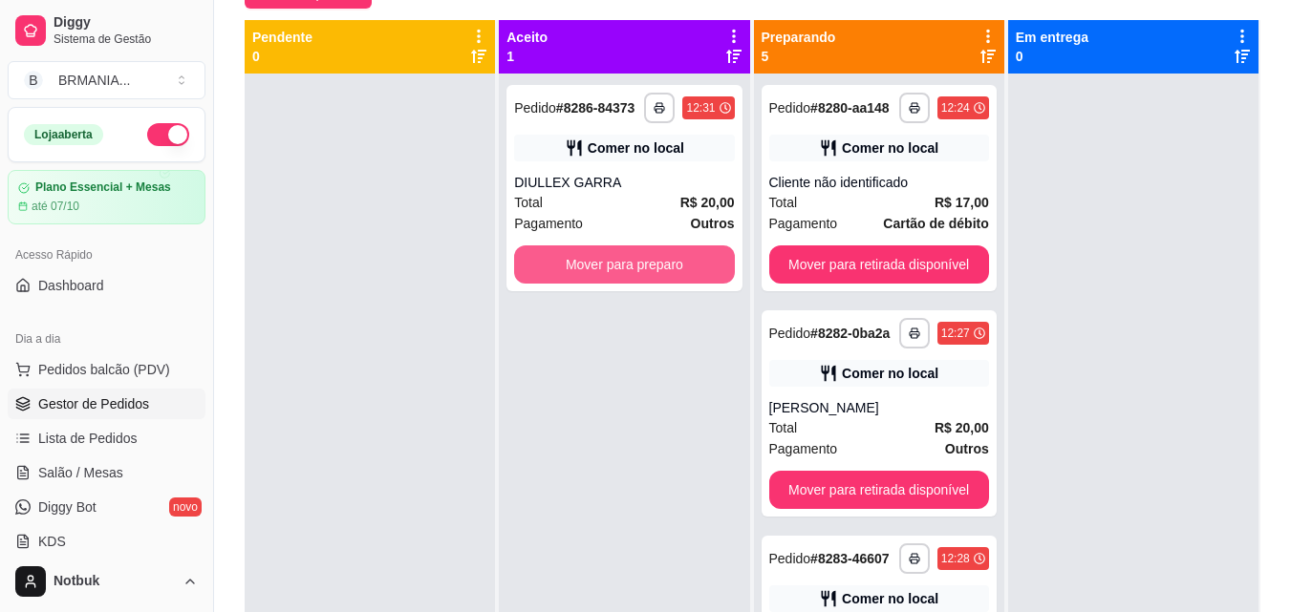
click at [638, 280] on button "Mover para preparo" at bounding box center [624, 264] width 220 height 38
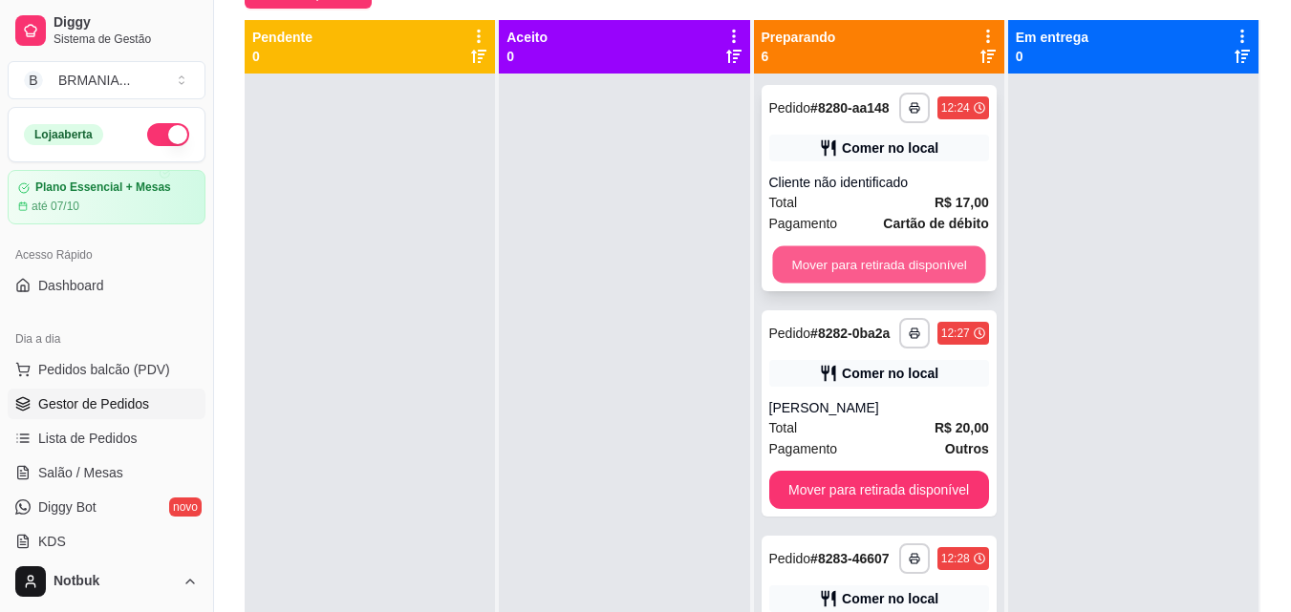
click at [819, 255] on button "Mover para retirada disponível" at bounding box center [878, 264] width 213 height 37
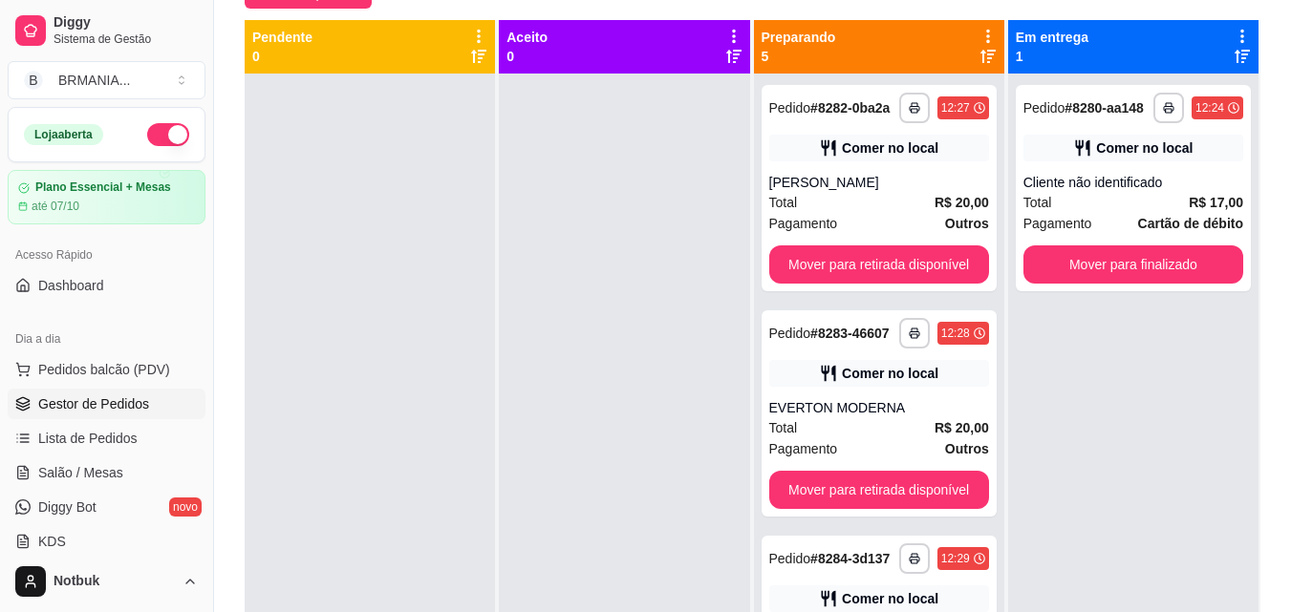
click at [819, 255] on div "**********" at bounding box center [878, 188] width 235 height 206
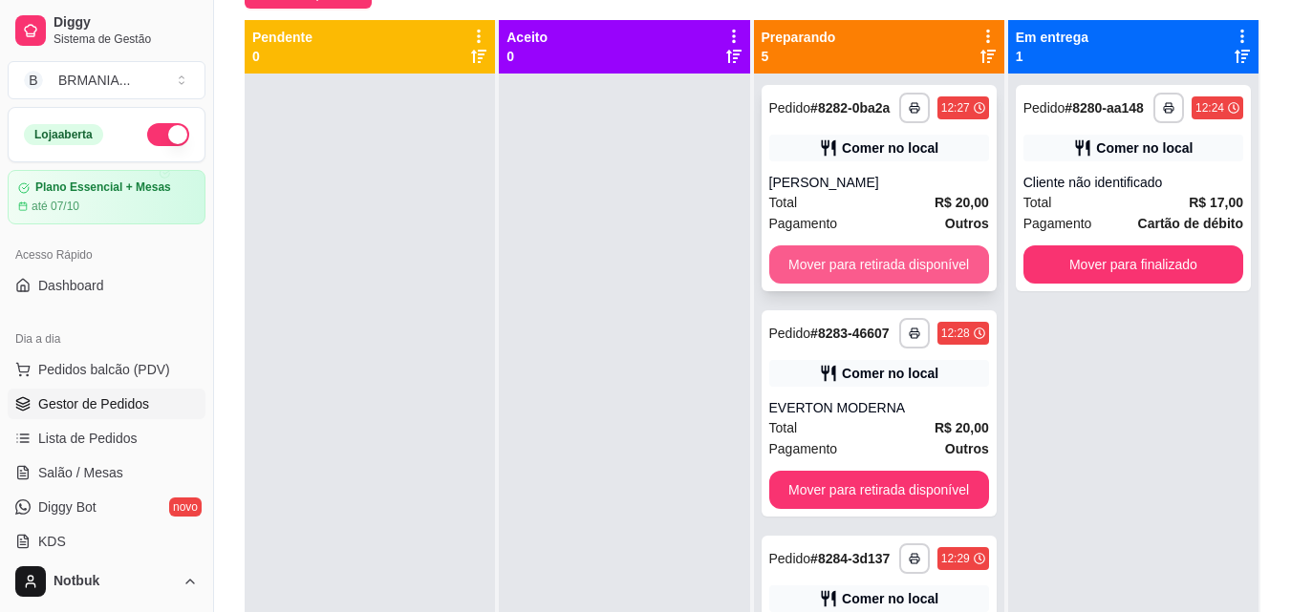
click at [931, 284] on button "Mover para retirada disponível" at bounding box center [879, 264] width 220 height 38
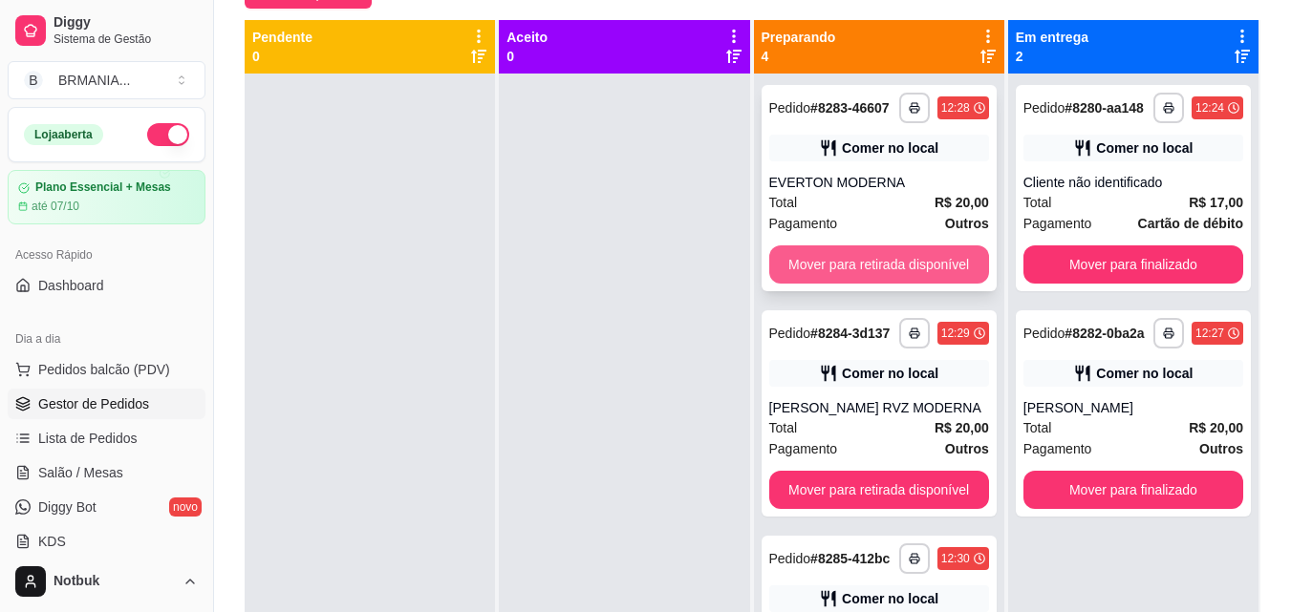
click at [931, 284] on button "Mover para retirada disponível" at bounding box center [879, 264] width 220 height 38
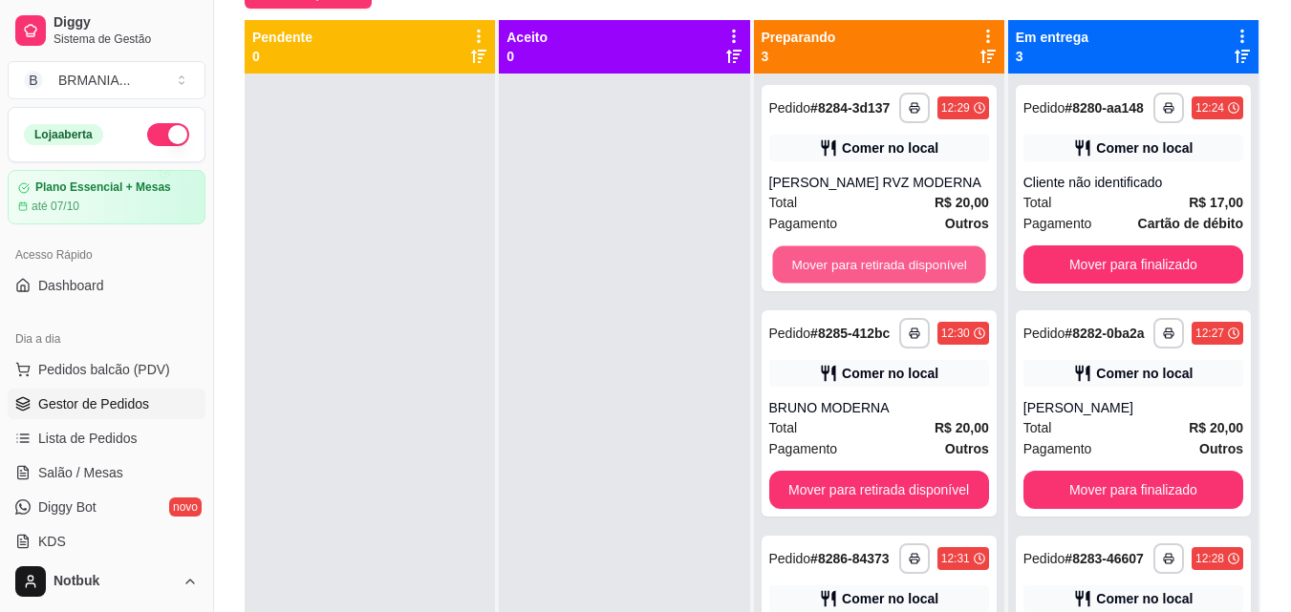
click at [931, 284] on button "Mover para retirada disponível" at bounding box center [878, 264] width 213 height 37
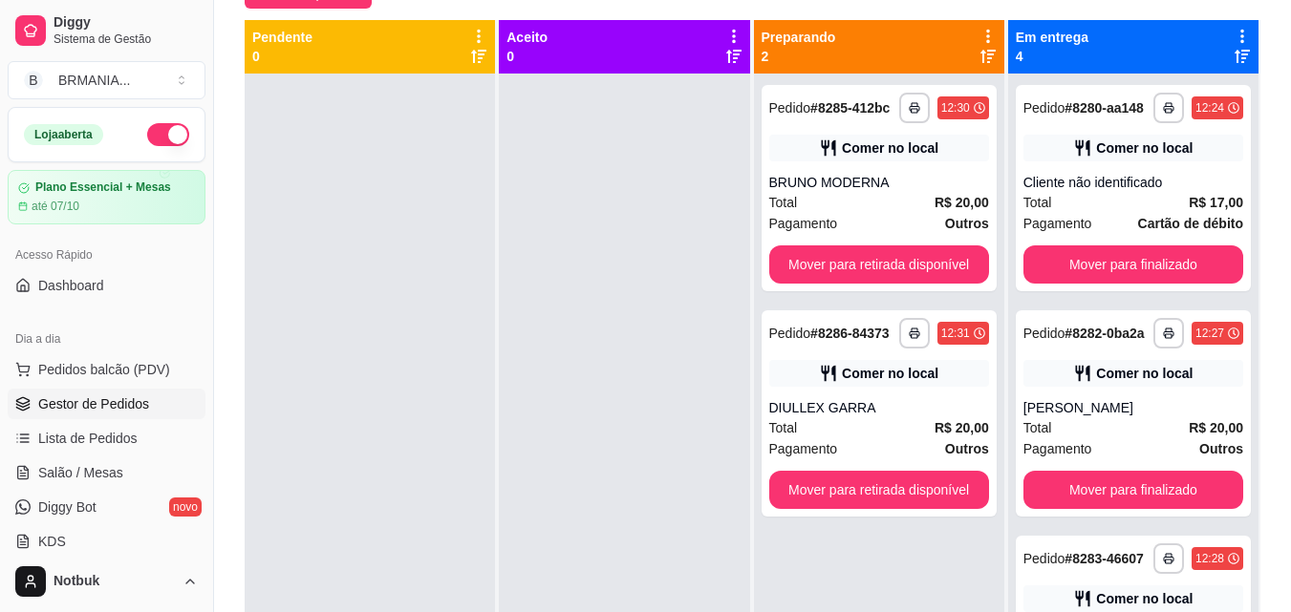
click at [931, 287] on div "**********" at bounding box center [878, 188] width 235 height 206
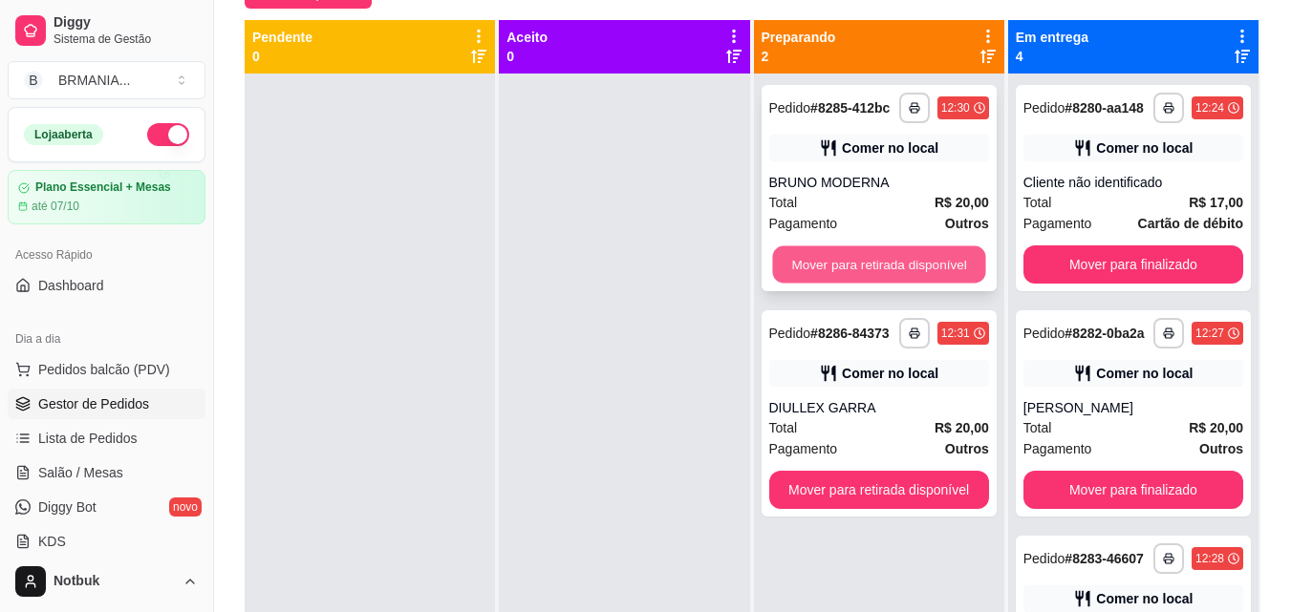
click at [936, 263] on button "Mover para retirada disponível" at bounding box center [878, 264] width 213 height 37
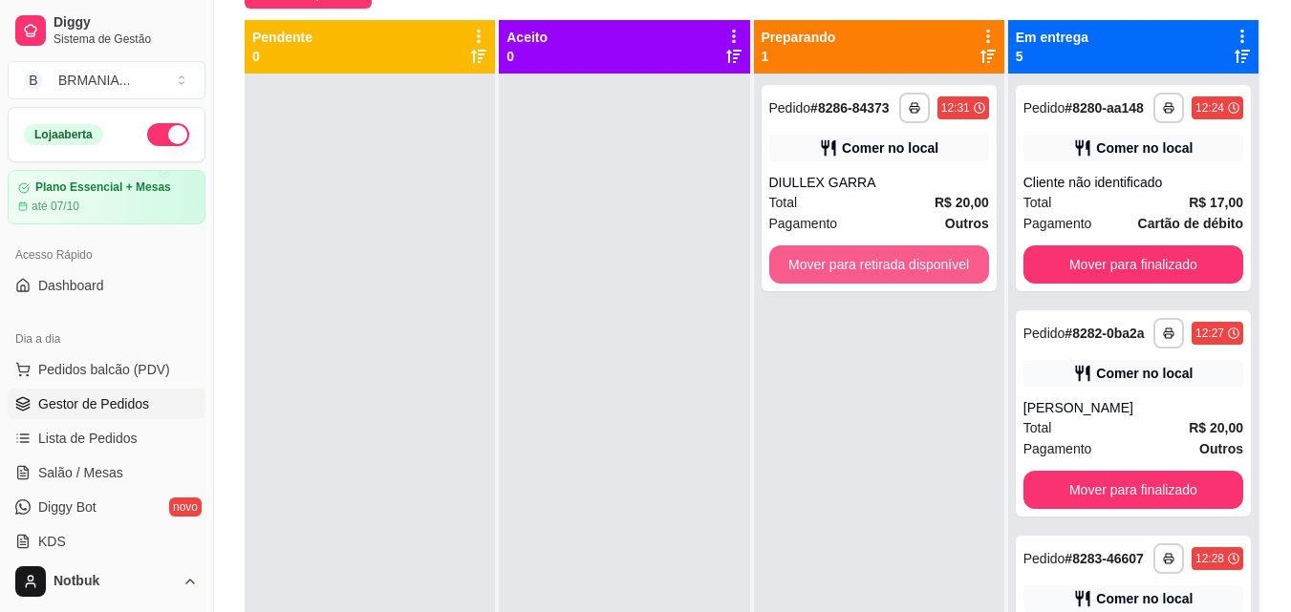
click at [936, 263] on button "Mover para retirada disponível" at bounding box center [879, 264] width 220 height 38
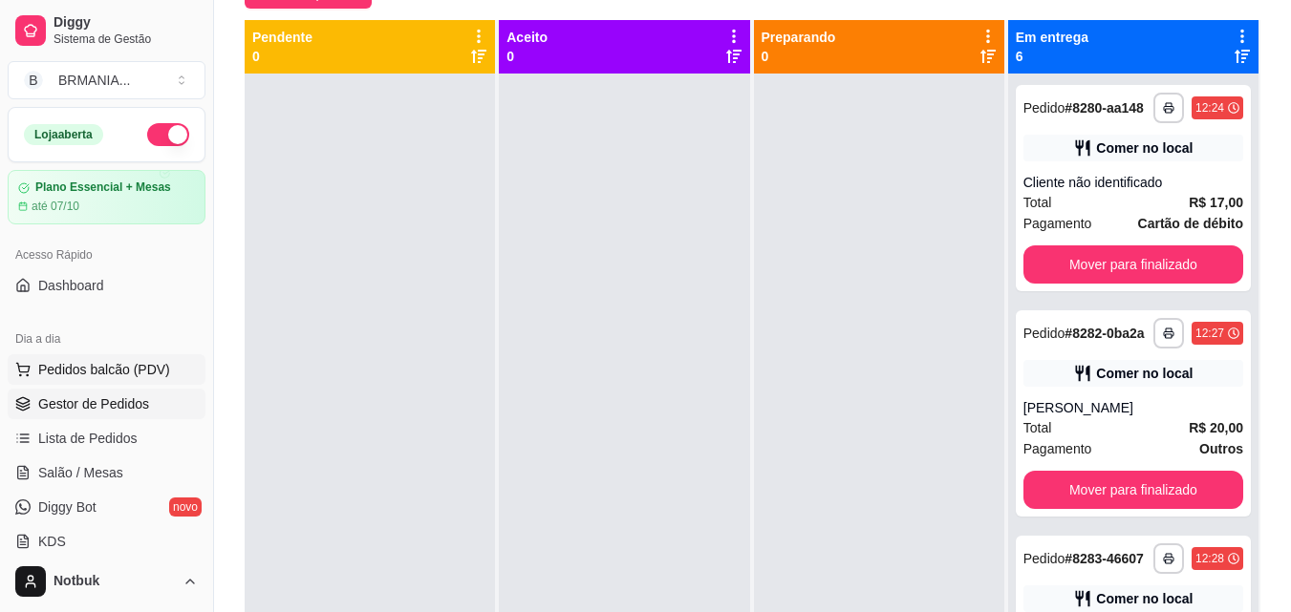
click at [183, 374] on button "Pedidos balcão (PDV)" at bounding box center [107, 369] width 198 height 31
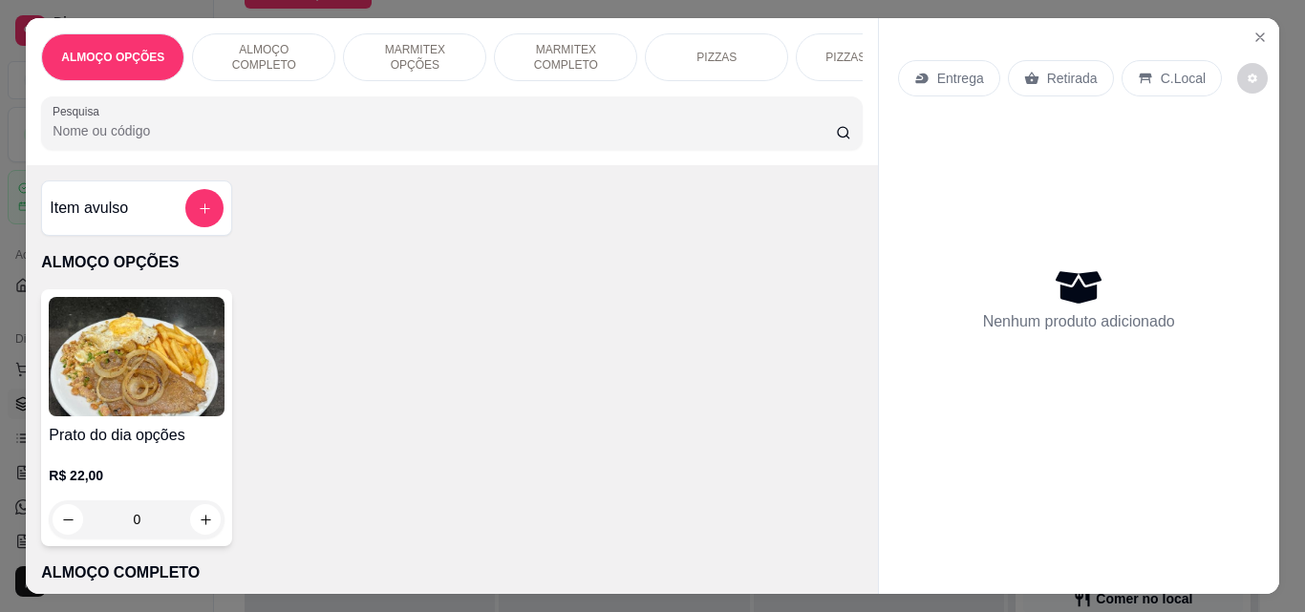
click at [222, 50] on p "ALMOÇO COMPLETO" at bounding box center [263, 57] width 111 height 31
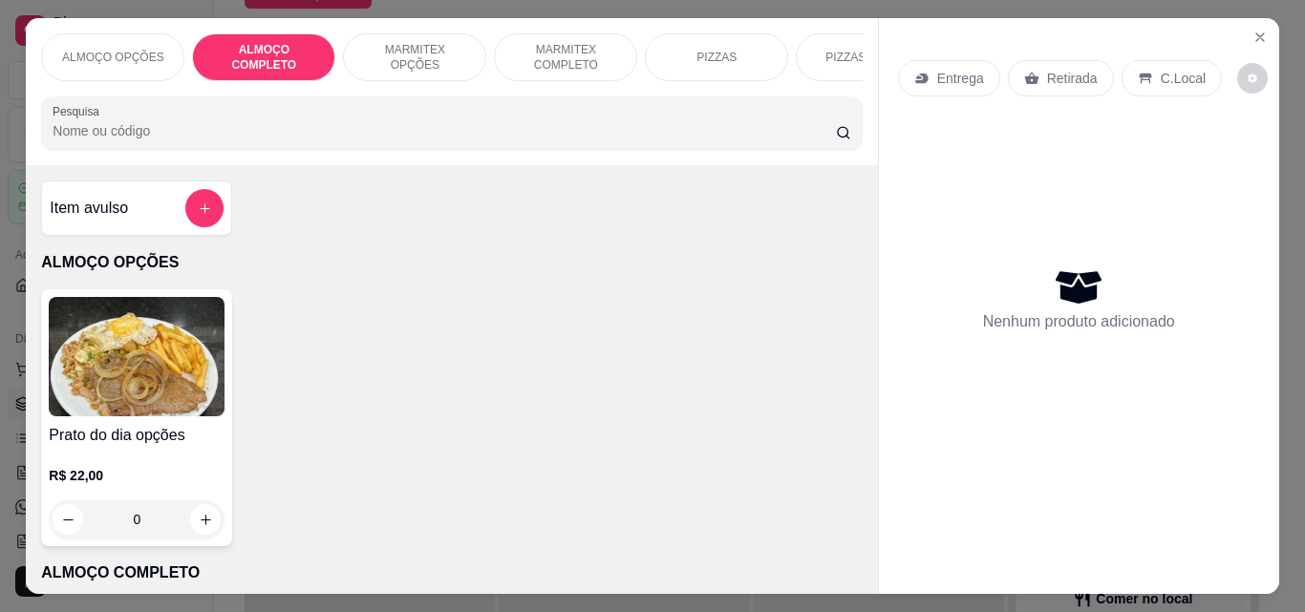
scroll to position [50, 0]
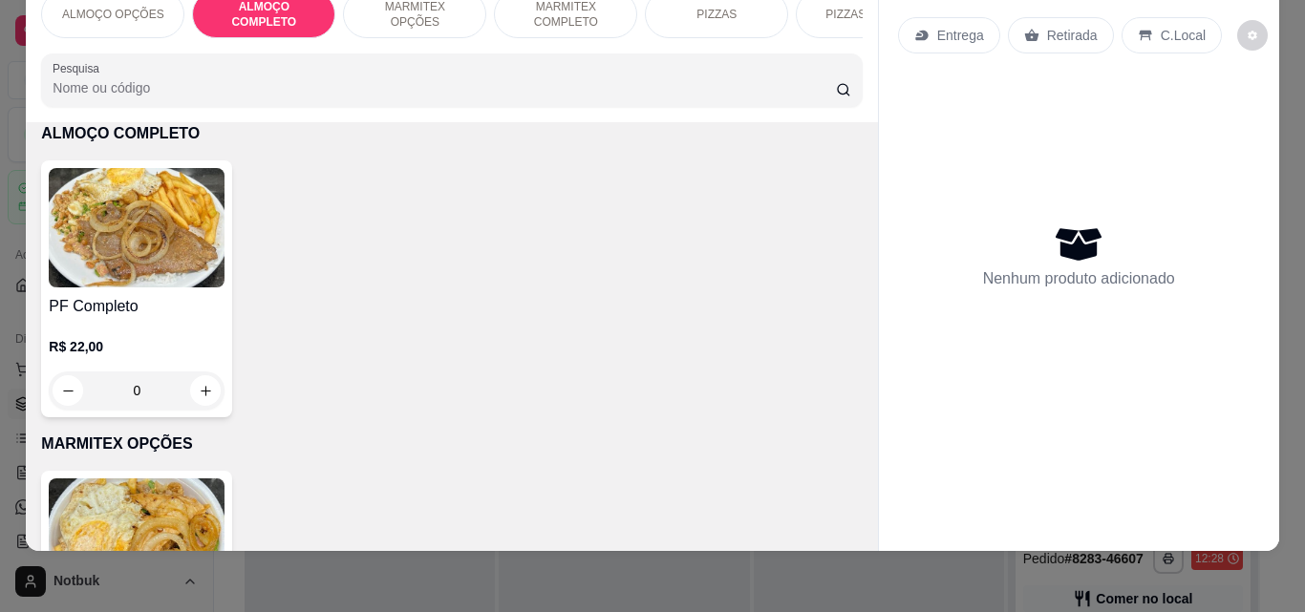
click at [151, 297] on h4 "PF Completo" at bounding box center [137, 306] width 176 height 23
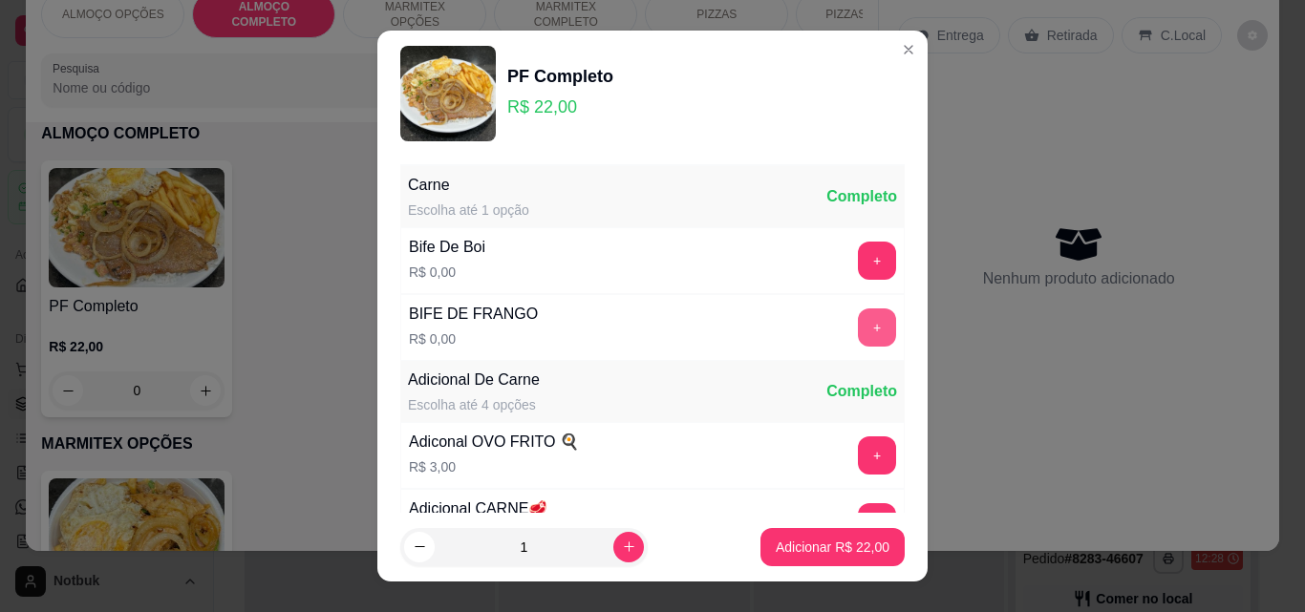
click at [858, 329] on button "+" at bounding box center [877, 328] width 38 height 38
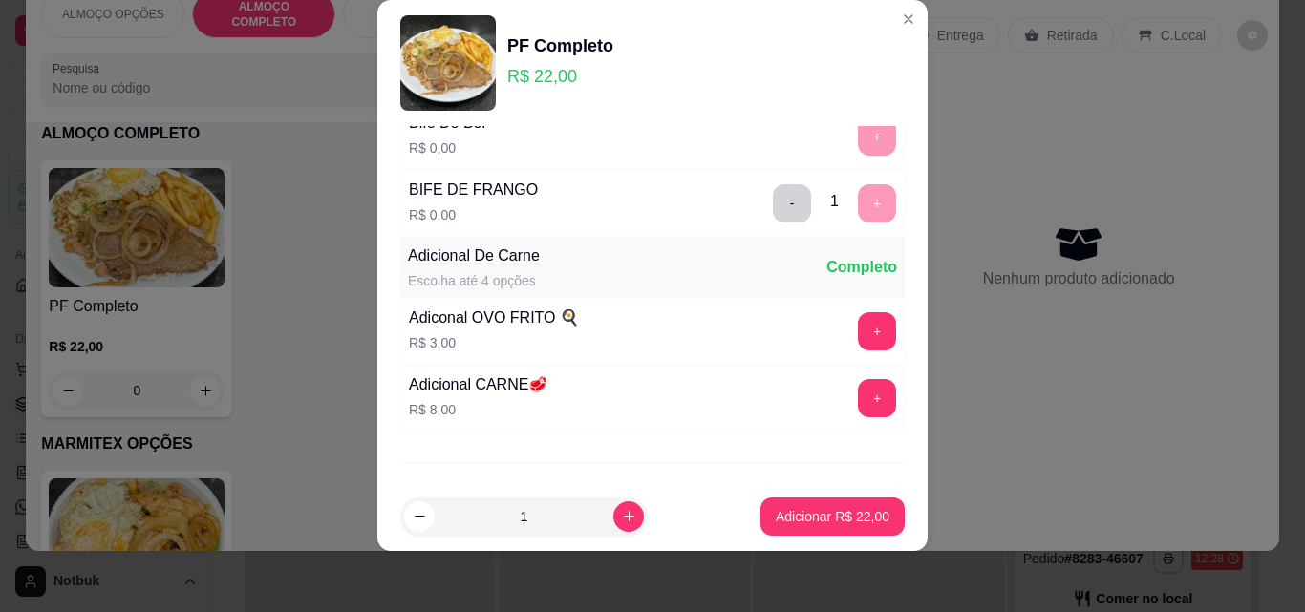
scroll to position [186, 0]
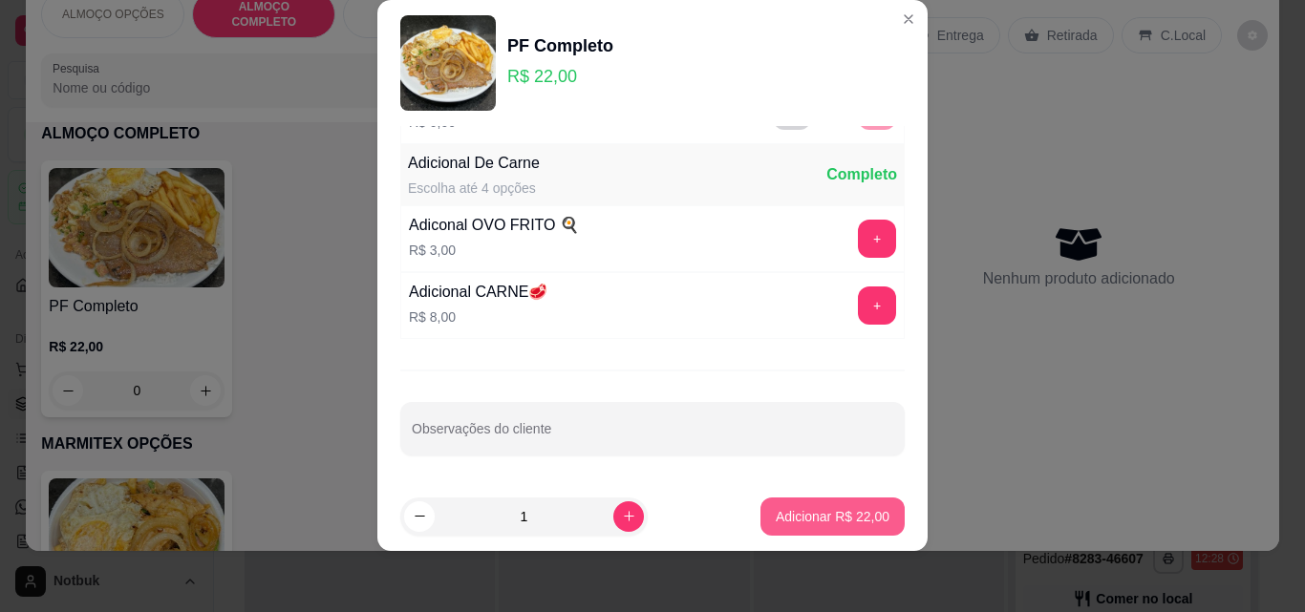
click at [829, 522] on p "Adicionar R$ 22,00" at bounding box center [833, 516] width 114 height 19
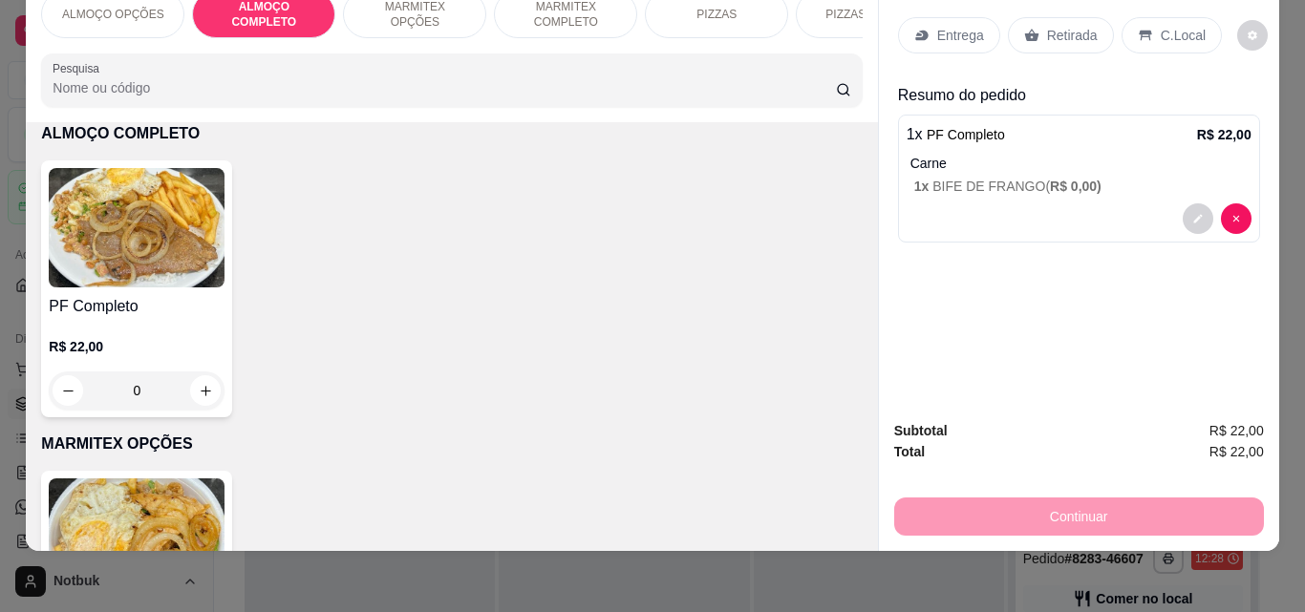
click at [987, 26] on p "C.Local" at bounding box center [1183, 35] width 45 height 19
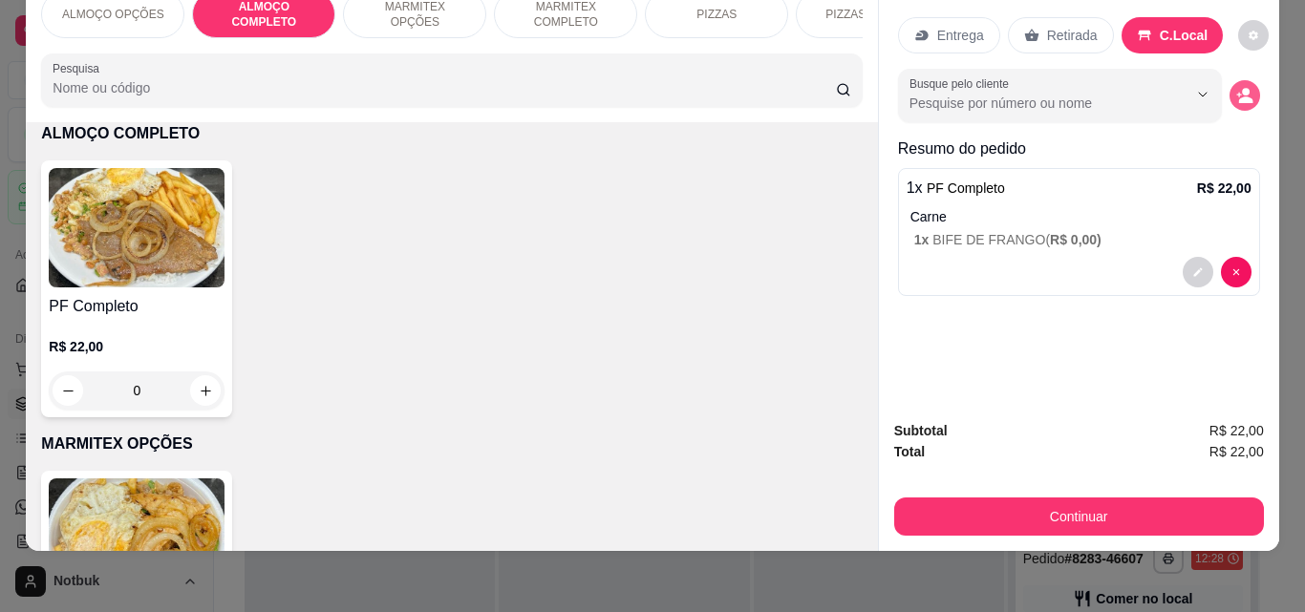
click at [987, 87] on icon "decrease-product-quantity" at bounding box center [1244, 95] width 17 height 17
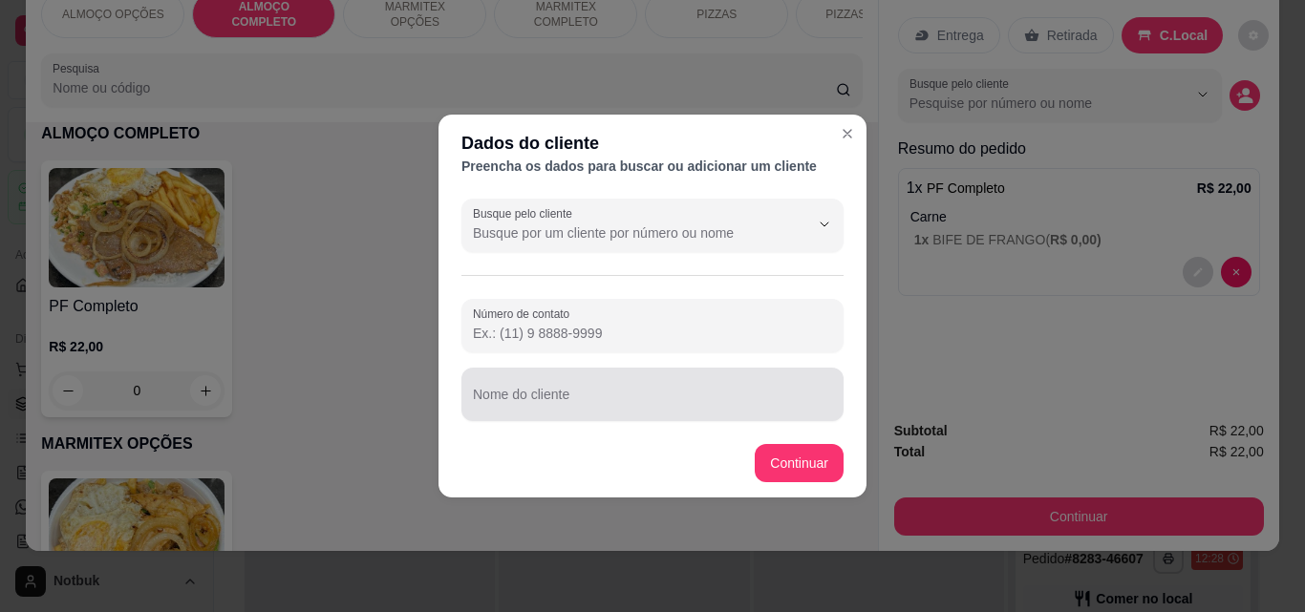
click at [676, 396] on input "Nome do cliente" at bounding box center [652, 402] width 359 height 19
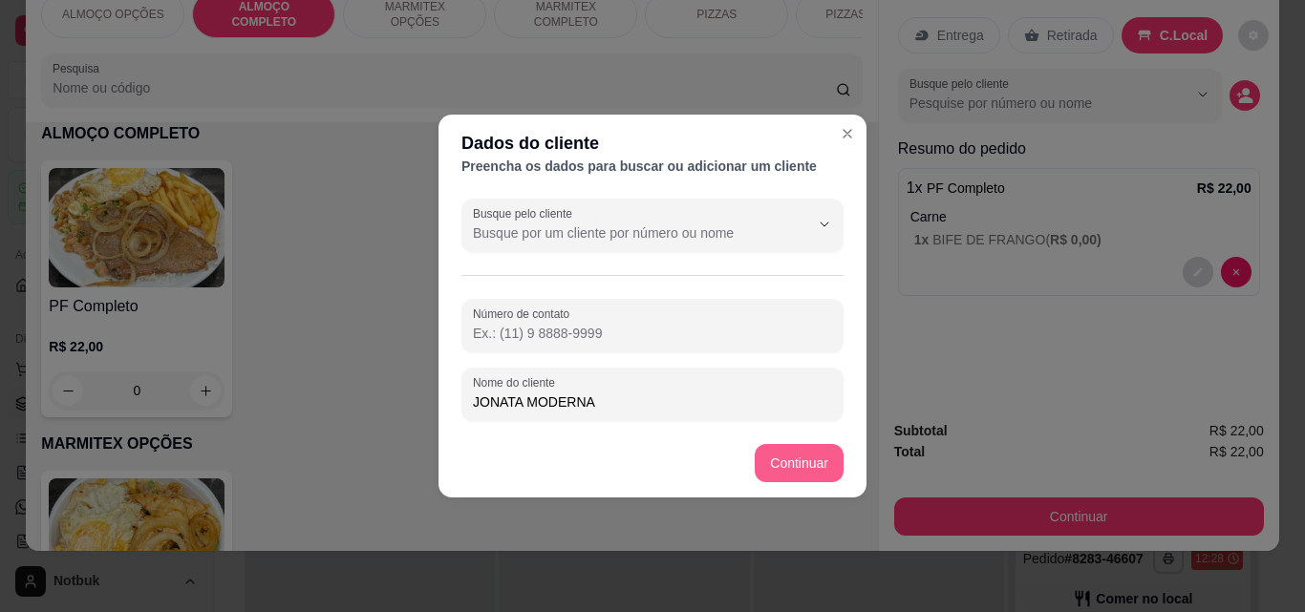
type input "JONATA MODERNA"
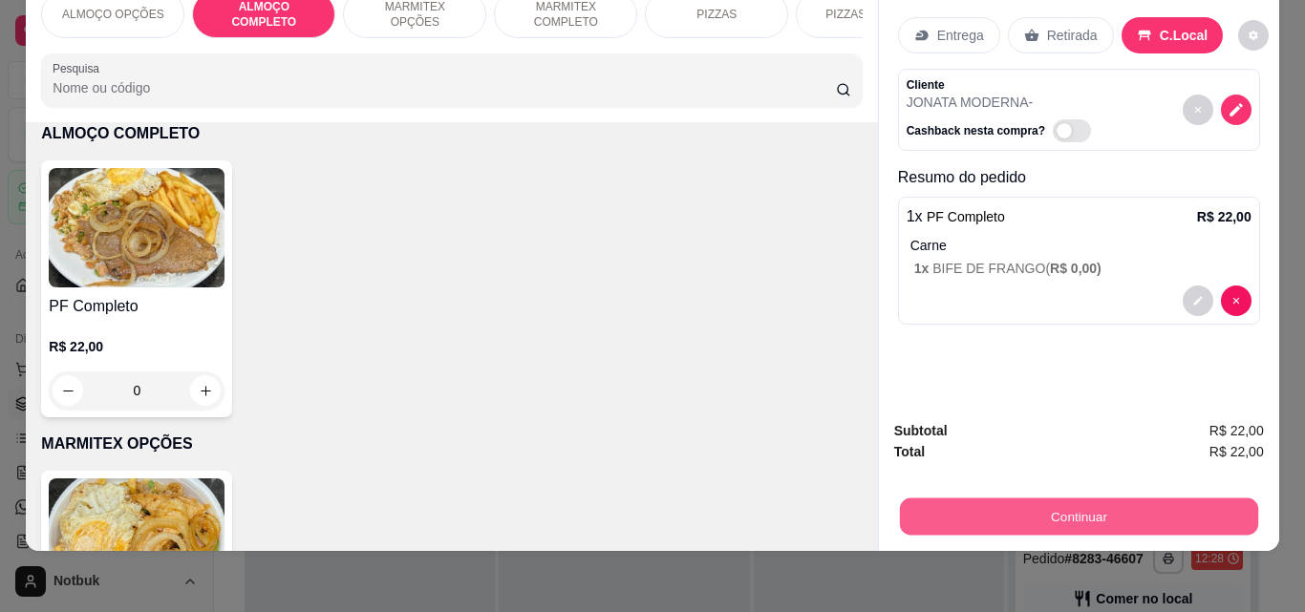
click at [952, 498] on button "Continuar" at bounding box center [1078, 516] width 358 height 37
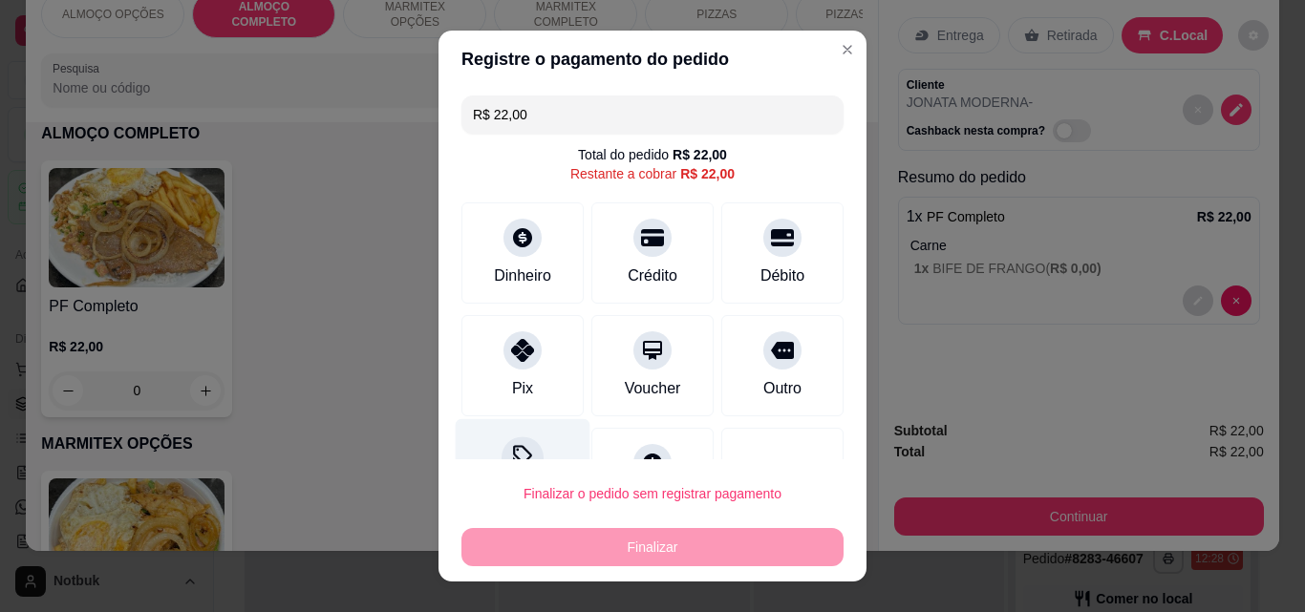
click at [519, 452] on icon at bounding box center [522, 457] width 25 height 25
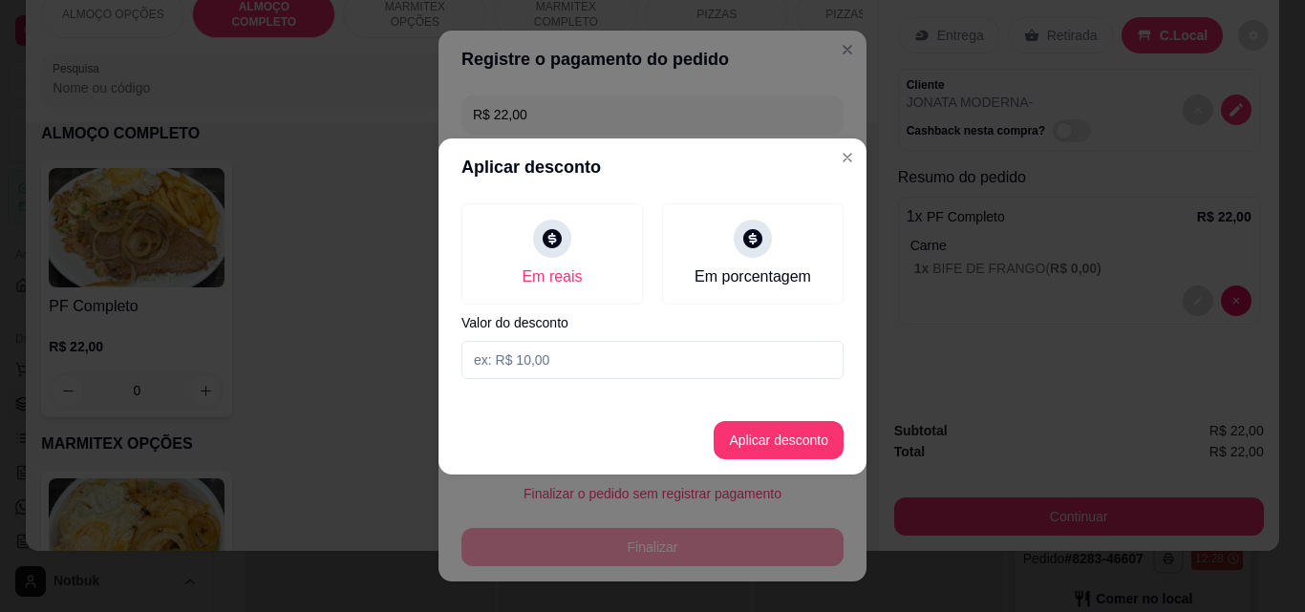
click at [544, 349] on input at bounding box center [652, 360] width 382 height 38
type input "2,00"
click at [748, 436] on button "Aplicar desconto" at bounding box center [778, 439] width 125 height 37
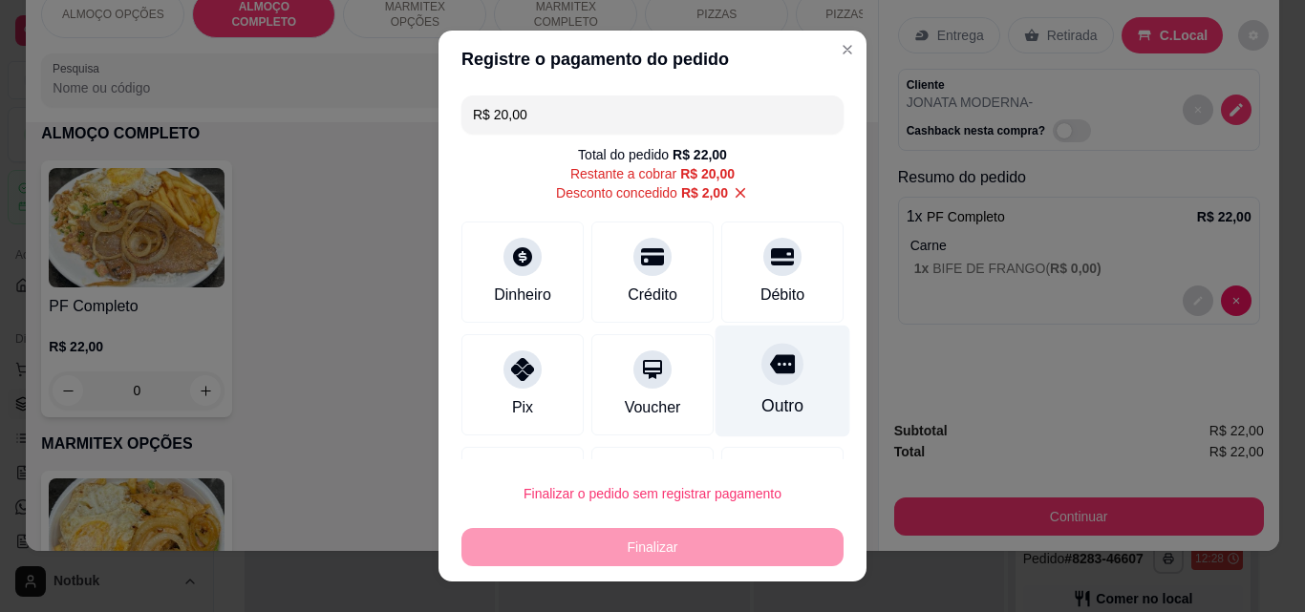
click at [770, 360] on icon at bounding box center [782, 364] width 25 height 25
type input "R$ 0,00"
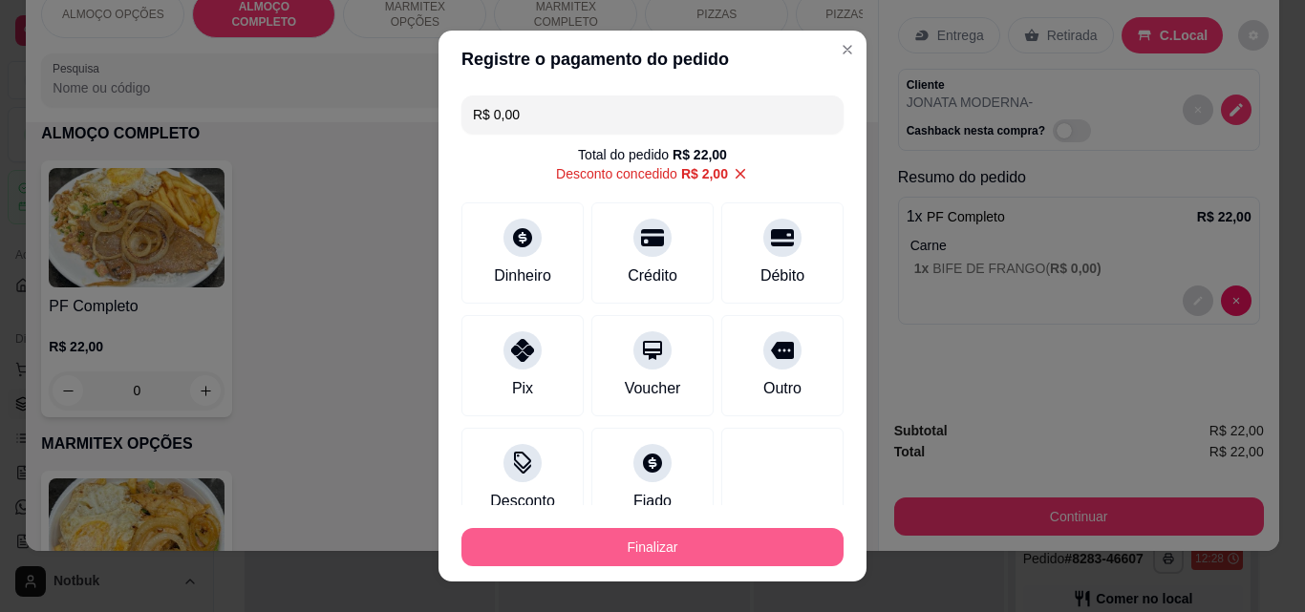
click at [652, 533] on button "Finalizar" at bounding box center [652, 547] width 382 height 38
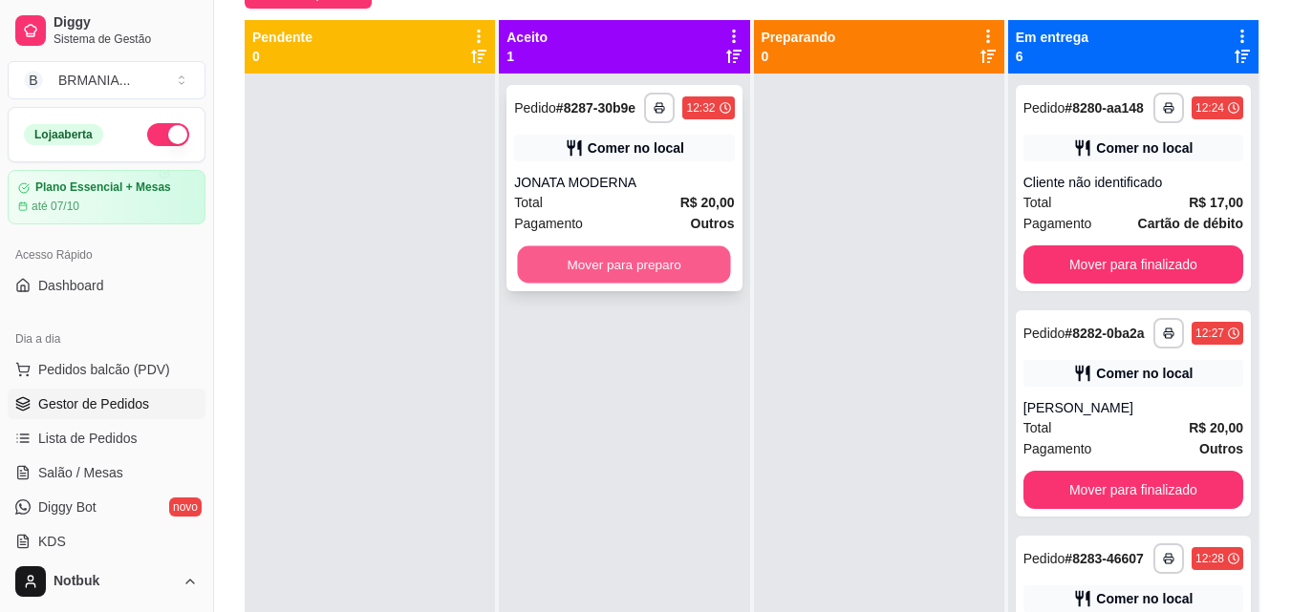
click at [615, 267] on button "Mover para preparo" at bounding box center [624, 264] width 213 height 37
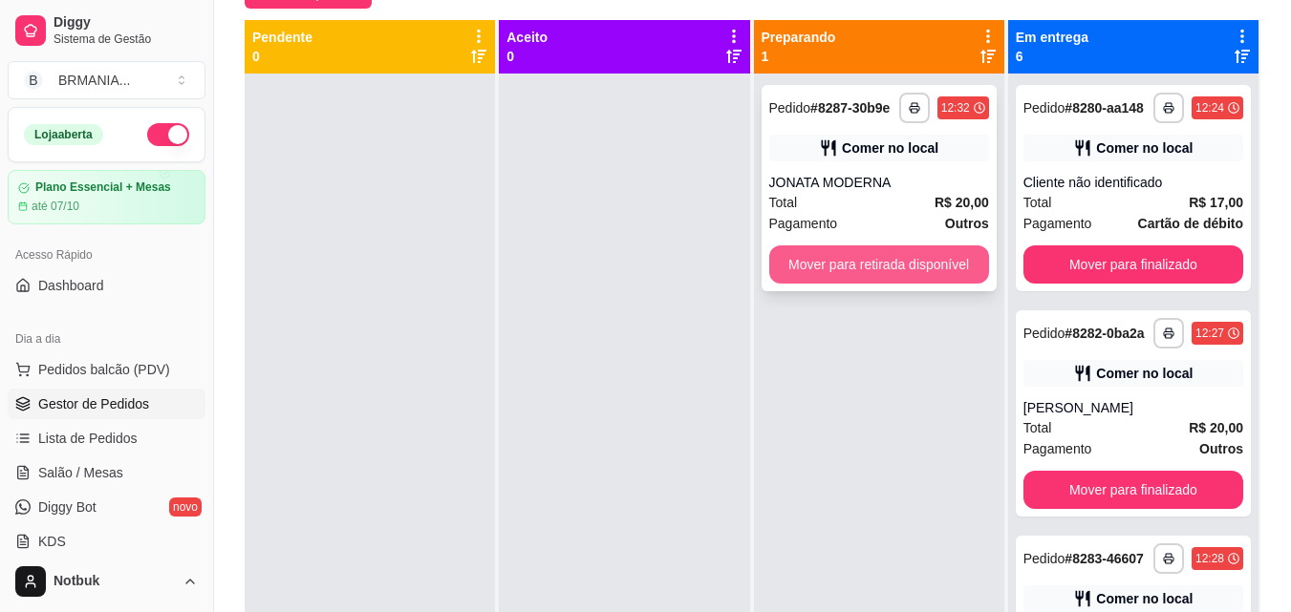
click at [813, 261] on button "Mover para retirada disponível" at bounding box center [879, 264] width 220 height 38
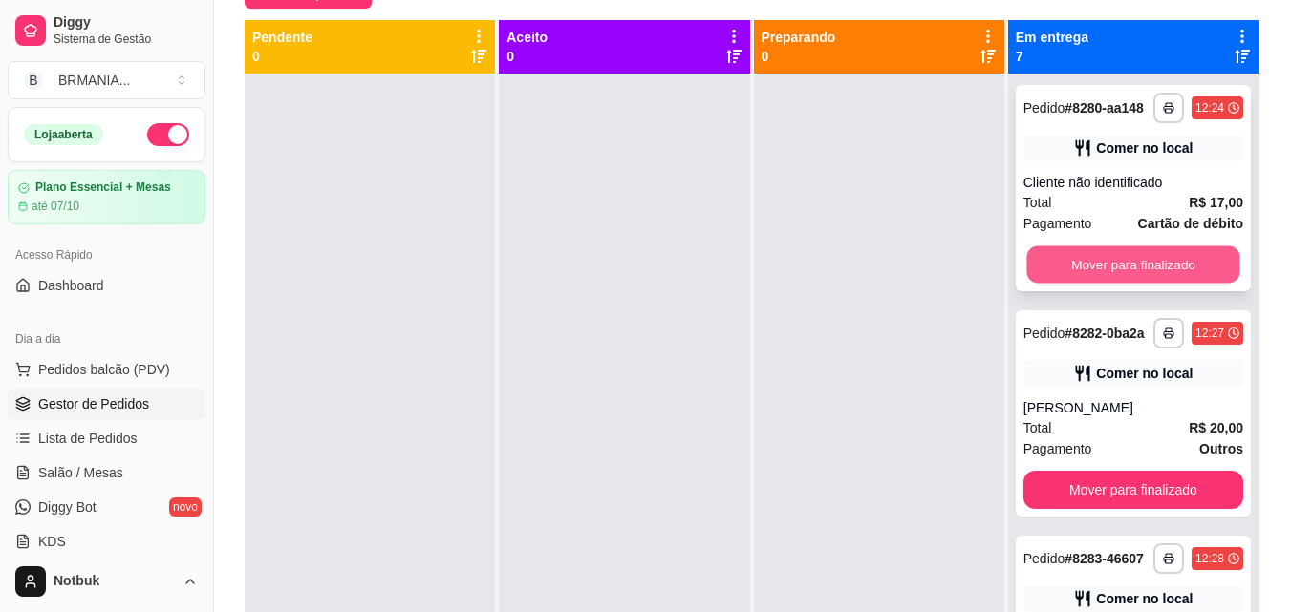
click at [987, 284] on button "Mover para finalizado" at bounding box center [1132, 264] width 213 height 37
click at [987, 284] on button "Mover para finalizado" at bounding box center [1133, 264] width 220 height 38
click at [987, 284] on button "Mover para finalizado" at bounding box center [1132, 264] width 213 height 37
click at [987, 284] on button "Mover para finalizado" at bounding box center [1133, 264] width 220 height 38
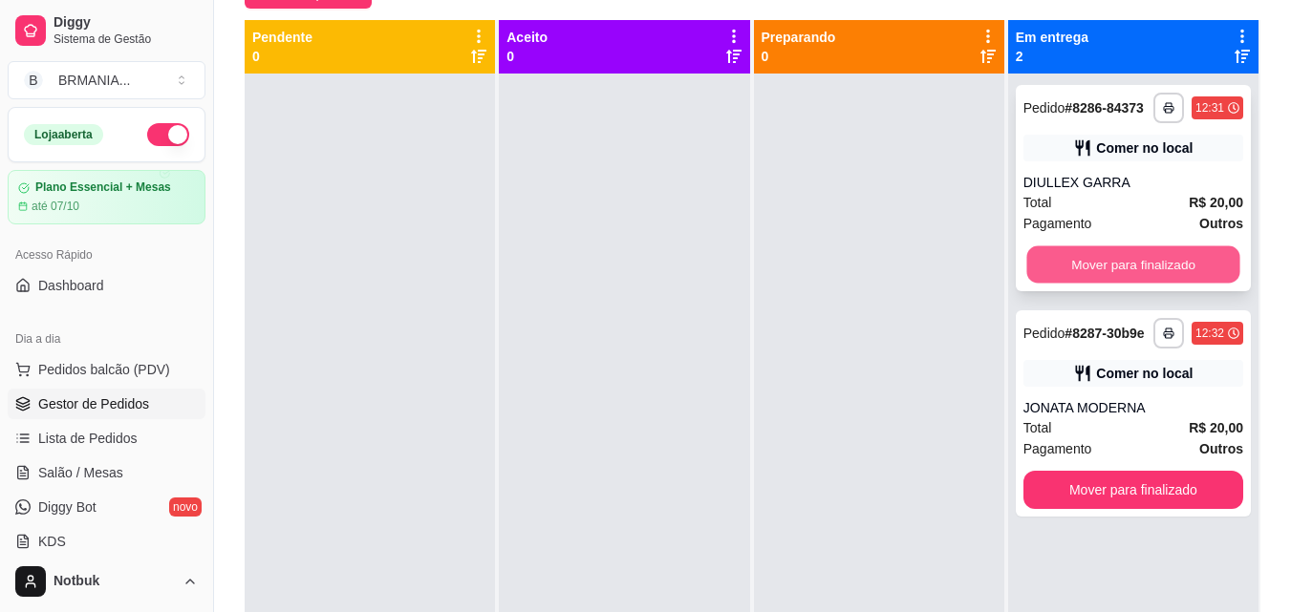
click at [987, 272] on button "Mover para finalizado" at bounding box center [1132, 264] width 213 height 37
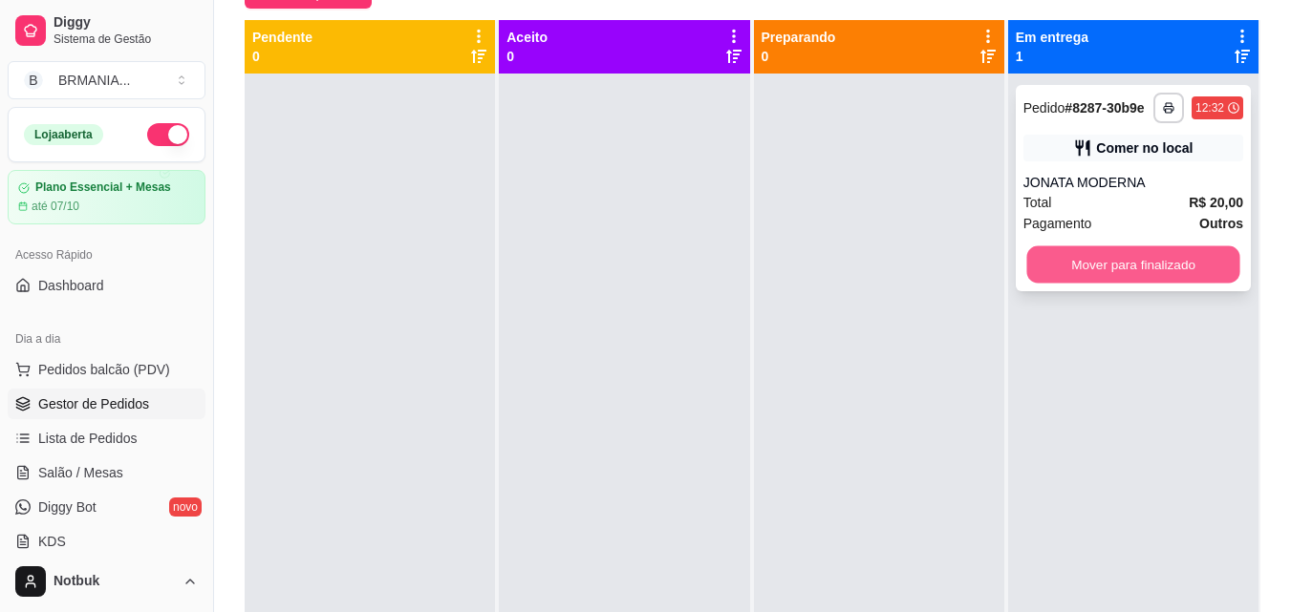
click at [987, 267] on button "Mover para finalizado" at bounding box center [1132, 264] width 213 height 37
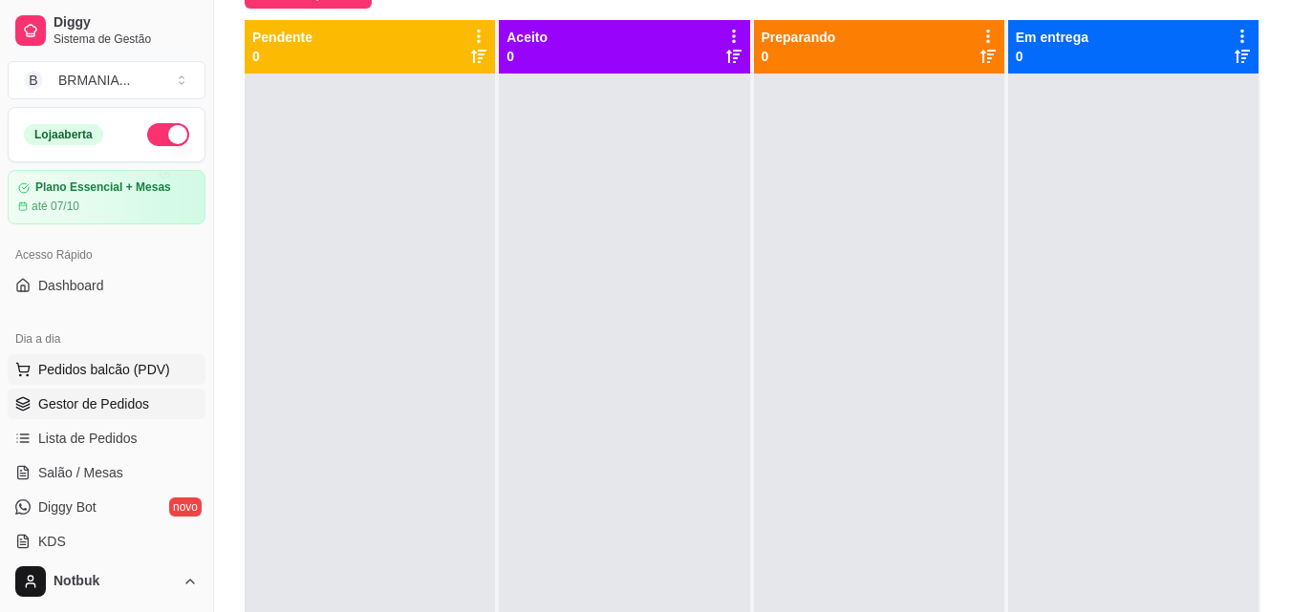
click at [146, 362] on span "Pedidos balcão (PDV)" at bounding box center [104, 369] width 132 height 19
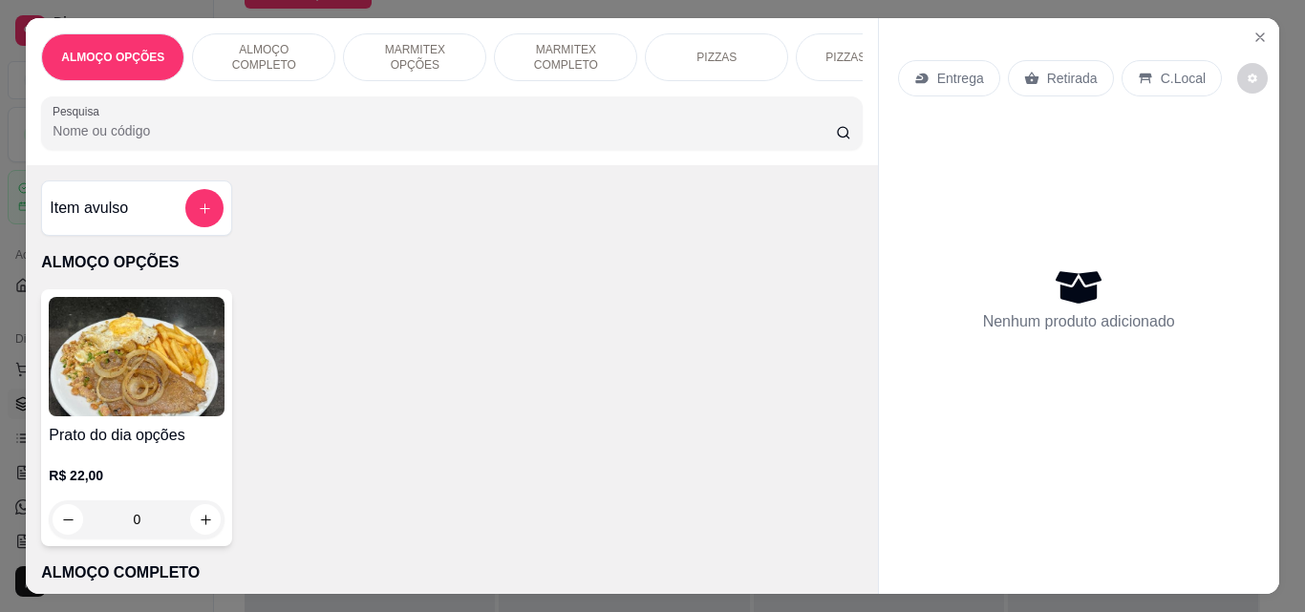
click at [289, 34] on div "ALMOÇO COMPLETO" at bounding box center [263, 57] width 143 height 48
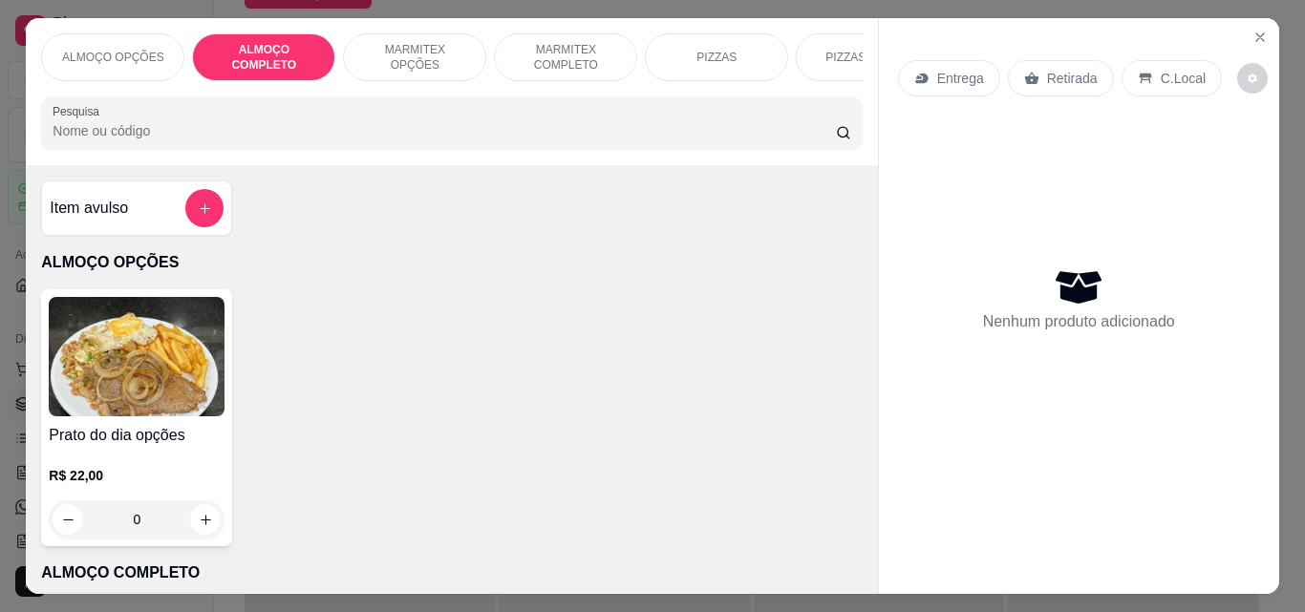
scroll to position [50, 0]
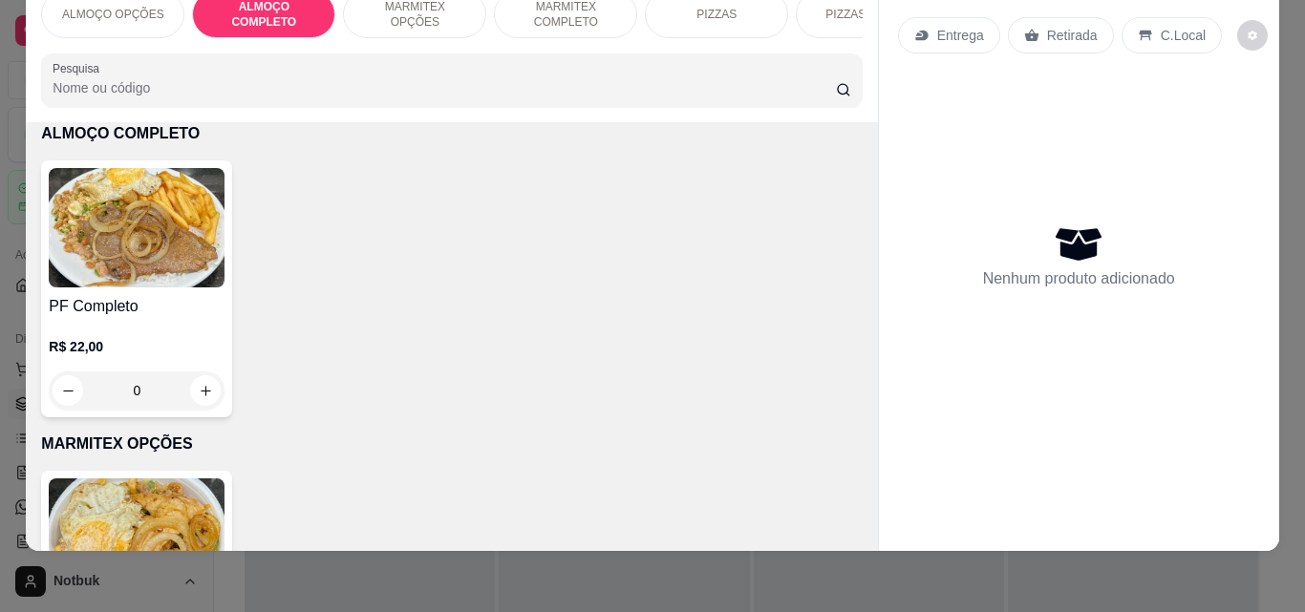
click at [208, 238] on img at bounding box center [137, 227] width 176 height 119
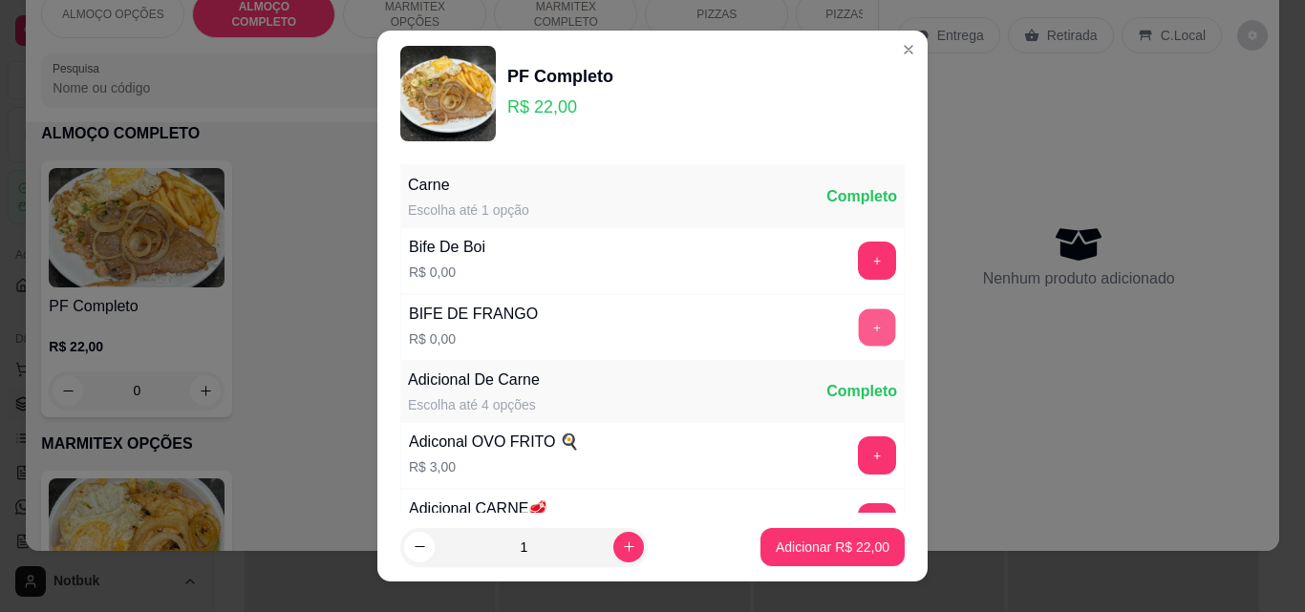
click at [859, 326] on button "+" at bounding box center [877, 327] width 37 height 37
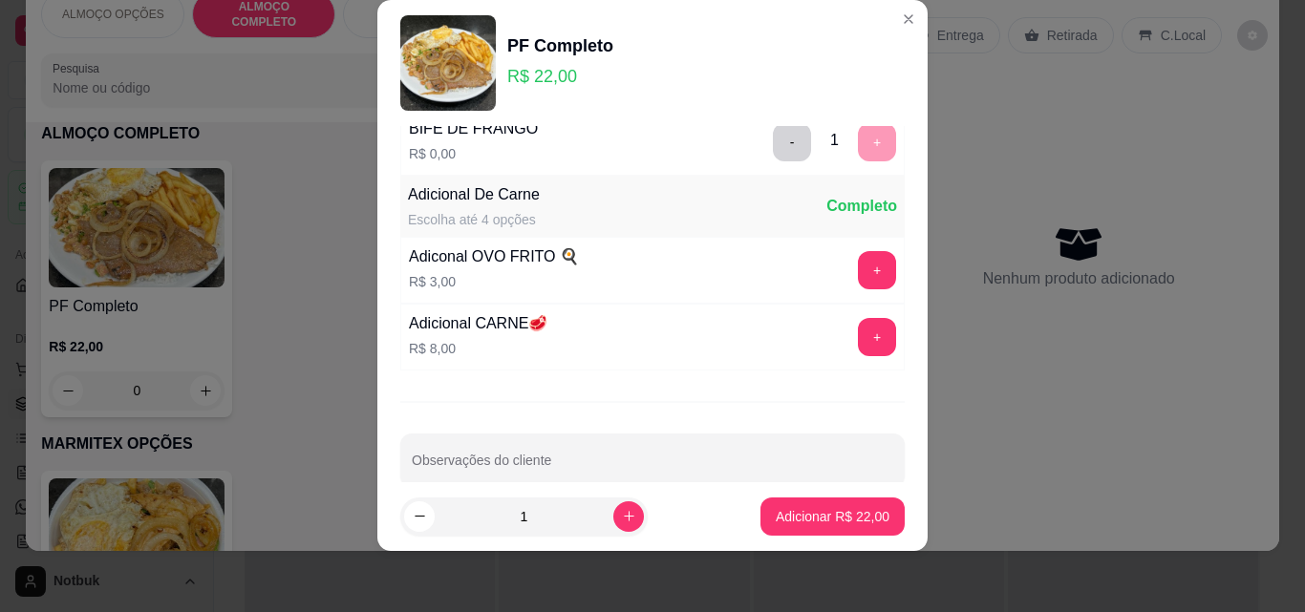
scroll to position [186, 0]
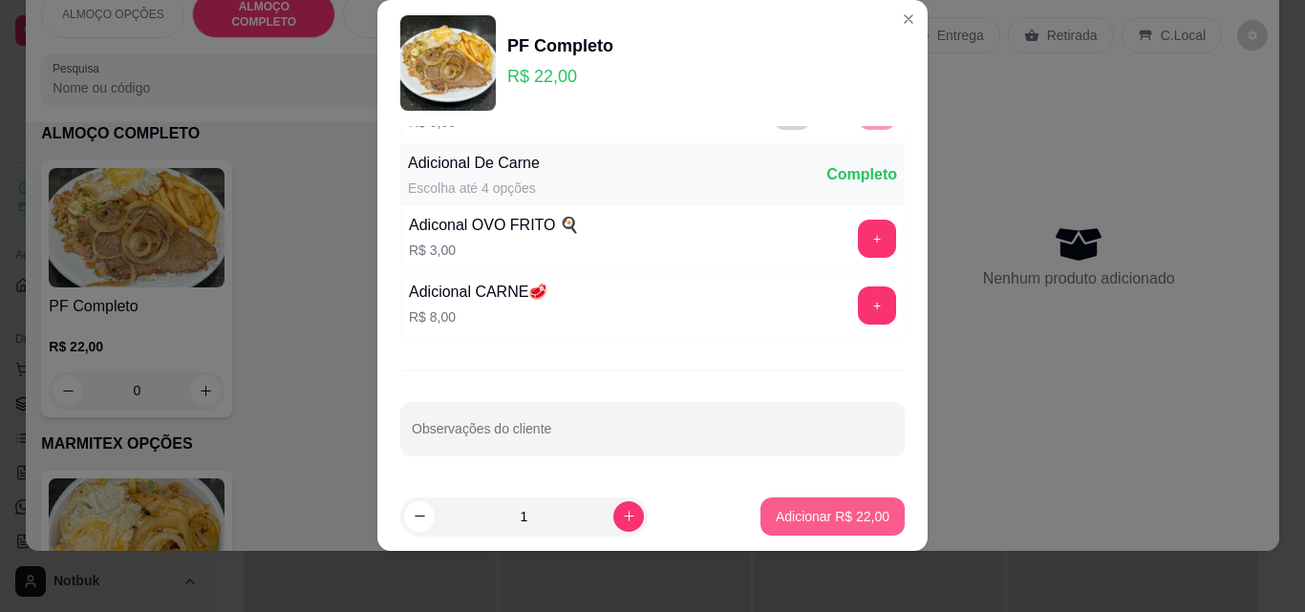
click at [832, 512] on p "Adicionar R$ 22,00" at bounding box center [833, 516] width 114 height 19
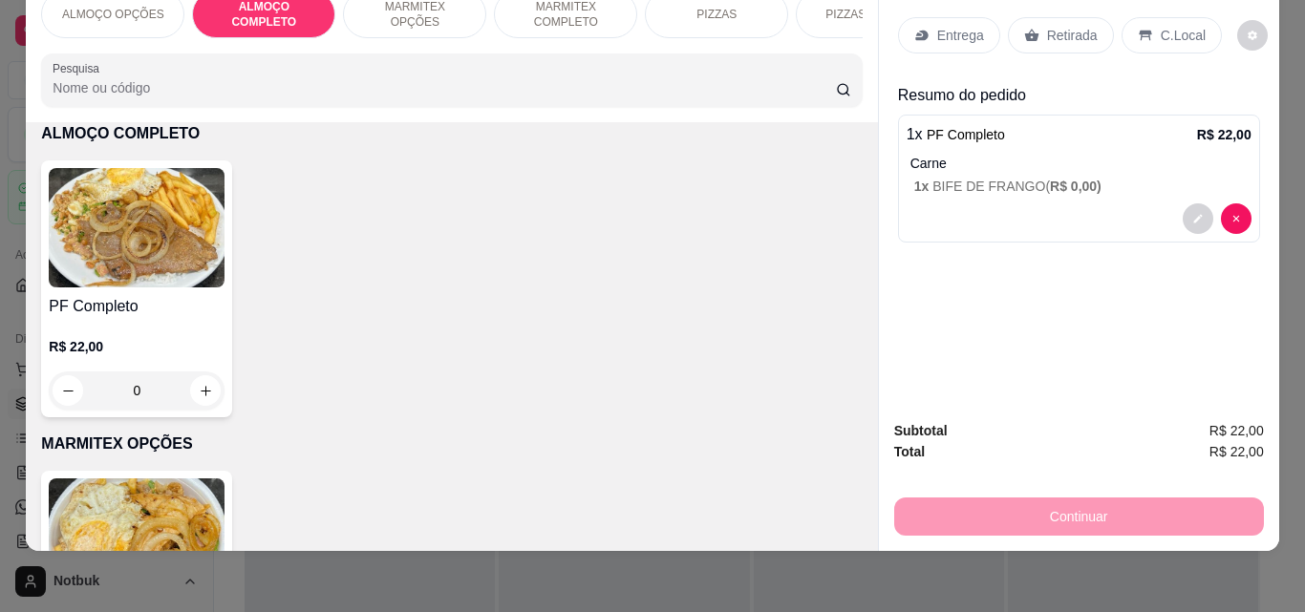
click at [987, 31] on icon at bounding box center [1145, 36] width 12 height 11
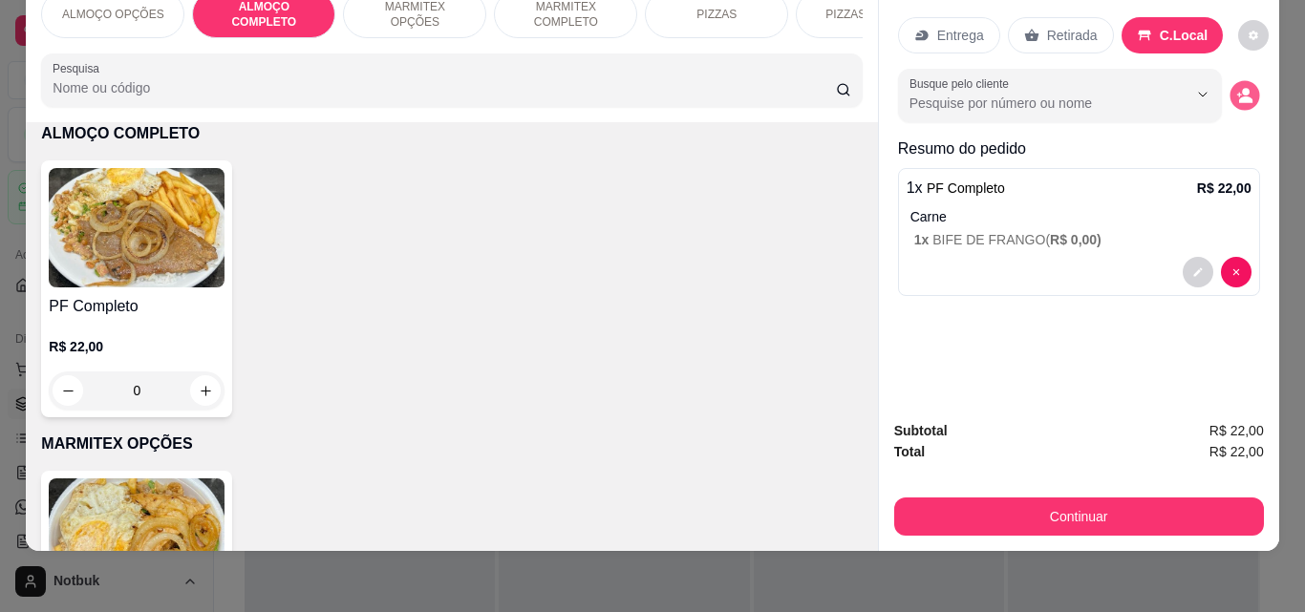
click at [987, 96] on icon "decrease-product-quantity" at bounding box center [1245, 99] width 13 height 7
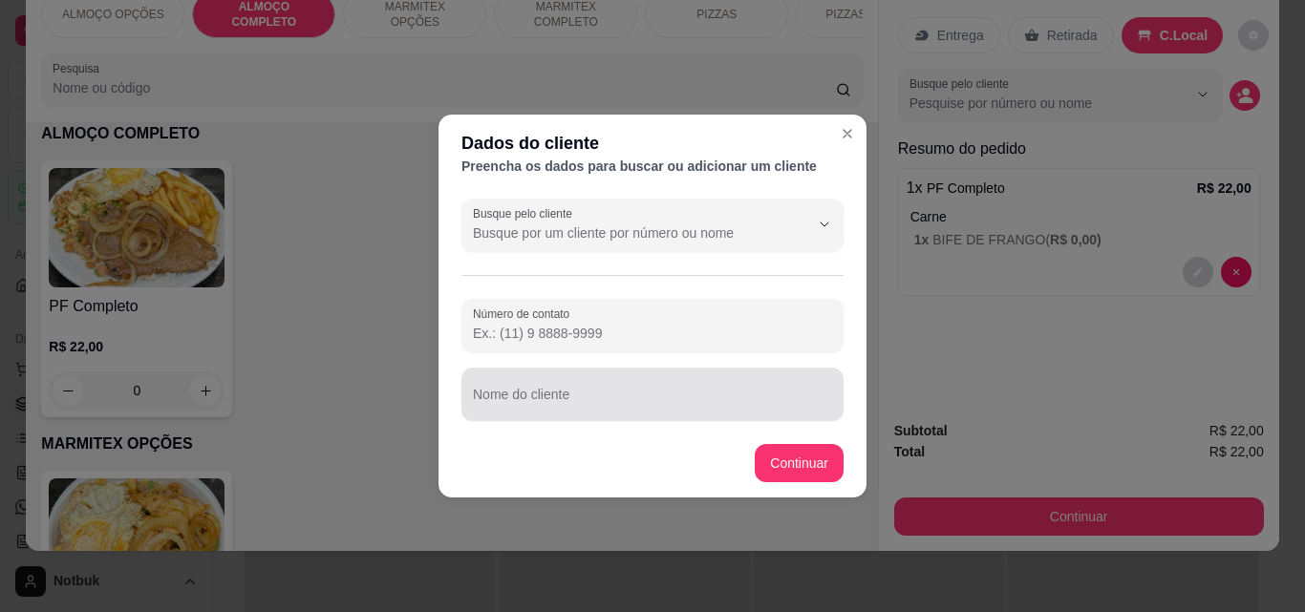
click at [634, 400] on input "Nome do cliente" at bounding box center [652, 402] width 359 height 19
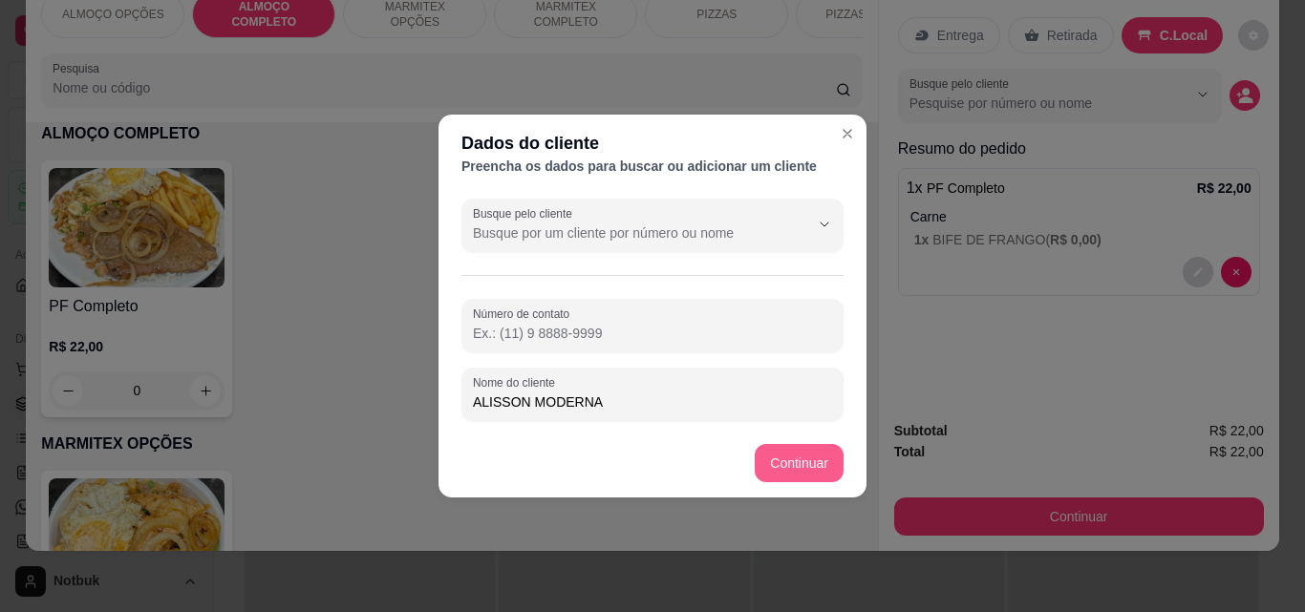
type input "ALISSON MODERNA"
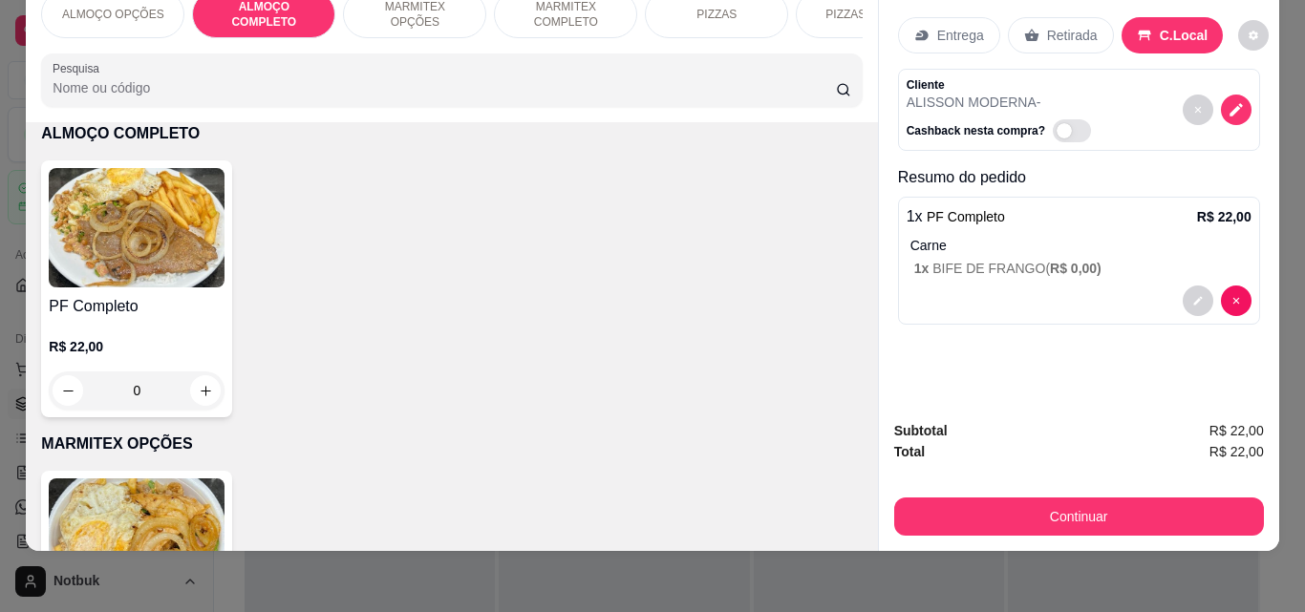
click at [987, 31] on div "Retirada" at bounding box center [1061, 35] width 106 height 36
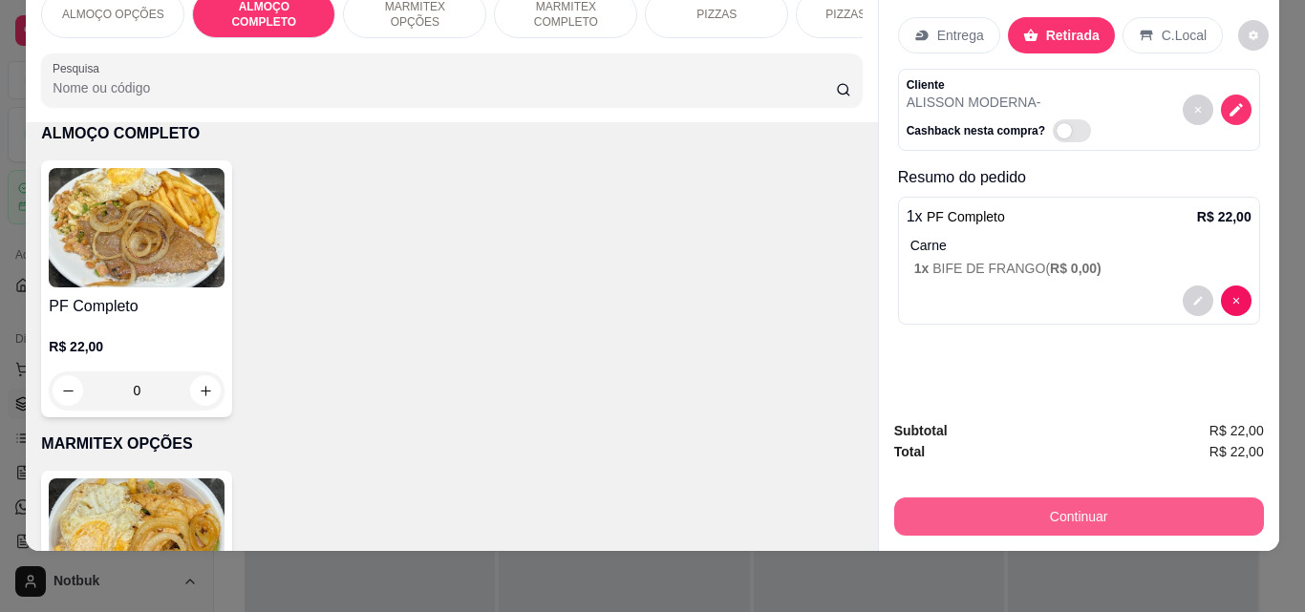
click at [987, 501] on button "Continuar" at bounding box center [1079, 517] width 370 height 38
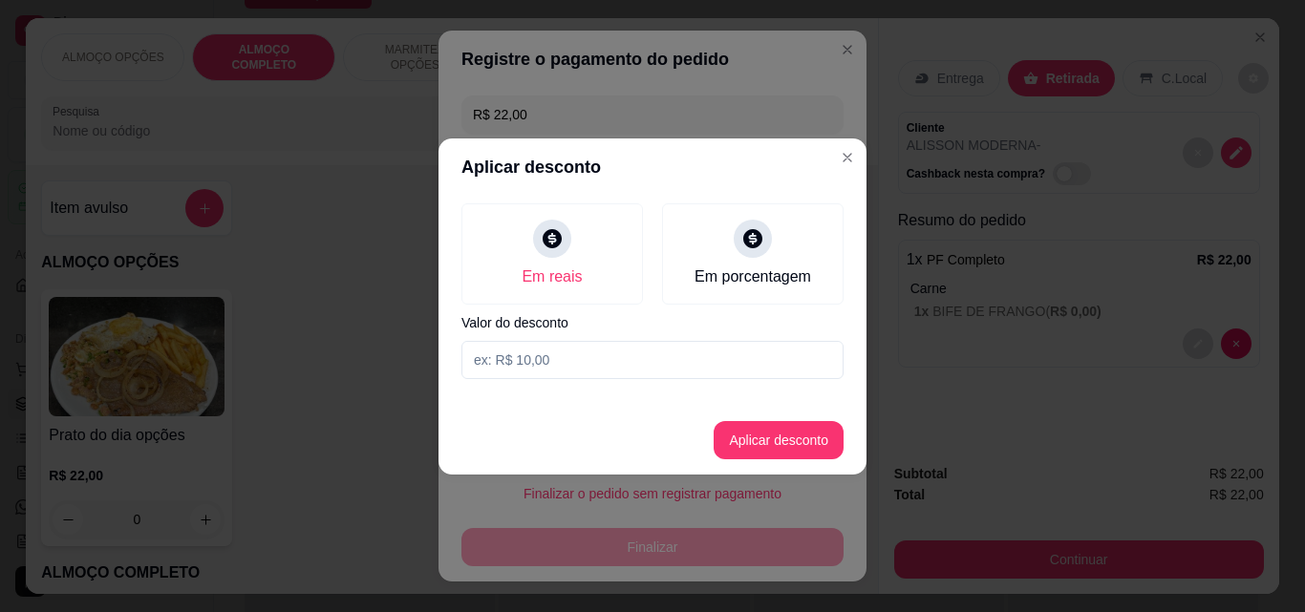
click at [545, 352] on input at bounding box center [652, 360] width 382 height 38
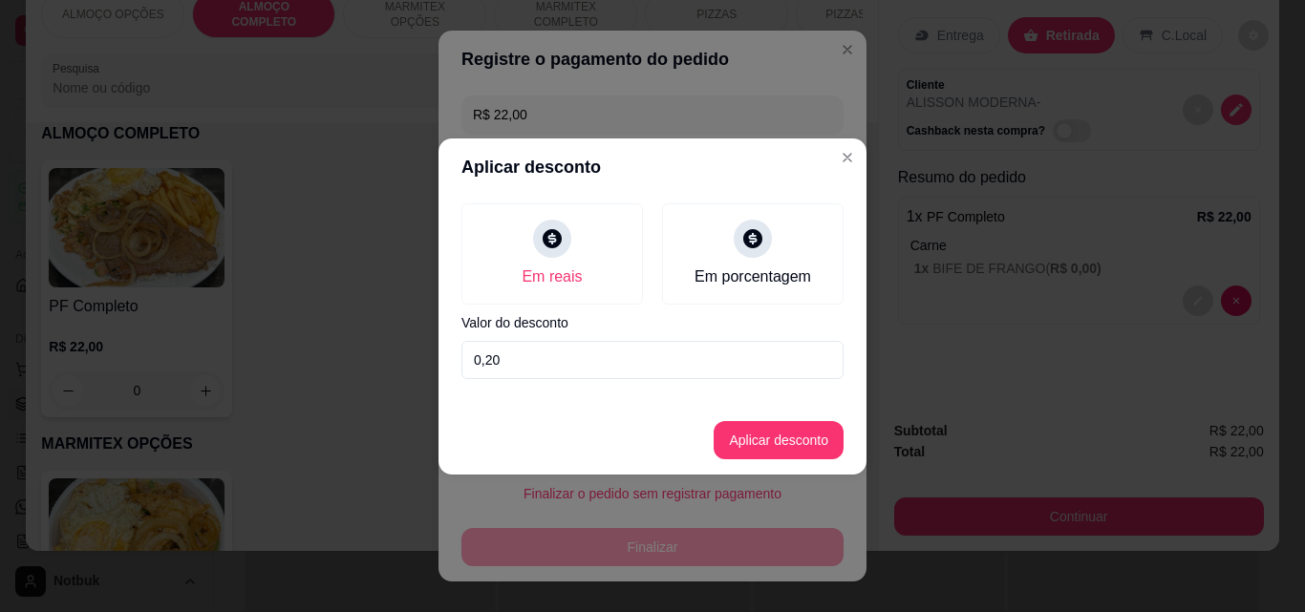
type input "2,00"
click at [757, 445] on button "Aplicar desconto" at bounding box center [778, 439] width 125 height 37
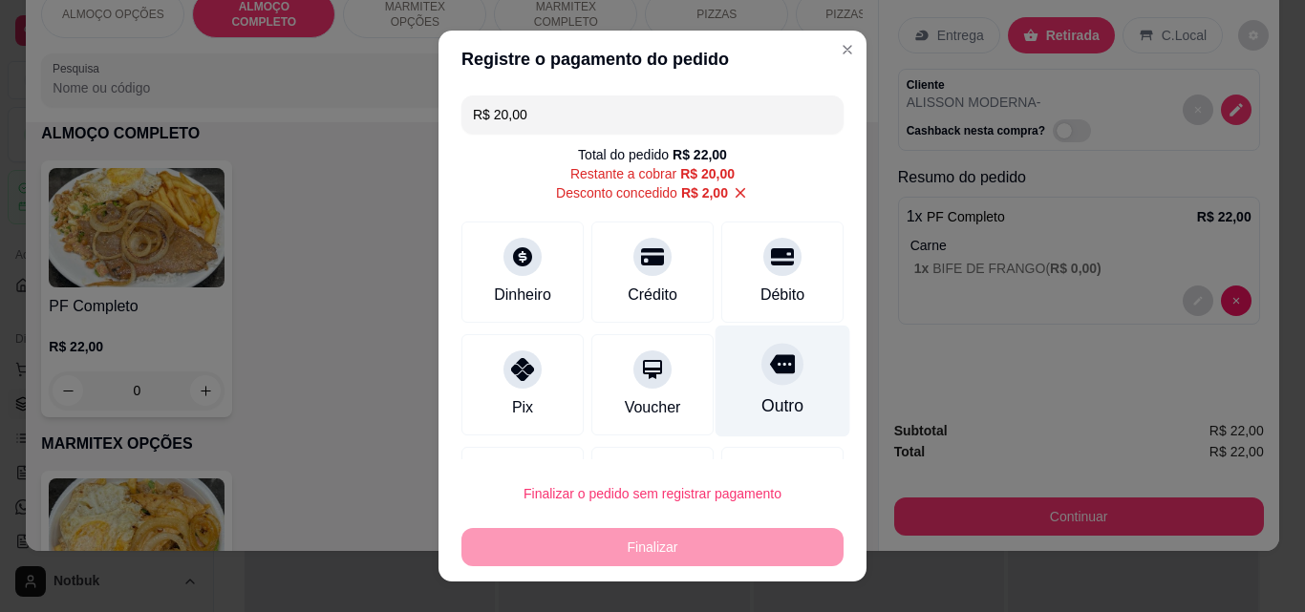
click at [770, 357] on icon at bounding box center [782, 364] width 25 height 25
type input "R$ 0,00"
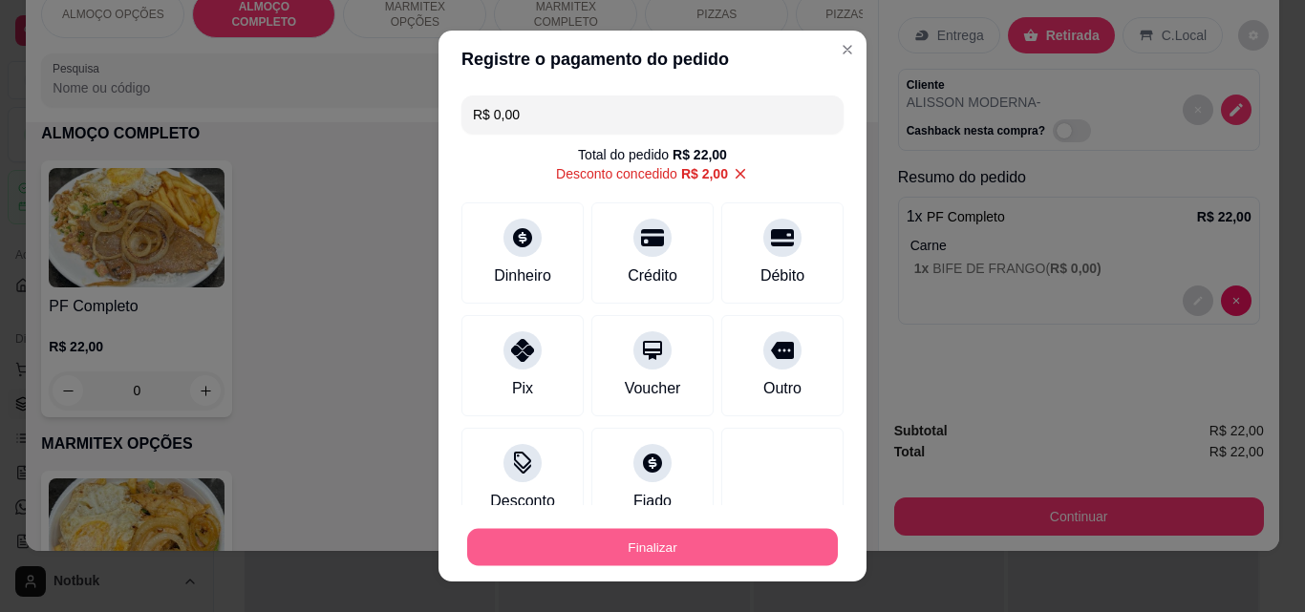
click at [639, 546] on button "Finalizar" at bounding box center [652, 547] width 371 height 37
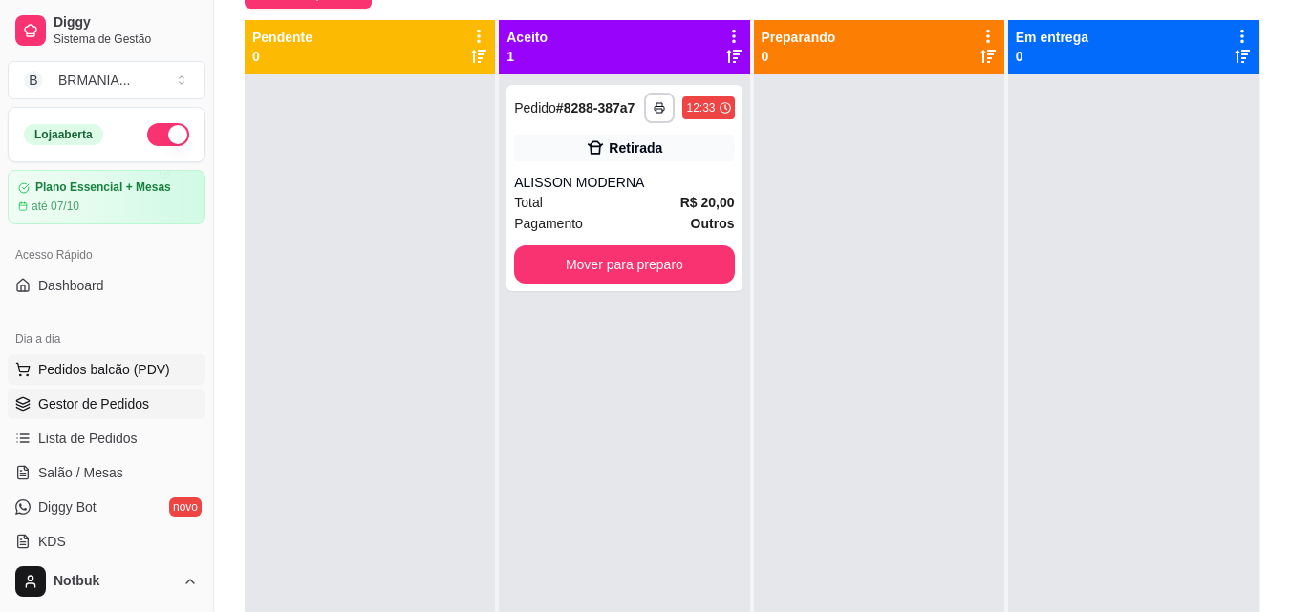
click at [157, 363] on span "Pedidos balcão (PDV)" at bounding box center [104, 369] width 132 height 19
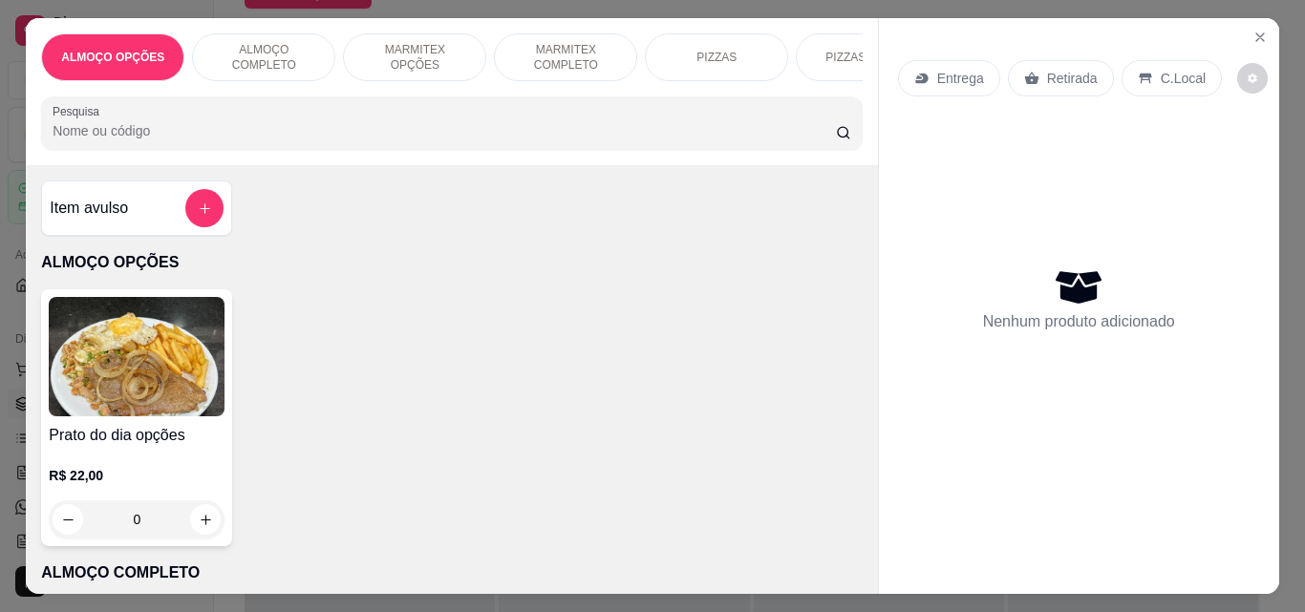
click at [278, 40] on div "ALMOÇO COMPLETO" at bounding box center [263, 57] width 143 height 48
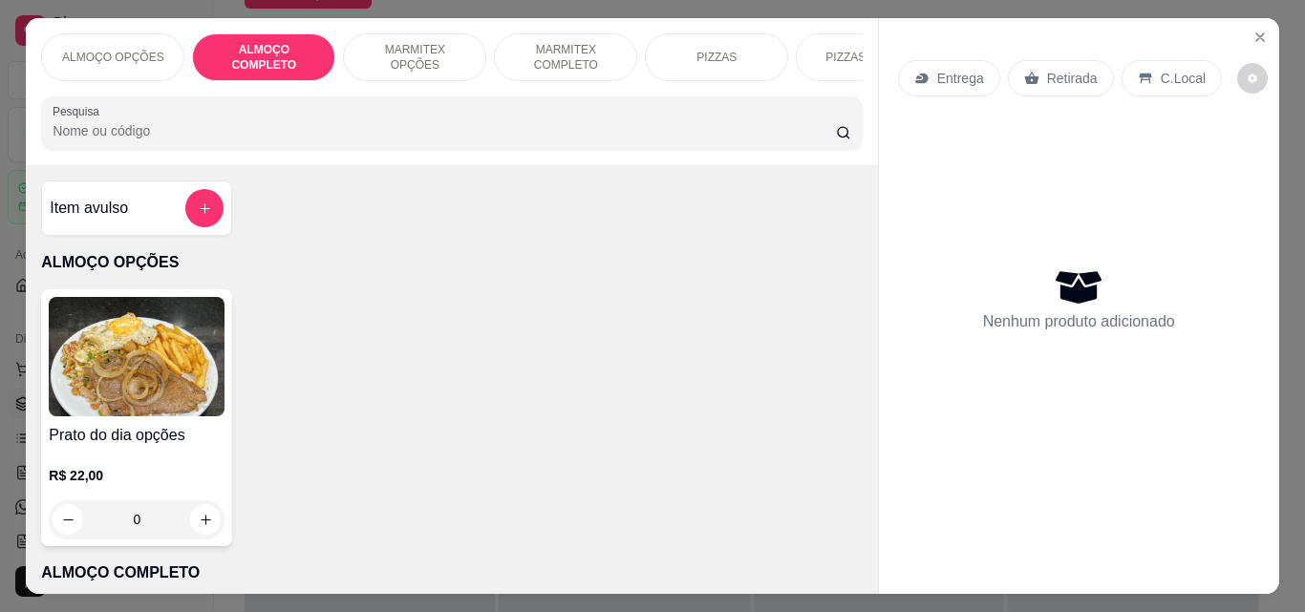
scroll to position [50, 0]
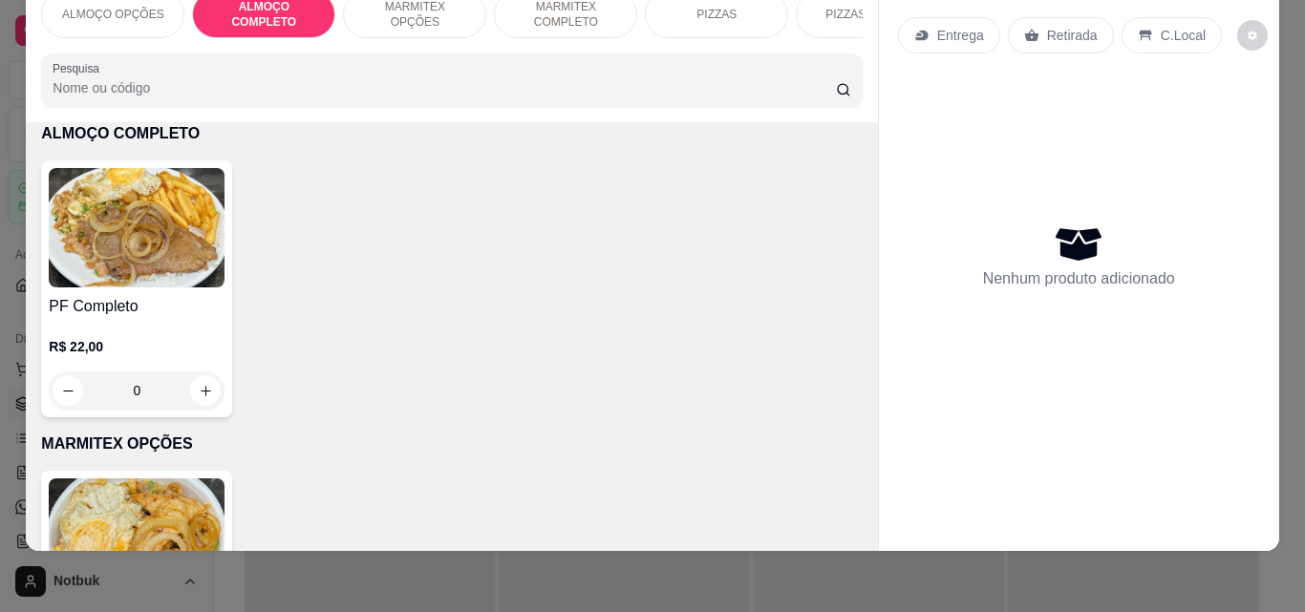
click at [165, 290] on div "PF Completo R$ 22,00 0" at bounding box center [136, 288] width 191 height 257
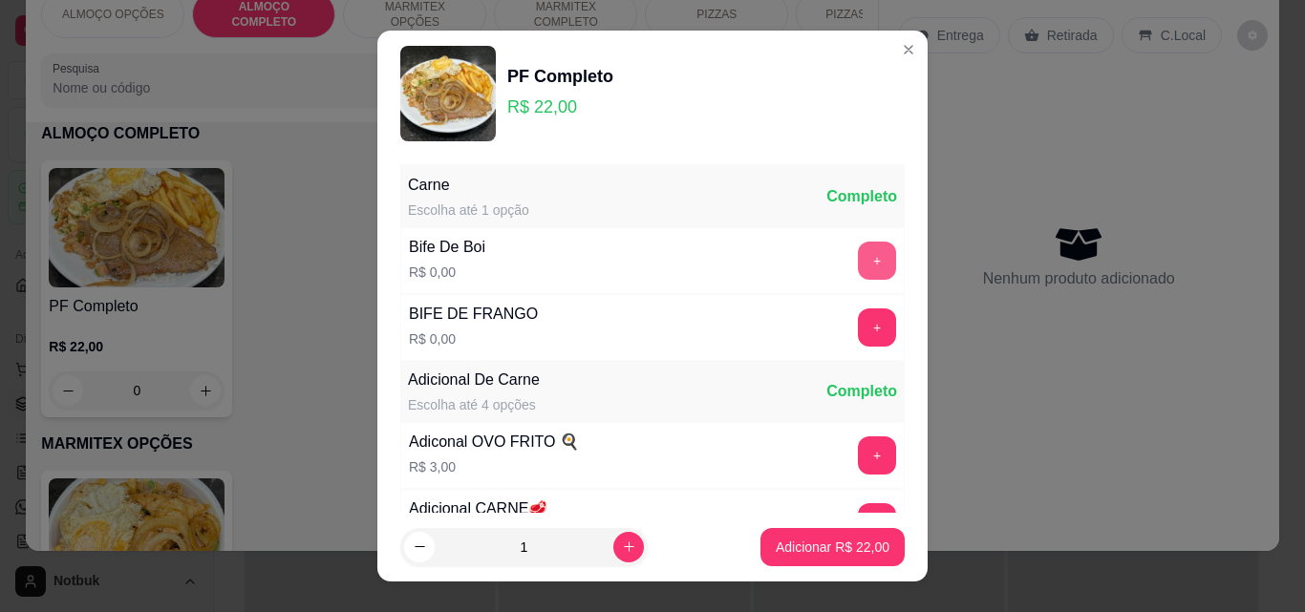
click at [858, 261] on button "+" at bounding box center [877, 261] width 38 height 38
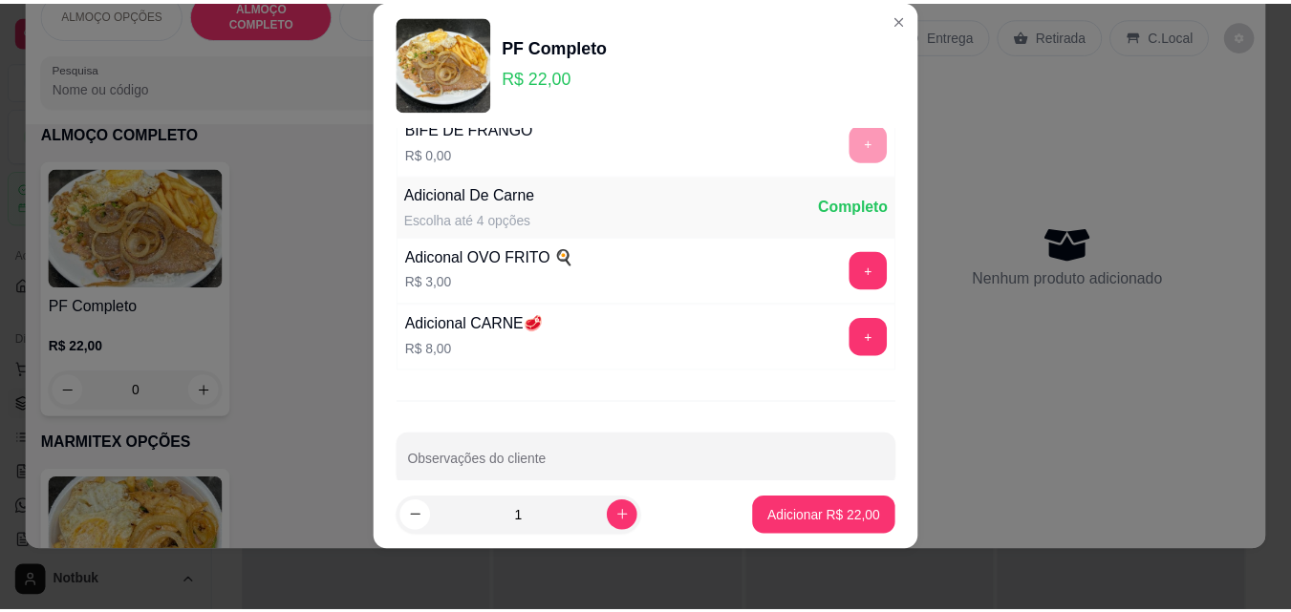
scroll to position [186, 0]
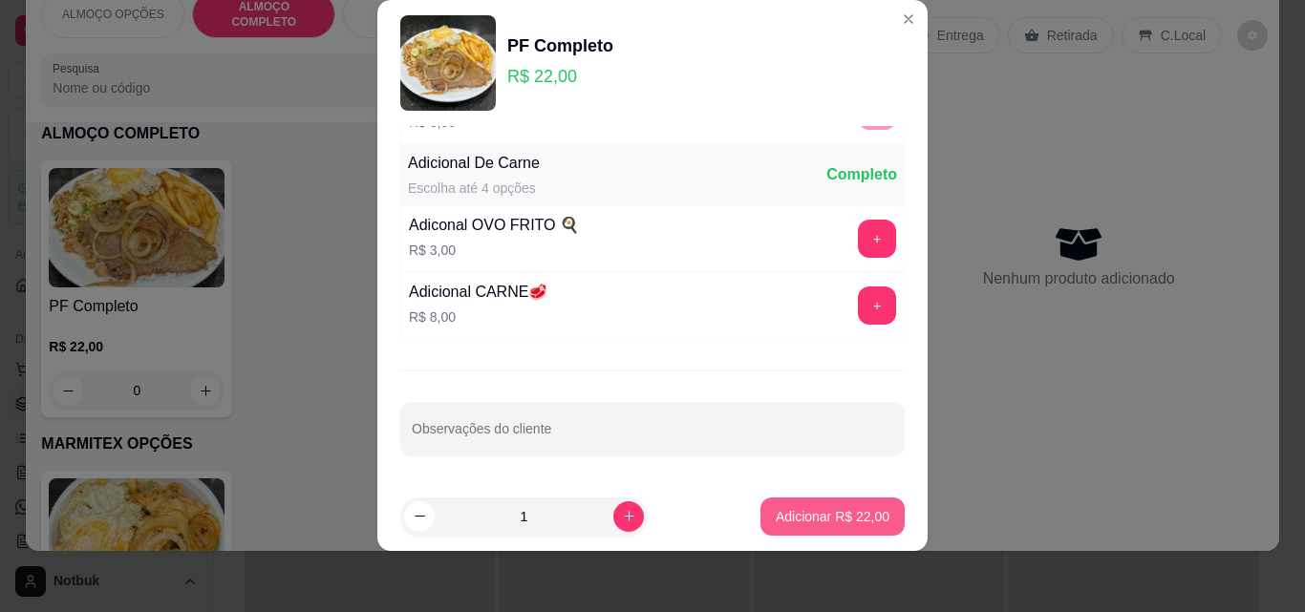
click at [835, 504] on button "Adicionar R$ 22,00" at bounding box center [832, 517] width 144 height 38
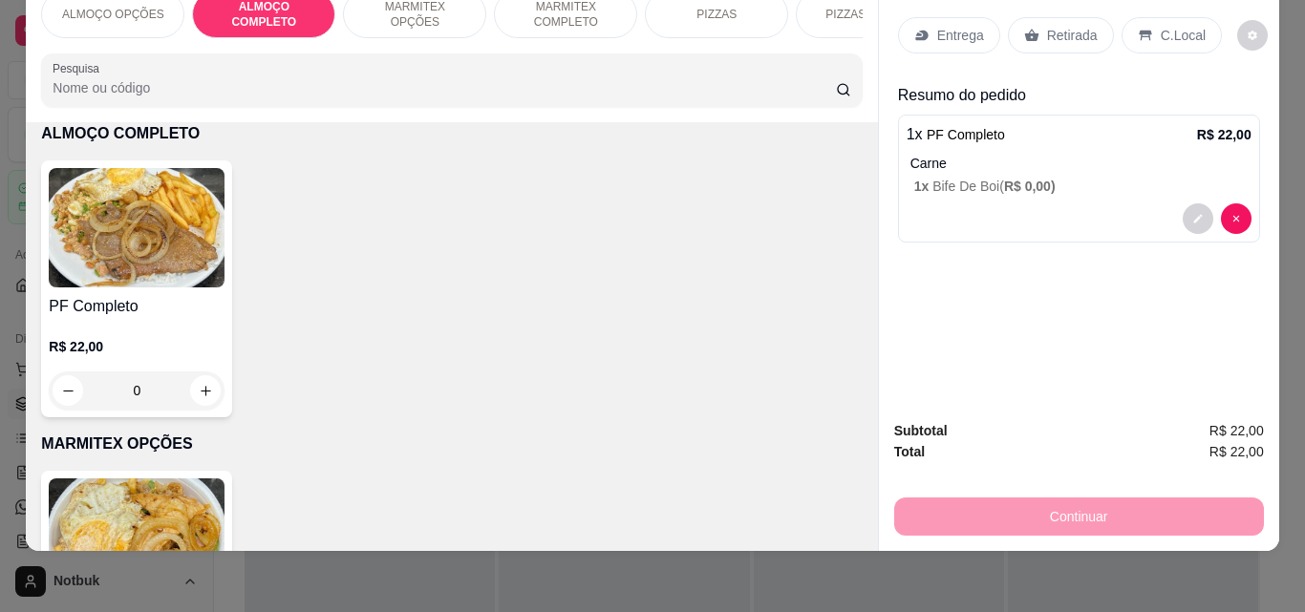
click at [1147, 20] on div "C.Local" at bounding box center [1171, 35] width 100 height 36
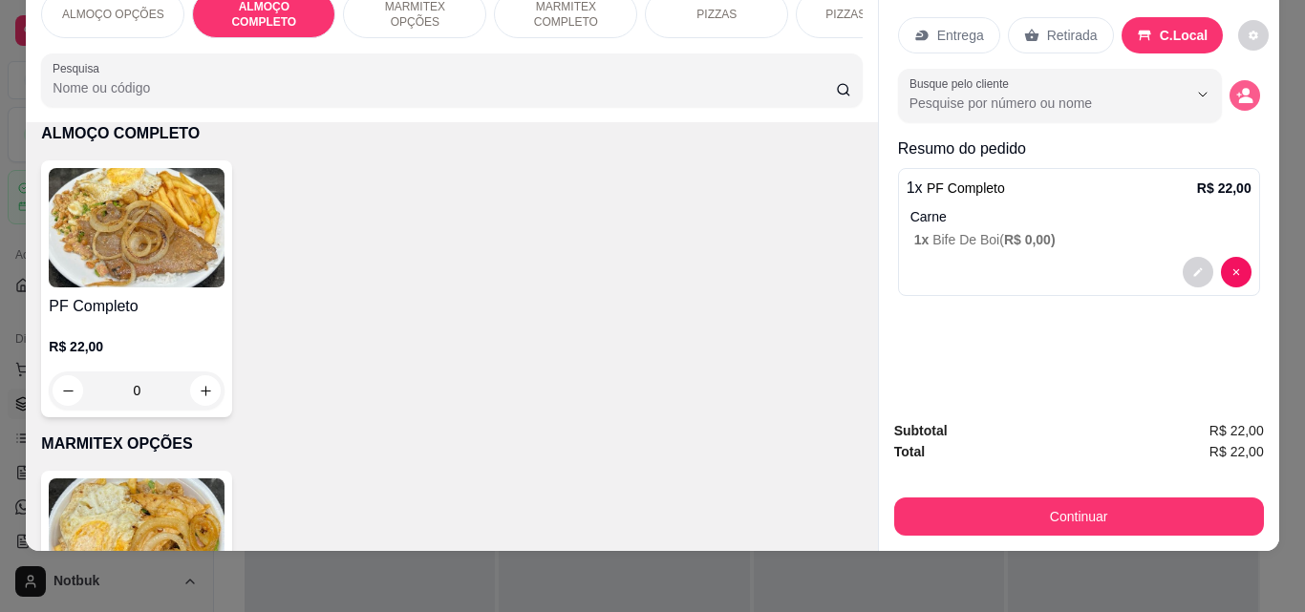
click at [1236, 87] on icon "decrease-product-quantity" at bounding box center [1244, 95] width 17 height 17
click at [1242, 89] on circle "decrease-product-quantity" at bounding box center [1246, 93] width 8 height 8
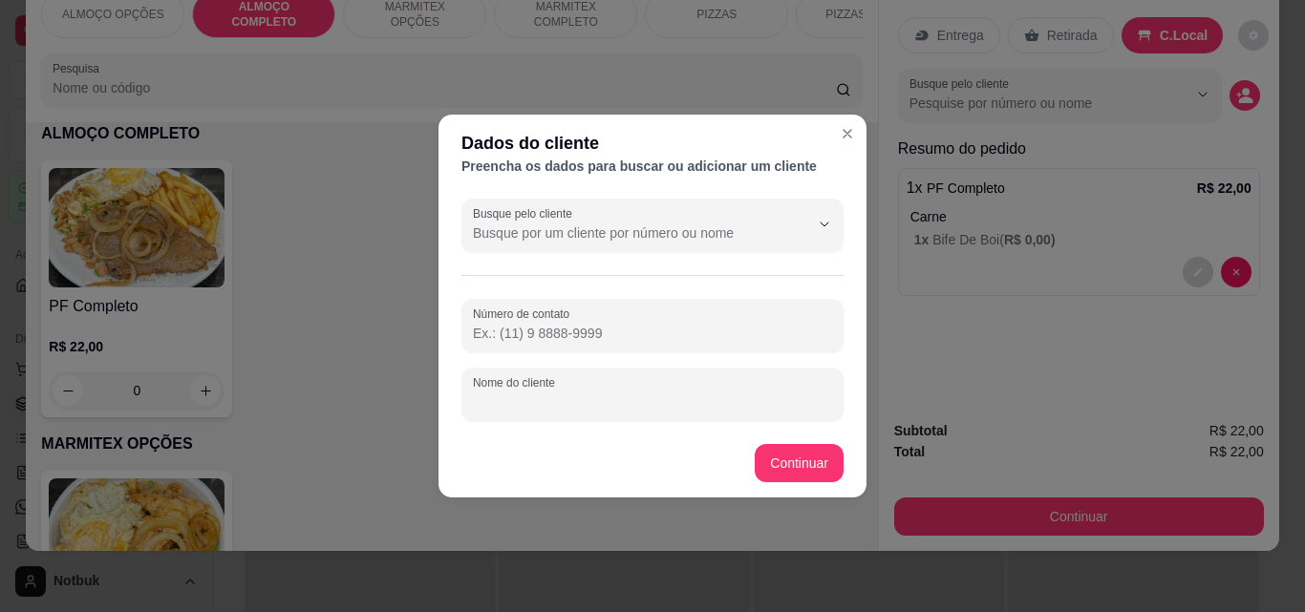
click at [652, 394] on input "Nome do cliente" at bounding box center [652, 402] width 359 height 19
click at [564, 400] on input "MARCELO (REFGINA)" at bounding box center [652, 402] width 359 height 19
type input "MARCELO (REGINA)"
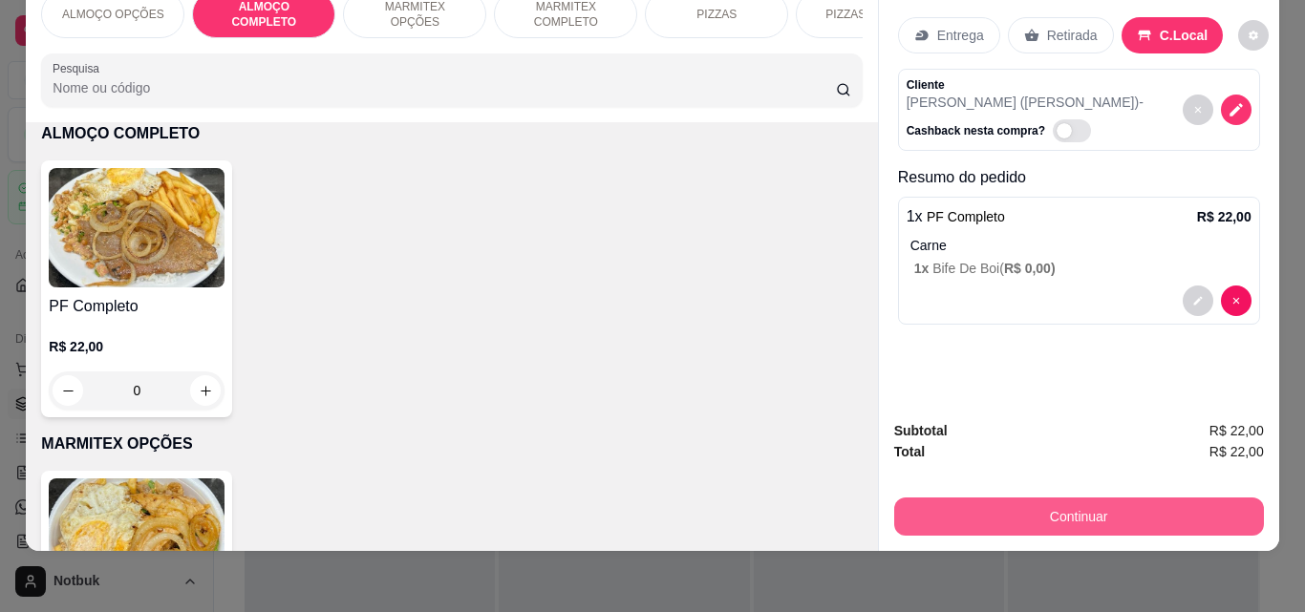
click at [1026, 498] on button "Continuar" at bounding box center [1079, 517] width 370 height 38
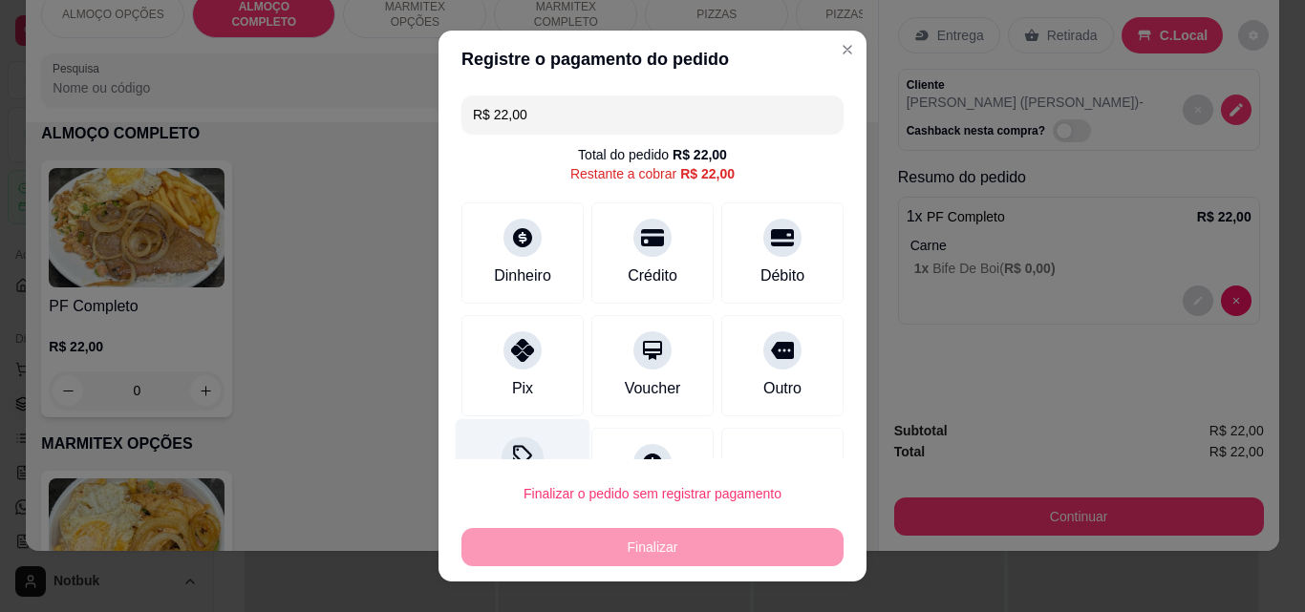
click at [526, 456] on div at bounding box center [522, 458] width 42 height 42
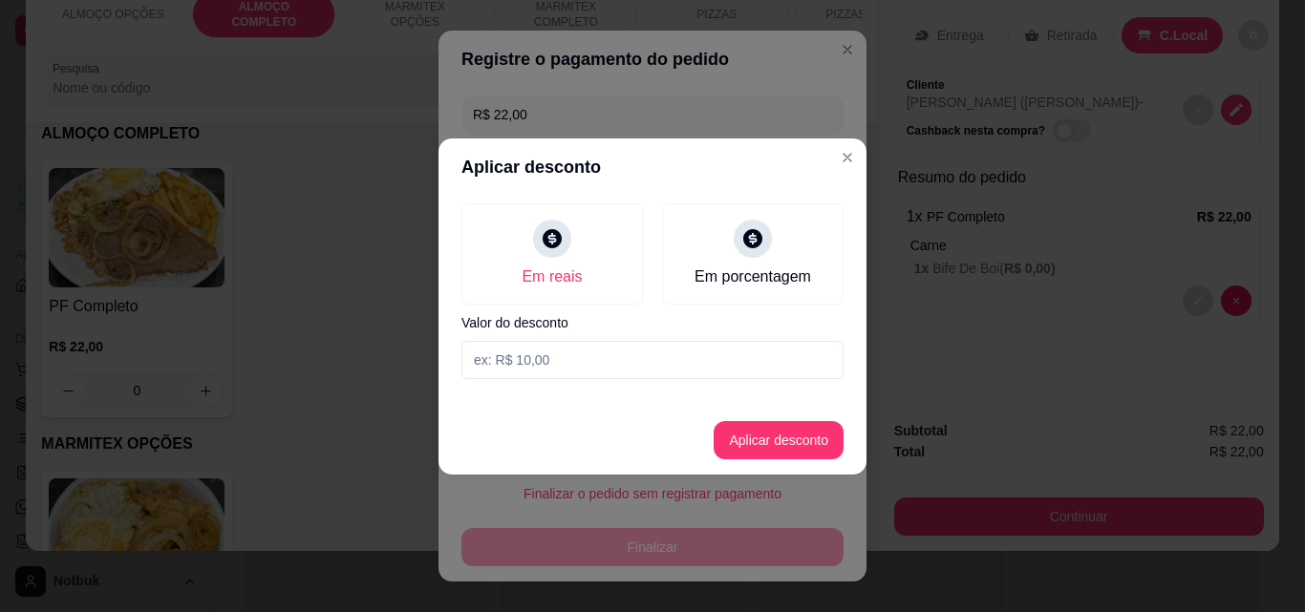
click at [544, 357] on input at bounding box center [652, 360] width 382 height 38
type input "2,00"
click at [778, 441] on button "Aplicar desconto" at bounding box center [779, 440] width 130 height 38
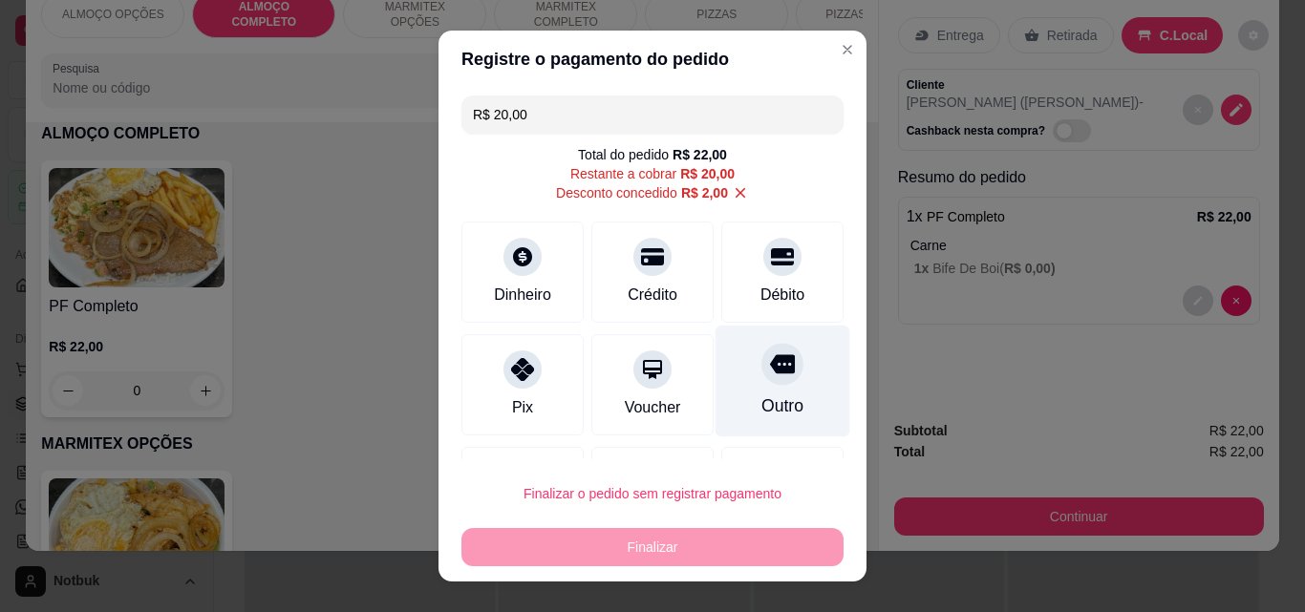
click at [761, 395] on div "Outro" at bounding box center [782, 406] width 42 height 25
type input "R$ 0,00"
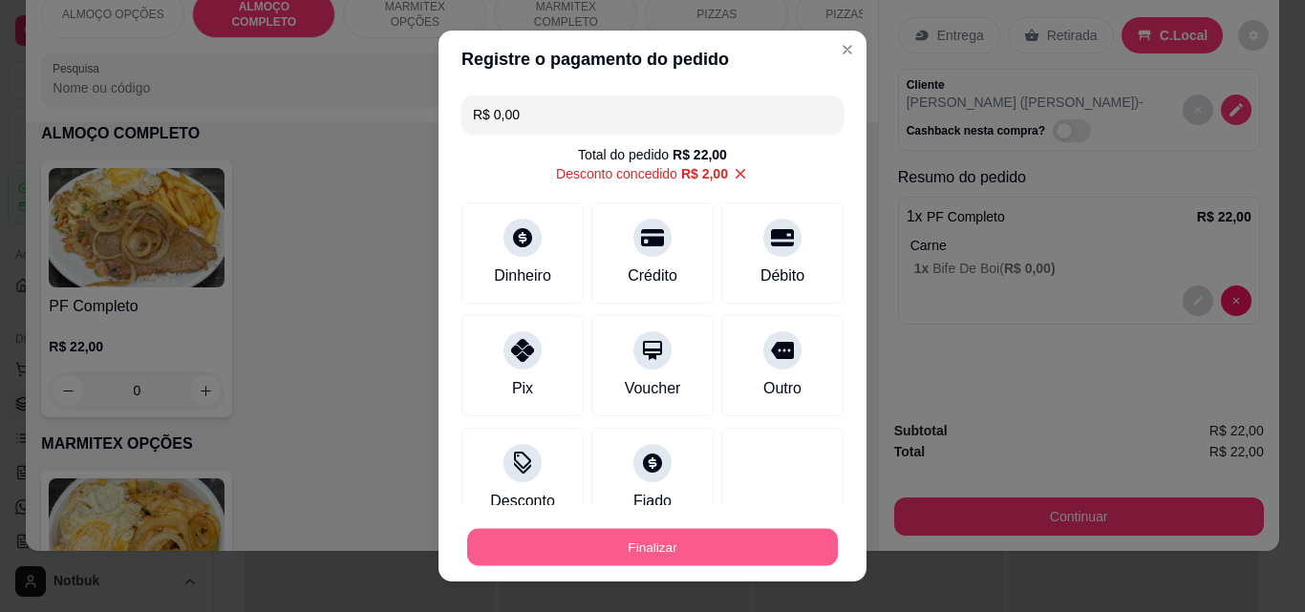
click at [688, 546] on button "Finalizar" at bounding box center [652, 547] width 371 height 37
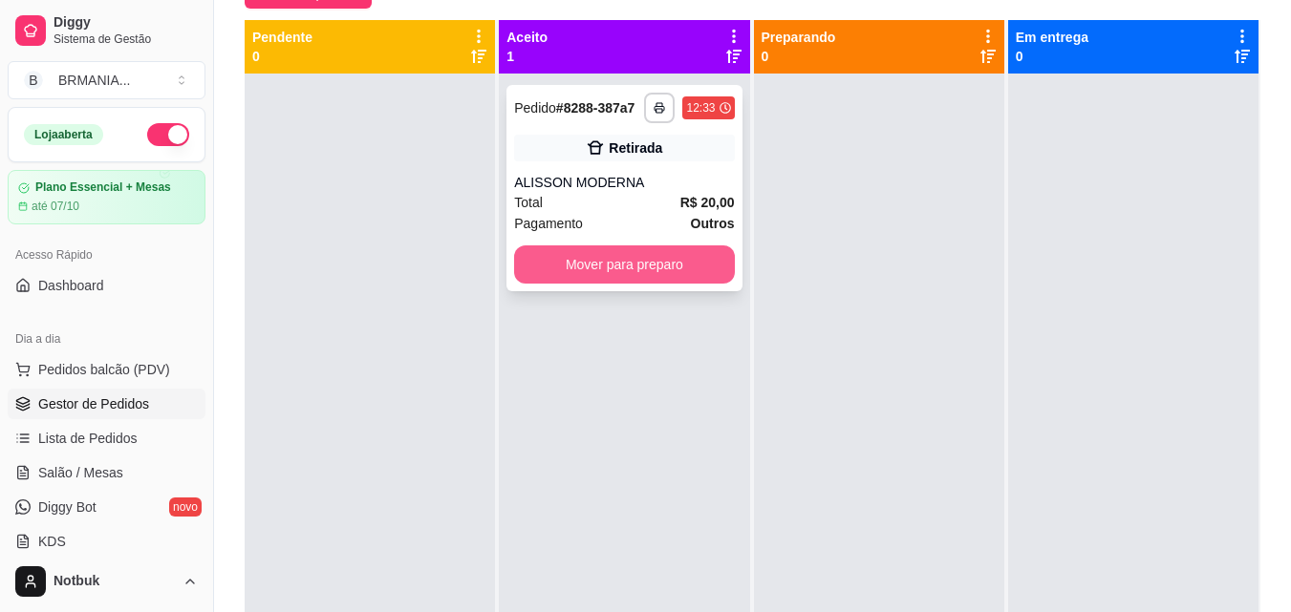
click at [641, 262] on button "Mover para preparo" at bounding box center [624, 264] width 220 height 38
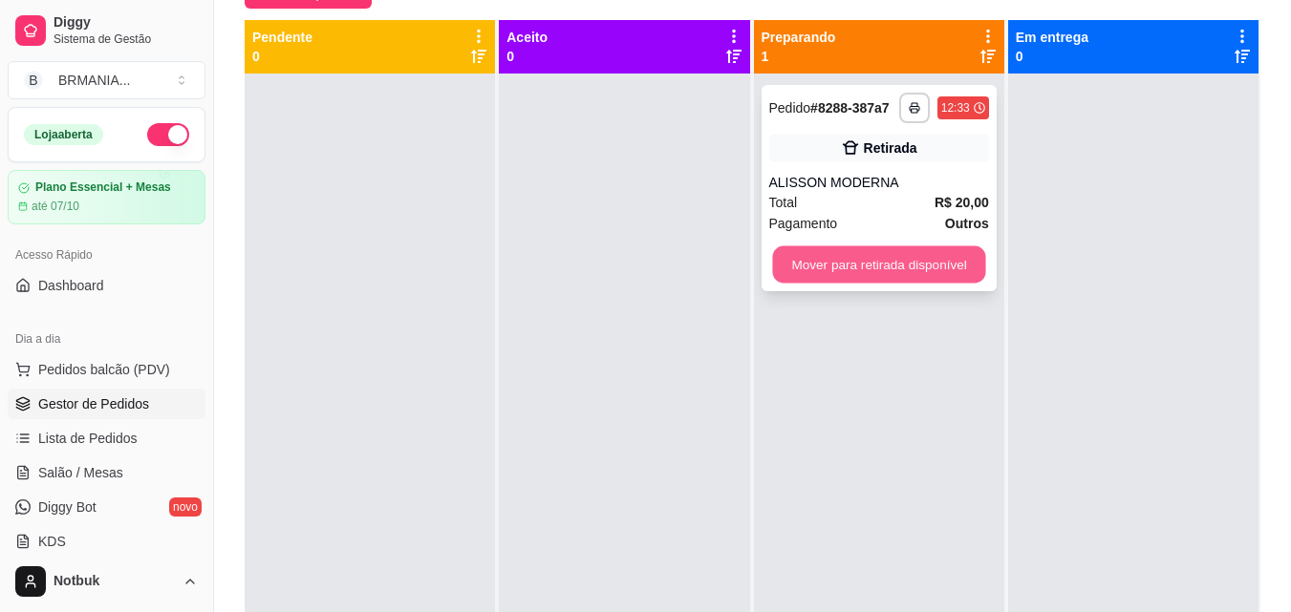
click at [865, 258] on button "Mover para retirada disponível" at bounding box center [878, 264] width 213 height 37
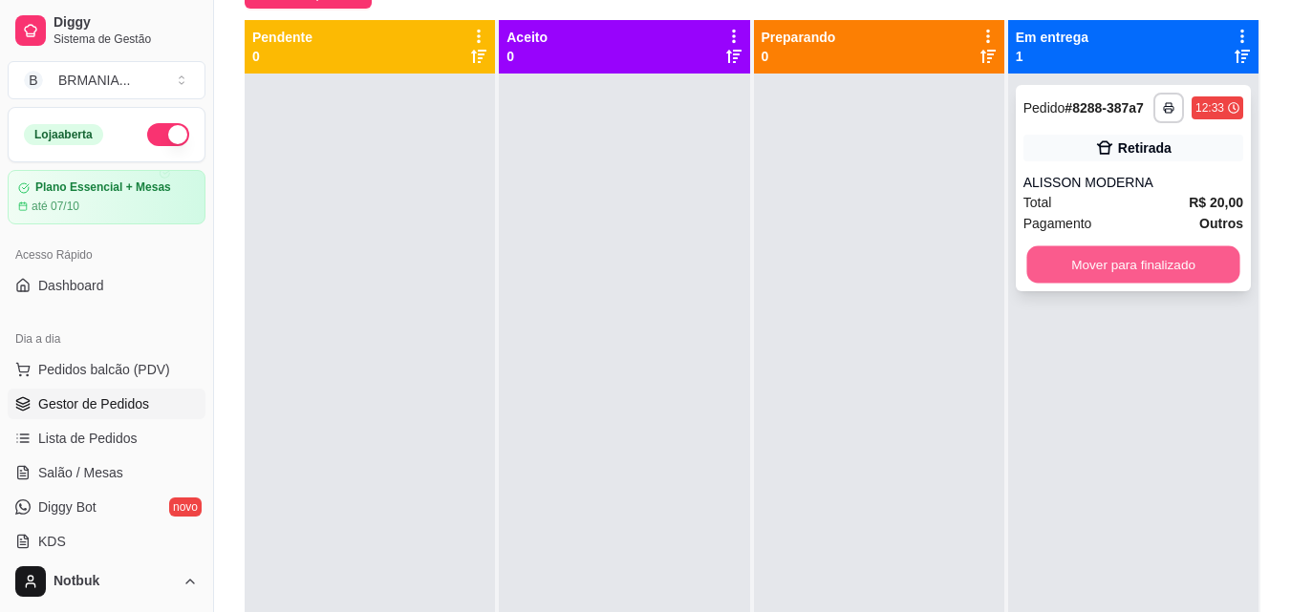
click at [1071, 261] on button "Mover para finalizado" at bounding box center [1132, 264] width 213 height 37
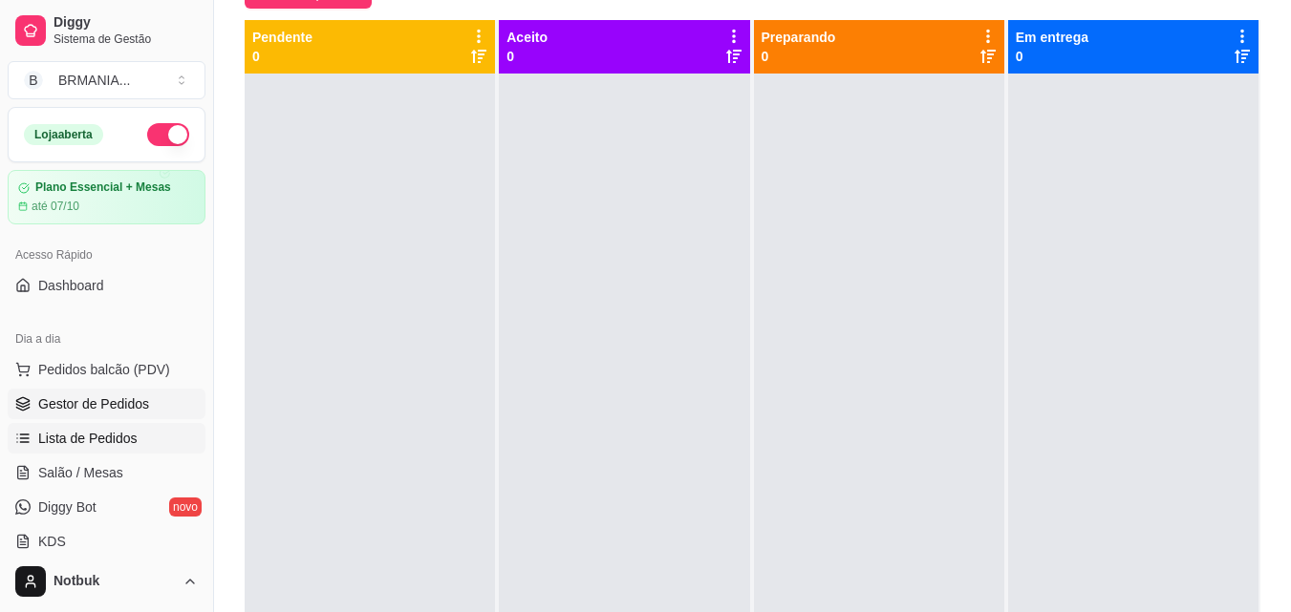
click at [154, 446] on link "Lista de Pedidos" at bounding box center [107, 438] width 198 height 31
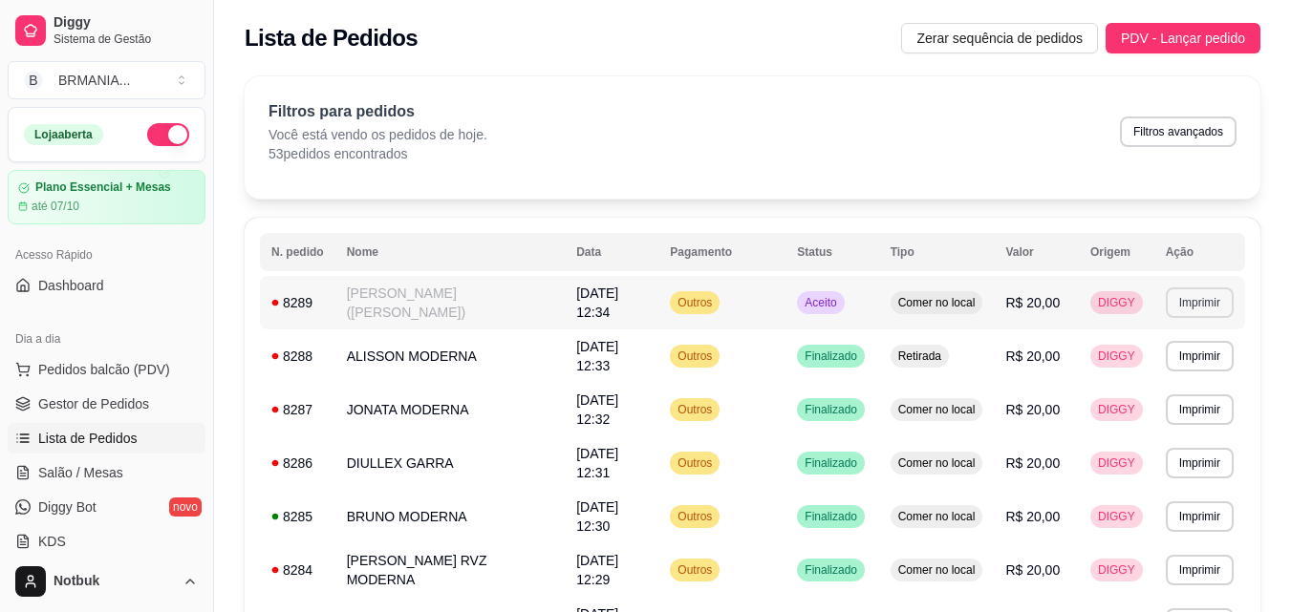
click at [1181, 297] on button "Imprimir" at bounding box center [1199, 303] width 68 height 31
click at [1178, 369] on button "IMPRESSORA" at bounding box center [1166, 370] width 134 height 30
click at [103, 411] on span "Gestor de Pedidos" at bounding box center [93, 404] width 111 height 19
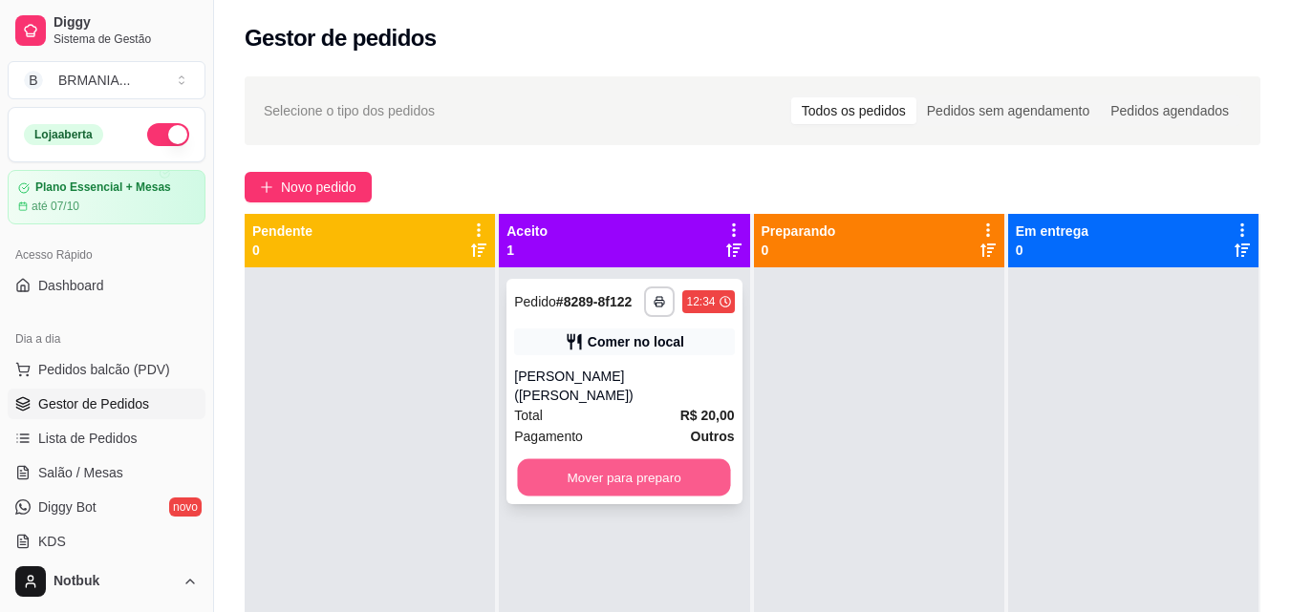
click at [629, 459] on button "Mover para preparo" at bounding box center [624, 477] width 213 height 37
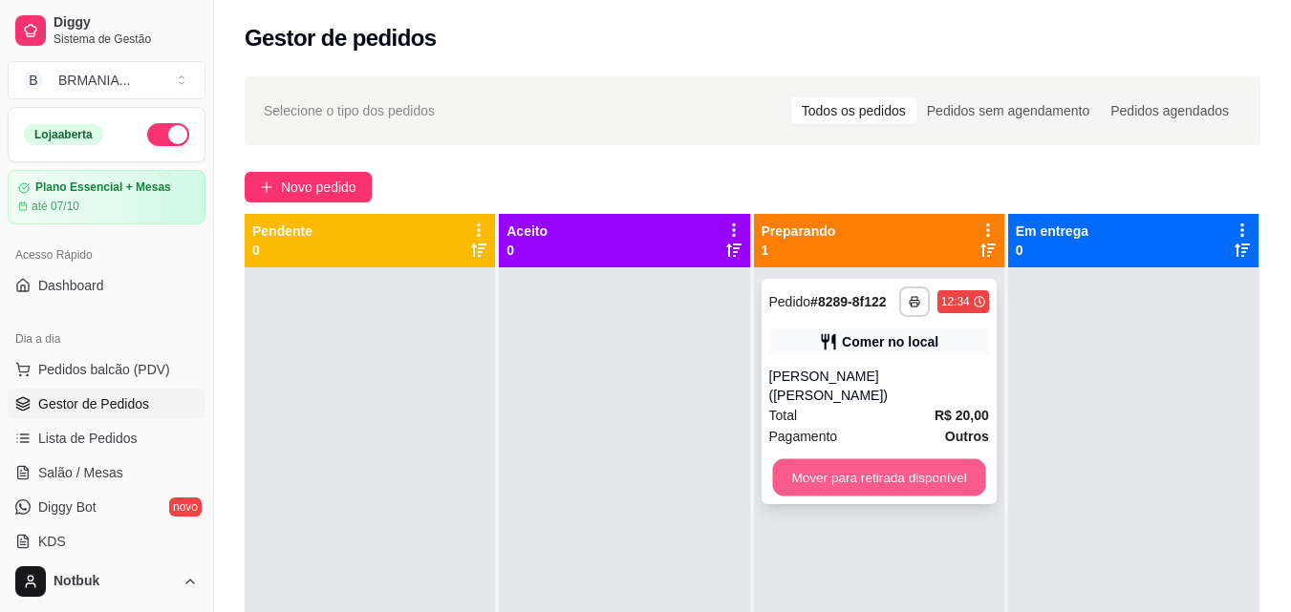
click at [829, 459] on button "Mover para retirada disponível" at bounding box center [878, 477] width 213 height 37
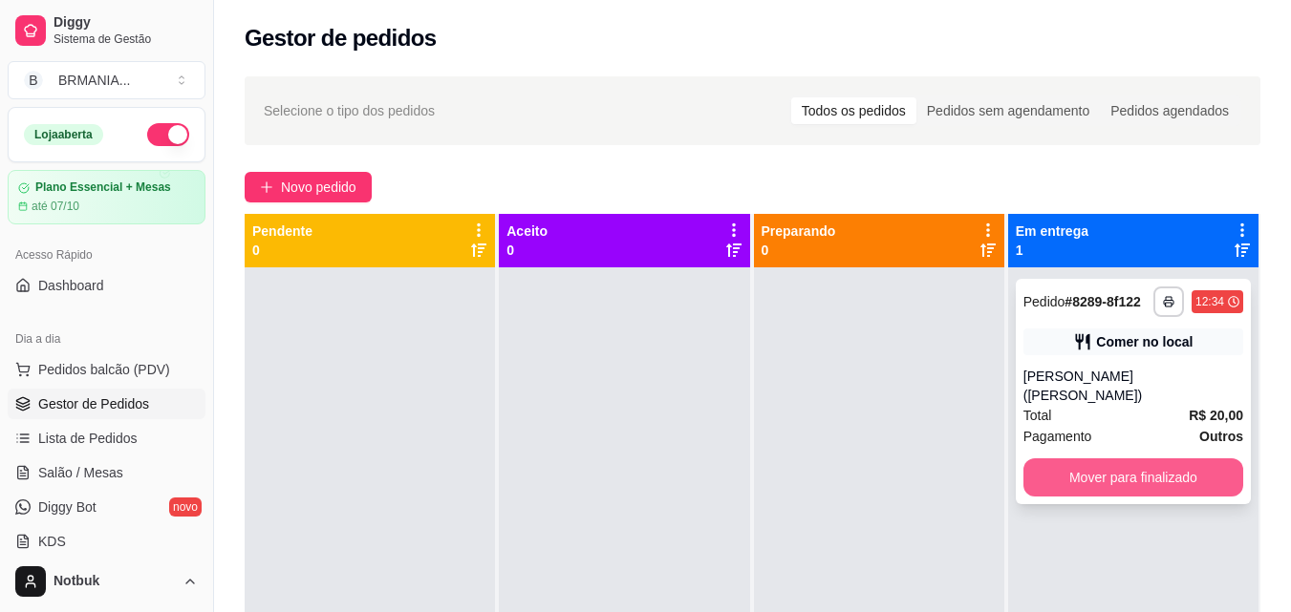
click at [1062, 459] on button "Mover para finalizado" at bounding box center [1133, 478] width 220 height 38
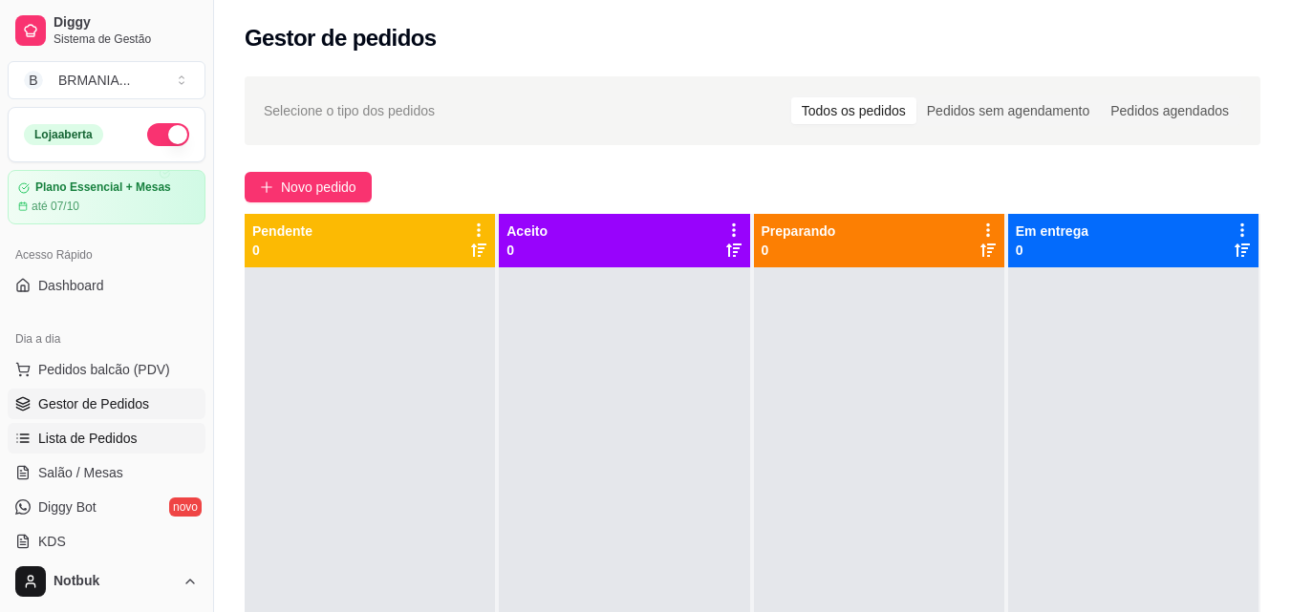
click at [148, 437] on link "Lista de Pedidos" at bounding box center [107, 438] width 198 height 31
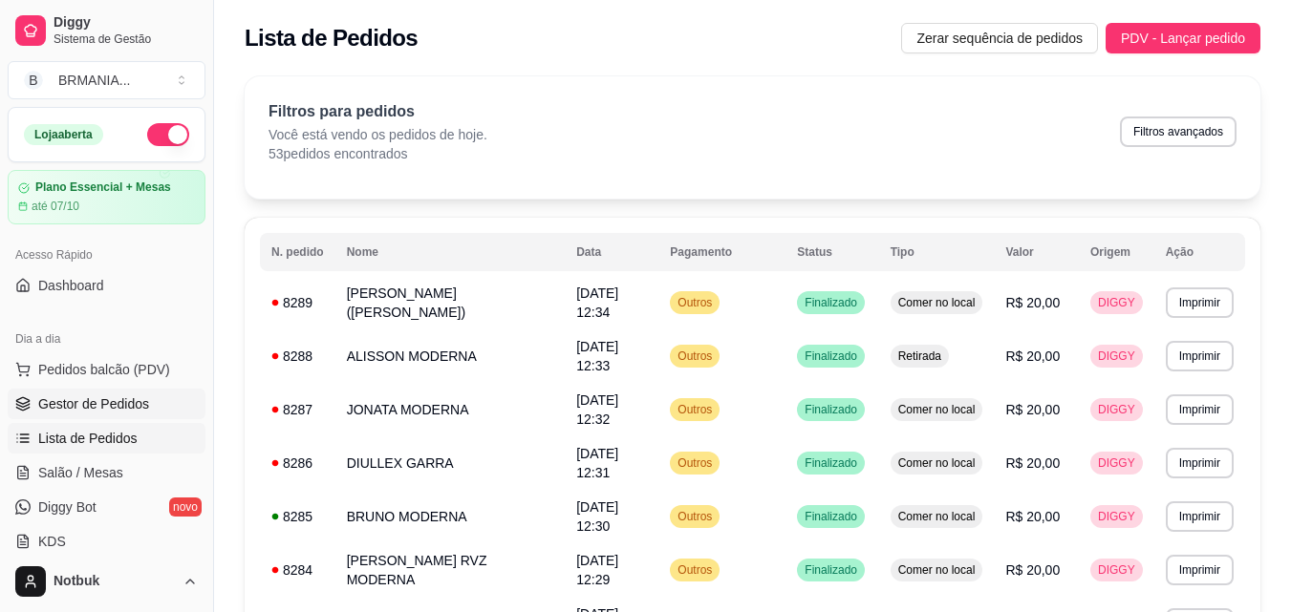
click at [143, 406] on span "Gestor de Pedidos" at bounding box center [93, 404] width 111 height 19
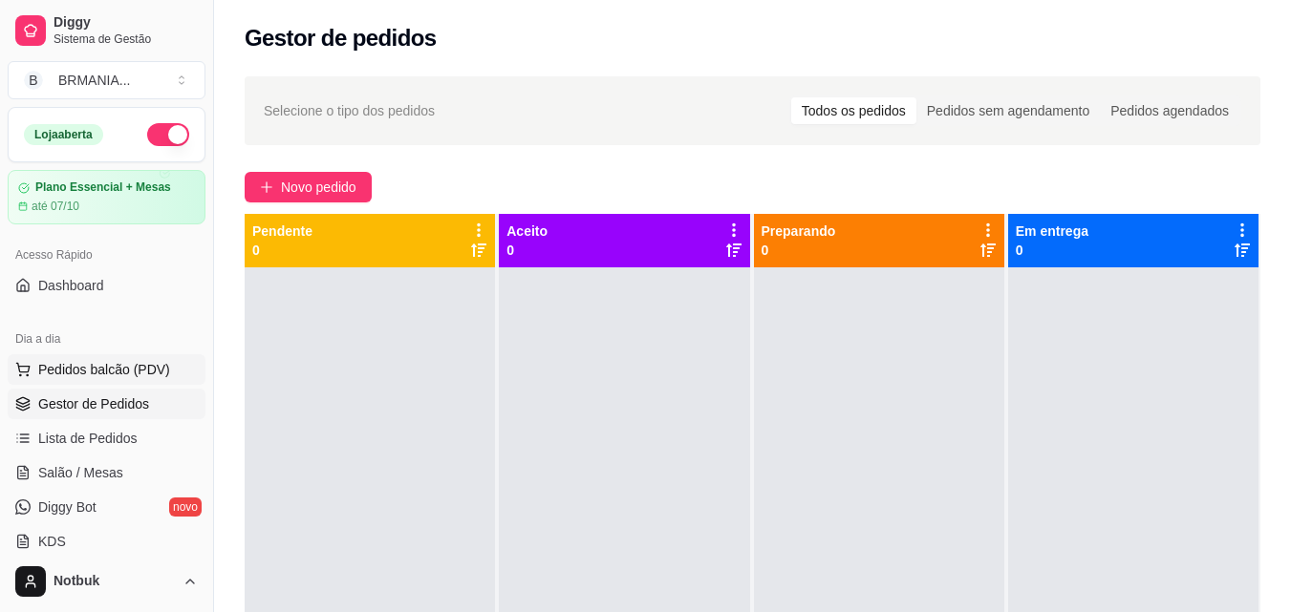
click at [76, 366] on span "Pedidos balcão (PDV)" at bounding box center [104, 369] width 132 height 19
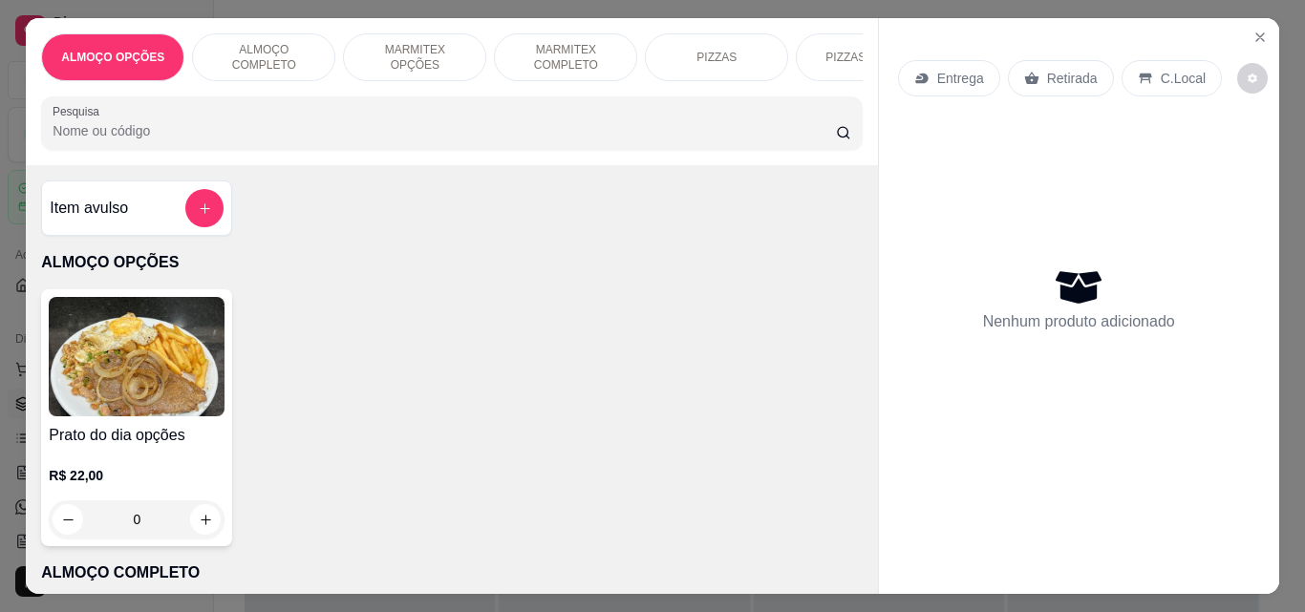
click at [272, 42] on p "ALMOÇO COMPLETO" at bounding box center [263, 57] width 111 height 31
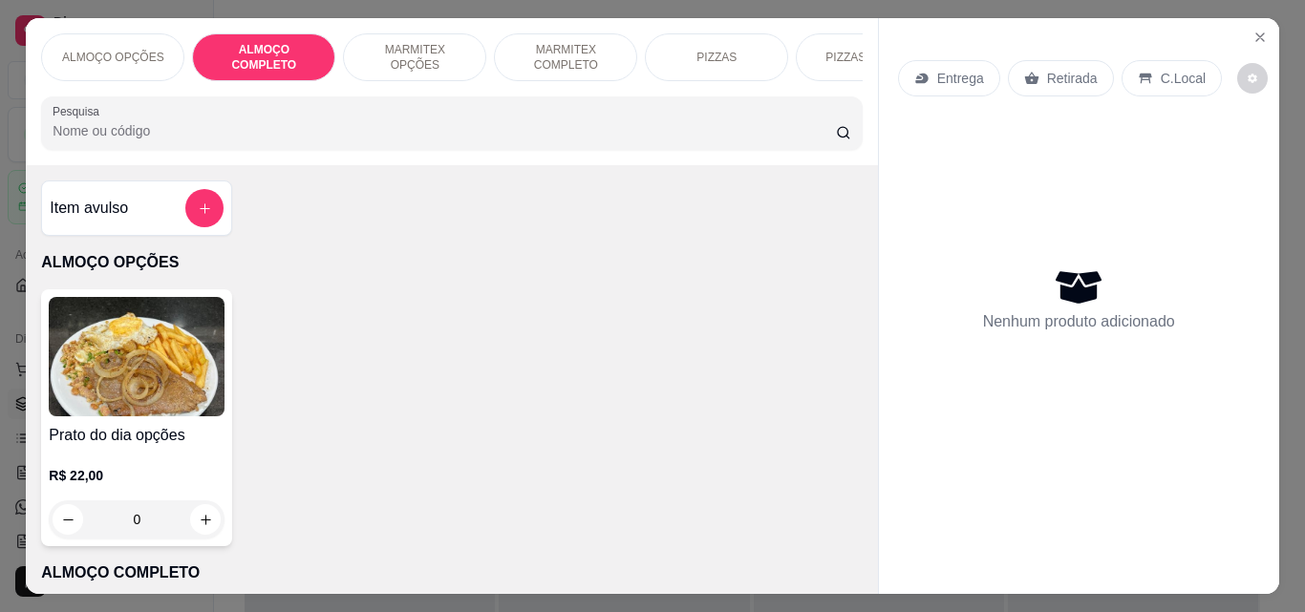
scroll to position [50, 0]
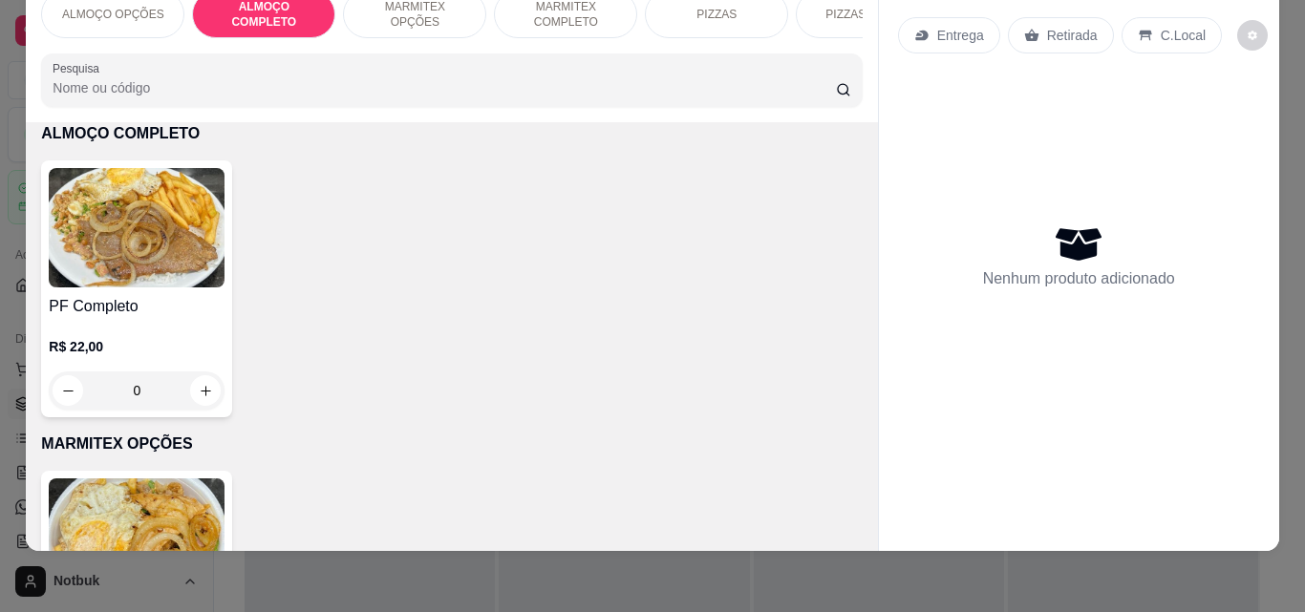
click at [187, 273] on img at bounding box center [137, 227] width 176 height 119
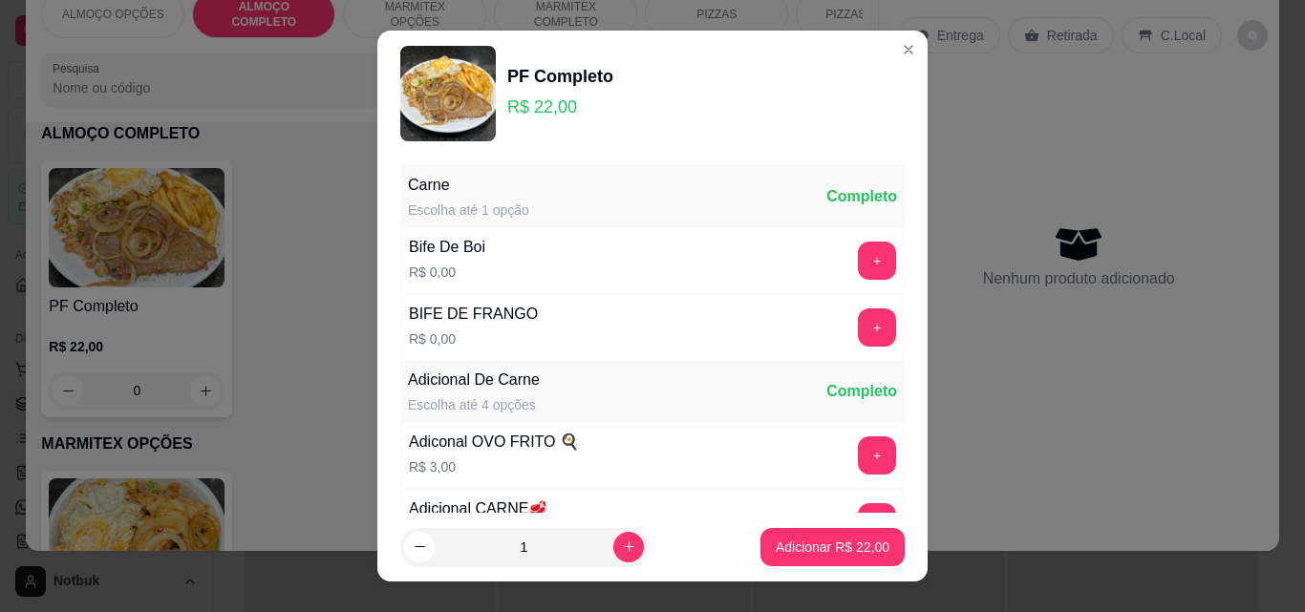
click at [825, 296] on div "BIFE DE FRANGO R$ 0,00 +" at bounding box center [652, 327] width 504 height 67
click at [833, 539] on p "Adicionar R$ 22,00" at bounding box center [833, 547] width 111 height 18
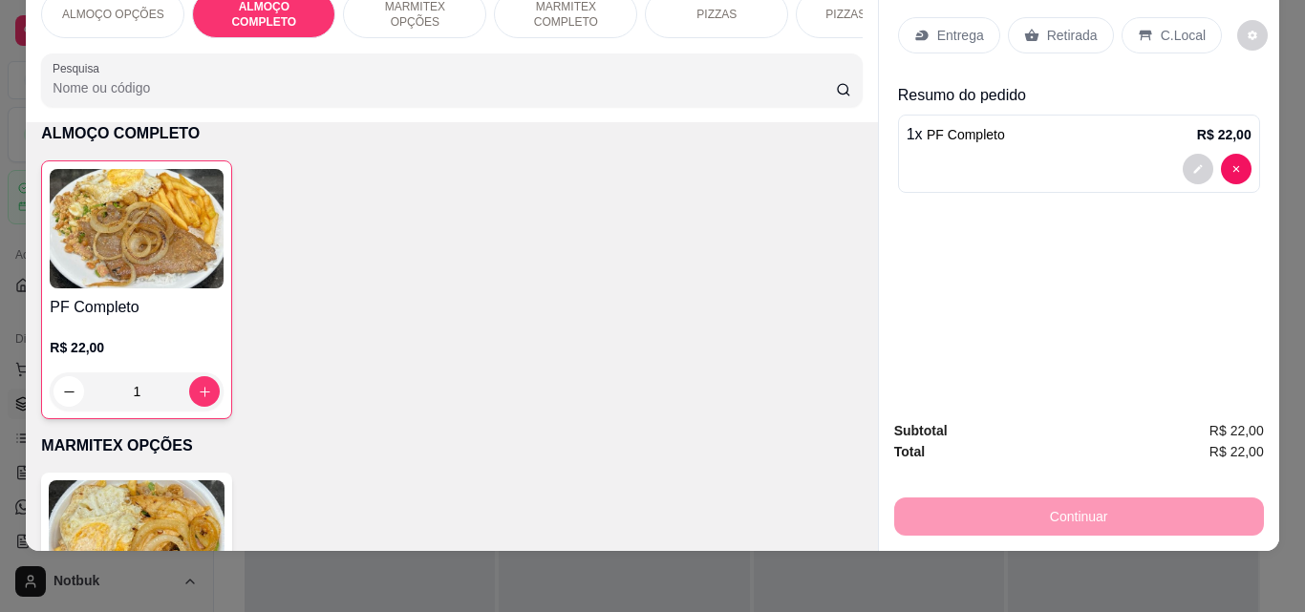
click at [1022, 154] on div at bounding box center [1079, 169] width 345 height 31
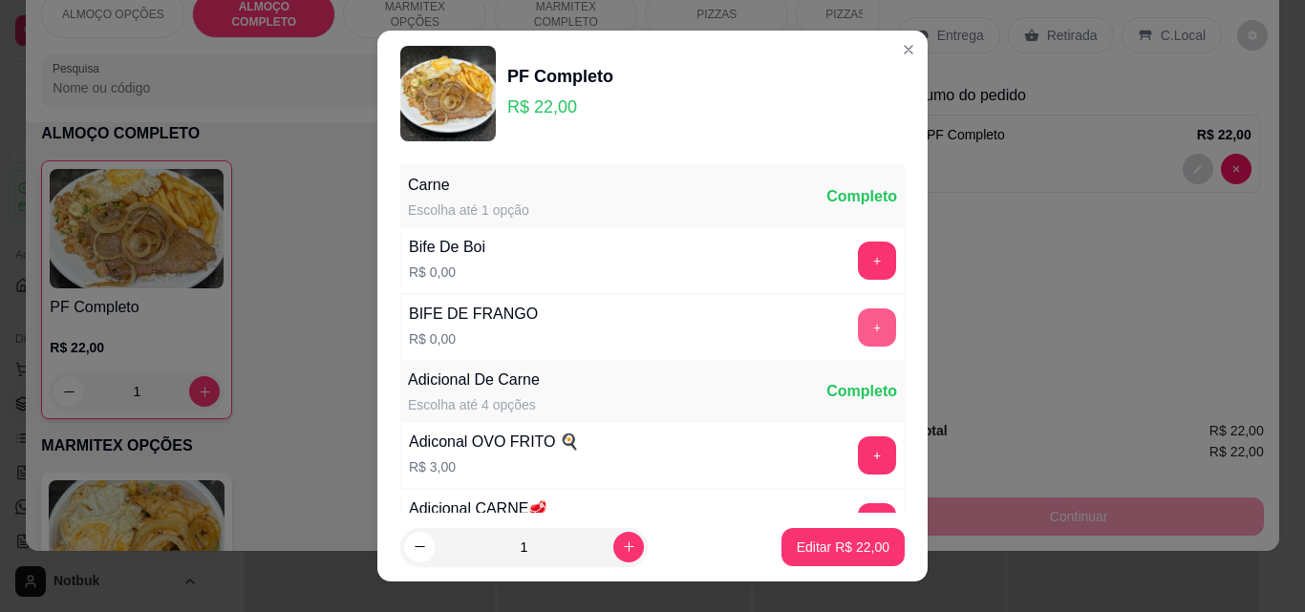
click at [858, 325] on button "+" at bounding box center [877, 328] width 38 height 38
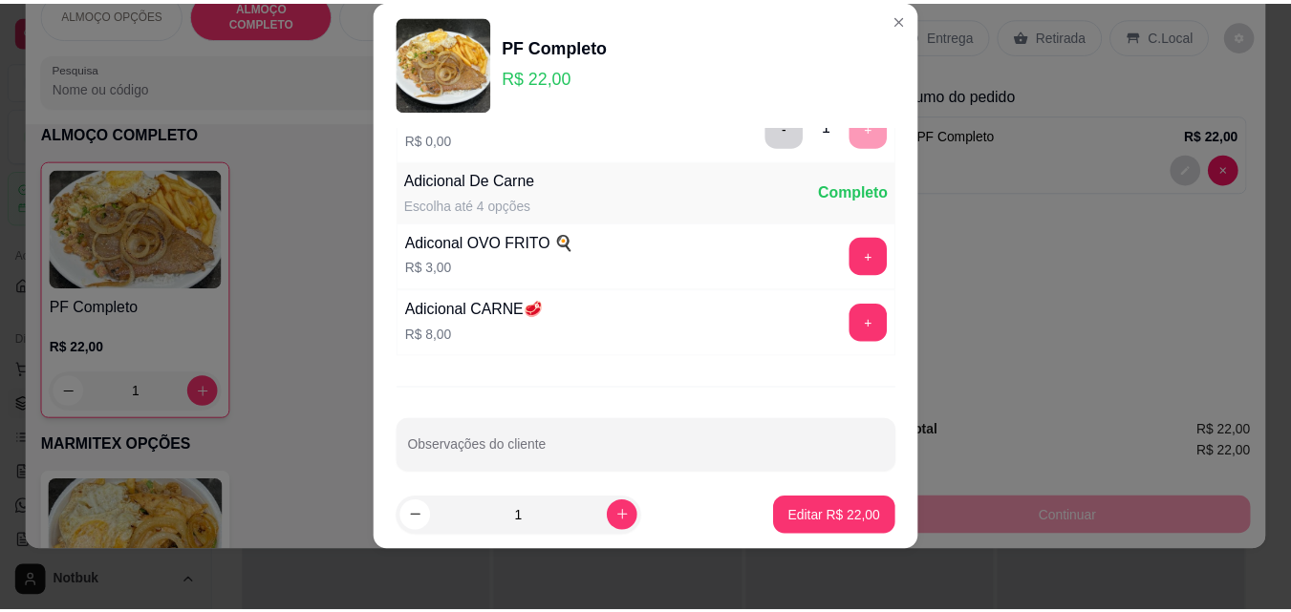
scroll to position [186, 0]
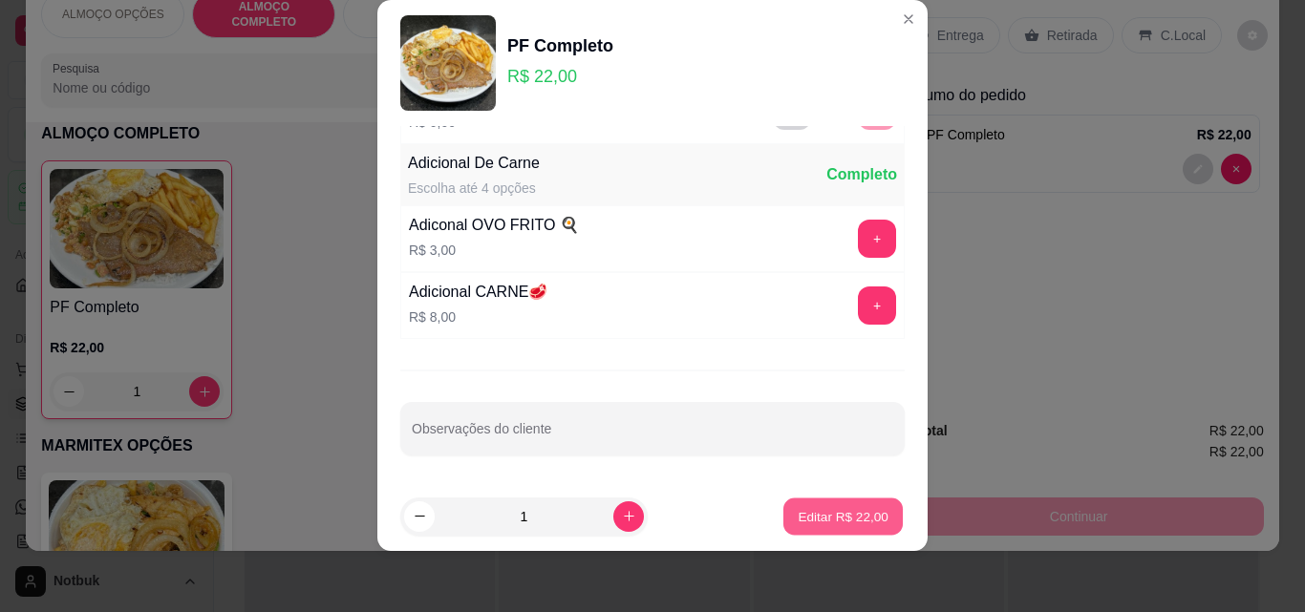
click at [824, 517] on p "Editar R$ 22,00" at bounding box center [843, 516] width 90 height 18
type input "0"
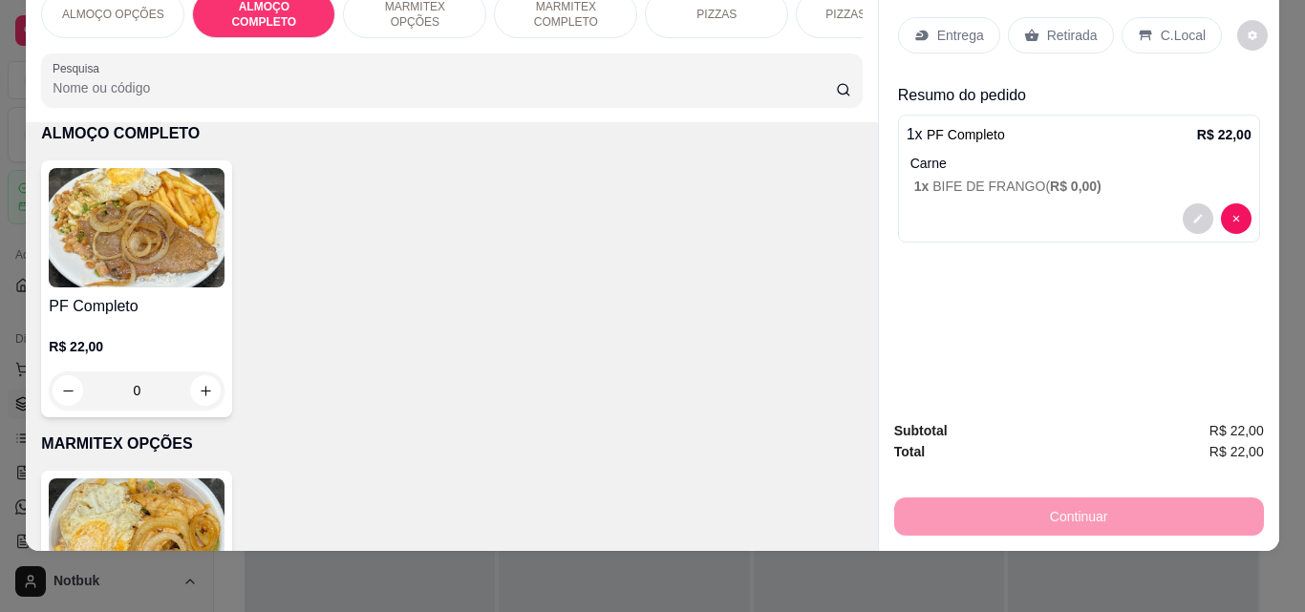
click at [1161, 26] on p "C.Local" at bounding box center [1183, 35] width 45 height 19
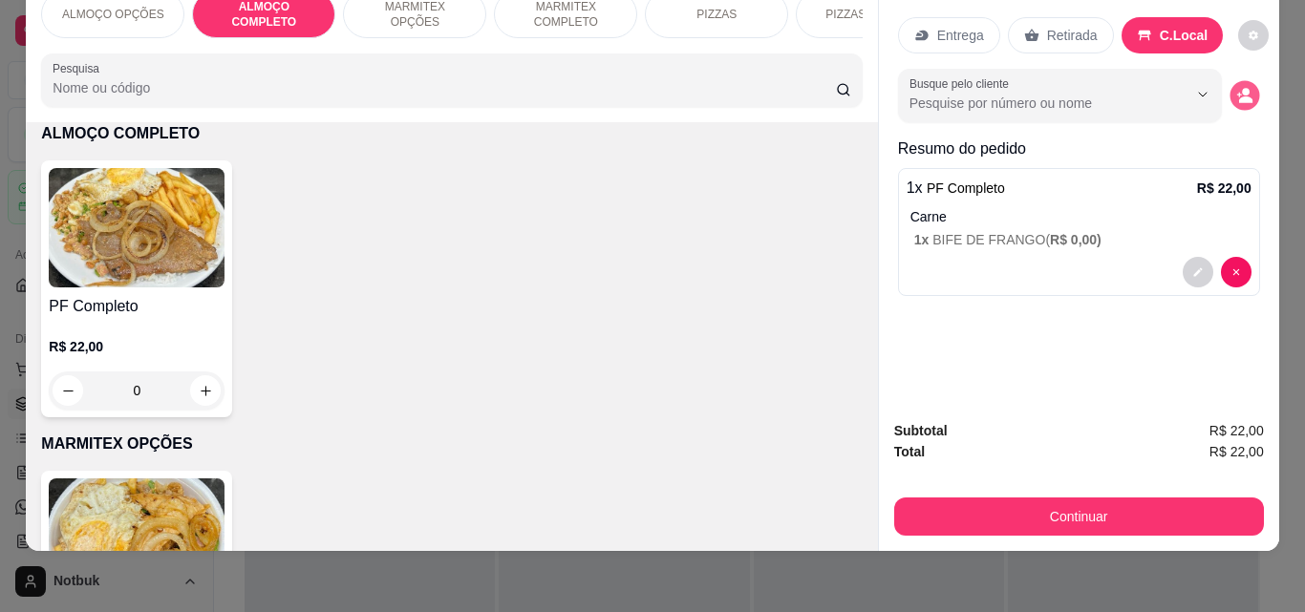
click at [1242, 89] on circle "decrease-product-quantity" at bounding box center [1246, 93] width 8 height 8
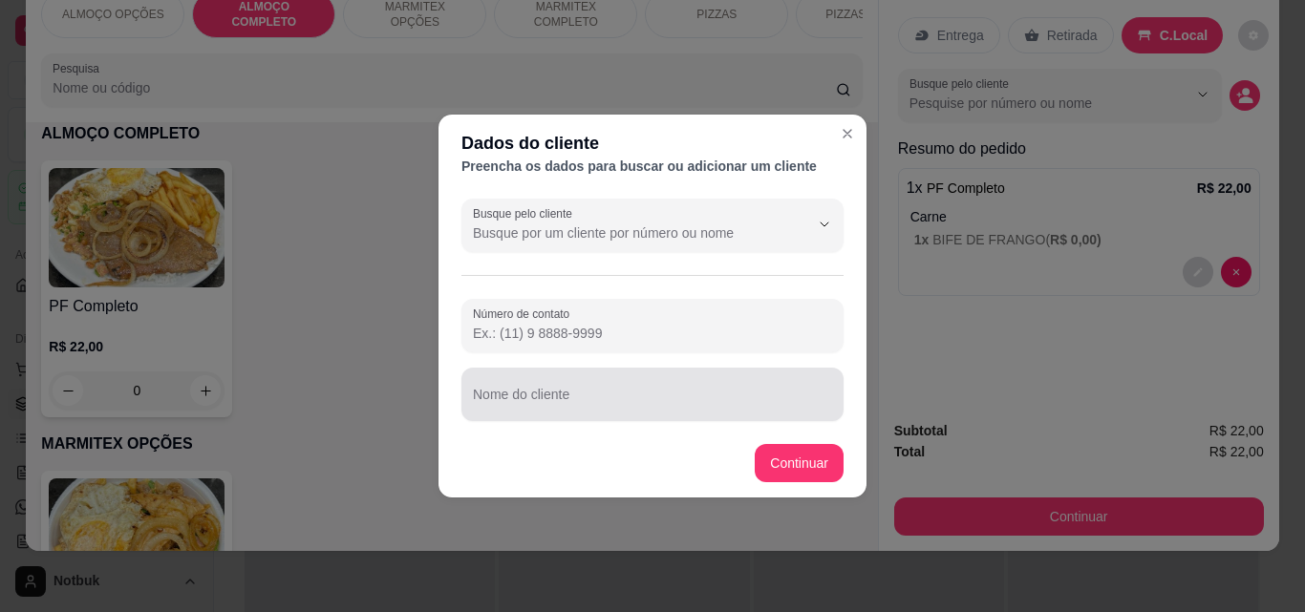
click at [751, 404] on input "Nome do cliente" at bounding box center [652, 402] width 359 height 19
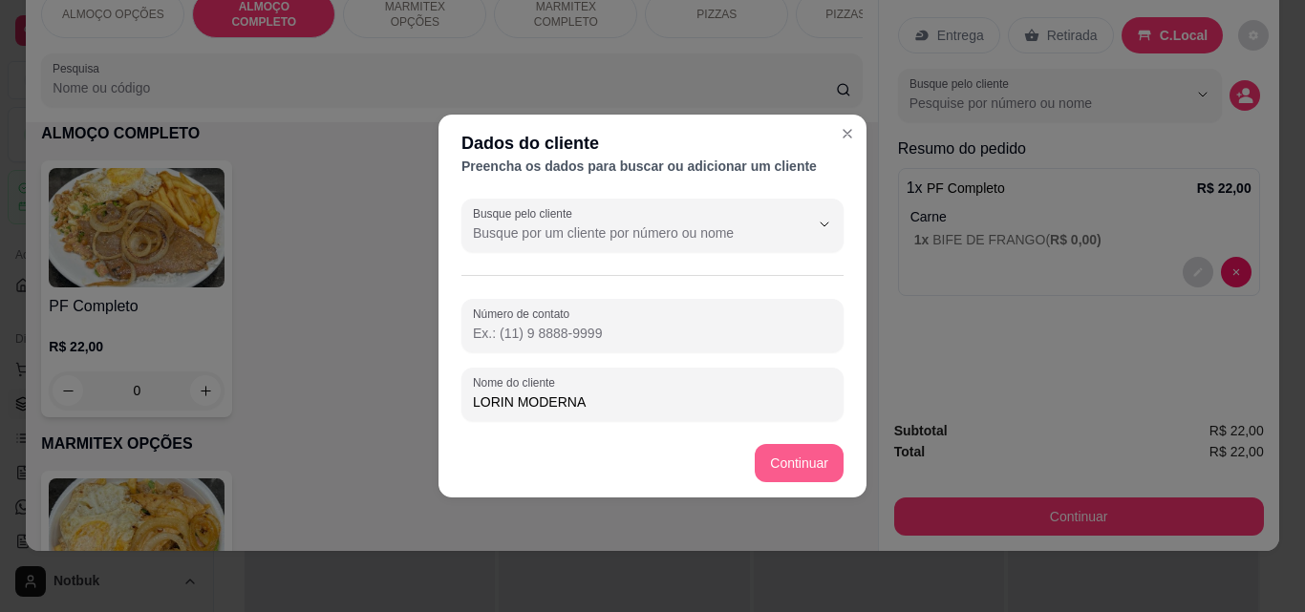
type input "LORIN MODERNA"
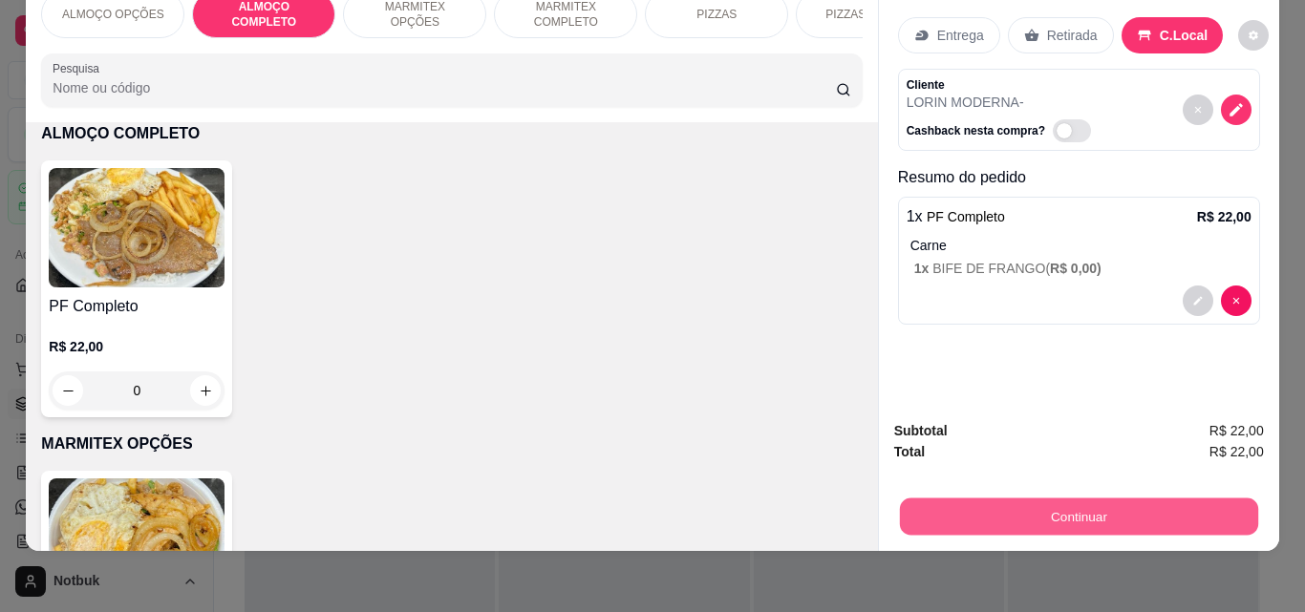
click at [1013, 498] on button "Continuar" at bounding box center [1078, 516] width 358 height 37
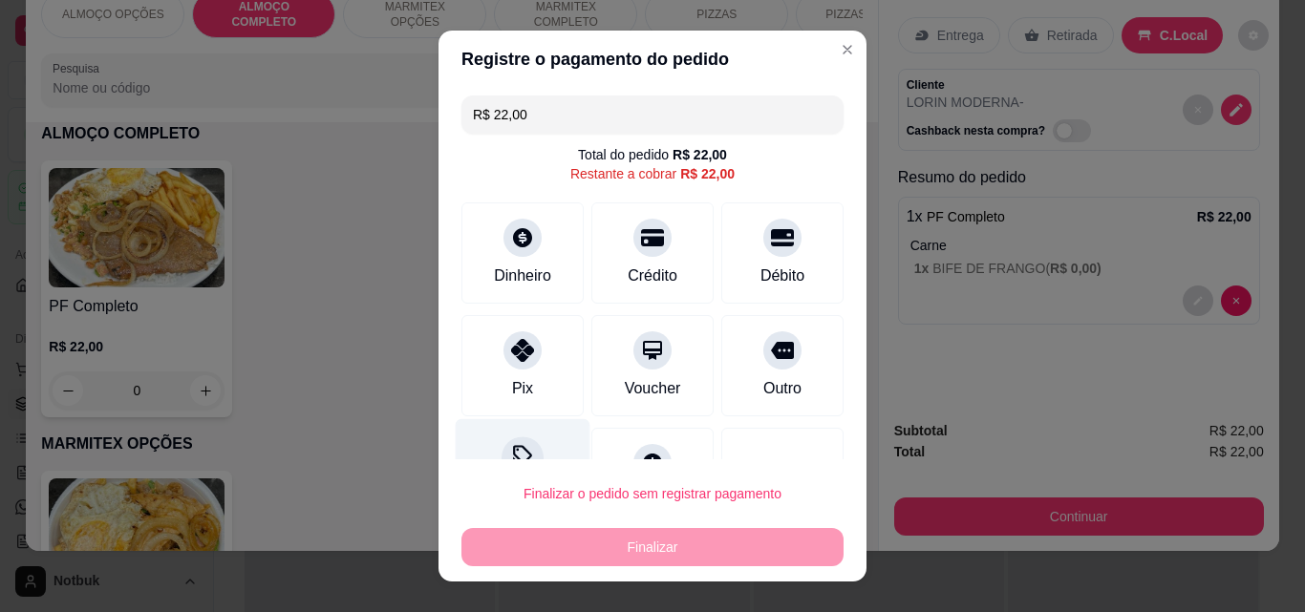
click at [535, 451] on div "Desconto" at bounding box center [523, 475] width 135 height 112
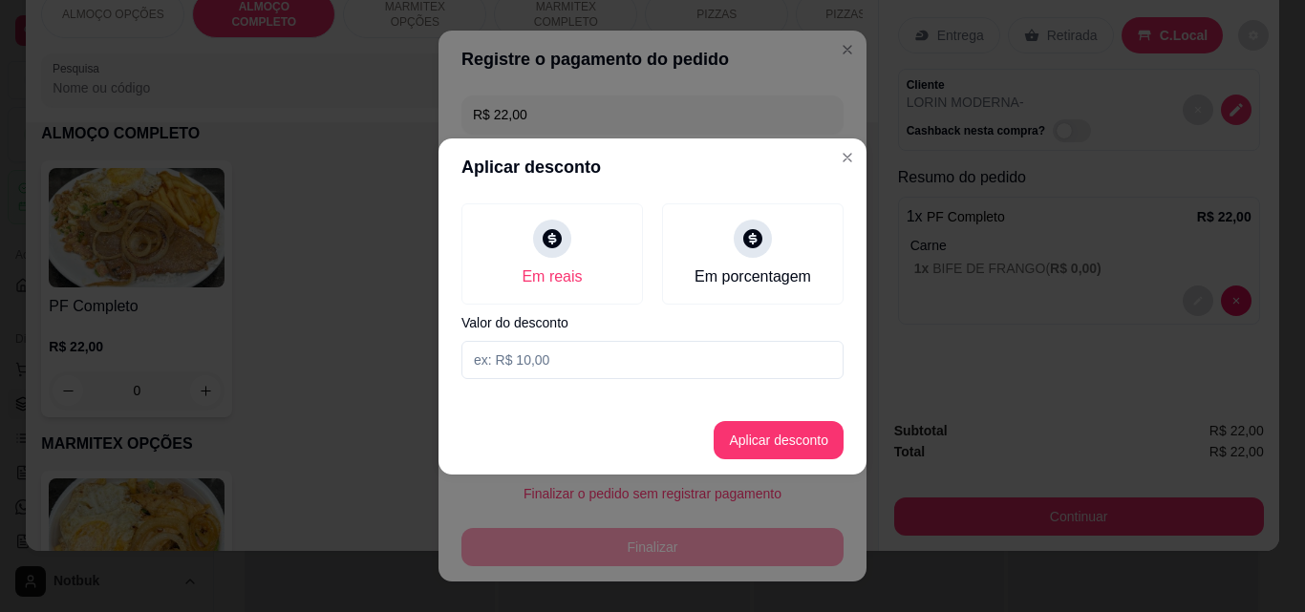
click at [545, 355] on input at bounding box center [652, 360] width 382 height 38
type input "2,00"
click at [732, 442] on button "Aplicar desconto" at bounding box center [779, 440] width 130 height 38
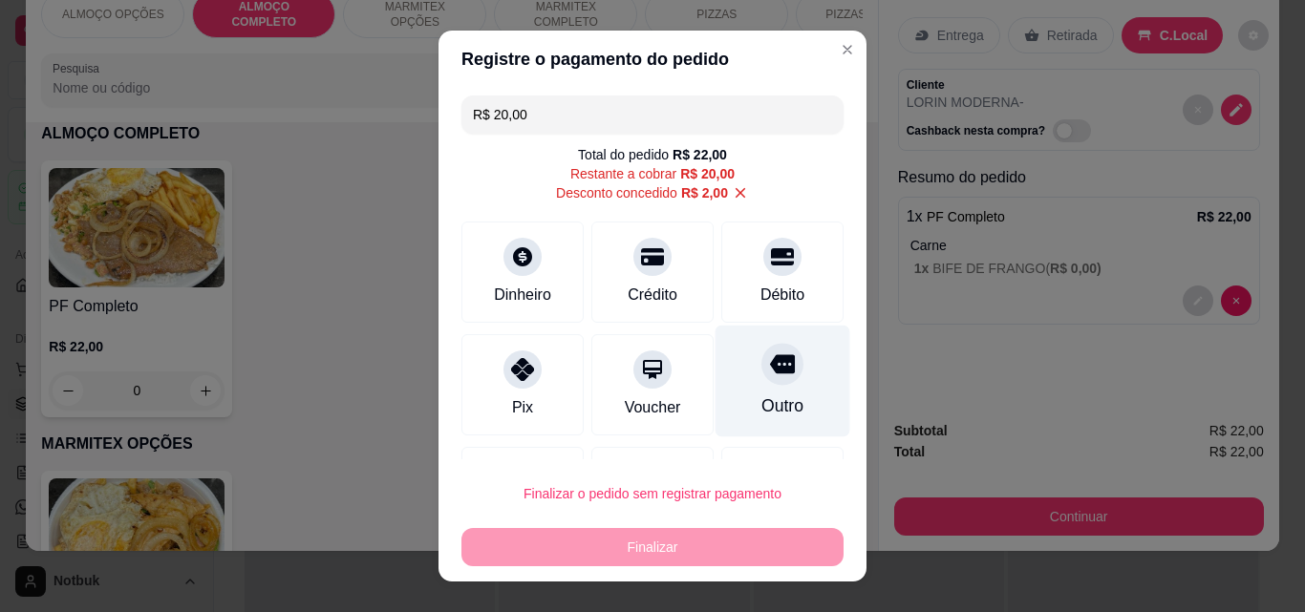
click at [761, 368] on div at bounding box center [782, 364] width 42 height 42
type input "R$ 0,00"
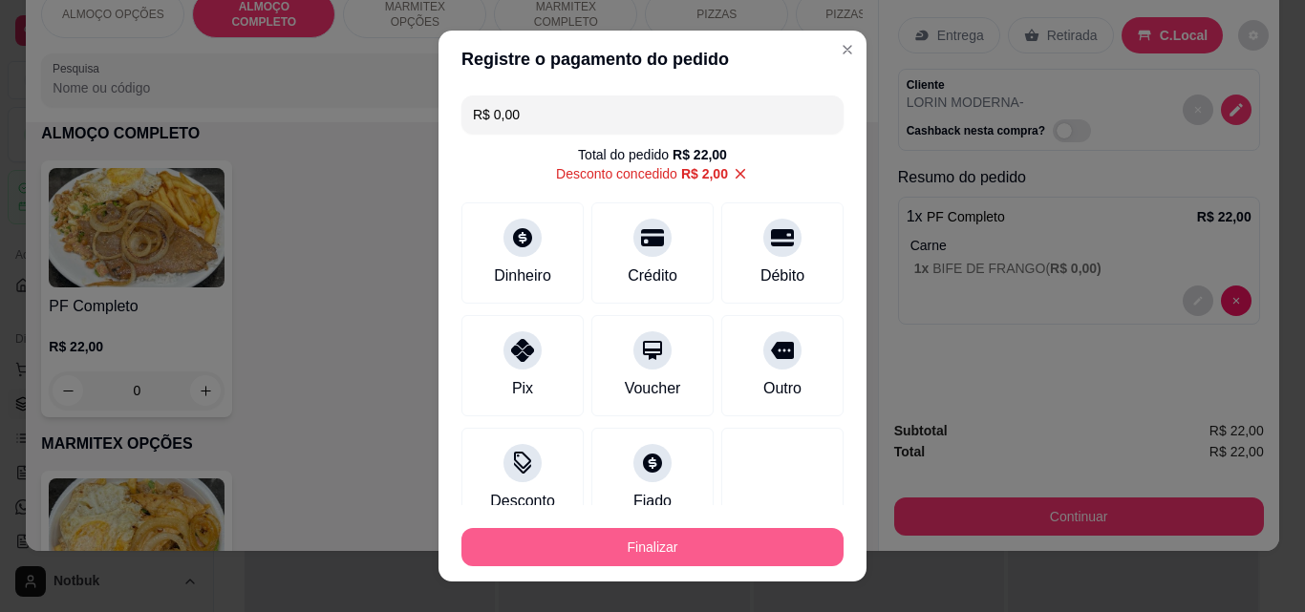
click at [673, 551] on button "Finalizar" at bounding box center [652, 547] width 382 height 38
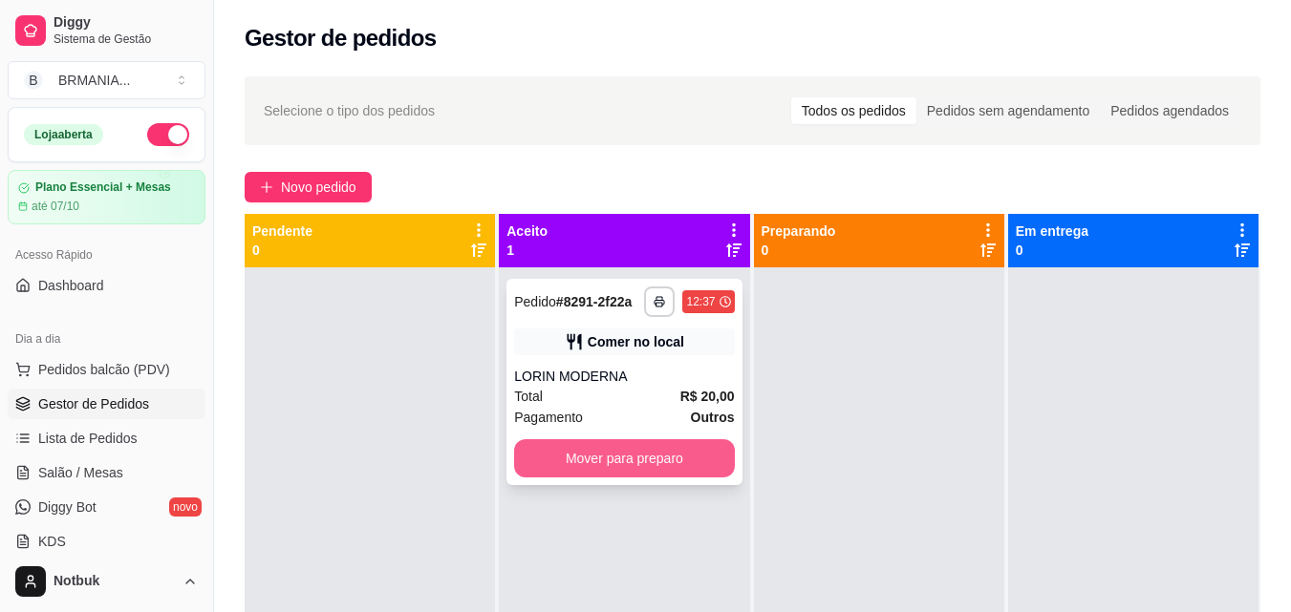
click at [625, 455] on button "Mover para preparo" at bounding box center [624, 458] width 220 height 38
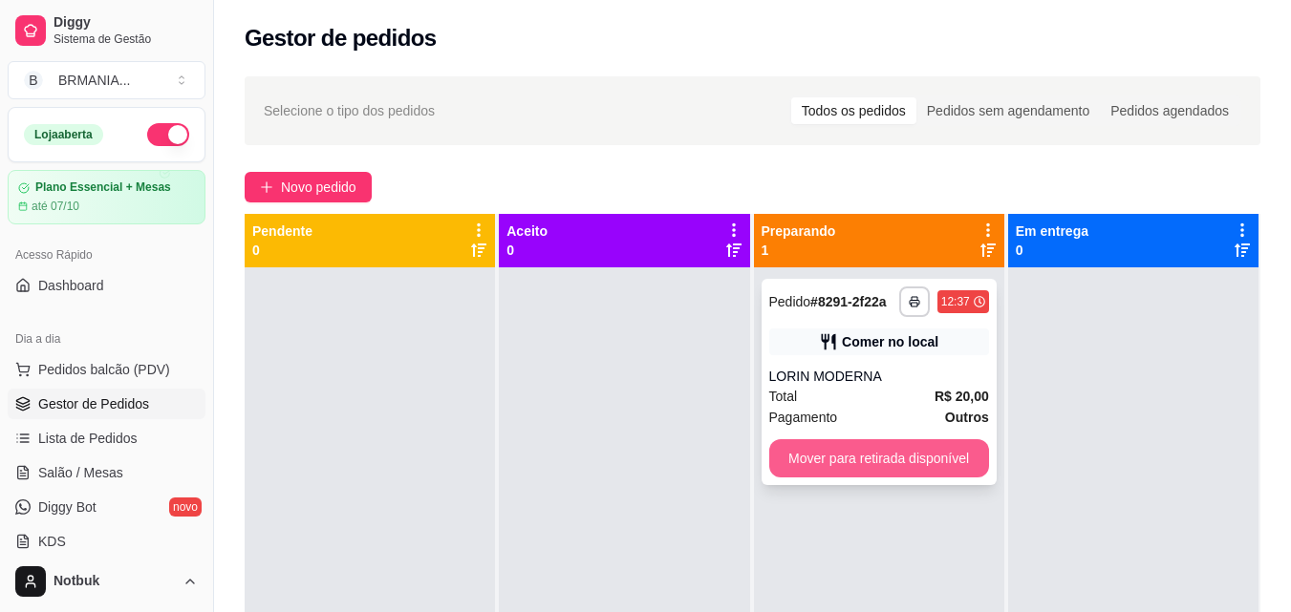
click at [856, 466] on button "Mover para retirada disponível" at bounding box center [879, 458] width 220 height 38
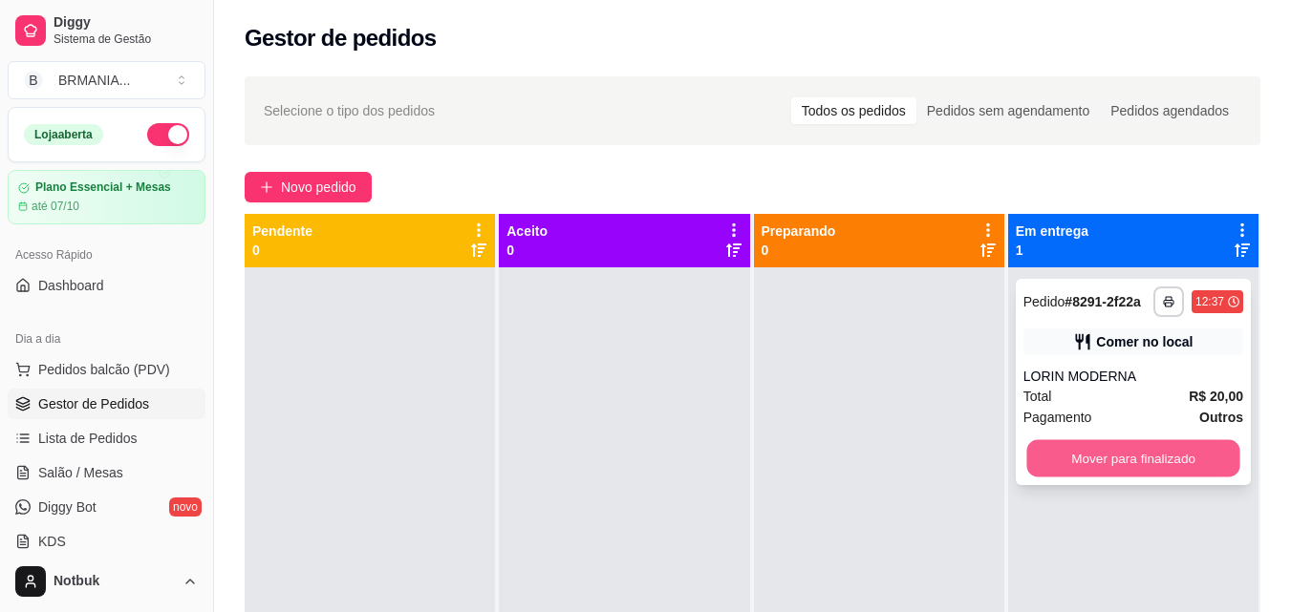
click at [1079, 453] on button "Mover para finalizado" at bounding box center [1132, 458] width 213 height 37
